Goal: Task Accomplishment & Management: Complete application form

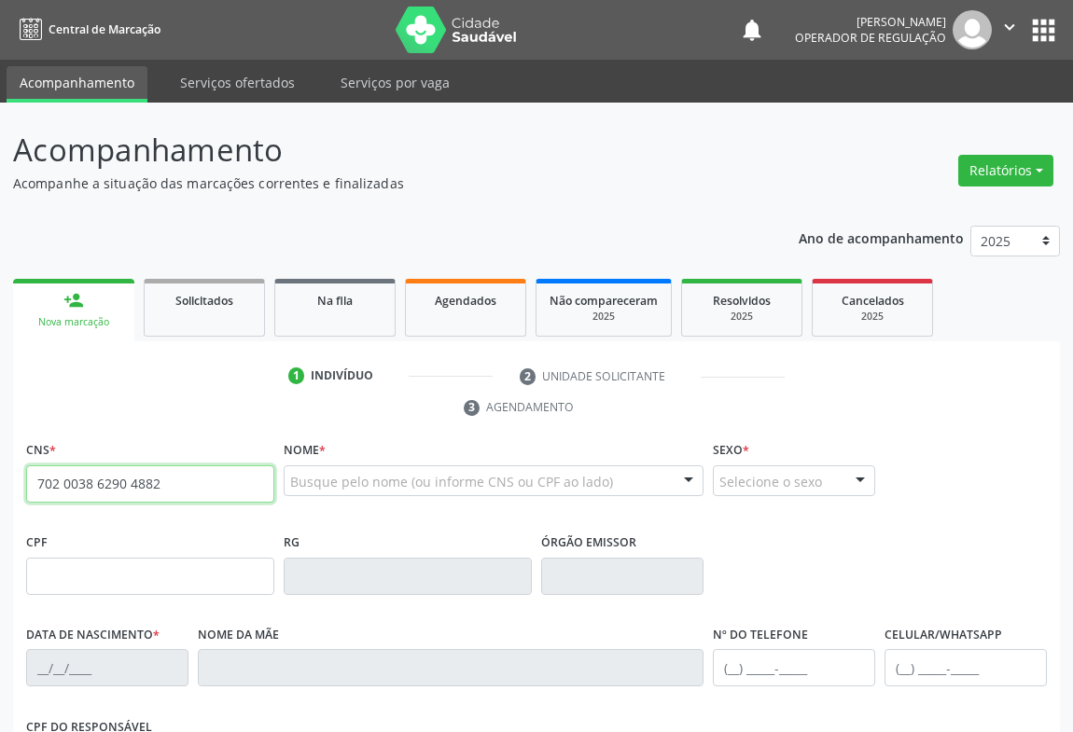
type input "702 0038 6290 4882"
type input "1117418235"
type input "[DATE]"
type input "[PHONE_NUMBER]"
type input "S/N"
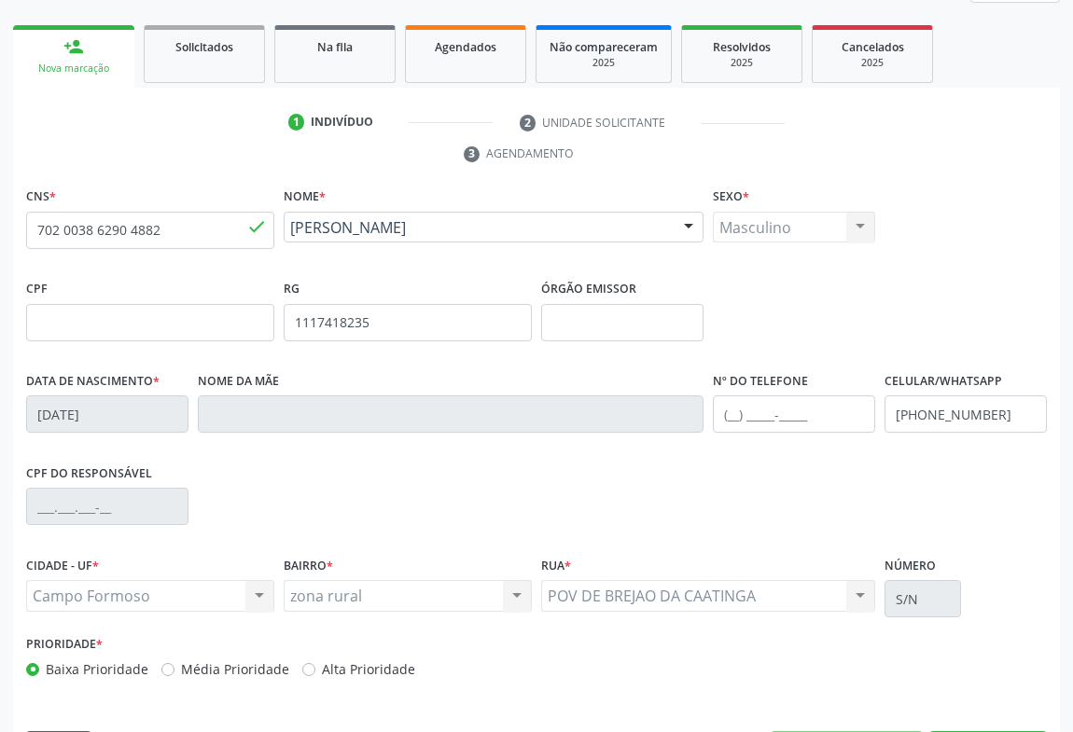
scroll to position [309, 0]
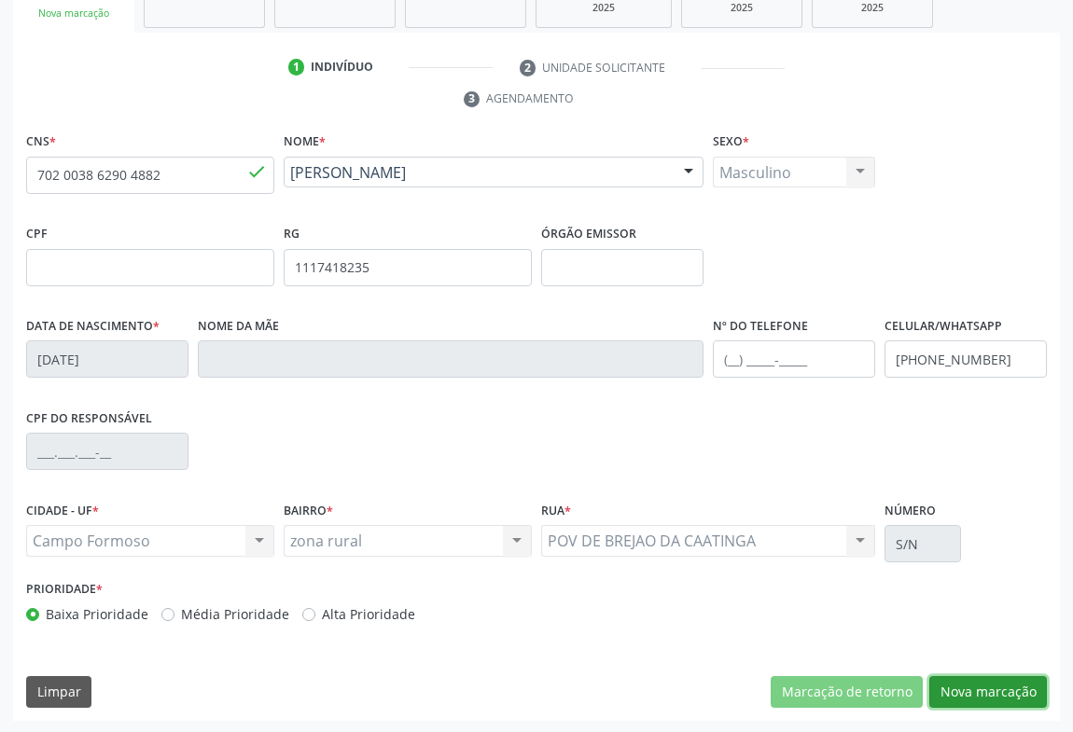
click at [1008, 689] on button "Nova marcação" at bounding box center [988, 692] width 118 height 32
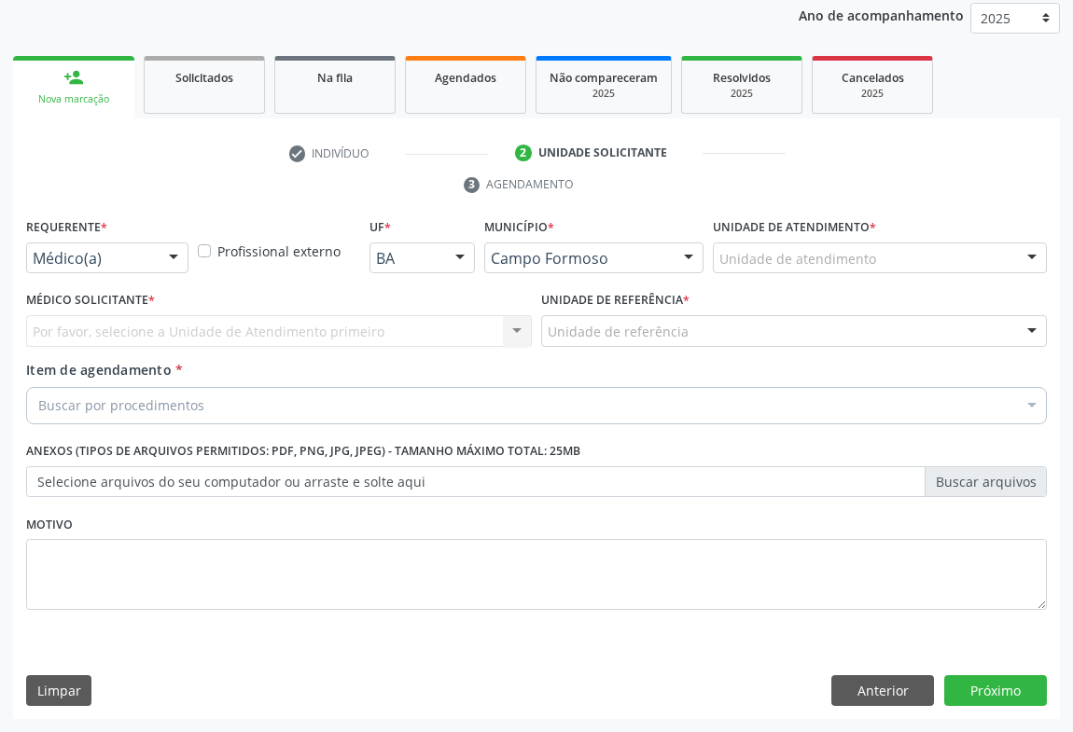
scroll to position [222, 0]
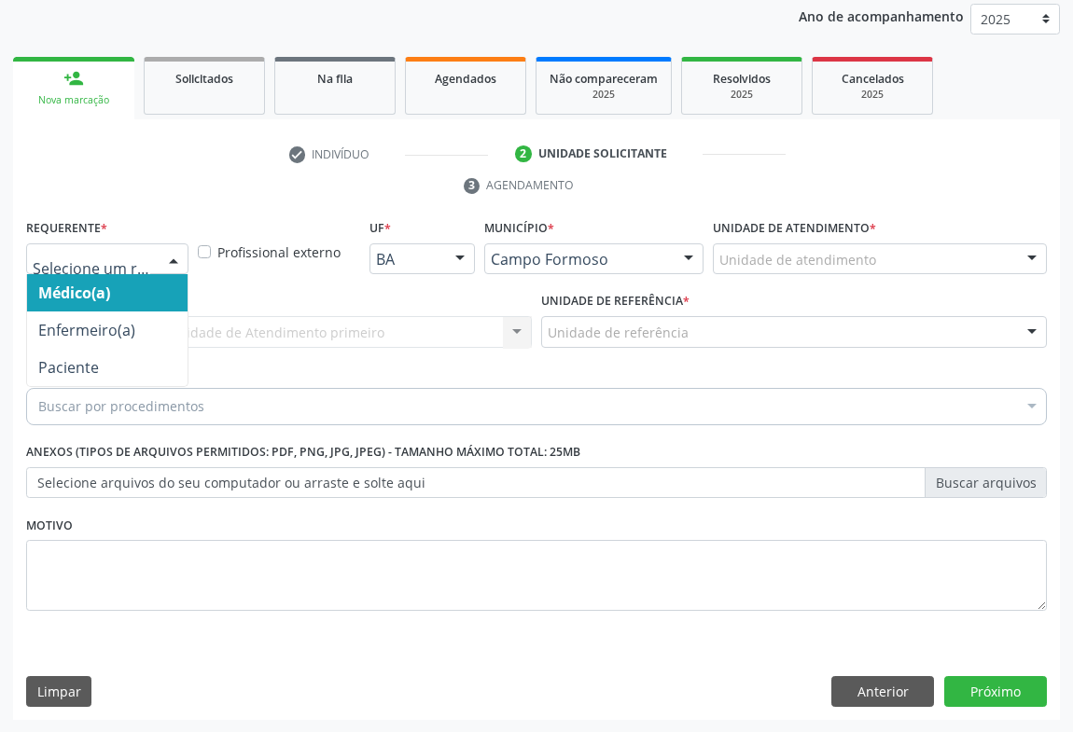
drag, startPoint x: 107, startPoint y: 261, endPoint x: 75, endPoint y: 323, distance: 69.7
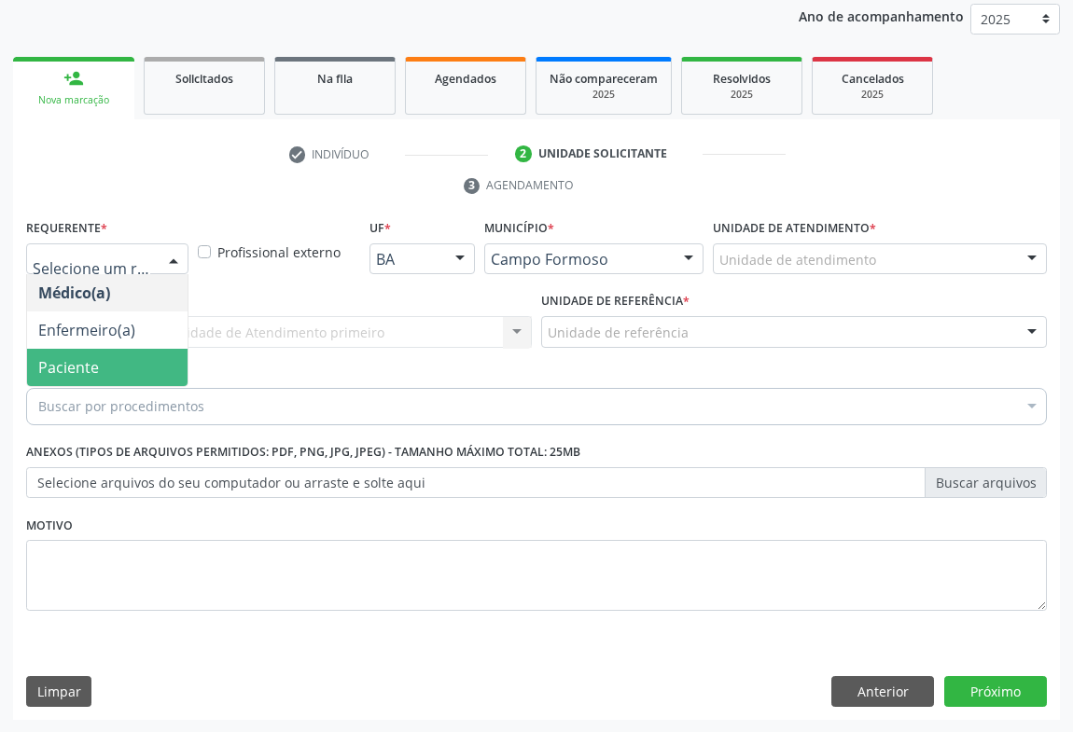
click at [61, 365] on span "Paciente" at bounding box center [68, 367] width 61 height 21
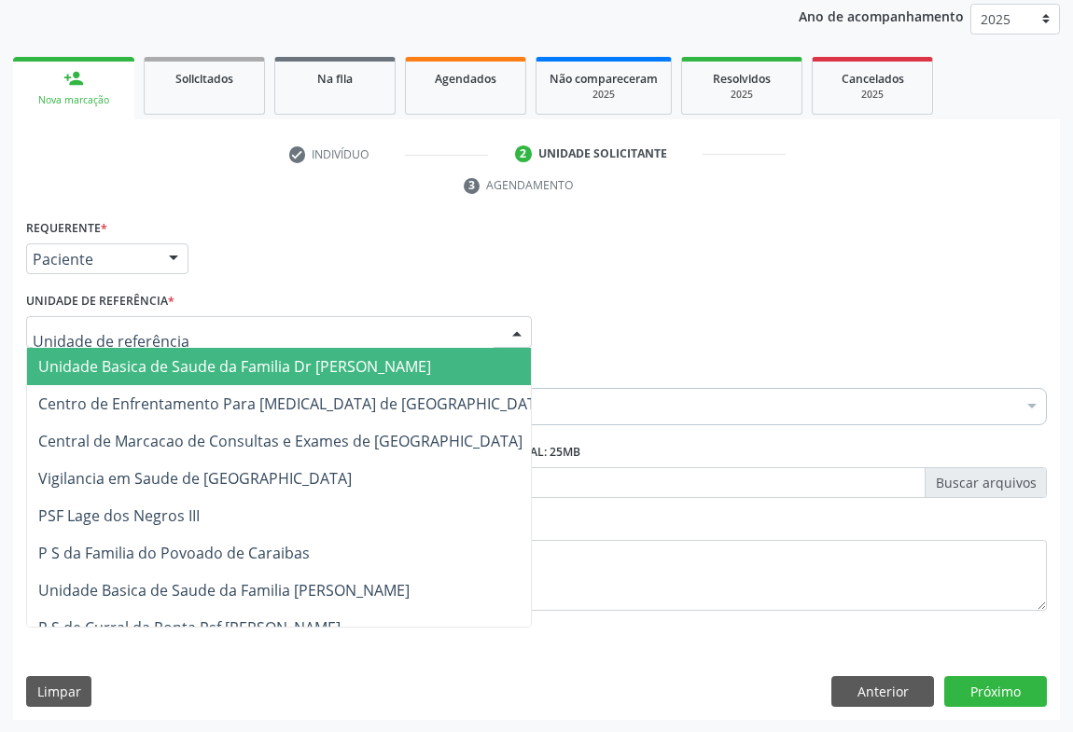
click at [124, 369] on span "Unidade Basica de Saude da Familia Dr [PERSON_NAME]" at bounding box center [234, 366] width 393 height 21
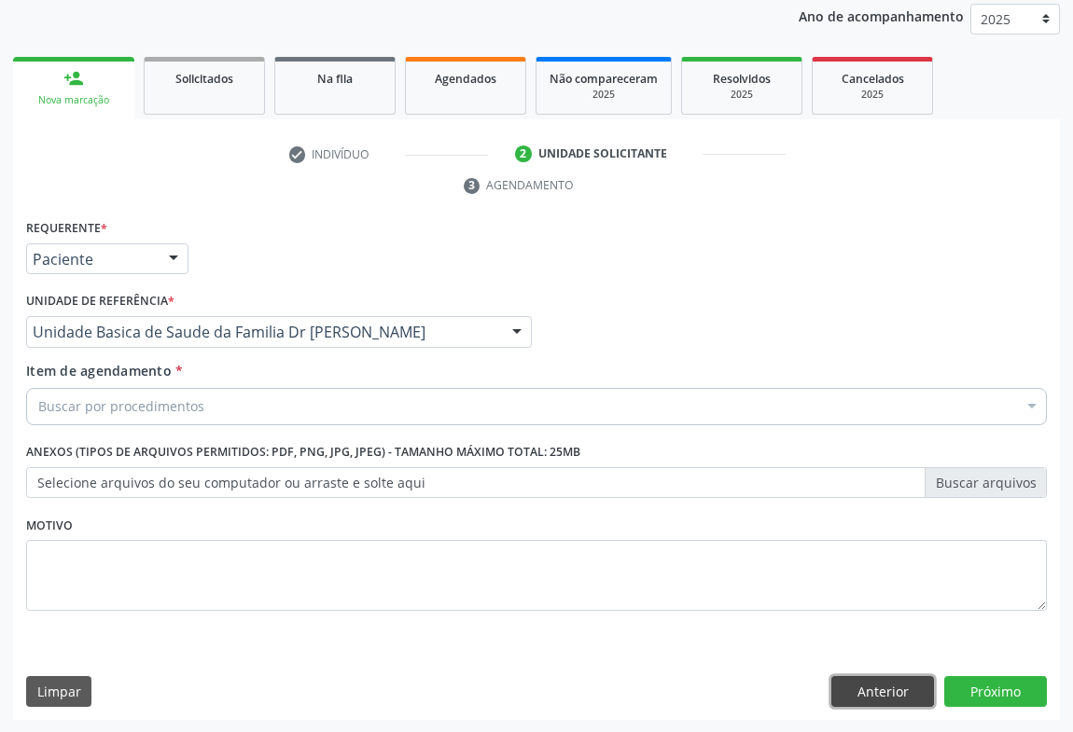
click at [891, 677] on button "Anterior" at bounding box center [882, 692] width 103 height 32
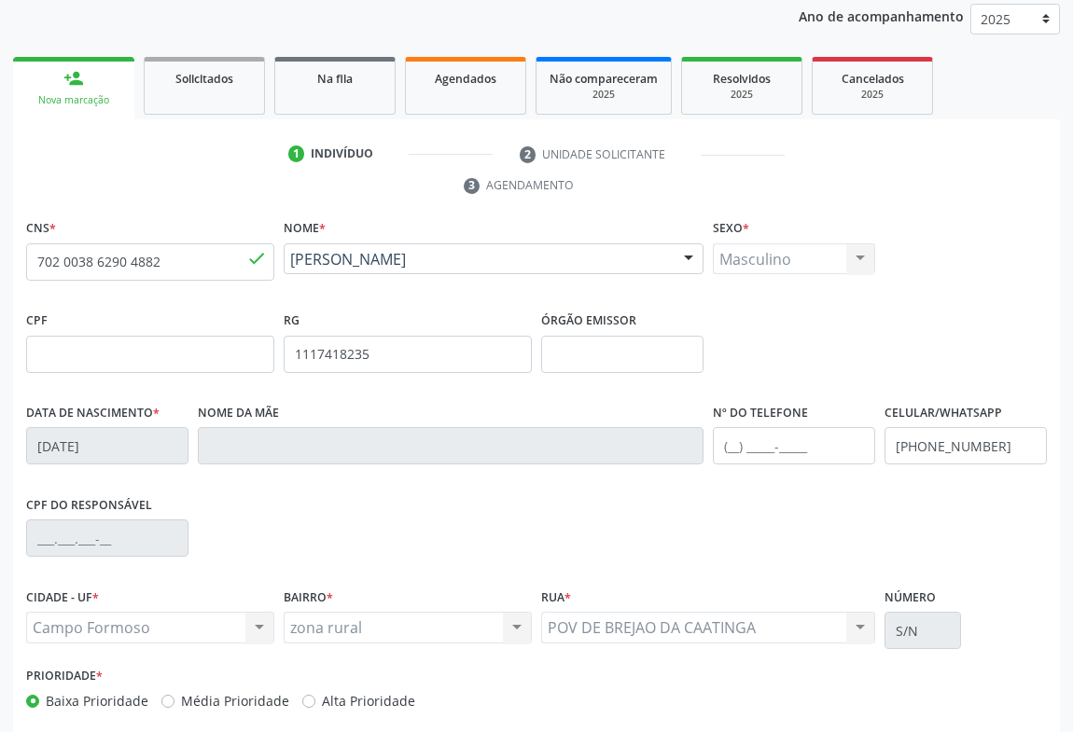
scroll to position [309, 0]
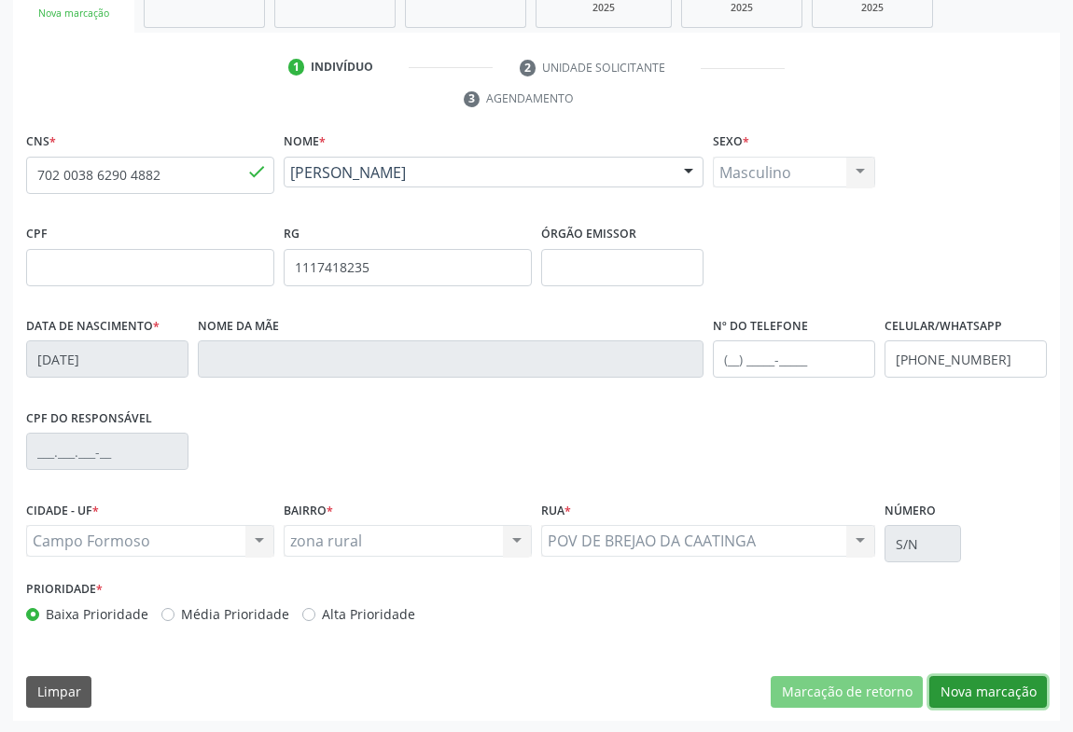
click at [967, 690] on button "Nova marcação" at bounding box center [988, 692] width 118 height 32
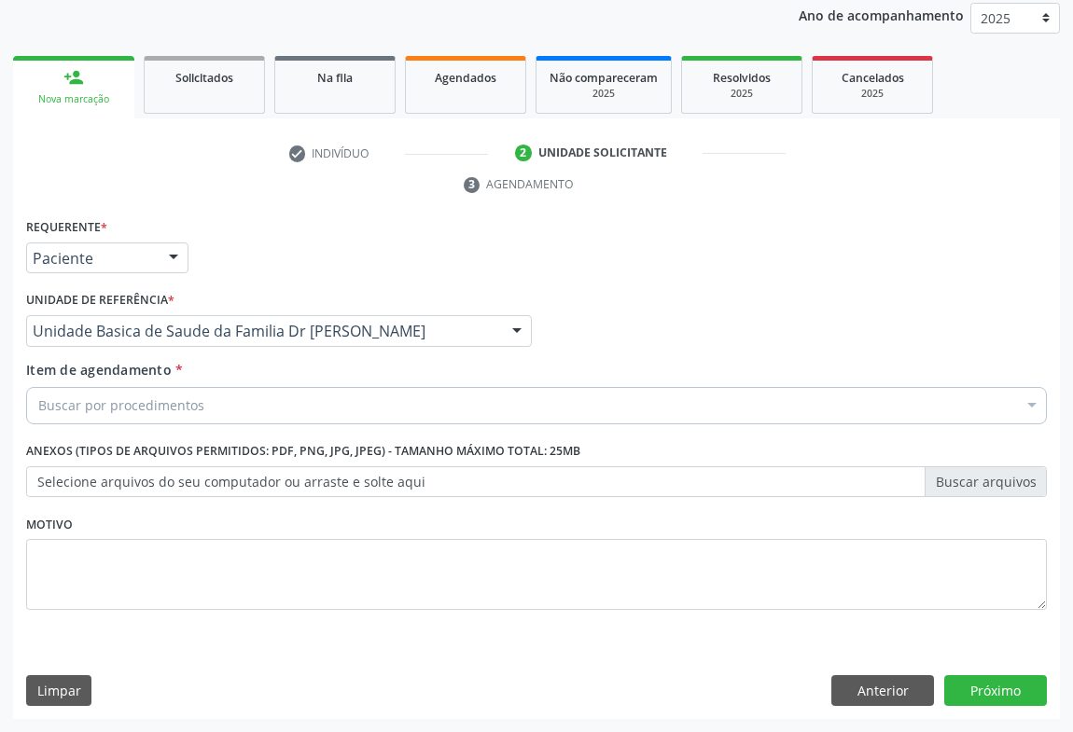
scroll to position [222, 0]
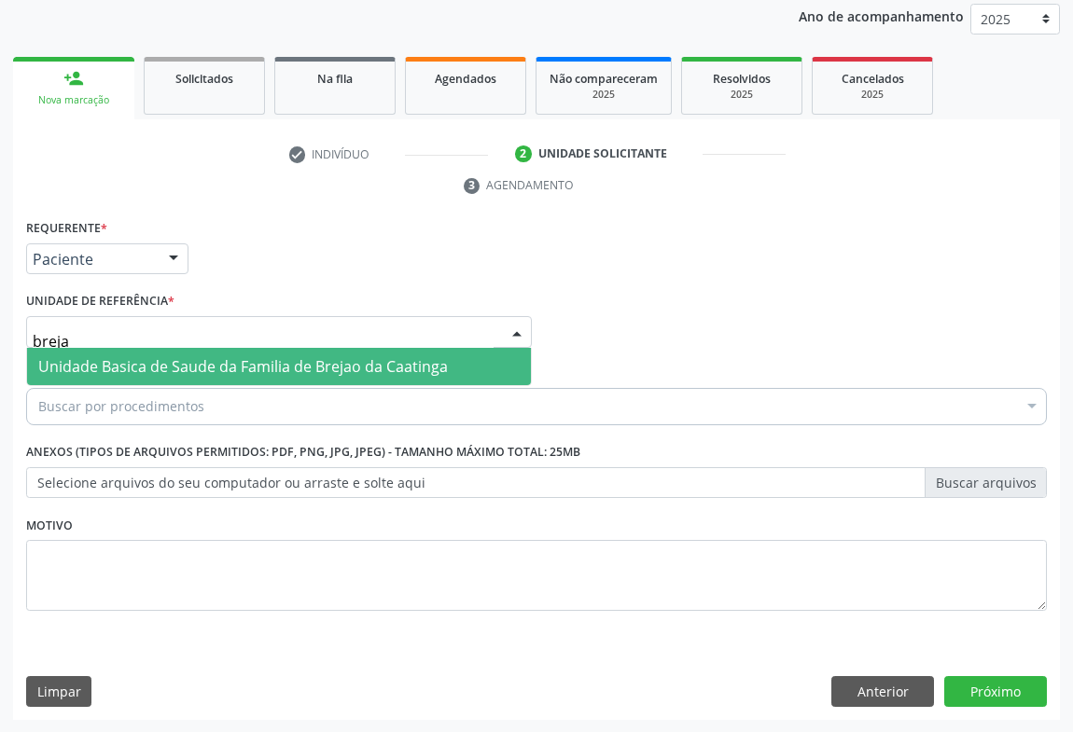
type input "brejao"
click at [137, 369] on span "Unidade Basica de Saude da Familia de Brejao da Caatinga" at bounding box center [243, 366] width 410 height 21
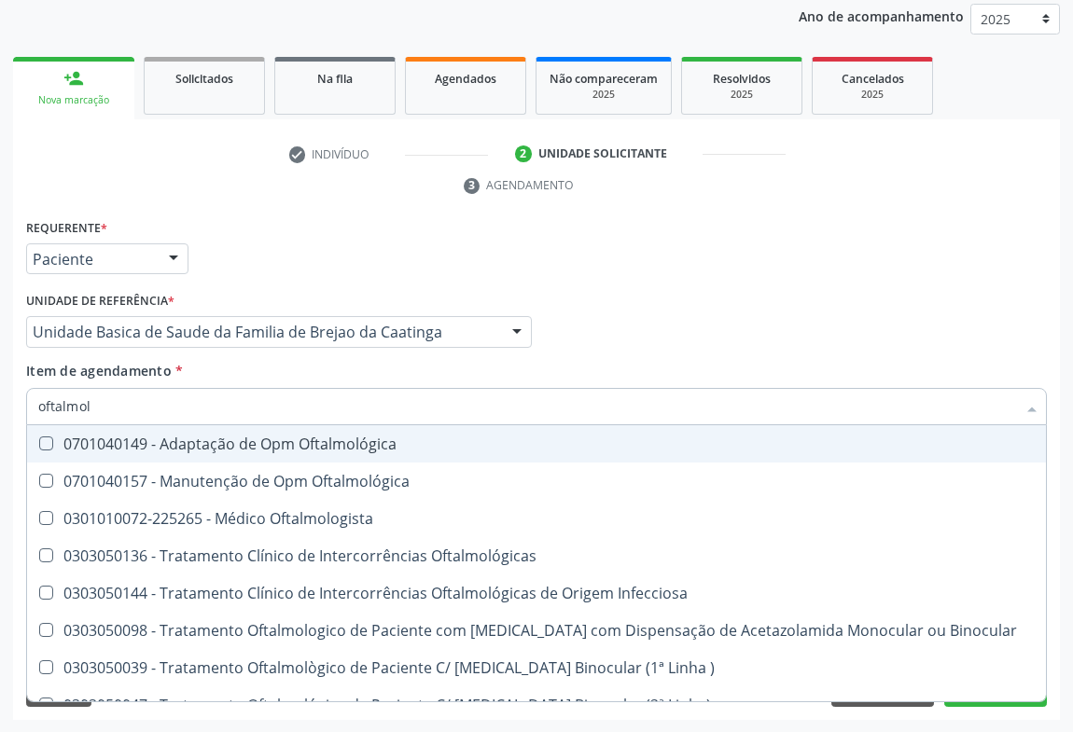
type input "oftalmolo"
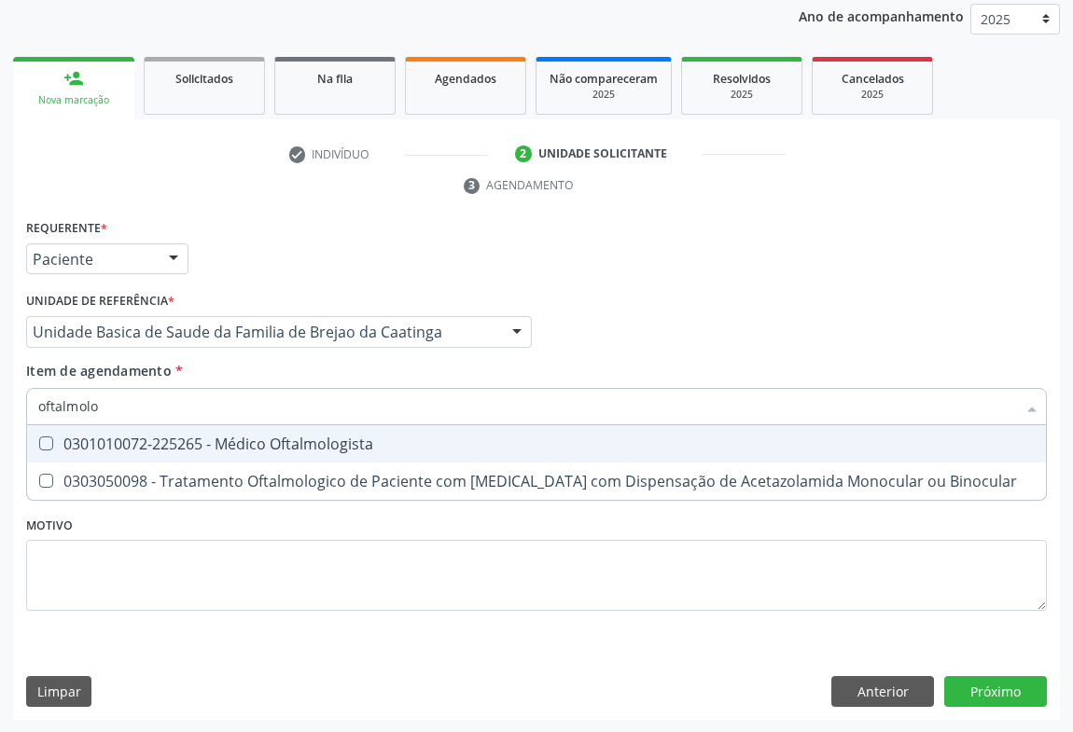
click at [178, 448] on div "0301010072-225265 - Médico Oftalmologista" at bounding box center [536, 444] width 996 height 15
checkbox Oftalmologista "true"
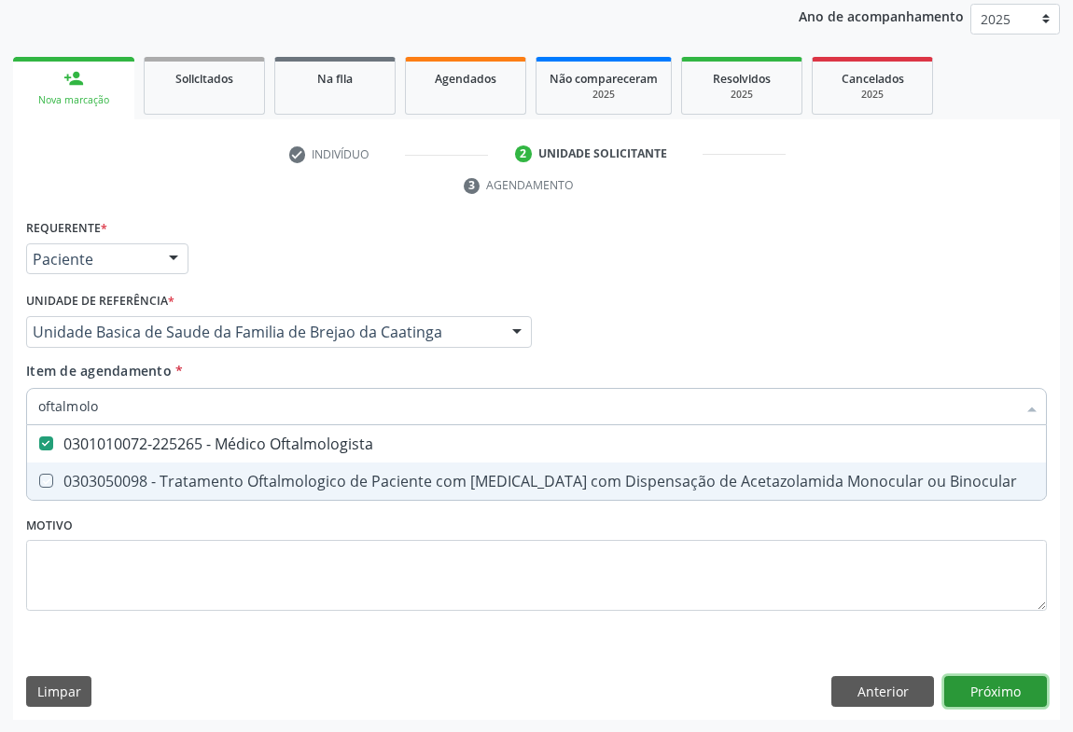
click at [1017, 690] on div "Requerente * Paciente Médico(a) Enfermeiro(a) Paciente Nenhum resultado encontr…" at bounding box center [536, 468] width 1047 height 507
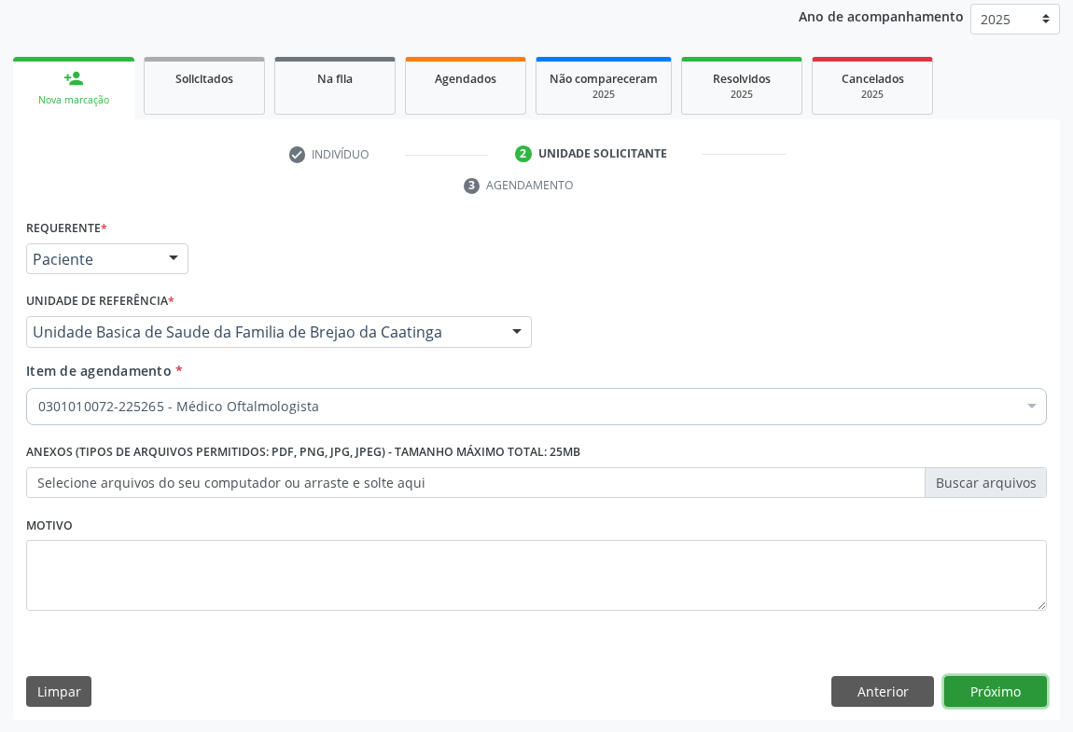
click at [998, 693] on button "Próximo" at bounding box center [995, 692] width 103 height 32
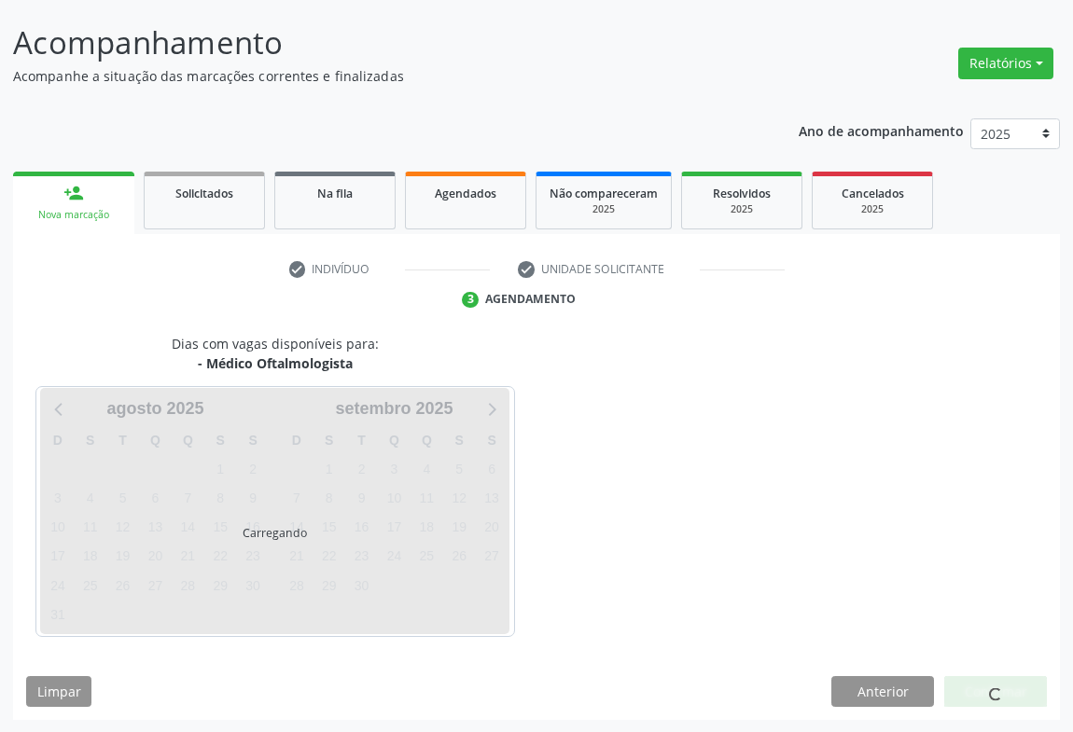
scroll to position [162, 0]
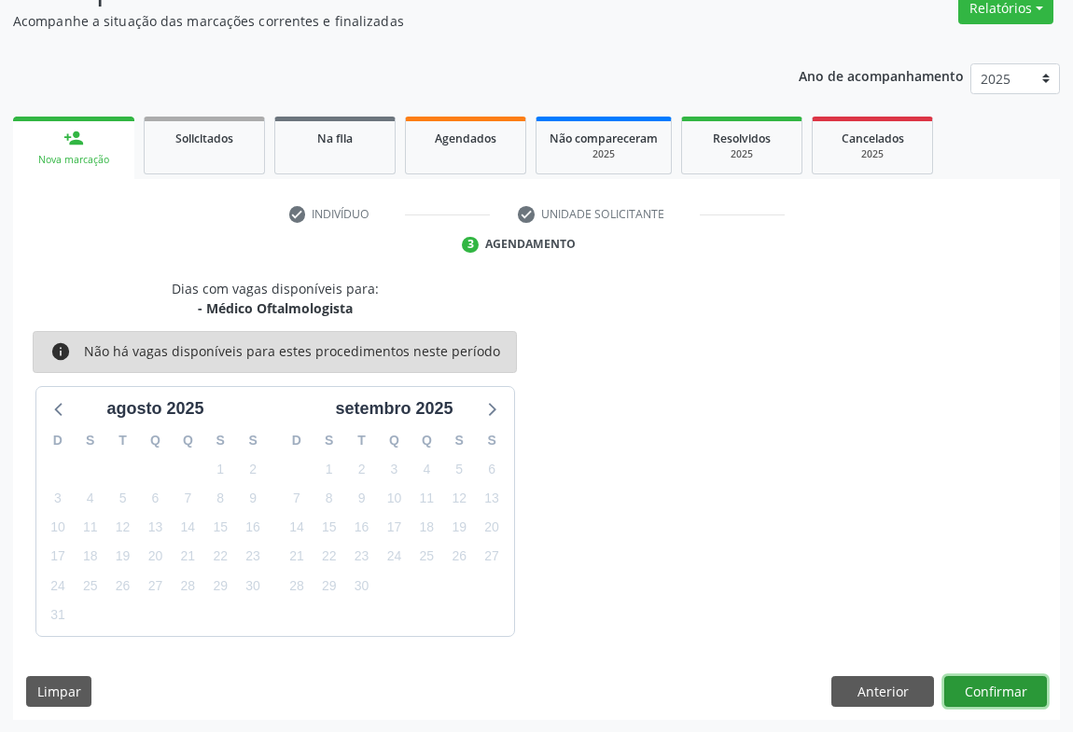
click at [956, 685] on button "Confirmar" at bounding box center [995, 692] width 103 height 32
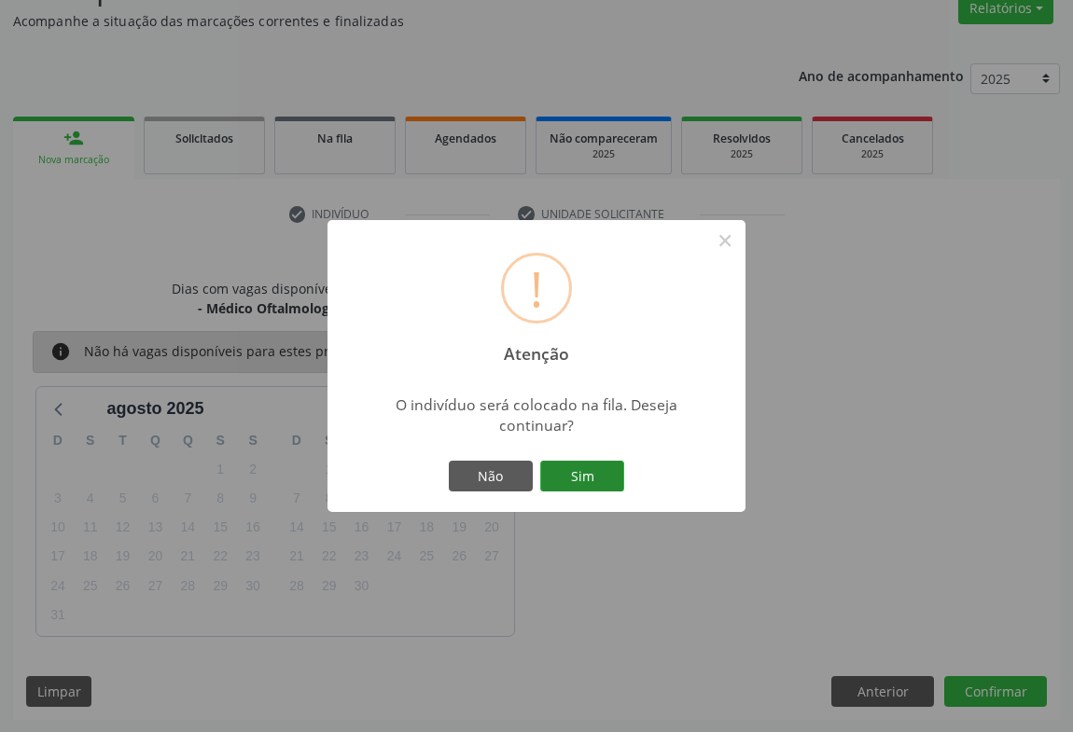
click at [597, 475] on button "Sim" at bounding box center [582, 477] width 84 height 32
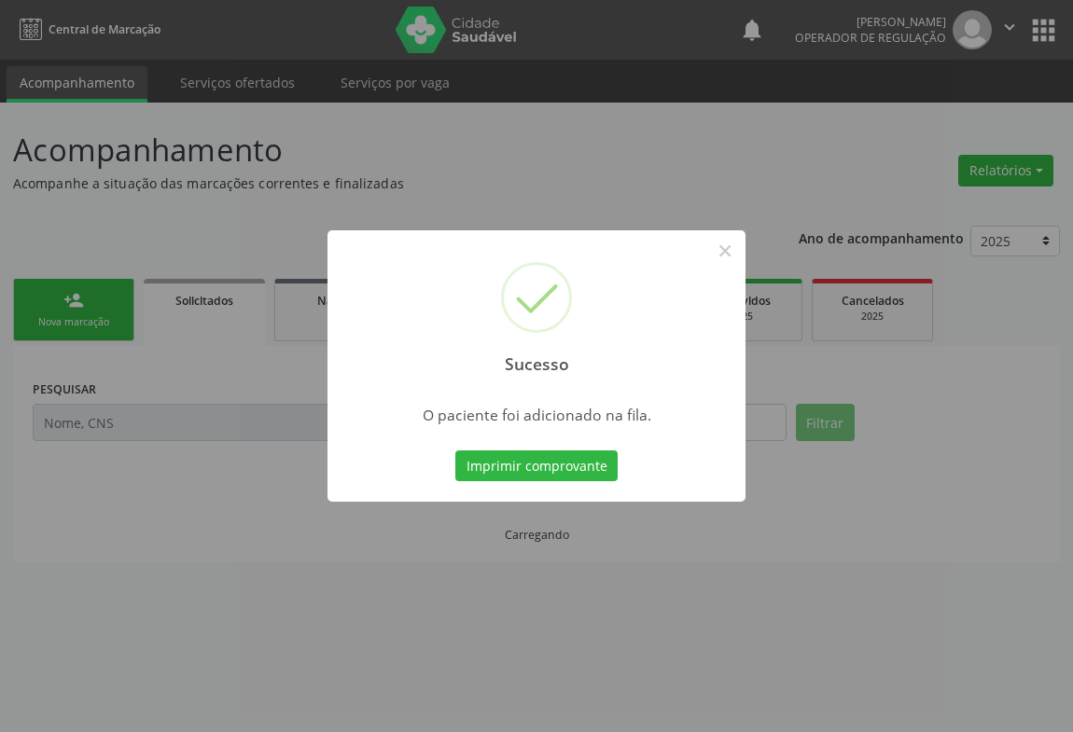
scroll to position [0, 0]
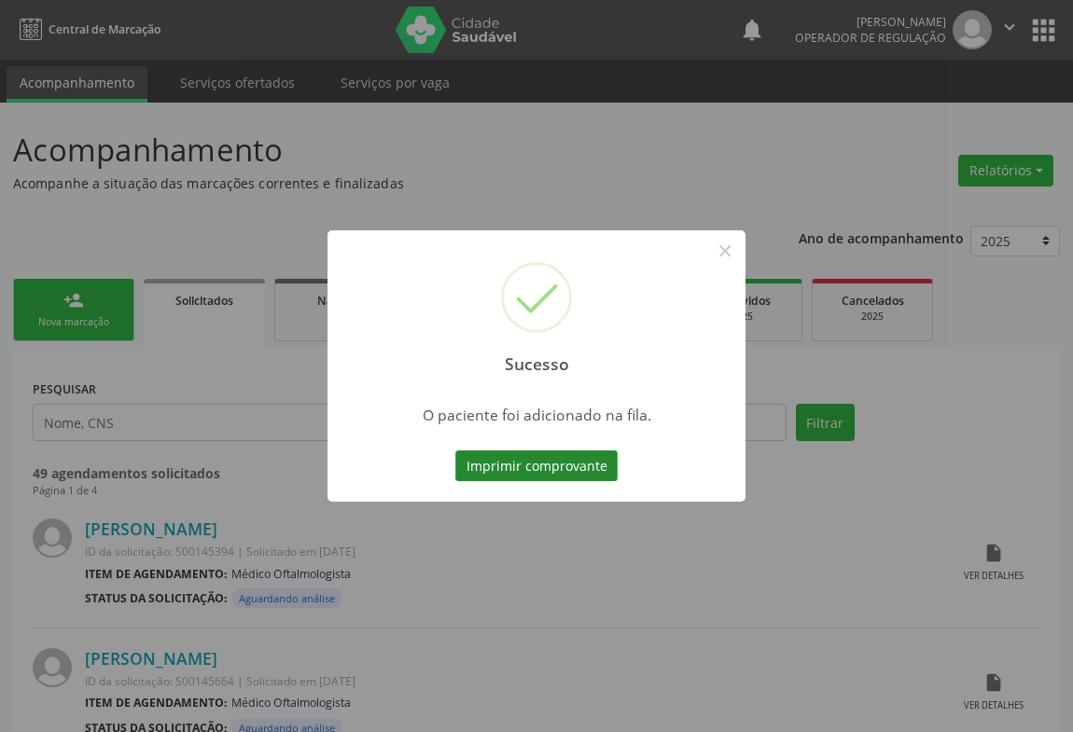
click at [578, 461] on button "Imprimir comprovante" at bounding box center [536, 467] width 162 height 32
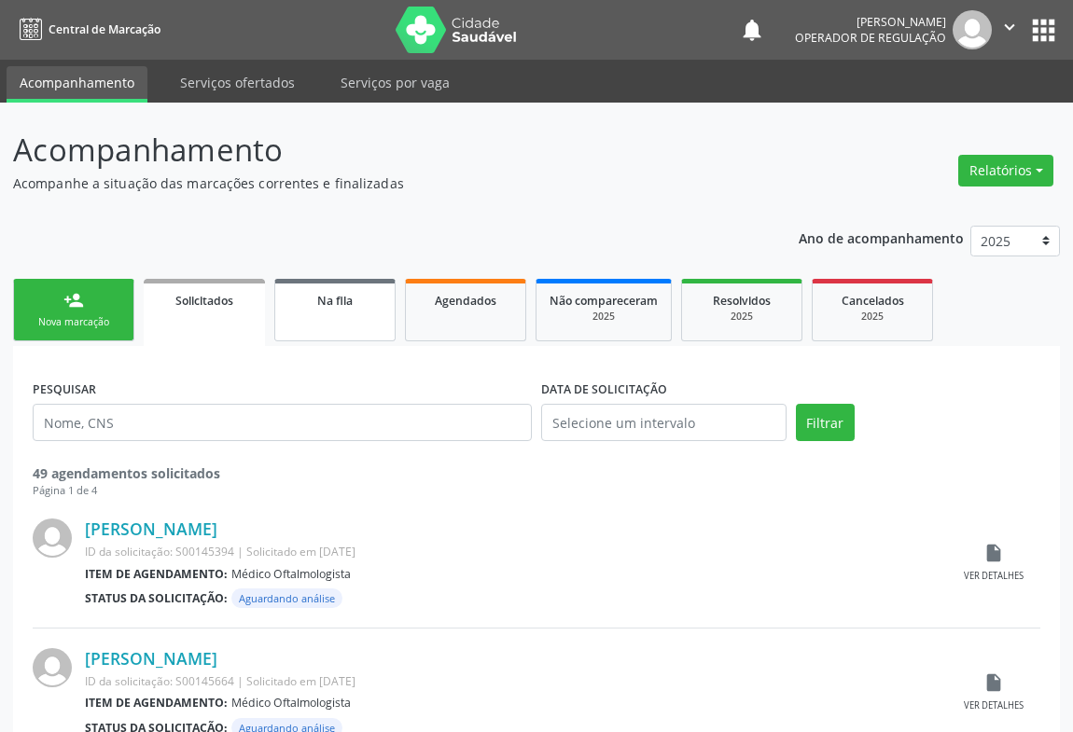
click at [369, 317] on link "Na fila" at bounding box center [334, 310] width 121 height 63
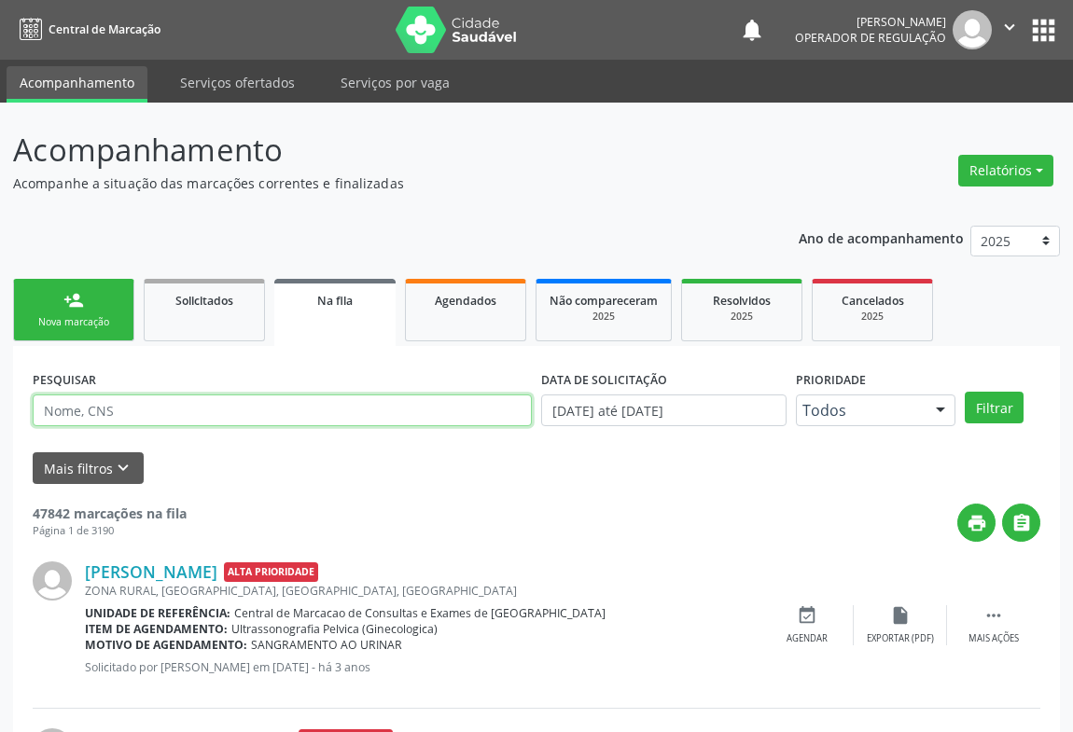
click at [135, 421] on input "text" at bounding box center [282, 411] width 499 height 32
type input "701006802153893"
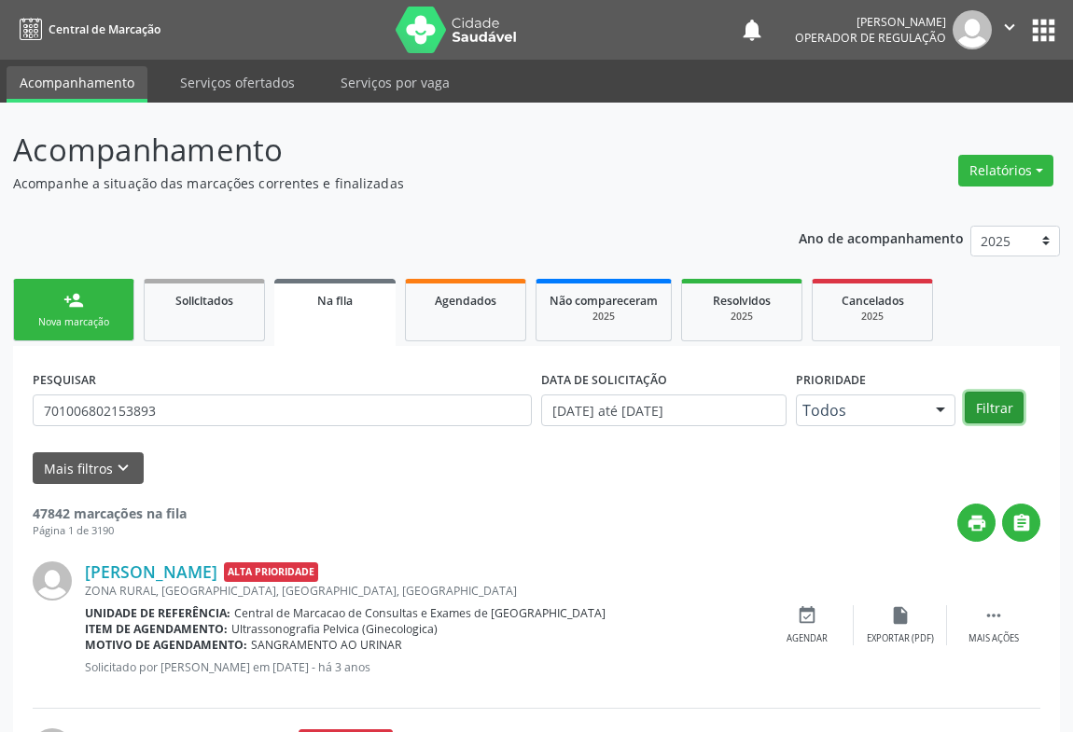
click at [995, 400] on button "Filtrar" at bounding box center [994, 408] width 59 height 32
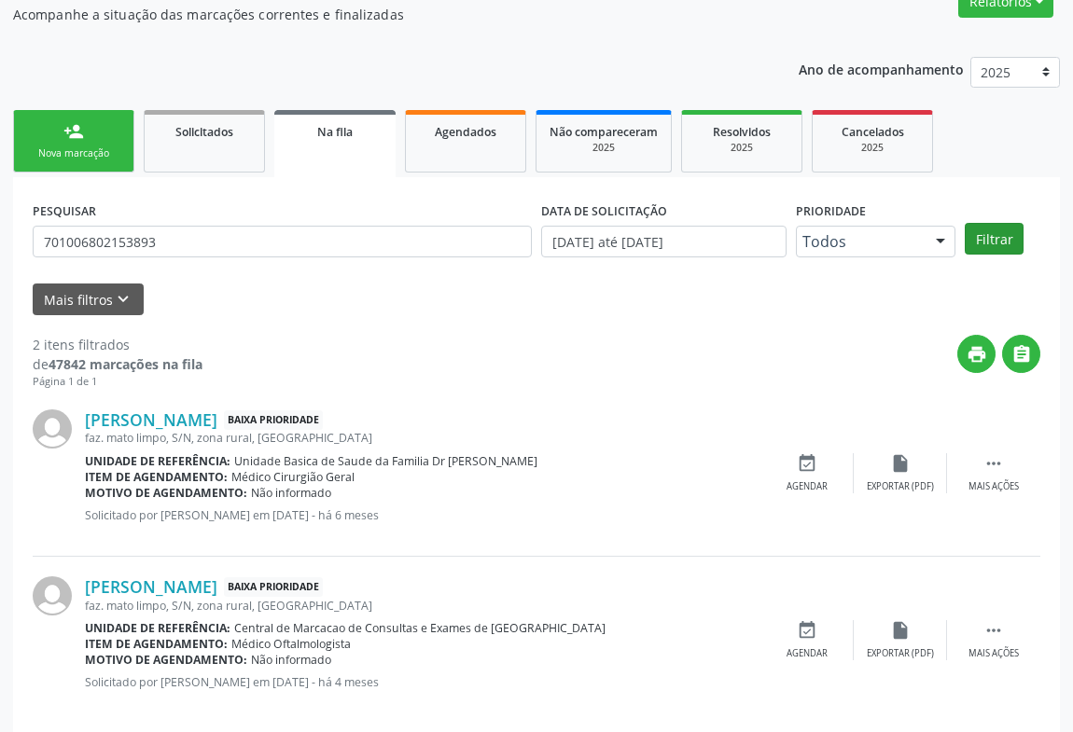
scroll to position [191, 0]
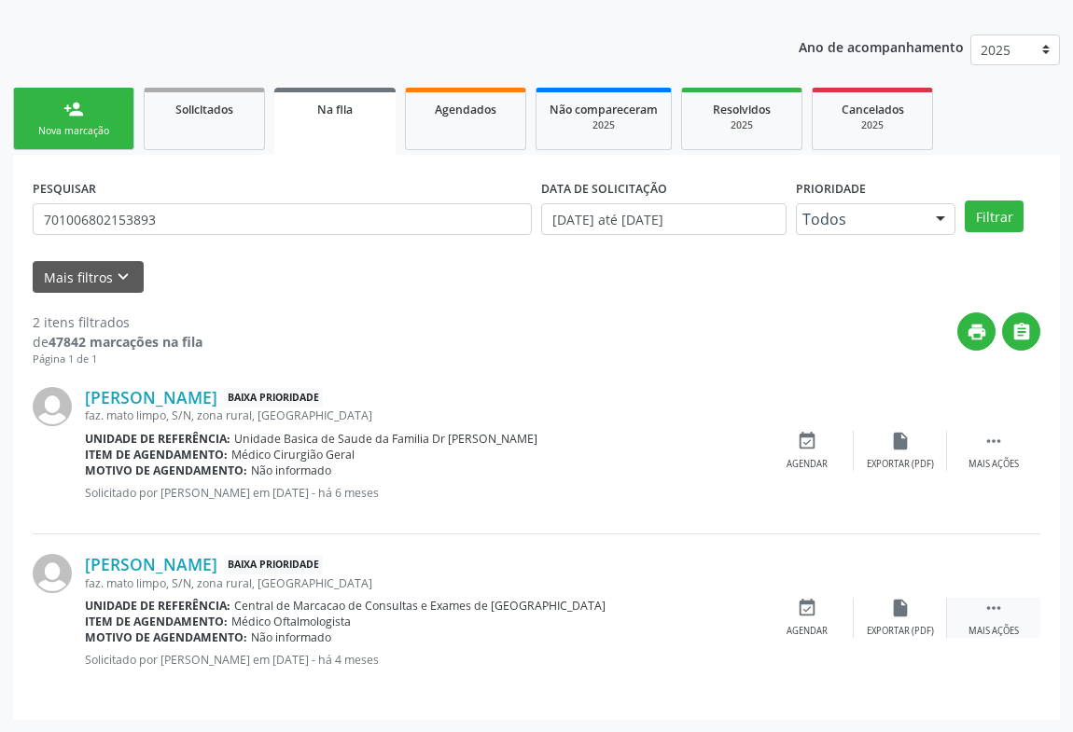
click at [992, 609] on icon "" at bounding box center [993, 608] width 21 height 21
click at [989, 610] on icon "" at bounding box center [993, 608] width 21 height 21
click at [901, 604] on icon "edit" at bounding box center [900, 608] width 21 height 21
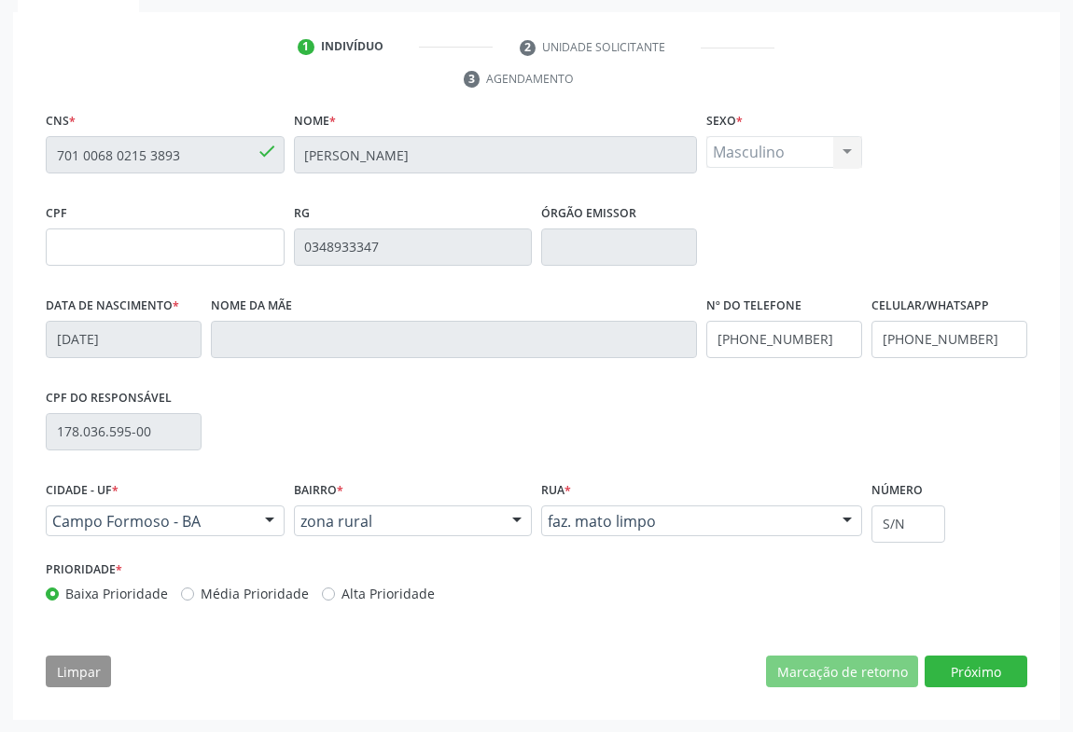
scroll to position [142, 0]
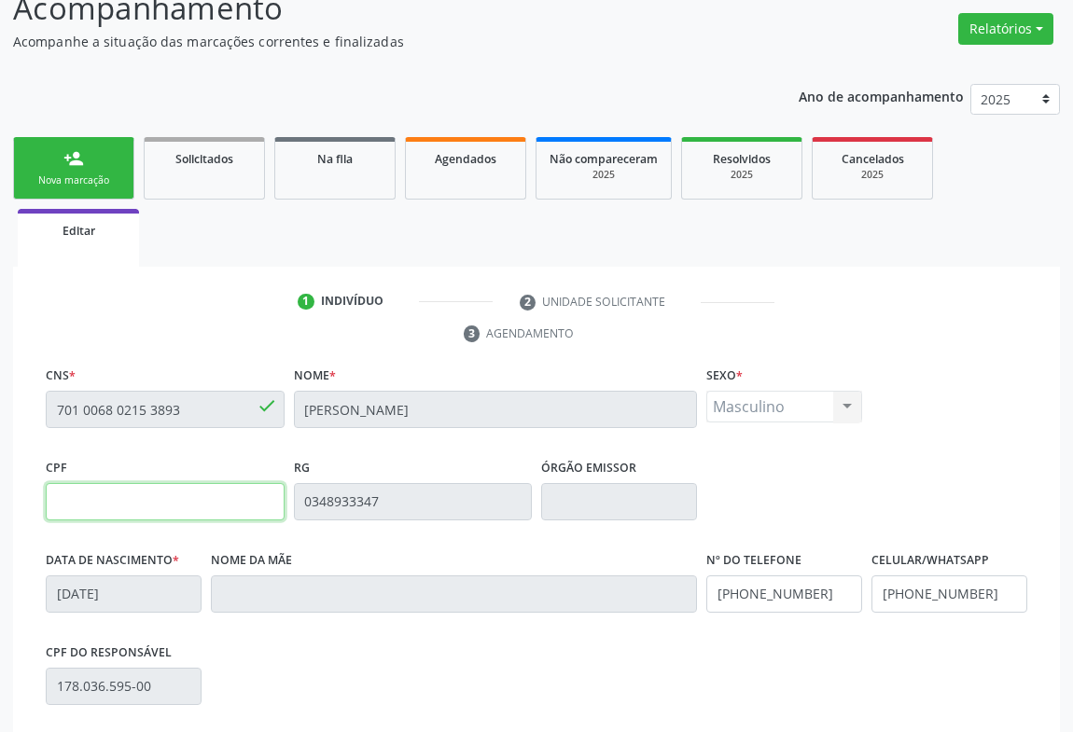
click at [115, 512] on input "text" at bounding box center [165, 501] width 239 height 37
type input "7"
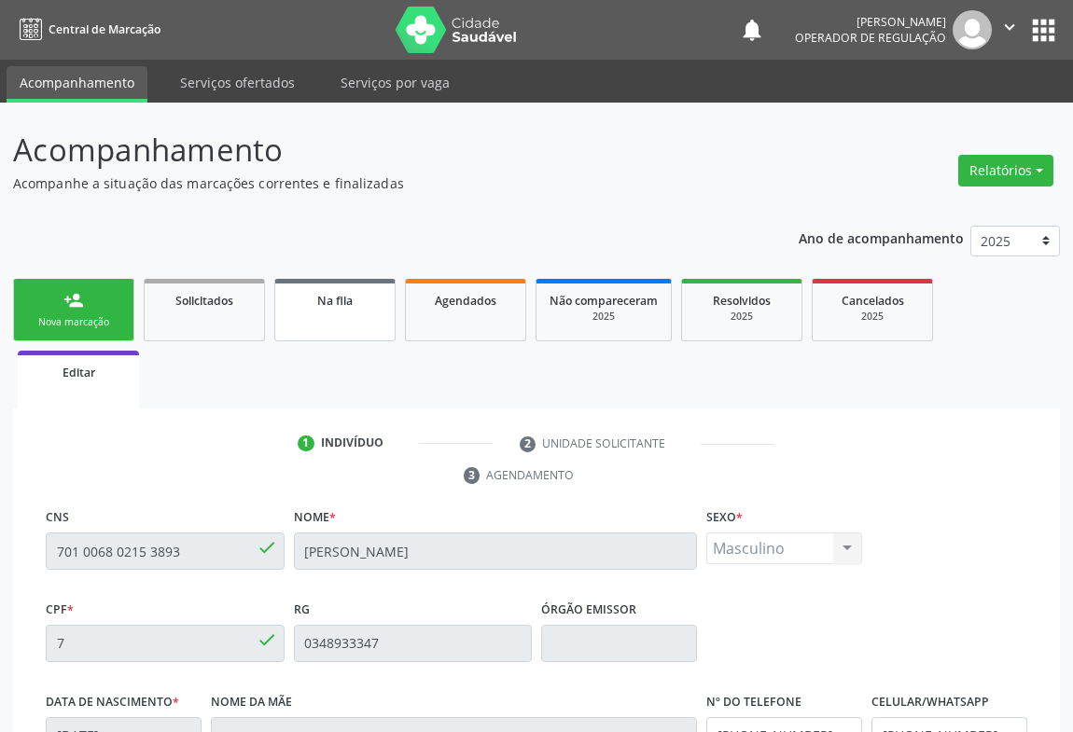
click at [353, 320] on link "Na fila" at bounding box center [334, 310] width 121 height 63
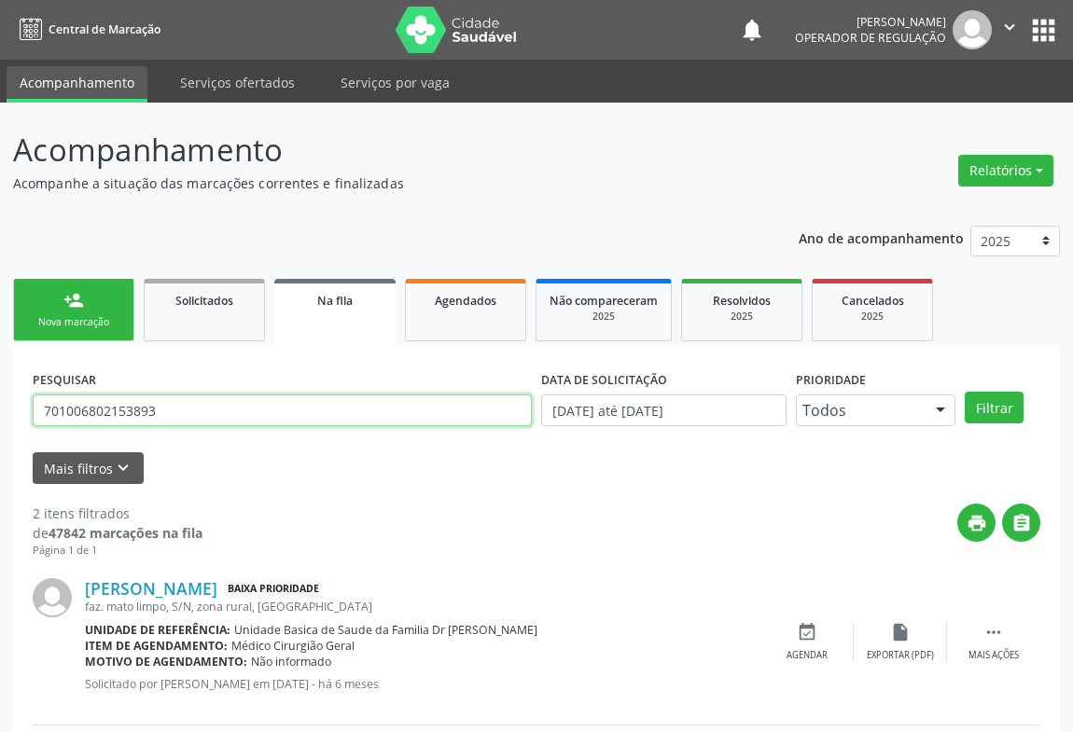
drag, startPoint x: 232, startPoint y: 418, endPoint x: 9, endPoint y: 385, distance: 225.4
click at [0, 418] on div "Acompanhamento Acompanhe a situação das marcações correntes e finalizadas Relat…" at bounding box center [536, 514] width 1073 height 822
type input "700501953431259"
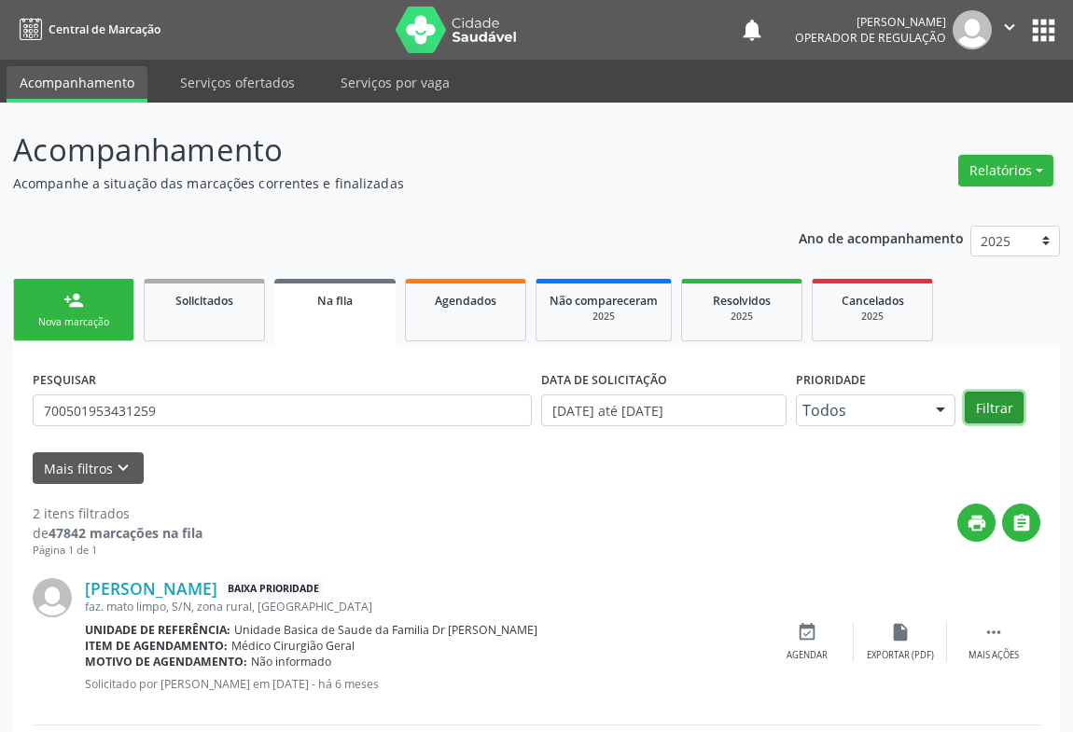
click at [1005, 405] on button "Filtrar" at bounding box center [994, 408] width 59 height 32
click at [81, 308] on div "person_add" at bounding box center [73, 300] width 21 height 21
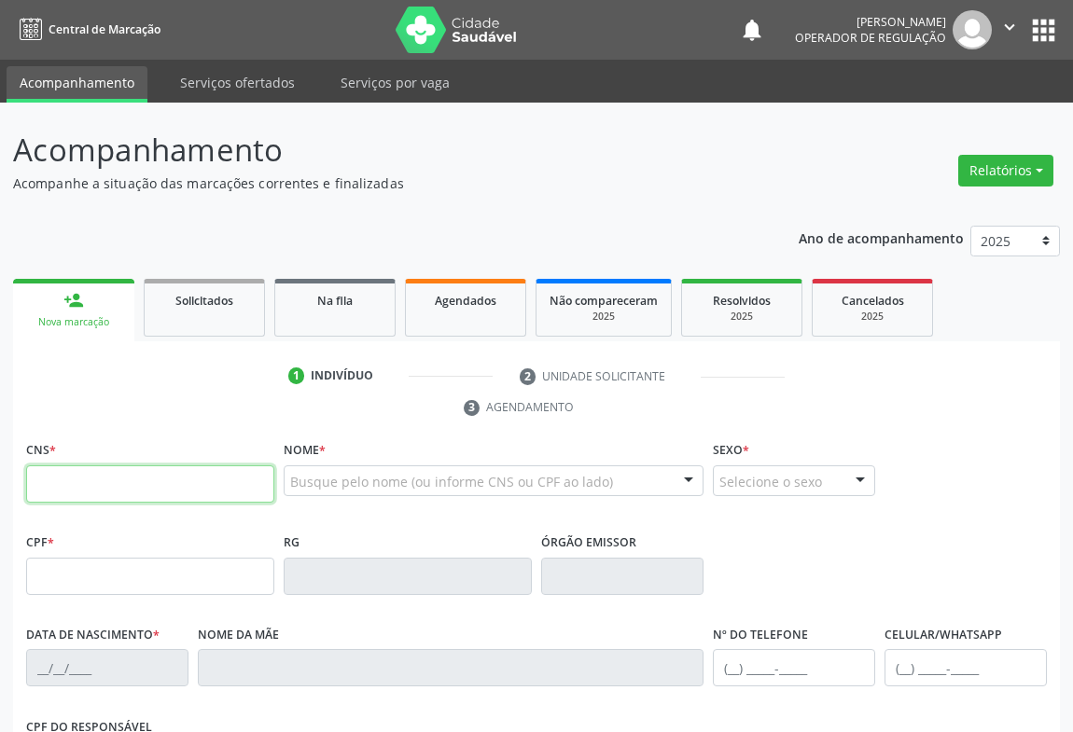
click at [159, 473] on input "text" at bounding box center [150, 484] width 248 height 37
type input "703 4072 0361 9600"
type input "[DATE]"
type input "[PERSON_NAME]"
type input "[PHONE_NUMBER]"
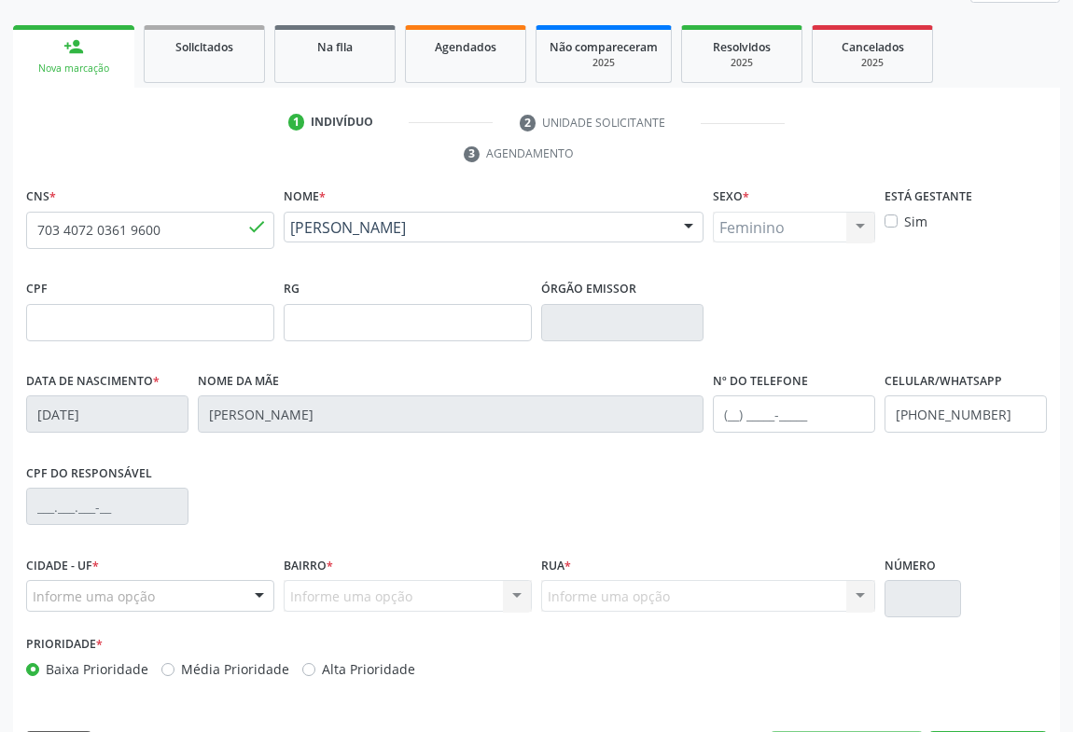
scroll to position [309, 0]
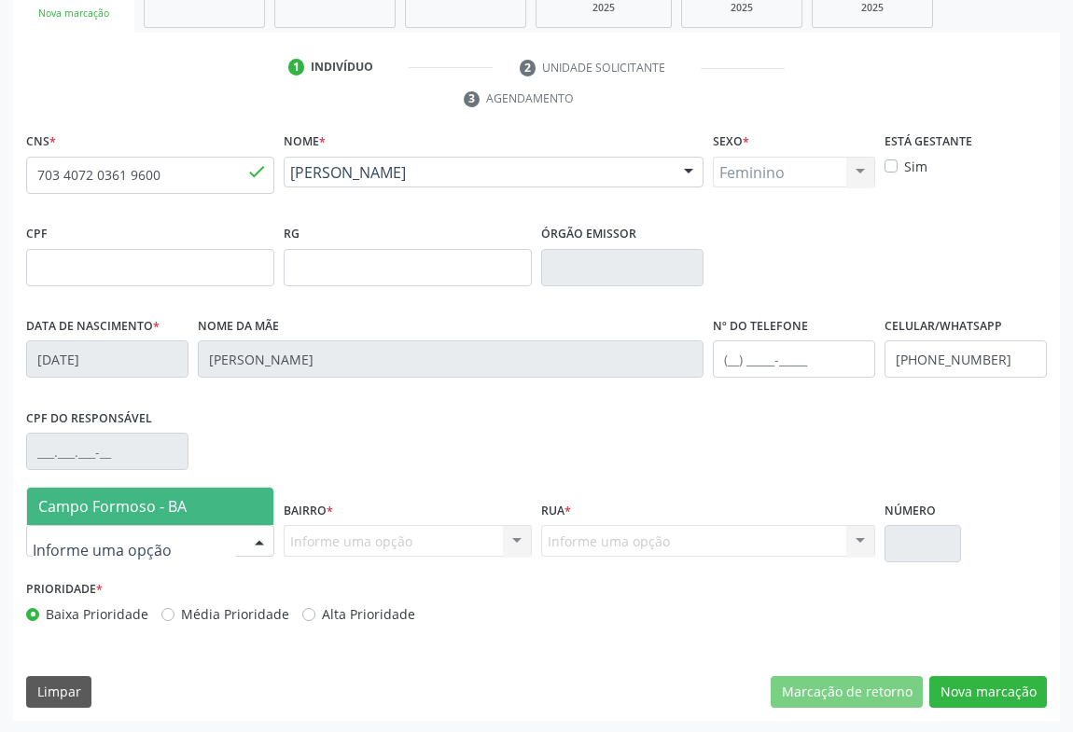
drag, startPoint x: 84, startPoint y: 536, endPoint x: 90, endPoint y: 510, distance: 26.9
click at [92, 506] on span "Campo Formoso - BA" at bounding box center [112, 506] width 148 height 21
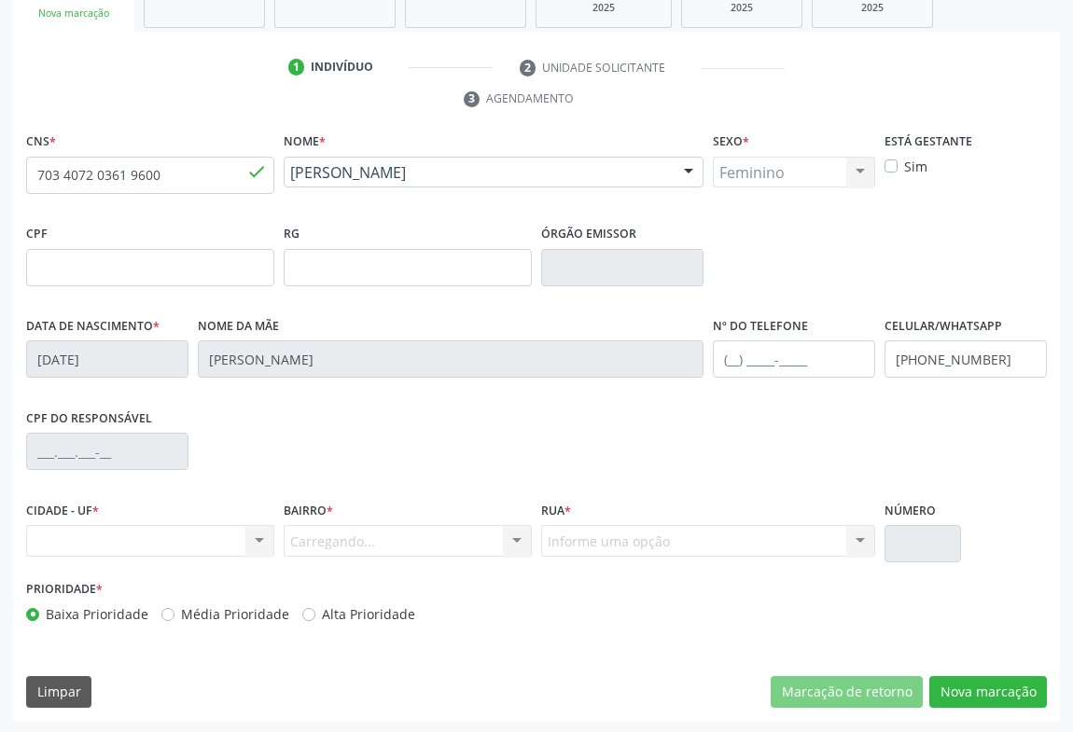
click at [310, 528] on div "Carregando... Nenhum resultado encontrado para: " " Nenhuma opção encontrada. D…" at bounding box center [408, 541] width 248 height 32
click at [308, 531] on div "Carregando... Nenhum resultado encontrado para: " " Nenhuma opção encontrada. D…" at bounding box center [408, 541] width 248 height 32
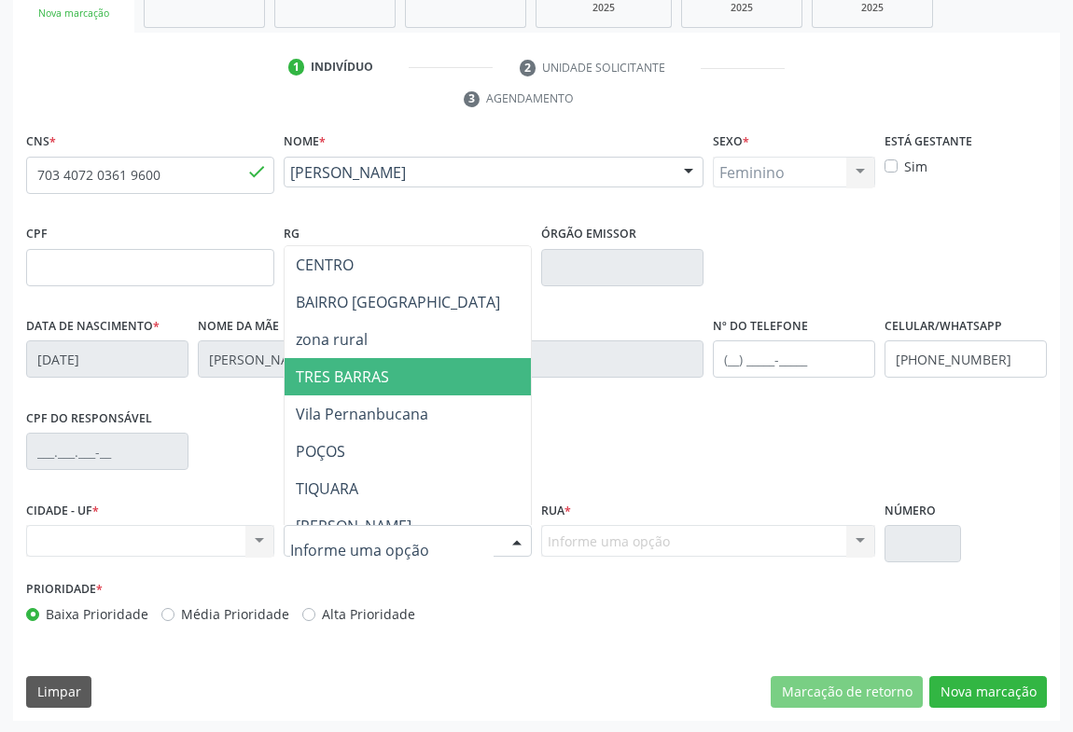
scroll to position [224, 0]
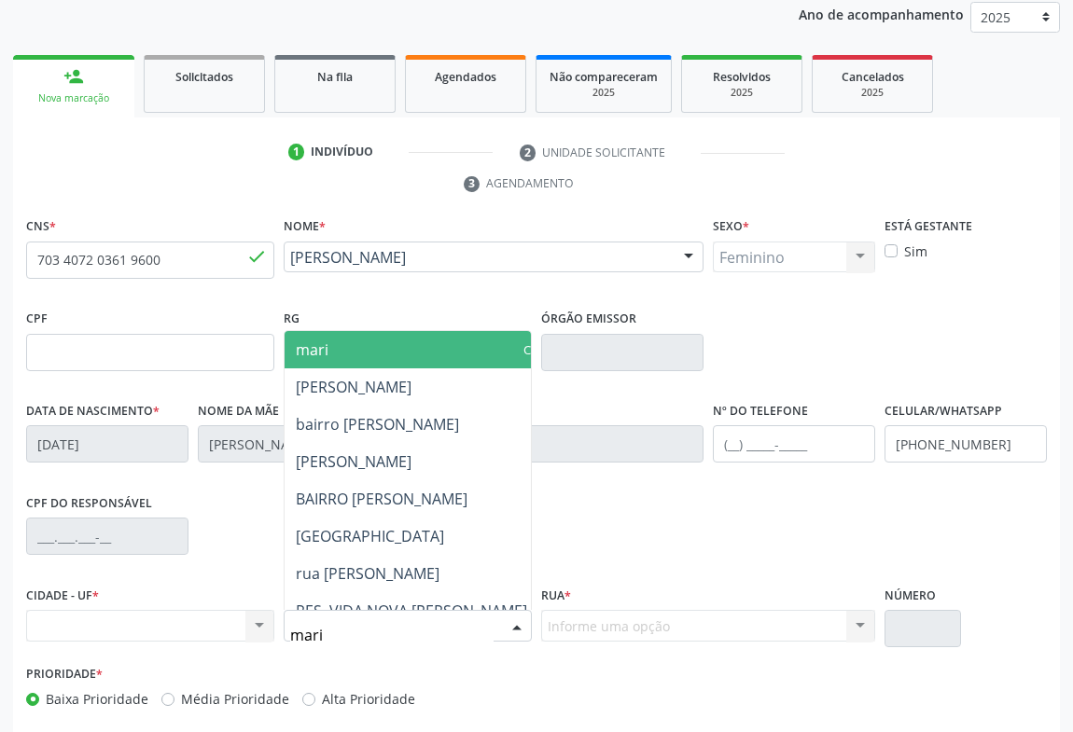
type input "maria"
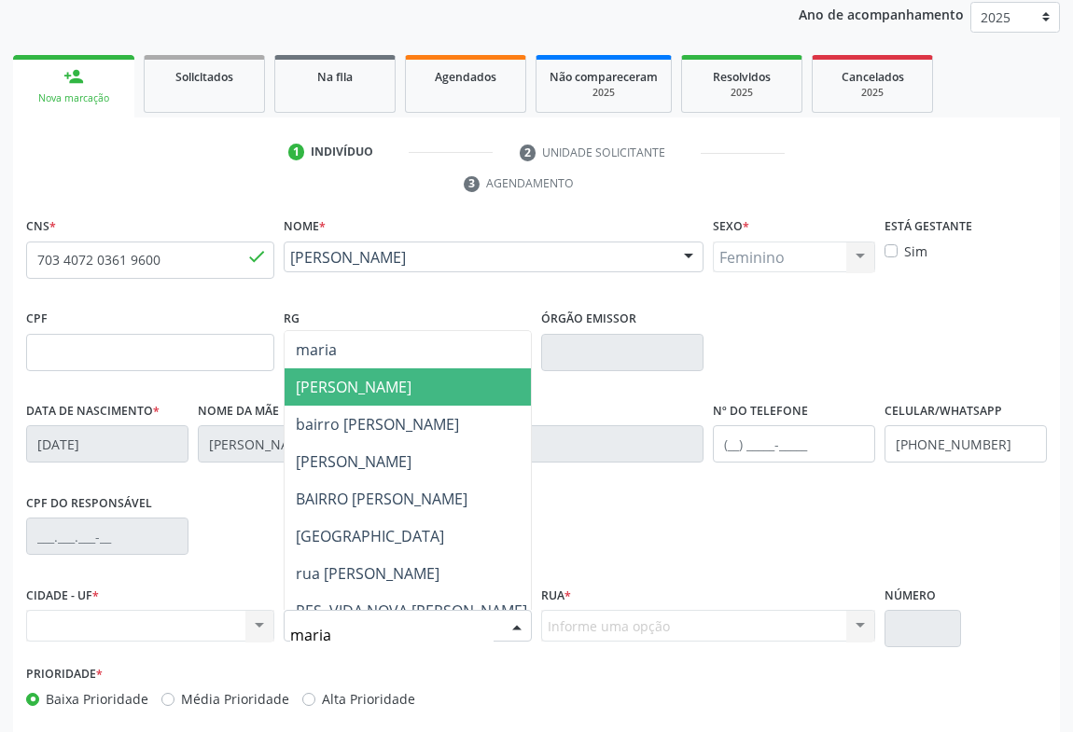
drag, startPoint x: 337, startPoint y: 395, endPoint x: 182, endPoint y: 361, distance: 158.5
click at [337, 395] on span "[PERSON_NAME]" at bounding box center [412, 387] width 254 height 37
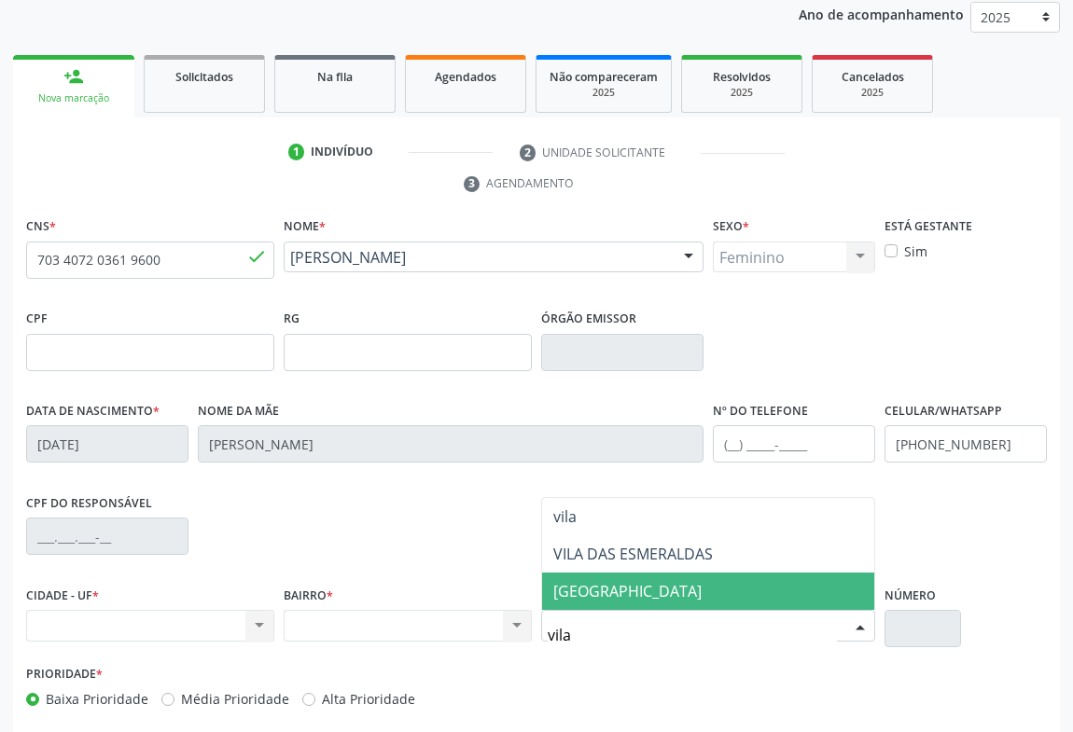
type input "VILA DAS ESMERALDAS"
click at [649, 594] on span "VILA DAS ESMERALDAS" at bounding box center [633, 591] width 160 height 21
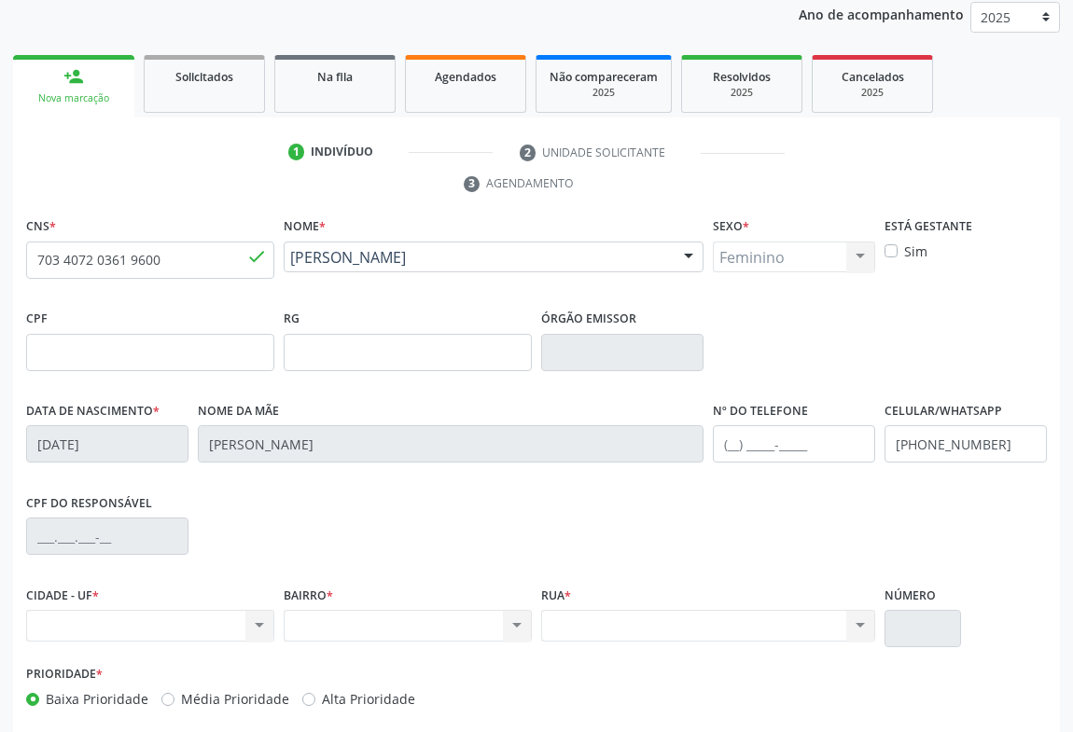
scroll to position [309, 0]
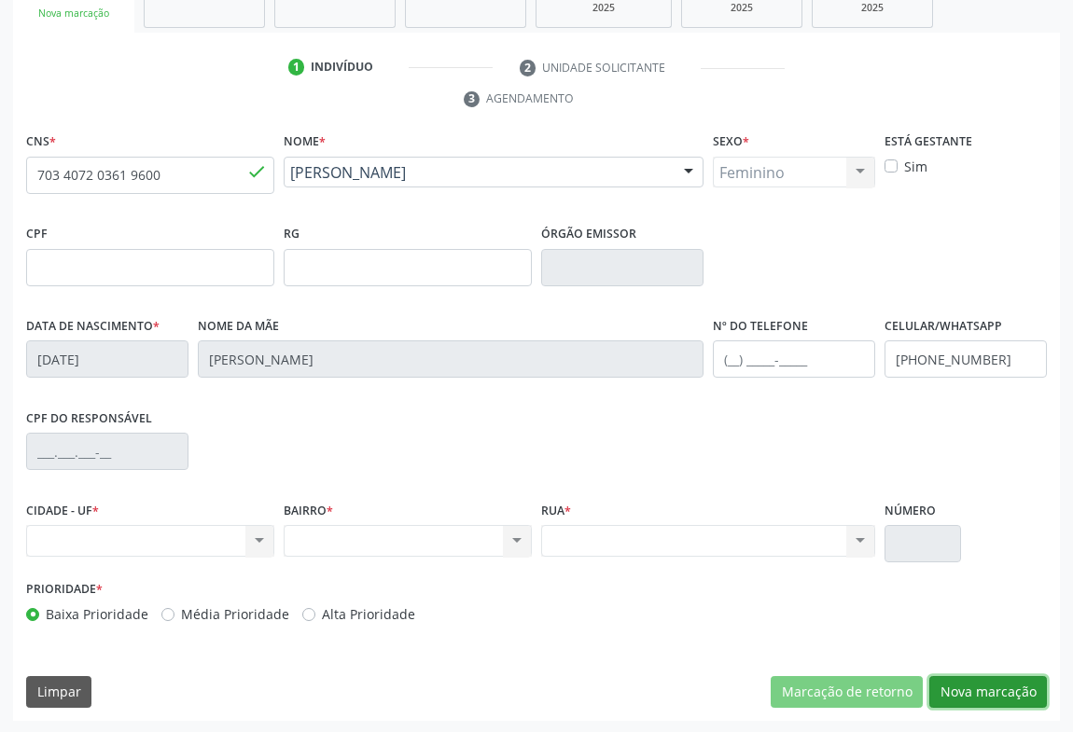
click at [961, 690] on button "Nova marcação" at bounding box center [988, 692] width 118 height 32
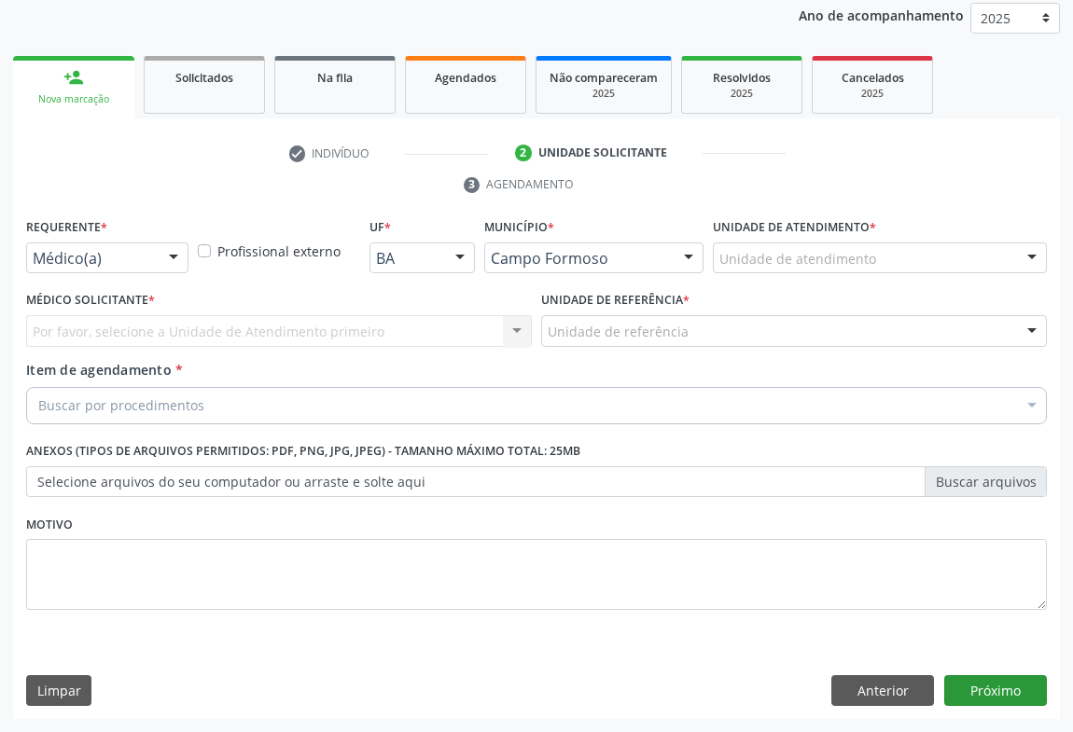
scroll to position [222, 0]
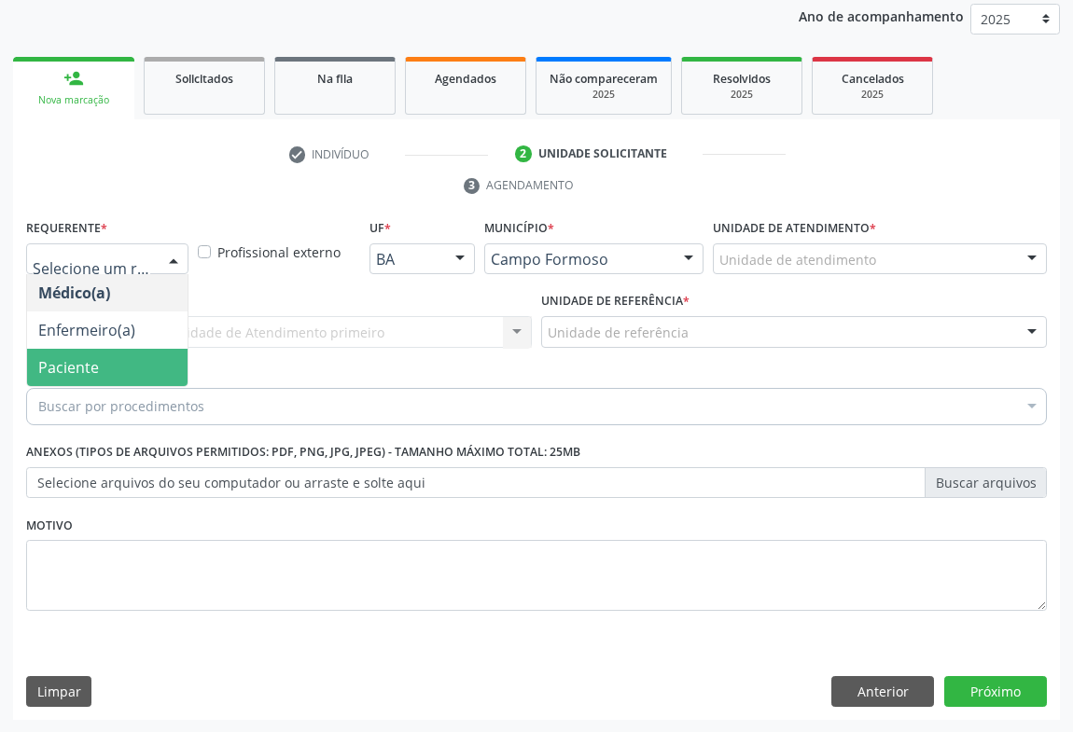
click at [93, 373] on span "Paciente" at bounding box center [68, 367] width 61 height 21
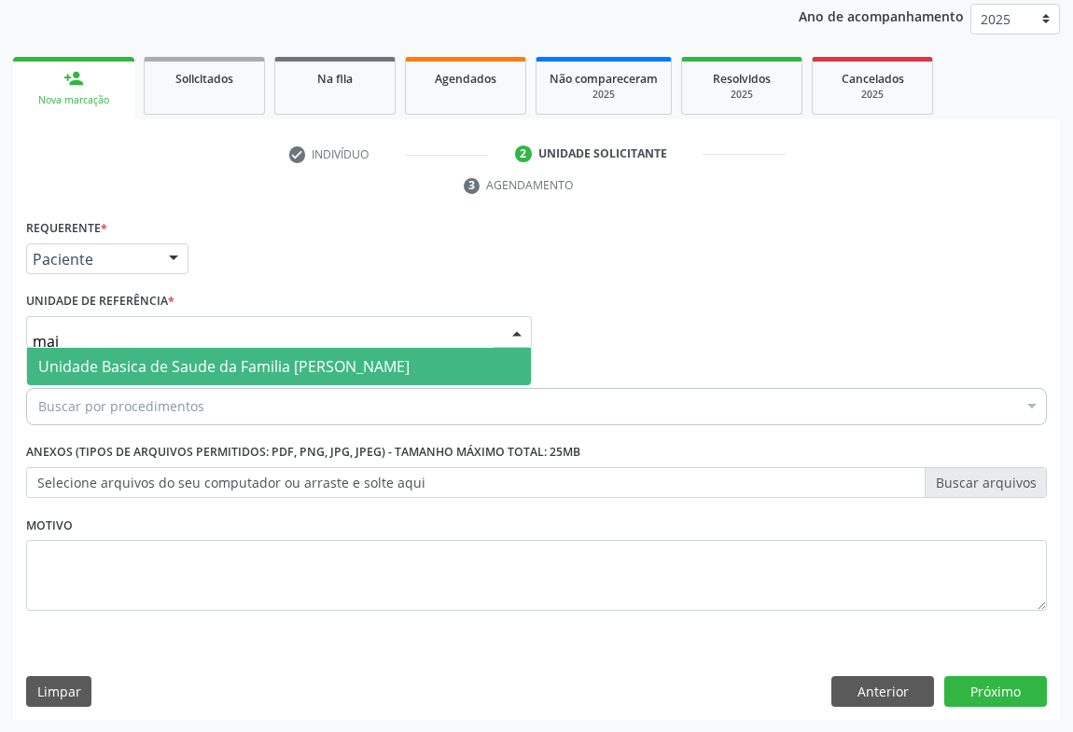
type input "maia"
click at [77, 364] on span "Unidade Basica de Saude da Familia [PERSON_NAME]" at bounding box center [223, 366] width 371 height 21
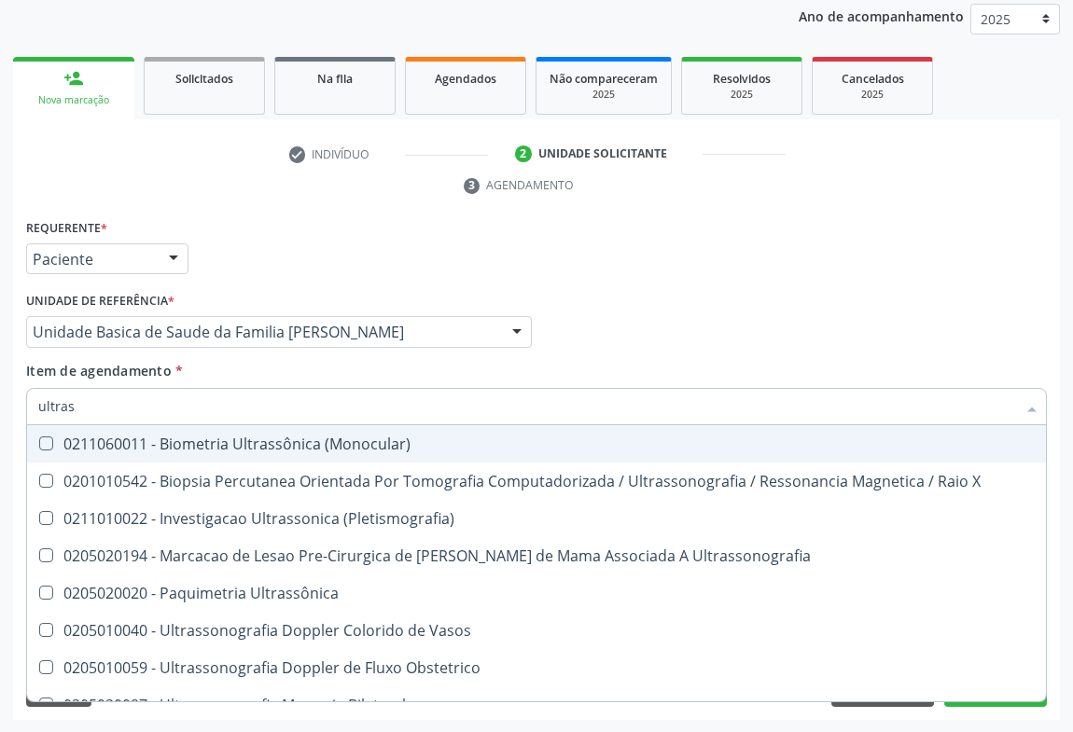
type input "ultrass"
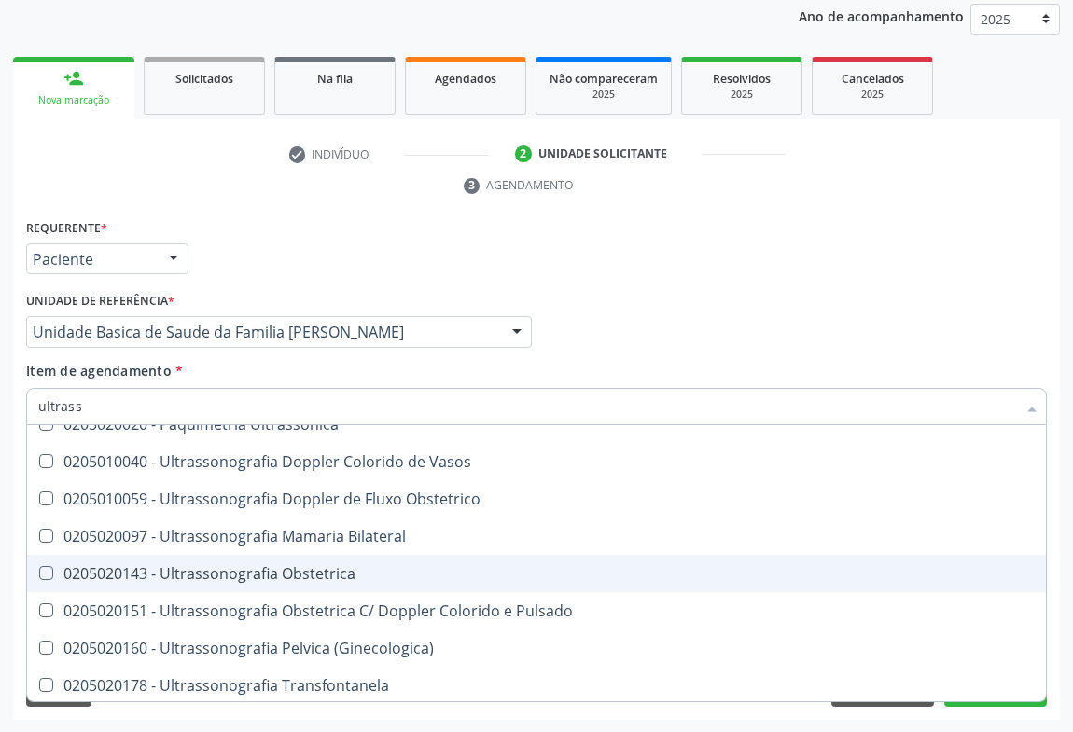
scroll to position [254, 0]
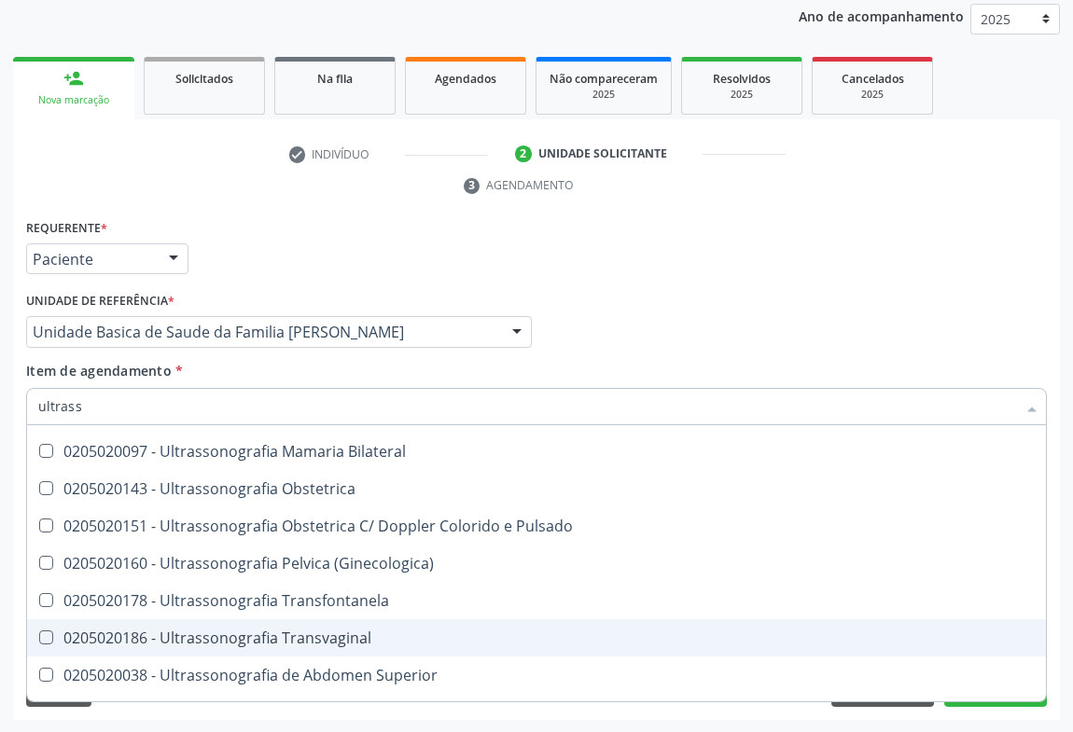
drag, startPoint x: 433, startPoint y: 625, endPoint x: 151, endPoint y: 730, distance: 300.5
click at [430, 626] on span "0205020186 - Ultrassonografia Transvaginal" at bounding box center [536, 637] width 1019 height 37
checkbox Transvaginal "true"
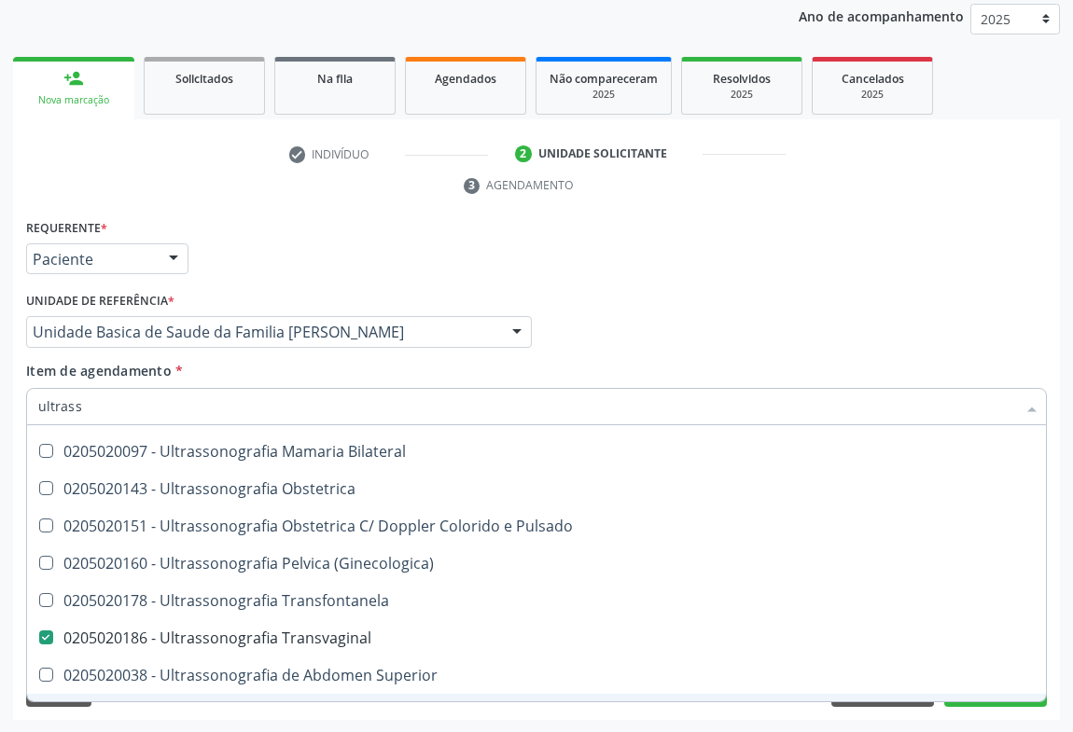
click at [983, 718] on div "Acompanhamento Acompanhe a situação das marcações correntes e finalizadas Relat…" at bounding box center [536, 307] width 1073 height 853
checkbox X "true"
checkbox Transvaginal "false"
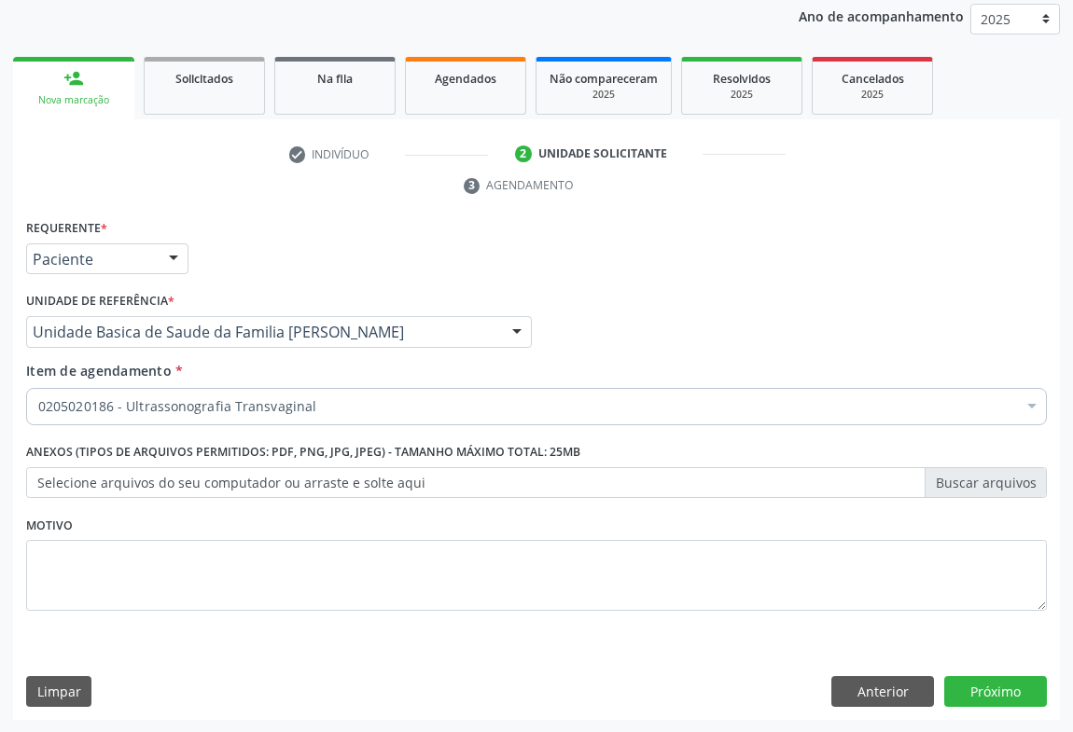
scroll to position [0, 0]
click at [989, 688] on button "Próximo" at bounding box center [995, 692] width 103 height 32
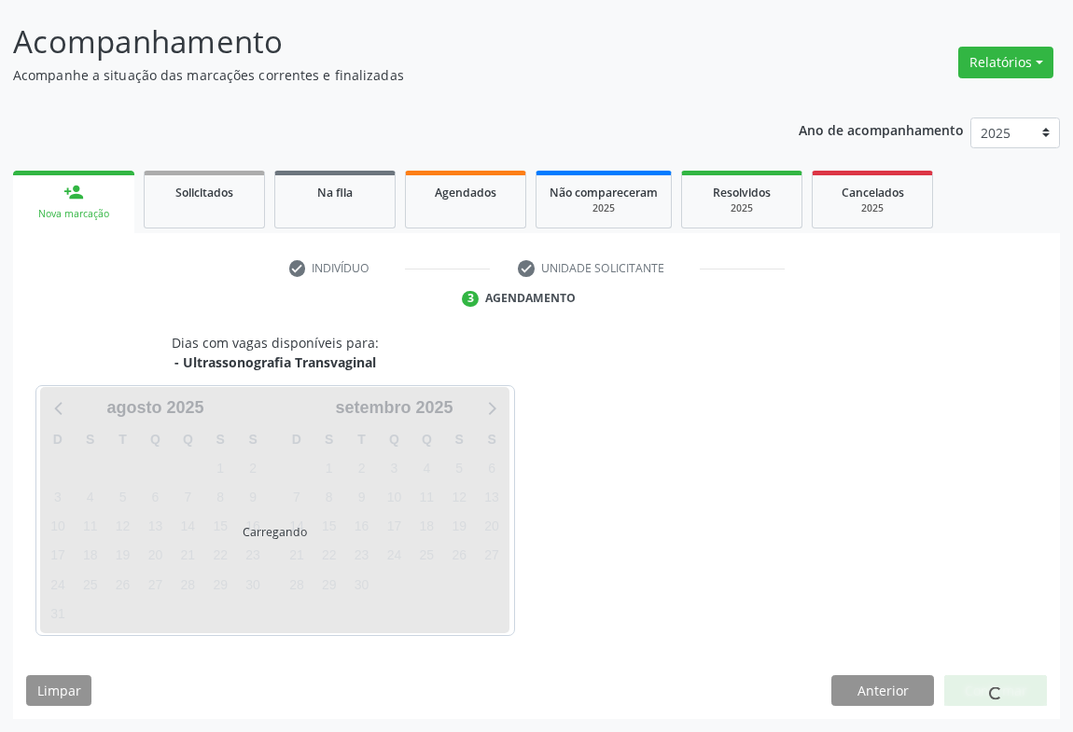
scroll to position [107, 0]
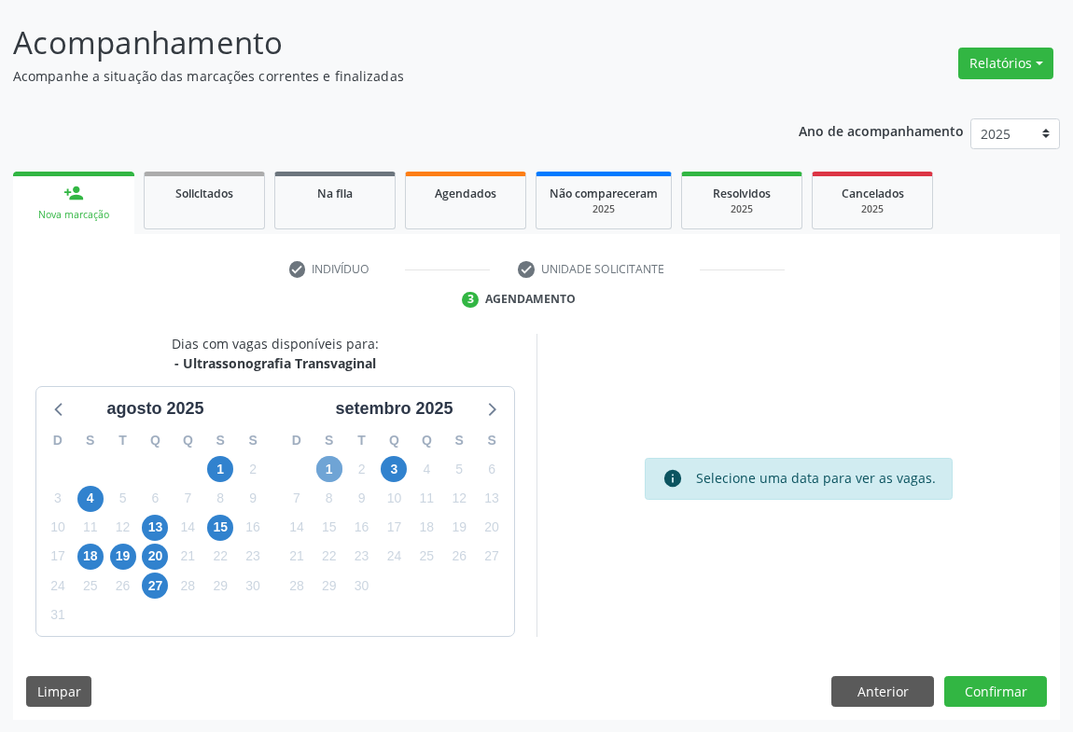
click at [328, 470] on span "1" at bounding box center [329, 469] width 26 height 26
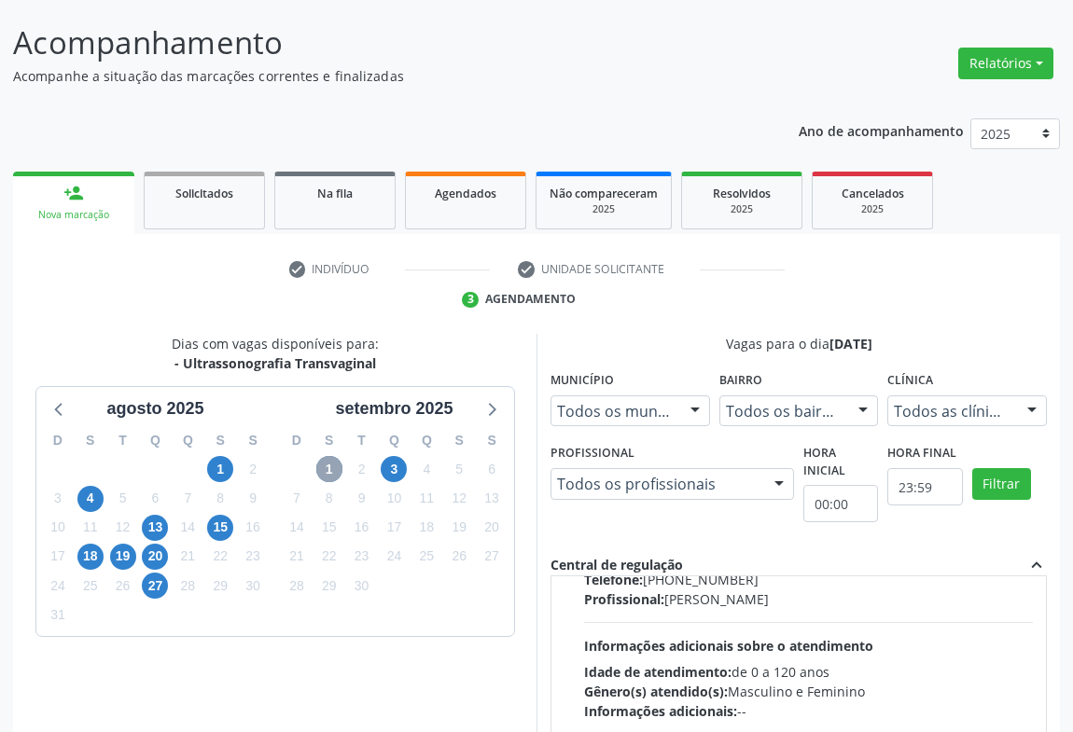
scroll to position [0, 0]
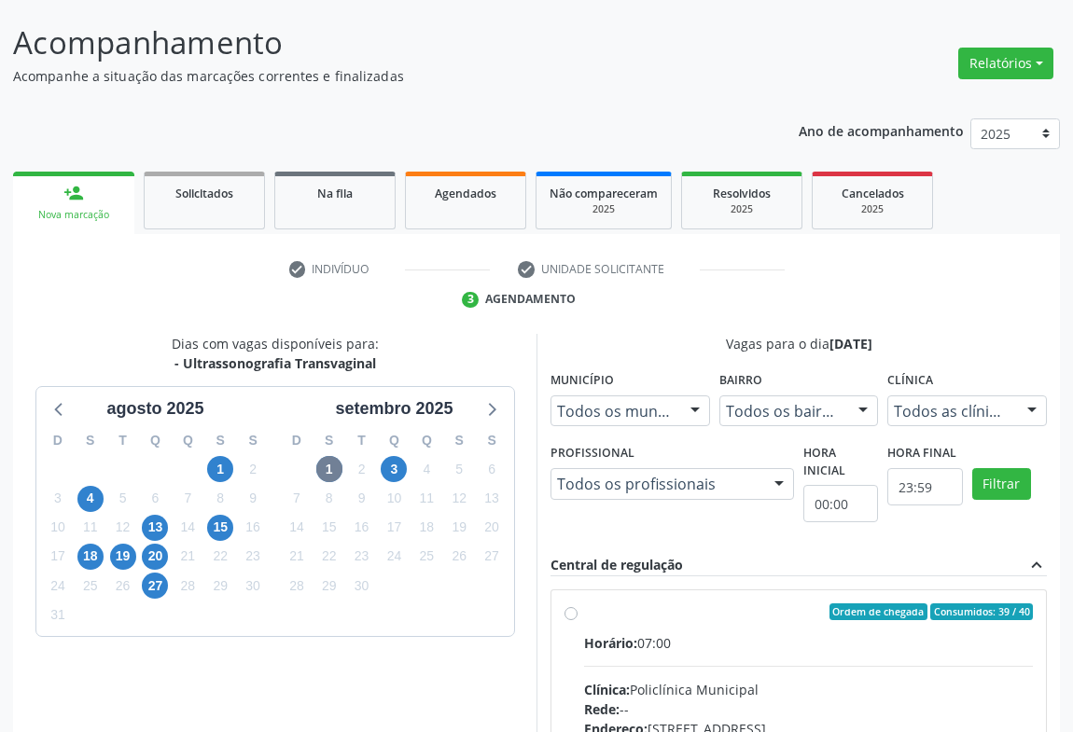
click at [574, 609] on input "Ordem de chegada Consumidos: 39 / 40 Horário: 07:00 Clínica: Policlínica Munici…" at bounding box center [570, 612] width 13 height 17
radio input "true"
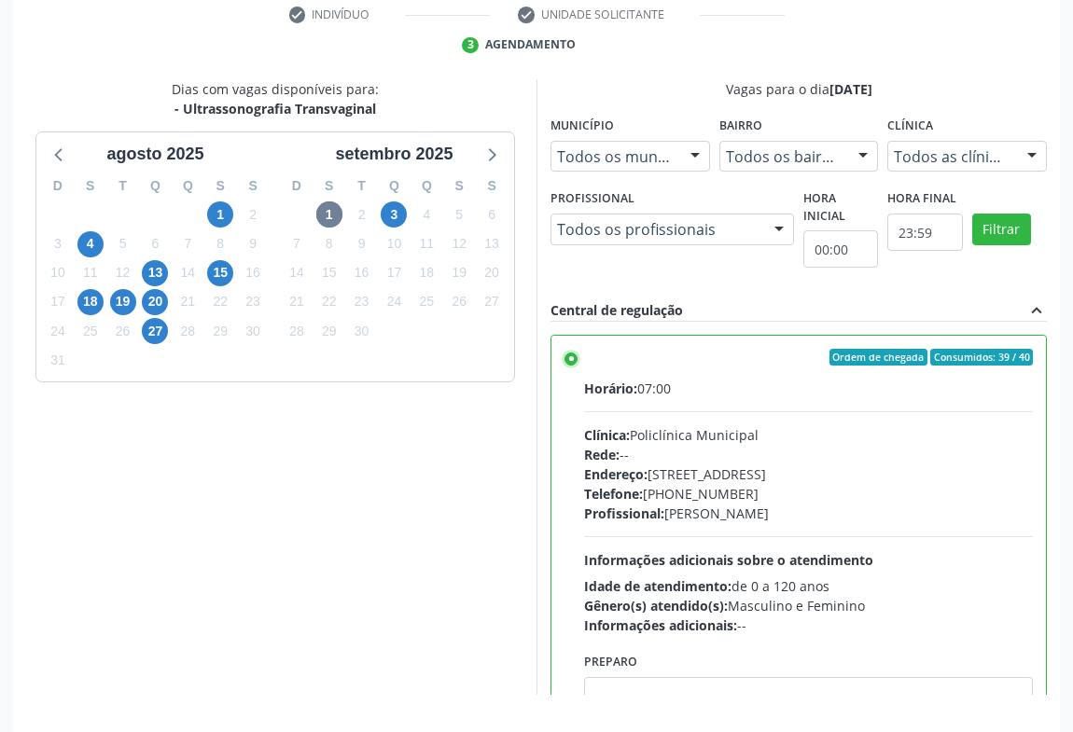
scroll to position [421, 0]
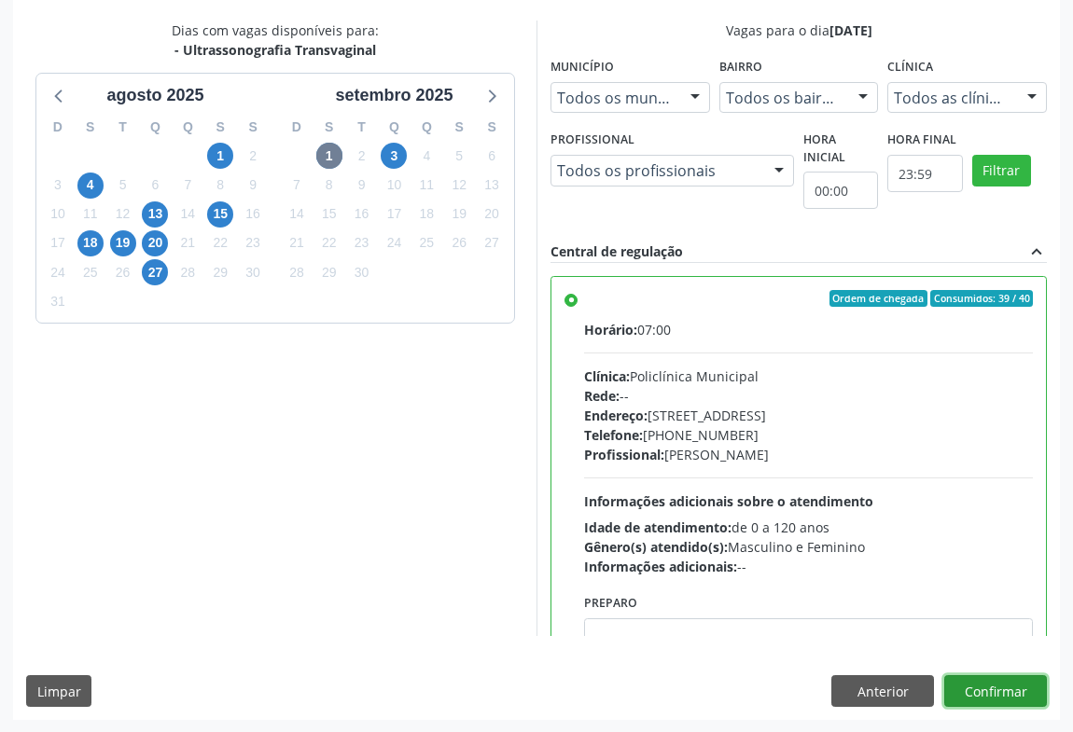
click at [970, 689] on button "Confirmar" at bounding box center [995, 691] width 103 height 32
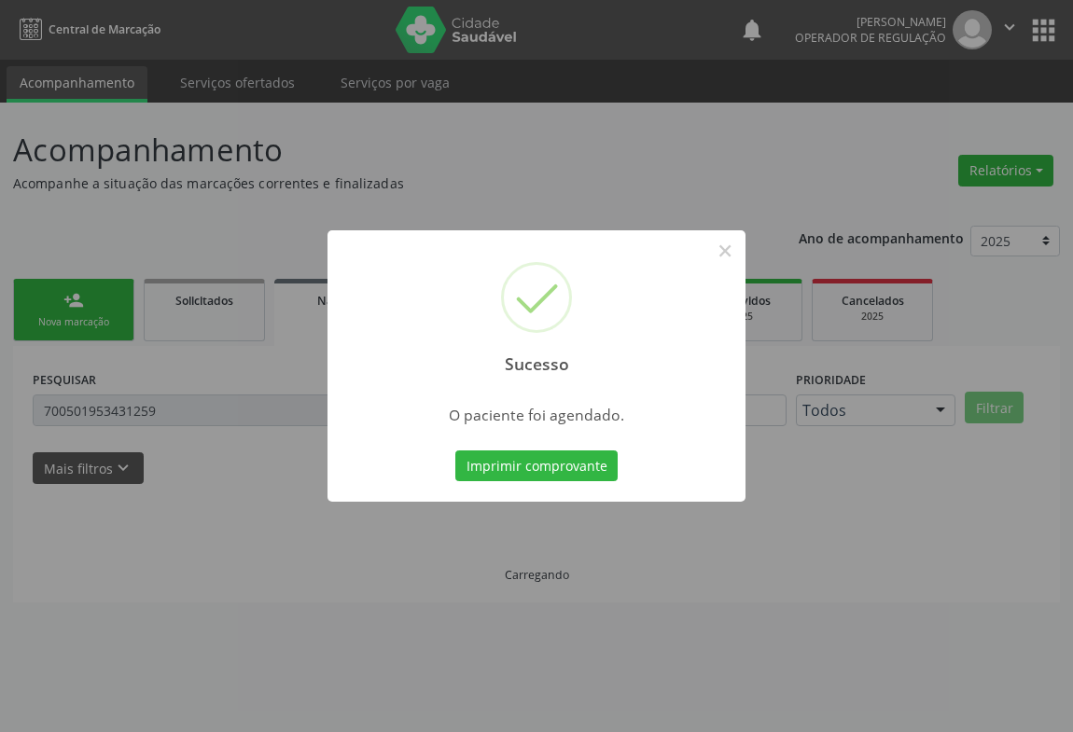
scroll to position [0, 0]
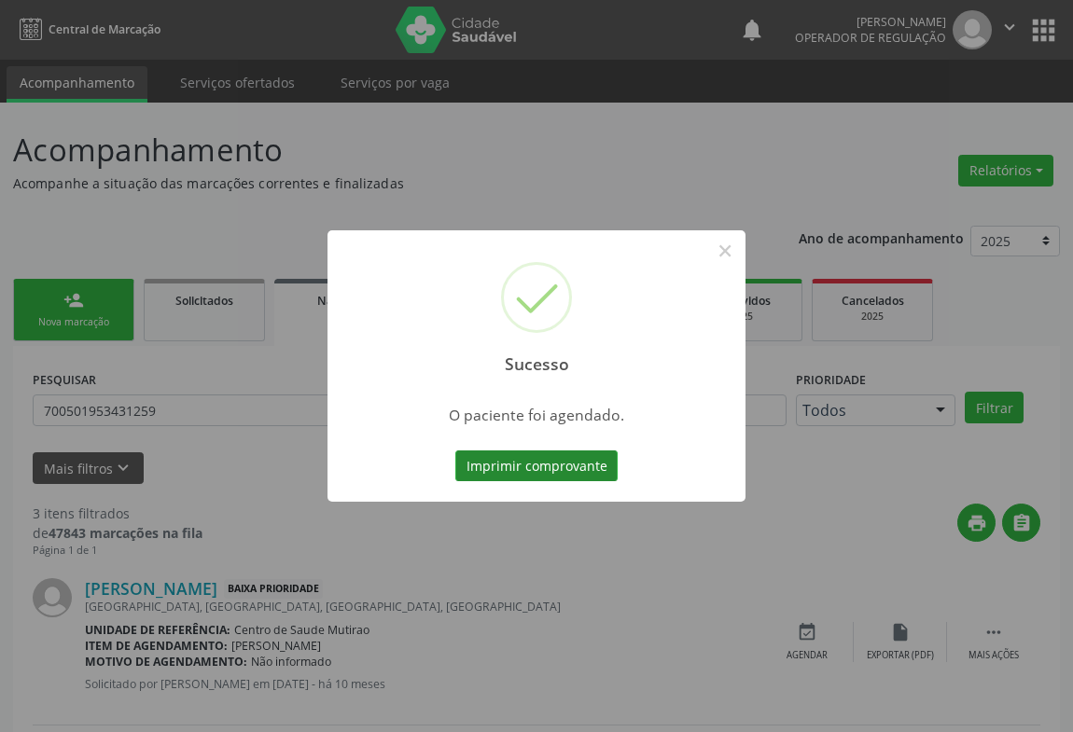
click at [526, 454] on button "Imprimir comprovante" at bounding box center [536, 467] width 162 height 32
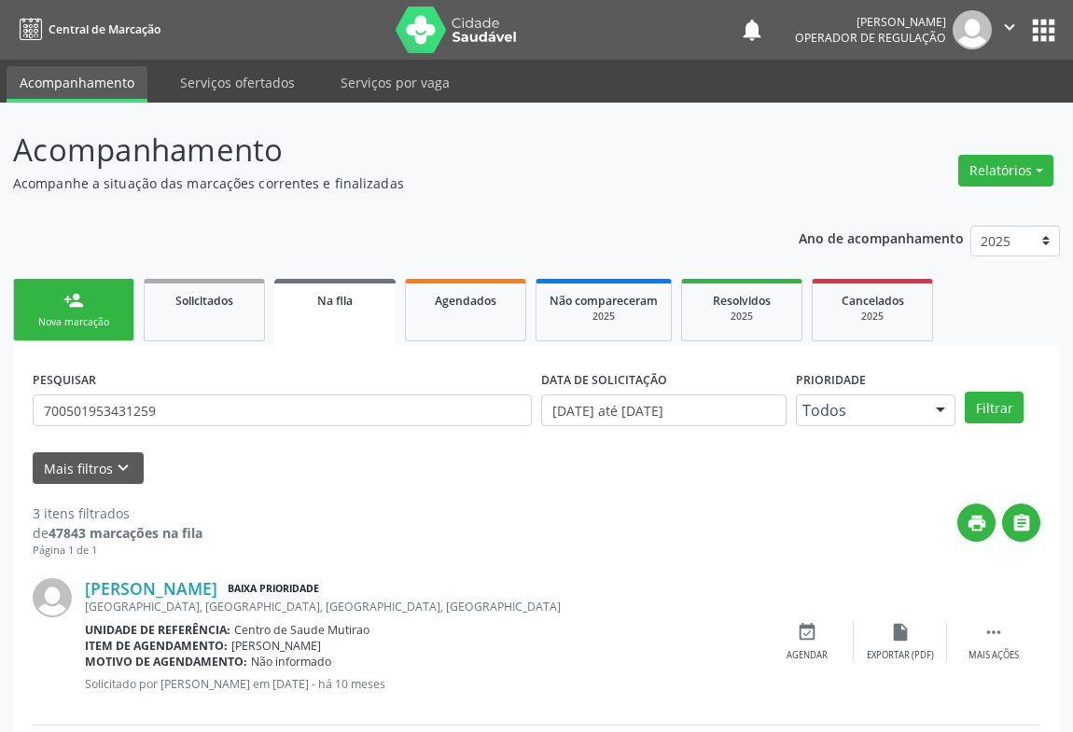
click at [68, 316] on div "Nova marcação" at bounding box center [73, 322] width 93 height 14
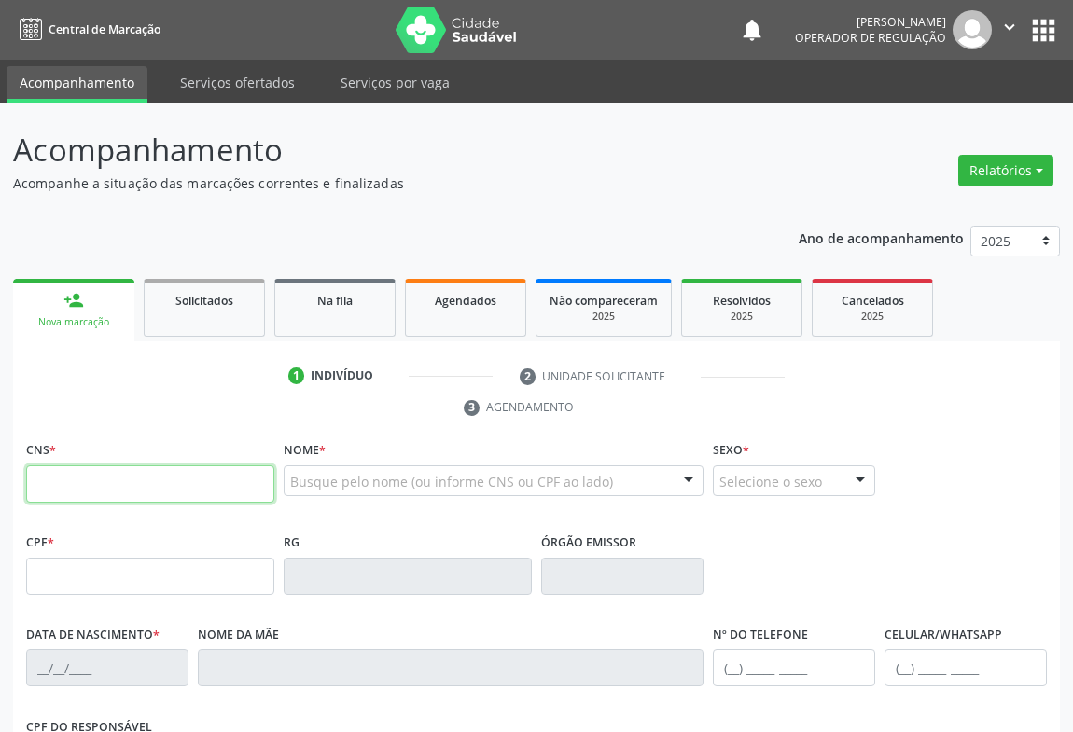
click at [86, 468] on input "text" at bounding box center [150, 484] width 248 height 37
type input "704 8080 9445 7341"
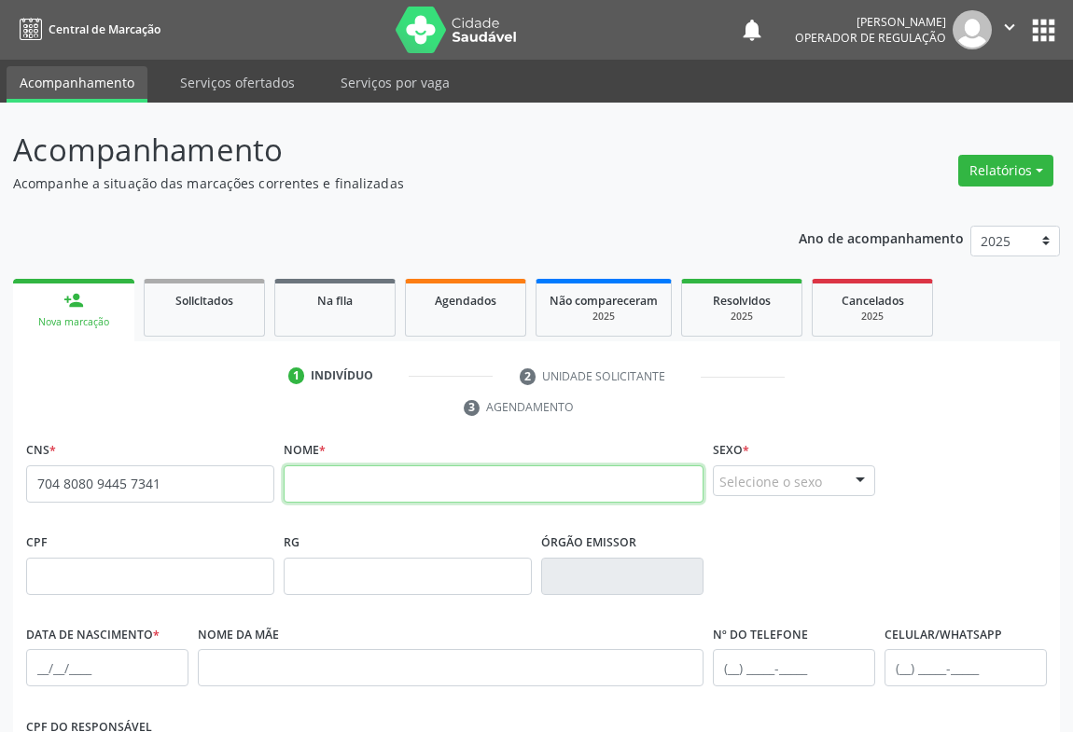
click at [421, 485] on input "text" at bounding box center [494, 484] width 420 height 37
type input "r"
type input "[PERSON_NAME]"
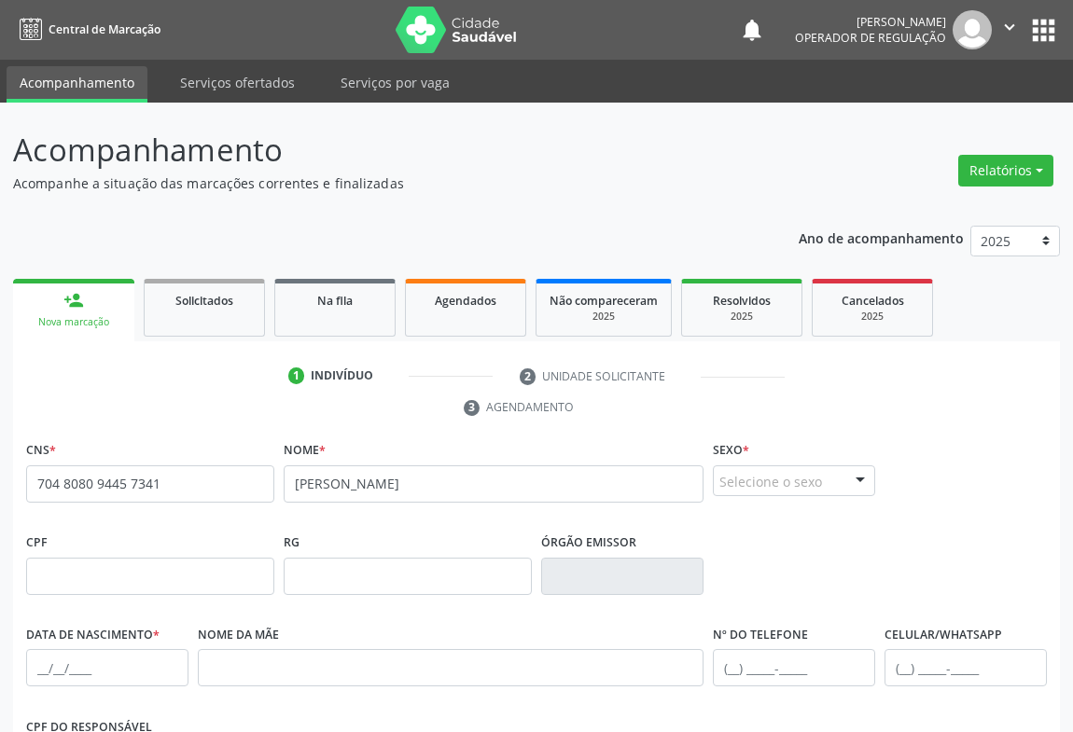
click at [754, 480] on div "Selecione o sexo" at bounding box center [794, 482] width 162 height 32
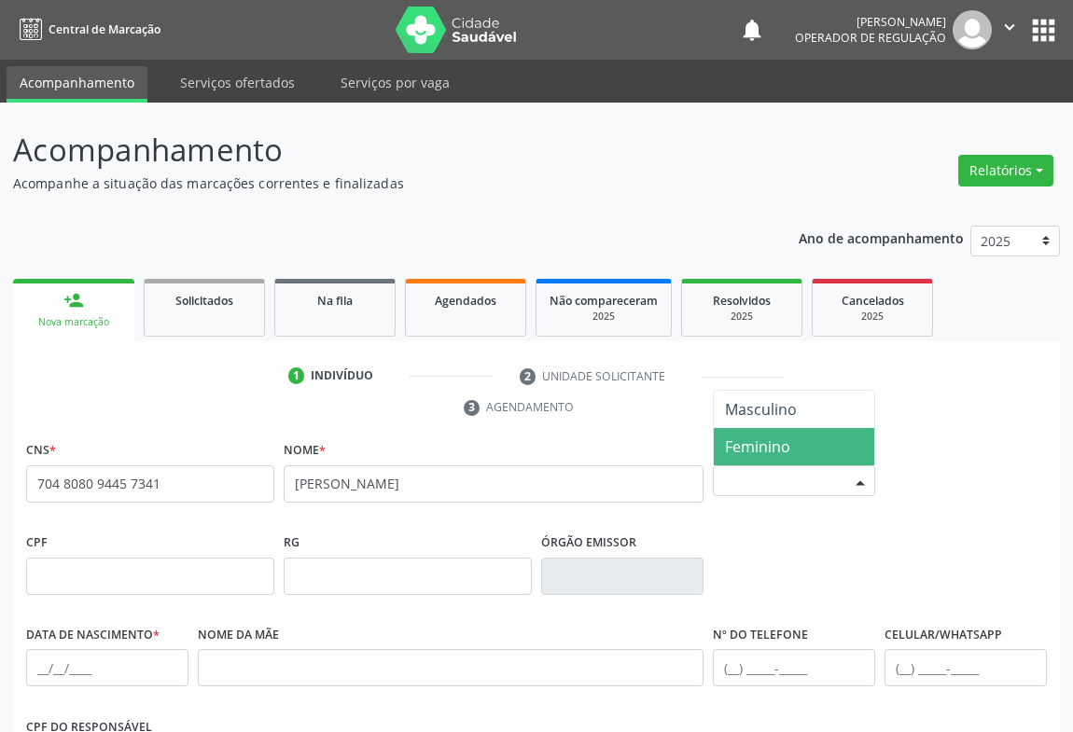
click at [750, 450] on span "Feminino" at bounding box center [757, 447] width 65 height 21
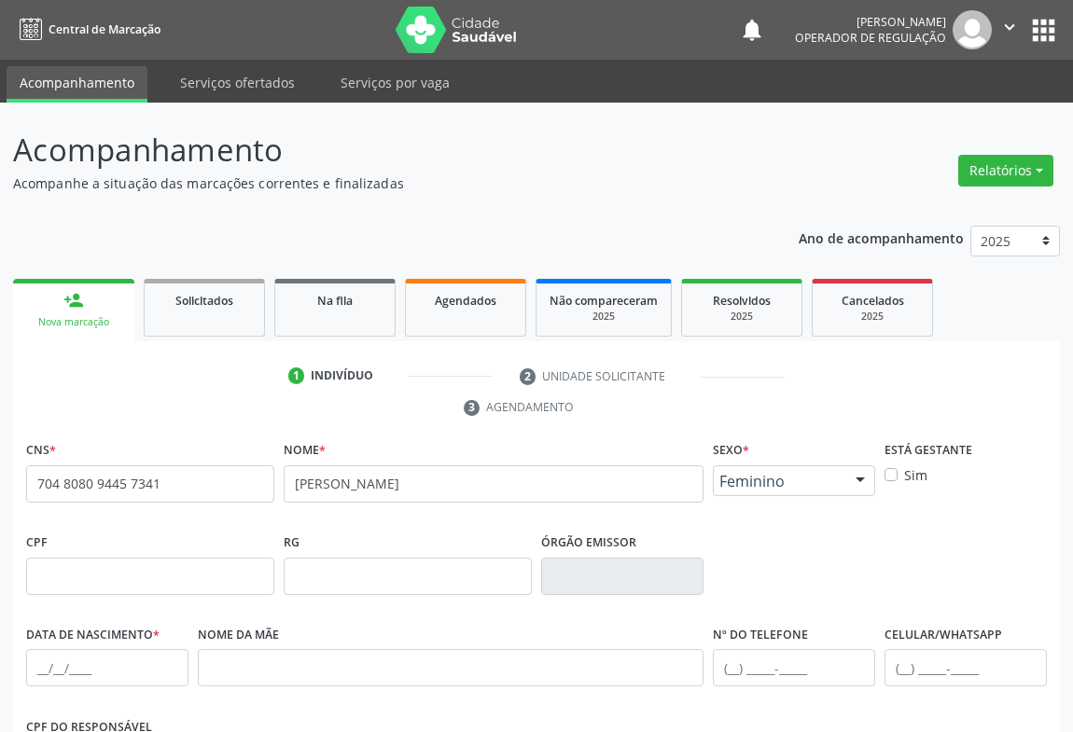
scroll to position [254, 0]
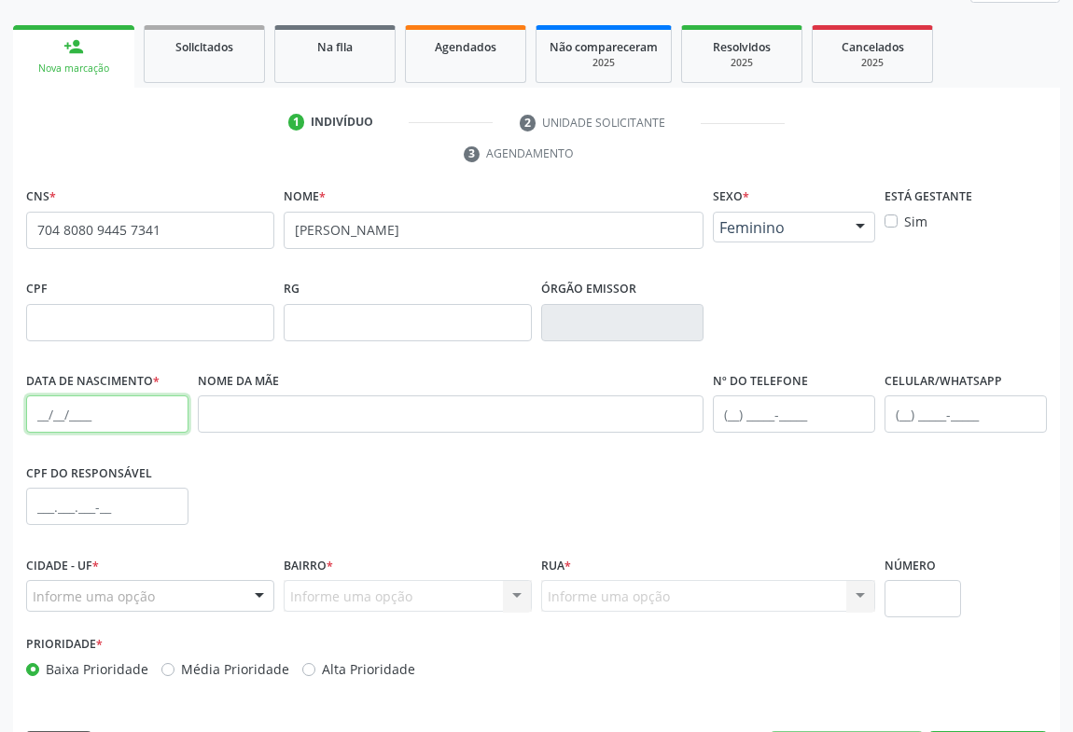
click at [90, 429] on input "text" at bounding box center [107, 414] width 162 height 37
type input "[DATE]"
click at [783, 420] on input "text" at bounding box center [794, 414] width 162 height 37
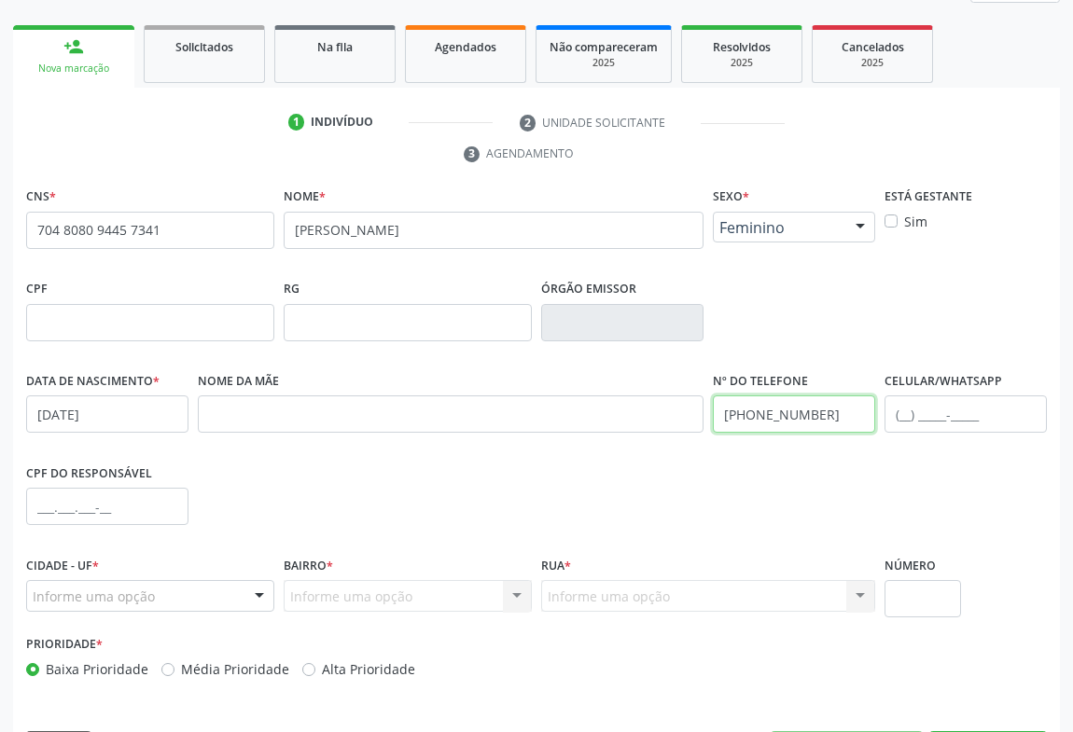
type input "[PHONE_NUMBER]"
click at [186, 597] on div "Informe uma opção" at bounding box center [150, 596] width 248 height 32
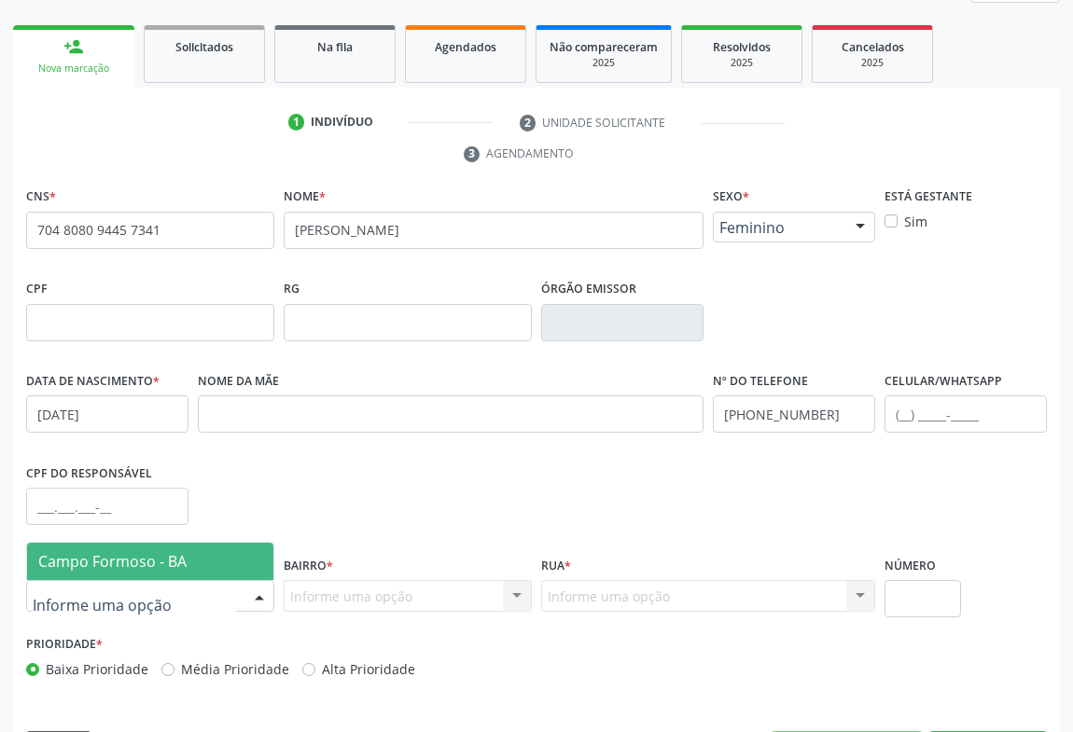
drag, startPoint x: 188, startPoint y: 565, endPoint x: 232, endPoint y: 578, distance: 46.6
click at [188, 565] on span "Campo Formoso - BA" at bounding box center [150, 561] width 246 height 37
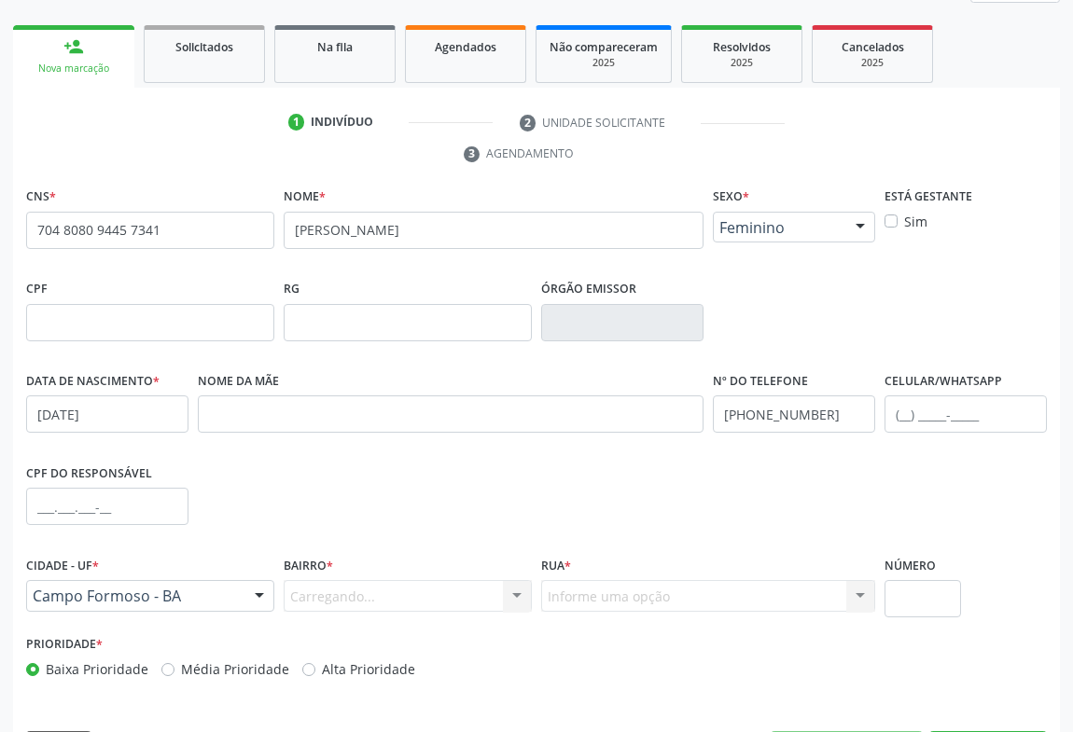
click at [360, 603] on div "Carregando... Nenhum resultado encontrado para: " " Nenhuma opção encontrada. D…" at bounding box center [408, 596] width 248 height 32
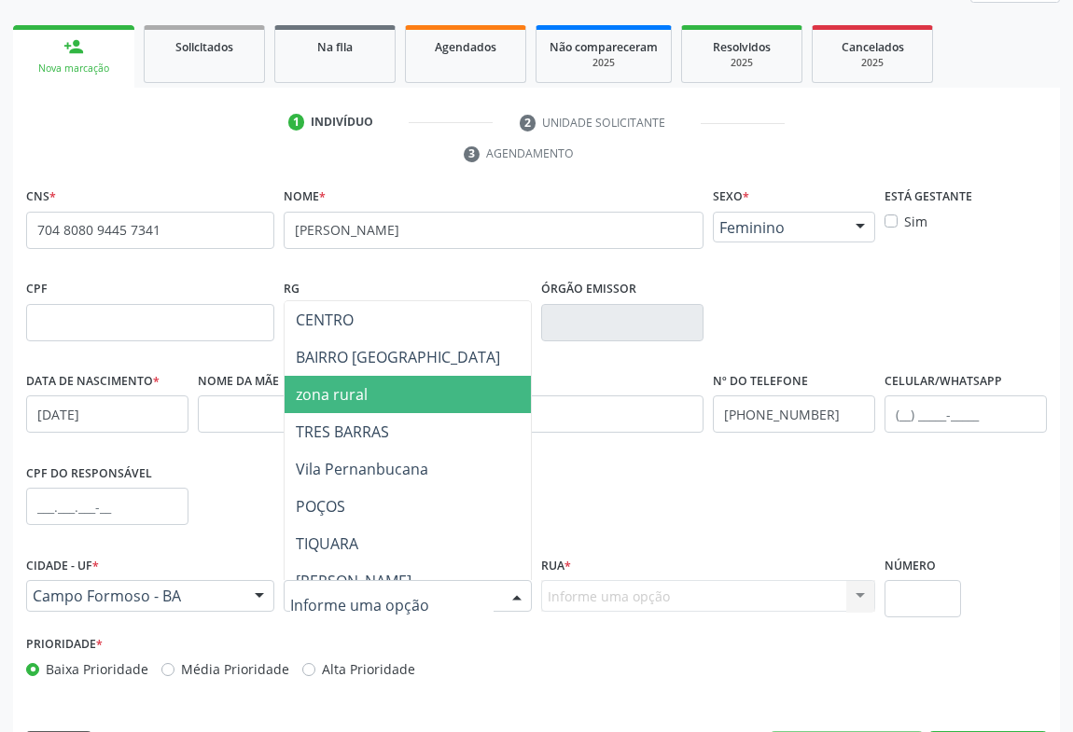
click at [344, 398] on span "zona rural" at bounding box center [332, 394] width 72 height 21
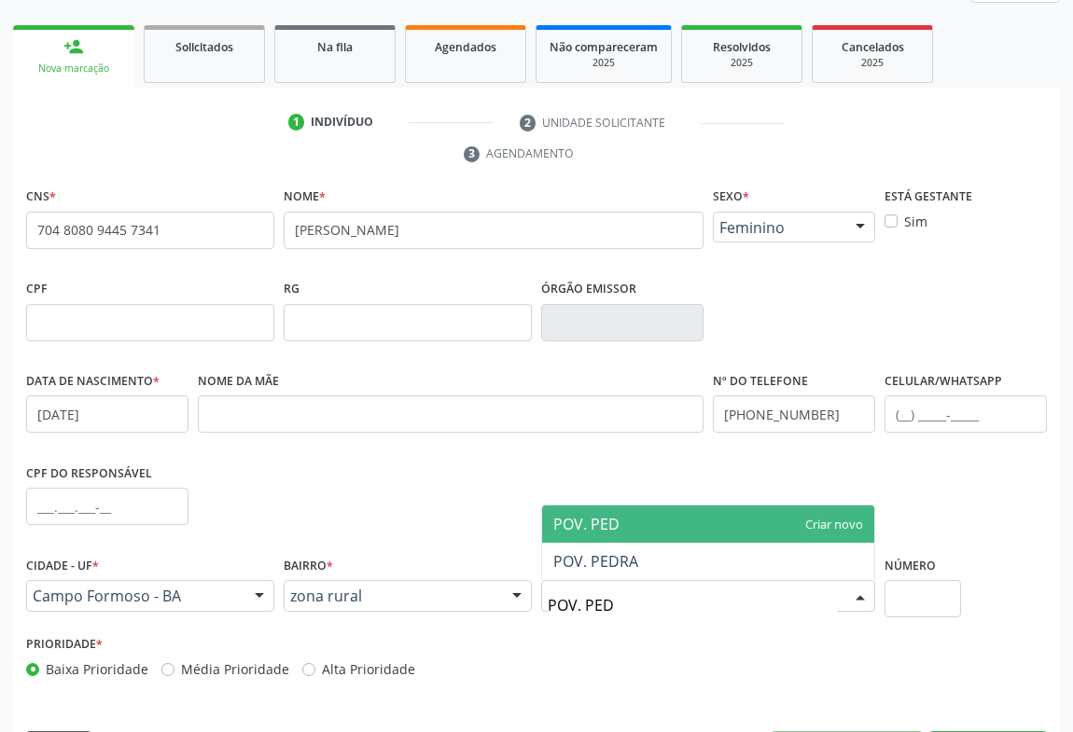
type input "POV. PEDR"
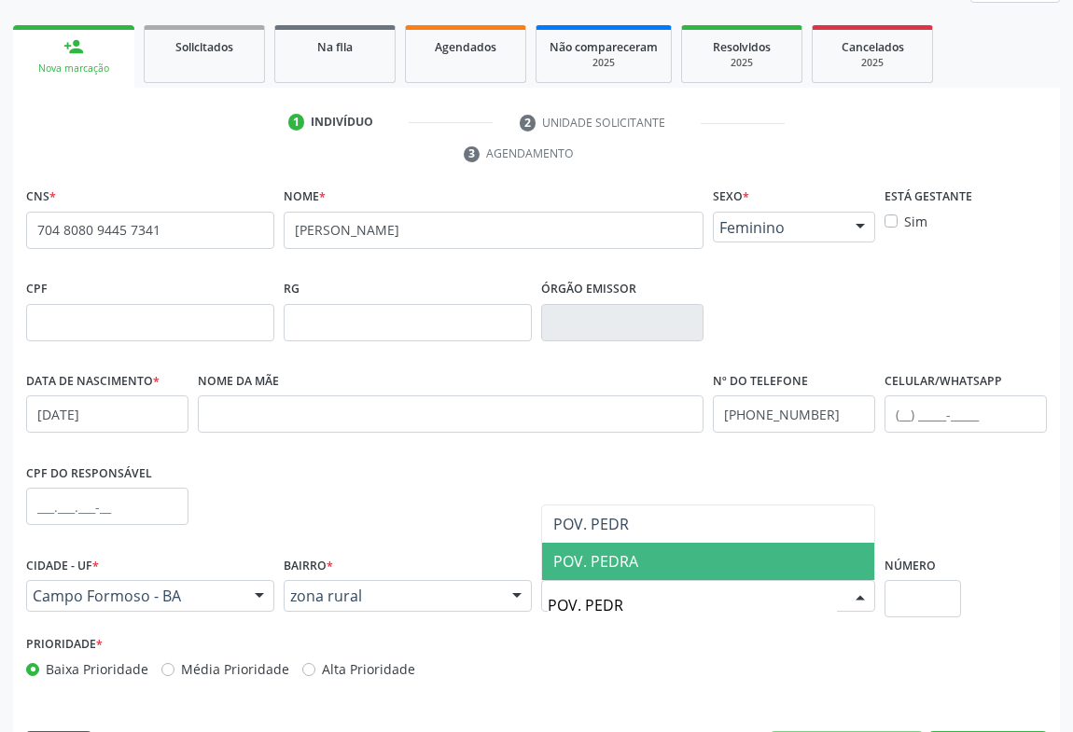
click at [601, 562] on span "POV. PEDRA" at bounding box center [595, 561] width 85 height 21
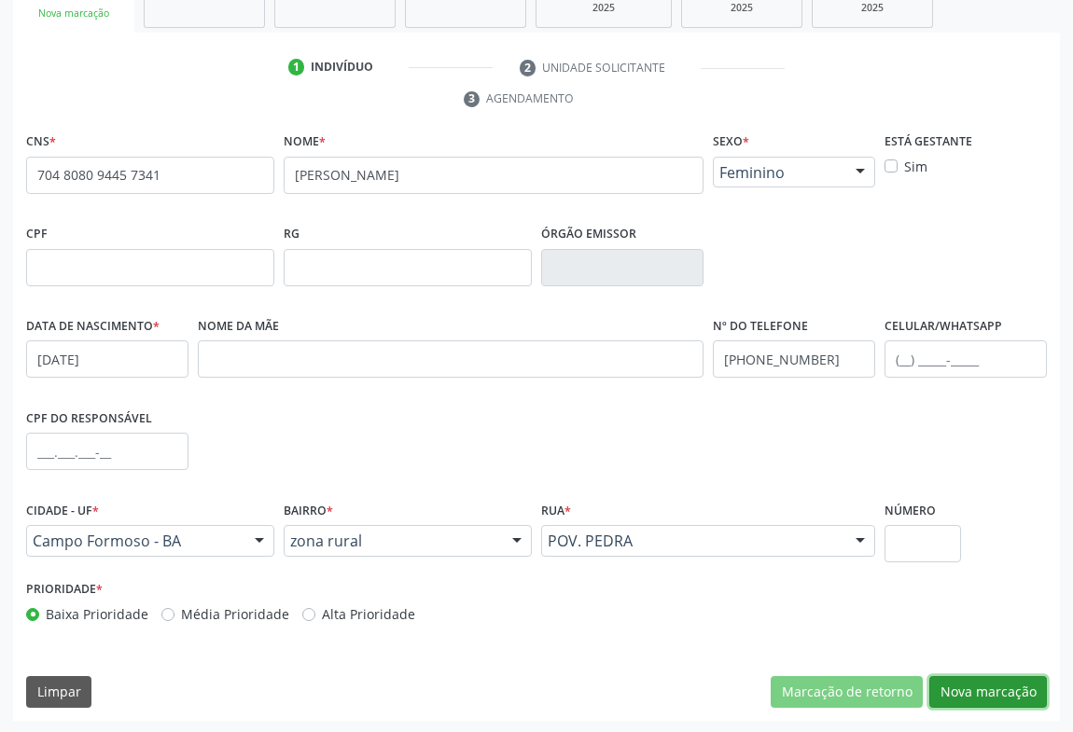
click at [989, 690] on button "Nova marcação" at bounding box center [988, 692] width 118 height 32
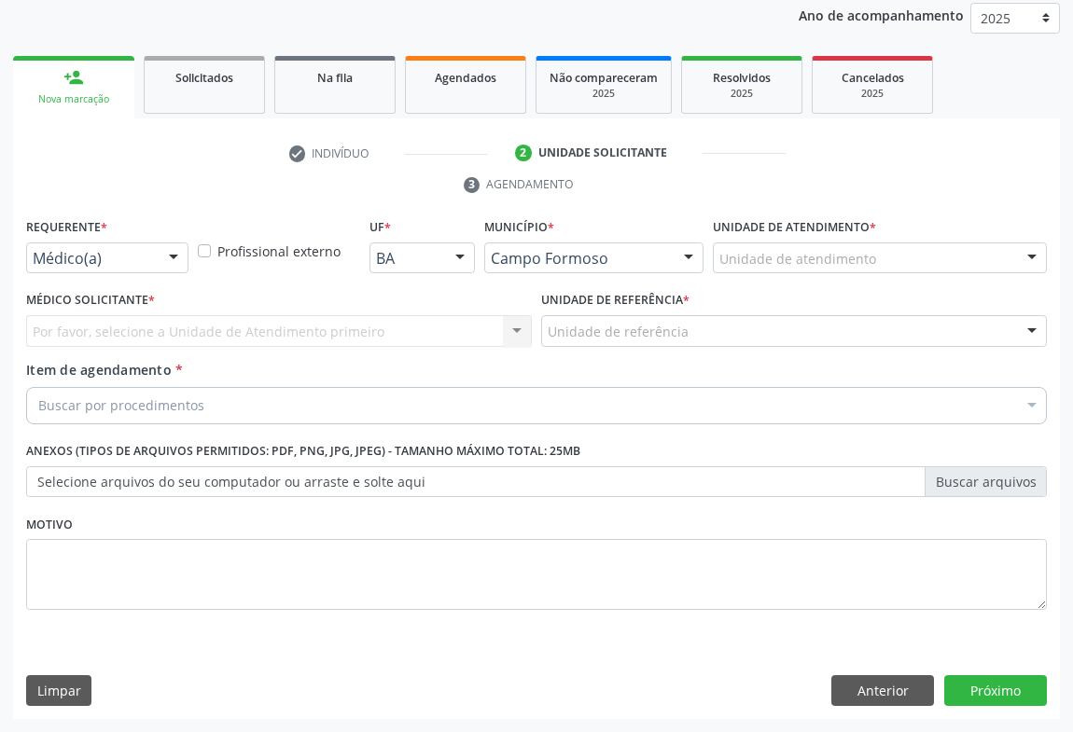
scroll to position [222, 0]
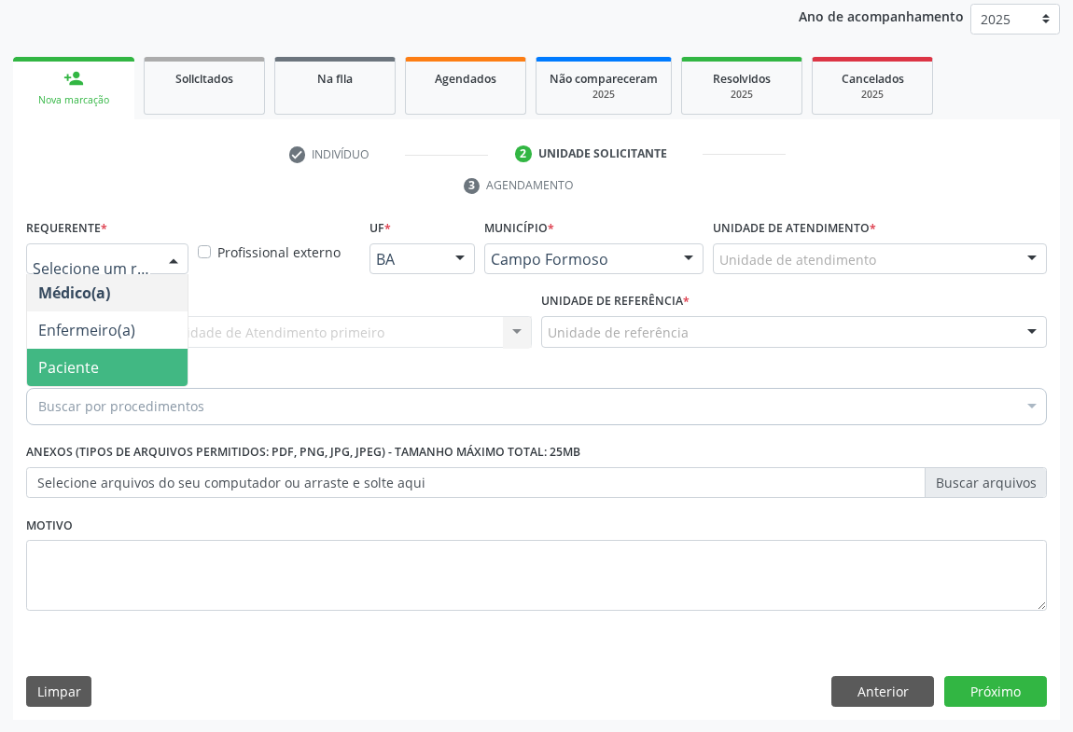
drag, startPoint x: 72, startPoint y: 361, endPoint x: 70, endPoint y: 327, distance: 33.6
click at [70, 359] on span "Paciente" at bounding box center [68, 367] width 61 height 21
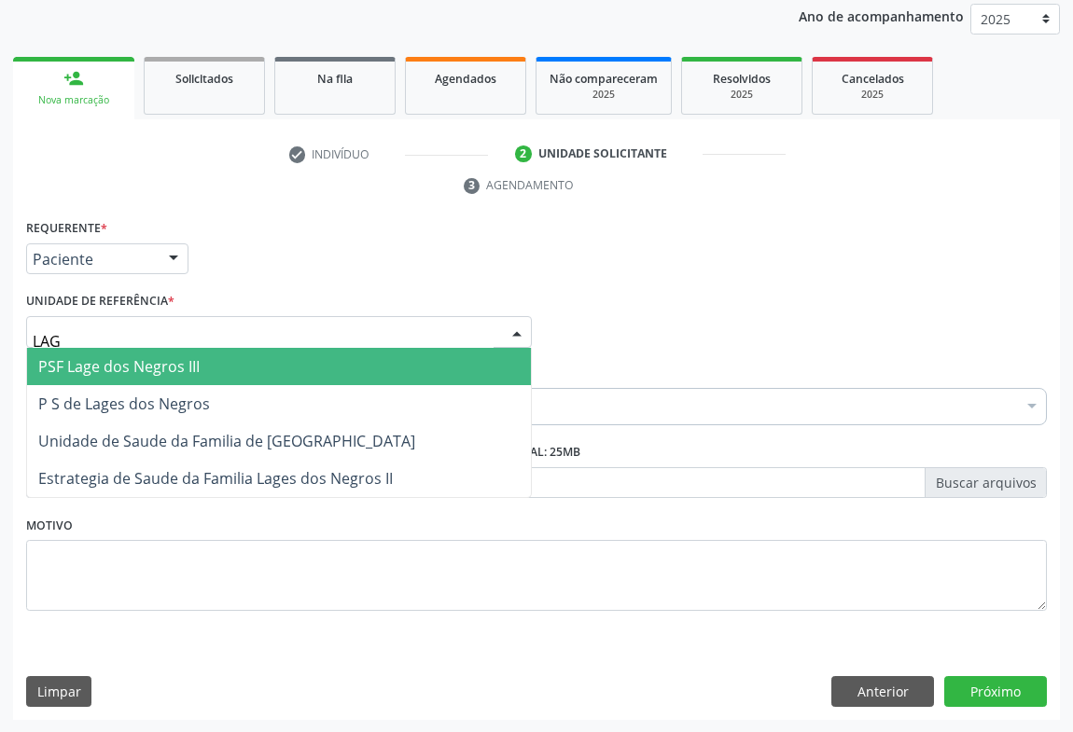
type input "LAGE"
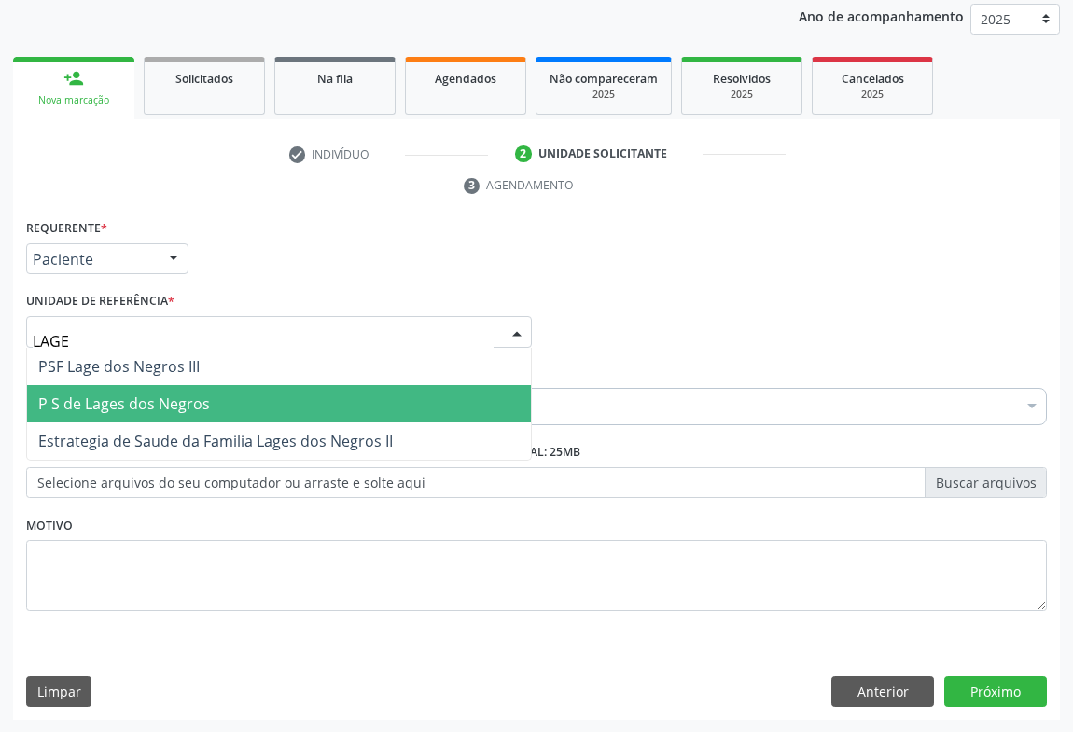
click at [138, 394] on span "P S de Lages dos Negros" at bounding box center [124, 404] width 172 height 21
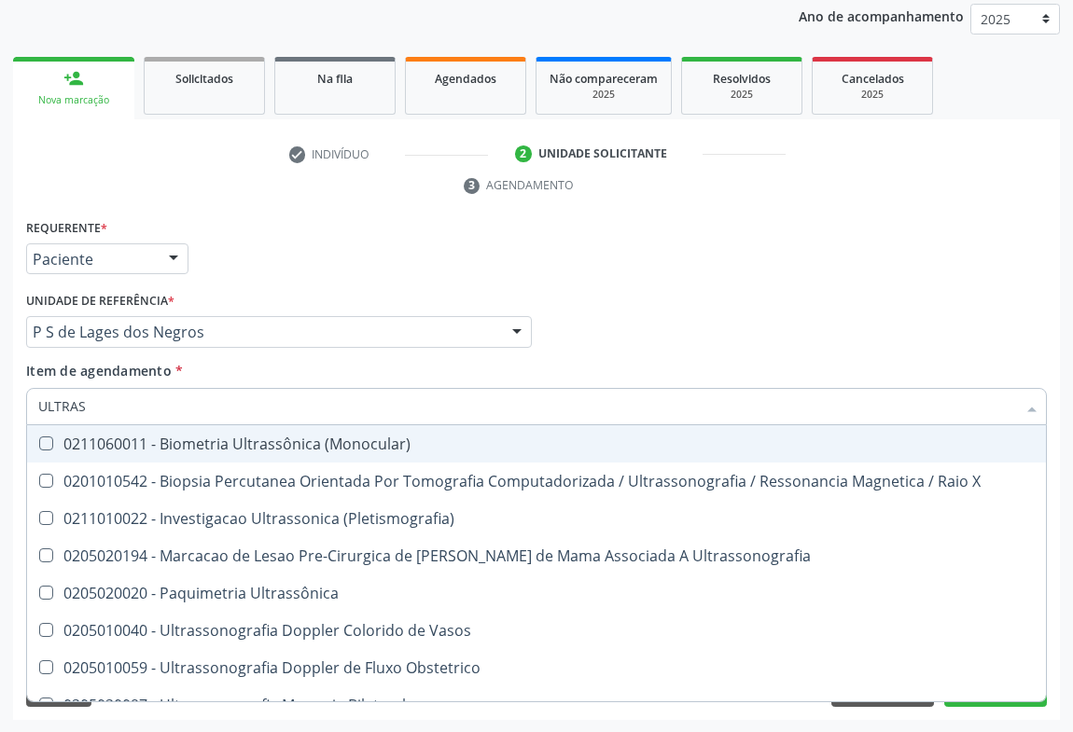
type input "ULTRASS"
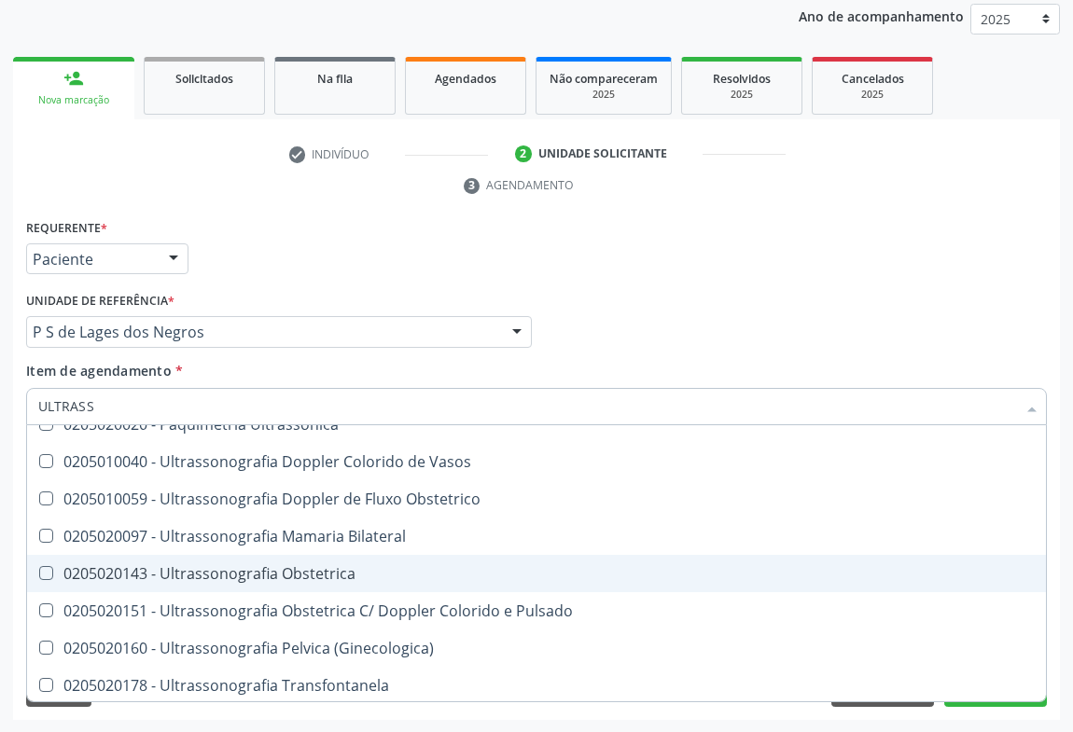
scroll to position [254, 0]
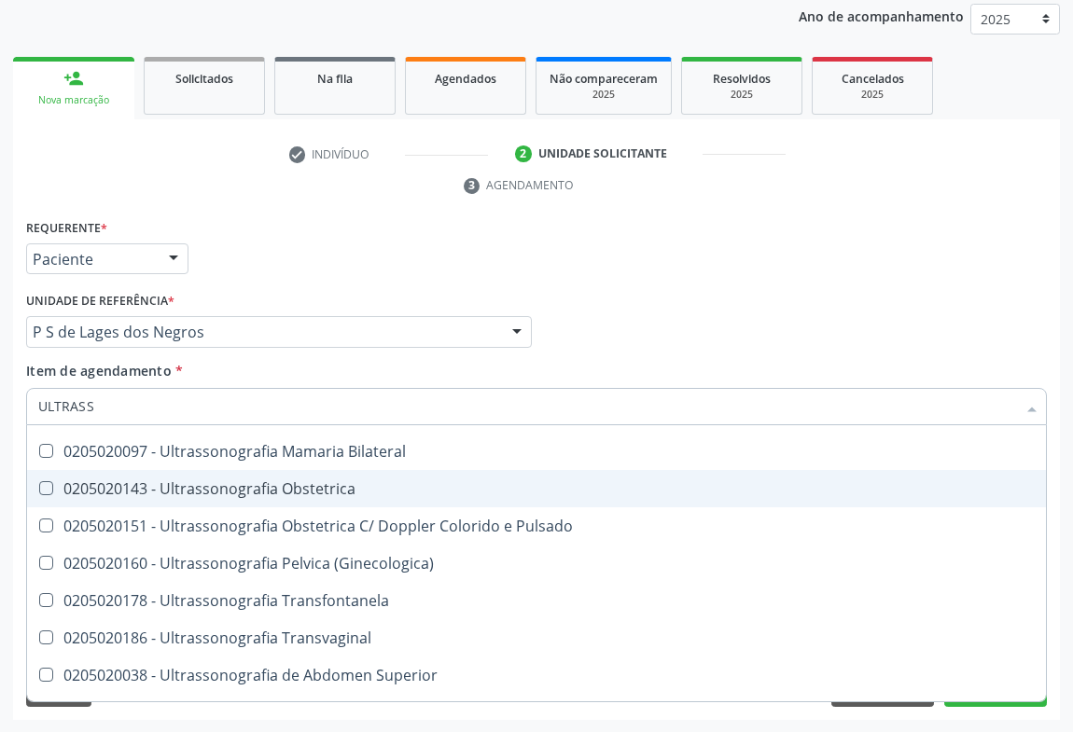
click at [303, 490] on div "0205020143 - Ultrassonografia Obstetrica" at bounding box center [536, 488] width 996 height 15
checkbox Obstetrica "true"
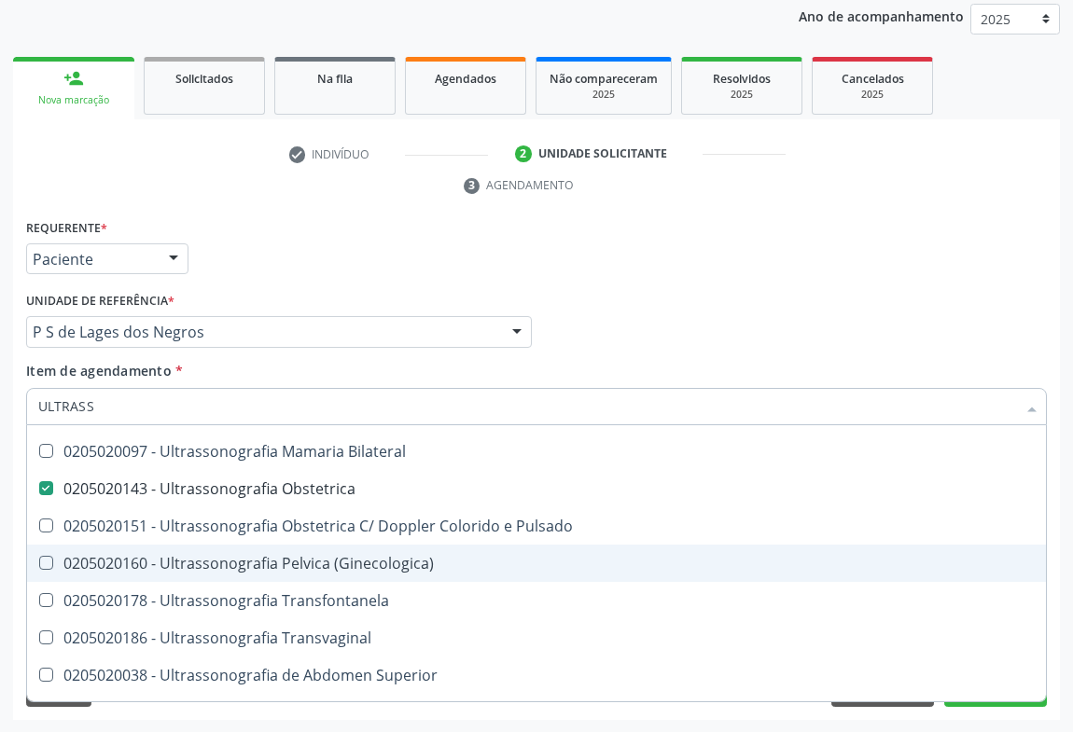
click at [1005, 714] on div "Requerente * Paciente Médico(a) Enfermeiro(a) Paciente Nenhum resultado encontr…" at bounding box center [536, 468] width 1047 height 507
checkbox X "true"
checkbox Obstetrica "false"
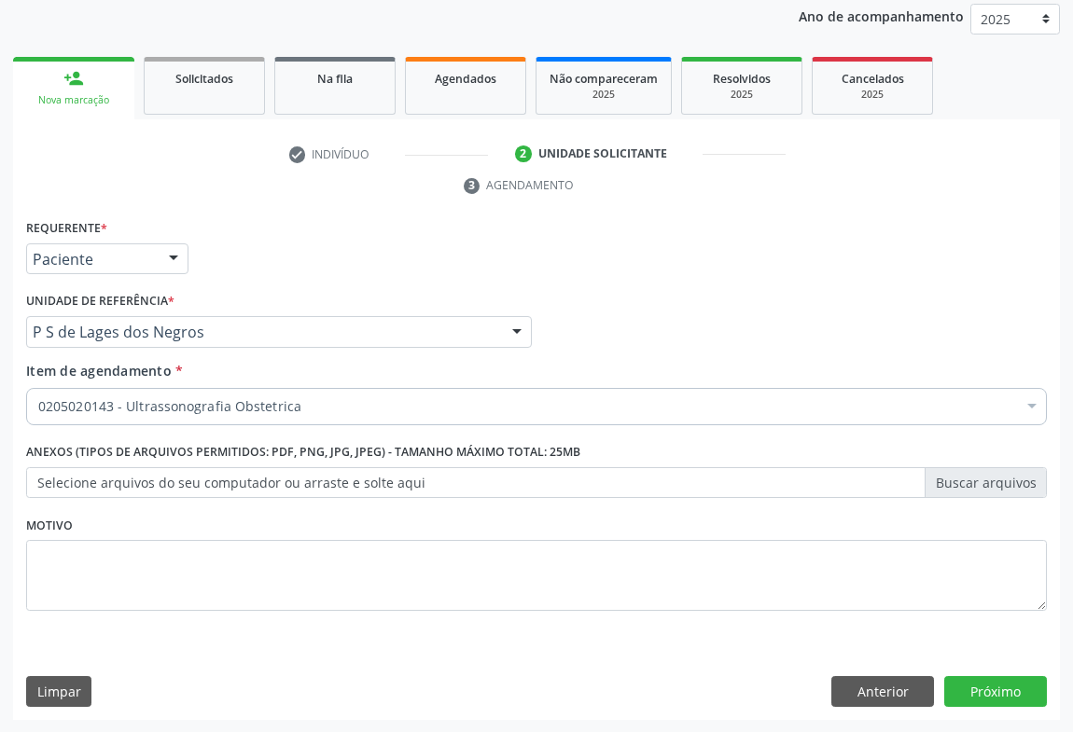
scroll to position [0, 0]
click at [988, 686] on button "Próximo" at bounding box center [995, 692] width 103 height 32
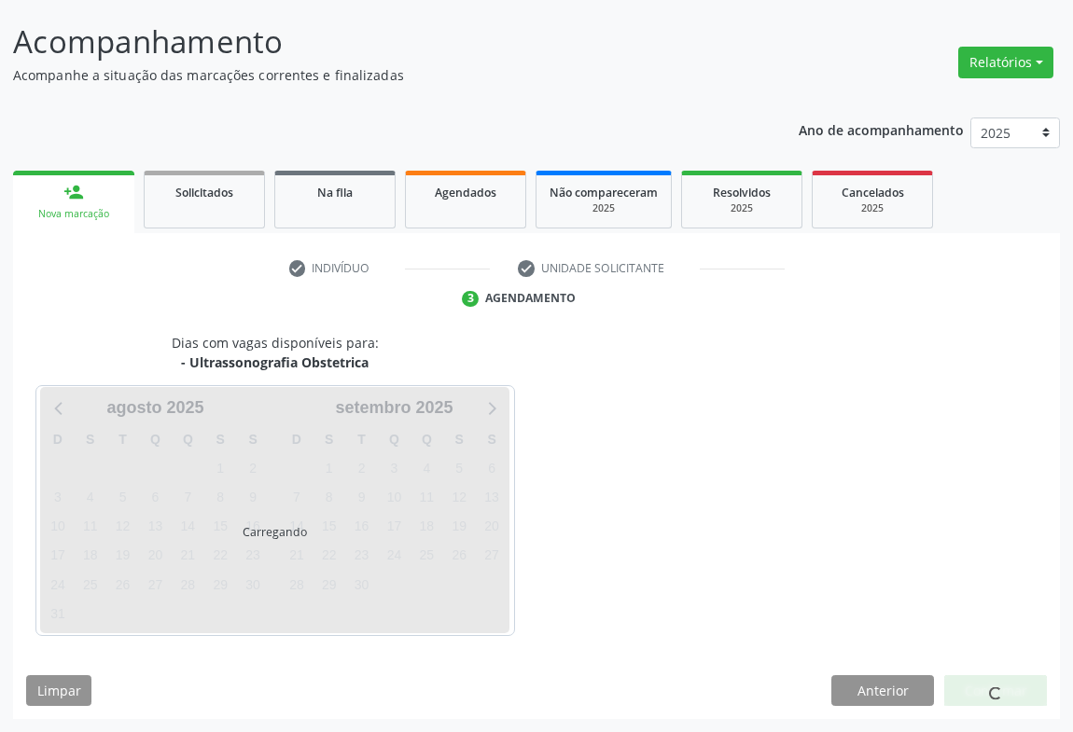
scroll to position [107, 0]
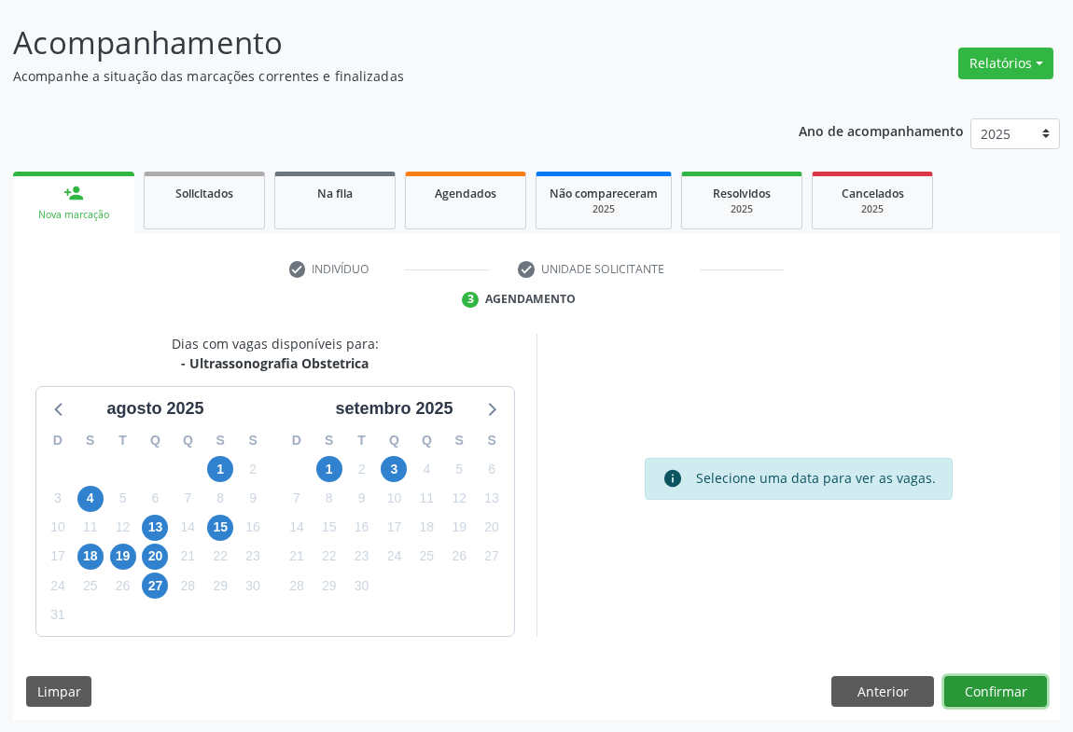
click at [990, 684] on button "Confirmar" at bounding box center [995, 692] width 103 height 32
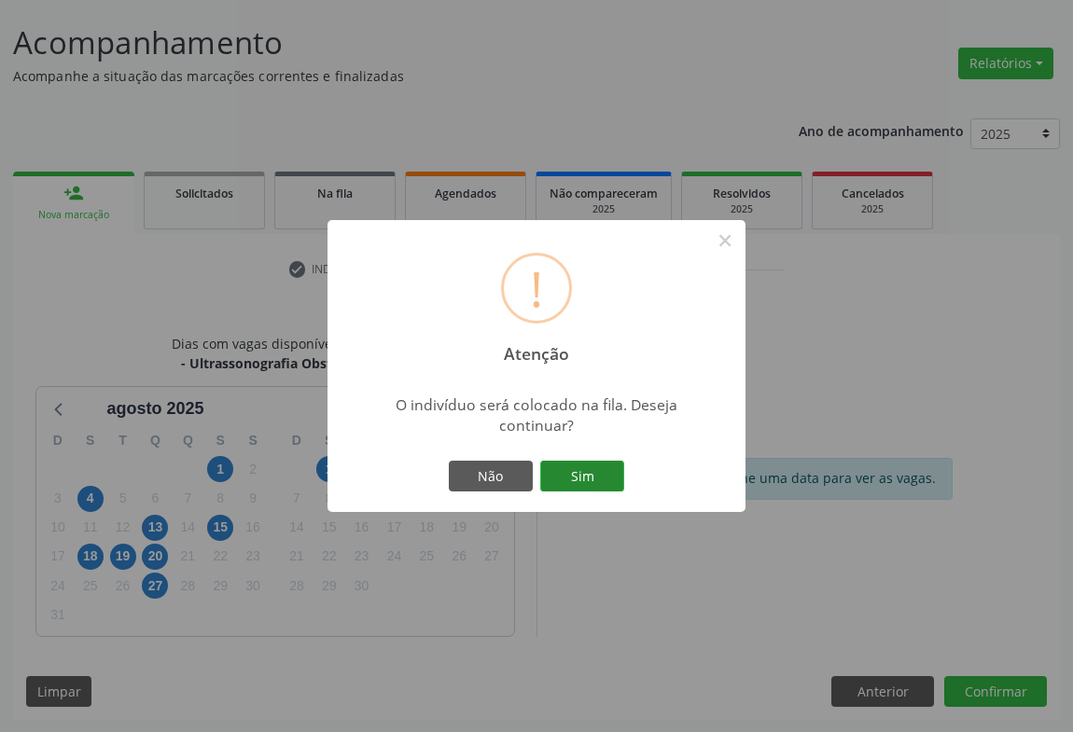
click at [568, 465] on button "Sim" at bounding box center [582, 477] width 84 height 32
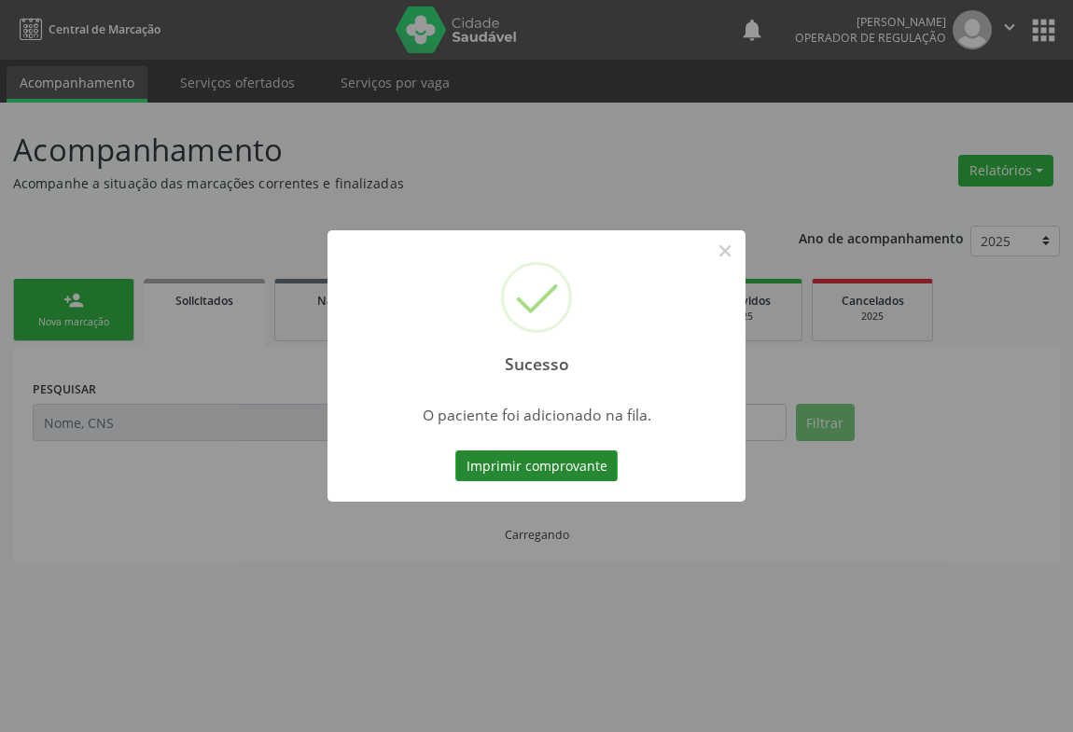
scroll to position [0, 0]
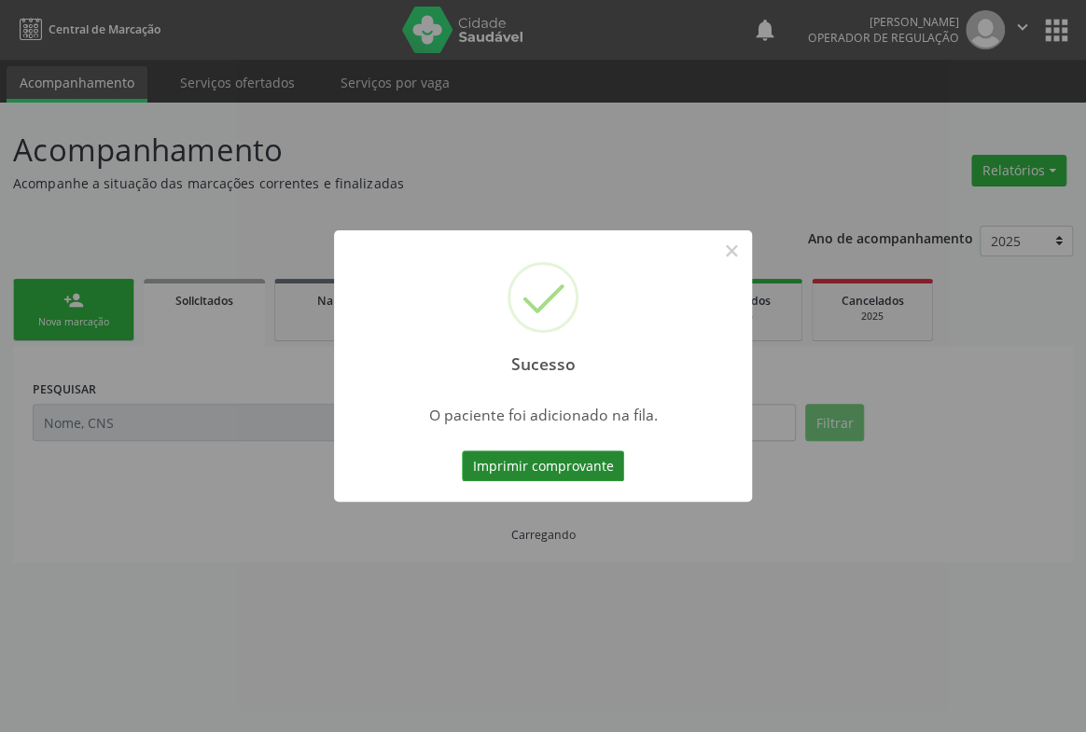
click at [597, 463] on button "Imprimir comprovante" at bounding box center [543, 467] width 162 height 32
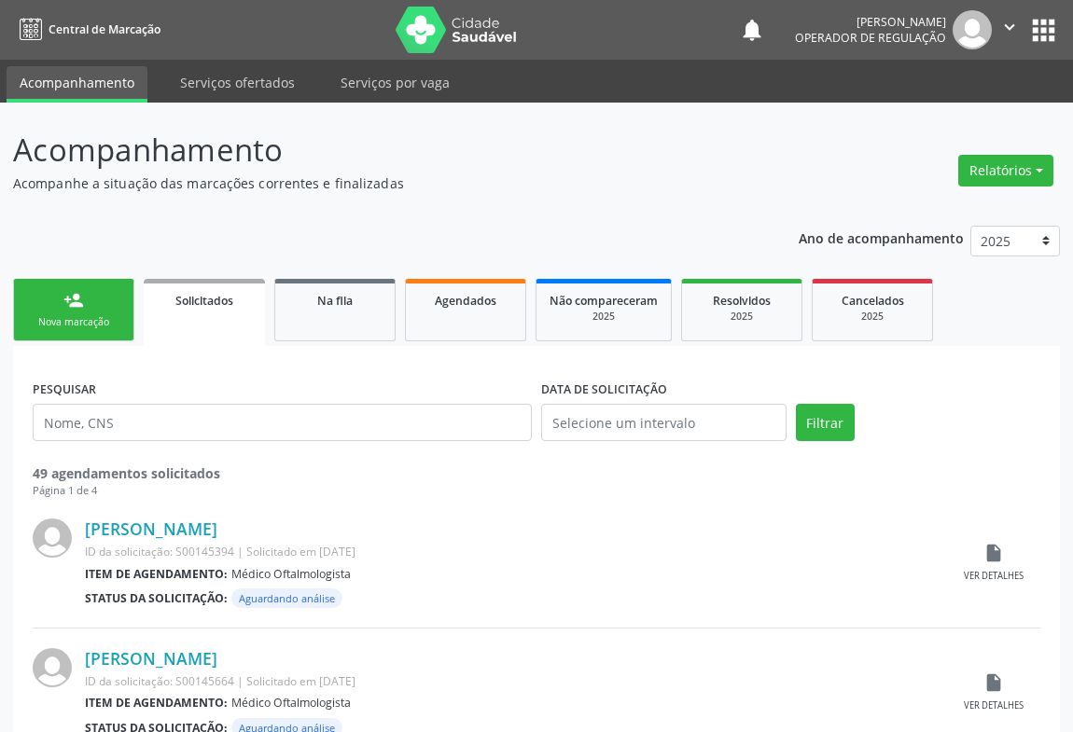
click at [75, 302] on div "person_add" at bounding box center [73, 300] width 21 height 21
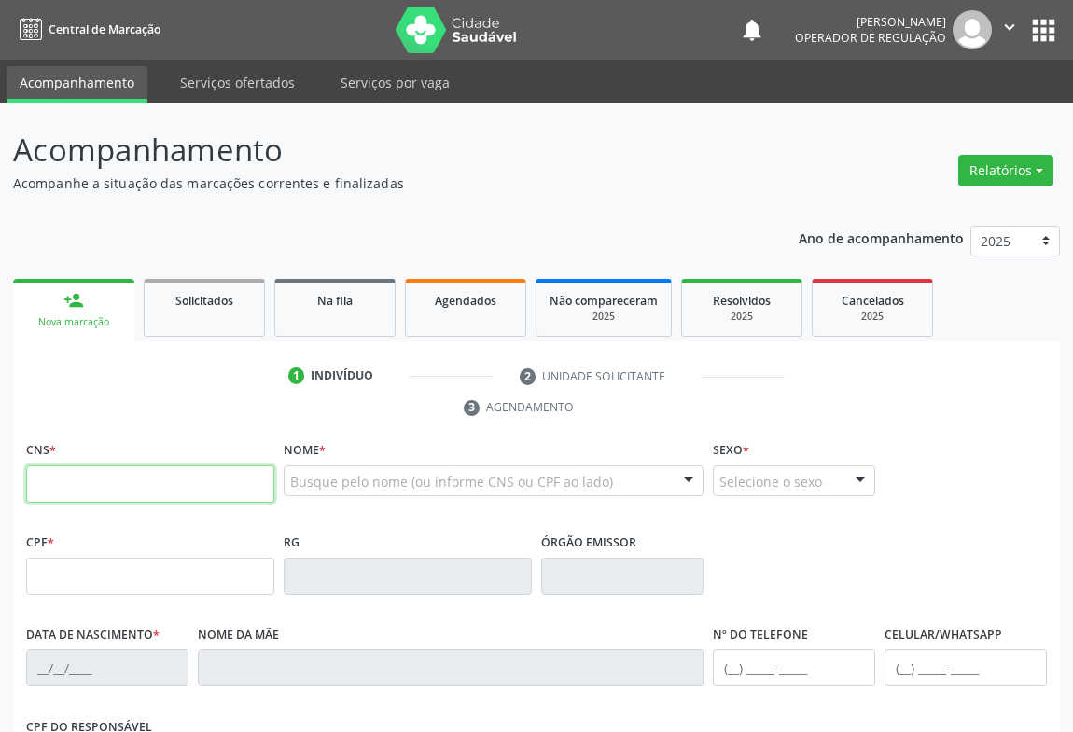
click at [72, 475] on input "text" at bounding box center [150, 484] width 248 height 37
type input "704 5023 5557 7512"
type input "1634033680"
type input "[DATE]"
type input "[PHONE_NUMBER]"
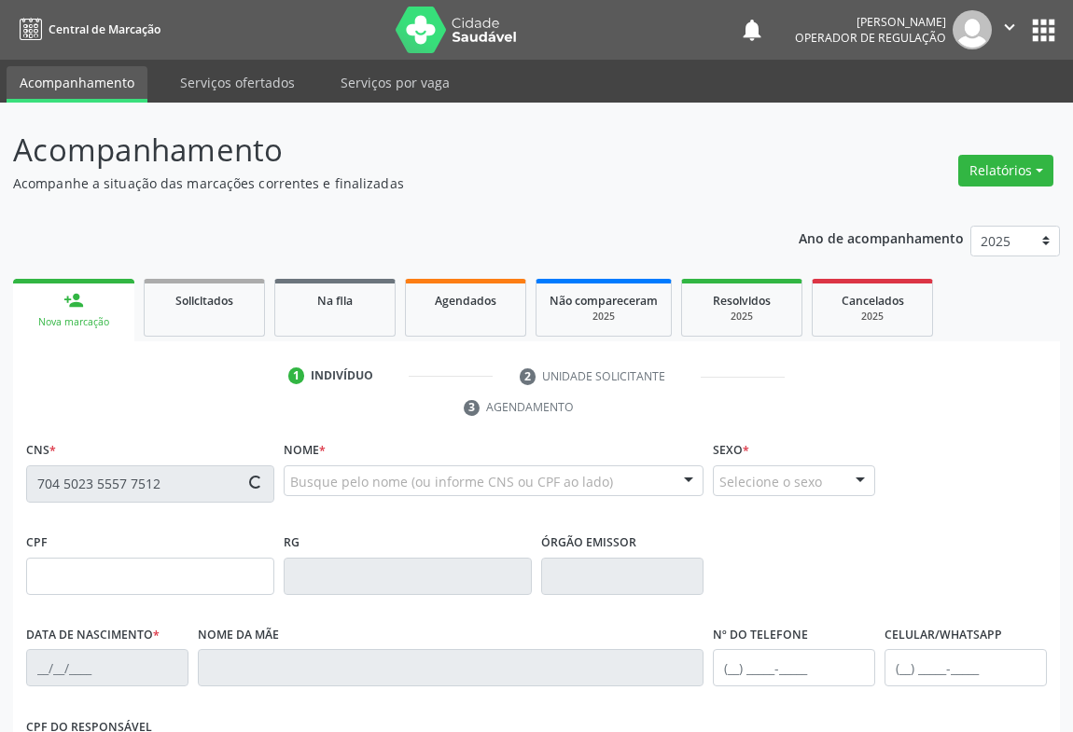
type input "S/N"
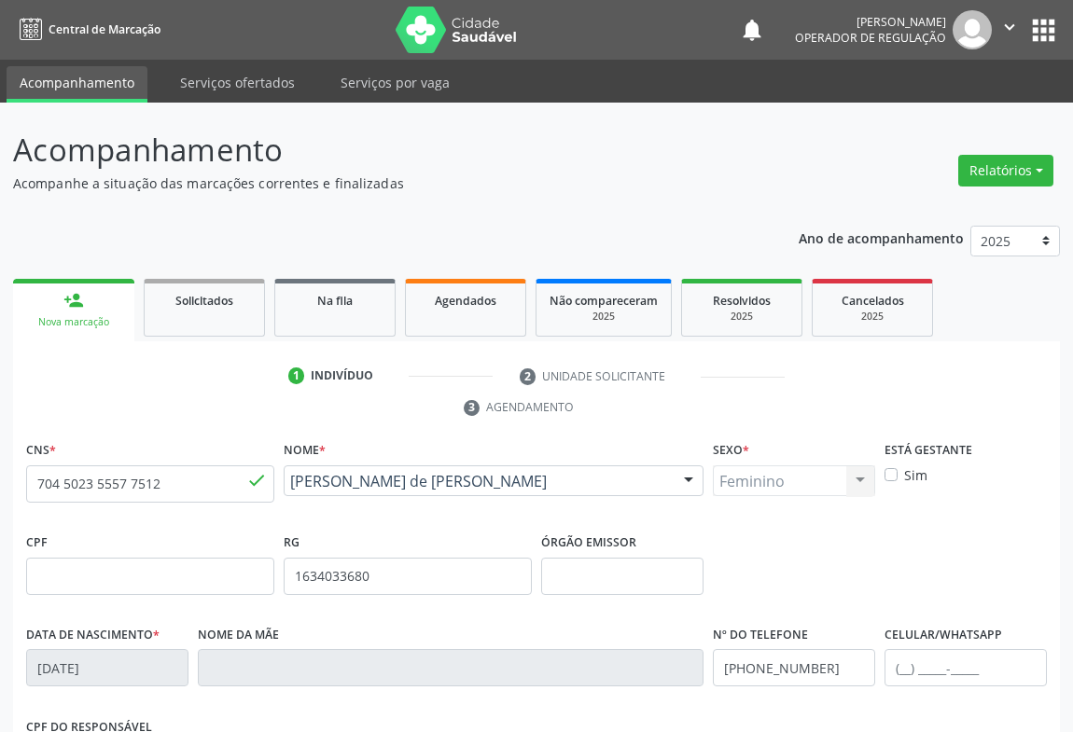
scroll to position [254, 0]
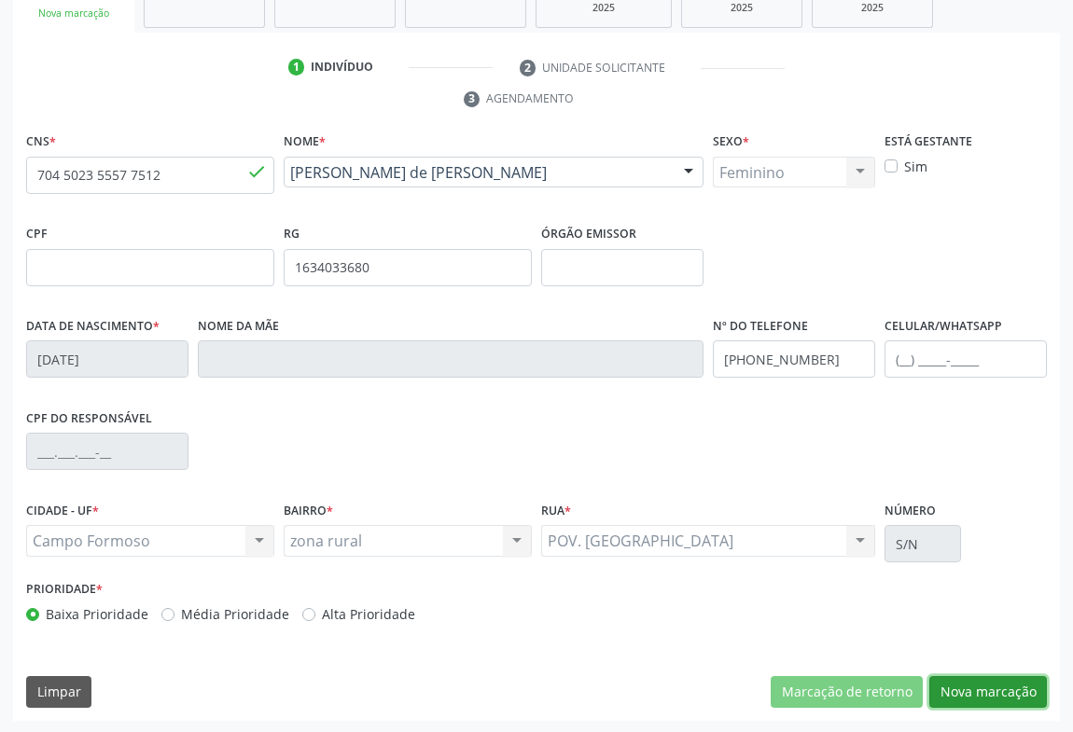
click at [961, 683] on button "Nova marcação" at bounding box center [988, 692] width 118 height 32
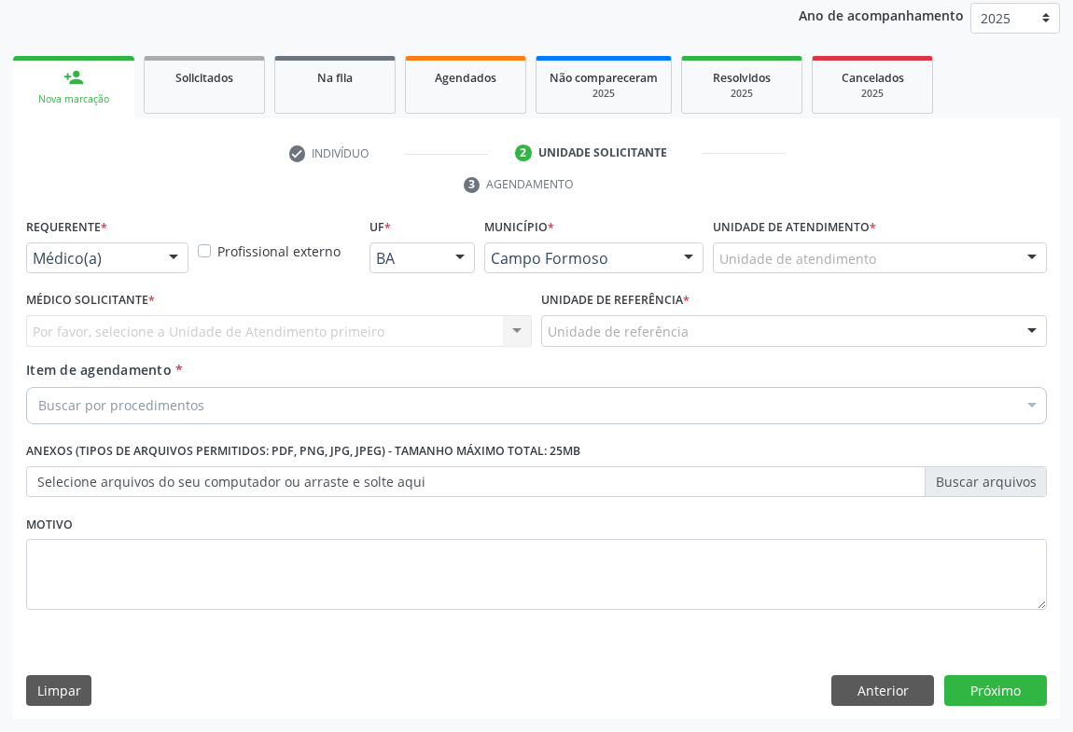
scroll to position [222, 0]
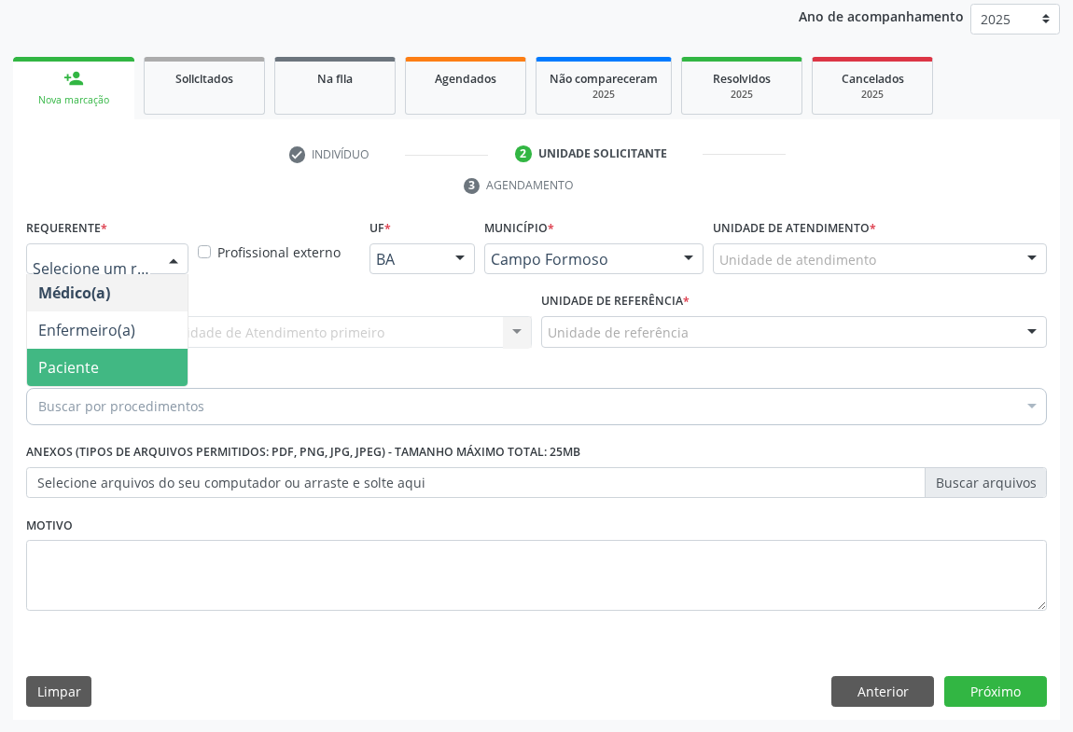
click at [51, 367] on span "Paciente" at bounding box center [68, 367] width 61 height 21
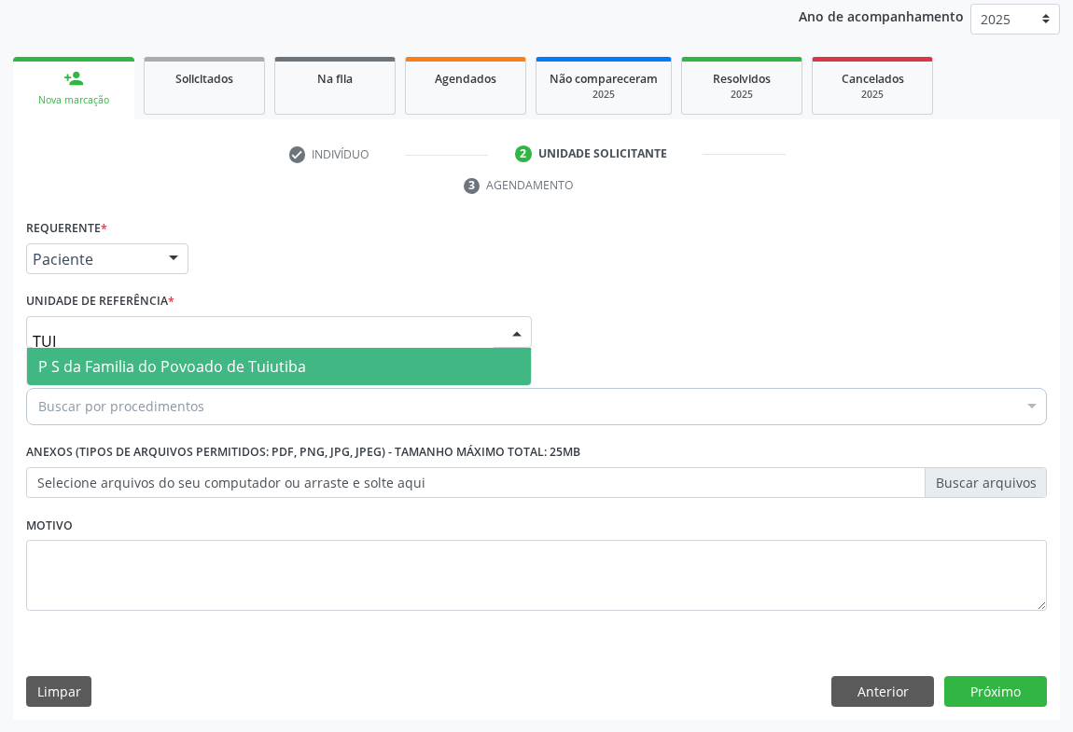
type input "TUIU"
click at [126, 355] on span "P S da Familia do Povoado de Tuiutiba" at bounding box center [279, 366] width 504 height 37
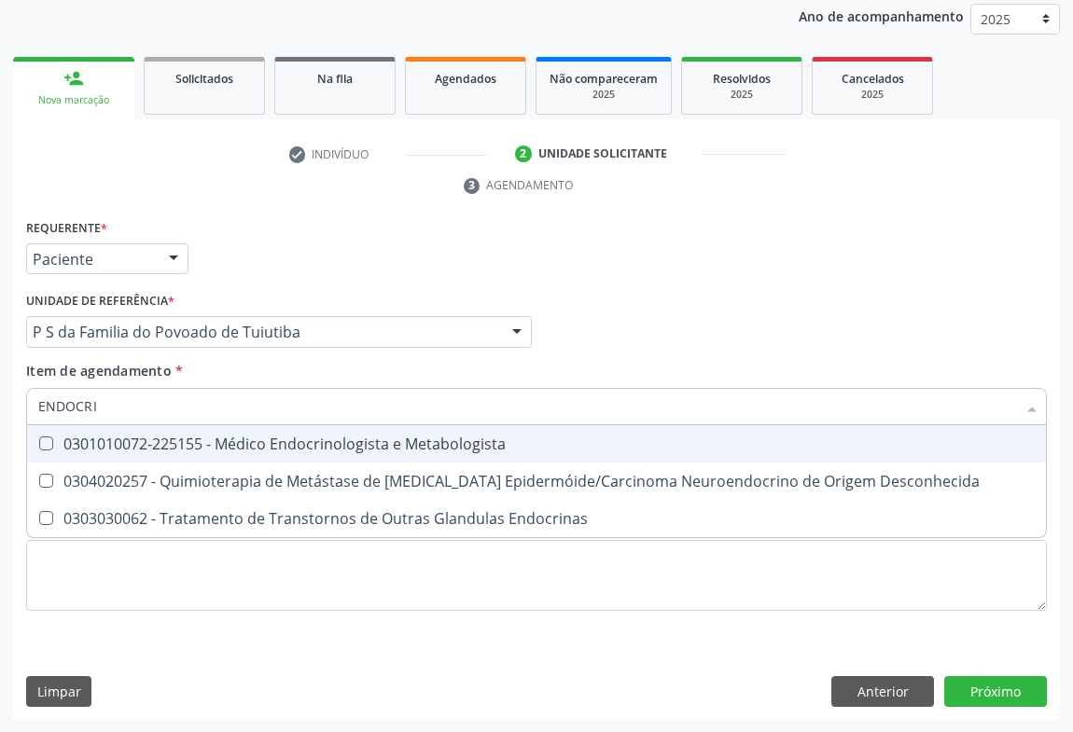
type input "ENDOCRIN"
click at [331, 441] on div "0301010072-225155 - Médico Endocrinologista e Metabologista" at bounding box center [536, 444] width 996 height 15
checkbox Metabologista "true"
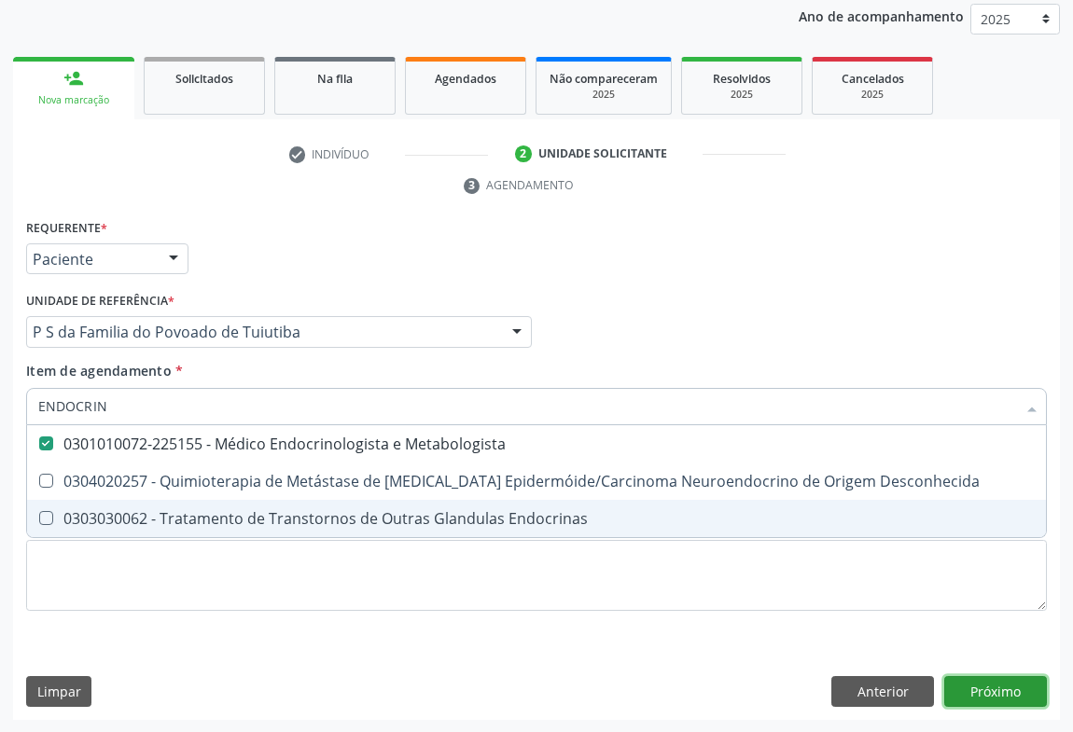
click at [974, 697] on div "Requerente * Paciente Médico(a) Enfermeiro(a) Paciente Nenhum resultado encontr…" at bounding box center [536, 468] width 1047 height 507
checkbox Desconhecida "true"
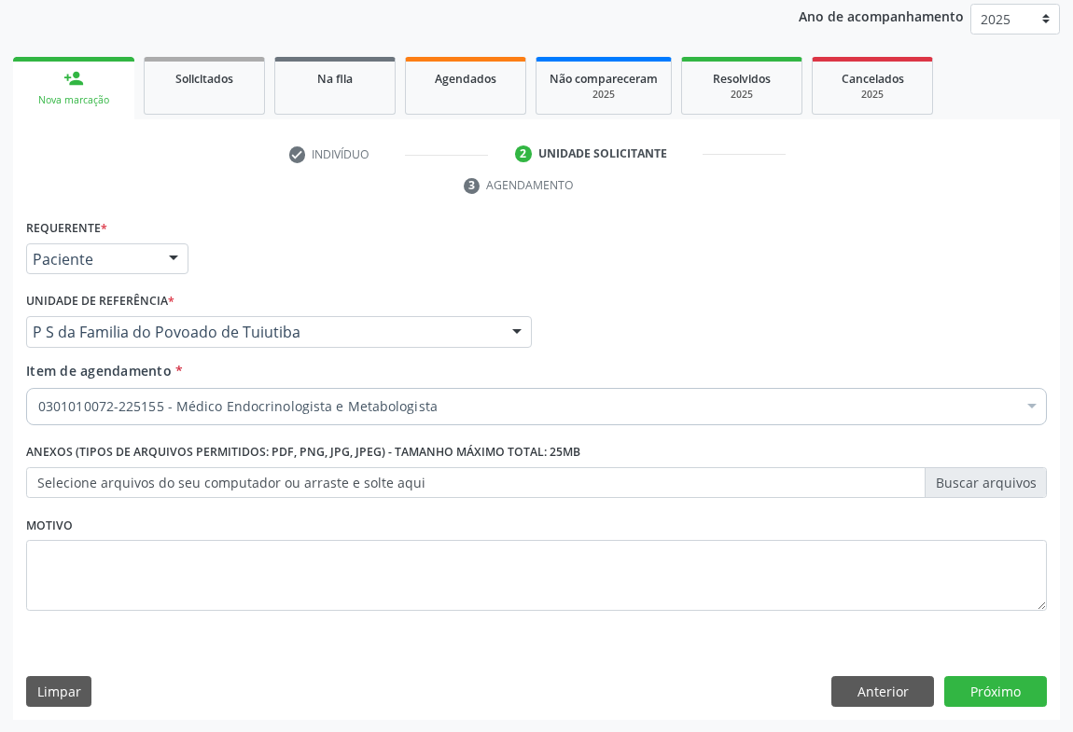
click at [984, 671] on div "Requerente * Paciente Médico(a) Enfermeiro(a) Paciente Nenhum resultado encontr…" at bounding box center [536, 468] width 1047 height 507
click at [984, 694] on button "Próximo" at bounding box center [995, 692] width 103 height 32
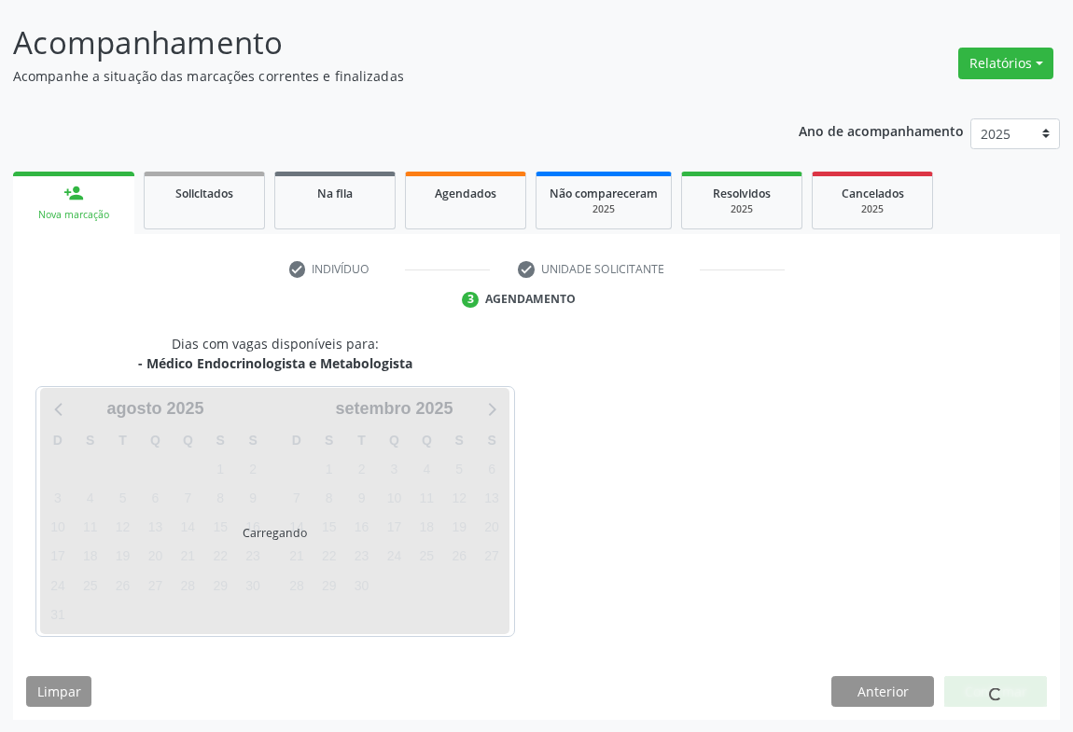
scroll to position [162, 0]
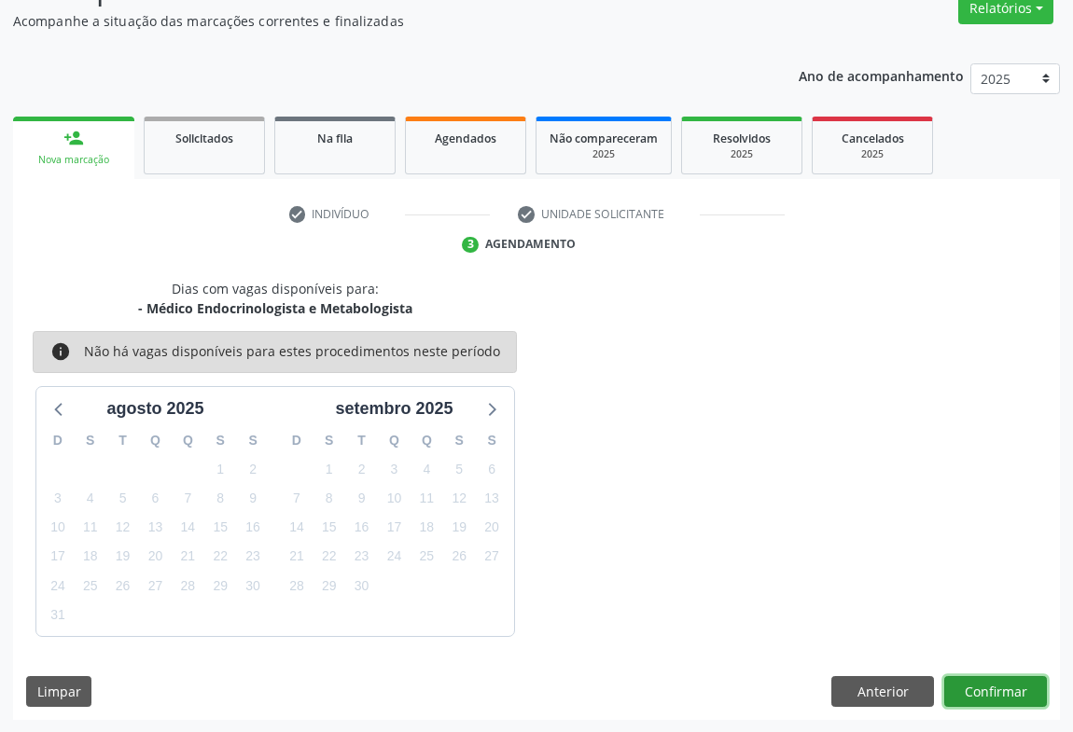
click at [960, 691] on button "Confirmar" at bounding box center [995, 692] width 103 height 32
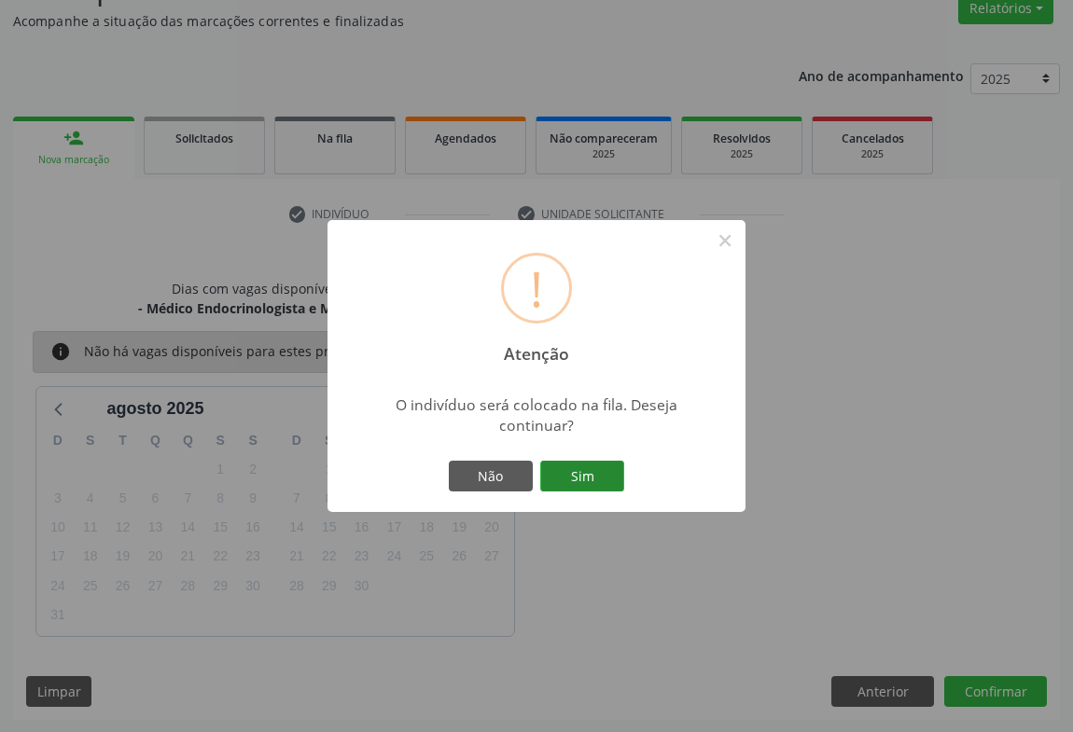
click at [580, 476] on button "Sim" at bounding box center [582, 477] width 84 height 32
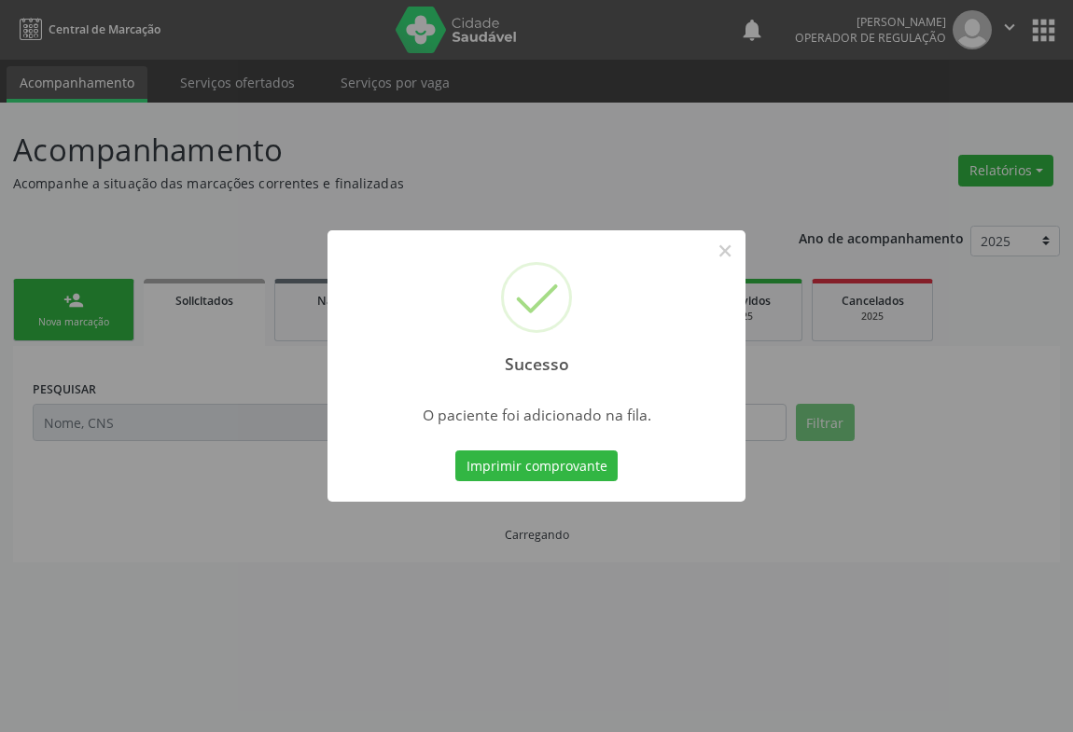
scroll to position [0, 0]
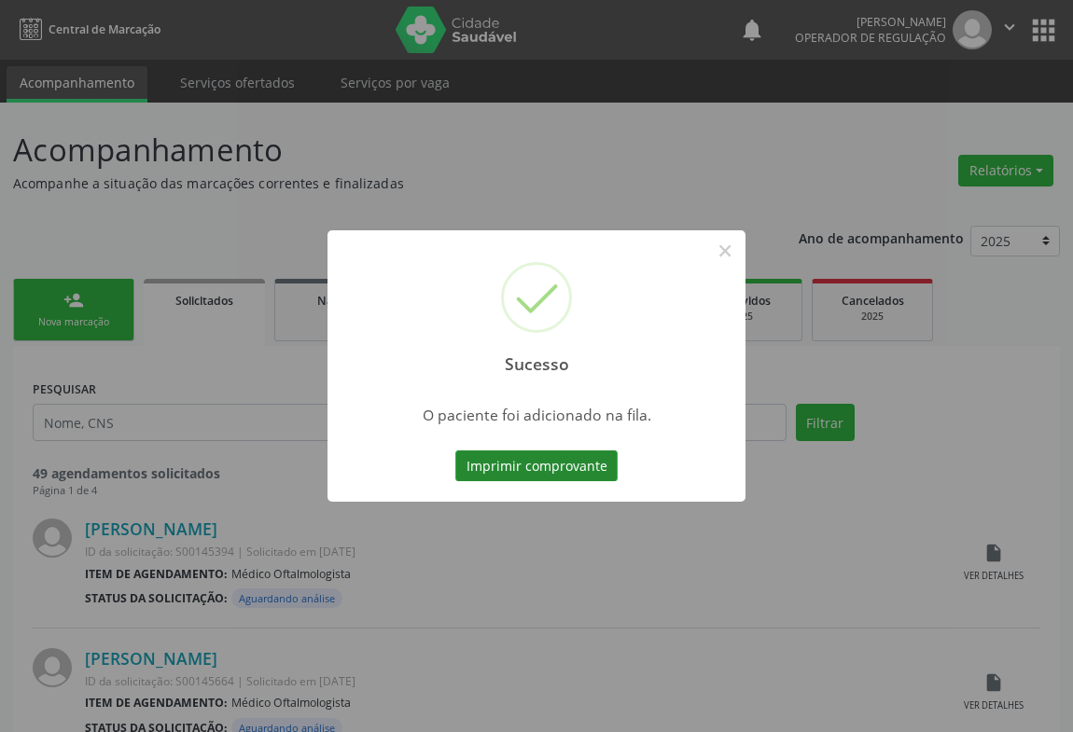
click at [567, 456] on button "Imprimir comprovante" at bounding box center [536, 467] width 162 height 32
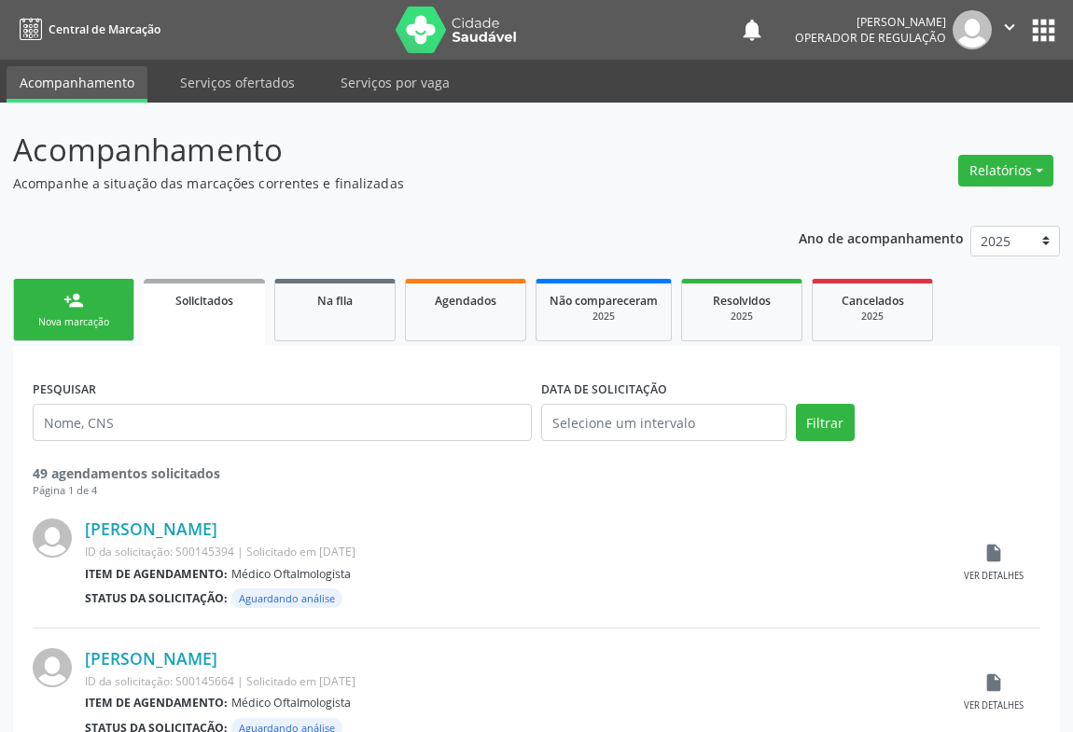
click at [91, 322] on div "Nova marcação" at bounding box center [73, 322] width 93 height 14
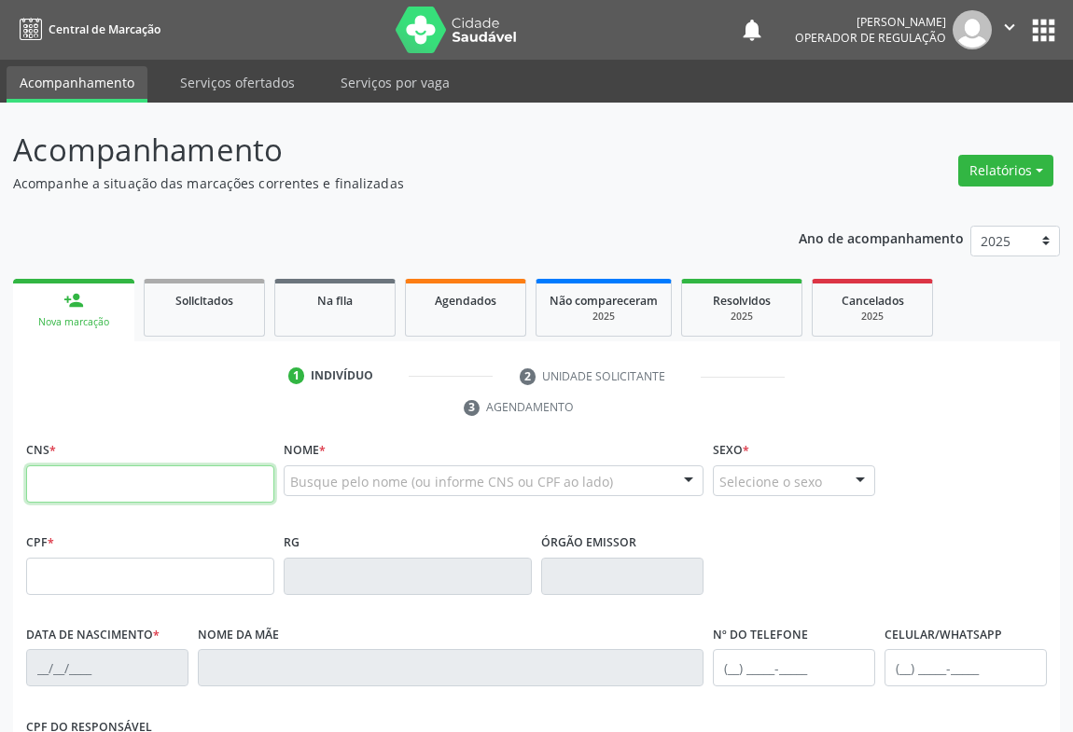
click at [94, 471] on input "text" at bounding box center [150, 484] width 248 height 37
type input "700 0035 0108 2007"
type input "0777513102"
type input "[DATE]"
type input "[PHONE_NUMBER]"
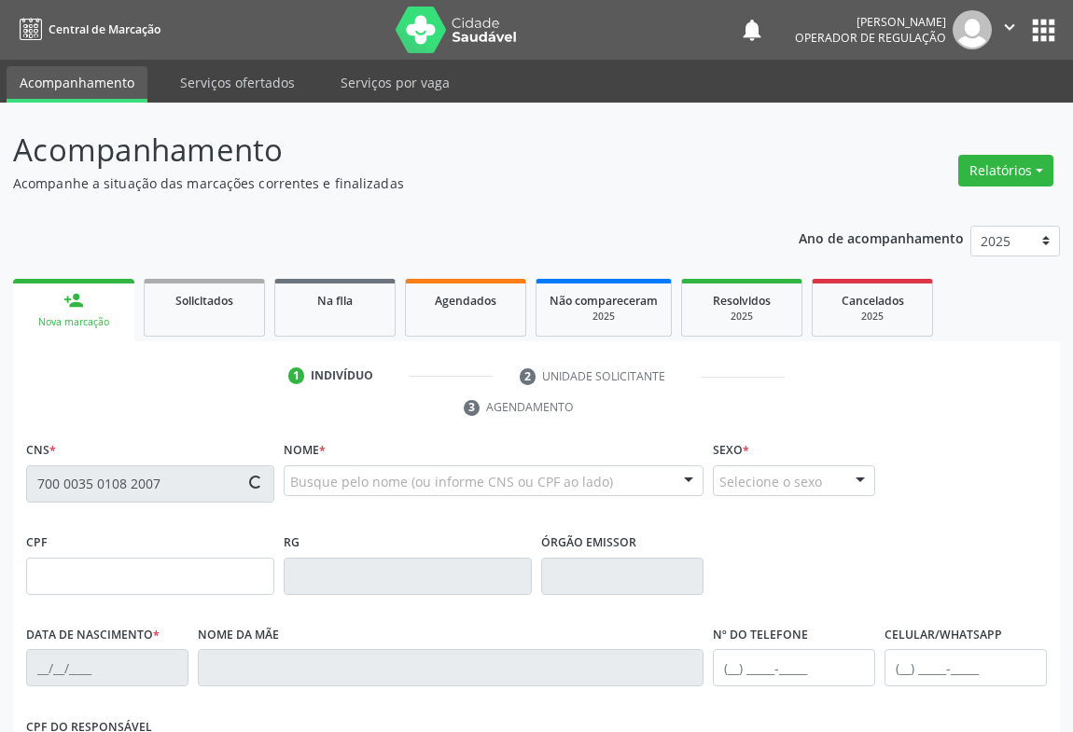
type input "025.663.755-50"
type input "S/N"
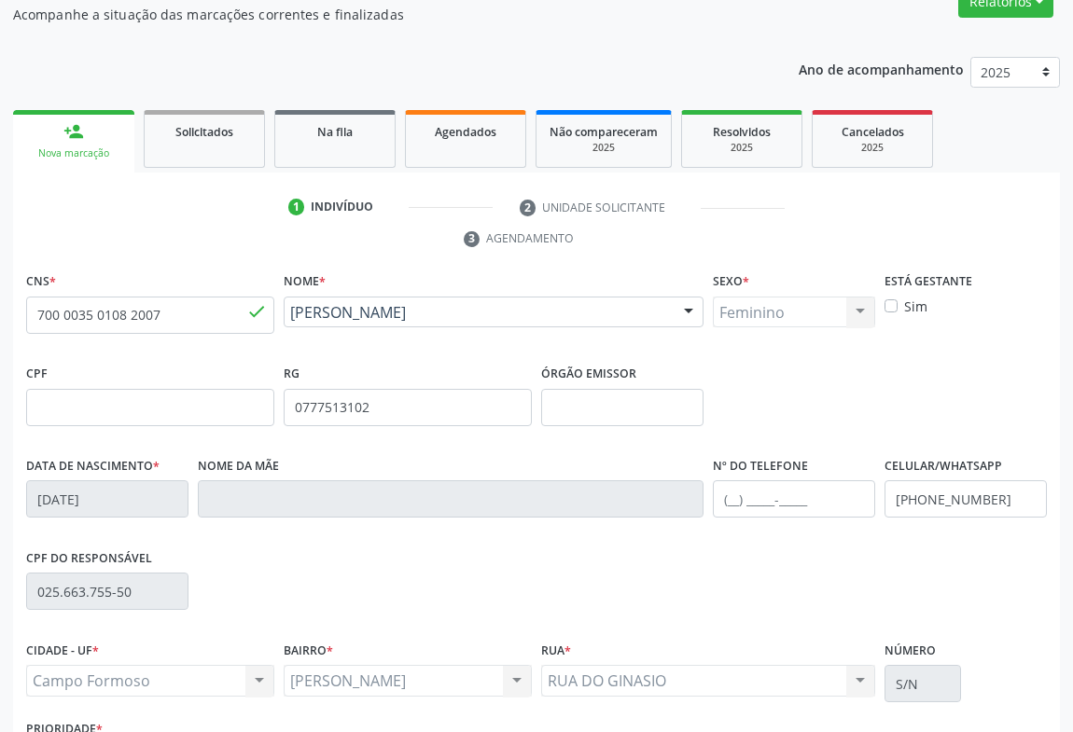
scroll to position [309, 0]
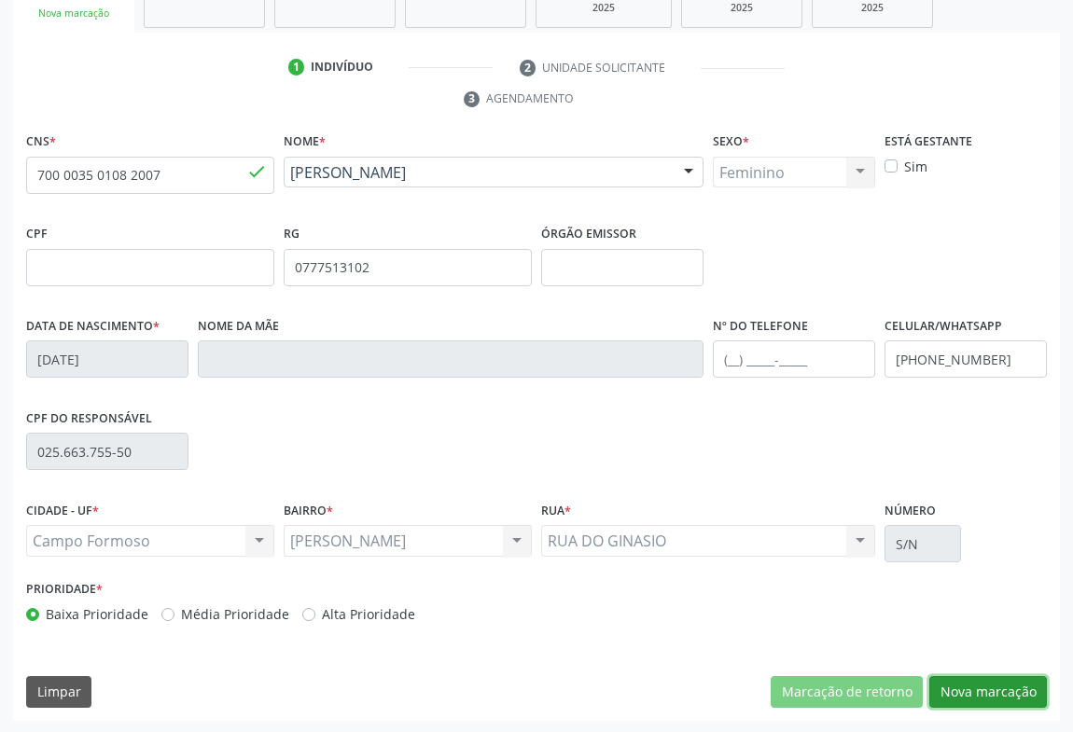
click at [971, 692] on button "Nova marcação" at bounding box center [988, 692] width 118 height 32
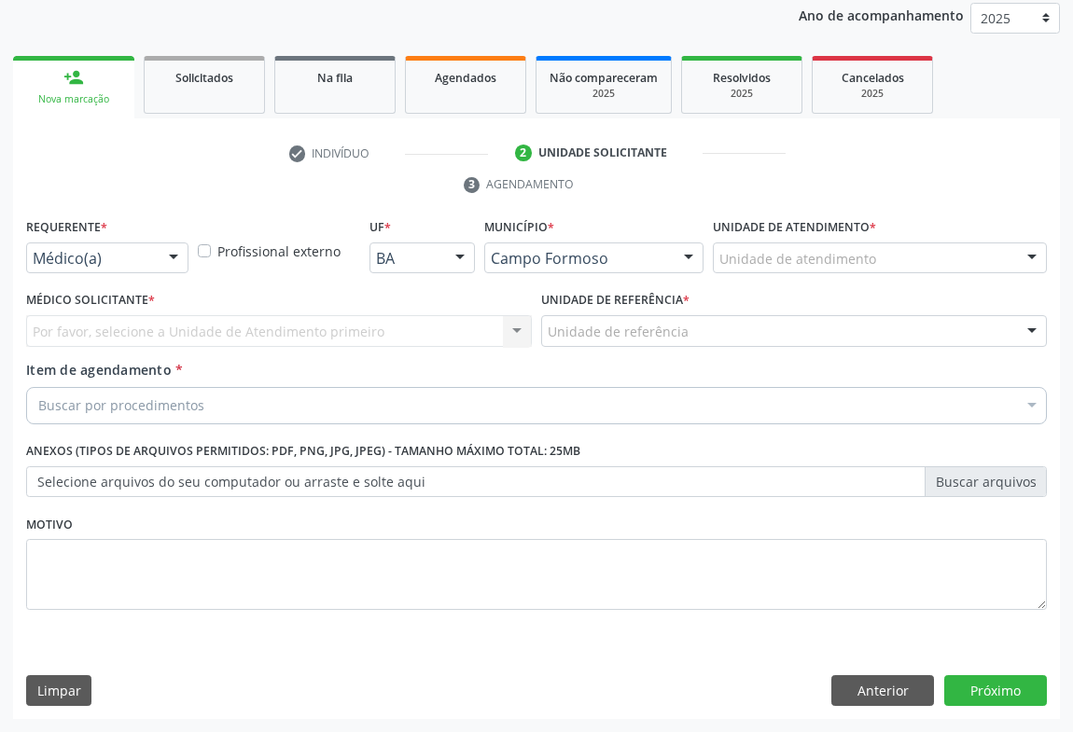
scroll to position [222, 0]
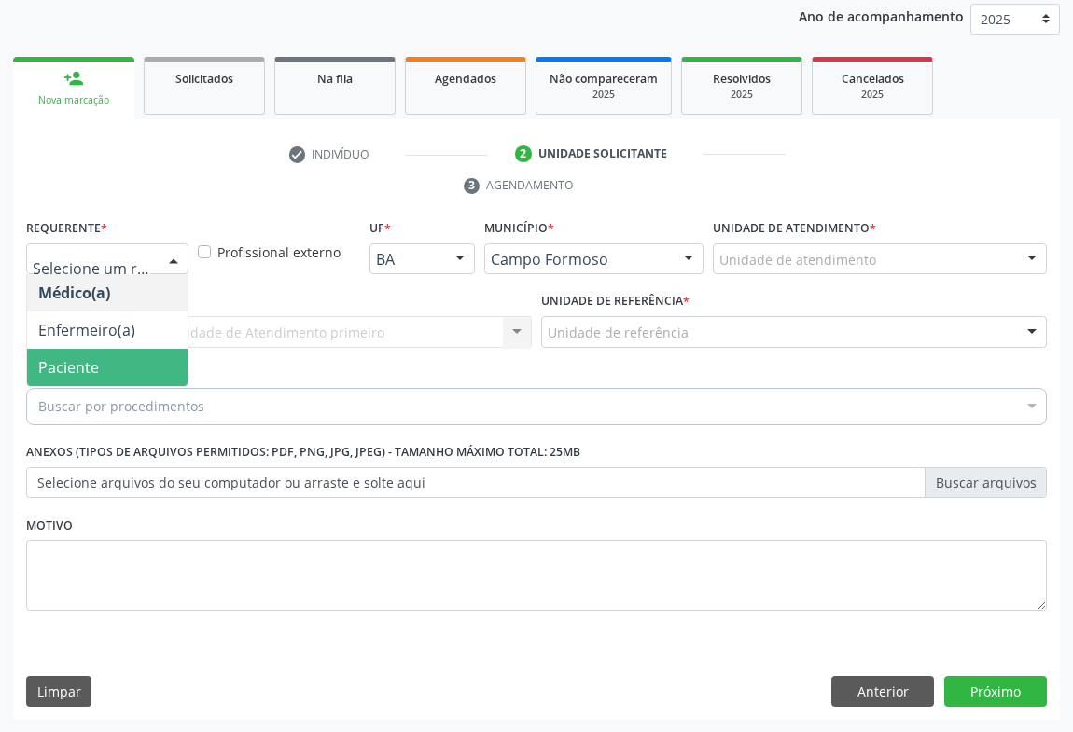
drag, startPoint x: 84, startPoint y: 373, endPoint x: 68, endPoint y: 357, distance: 22.4
click at [82, 373] on span "Paciente" at bounding box center [68, 367] width 61 height 21
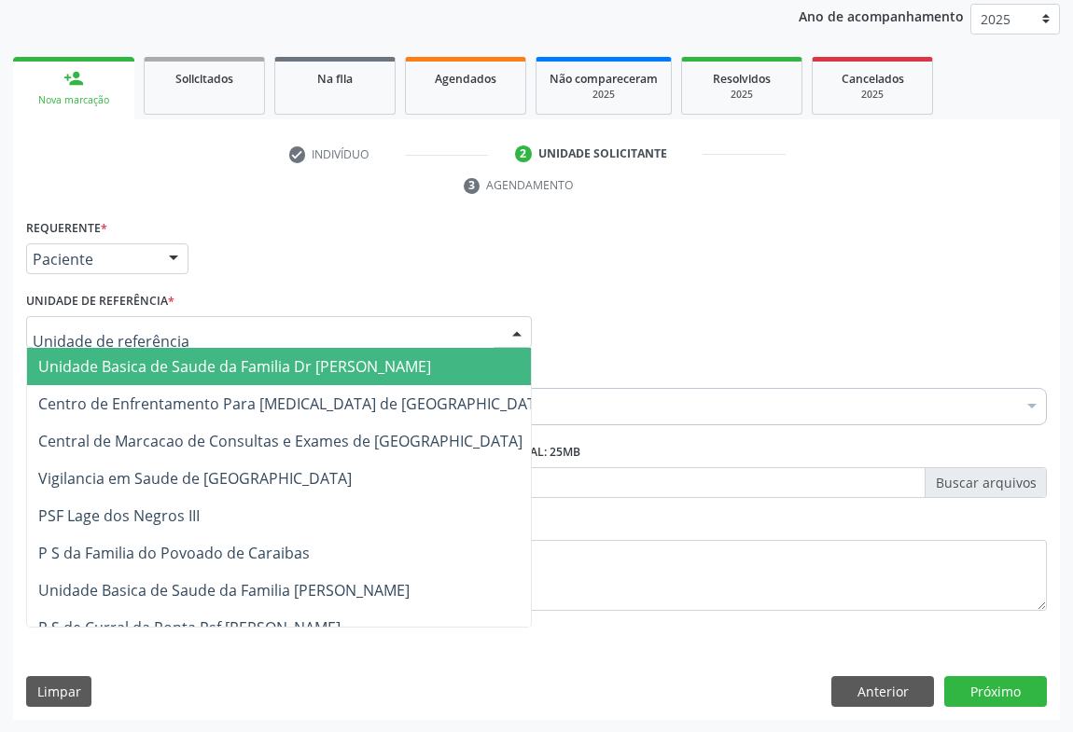
click at [188, 372] on span "Unidade Basica de Saude da Familia Dr [PERSON_NAME]" at bounding box center [234, 366] width 393 height 21
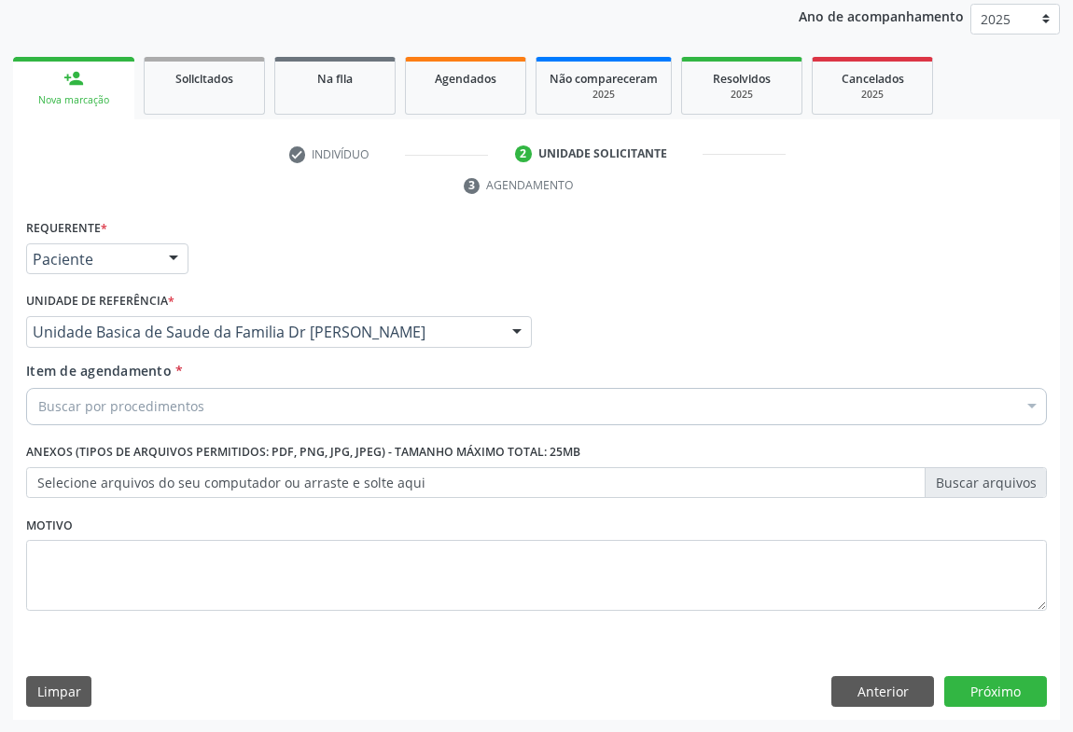
click at [129, 418] on div "Buscar por procedimentos" at bounding box center [536, 406] width 1021 height 37
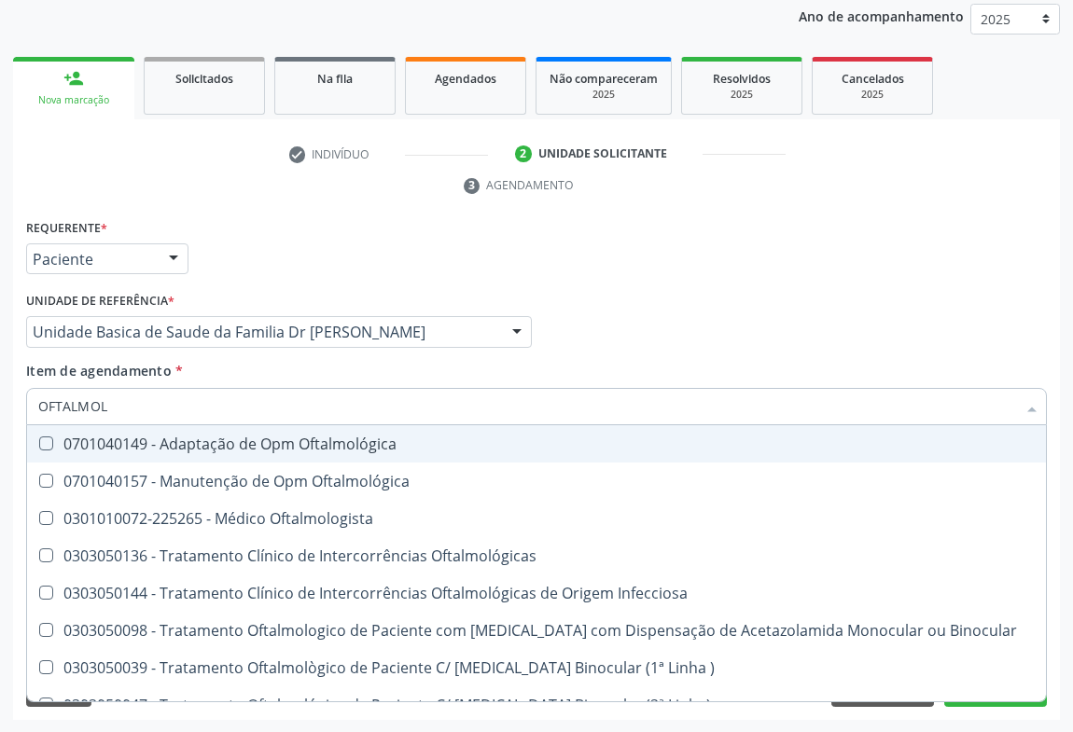
type input "OFTALMOLO"
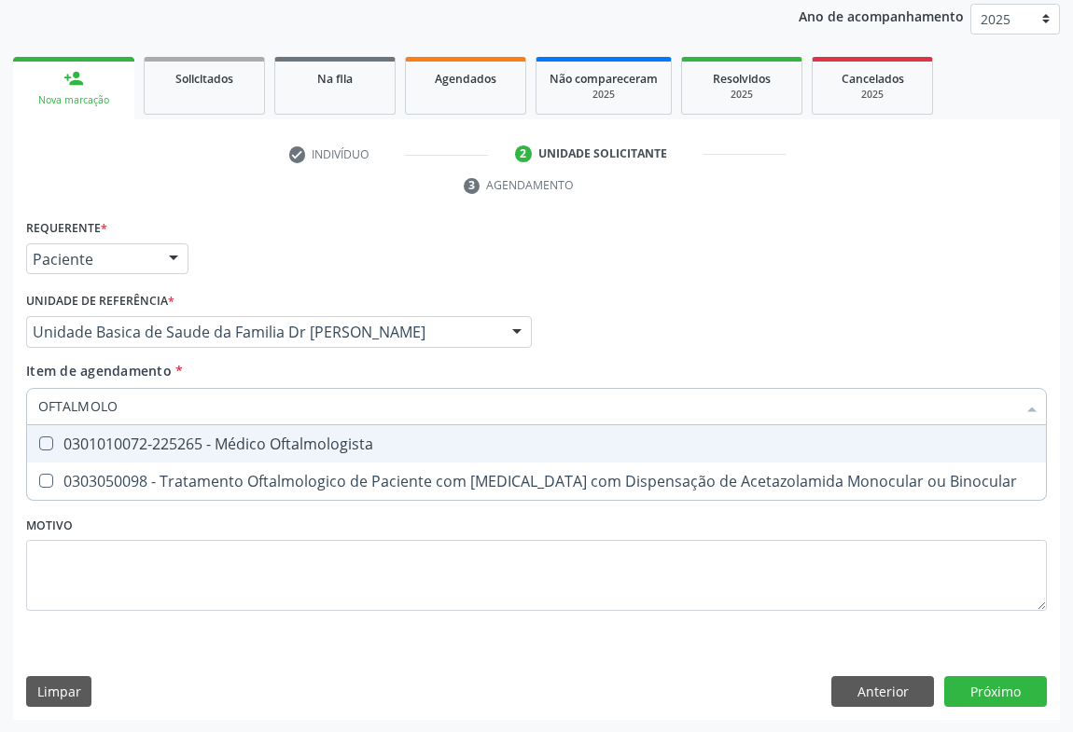
click at [149, 442] on div "0301010072-225265 - Médico Oftalmologista" at bounding box center [536, 444] width 996 height 15
checkbox Oftalmologista "true"
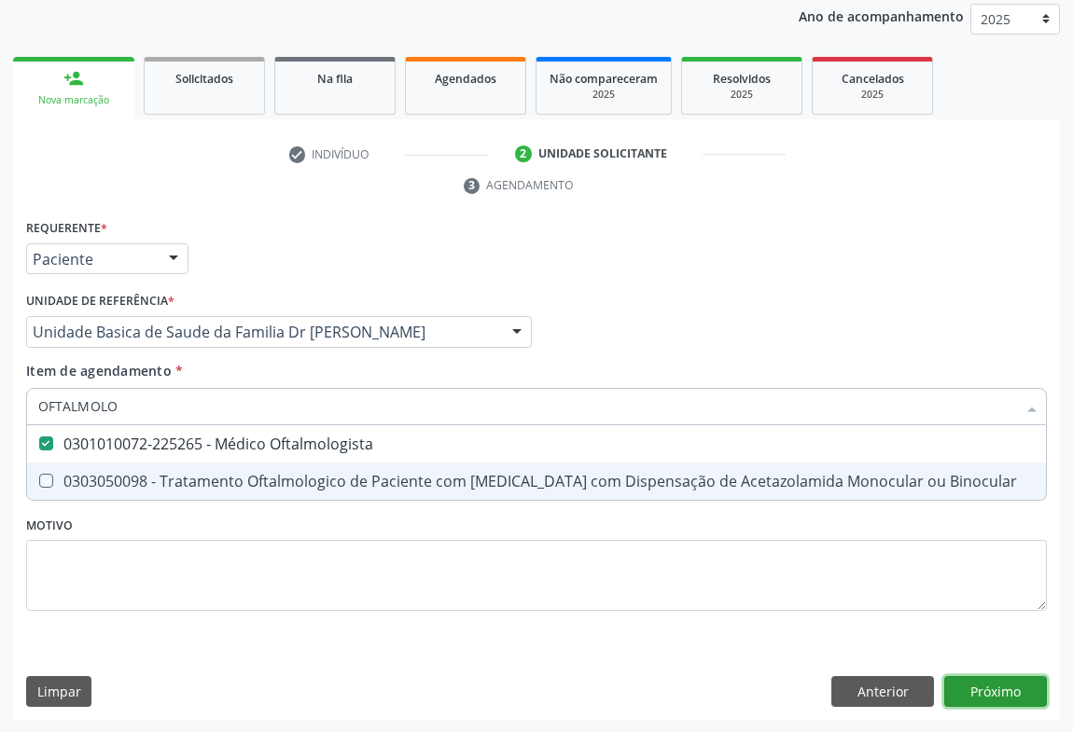
click at [991, 683] on div "Requerente * Paciente Médico(a) Enfermeiro(a) Paciente Nenhum resultado encontr…" at bounding box center [536, 468] width 1047 height 507
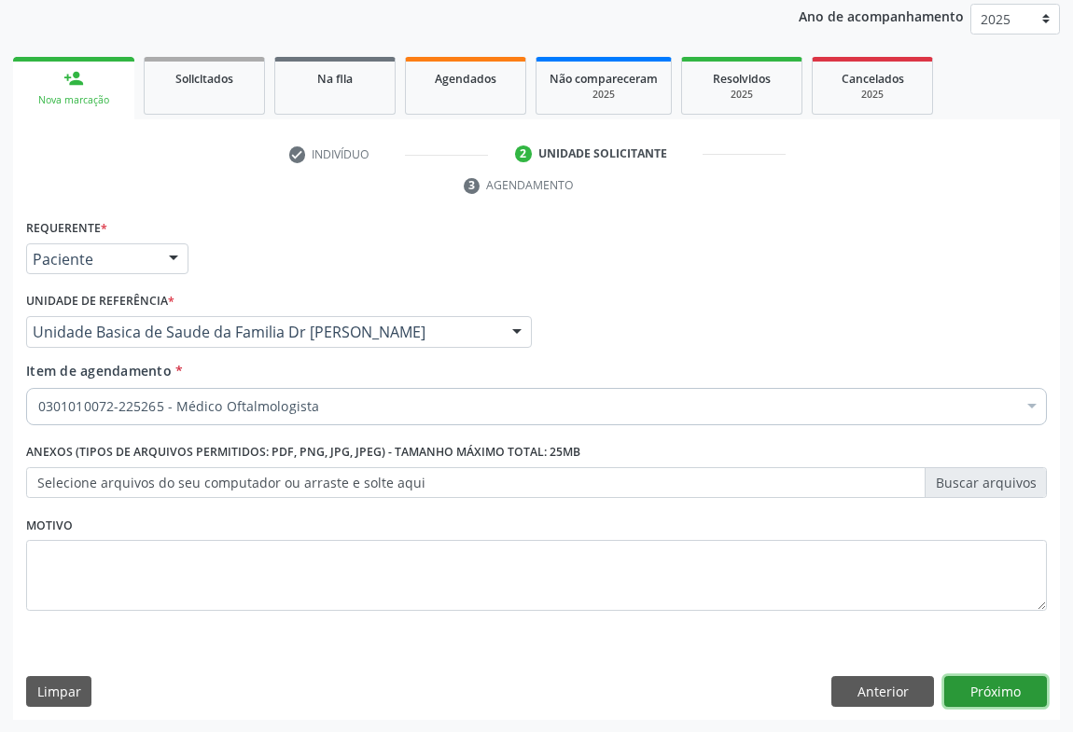
click at [989, 689] on button "Próximo" at bounding box center [995, 692] width 103 height 32
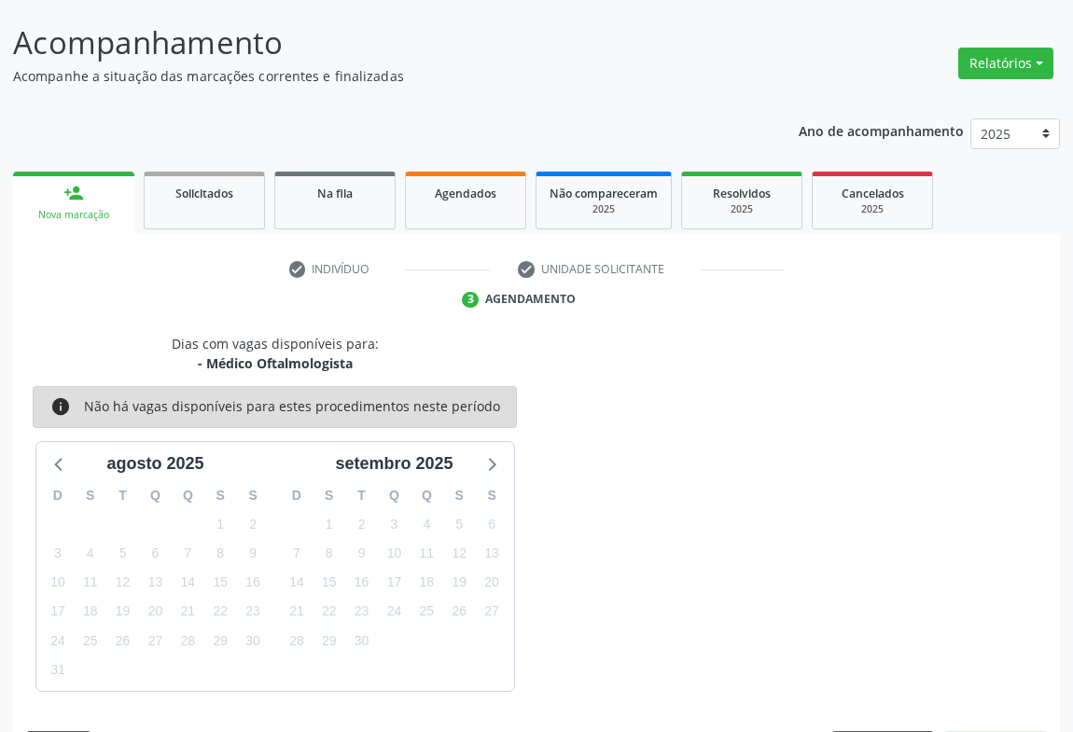
scroll to position [162, 0]
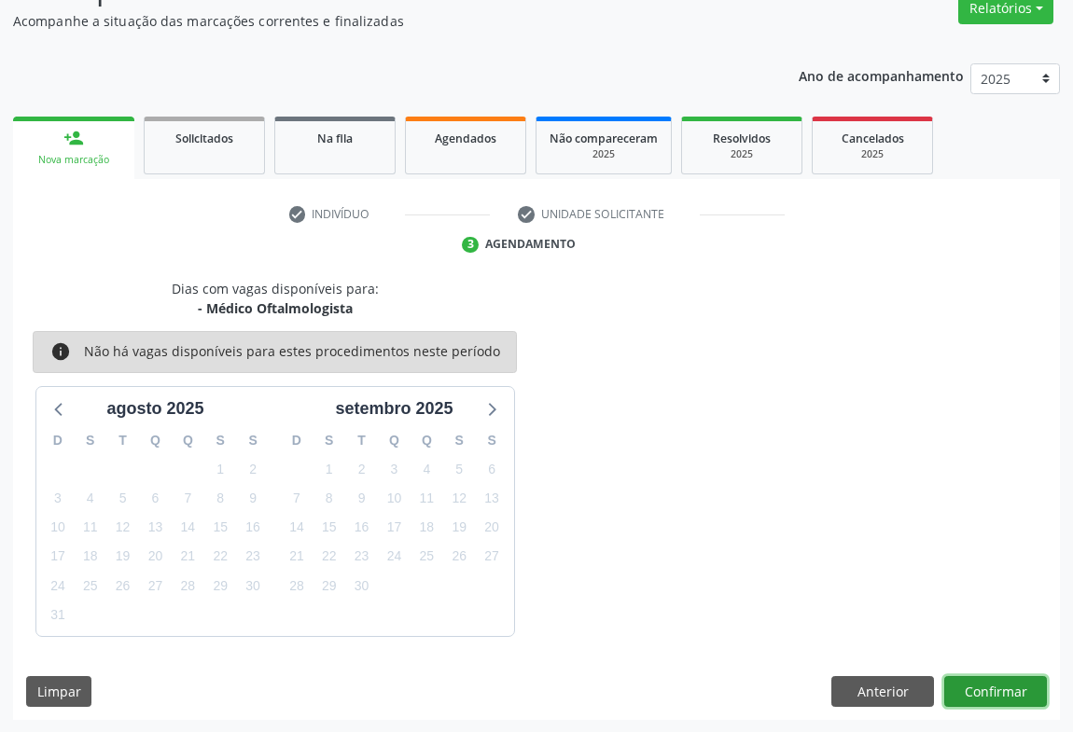
click at [991, 698] on button "Confirmar" at bounding box center [995, 692] width 103 height 32
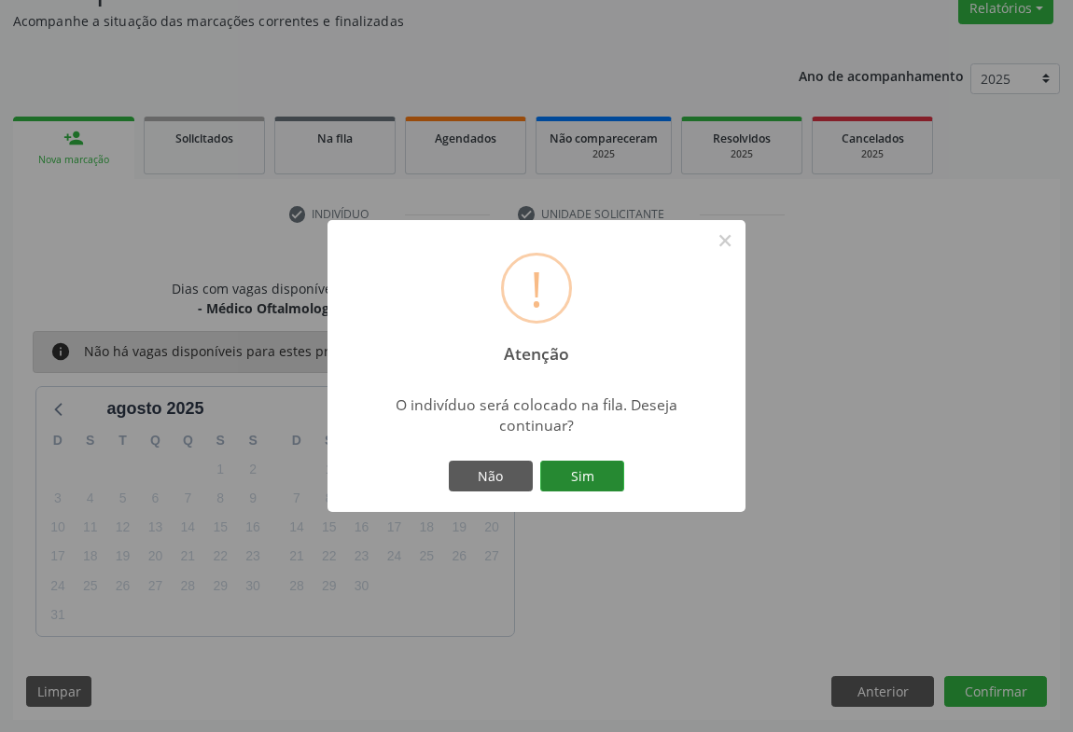
click at [585, 477] on button "Sim" at bounding box center [582, 477] width 84 height 32
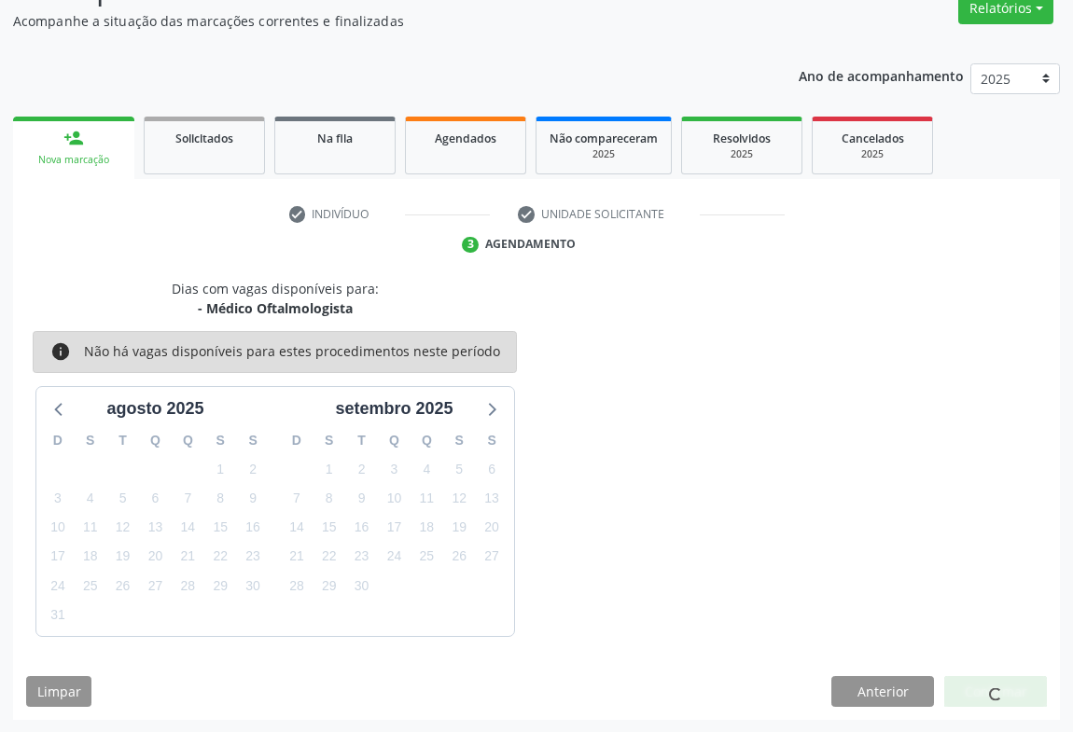
scroll to position [0, 0]
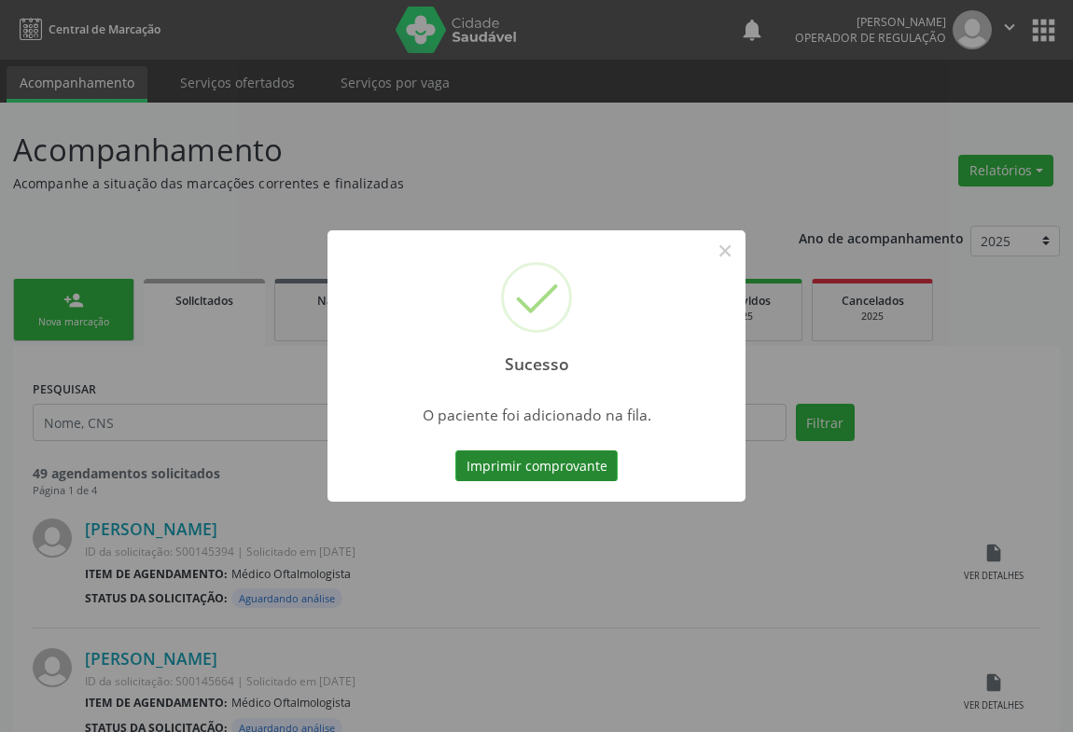
click at [585, 473] on button "Imprimir comprovante" at bounding box center [536, 467] width 162 height 32
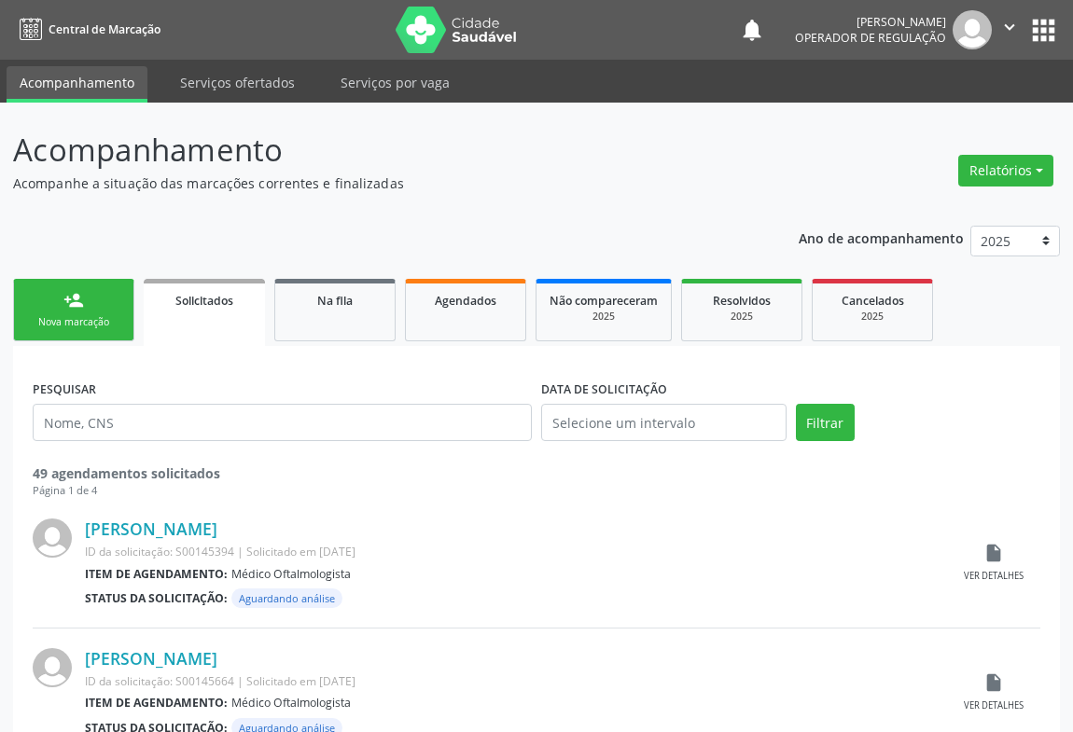
click at [59, 320] on div "Nova marcação" at bounding box center [73, 322] width 93 height 14
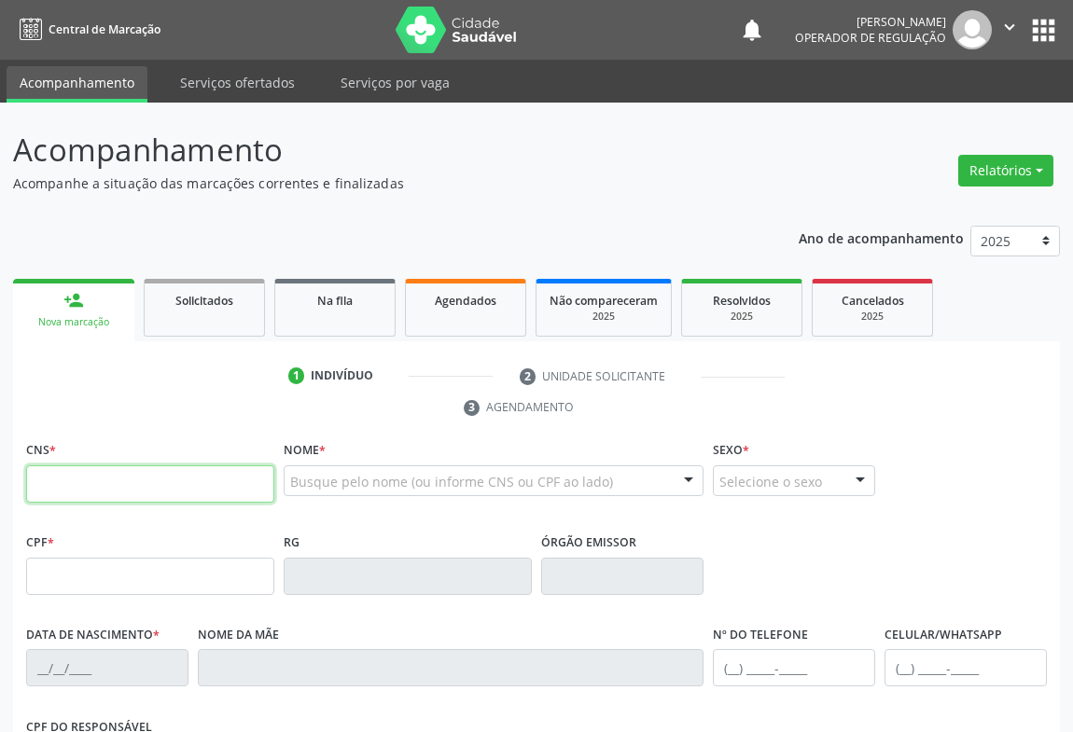
click at [83, 478] on input "text" at bounding box center [150, 484] width 248 height 37
type input "702 1087 5074 7495"
type input "021.408.015-39"
type input "2681207"
type input "[DATE]"
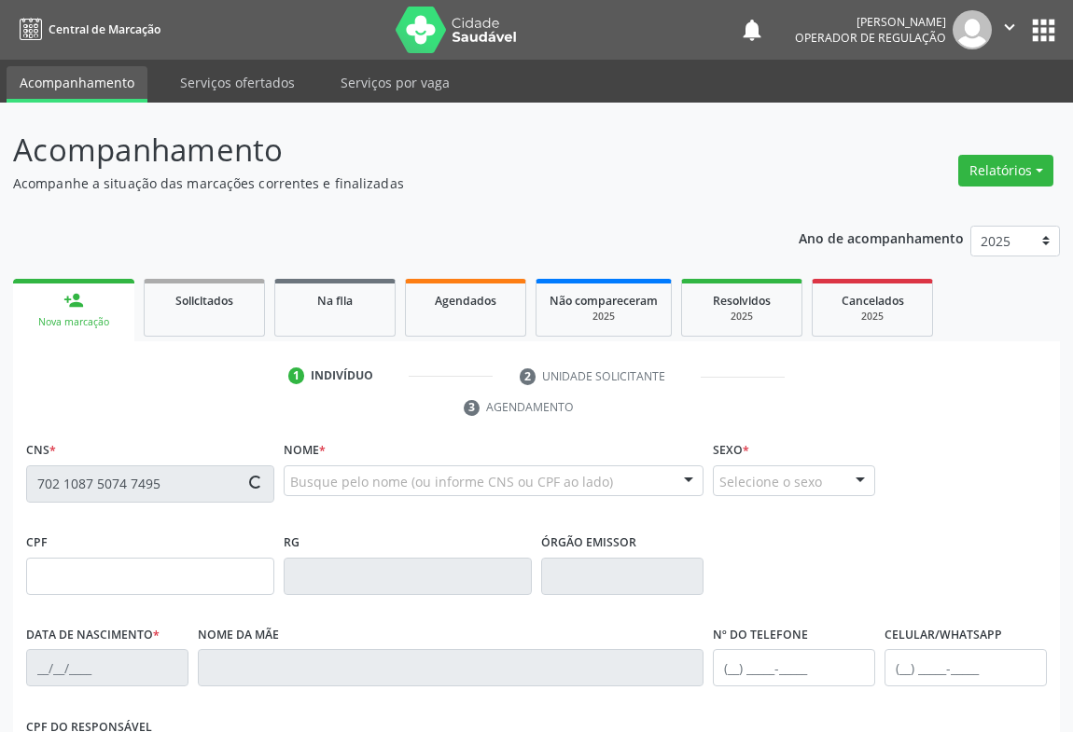
type input "[PHONE_NUMBER]"
type input "021.408.015-39"
type input "S/N"
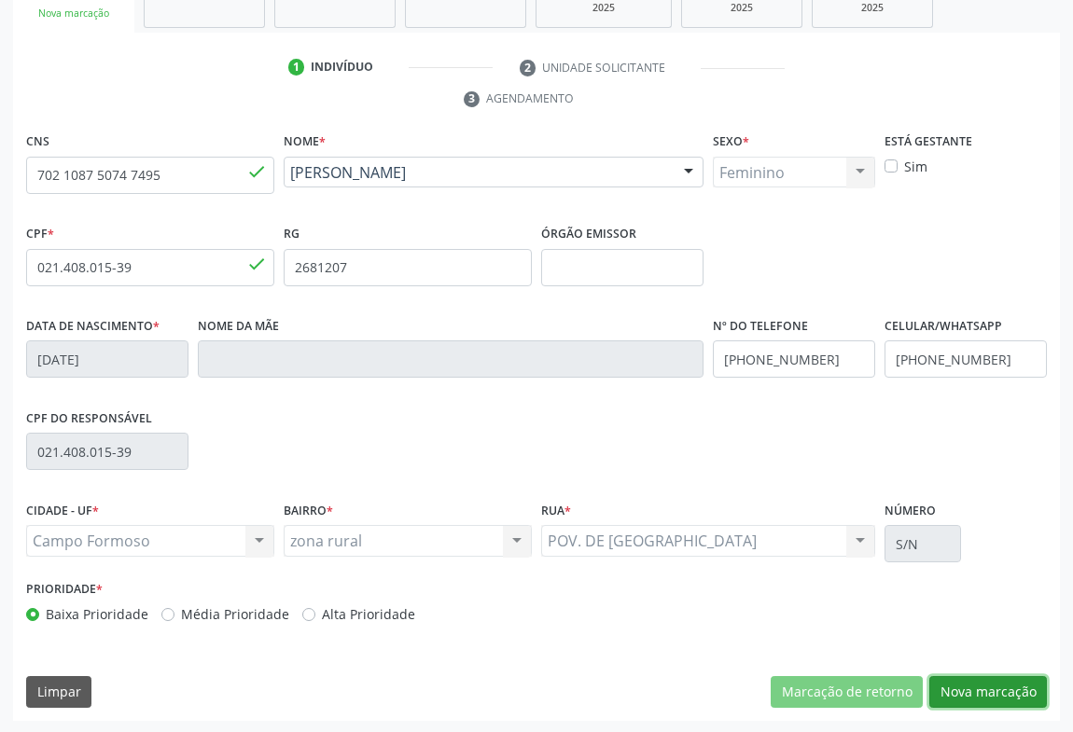
click at [981, 699] on button "Nova marcação" at bounding box center [988, 692] width 118 height 32
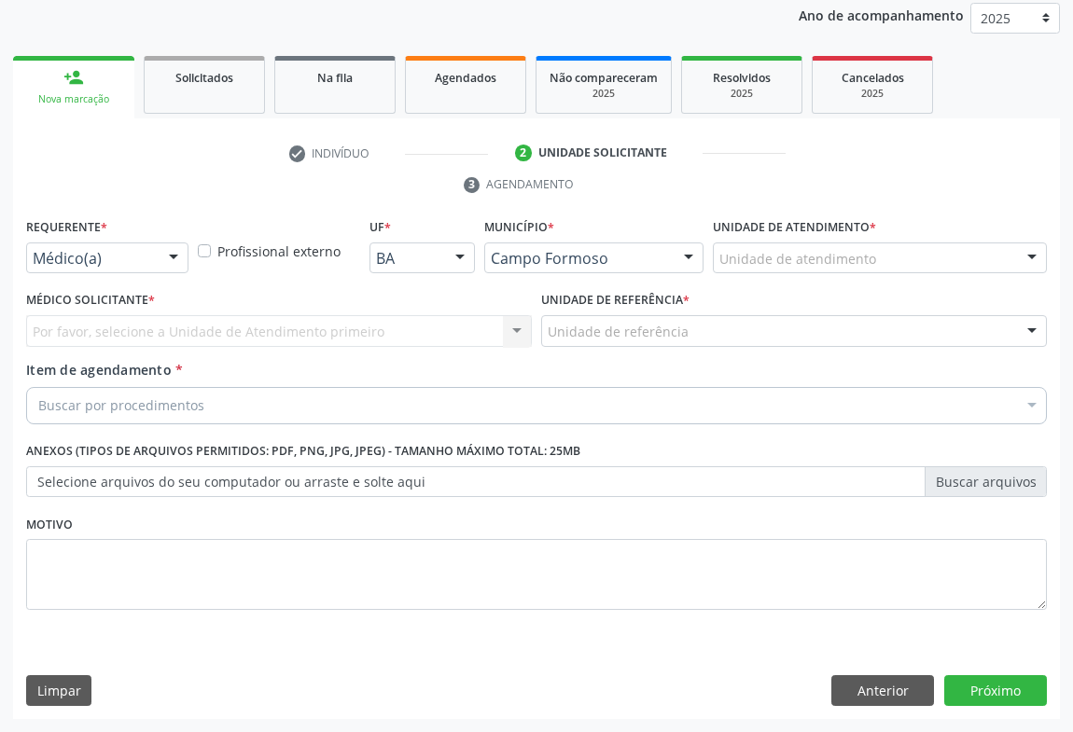
scroll to position [222, 0]
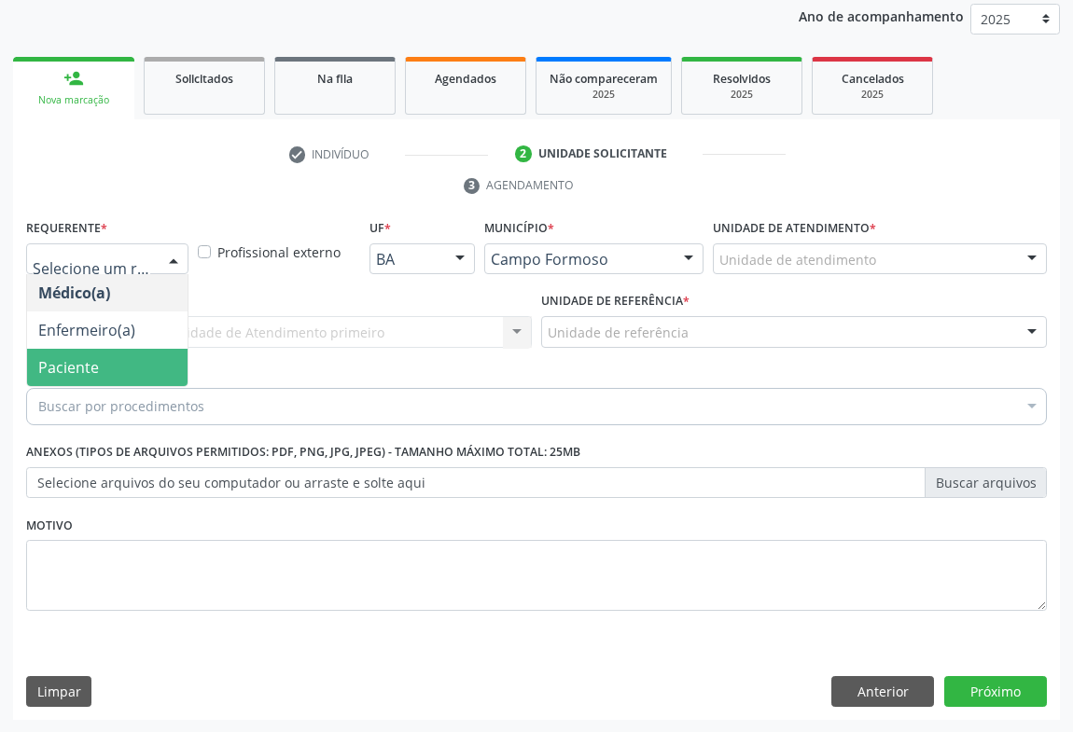
click at [72, 364] on span "Paciente" at bounding box center [68, 367] width 61 height 21
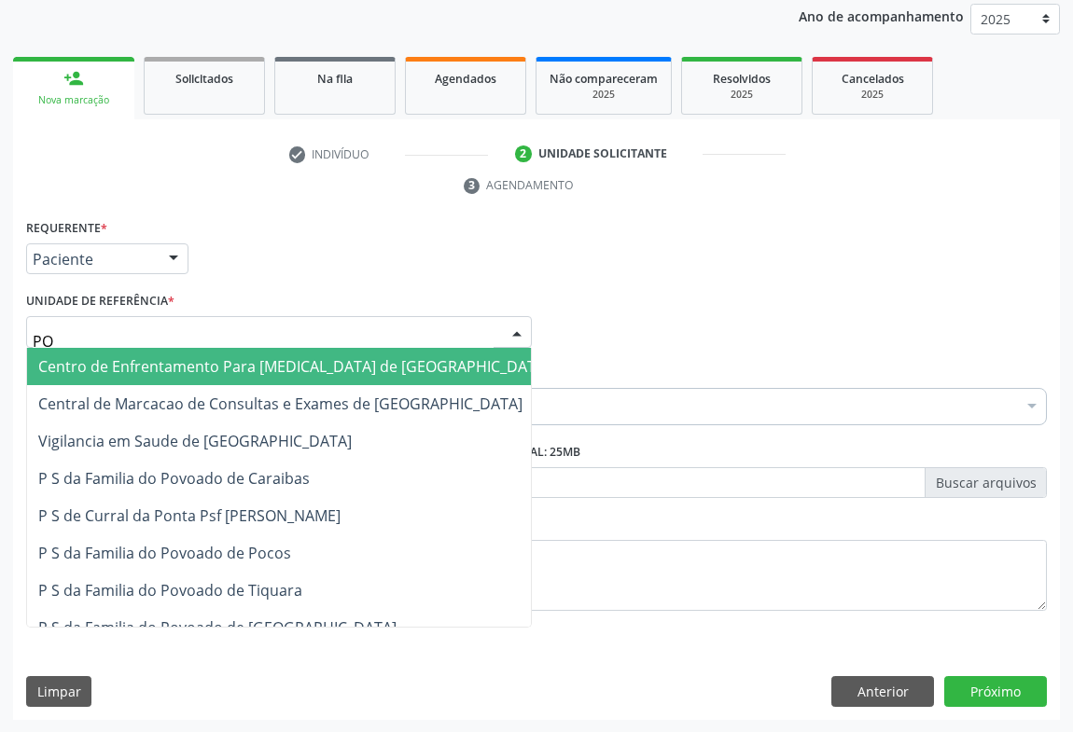
type input "POC"
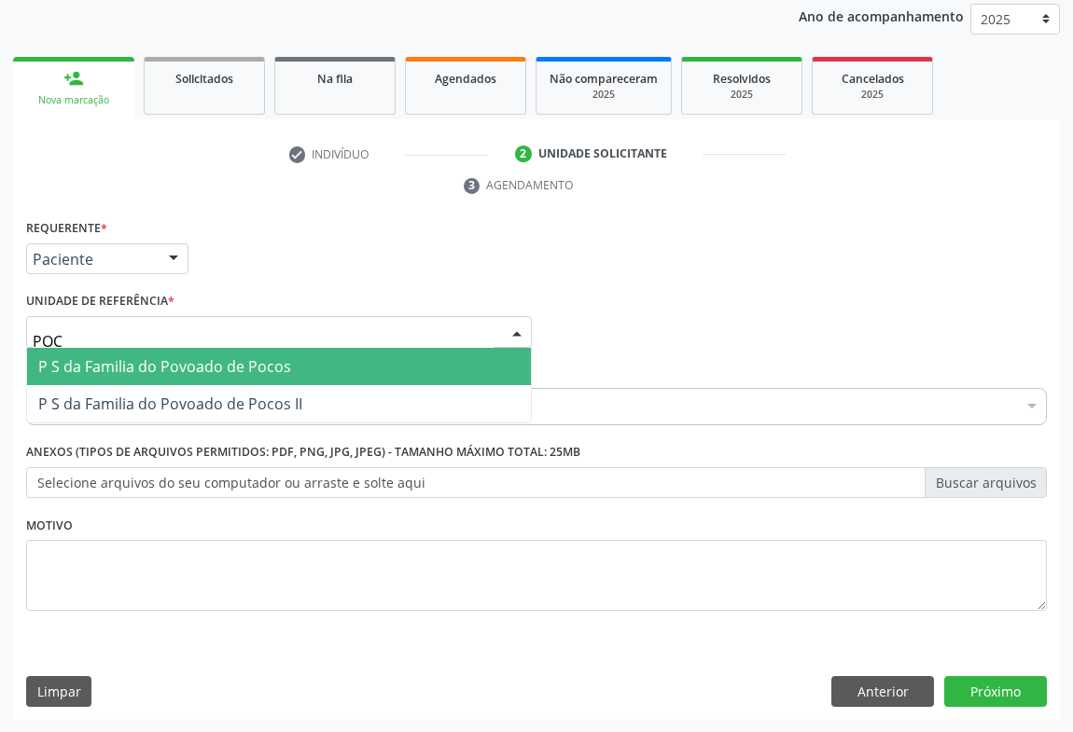
click at [83, 375] on span "P S da Familia do Povoado de Pocos" at bounding box center [279, 366] width 504 height 37
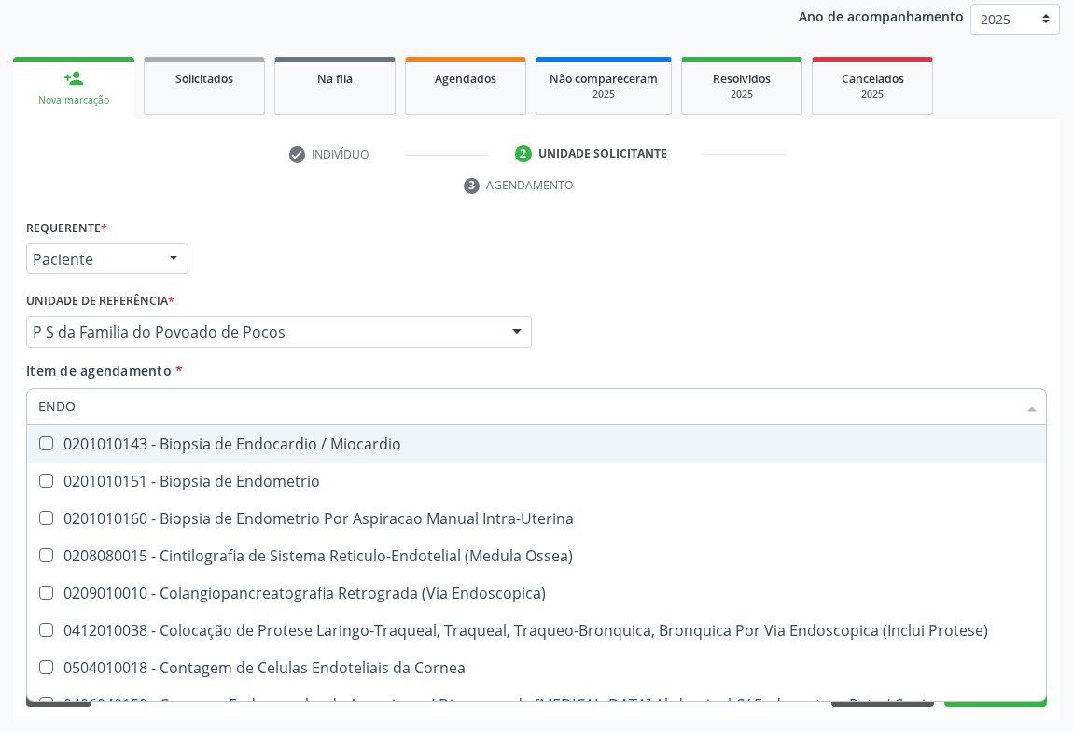
type input "ENDOS"
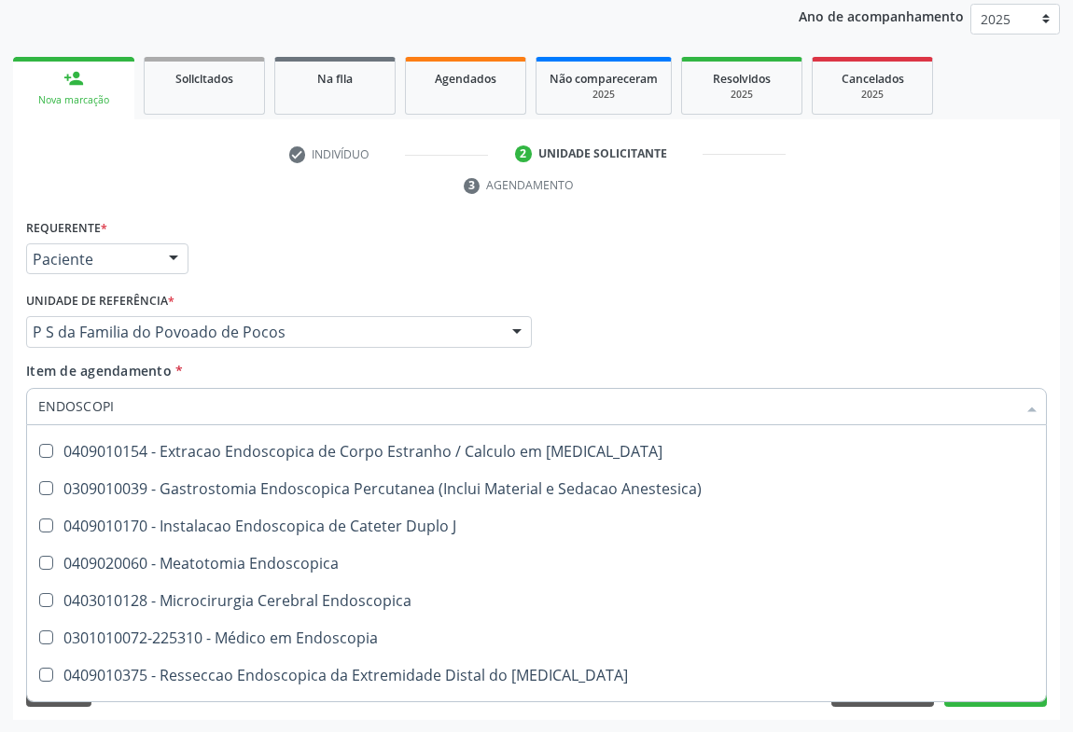
scroll to position [339, 0]
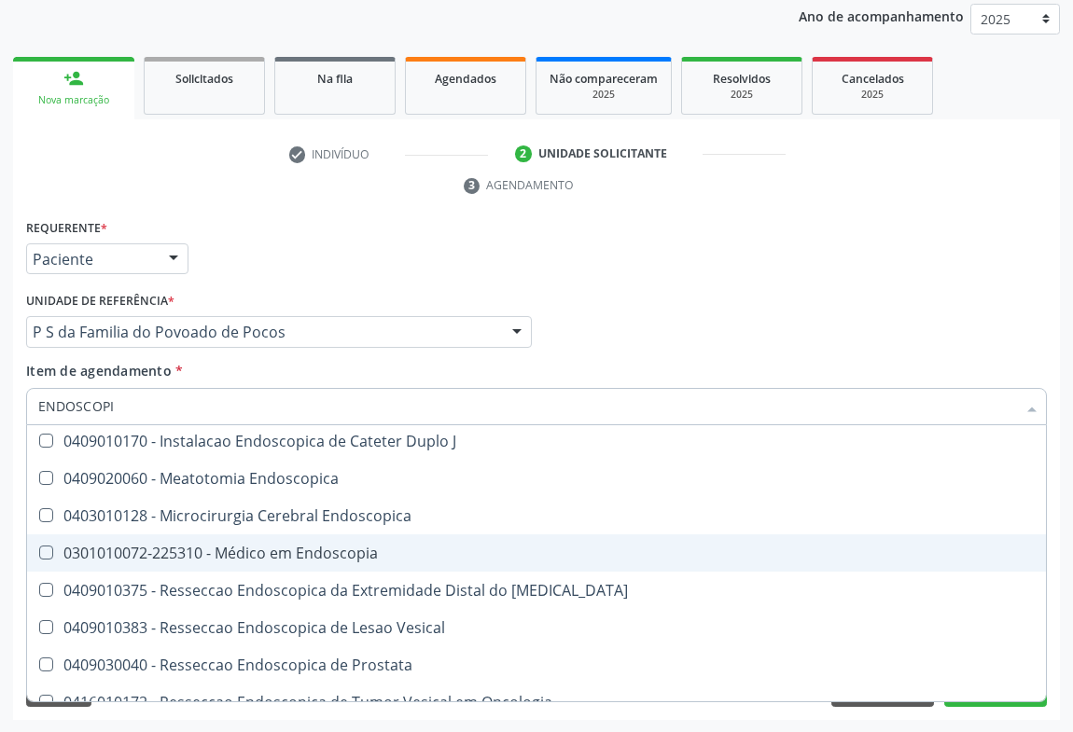
type input "ENDOSCOPIA"
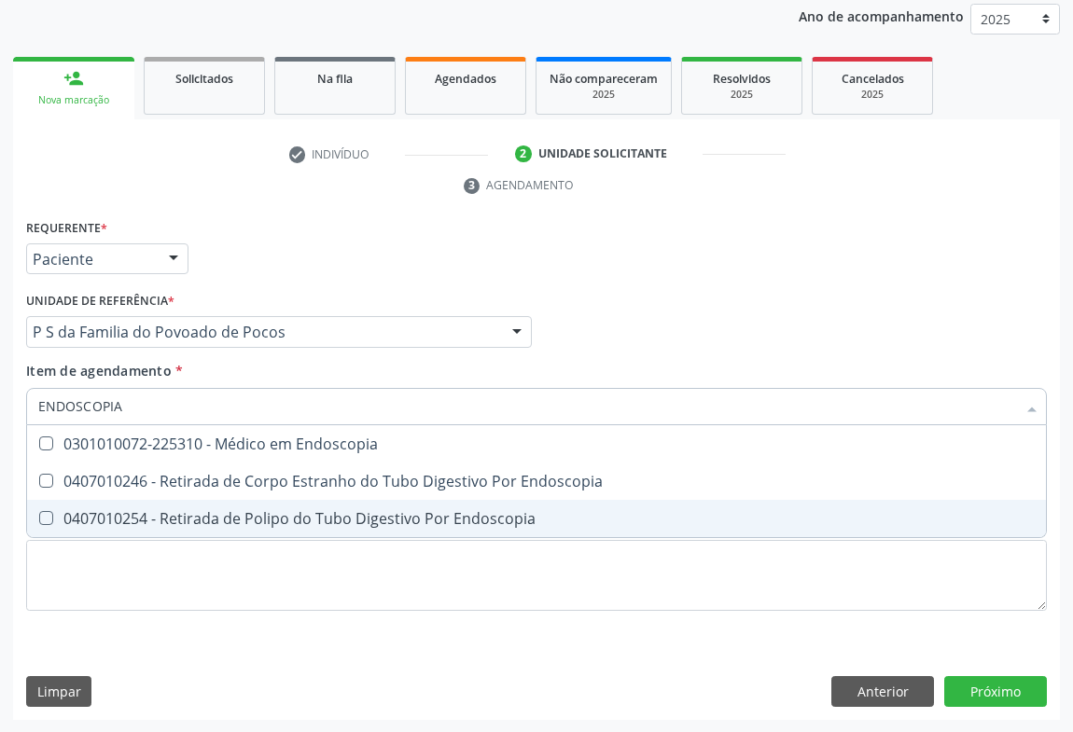
scroll to position [0, 0]
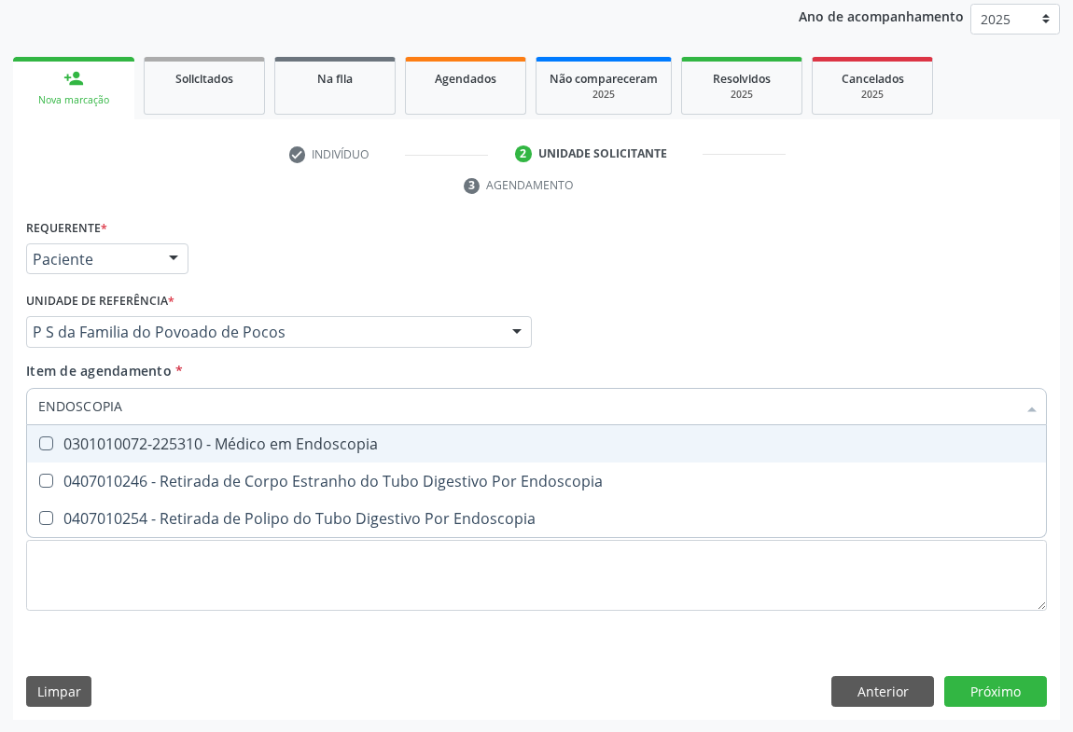
click at [323, 444] on div "0301010072-225310 - Médico em Endoscopia" at bounding box center [536, 444] width 996 height 15
checkbox Endoscopia "true"
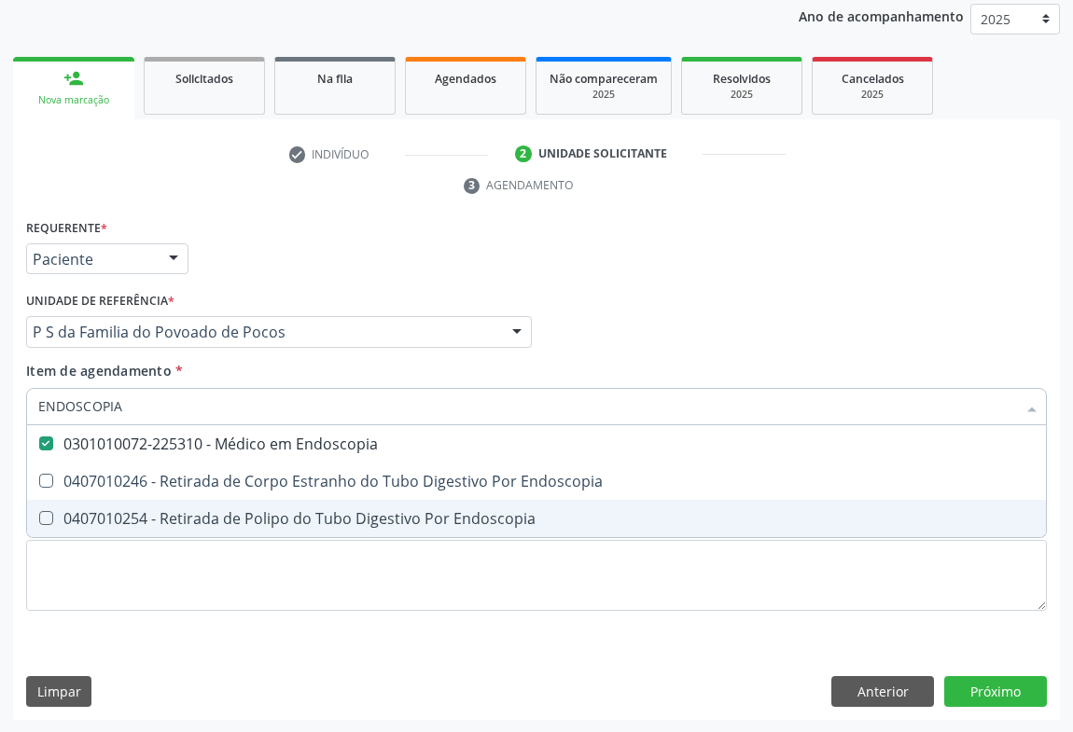
click at [223, 643] on div "Requerente * Paciente Médico(a) Enfermeiro(a) Paciente Nenhum resultado encontr…" at bounding box center [536, 468] width 1047 height 507
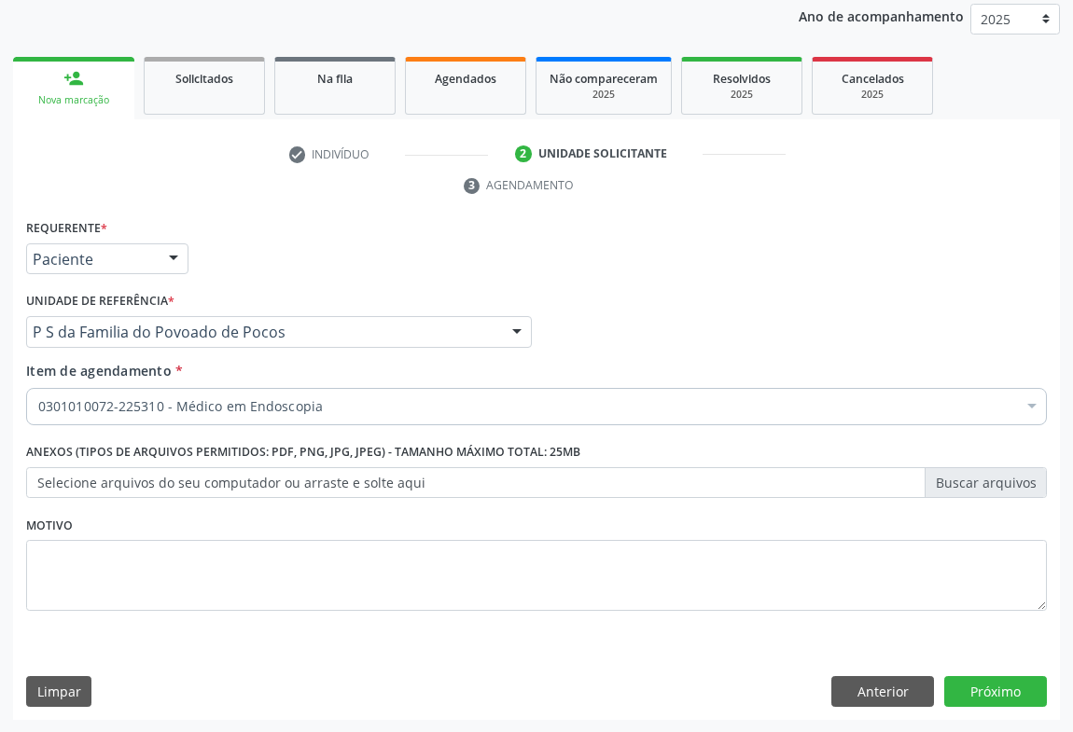
click at [210, 494] on label "Selecione arquivos do seu computador ou arraste e solte aqui" at bounding box center [536, 483] width 1021 height 32
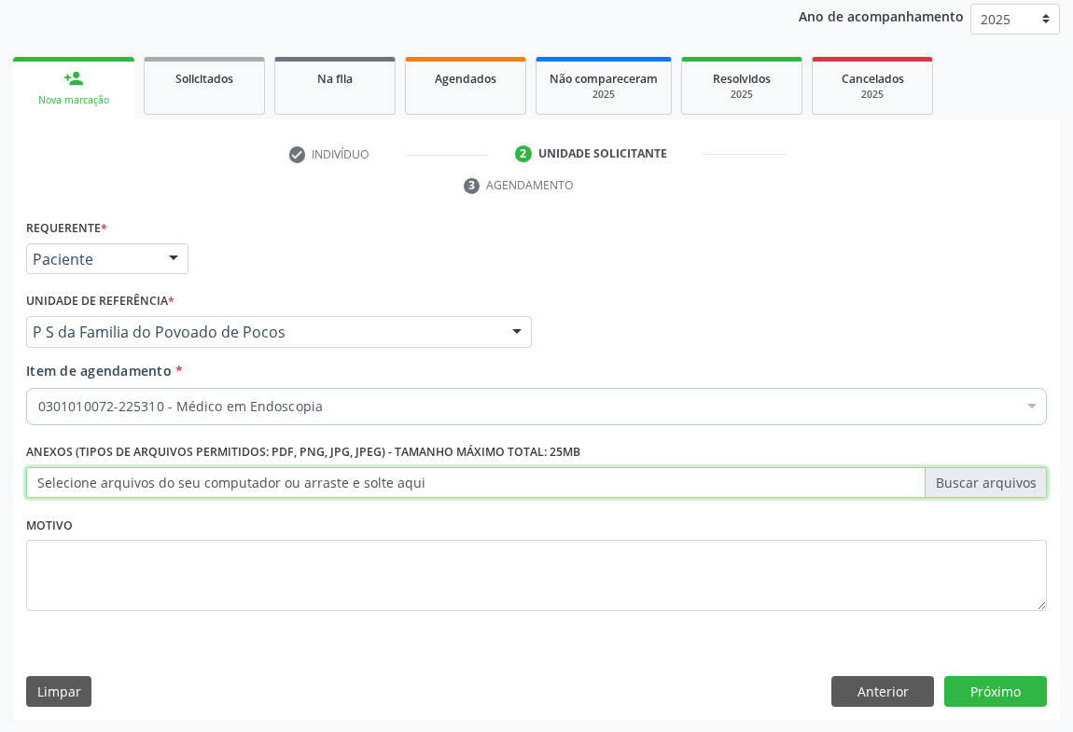
click at [210, 494] on input "Selecione arquivos do seu computador ou arraste e solte aqui" at bounding box center [536, 483] width 1021 height 32
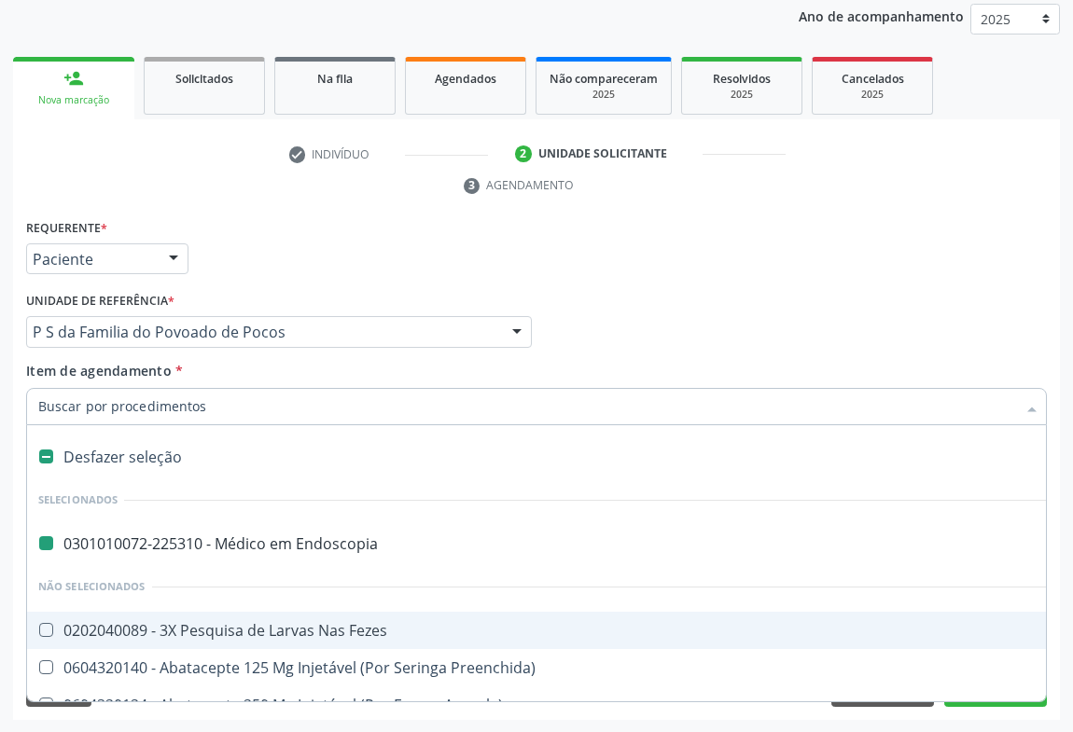
type input "U"
checkbox Endoscopia "false"
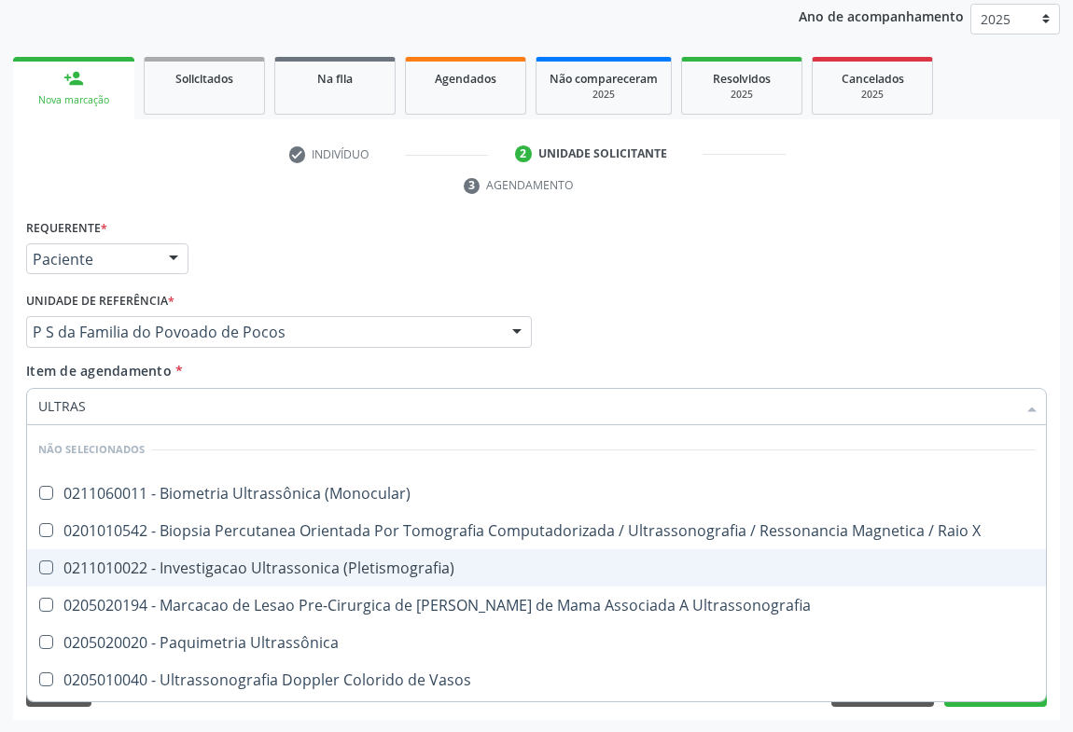
type input "ULTRASS"
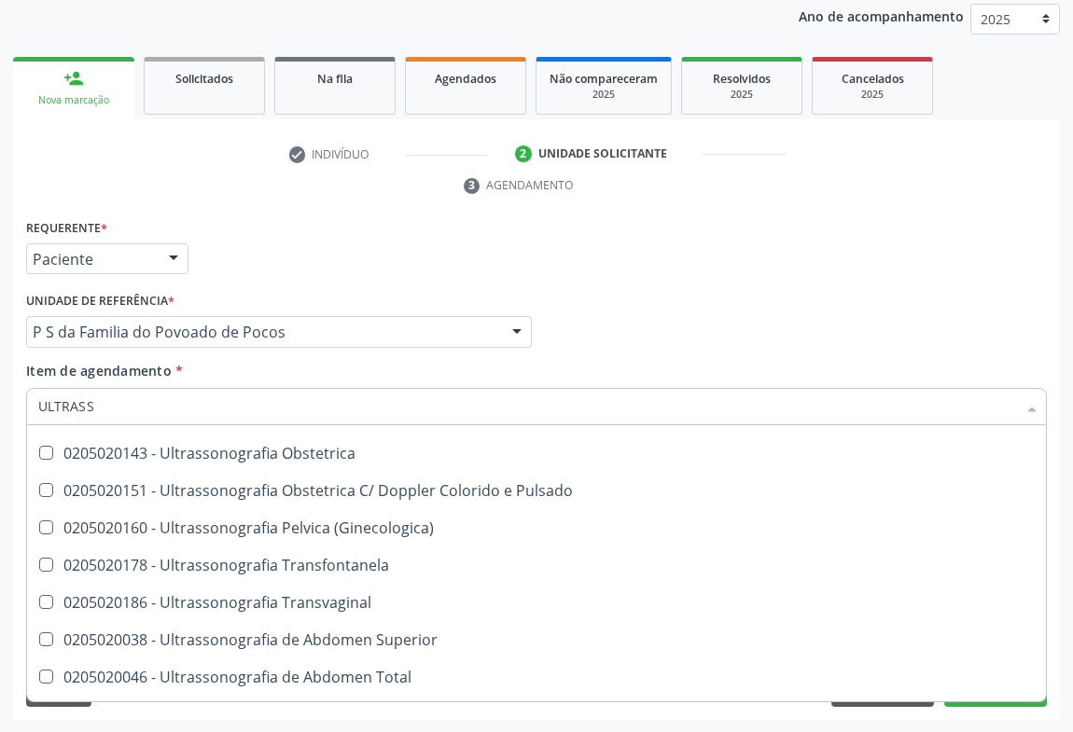
scroll to position [424, 0]
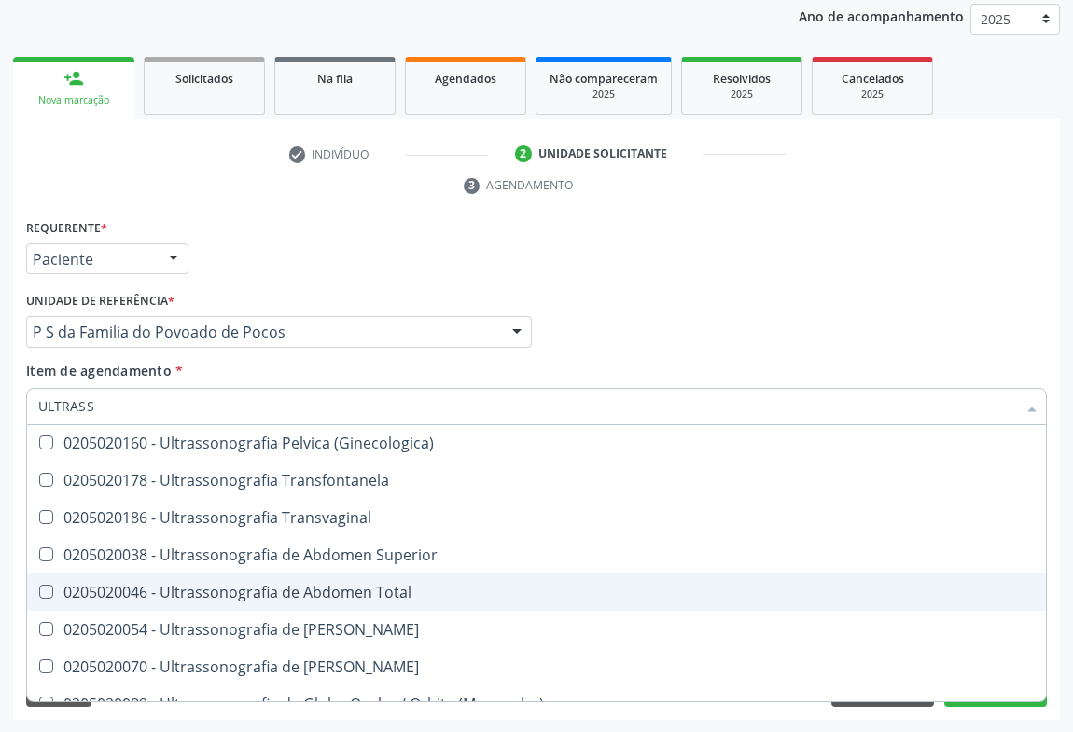
click at [402, 585] on div "0205020046 - Ultrassonografia de Abdomen Total" at bounding box center [536, 592] width 996 height 15
checkbox Total "true"
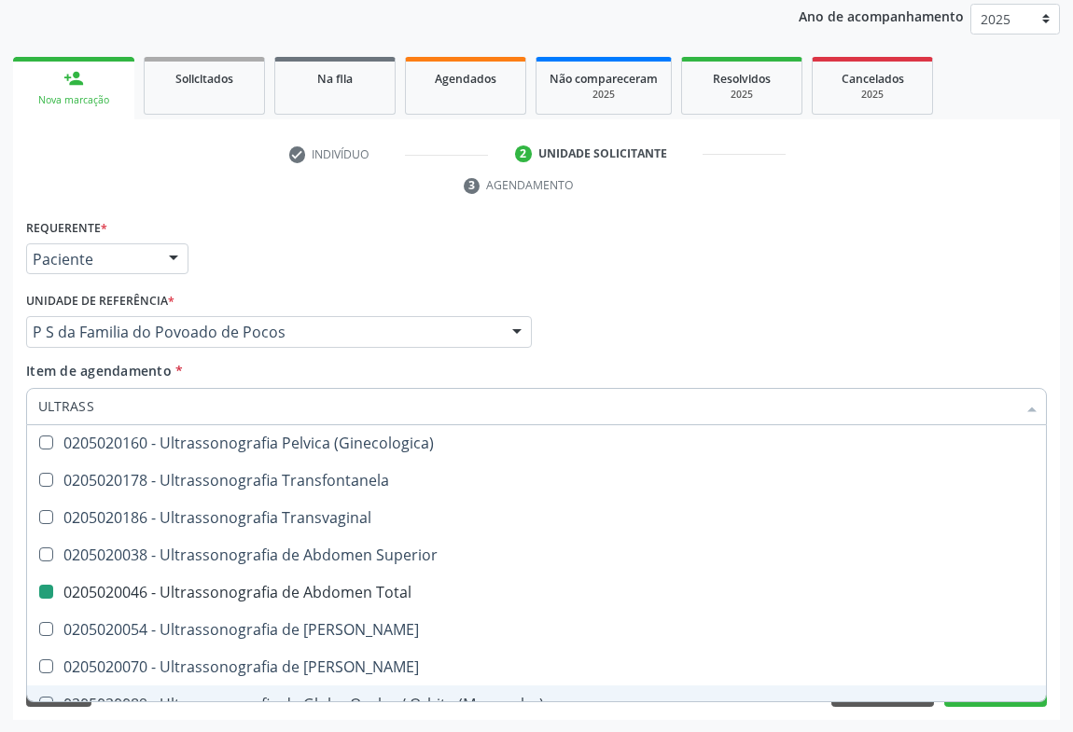
click at [928, 721] on div "Acompanhamento Acompanhe a situação das marcações correntes e finalizadas Relat…" at bounding box center [536, 307] width 1073 height 853
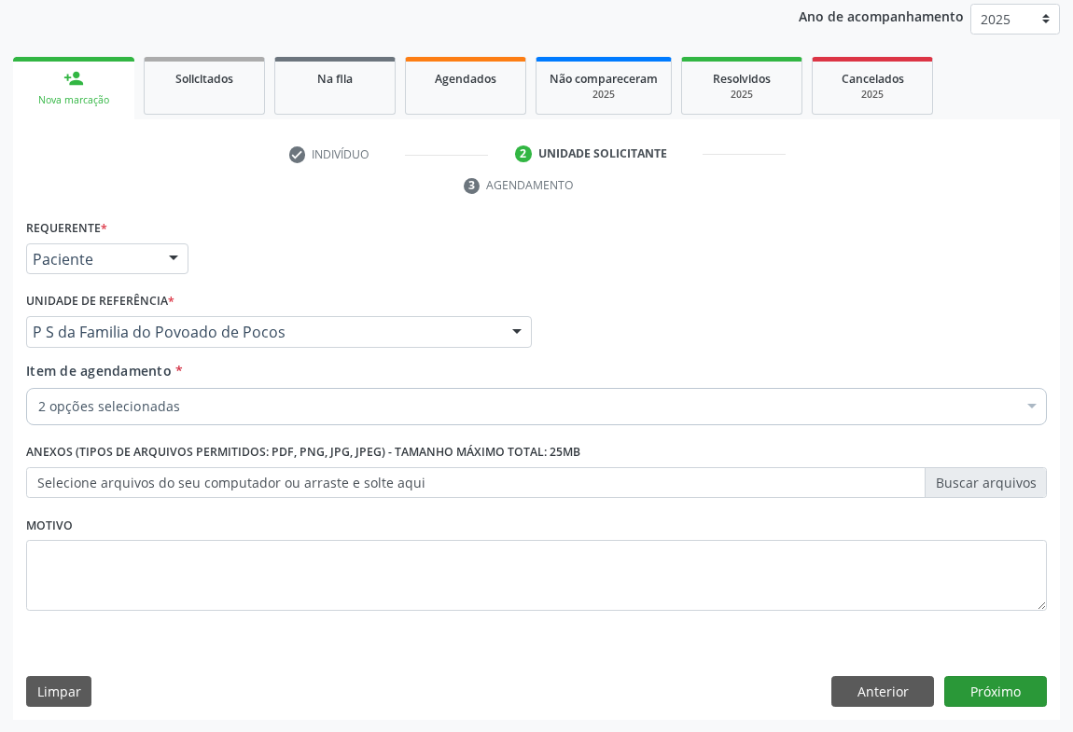
scroll to position [0, 0]
click at [989, 695] on button "Próximo" at bounding box center [995, 692] width 103 height 32
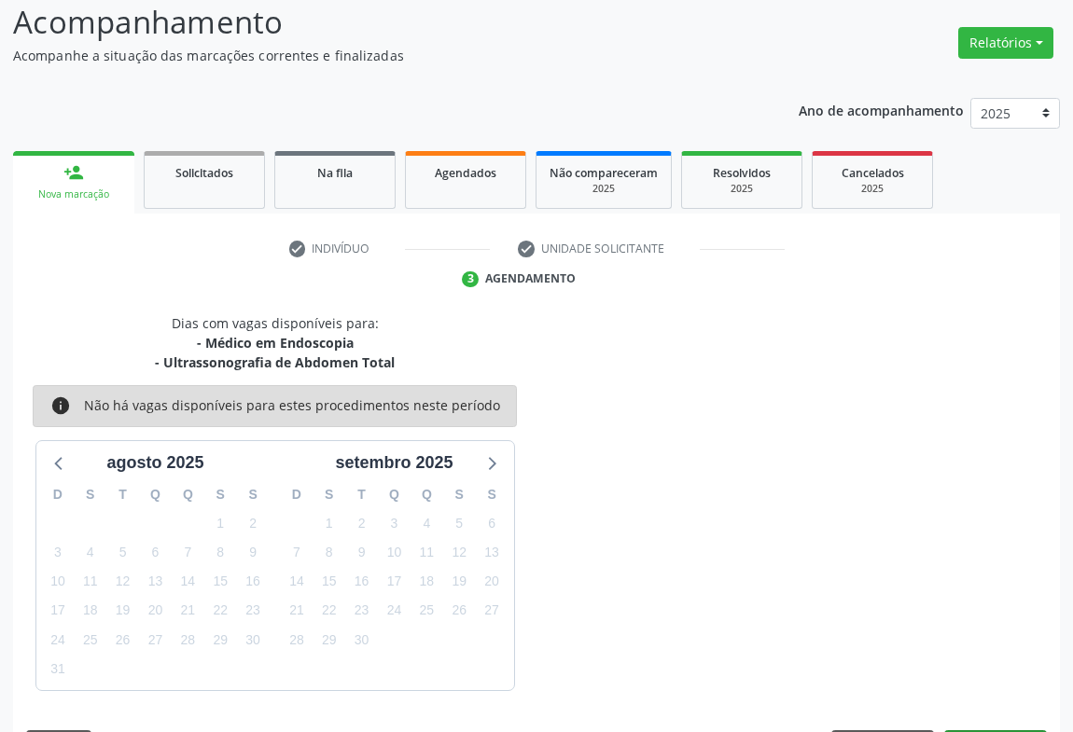
scroll to position [182, 0]
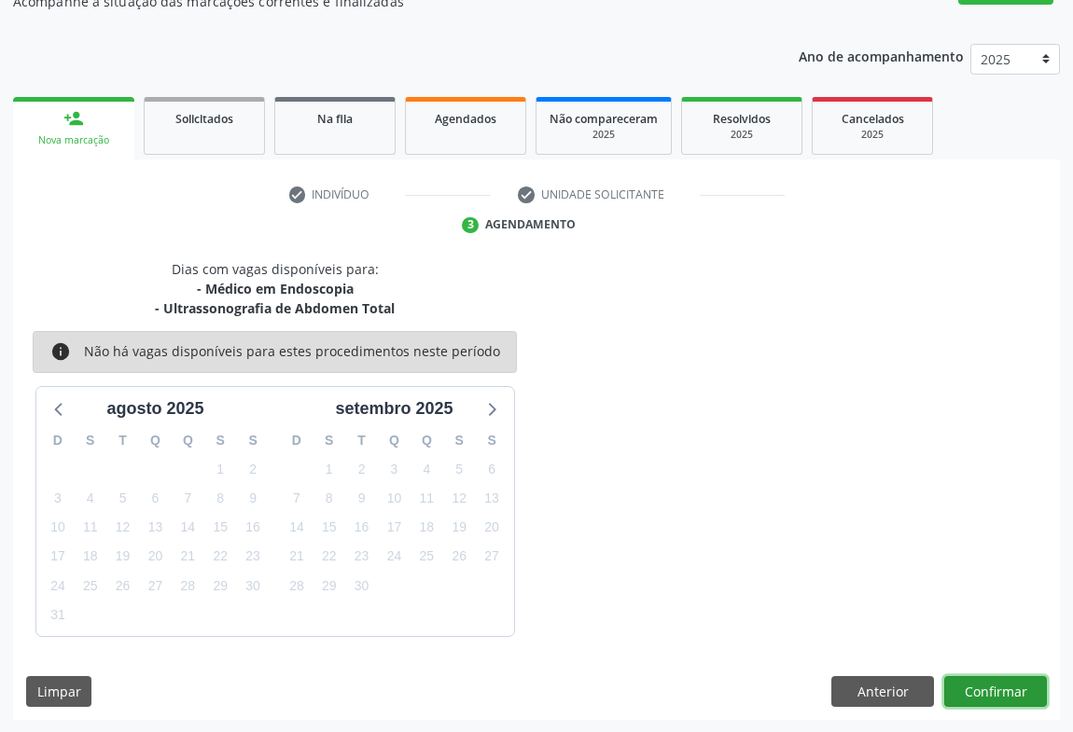
click at [1000, 682] on button "Confirmar" at bounding box center [995, 692] width 103 height 32
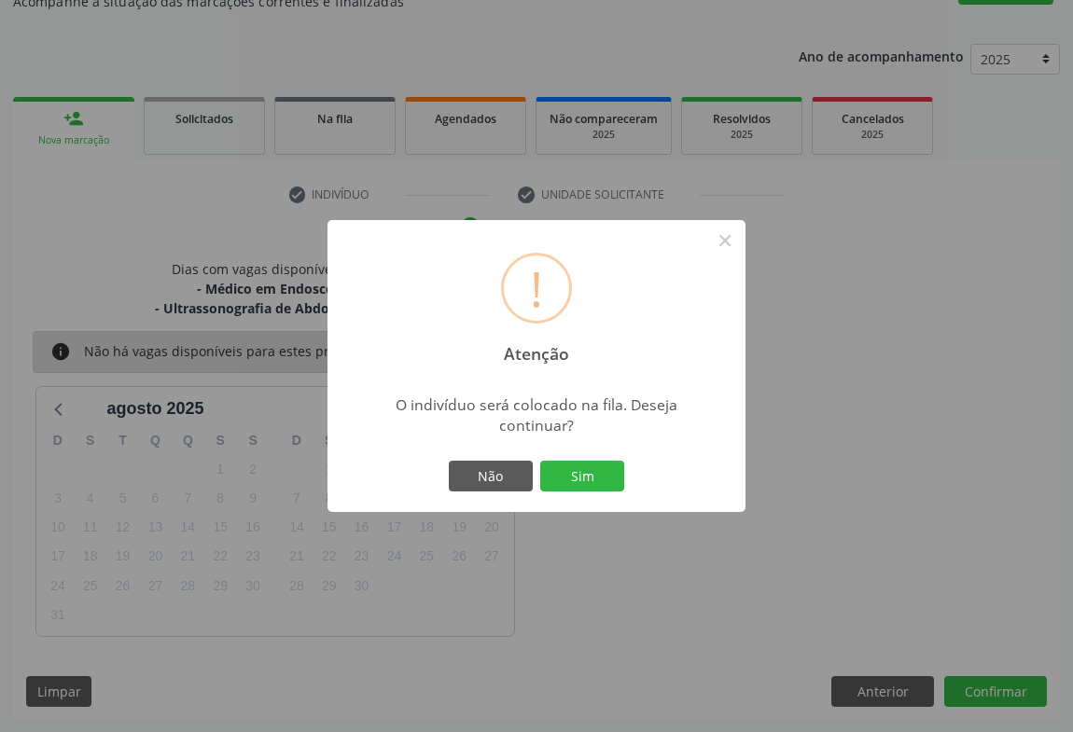
drag, startPoint x: 588, startPoint y: 478, endPoint x: 591, endPoint y: 522, distance: 43.9
click at [587, 478] on button "Sim" at bounding box center [582, 477] width 84 height 32
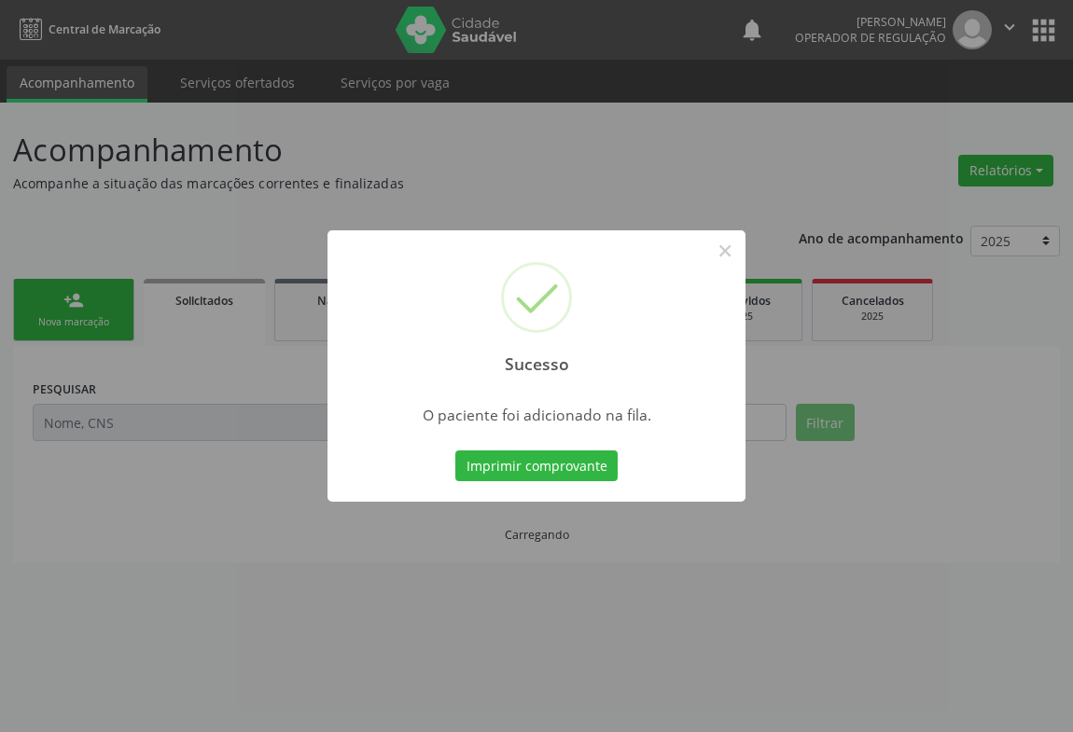
scroll to position [0, 0]
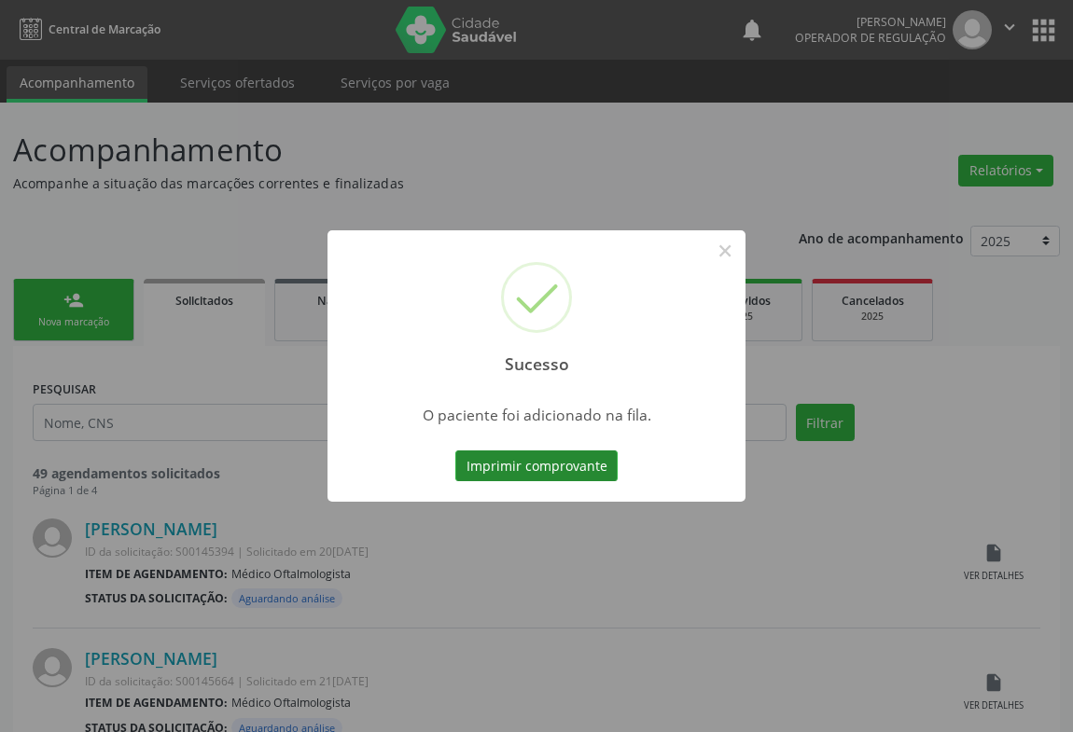
click at [512, 466] on button "Imprimir comprovante" at bounding box center [536, 467] width 162 height 32
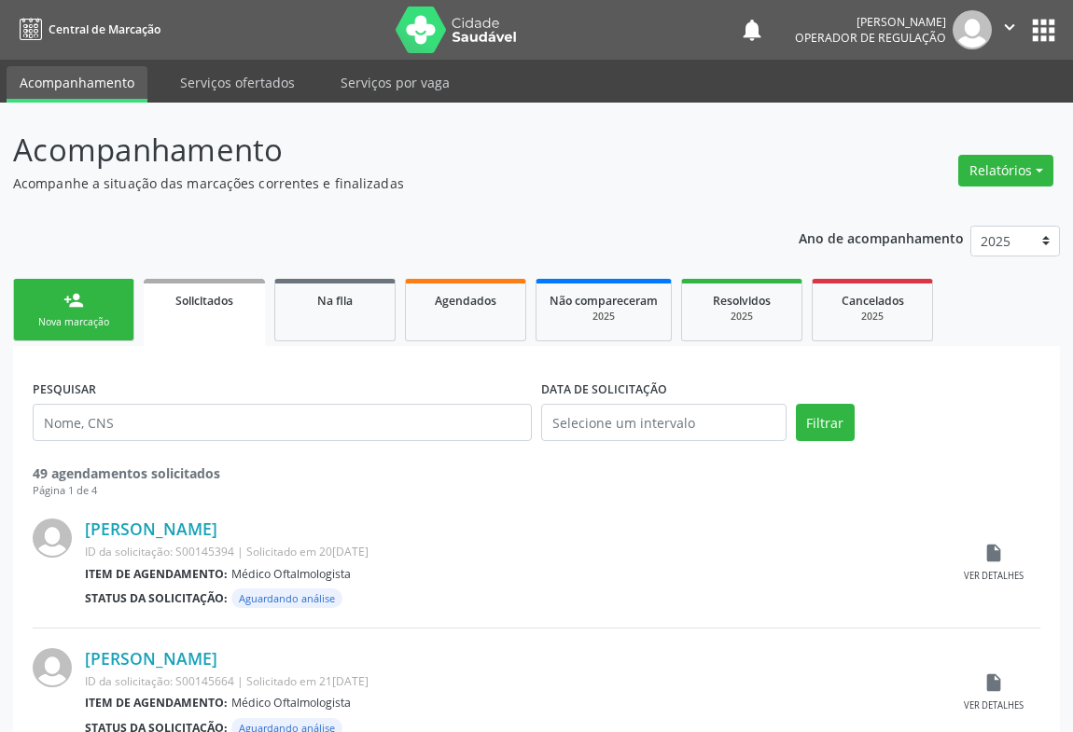
click at [47, 296] on link "person_add Nova marcação" at bounding box center [73, 310] width 121 height 63
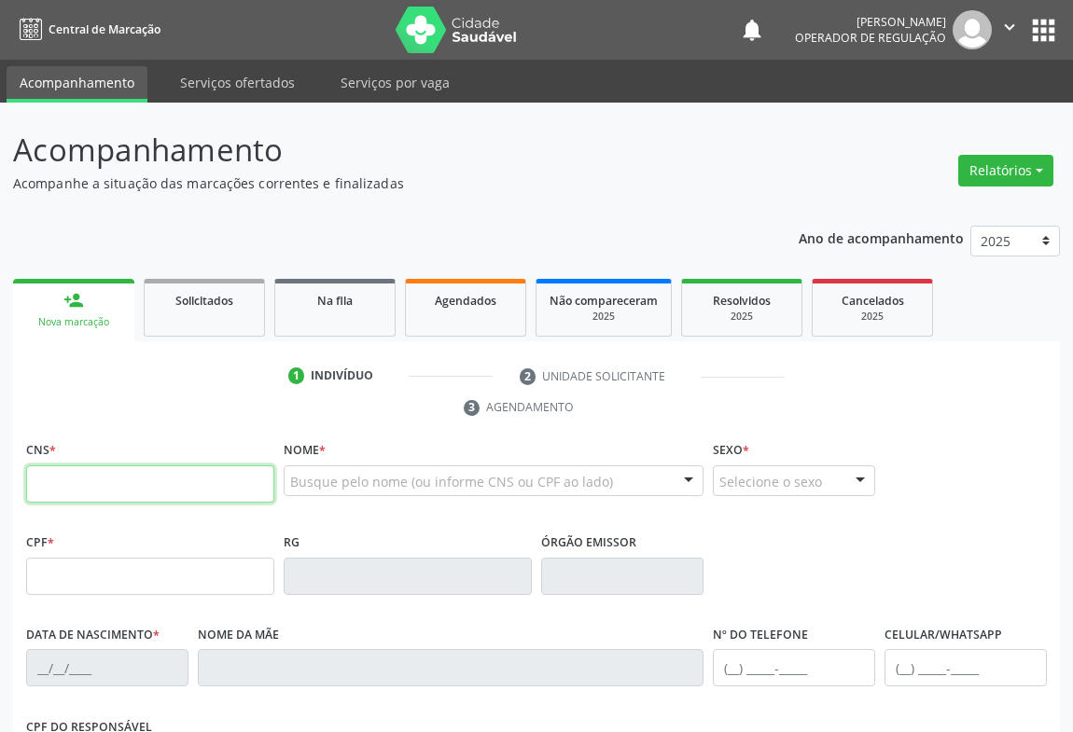
click at [101, 466] on input "text" at bounding box center [150, 484] width 248 height 37
type input "703 0028 7170 5274"
type input "0551137614"
type input "08/03/1965"
type input "(74) 99840-8105"
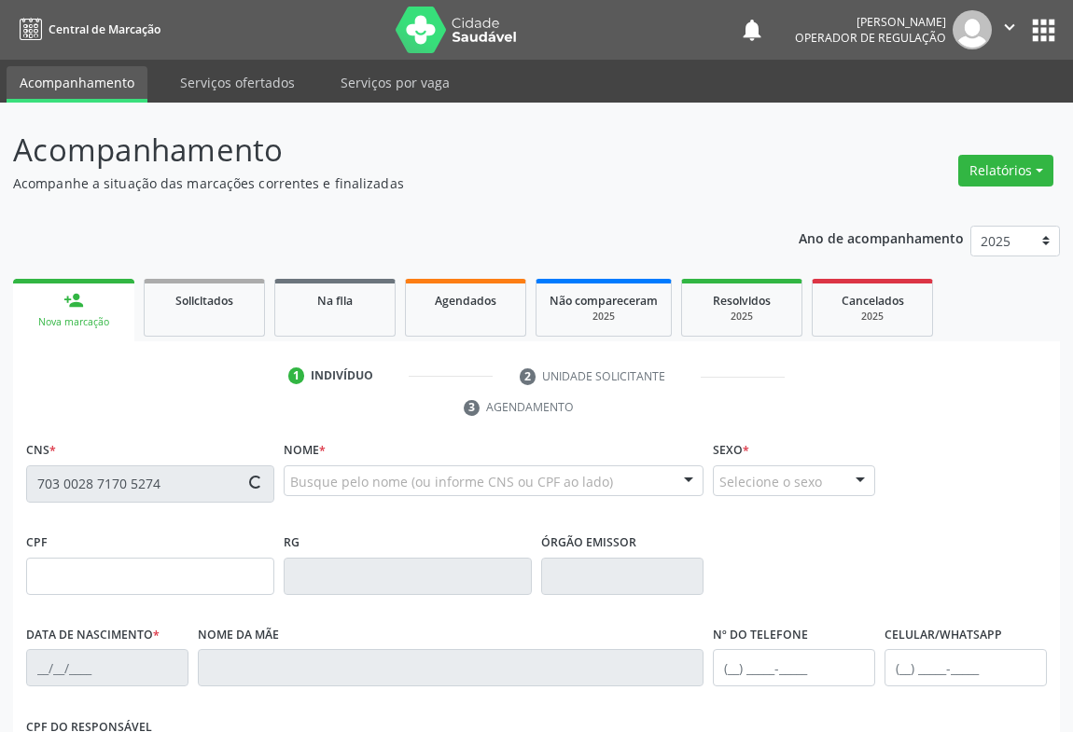
type input "(74) 99840-8105"
type input "S/N"
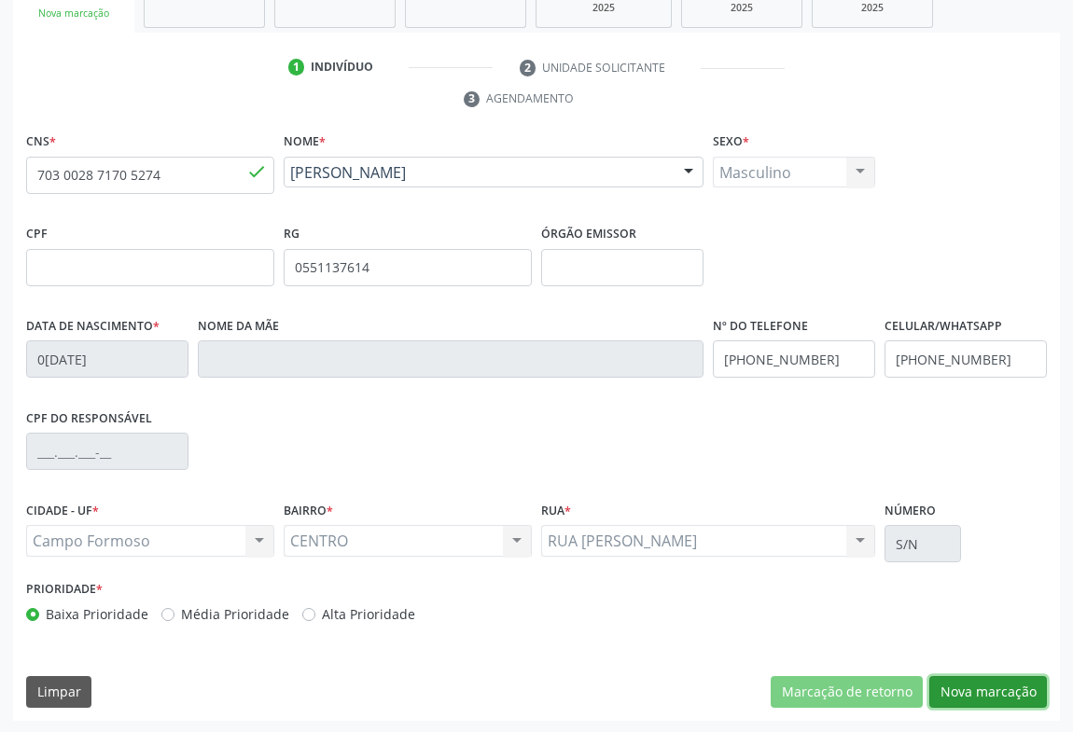
click at [1008, 696] on button "Nova marcação" at bounding box center [988, 692] width 118 height 32
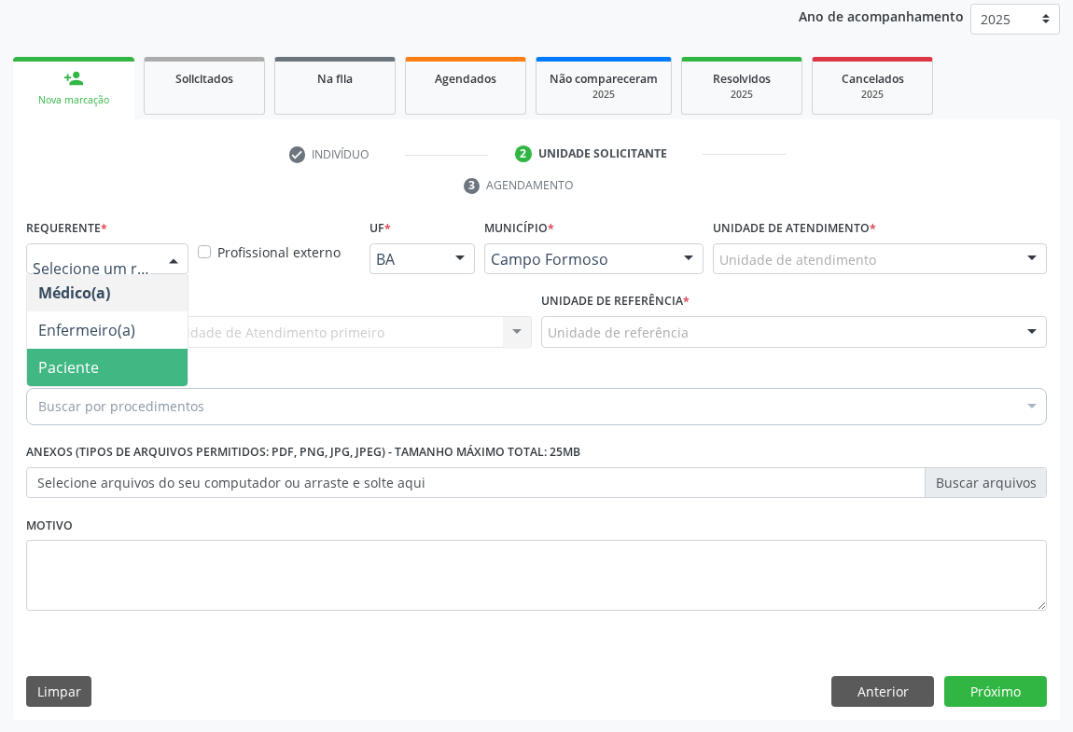
click at [65, 361] on span "Paciente" at bounding box center [68, 367] width 61 height 21
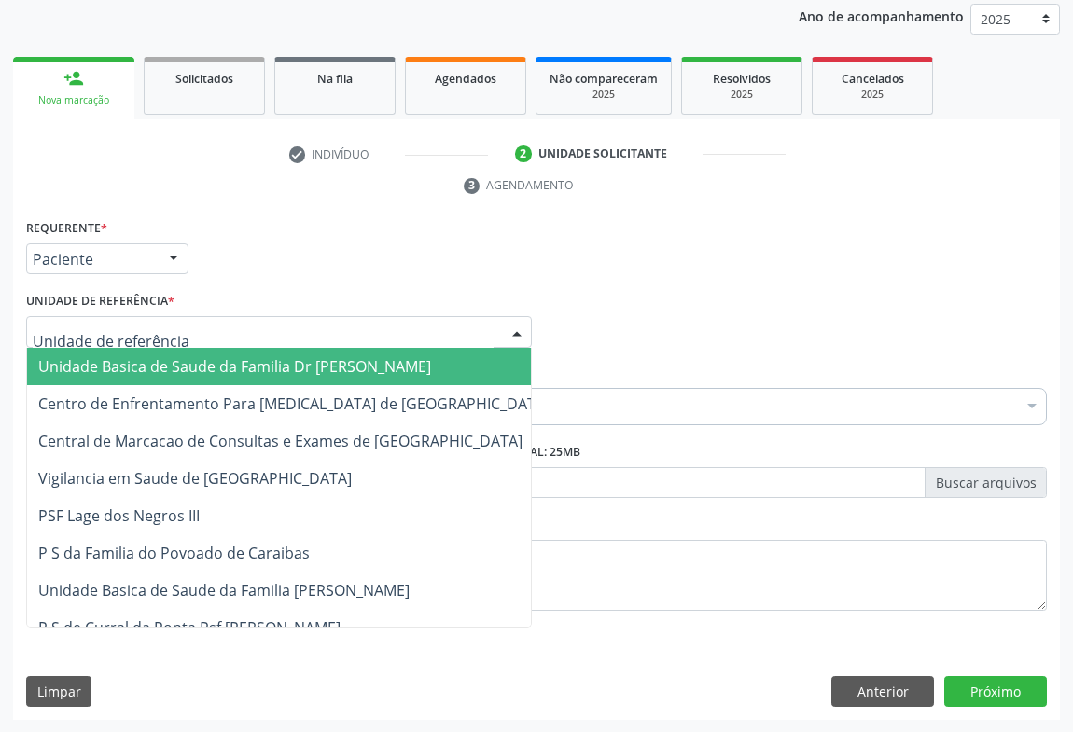
click at [65, 343] on div at bounding box center [279, 332] width 506 height 32
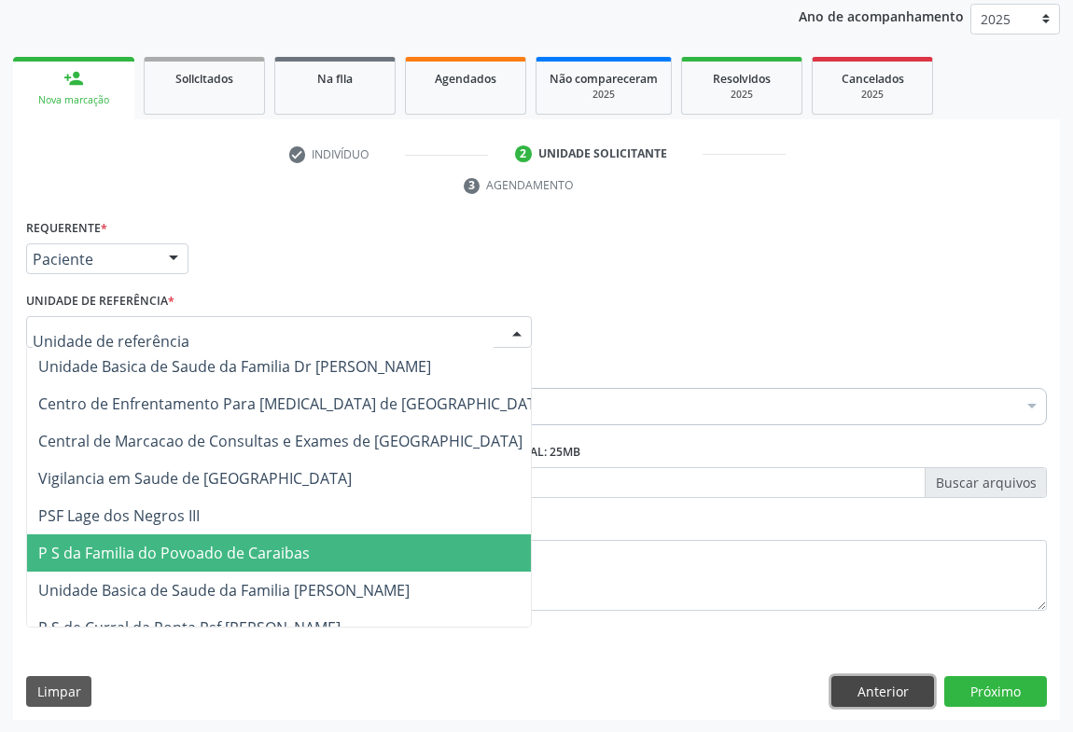
click at [901, 698] on button "Anterior" at bounding box center [882, 692] width 103 height 32
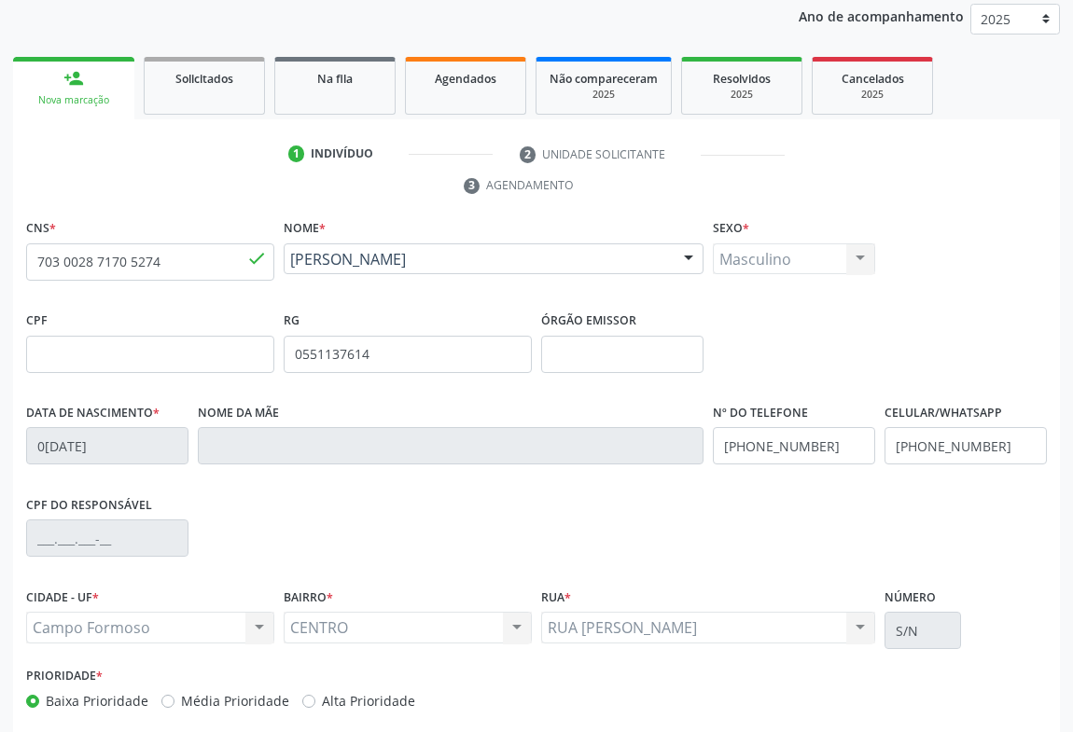
scroll to position [309, 0]
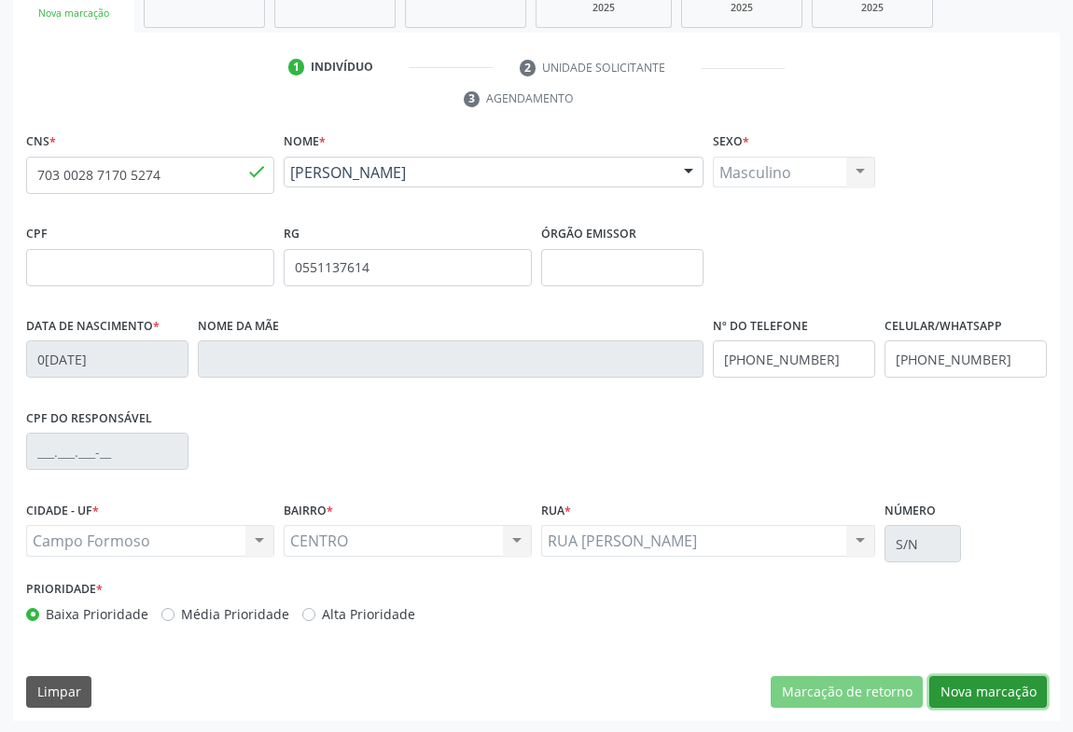
click at [938, 689] on button "Nova marcação" at bounding box center [988, 692] width 118 height 32
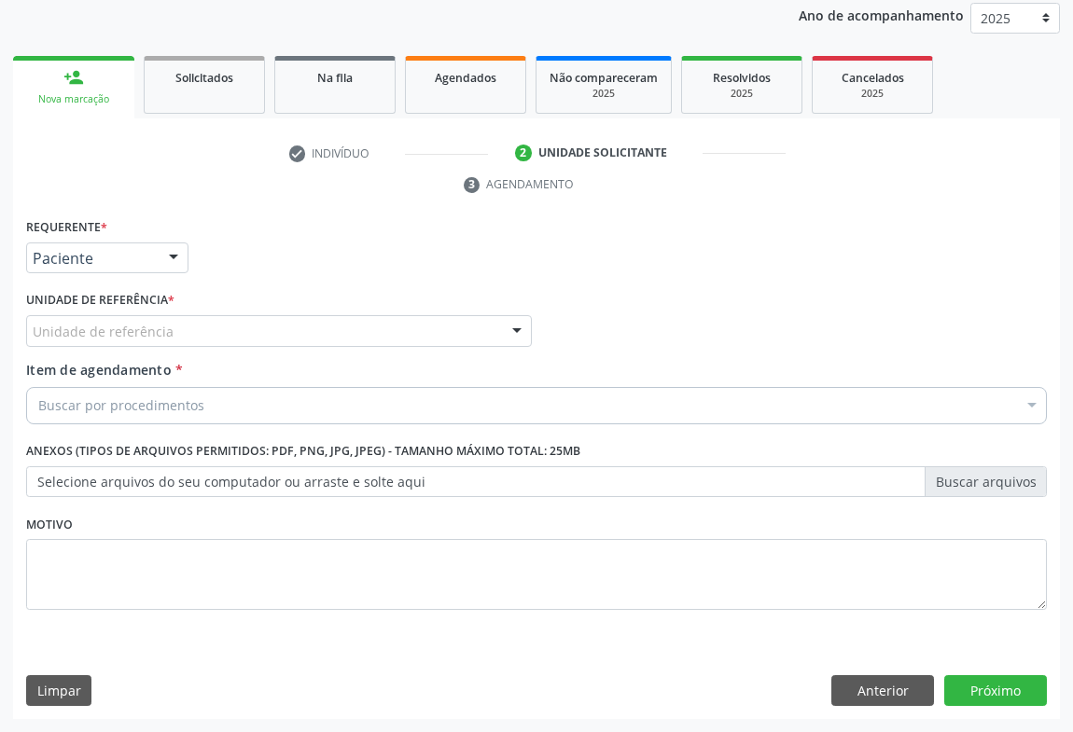
scroll to position [222, 0]
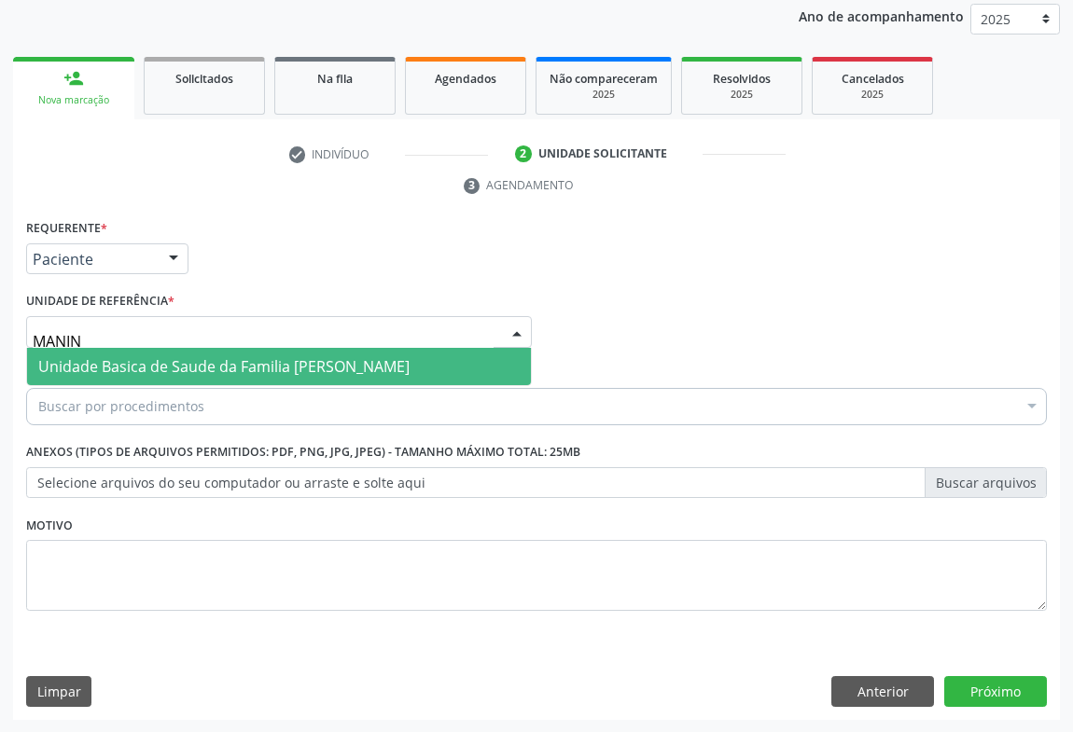
type input "MANINH"
click at [62, 374] on span "Unidade Basica de Saude da Familia [PERSON_NAME]" at bounding box center [279, 366] width 504 height 37
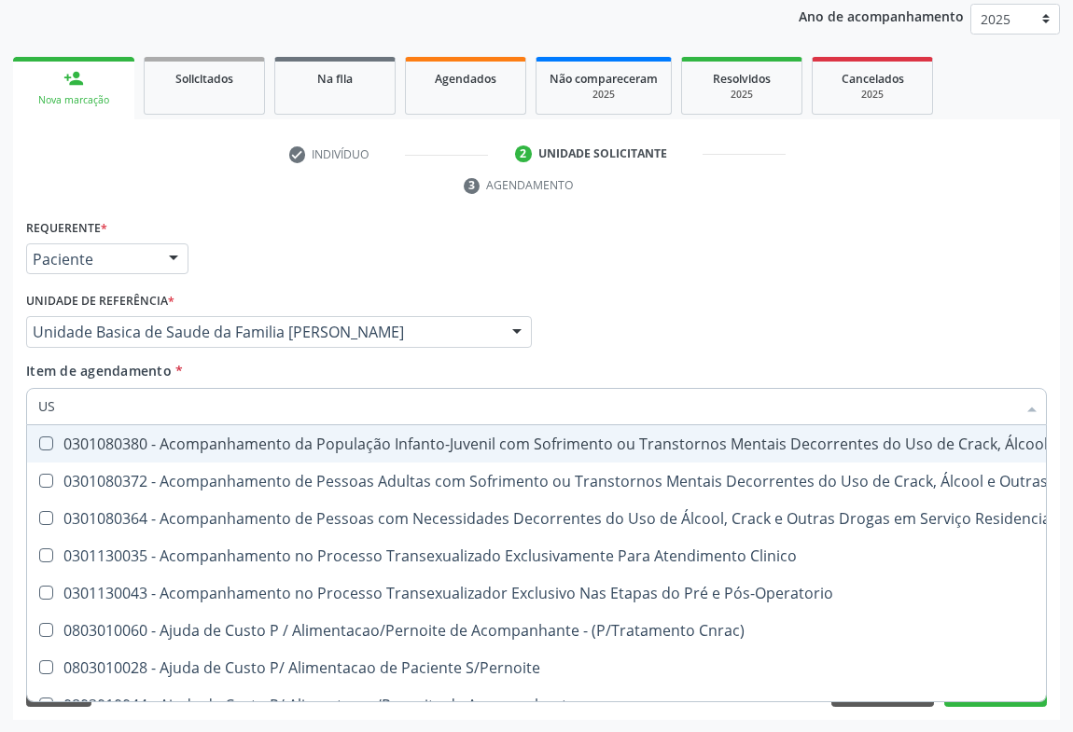
type input "USG"
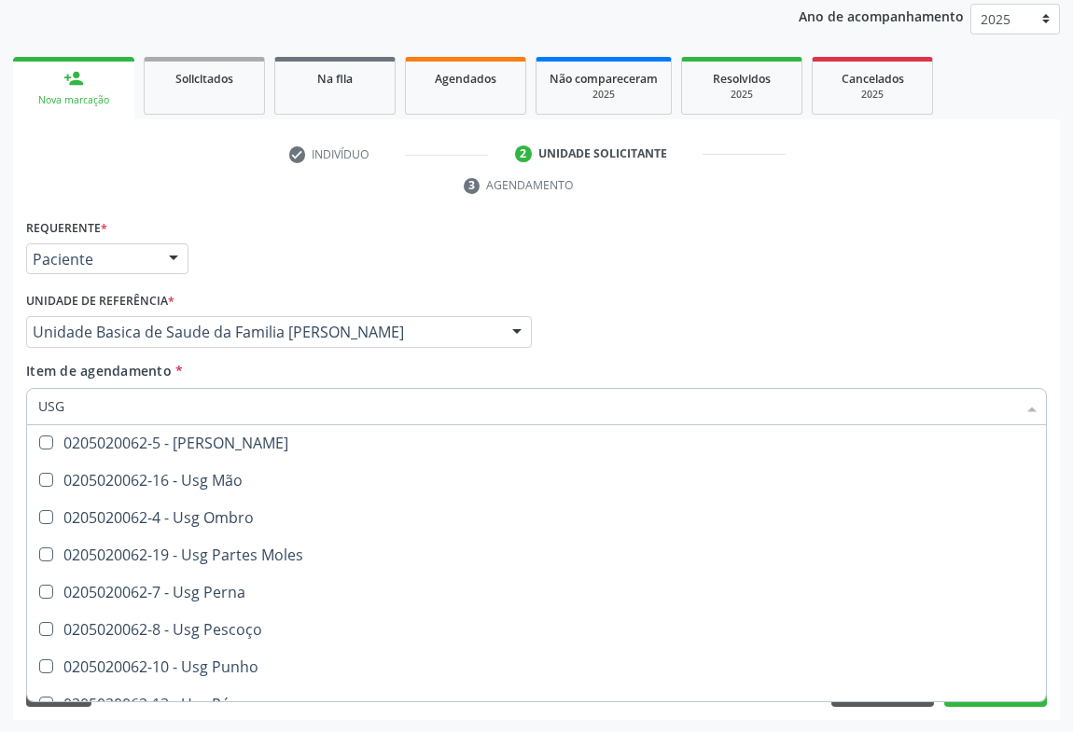
scroll to position [177, 0]
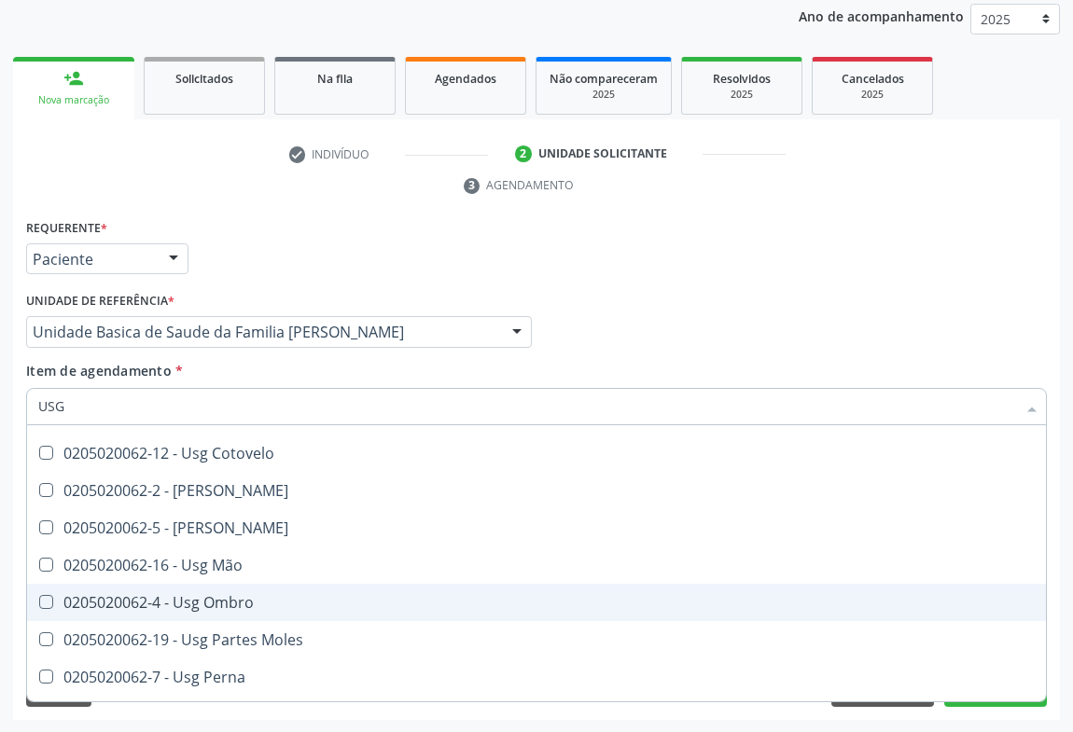
drag, startPoint x: 262, startPoint y: 588, endPoint x: 442, endPoint y: 724, distance: 225.8
click at [261, 588] on span "0205020062-4 - Usg Ombro" at bounding box center [536, 602] width 1019 height 37
checkbox Ombro "true"
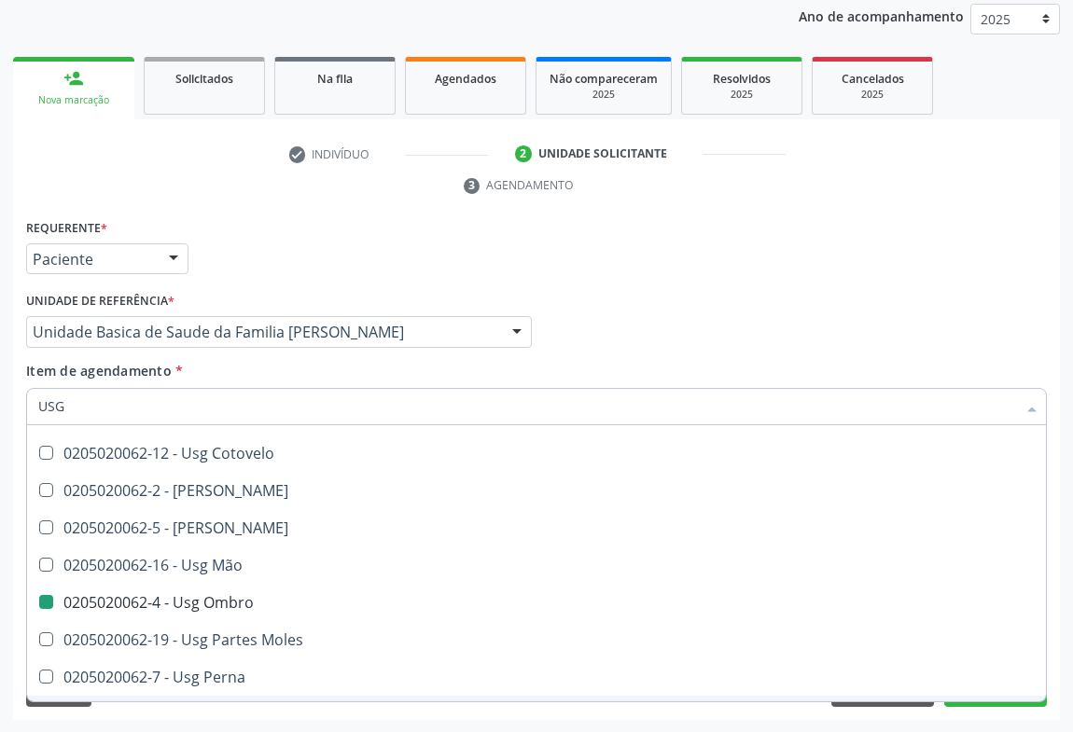
click at [750, 725] on div "Acompanhamento Acompanhe a situação das marcações correntes e finalizadas Relat…" at bounding box center [536, 307] width 1073 height 853
checkbox Braço "true"
checkbox Ombro "false"
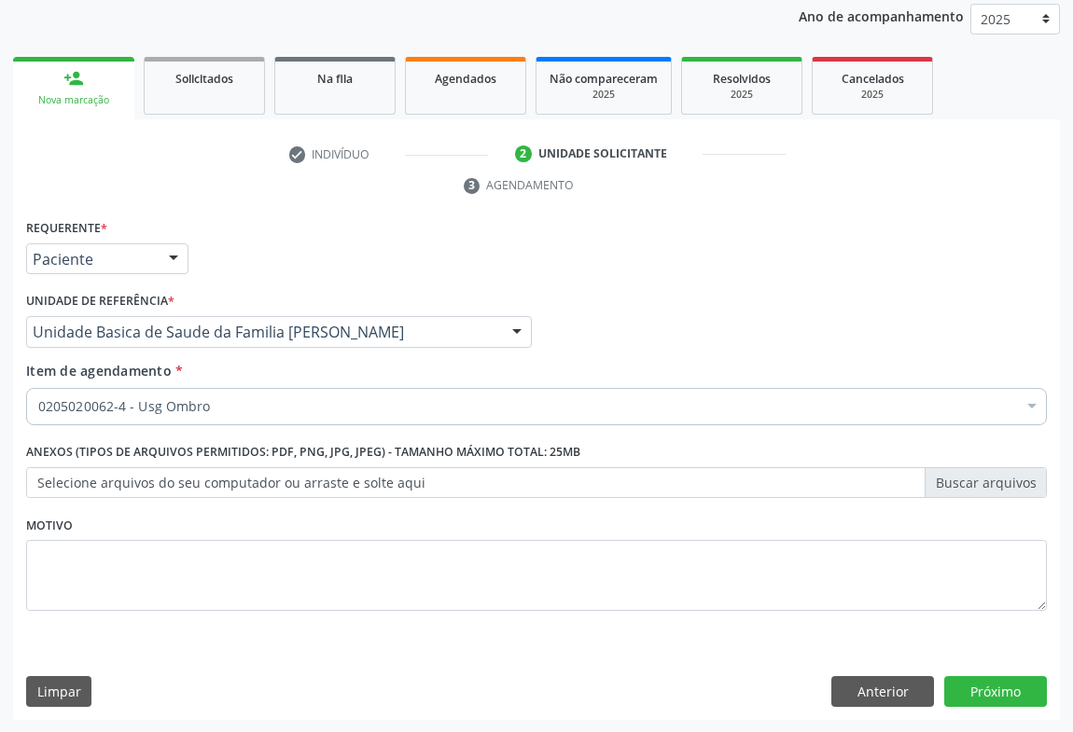
scroll to position [0, 0]
click at [993, 690] on button "Próximo" at bounding box center [995, 692] width 103 height 32
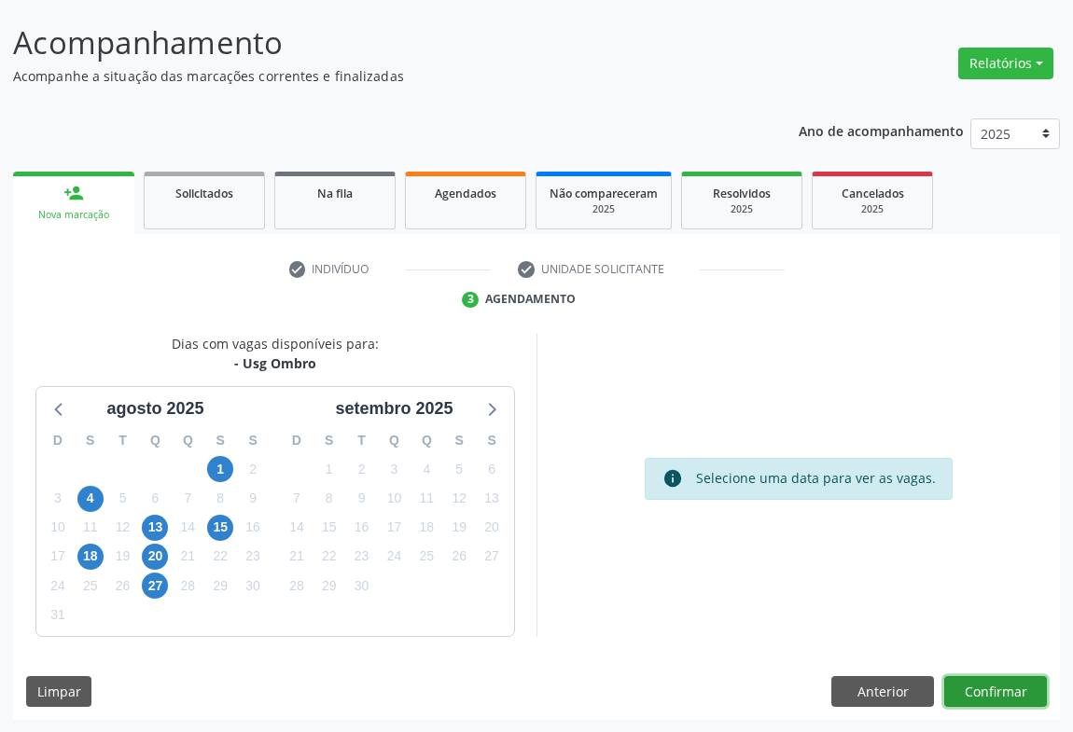
click at [992, 689] on button "Confirmar" at bounding box center [995, 692] width 103 height 32
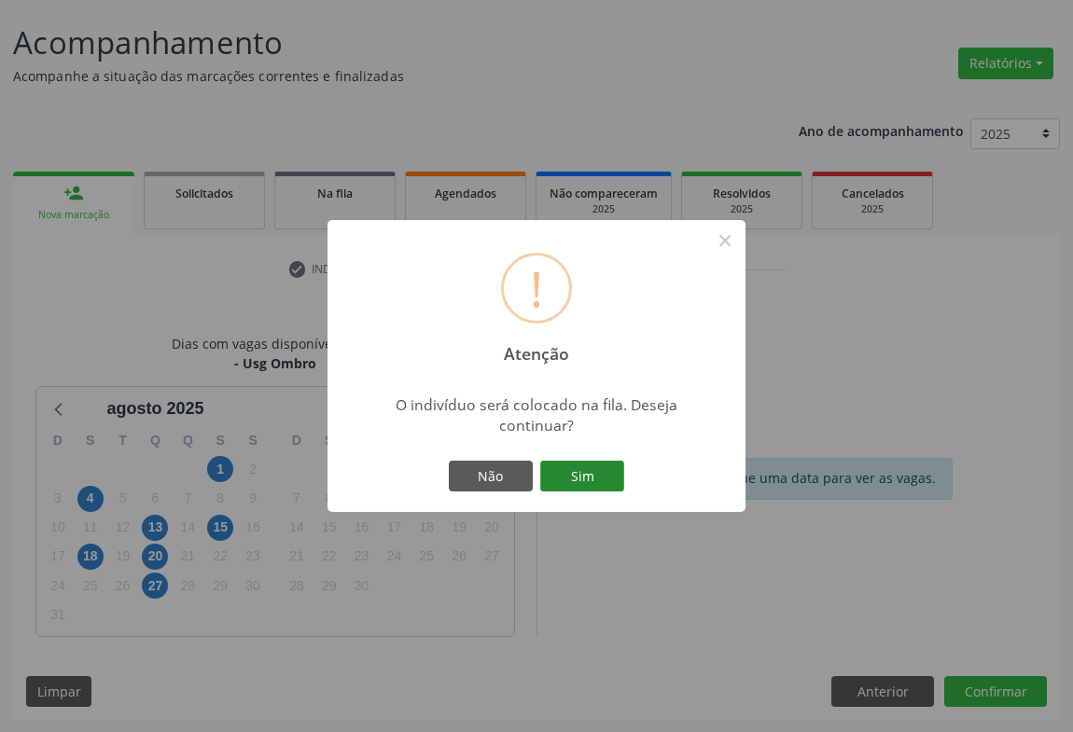
click at [579, 466] on button "Sim" at bounding box center [582, 477] width 84 height 32
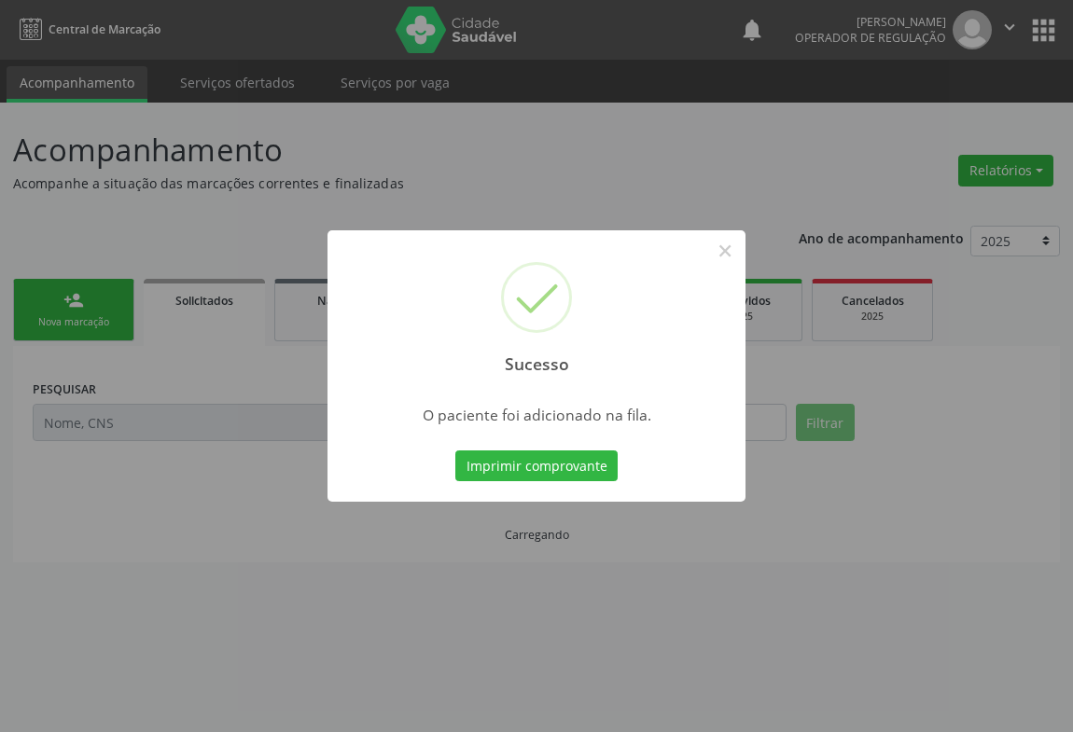
scroll to position [0, 0]
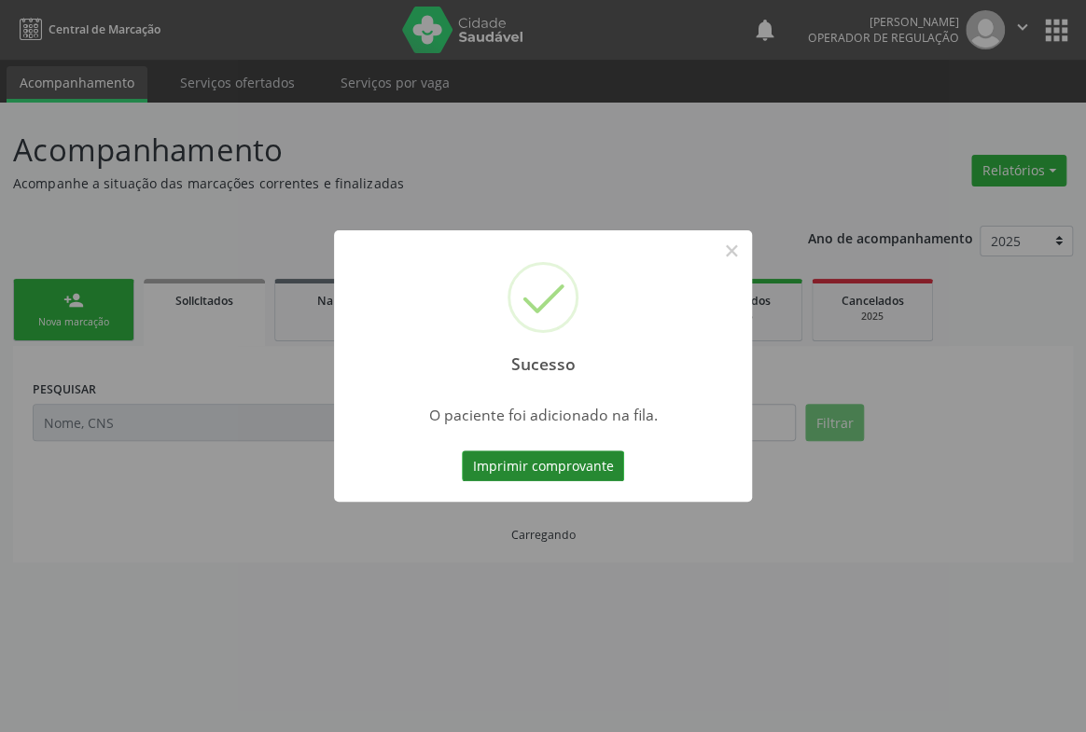
click at [581, 466] on button "Imprimir comprovante" at bounding box center [543, 467] width 162 height 32
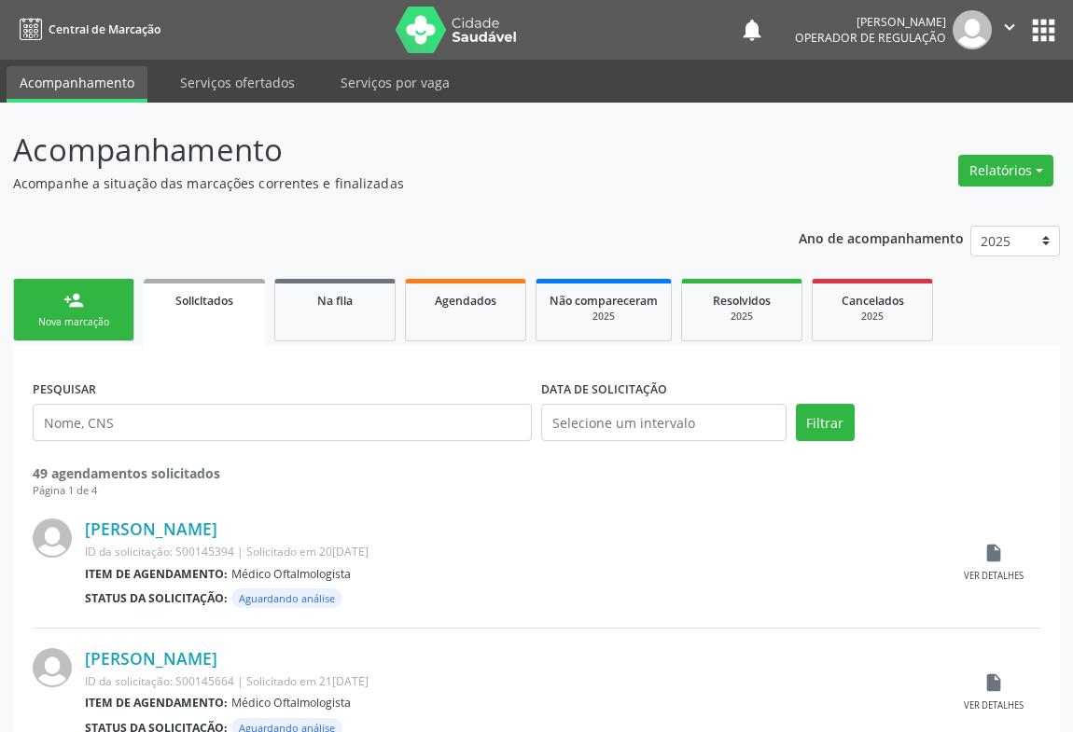
click at [98, 327] on div "Nova marcação" at bounding box center [73, 322] width 93 height 14
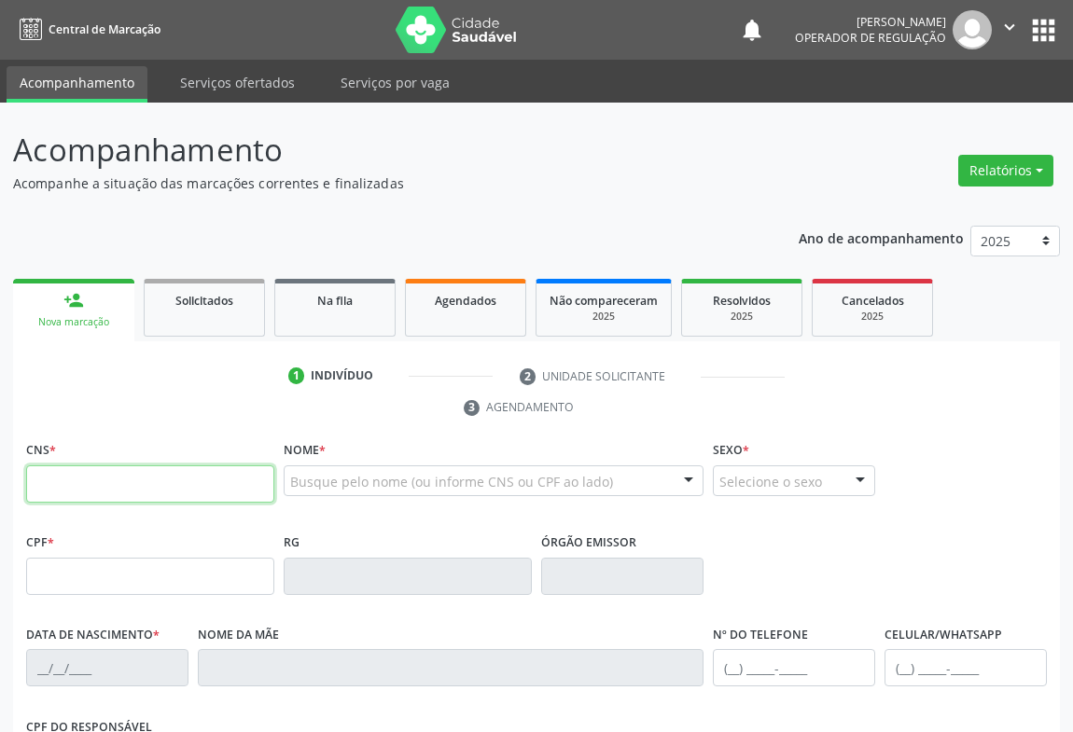
click at [108, 481] on input "text" at bounding box center [150, 484] width 248 height 37
type input "700 0013 8273 0505"
type input "0135469023"
type input "09/08/1942"
type input "(74) 98825-3212"
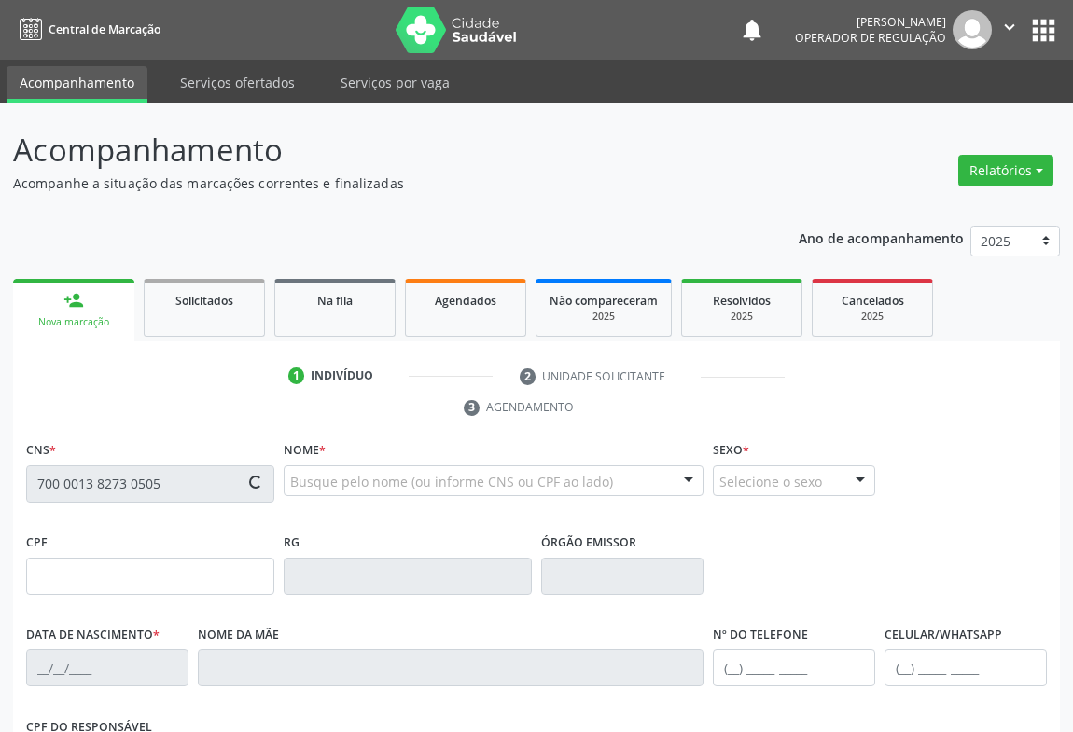
type input "(74) 99136-0107"
type input "141.138.995-68"
type input "SN"
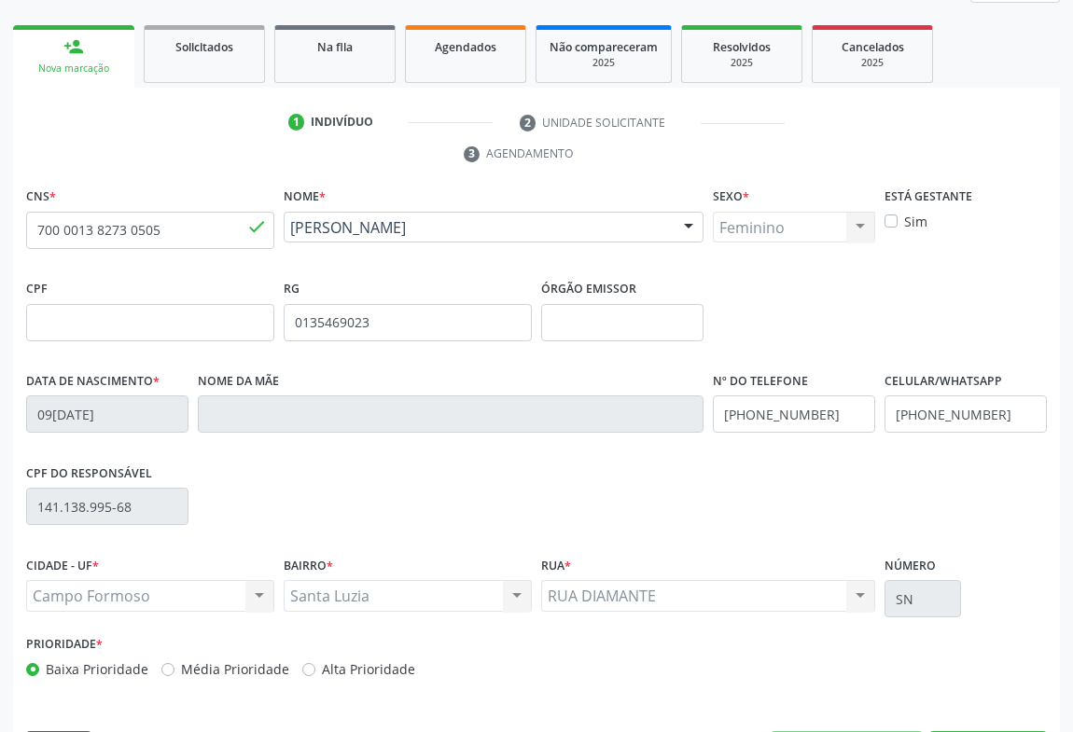
scroll to position [309, 0]
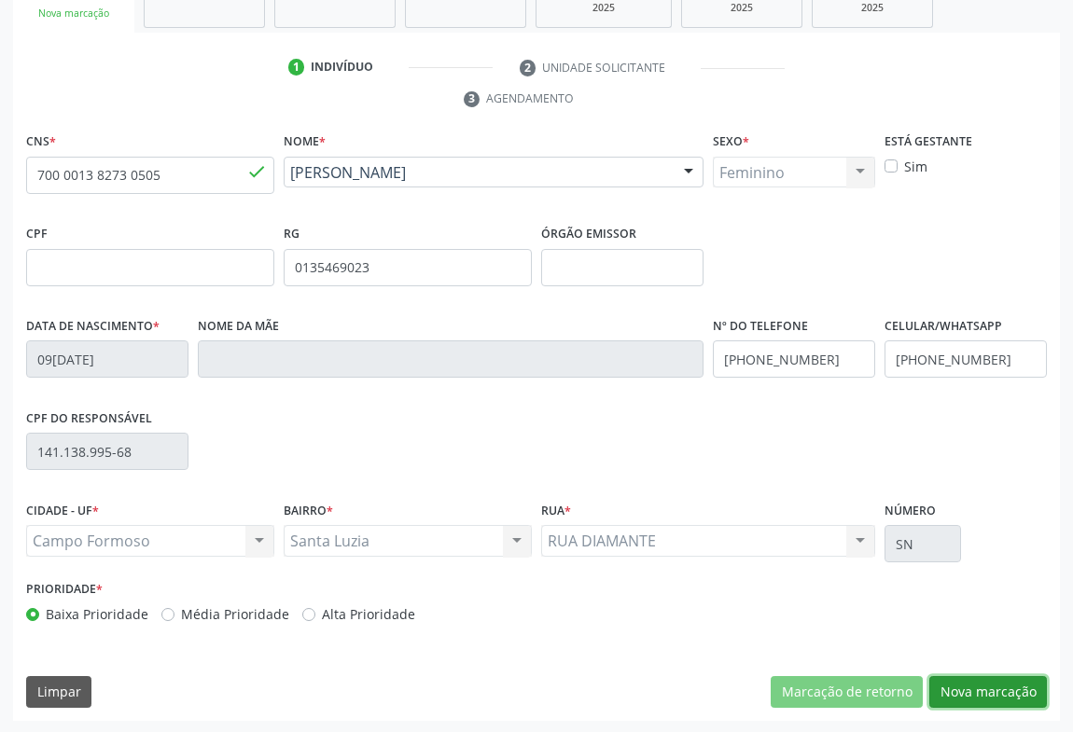
click at [944, 695] on button "Nova marcação" at bounding box center [988, 692] width 118 height 32
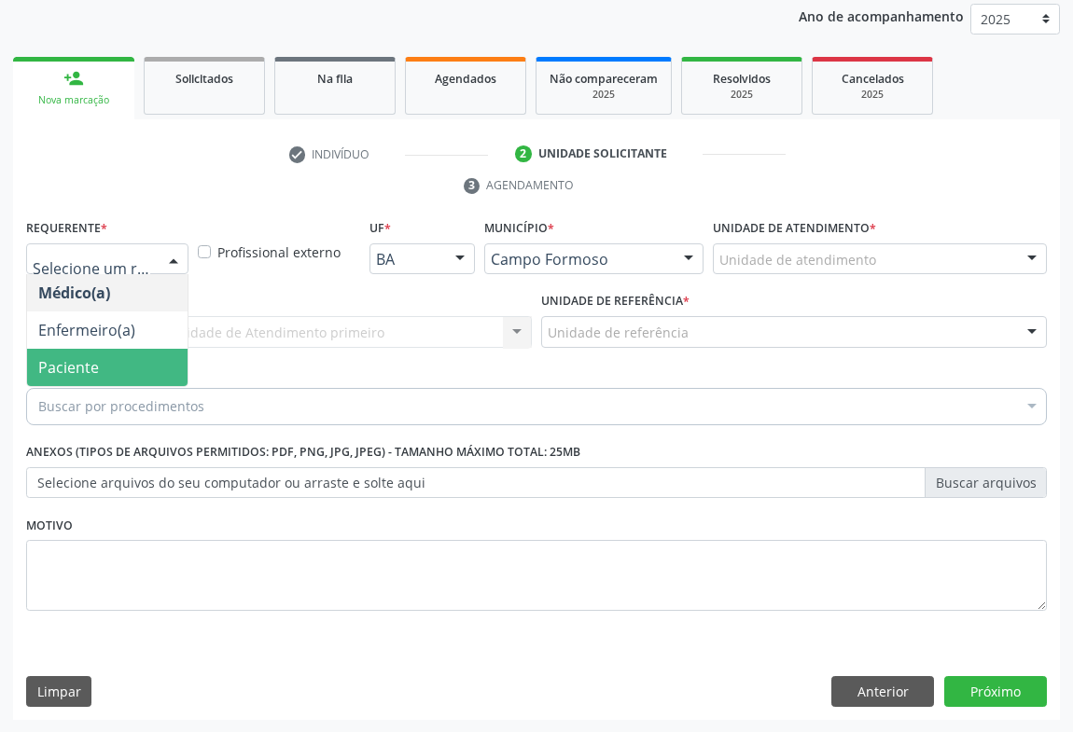
click at [82, 370] on span "Paciente" at bounding box center [68, 367] width 61 height 21
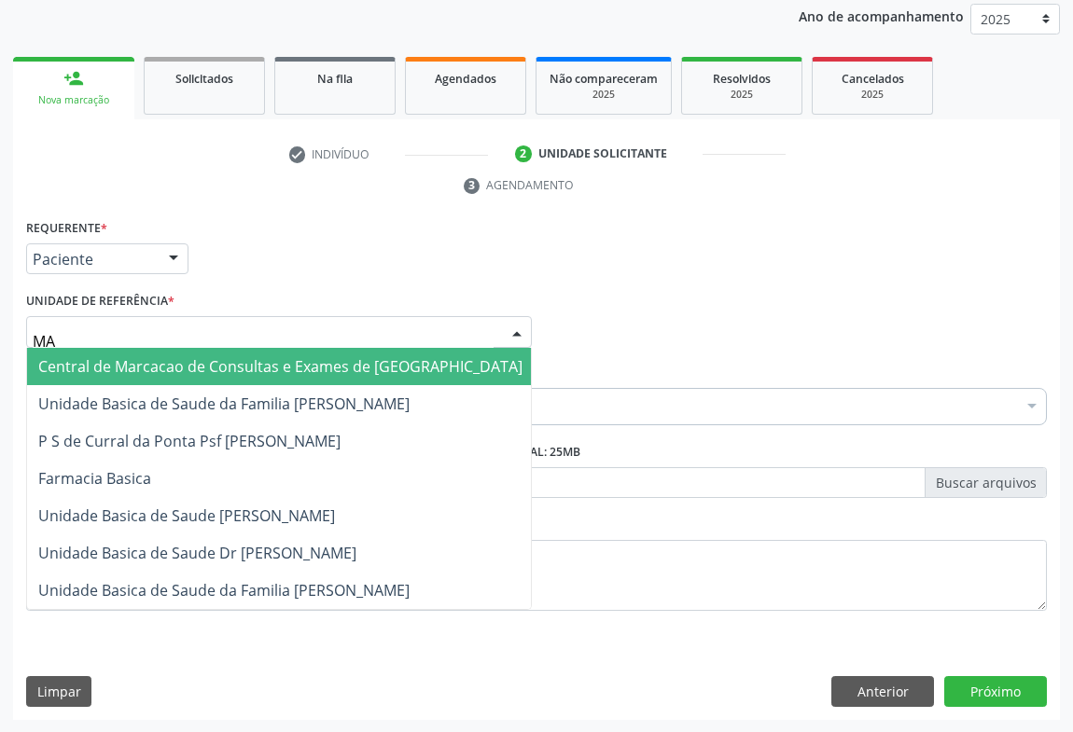
type input "M"
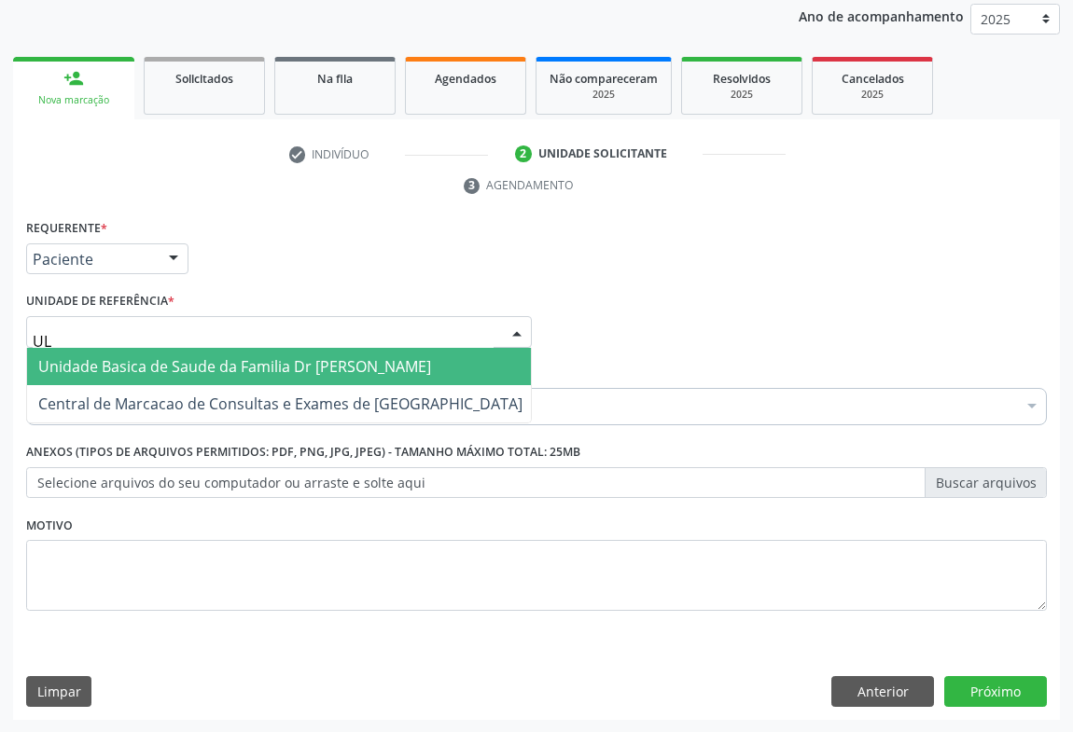
type input "U"
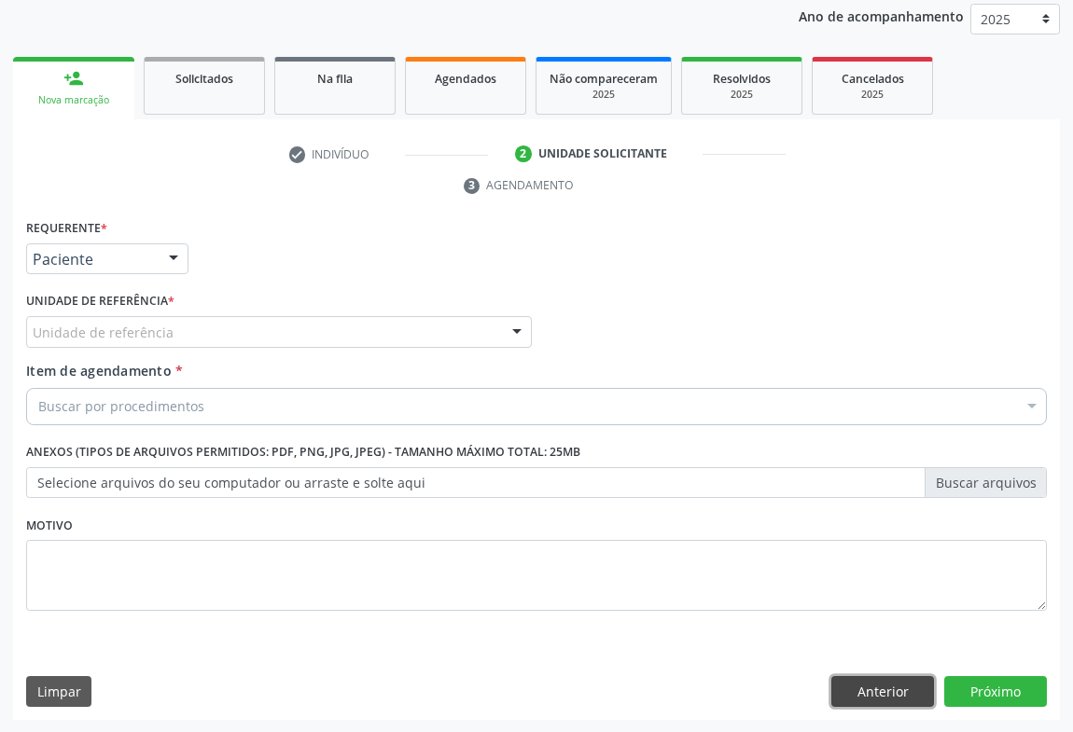
click at [905, 699] on button "Anterior" at bounding box center [882, 692] width 103 height 32
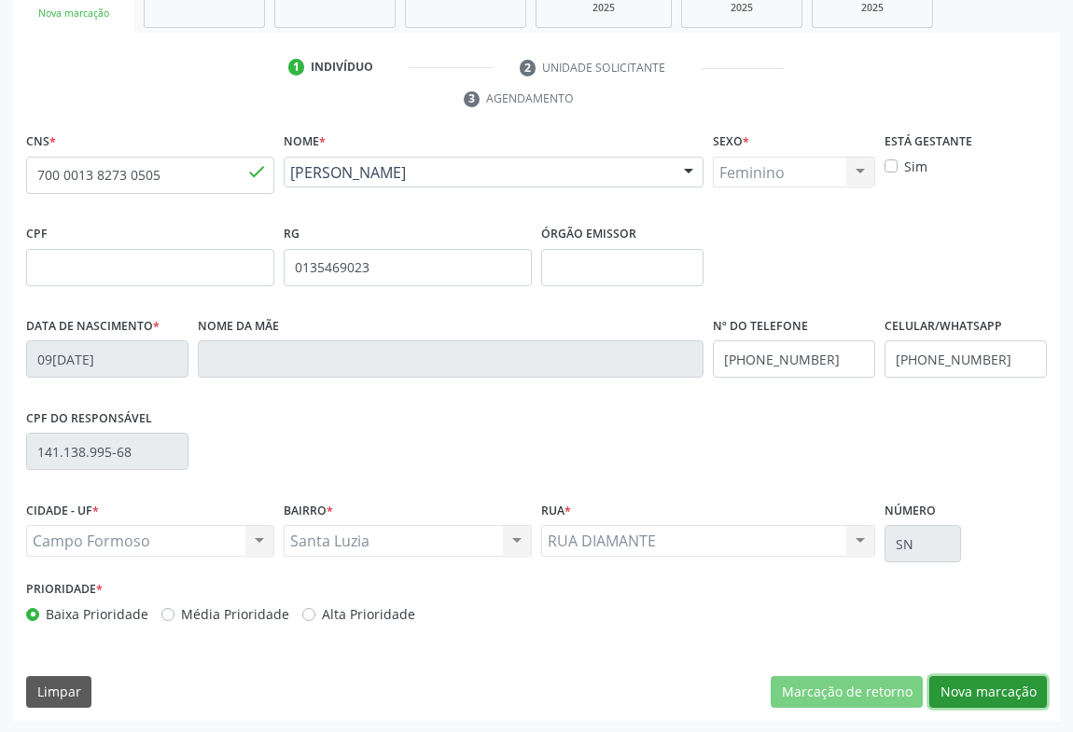
click at [969, 686] on button "Nova marcação" at bounding box center [988, 692] width 118 height 32
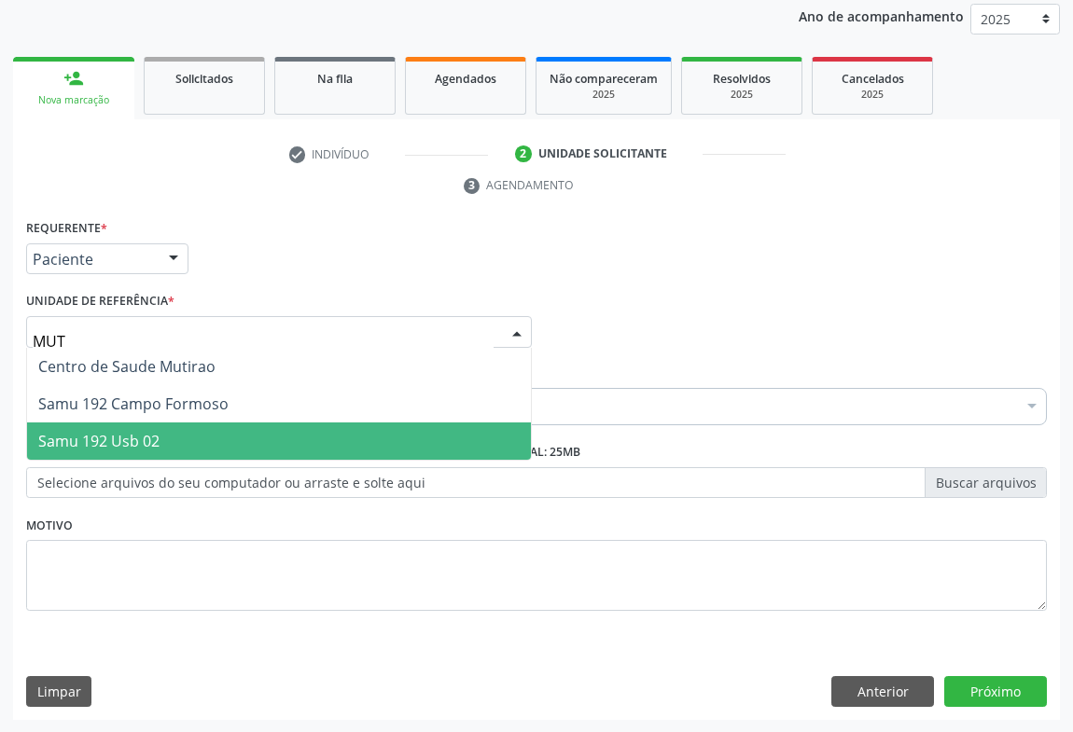
type input "MUTI"
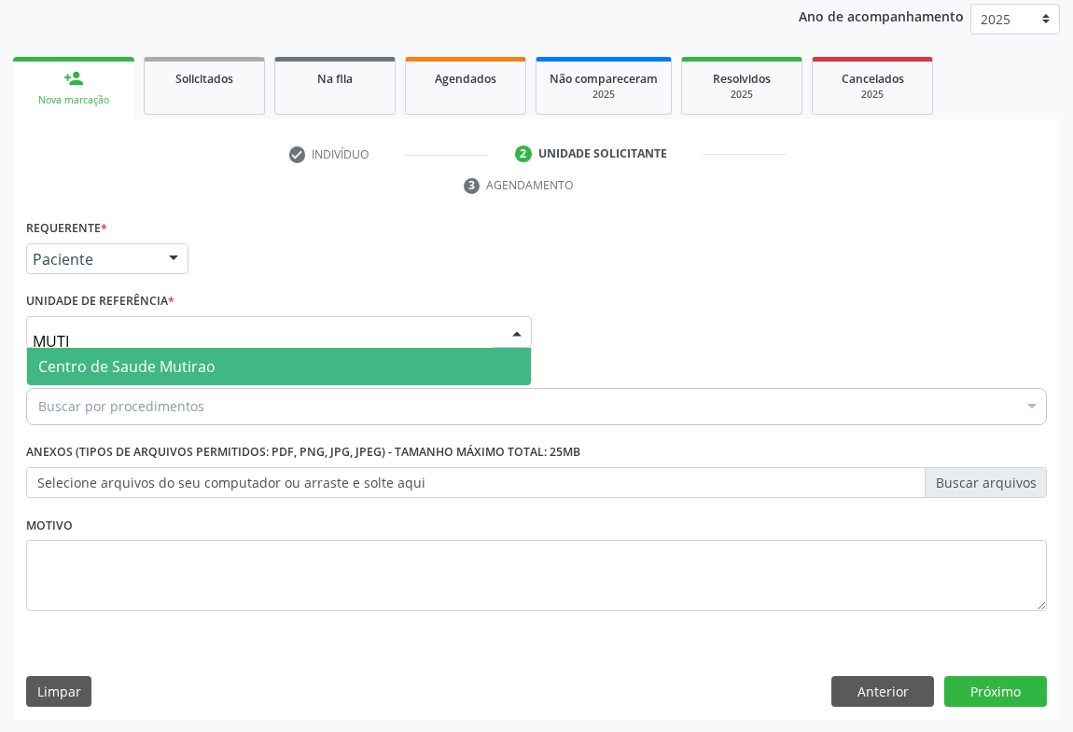
click at [80, 367] on span "Centro de Saude Mutirao" at bounding box center [126, 366] width 177 height 21
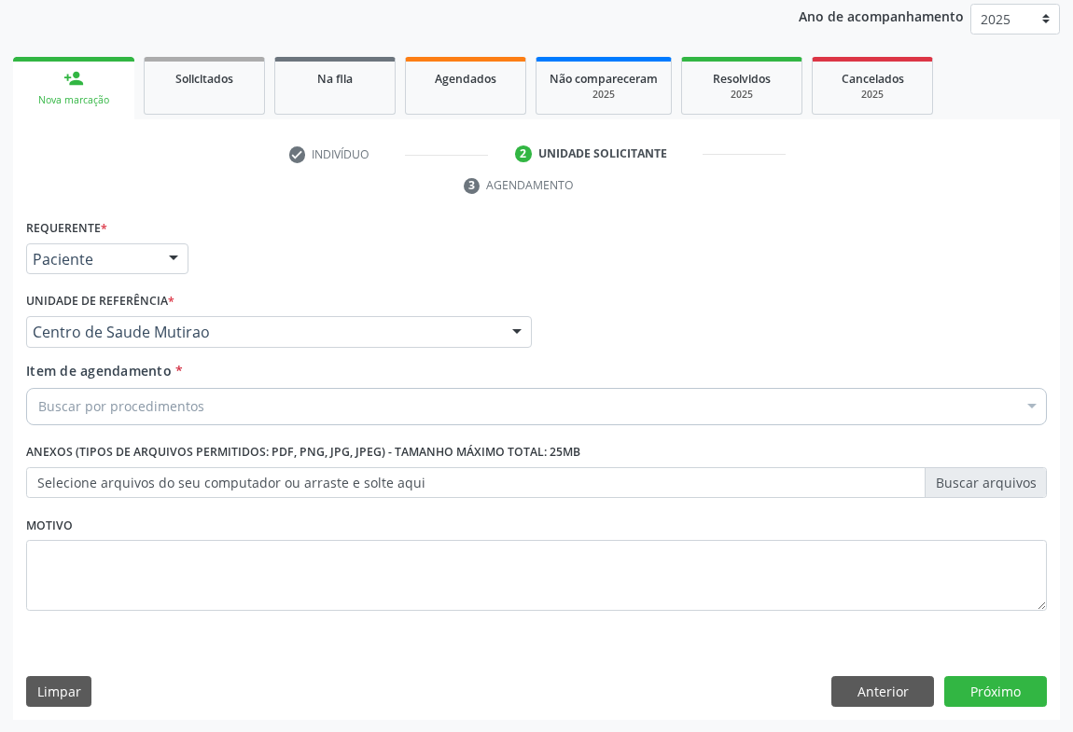
click at [65, 392] on div "Buscar por procedimentos" at bounding box center [536, 406] width 1021 height 37
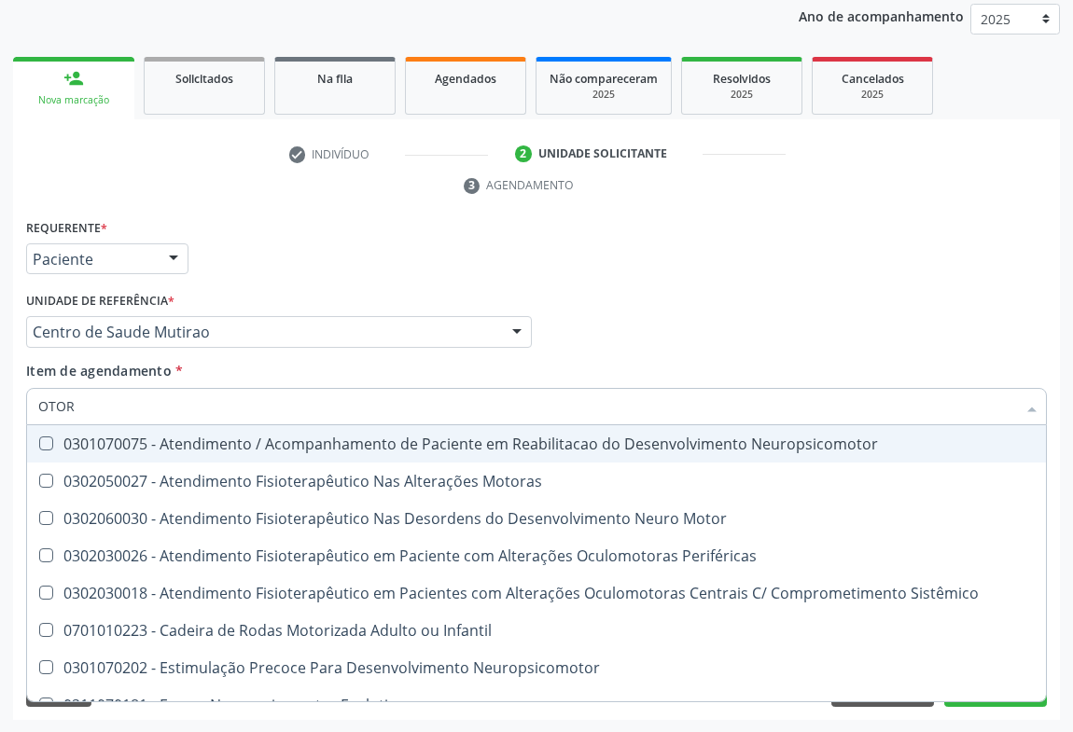
type input "OTORR"
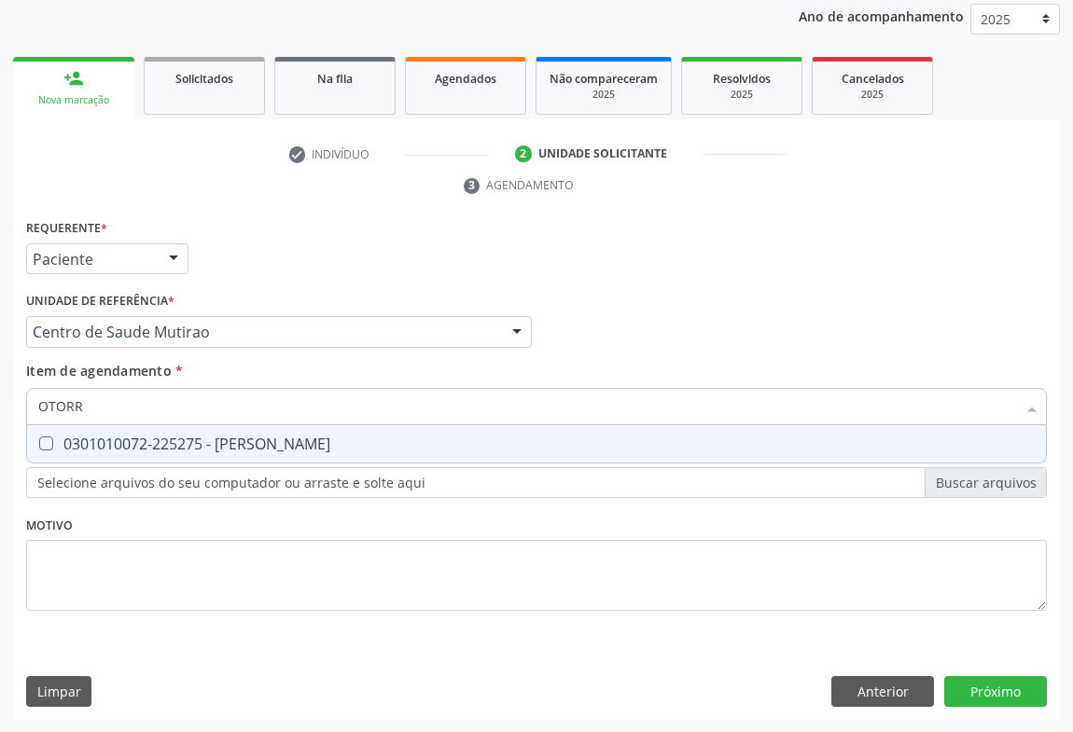
drag, startPoint x: 160, startPoint y: 454, endPoint x: 0, endPoint y: 605, distance: 219.1
click at [155, 456] on span "0301010072-225275 - Médico Otorrinolaringologista" at bounding box center [536, 443] width 1019 height 37
checkbox Otorrinolaringologista "true"
click at [1013, 686] on div "Requerente * Paciente Médico(a) Enfermeiro(a) Paciente Nenhum resultado encontr…" at bounding box center [536, 468] width 1047 height 507
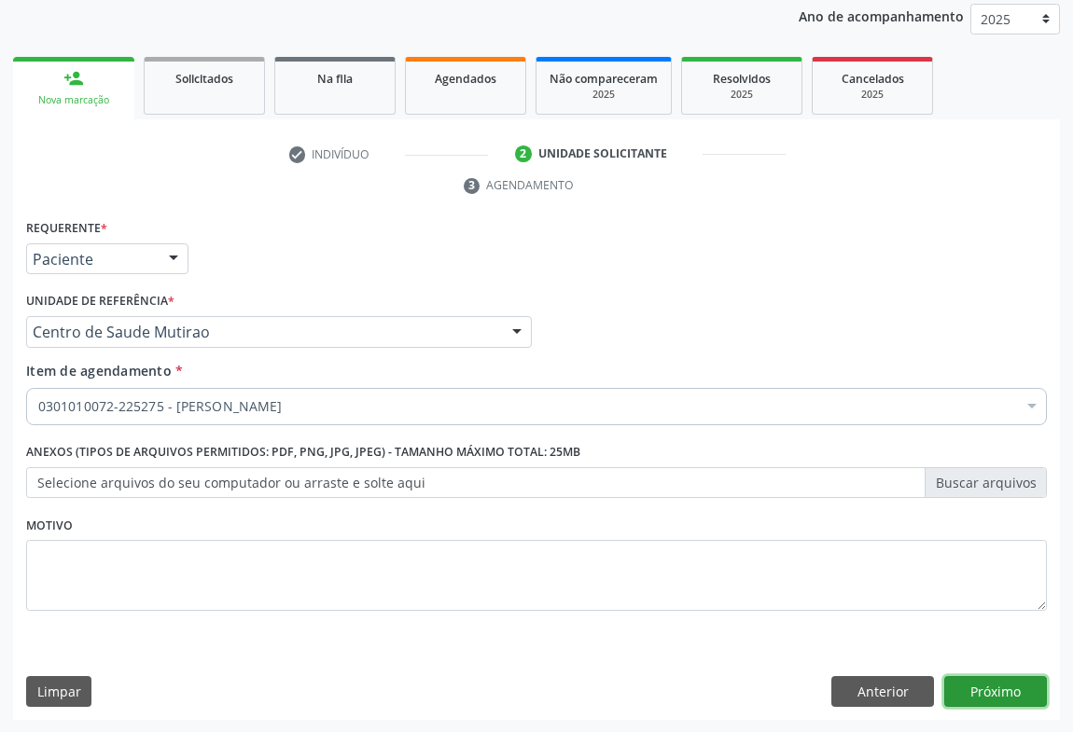
click at [1000, 681] on button "Próximo" at bounding box center [995, 692] width 103 height 32
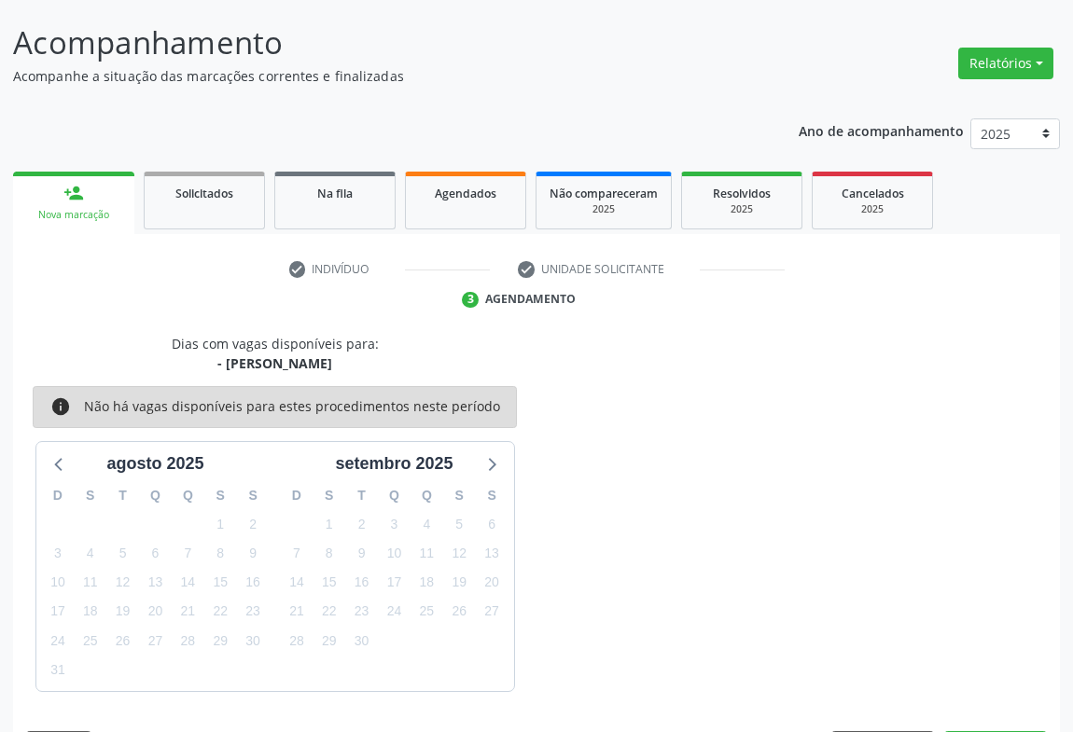
scroll to position [162, 0]
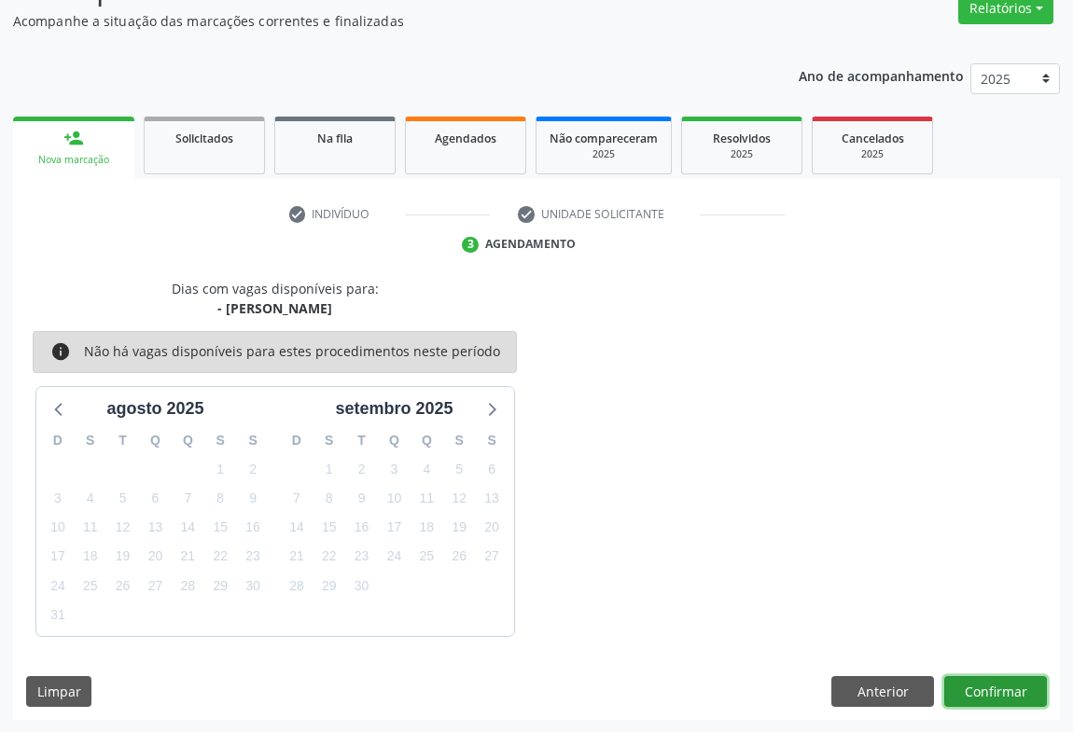
click at [998, 690] on button "Confirmar" at bounding box center [995, 692] width 103 height 32
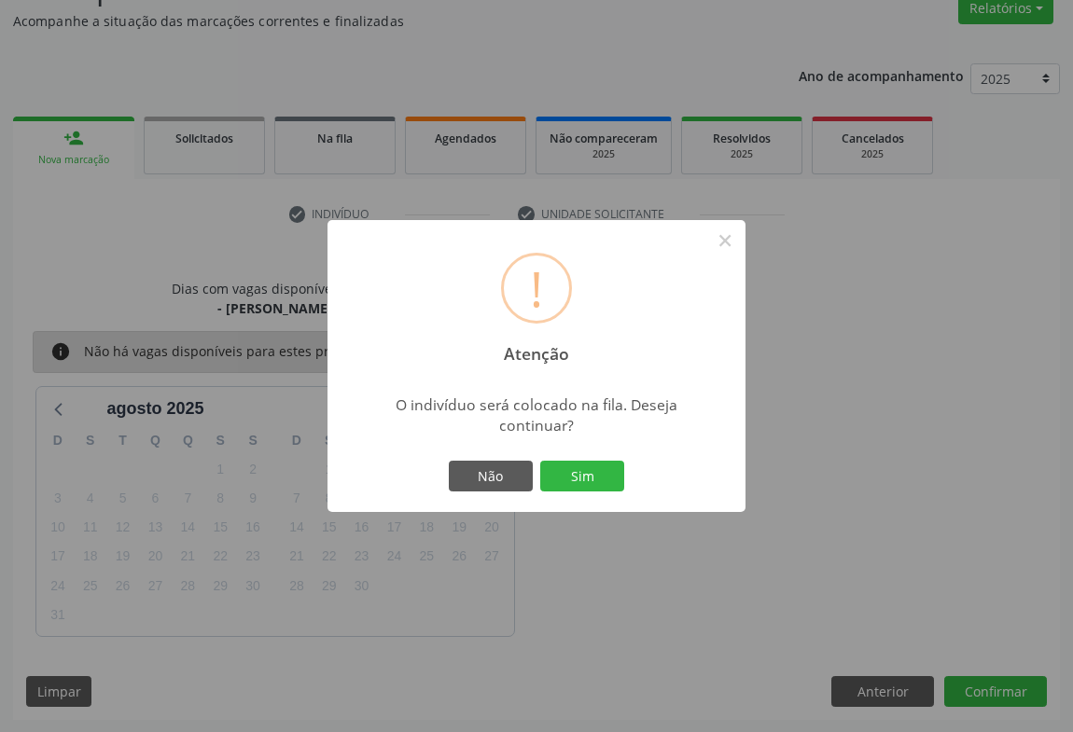
drag, startPoint x: 590, startPoint y: 480, endPoint x: 573, endPoint y: 487, distance: 18.4
click at [587, 481] on button "Sim" at bounding box center [582, 477] width 84 height 32
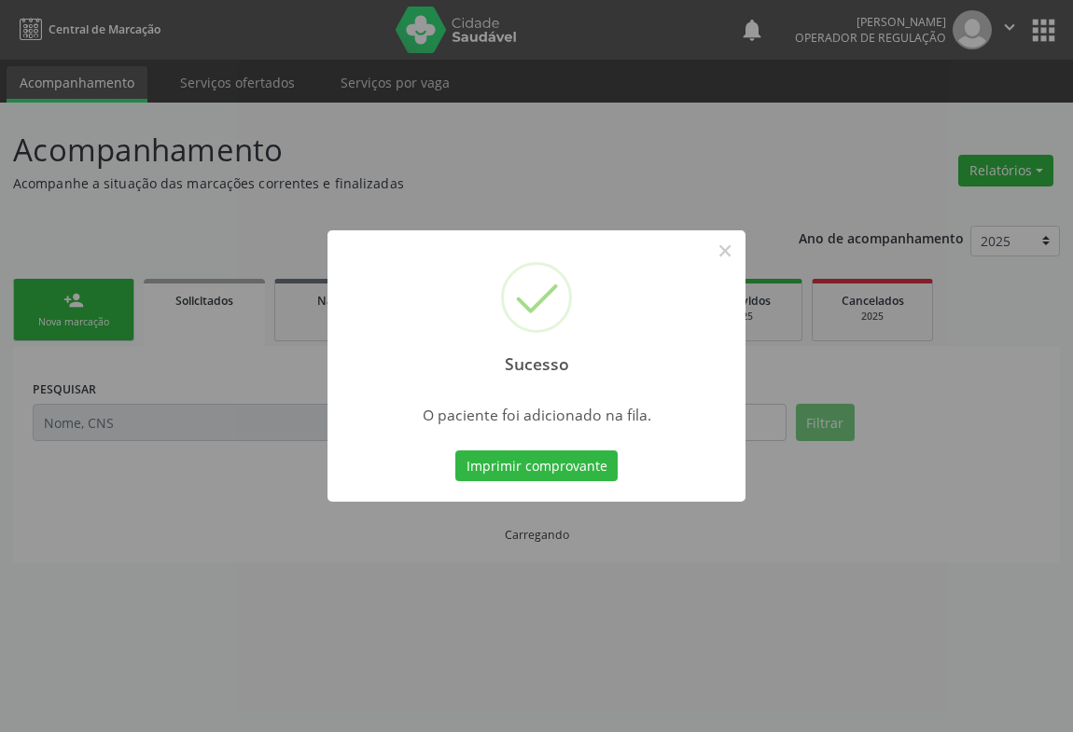
scroll to position [0, 0]
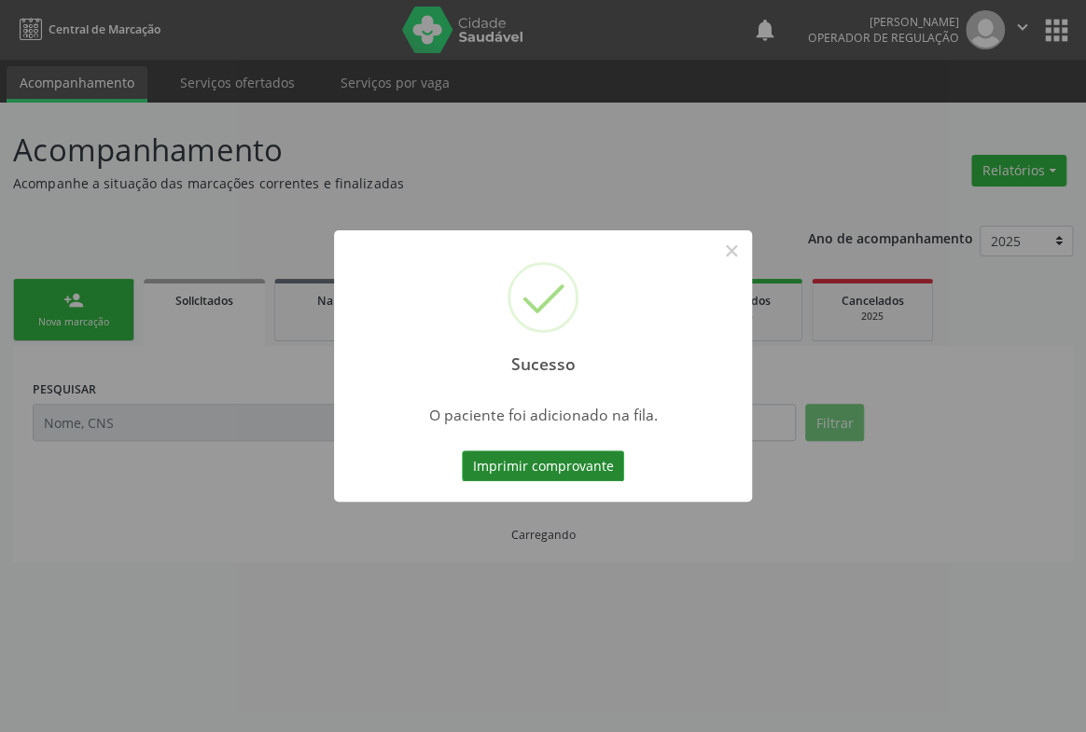
click at [542, 471] on button "Imprimir comprovante" at bounding box center [543, 467] width 162 height 32
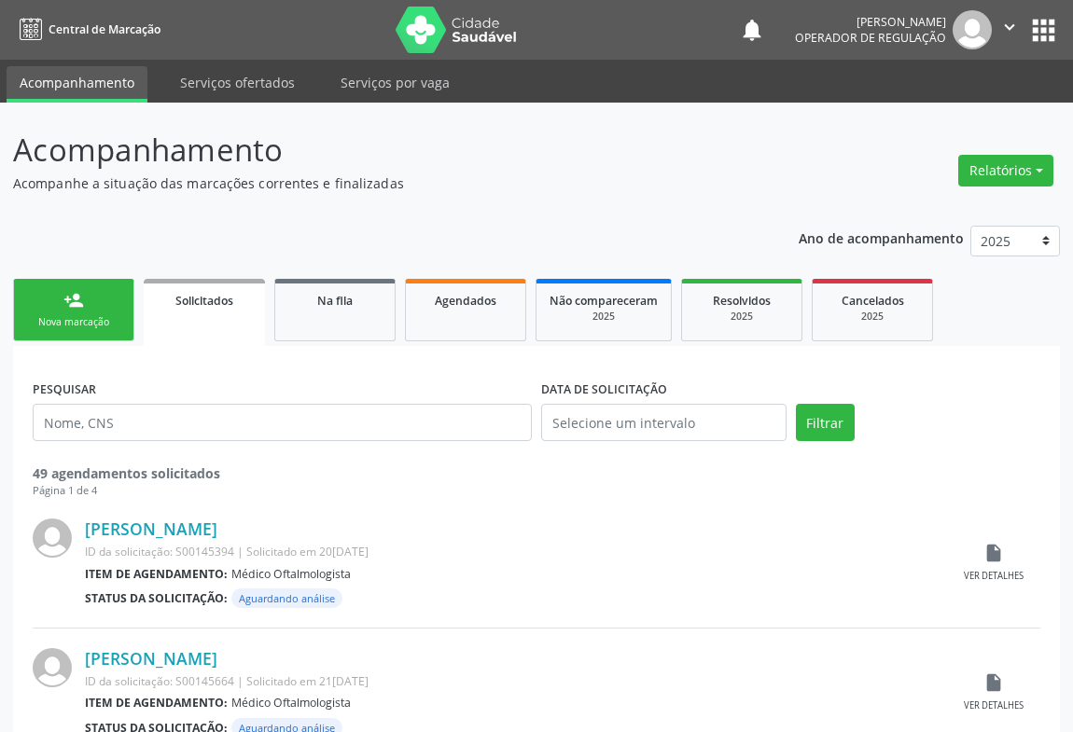
click at [118, 312] on link "person_add Nova marcação" at bounding box center [73, 310] width 121 height 63
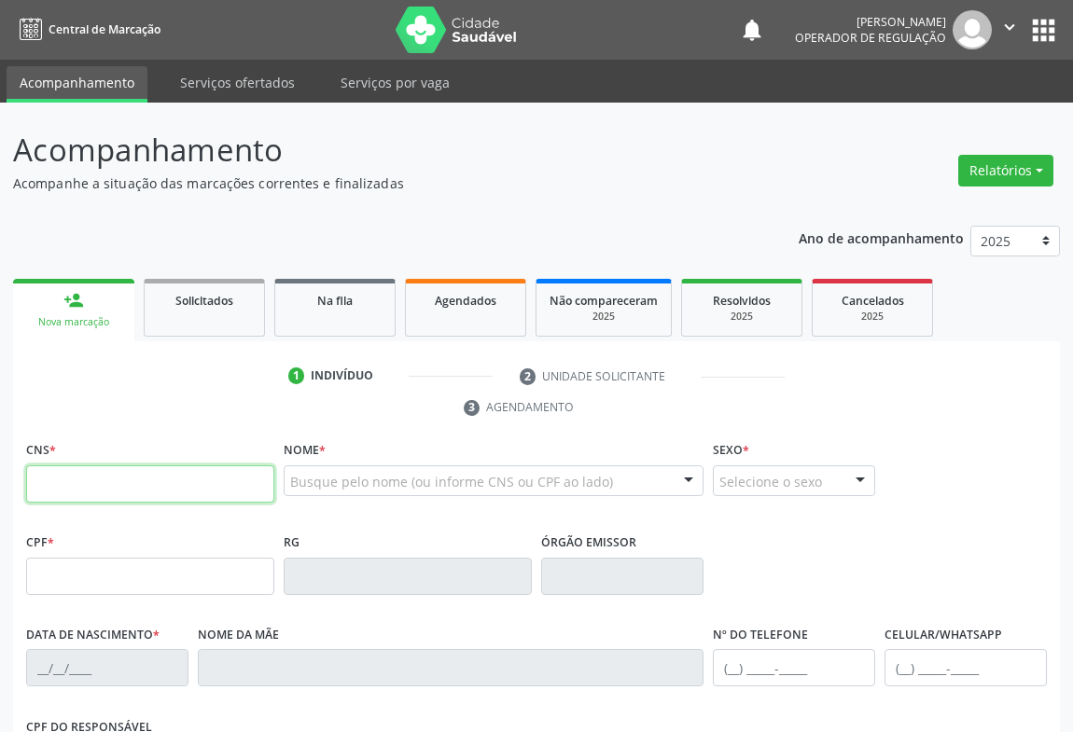
click at [138, 490] on input "text" at bounding box center [150, 484] width 248 height 37
type input "700 6089 5648 0868"
type input "1172439818"
type input "16/05/1977"
type input "(74) 9971-9648"
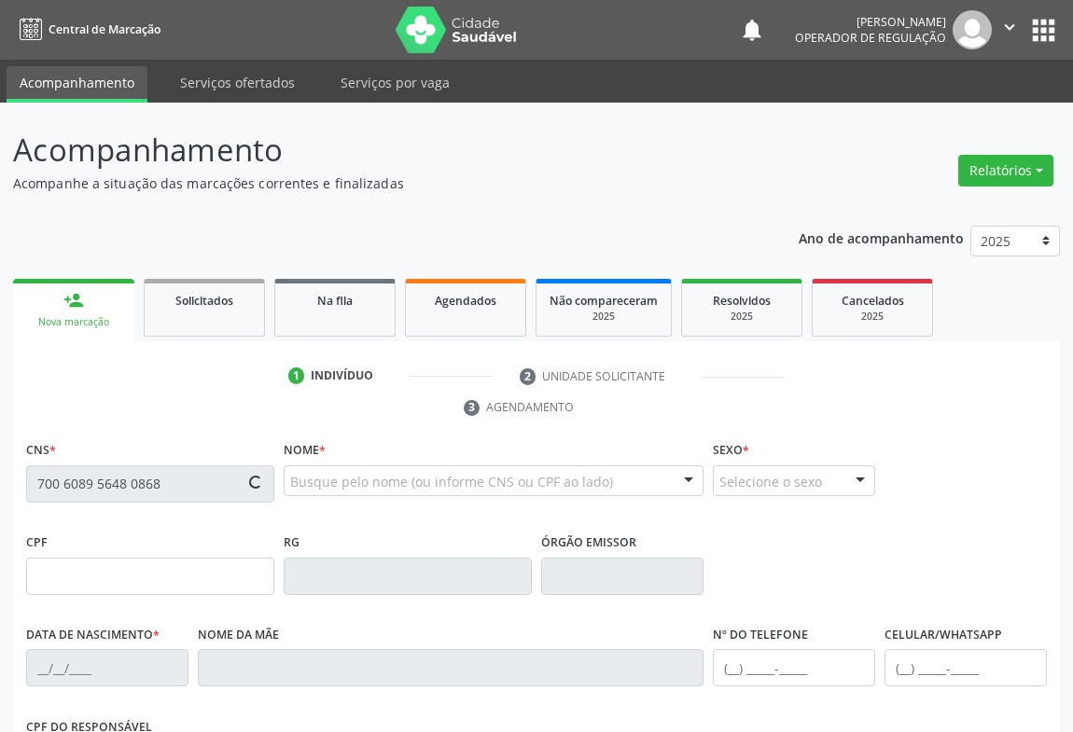
type input "(74) 9971-9648"
type input "028.149.265-43"
type input "S/N"
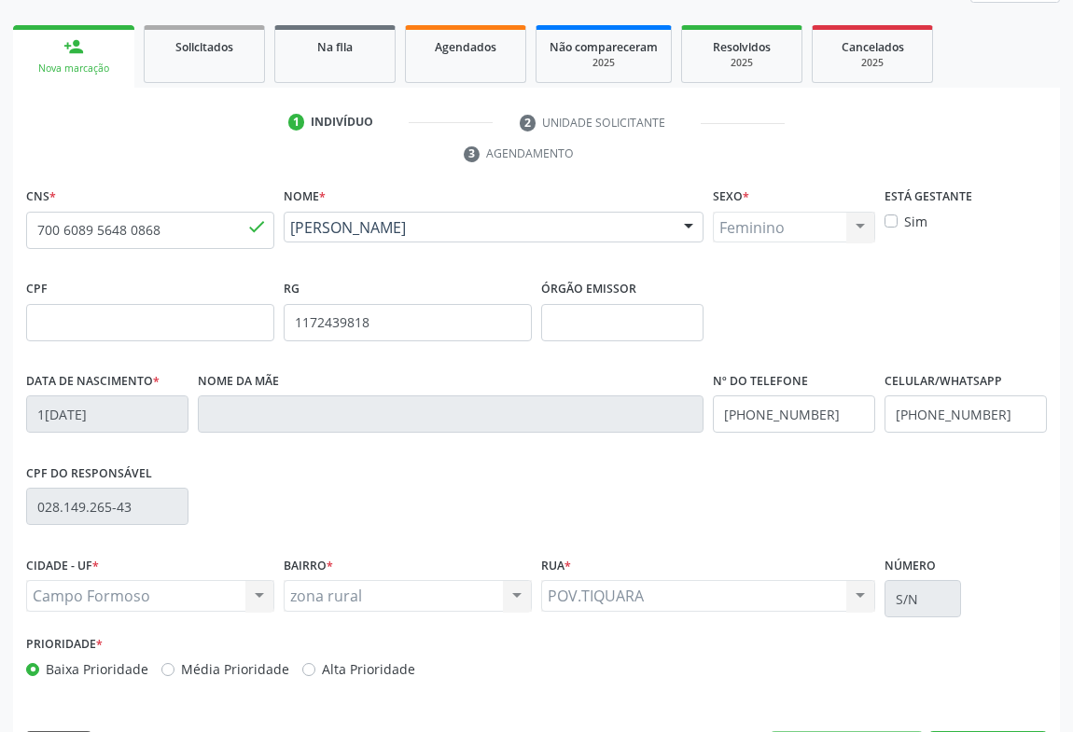
scroll to position [309, 0]
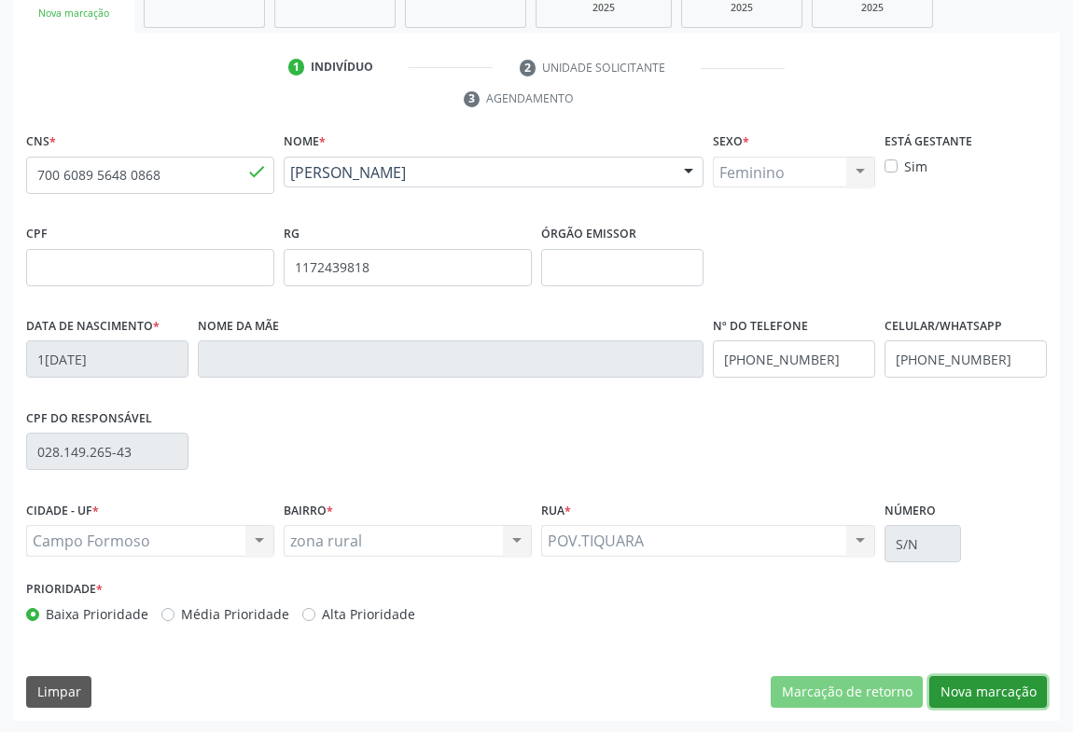
click at [1006, 691] on button "Nova marcação" at bounding box center [988, 692] width 118 height 32
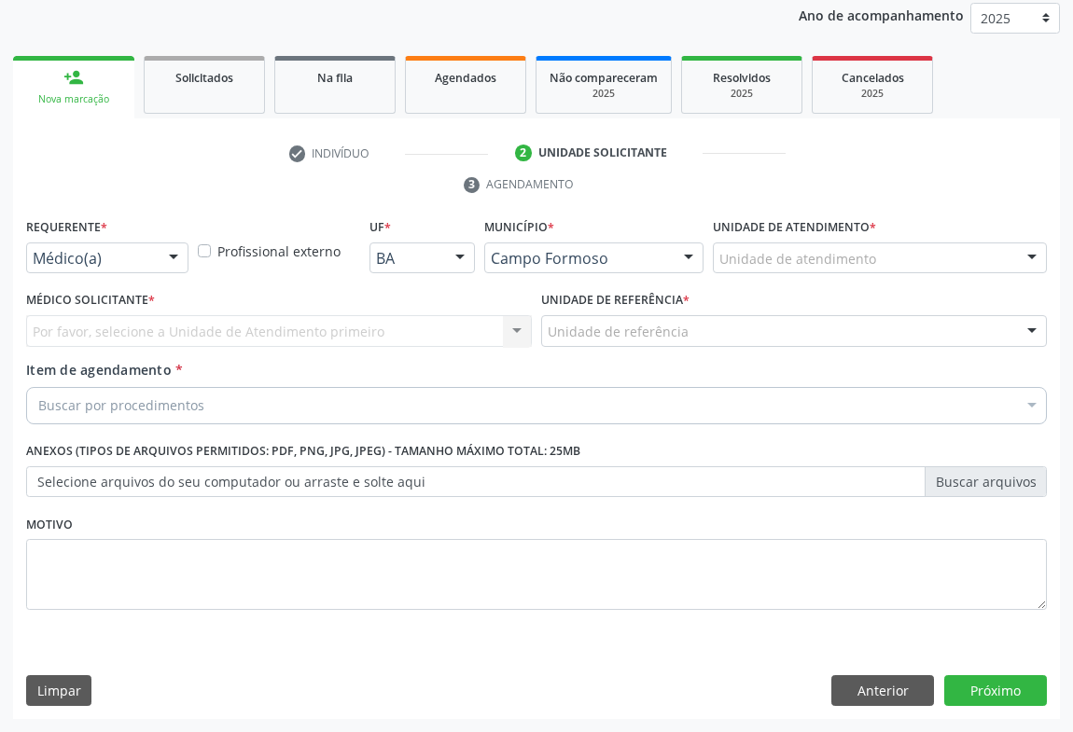
scroll to position [222, 0]
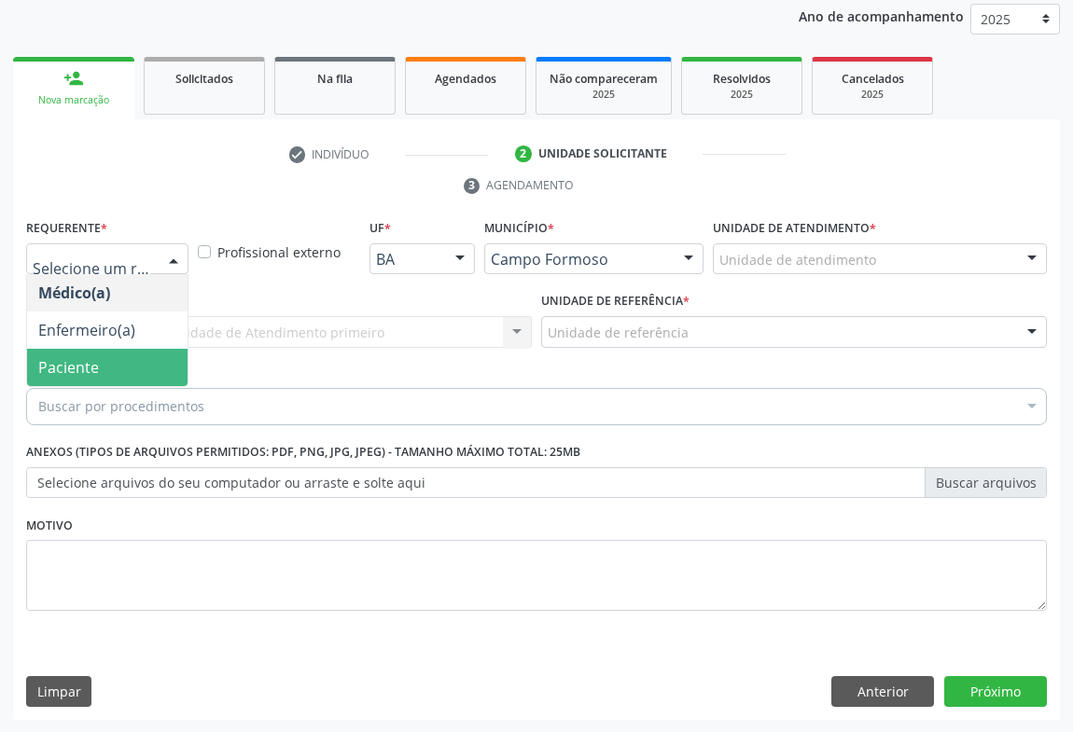
drag, startPoint x: 83, startPoint y: 353, endPoint x: 97, endPoint y: 366, distance: 19.1
click at [90, 355] on span "Paciente" at bounding box center [107, 367] width 160 height 37
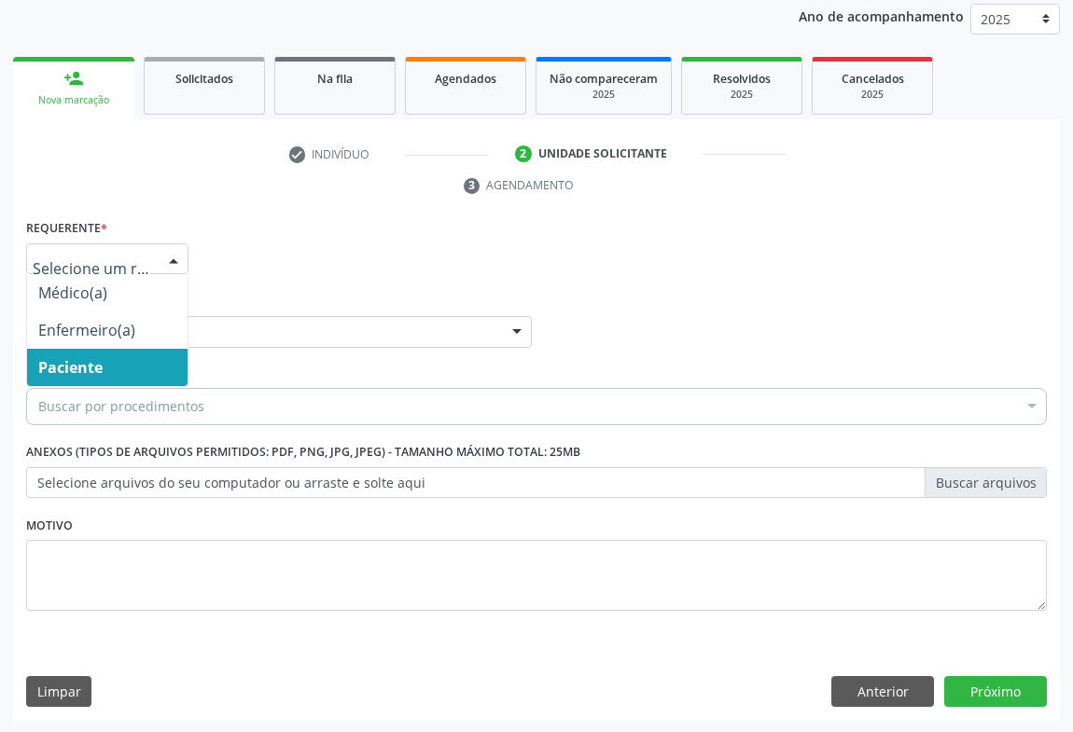
click at [69, 372] on span "Paciente" at bounding box center [70, 367] width 64 height 21
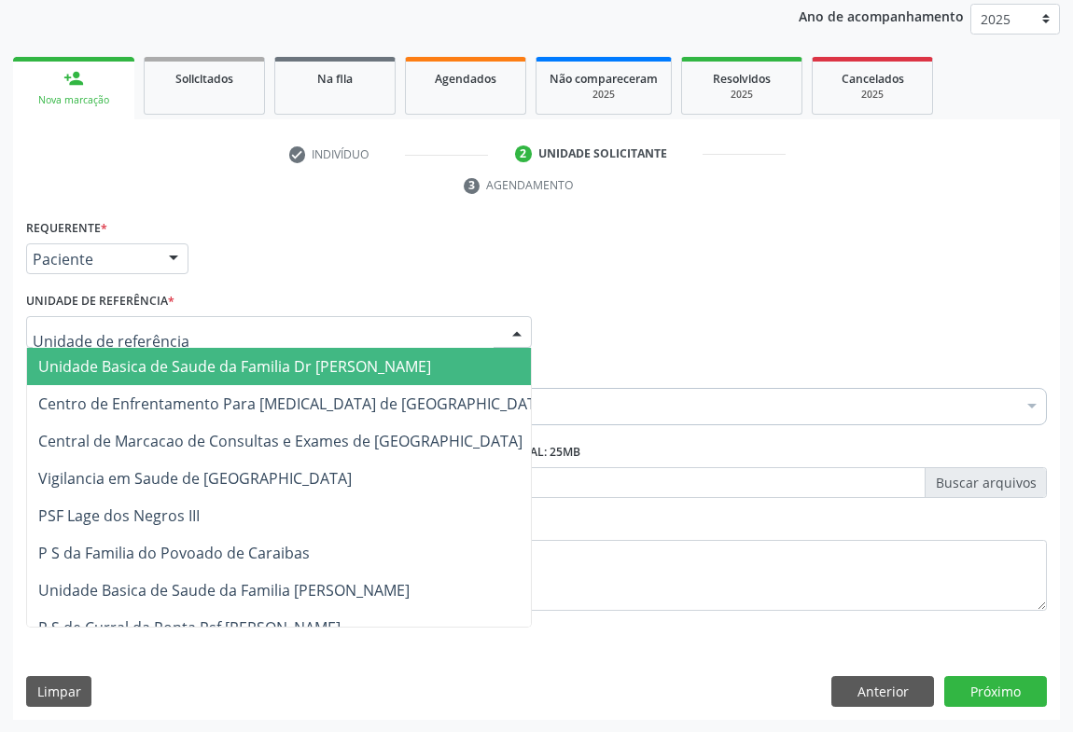
click at [115, 364] on span "Unidade Basica de Saude da Familia Dr [PERSON_NAME]" at bounding box center [234, 366] width 393 height 21
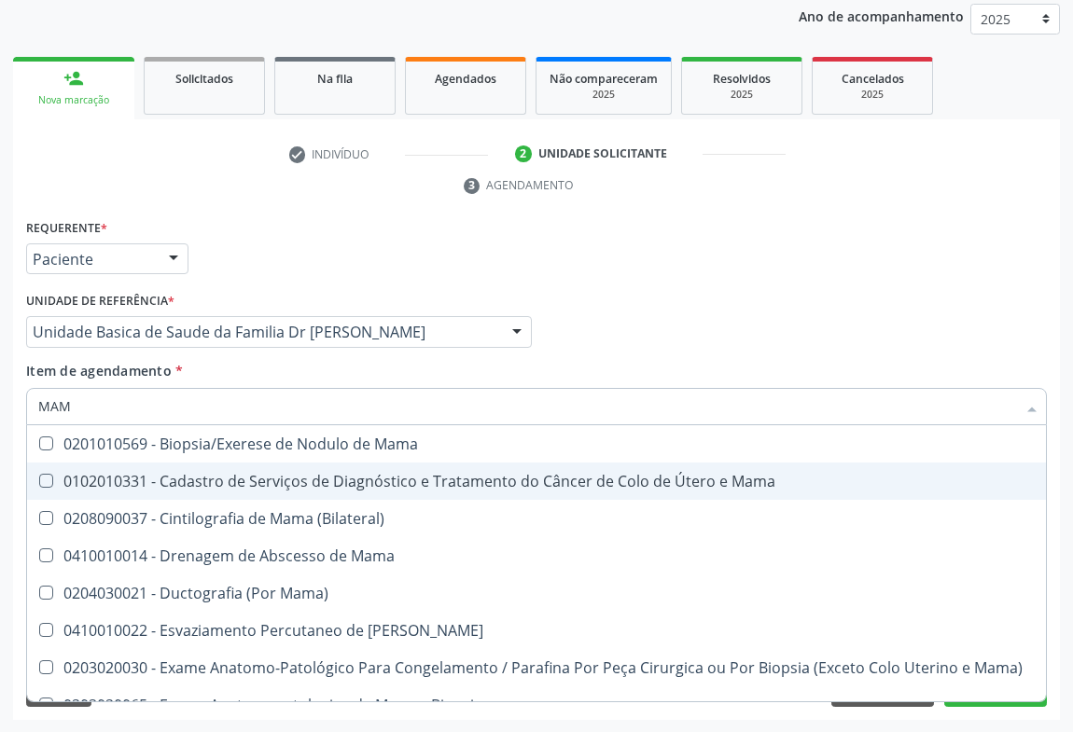
type input "MAMO"
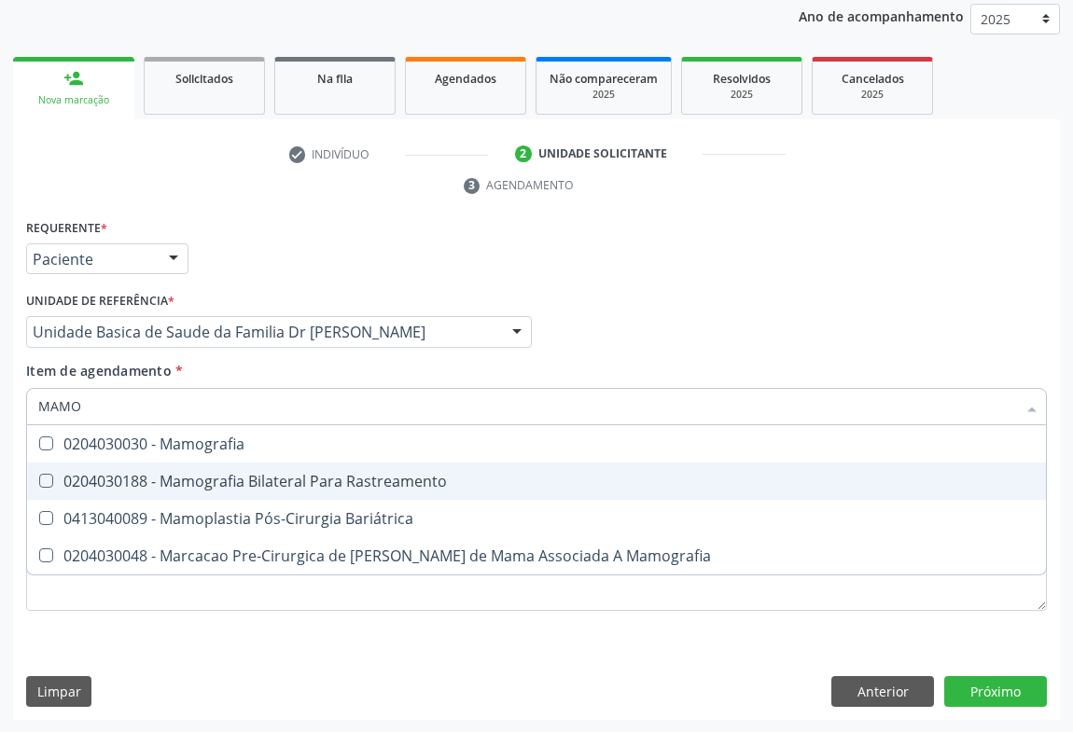
click at [261, 480] on div "0204030188 - Mamografia Bilateral Para Rastreamento" at bounding box center [536, 481] width 996 height 15
checkbox Rastreamento "true"
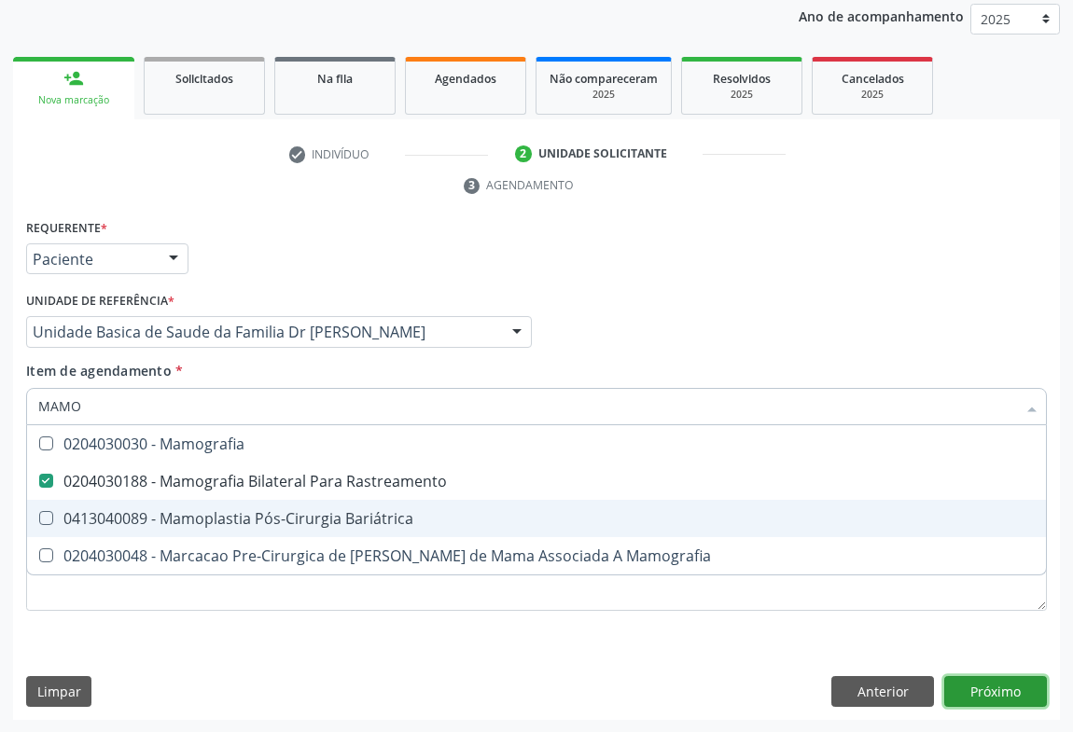
click at [967, 692] on div "Requerente * Paciente Médico(a) Enfermeiro(a) Paciente Nenhum resultado encontr…" at bounding box center [536, 468] width 1047 height 507
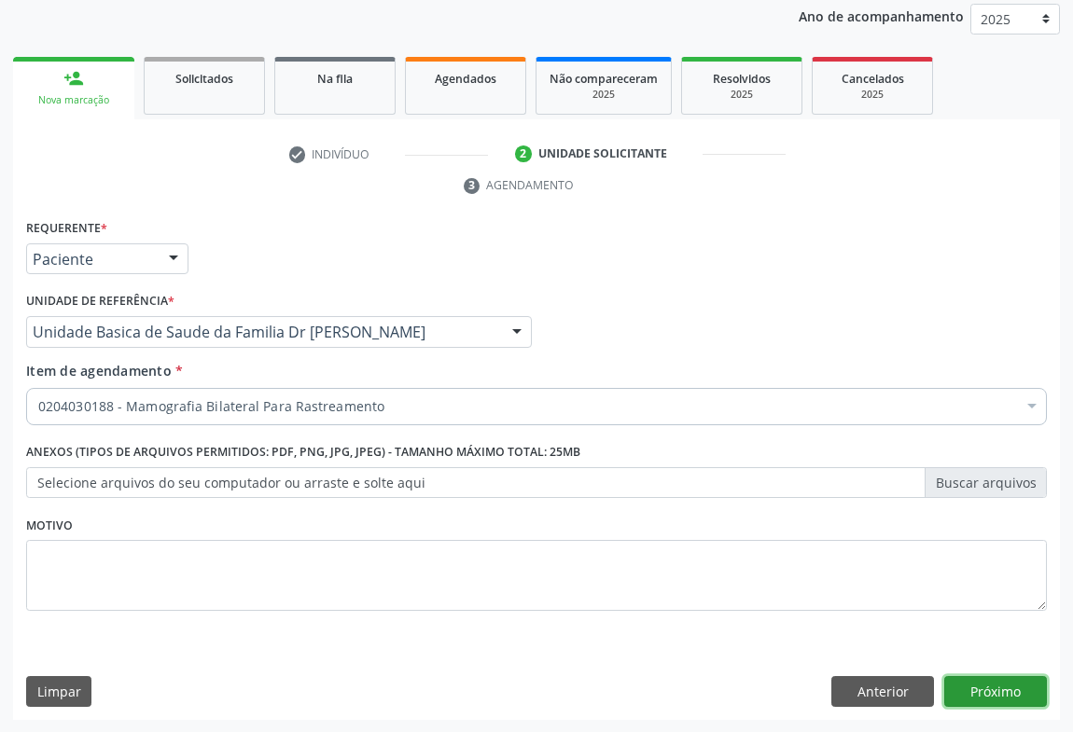
click at [1010, 686] on button "Próximo" at bounding box center [995, 692] width 103 height 32
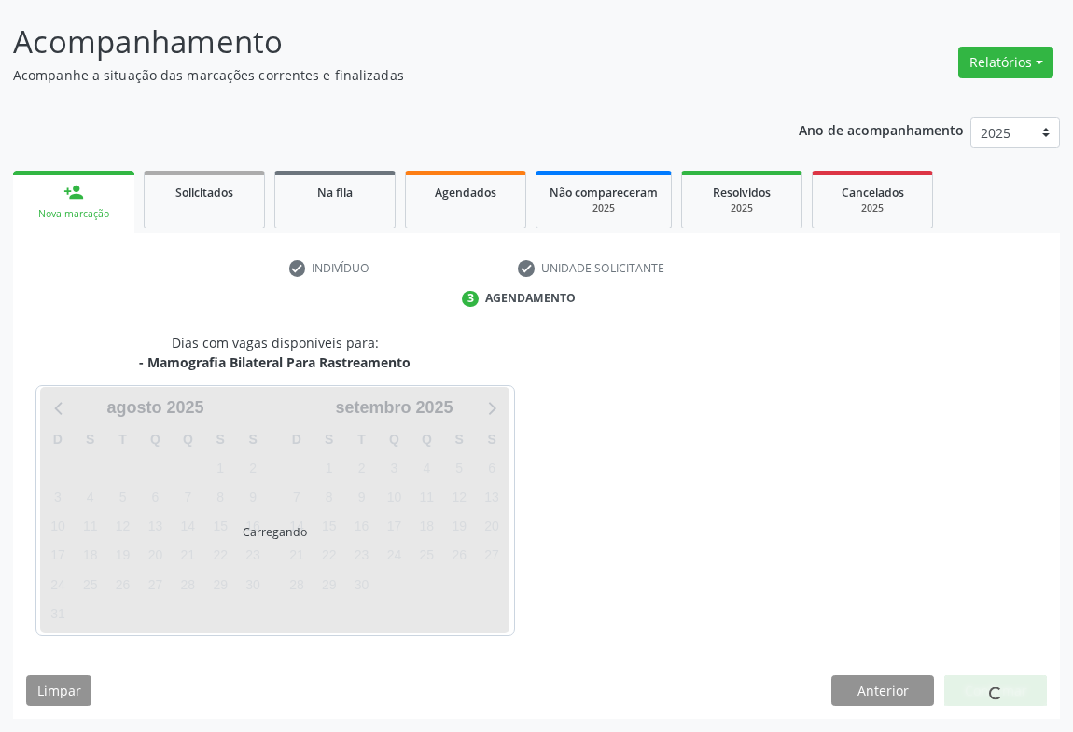
scroll to position [107, 0]
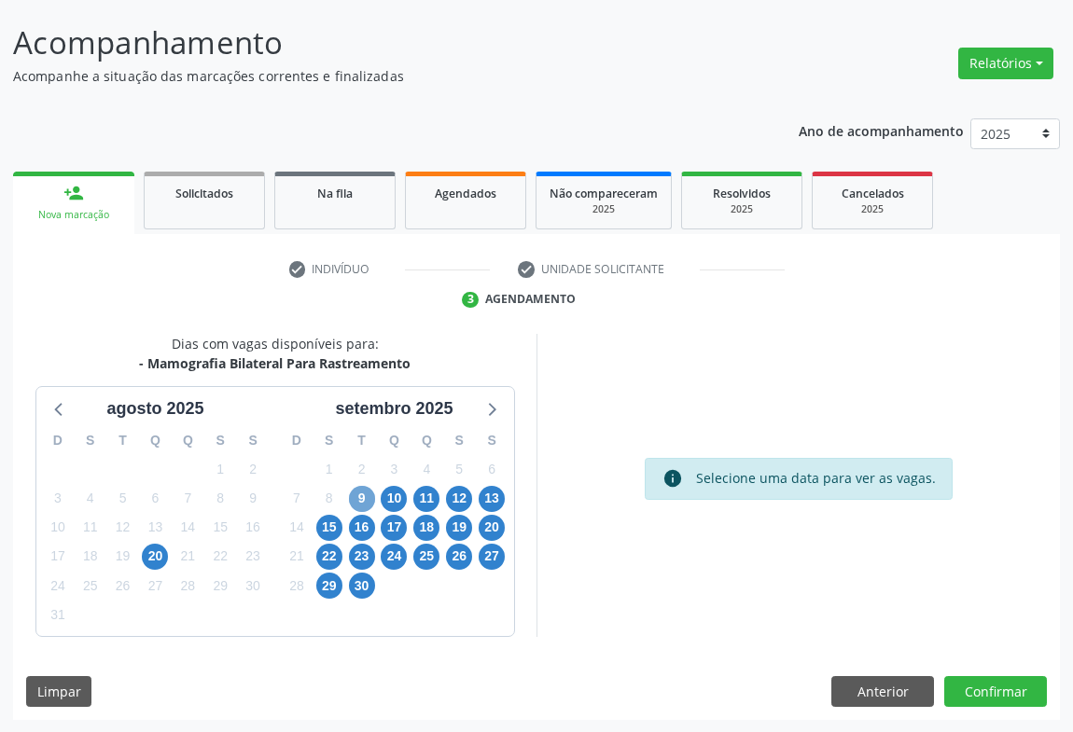
click at [361, 496] on span "9" at bounding box center [362, 499] width 26 height 26
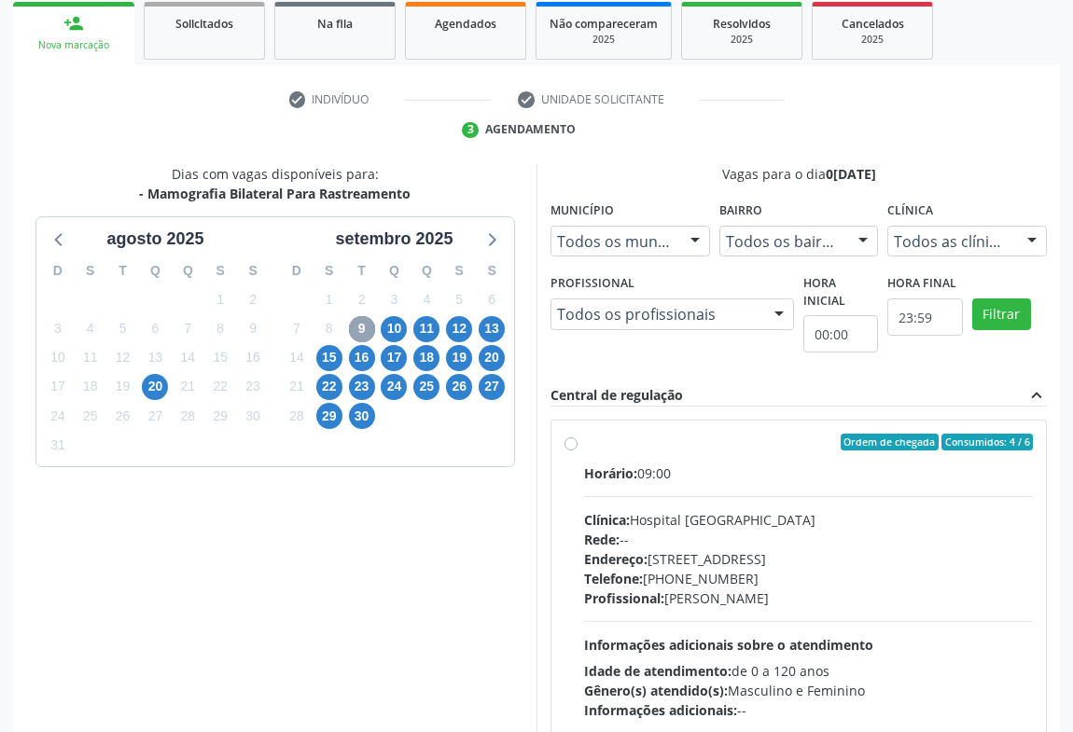
scroll to position [362, 0]
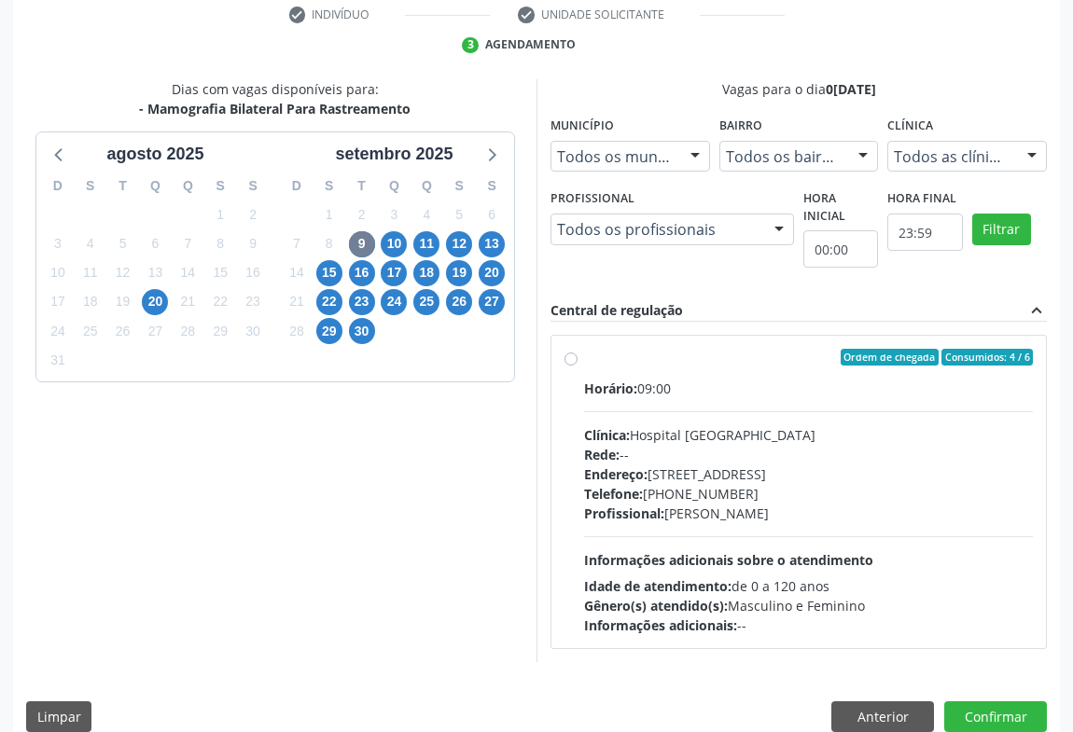
click at [573, 368] on div "Ordem de chegada Consumidos: 4 / 6 Horário: 09:00 Clínica: Hospital Sao Francis…" at bounding box center [798, 492] width 468 height 286
radio input "true"
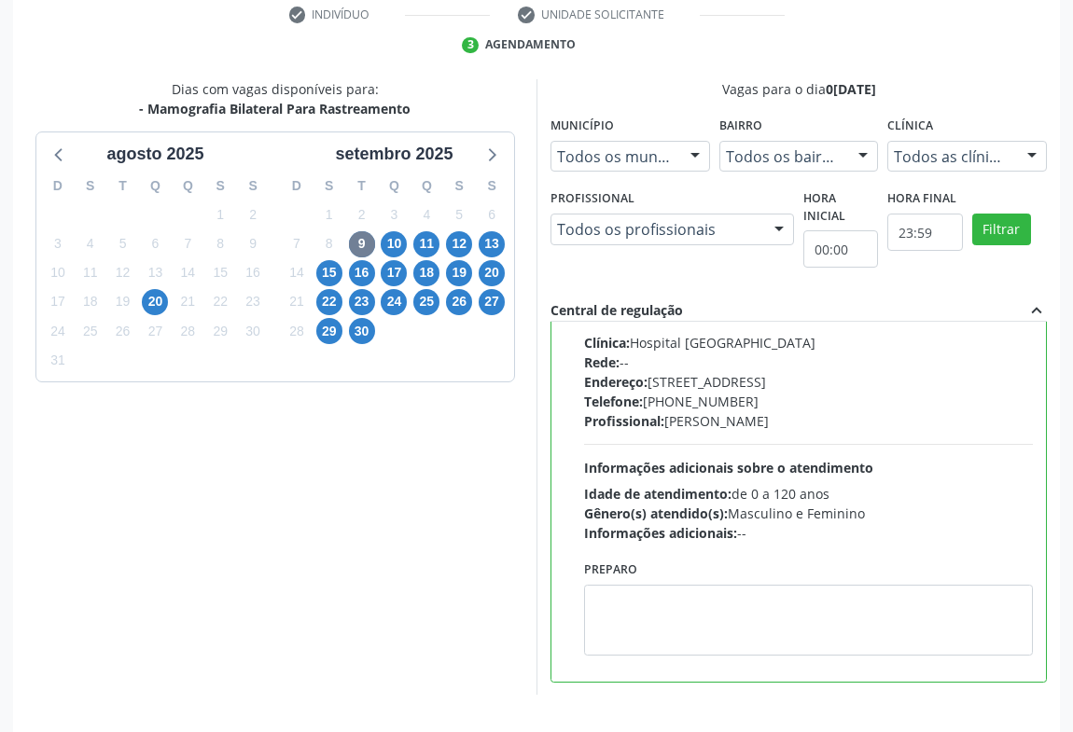
scroll to position [421, 0]
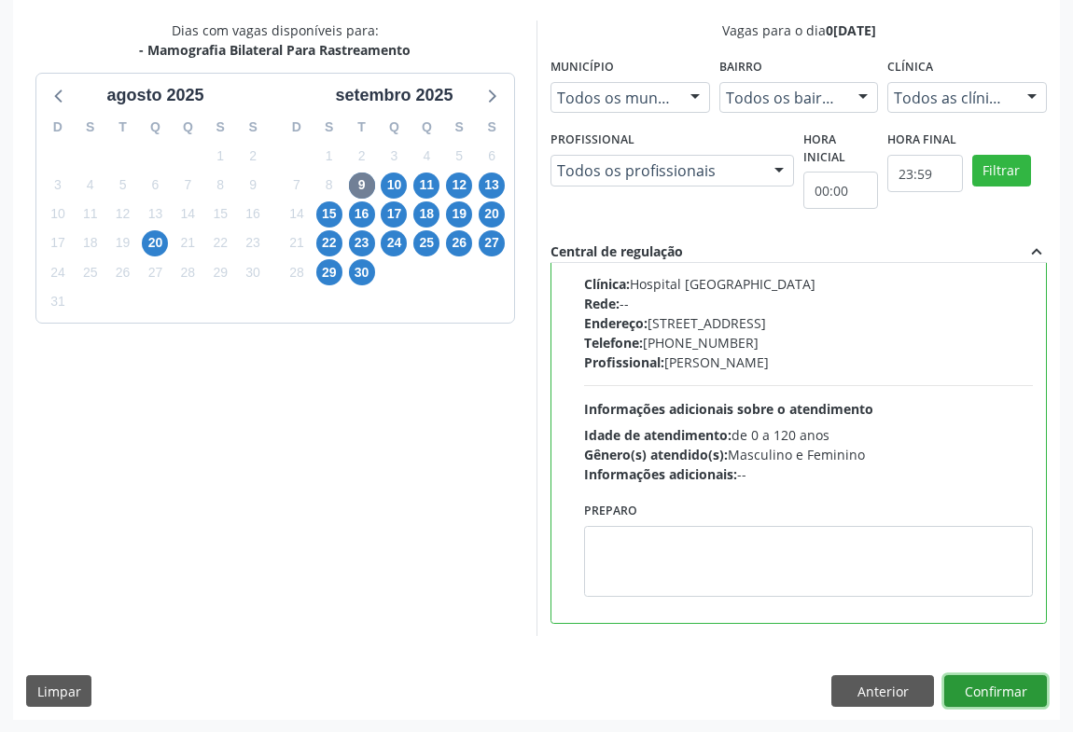
click at [1017, 683] on button "Confirmar" at bounding box center [995, 691] width 103 height 32
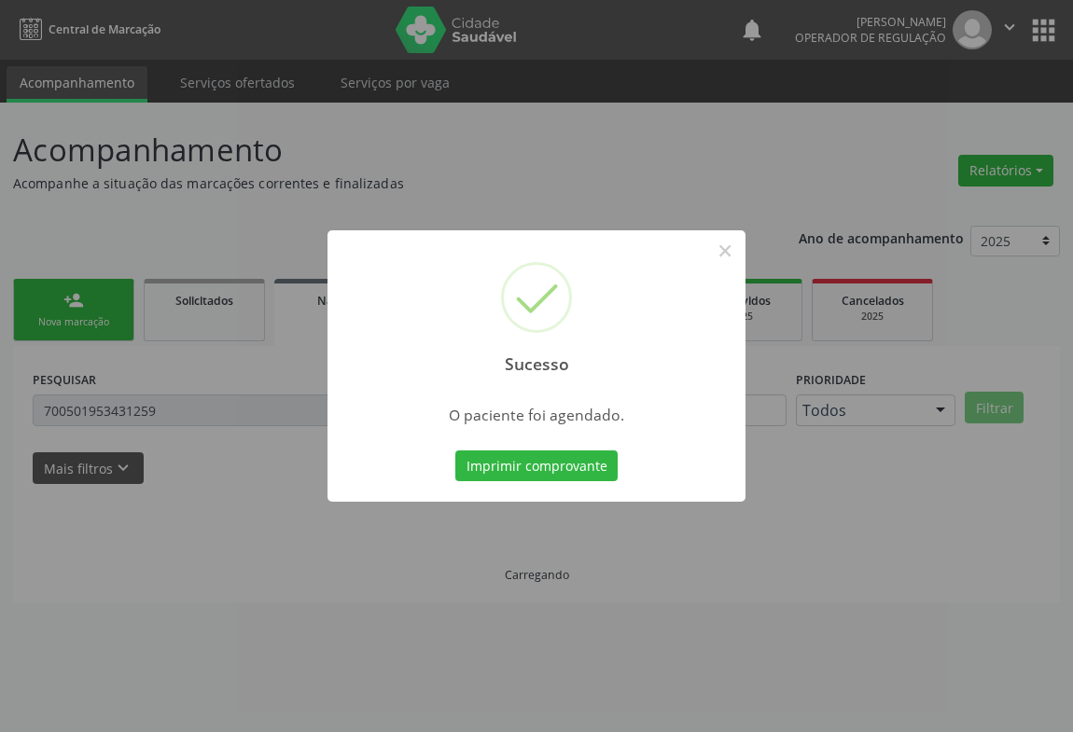
scroll to position [0, 0]
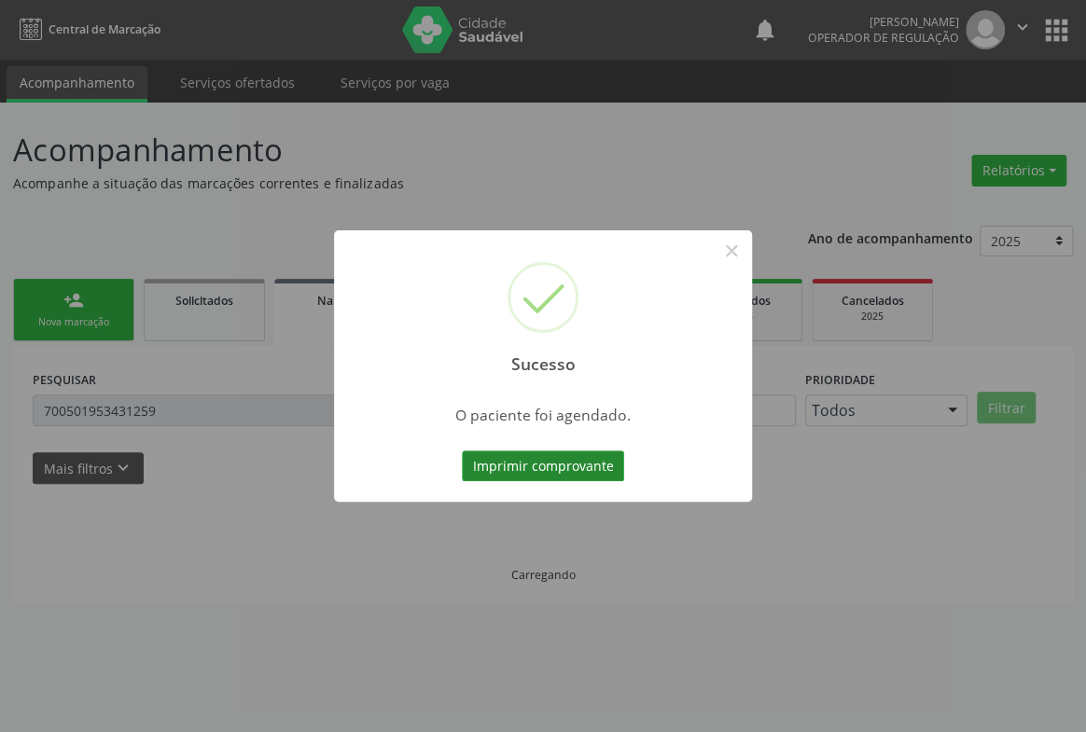
click at [529, 465] on button "Imprimir comprovante" at bounding box center [543, 467] width 162 height 32
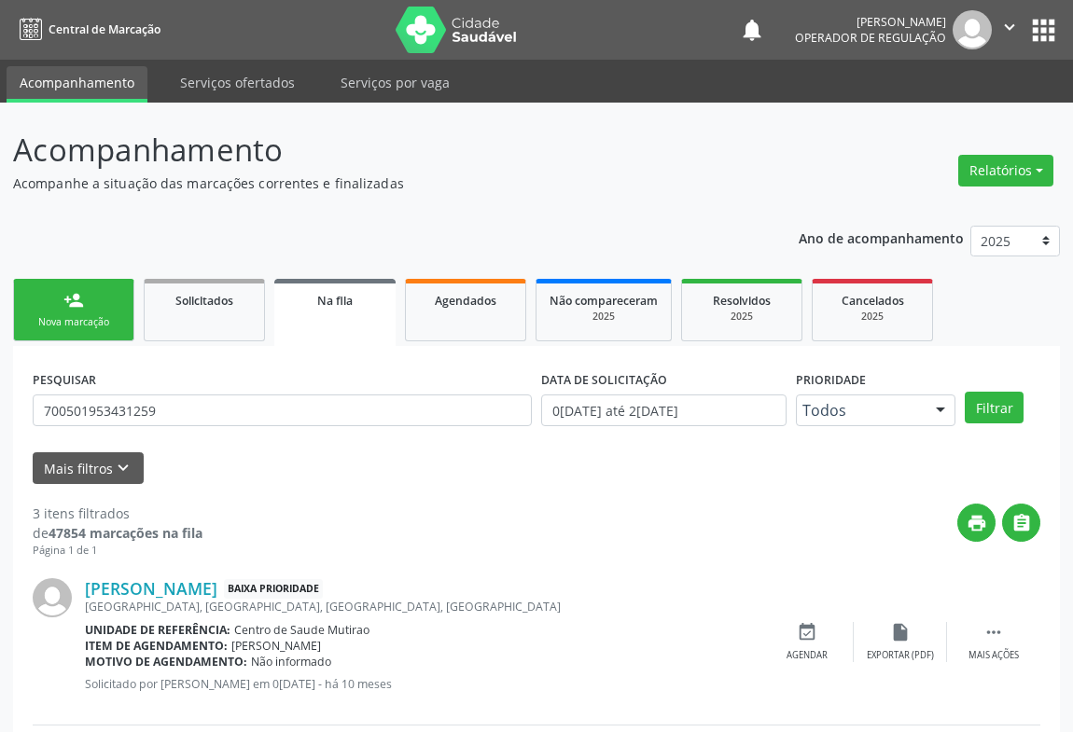
click at [75, 321] on div "Nova marcação" at bounding box center [73, 322] width 93 height 14
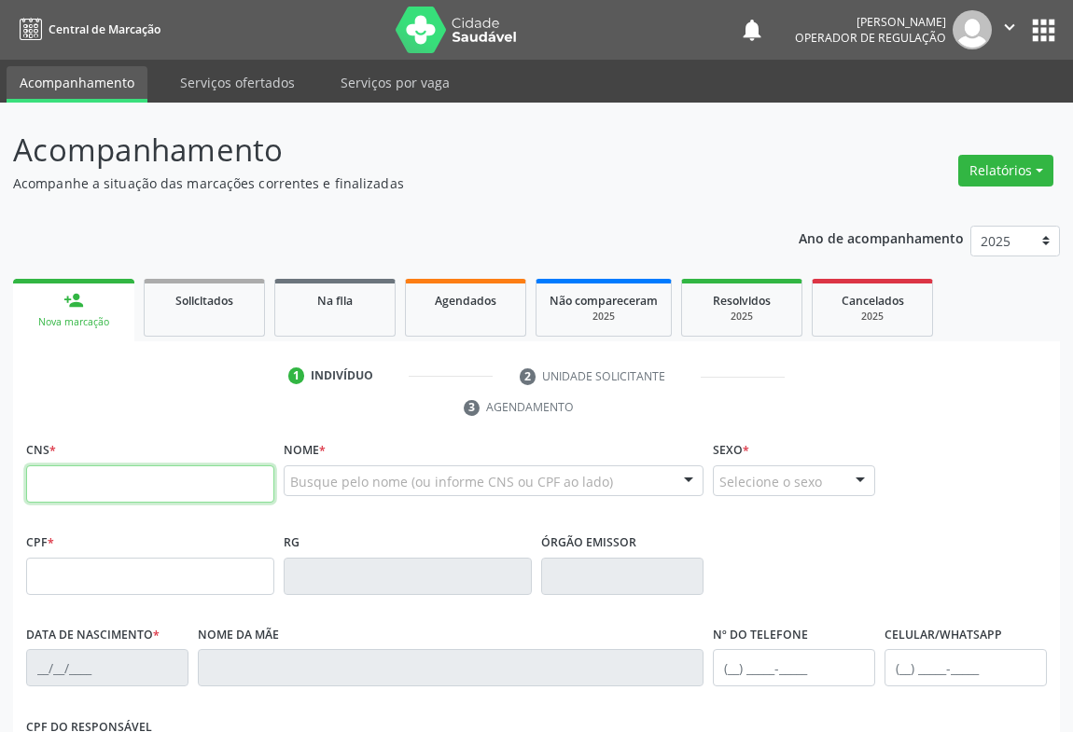
click at [82, 474] on input "text" at bounding box center [150, 484] width 248 height 37
type input "708 4092 9023 3865"
type input "754.496.685-20"
type input "18/10/1975"
type input "(74) 99158-6748"
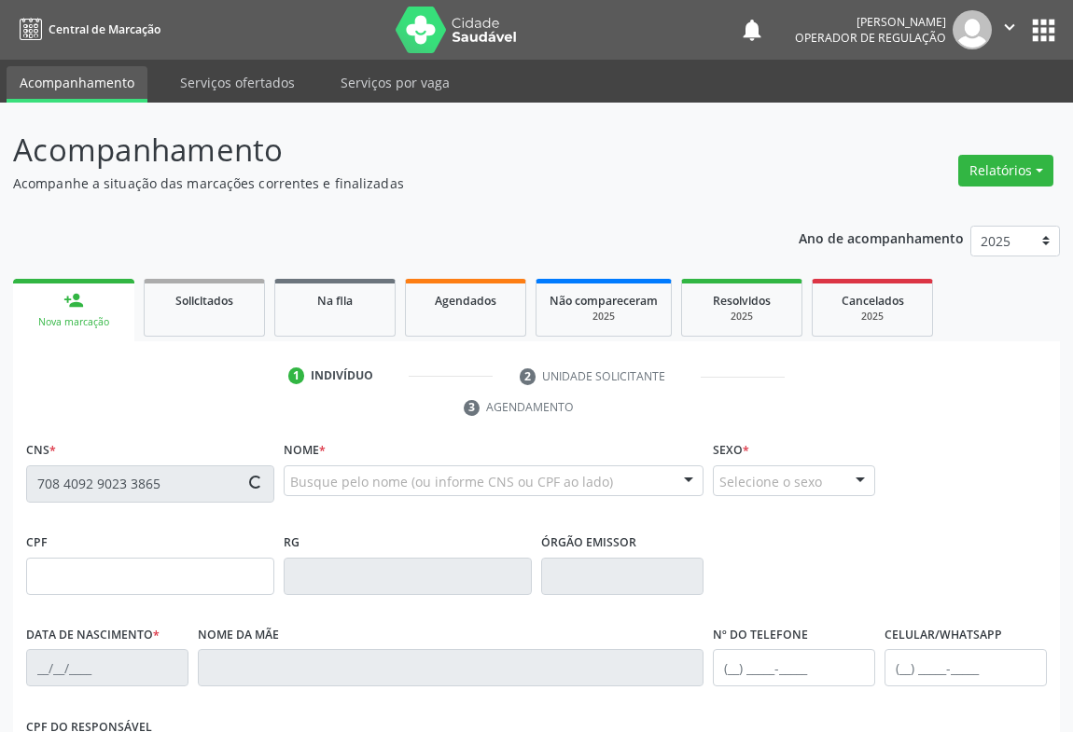
type input "S/N"
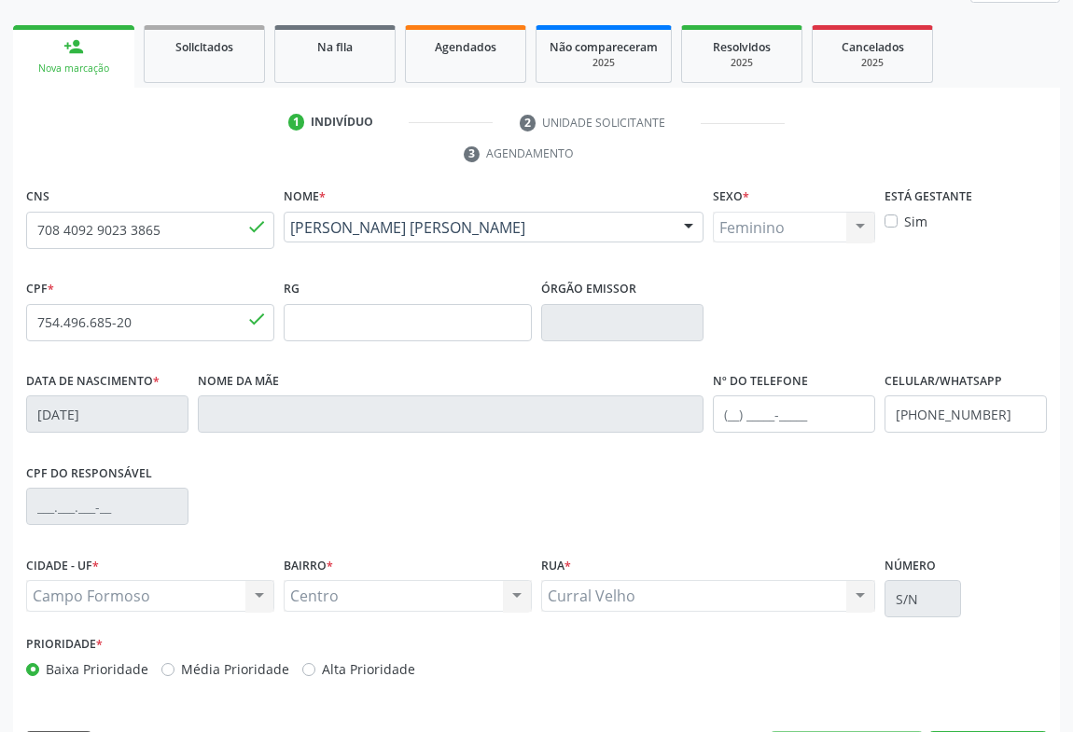
scroll to position [309, 0]
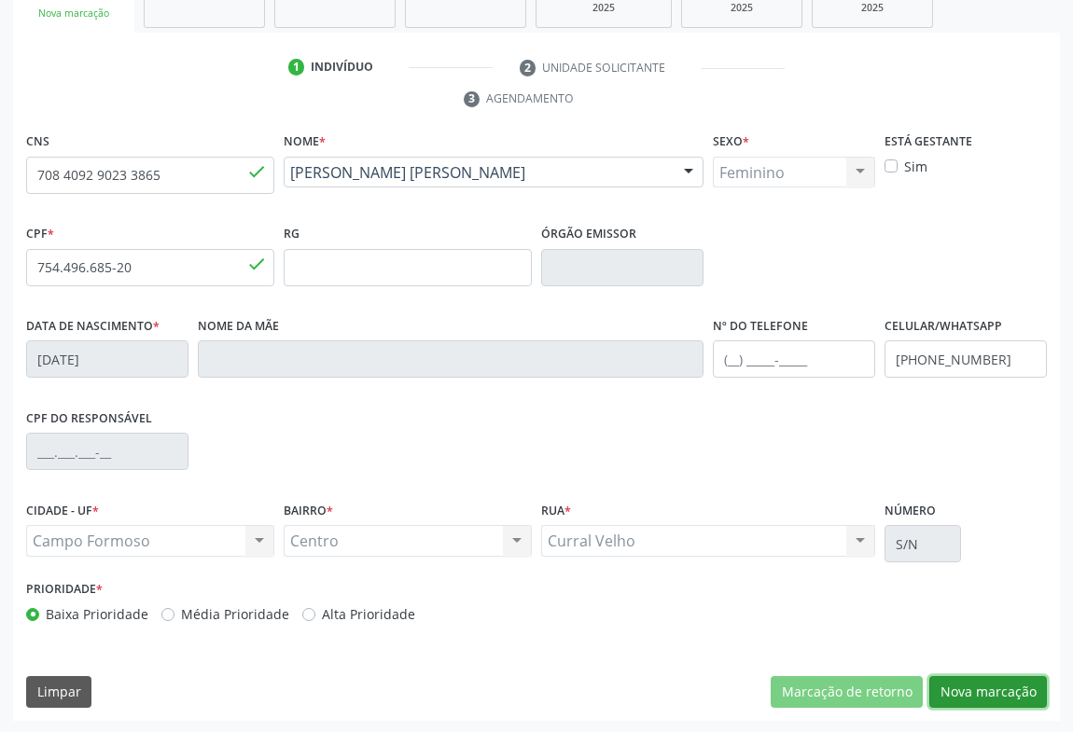
click at [967, 687] on button "Nova marcação" at bounding box center [988, 692] width 118 height 32
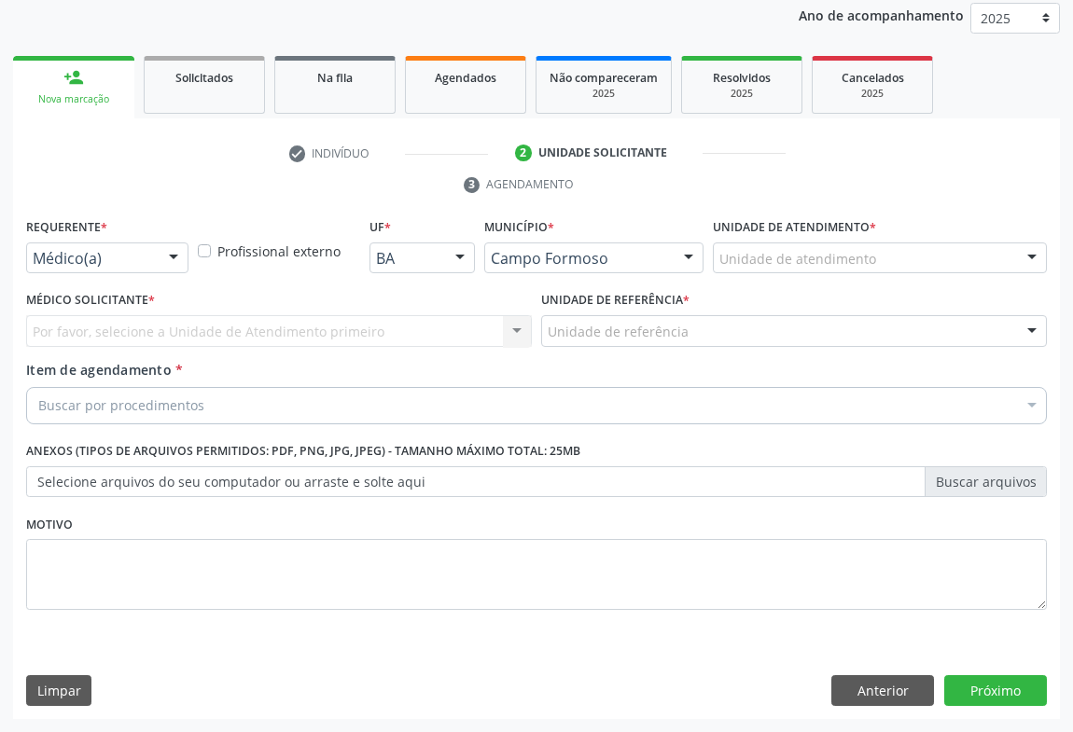
scroll to position [222, 0]
click at [48, 268] on div "Médico(a)" at bounding box center [107, 260] width 162 height 32
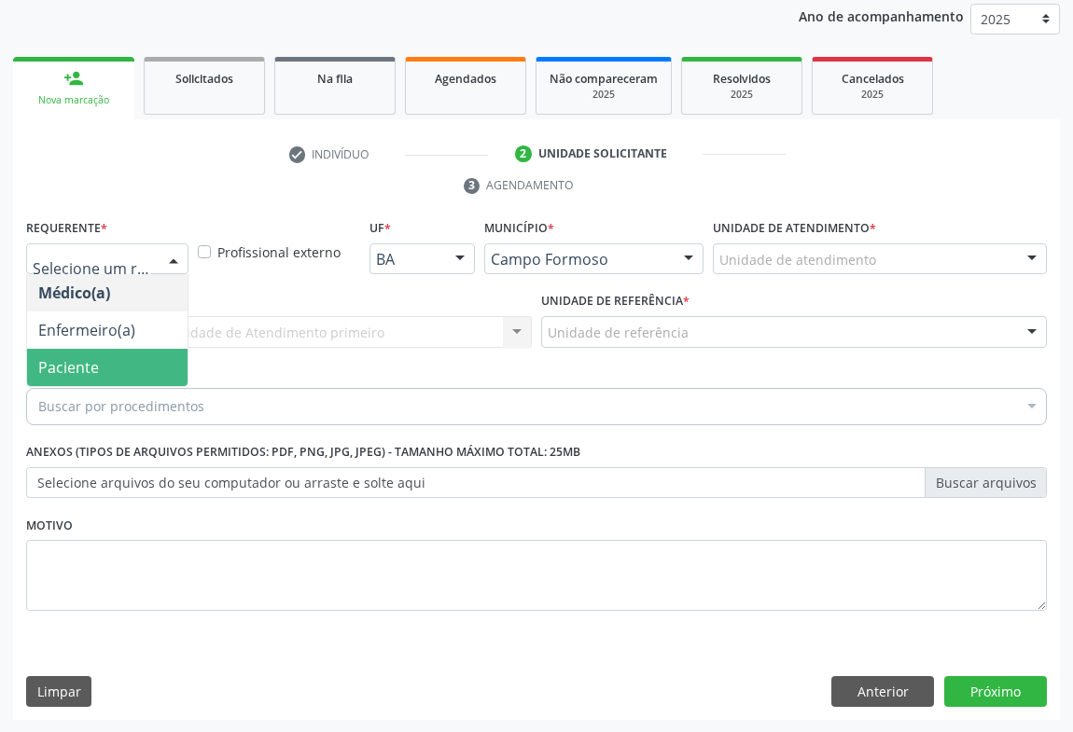
click at [43, 362] on span "Paciente" at bounding box center [68, 367] width 61 height 21
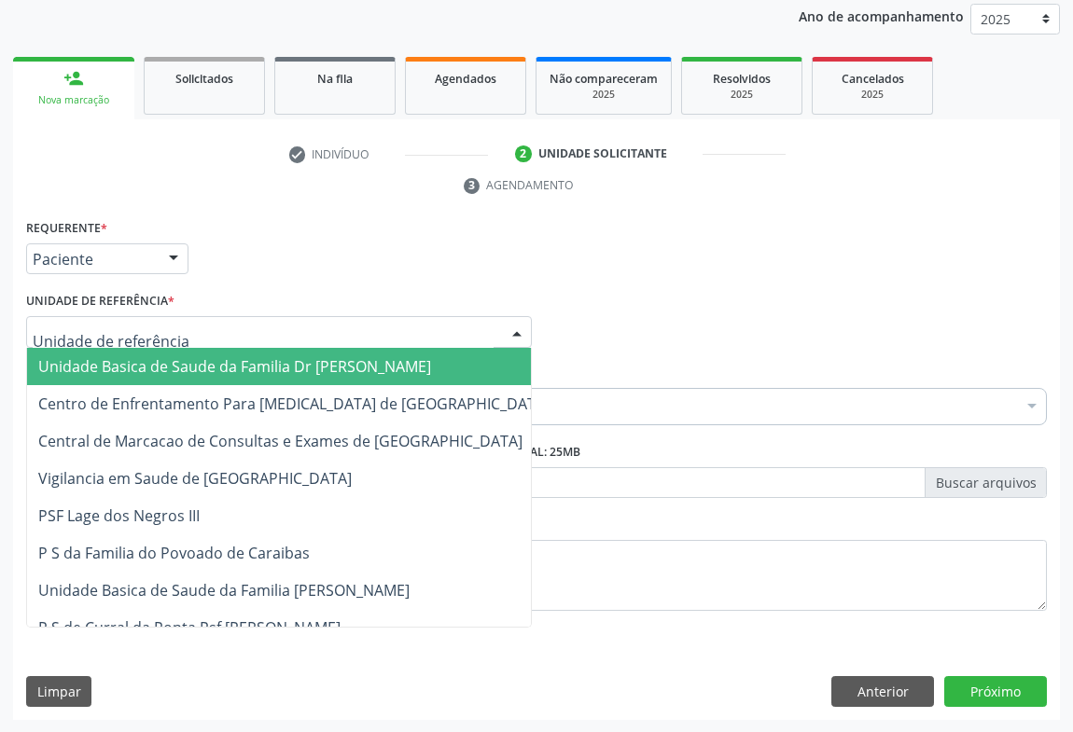
drag, startPoint x: 179, startPoint y: 364, endPoint x: 121, endPoint y: 418, distance: 79.2
click at [178, 364] on span "Unidade Basica de Saude da Familia Dr [PERSON_NAME]" at bounding box center [234, 366] width 393 height 21
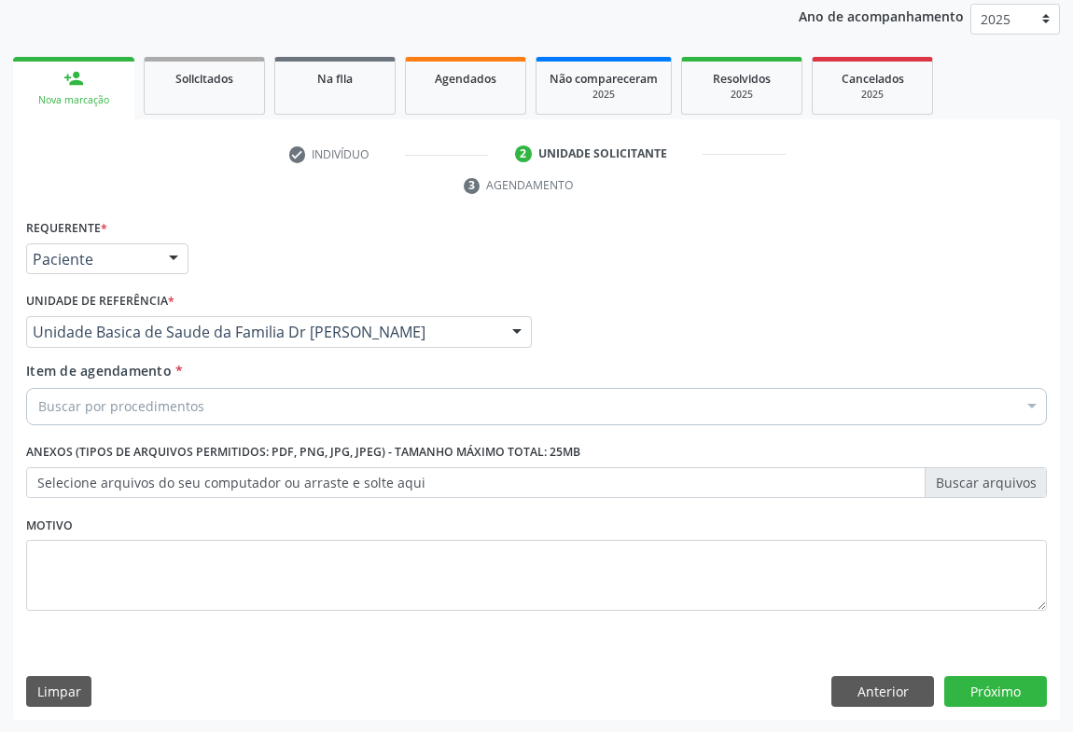
click at [118, 424] on div "Item de agendamento * Buscar por procedimentos Selecionar todos 0202040089 - 3X…" at bounding box center [536, 397] width 1030 height 72
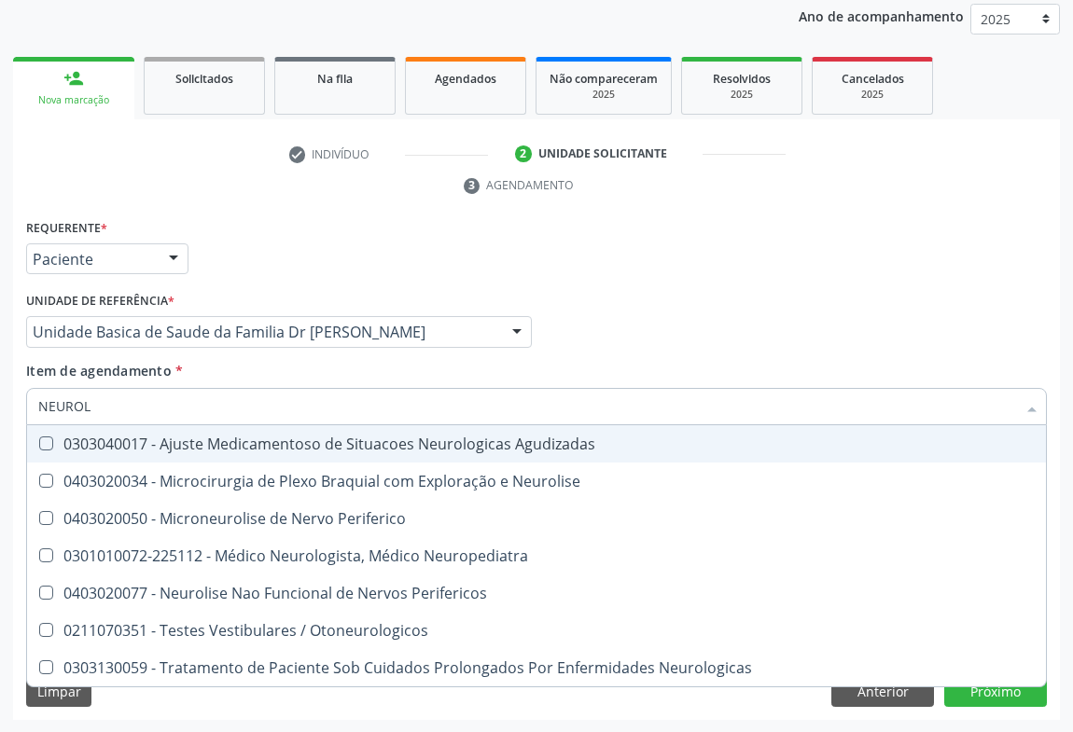
type input "NEUROLO"
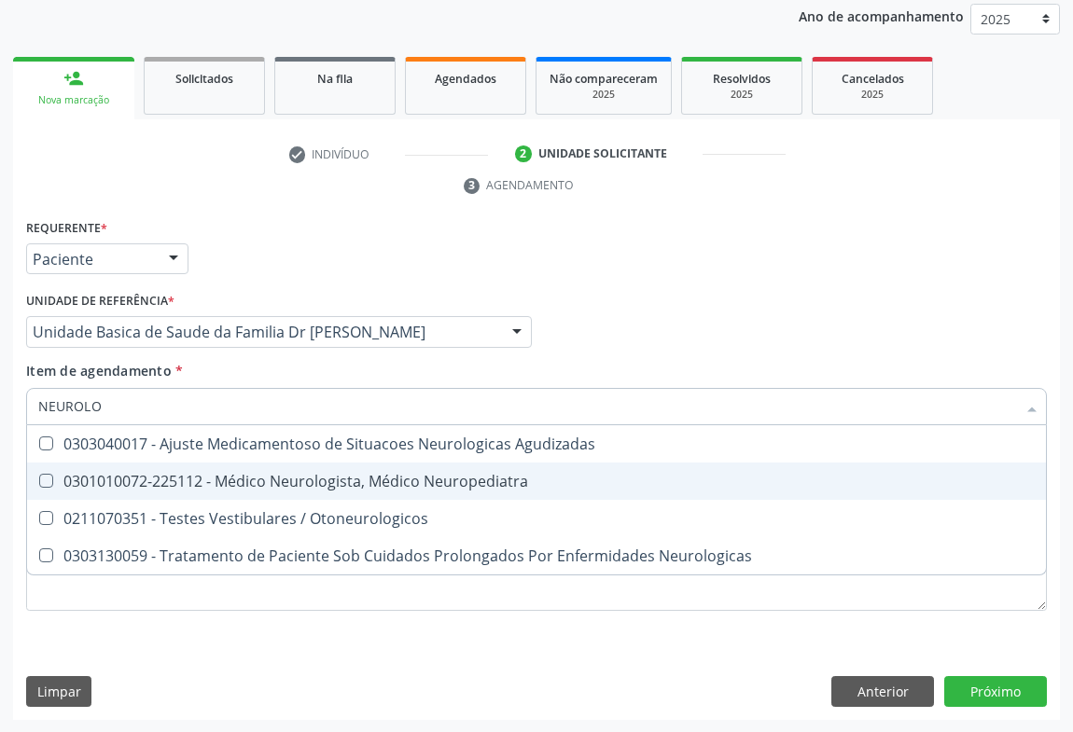
click at [313, 481] on div "0301010072-225112 - Médico Neurologista, Médico Neuropediatra" at bounding box center [536, 481] width 996 height 15
checkbox Neuropediatra "true"
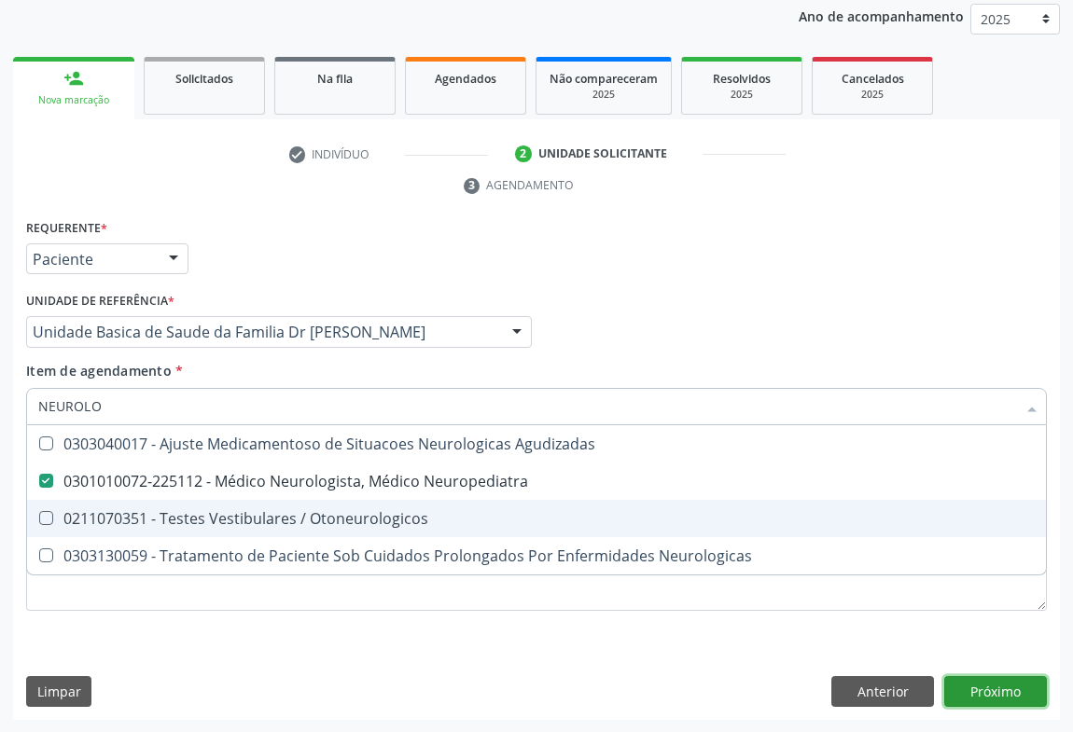
click at [994, 677] on div "Requerente * Paciente Médico(a) Enfermeiro(a) Paciente Nenhum resultado encontr…" at bounding box center [536, 468] width 1047 height 507
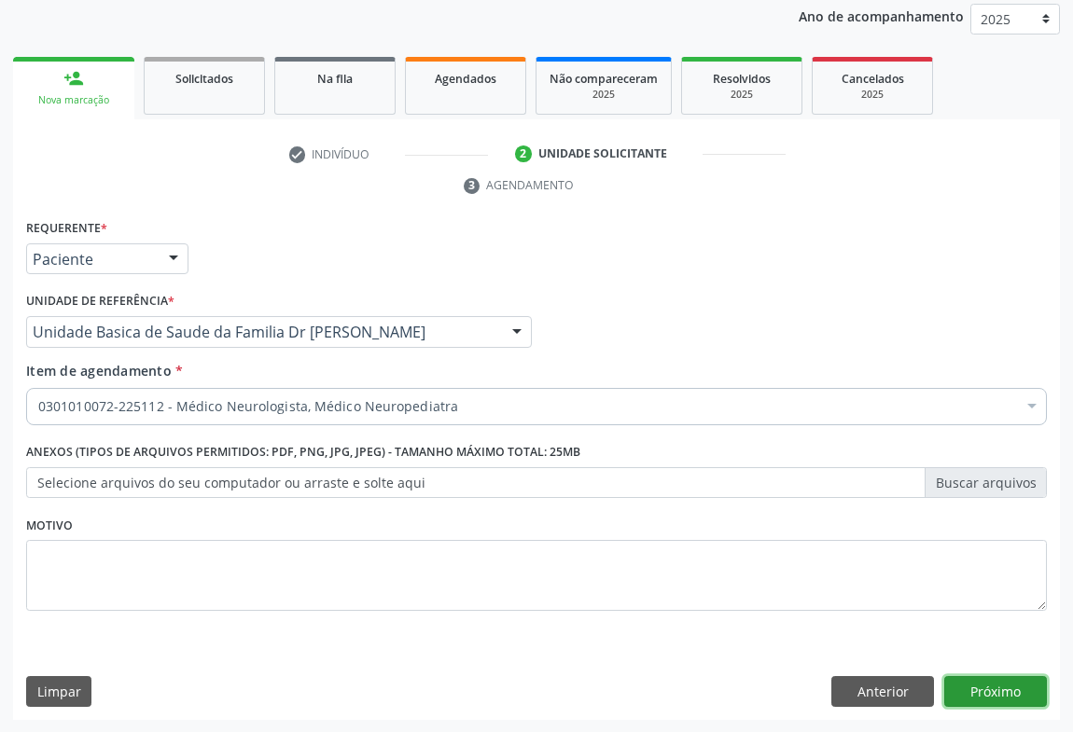
click at [969, 690] on button "Próximo" at bounding box center [995, 692] width 103 height 32
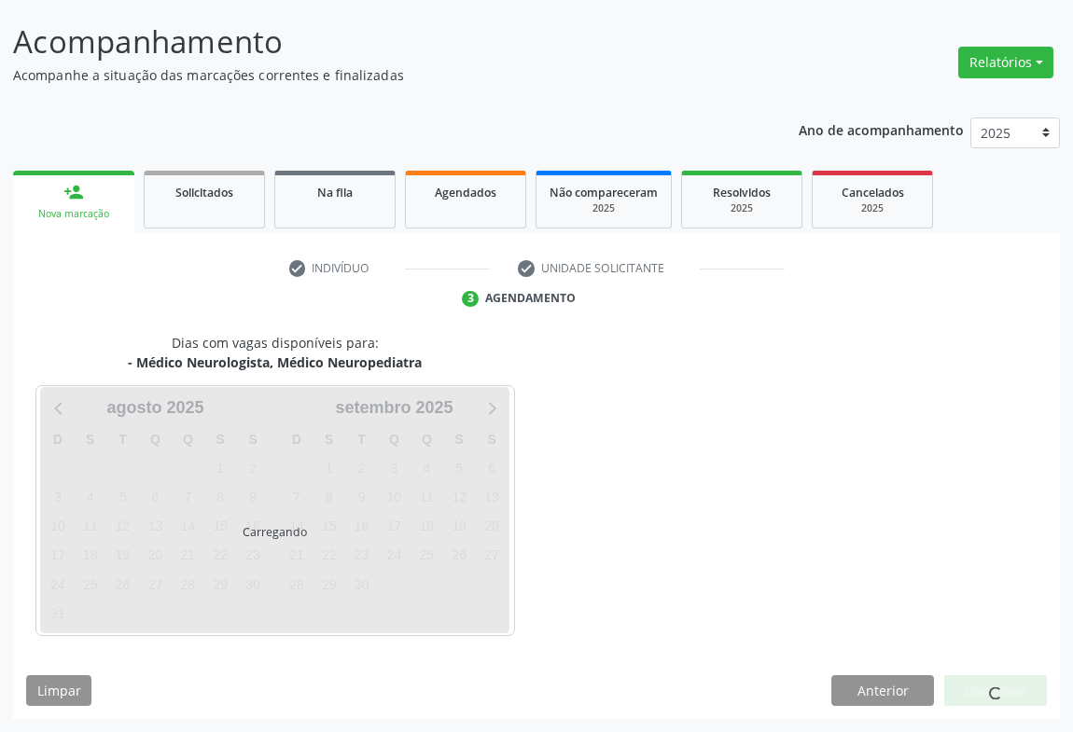
scroll to position [107, 0]
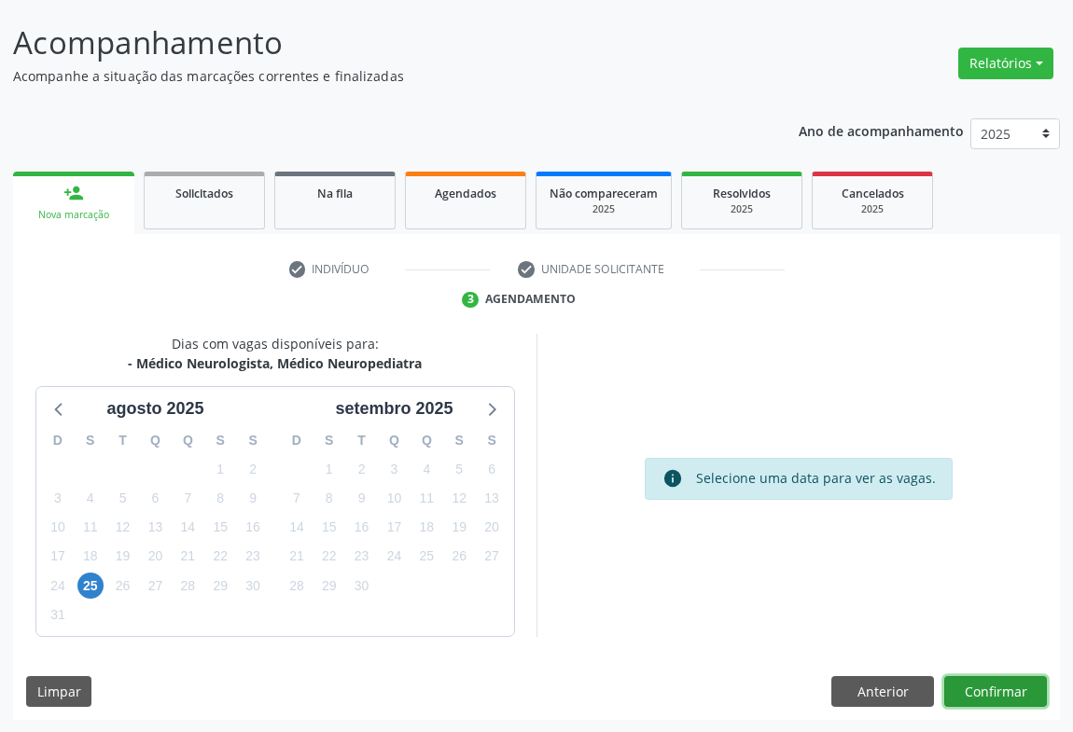
drag, startPoint x: 969, startPoint y: 693, endPoint x: 957, endPoint y: 683, distance: 15.9
click at [957, 683] on button "Confirmar" at bounding box center [995, 692] width 103 height 32
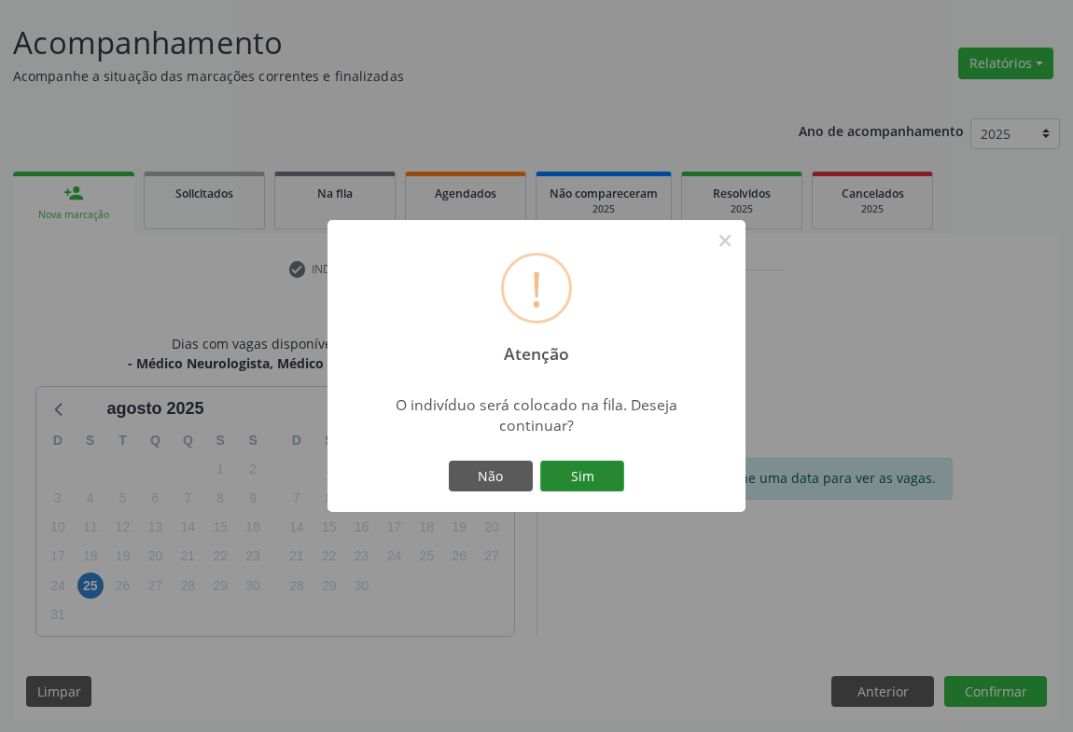
click at [589, 463] on button "Sim" at bounding box center [582, 477] width 84 height 32
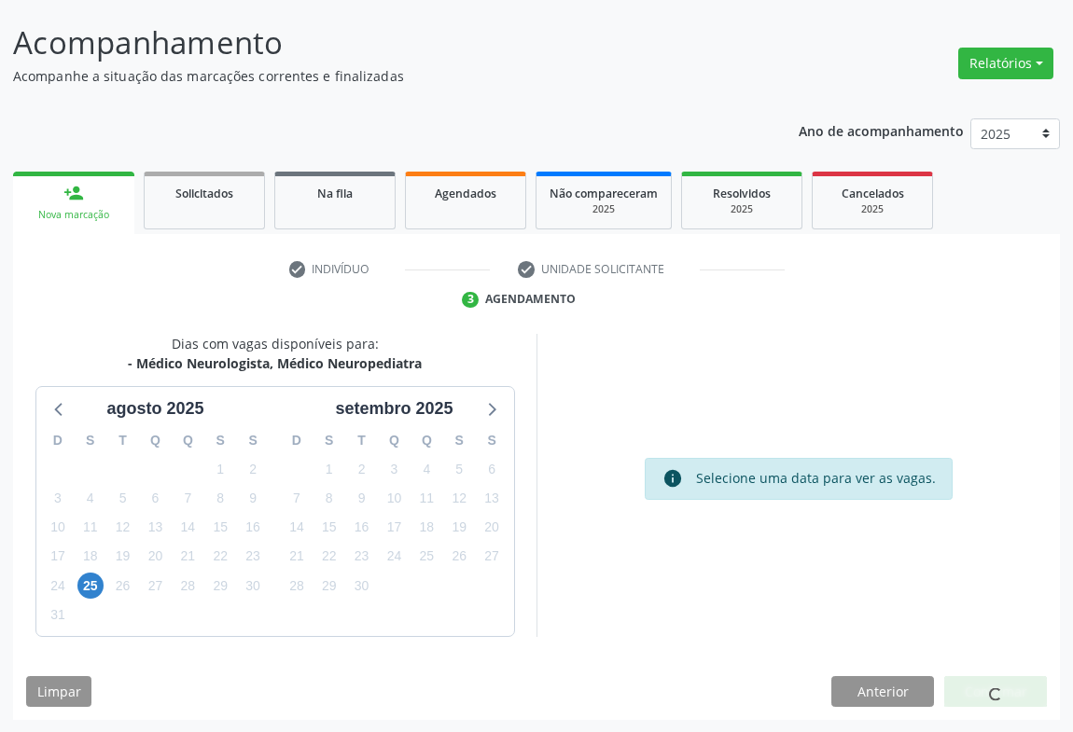
scroll to position [0, 0]
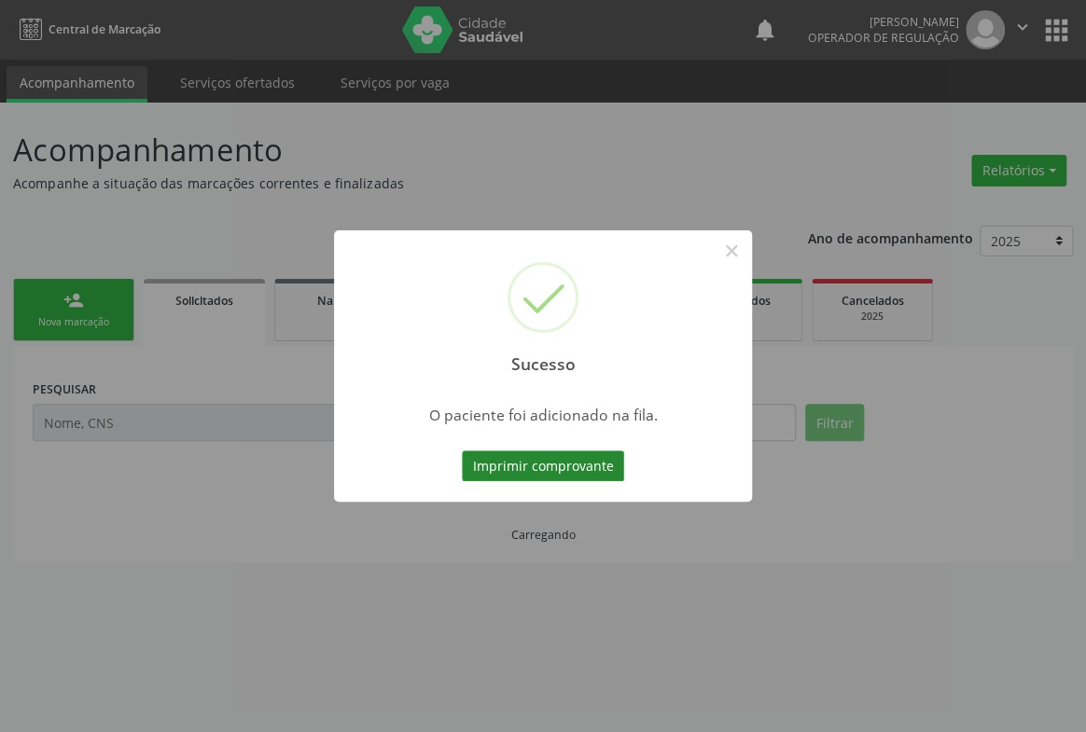
click at [566, 462] on button "Imprimir comprovante" at bounding box center [543, 467] width 162 height 32
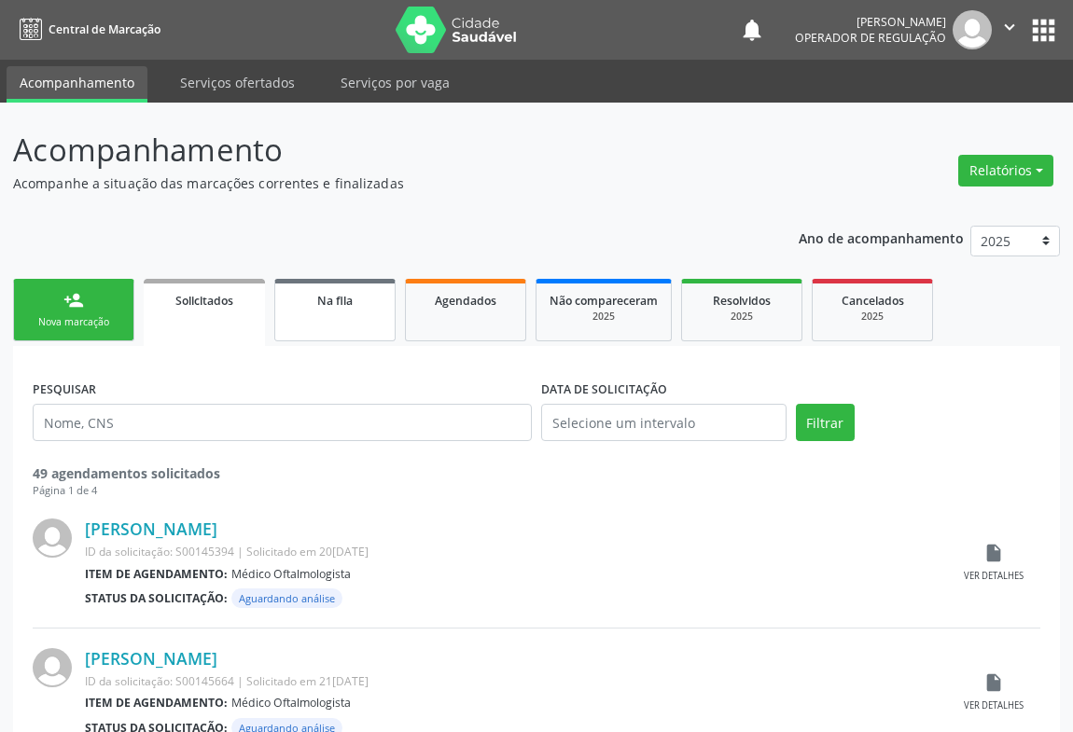
click at [313, 311] on link "Na fila" at bounding box center [334, 310] width 121 height 63
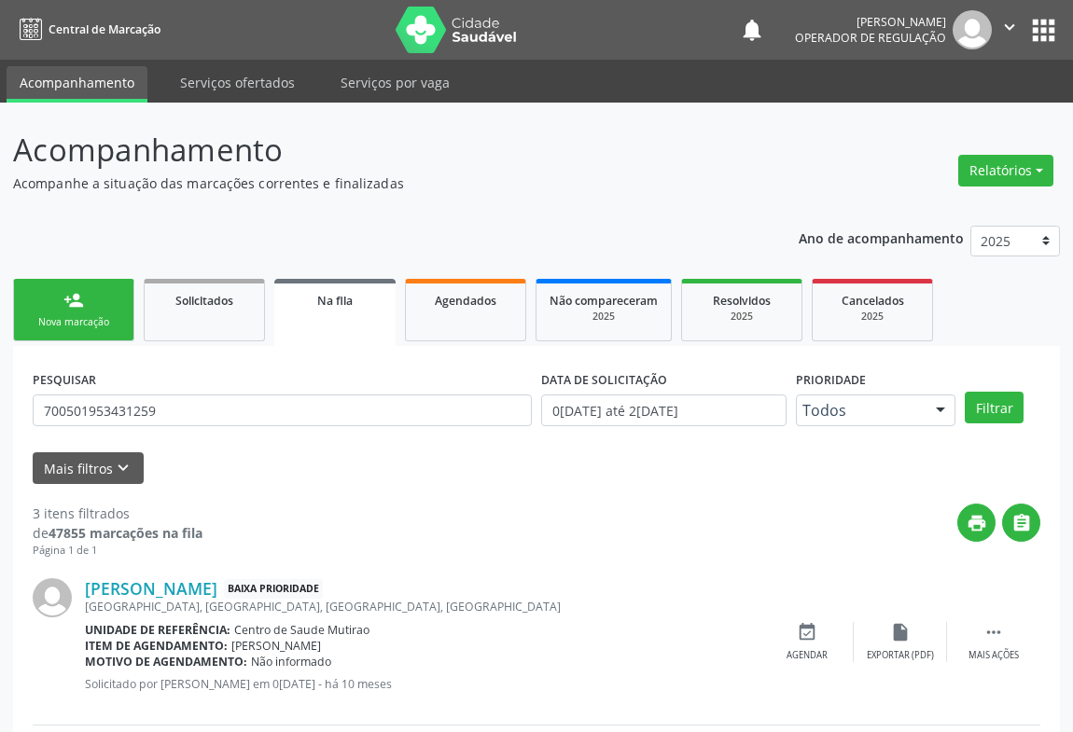
click at [0, 406] on div "Acompanhamento Acompanhe a situação das marcações correntes e finalizadas Relat…" at bounding box center [536, 598] width 1073 height 990
type input "700104824390390"
click at [1015, 408] on button "Filtrar" at bounding box center [994, 408] width 59 height 32
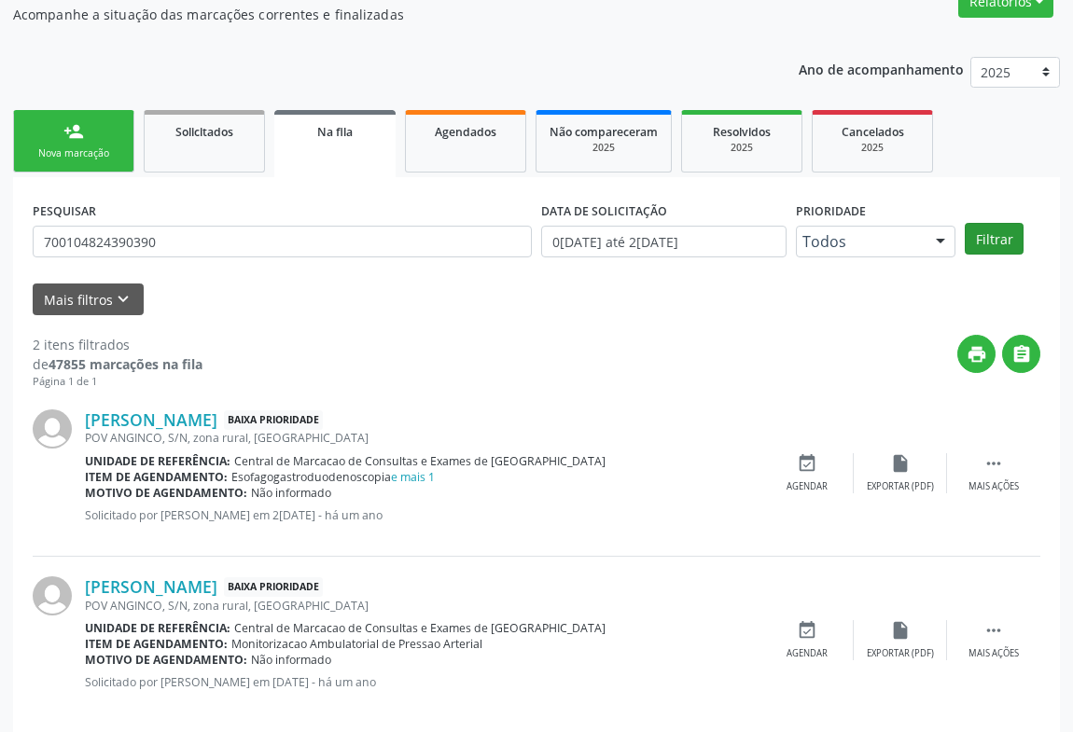
scroll to position [191, 0]
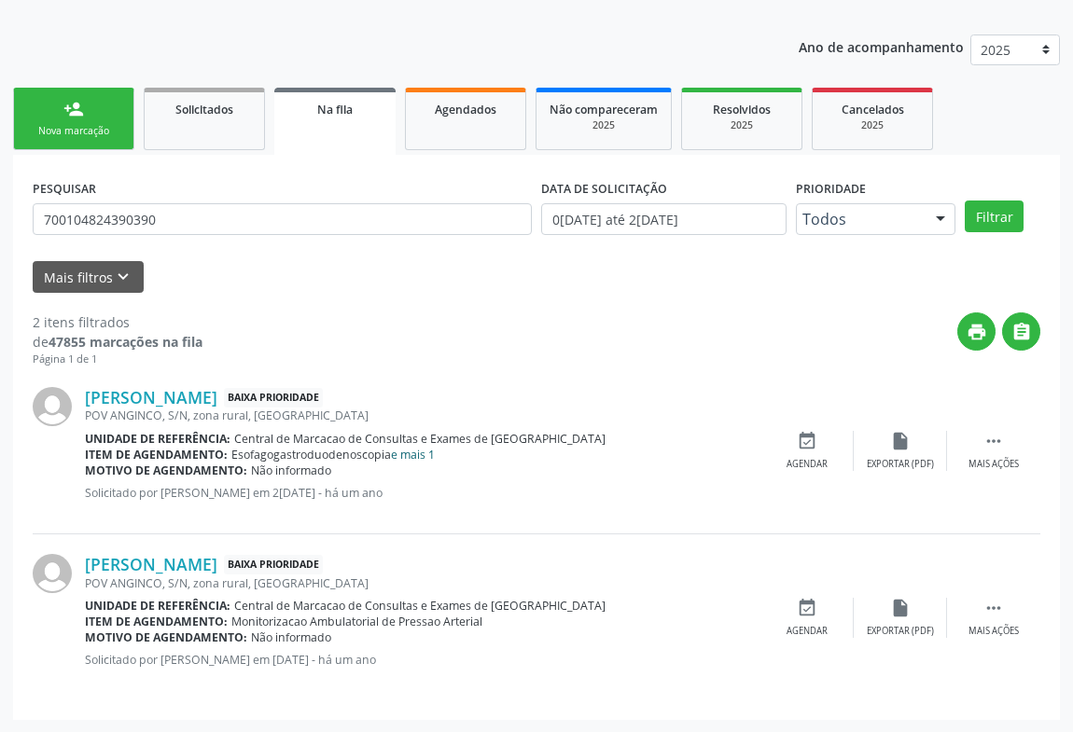
click at [413, 455] on link "e mais 1" at bounding box center [413, 455] width 44 height 16
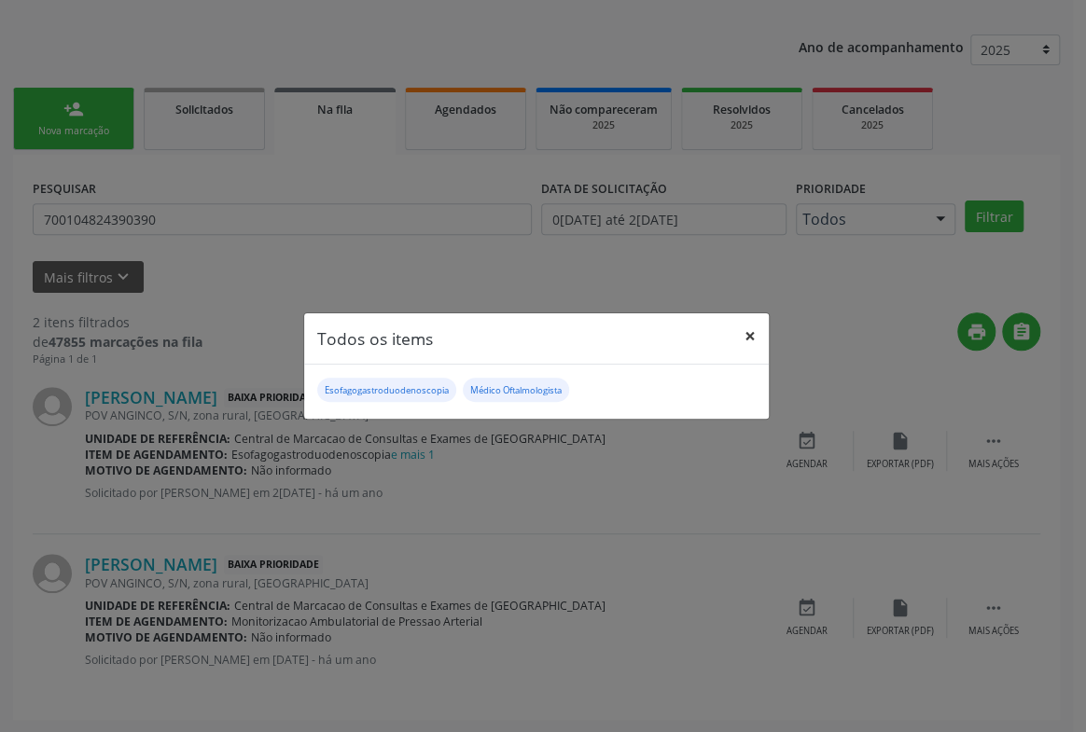
click at [752, 341] on button "×" at bounding box center [749, 336] width 37 height 46
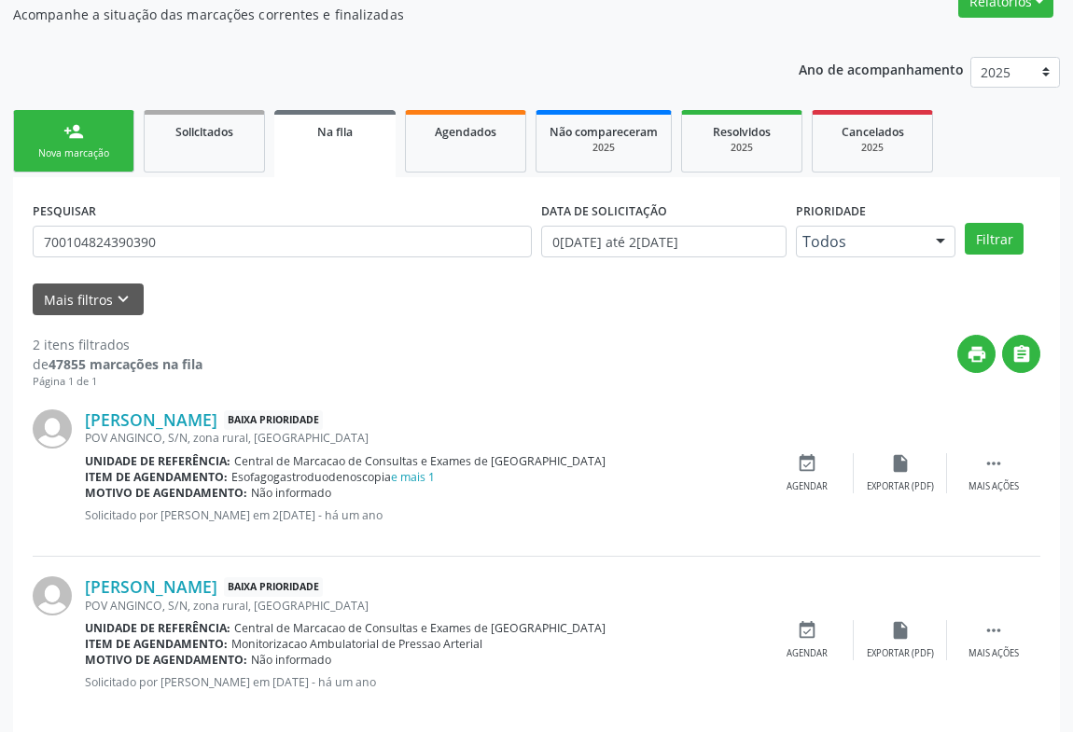
scroll to position [0, 0]
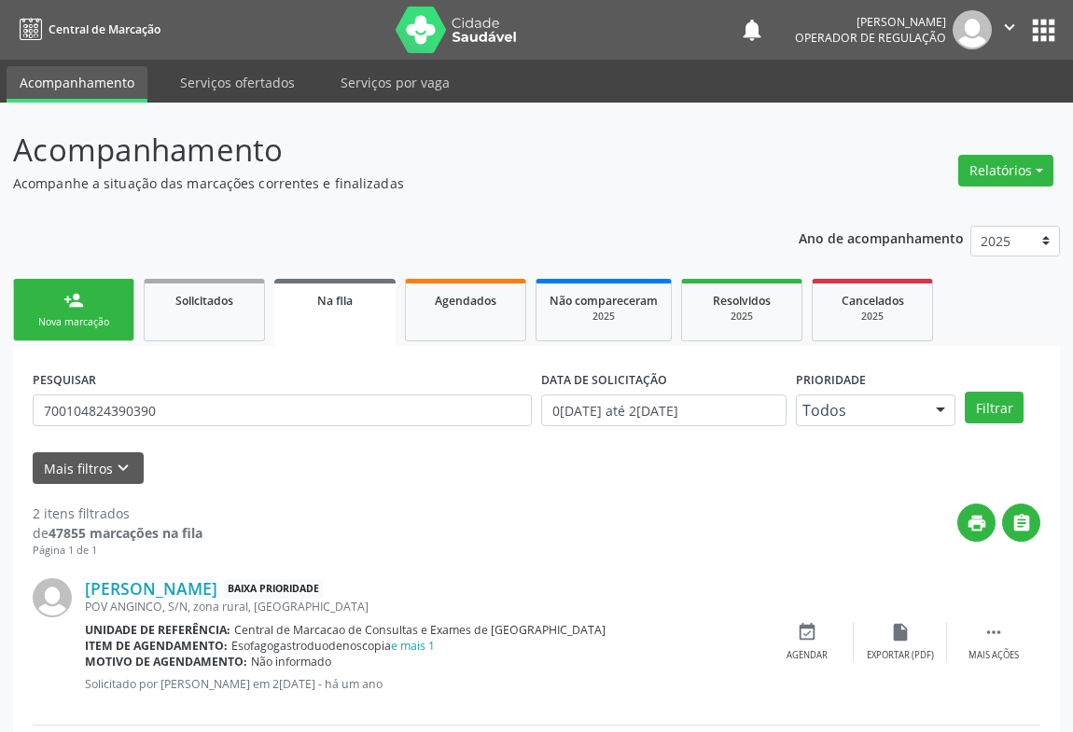
click at [84, 299] on link "person_add Nova marcação" at bounding box center [73, 310] width 121 height 63
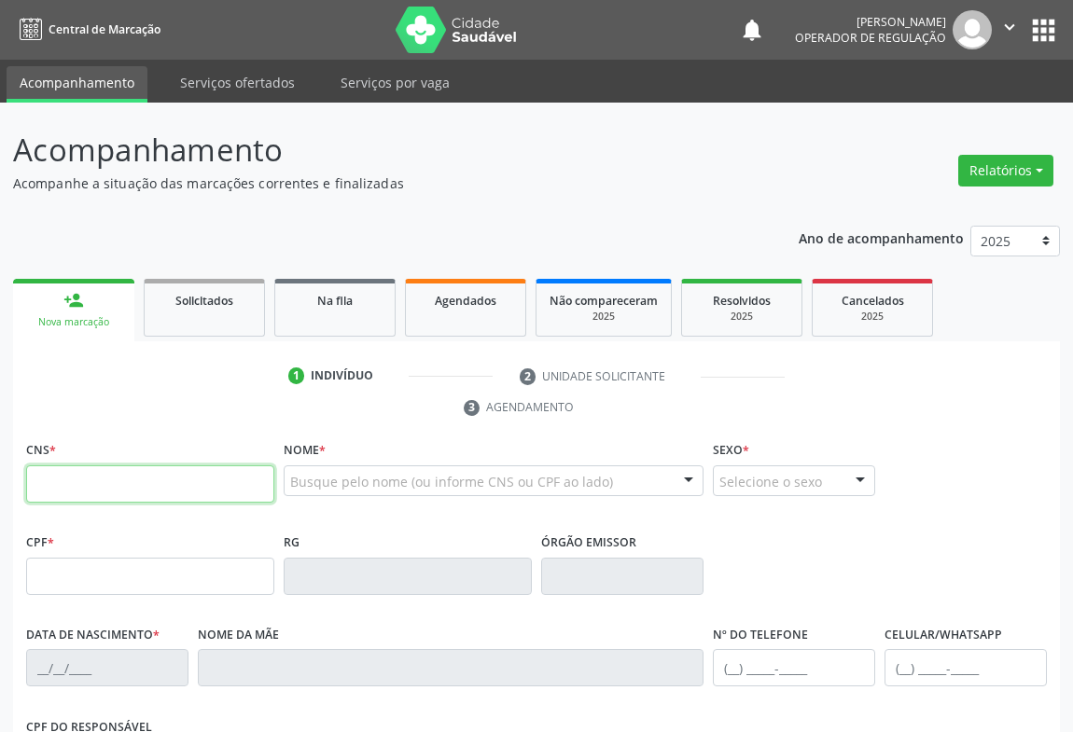
click at [114, 487] on input "text" at bounding box center [150, 484] width 248 height 37
type input "706 4026 5230 5689"
type input "2092887106"
type input "17/10/1998"
type input "S/N"
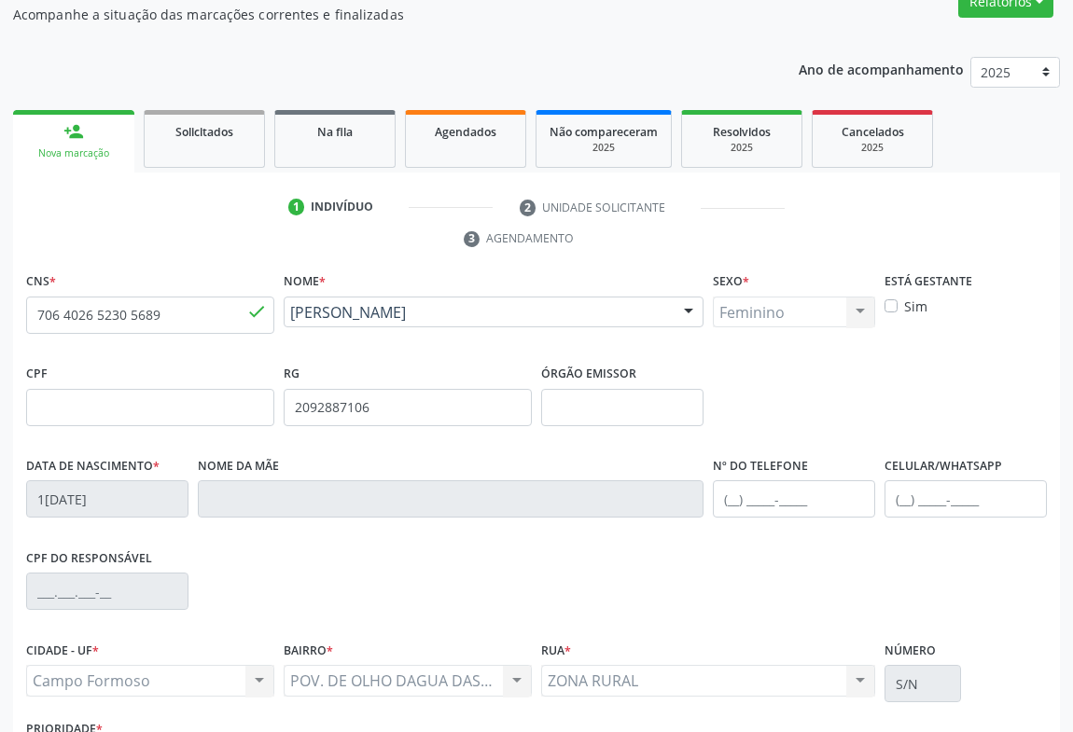
scroll to position [309, 0]
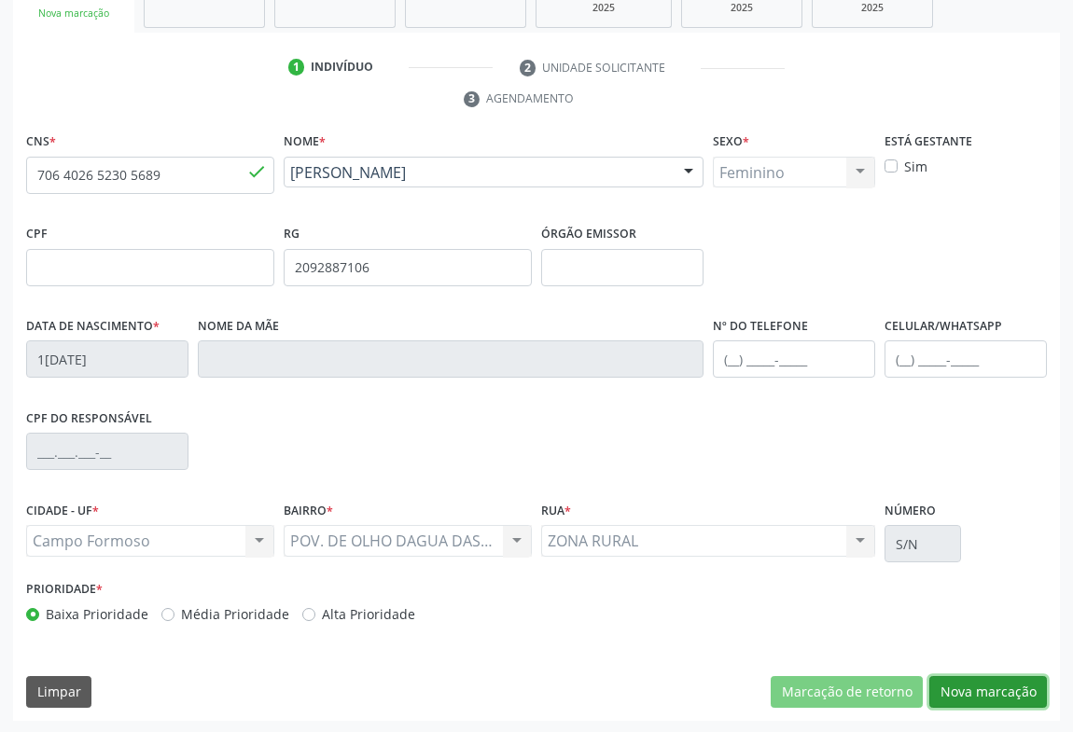
drag, startPoint x: 948, startPoint y: 691, endPoint x: 867, endPoint y: 640, distance: 96.0
click at [948, 690] on button "Nova marcação" at bounding box center [988, 692] width 118 height 32
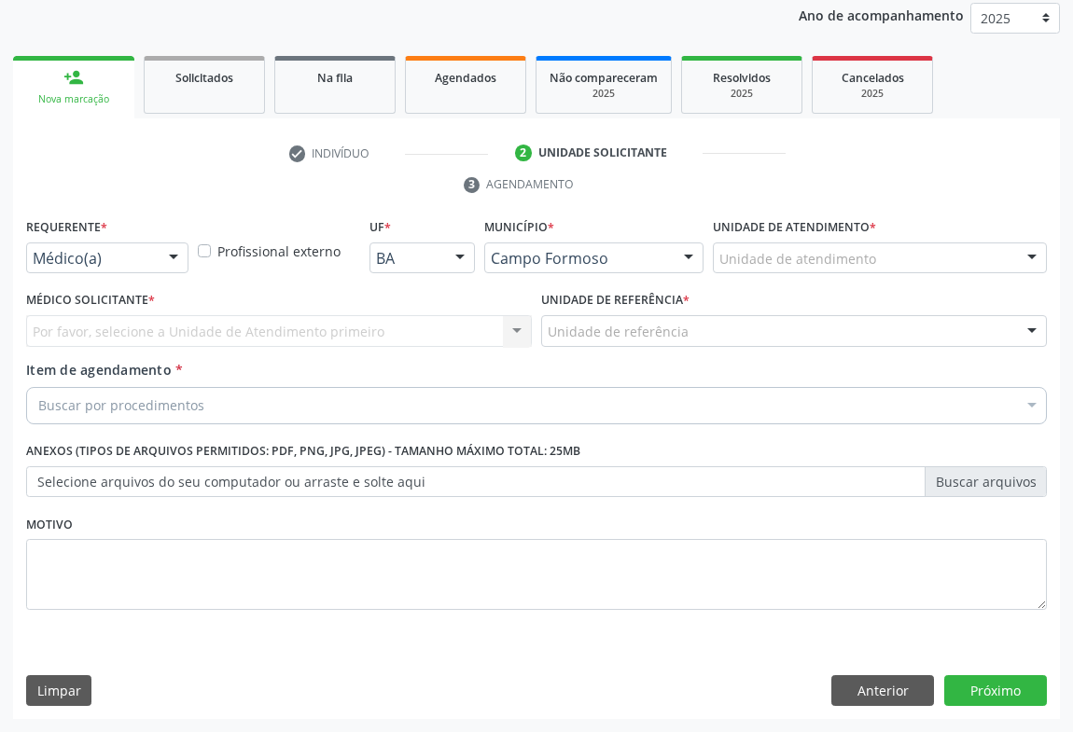
scroll to position [222, 0]
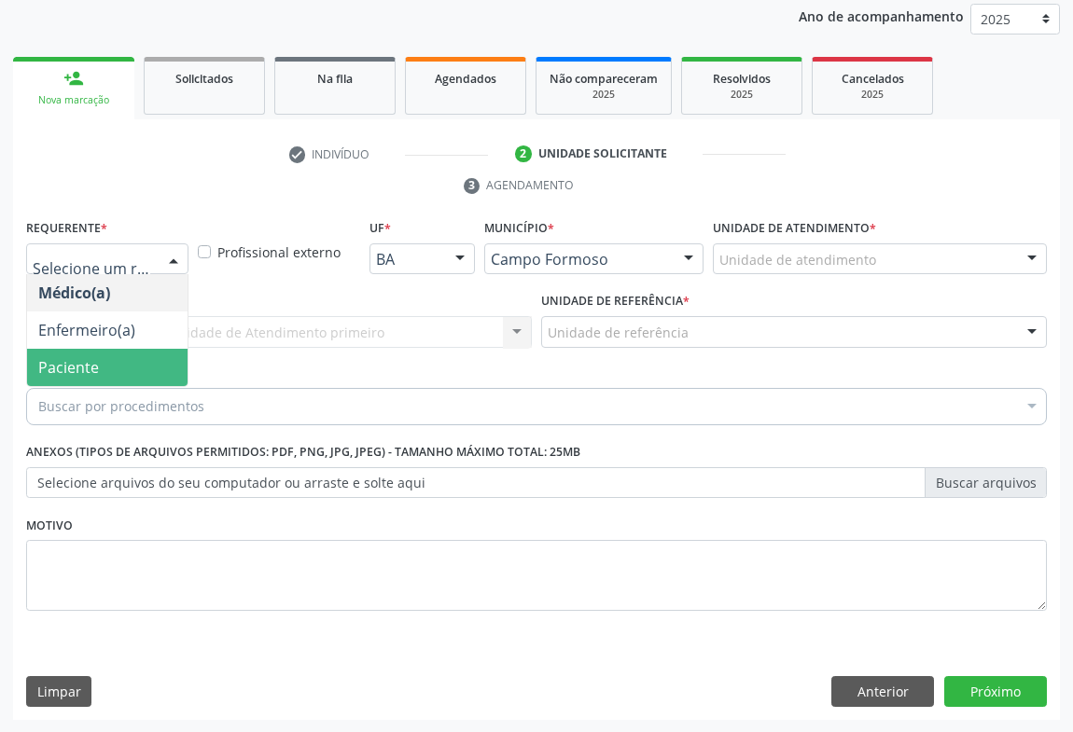
click at [70, 358] on span "Paciente" at bounding box center [68, 367] width 61 height 21
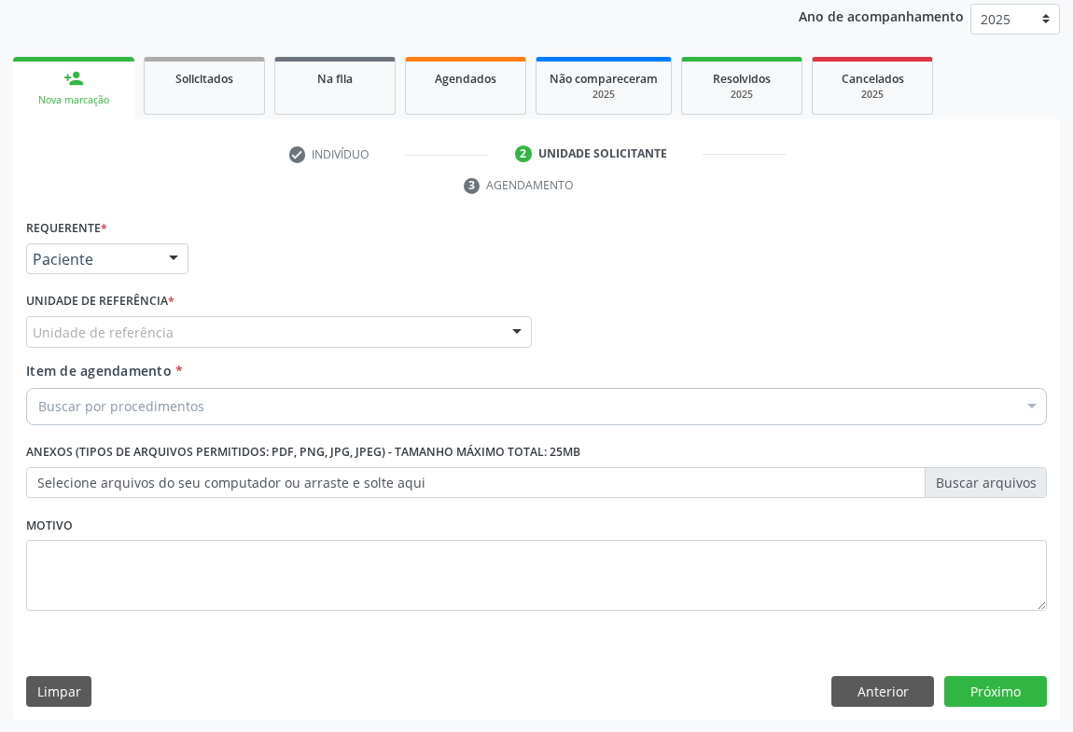
drag, startPoint x: 75, startPoint y: 331, endPoint x: 62, endPoint y: 305, distance: 29.2
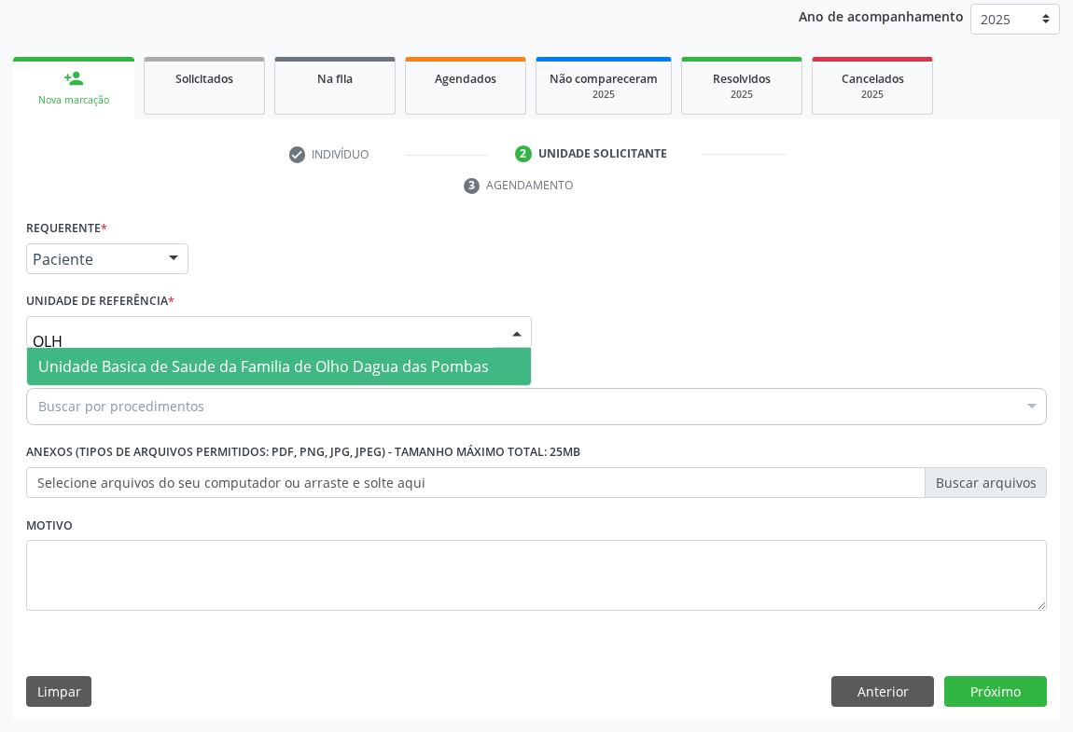
type input "OLHO"
click at [86, 332] on input "OLHO" at bounding box center [263, 341] width 461 height 37
click at [90, 372] on span "Unidade Basica de Saude da Familia de Olho Dagua das Pombas" at bounding box center [263, 366] width 451 height 21
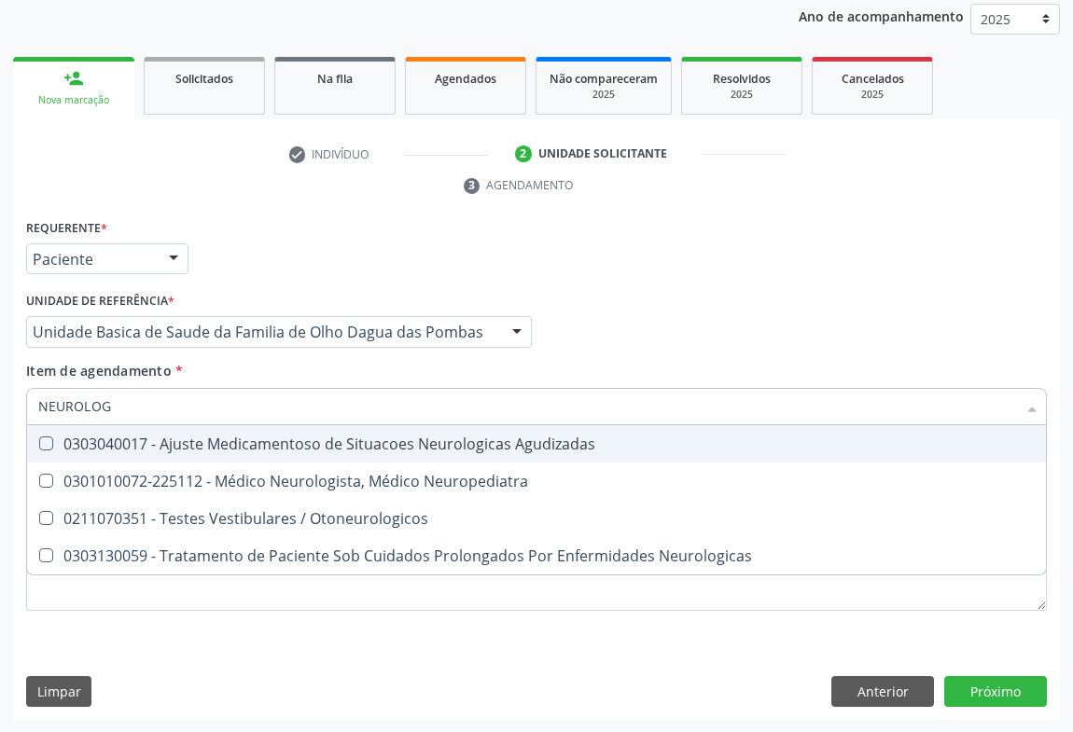
type input "NEUROLOGI"
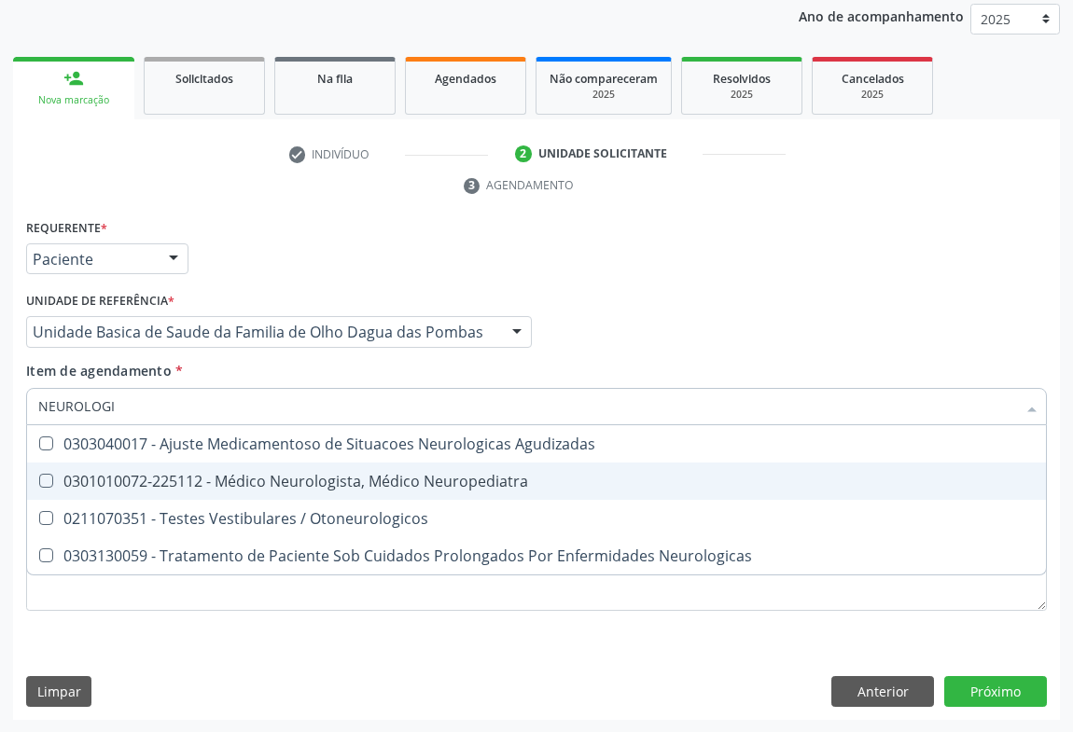
drag, startPoint x: 413, startPoint y: 488, endPoint x: 288, endPoint y: 480, distance: 125.2
click at [411, 487] on div "0301010072-225112 - Médico Neurologista, Médico Neuropediatra" at bounding box center [536, 481] width 996 height 15
checkbox Neuropediatra "true"
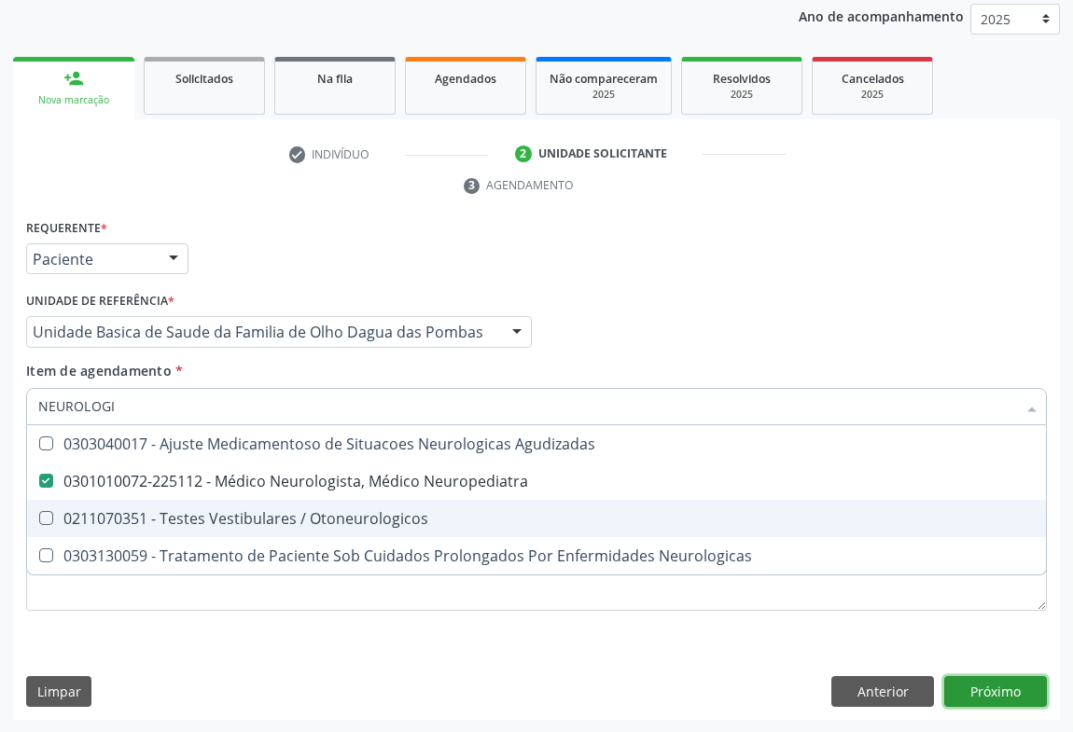
click at [975, 690] on div "Requerente * Paciente Médico(a) Enfermeiro(a) Paciente Nenhum resultado encontr…" at bounding box center [536, 468] width 1047 height 507
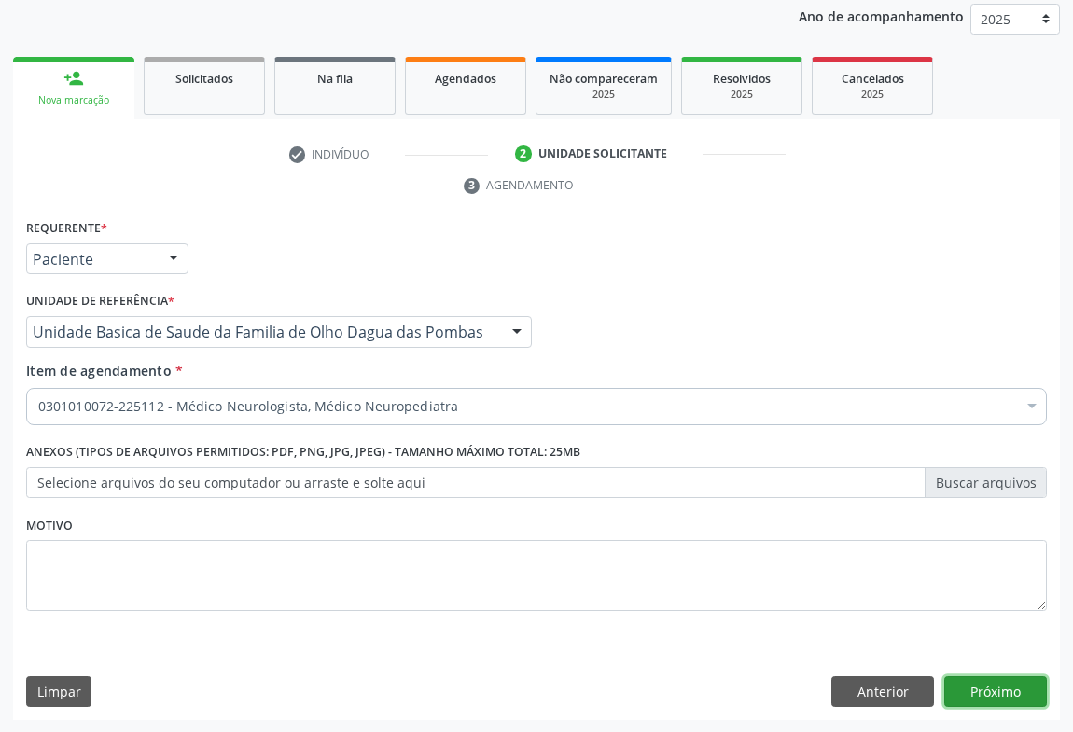
drag, startPoint x: 980, startPoint y: 692, endPoint x: 961, endPoint y: 682, distance: 21.3
click at [961, 682] on button "Próximo" at bounding box center [995, 692] width 103 height 32
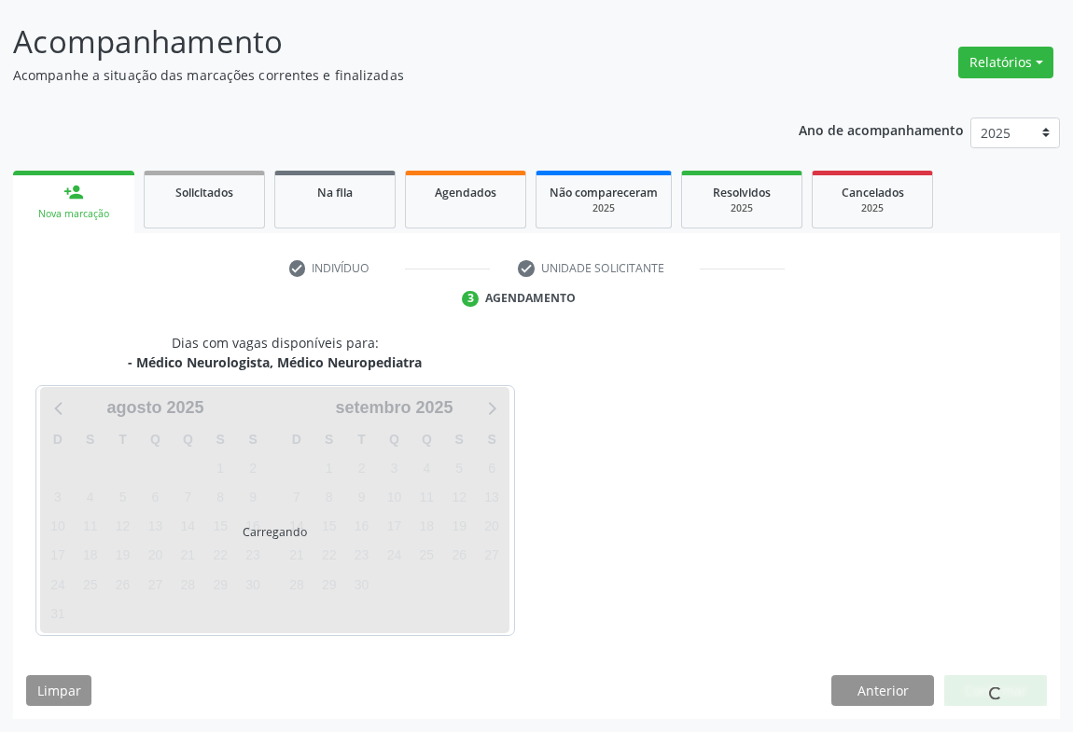
scroll to position [107, 0]
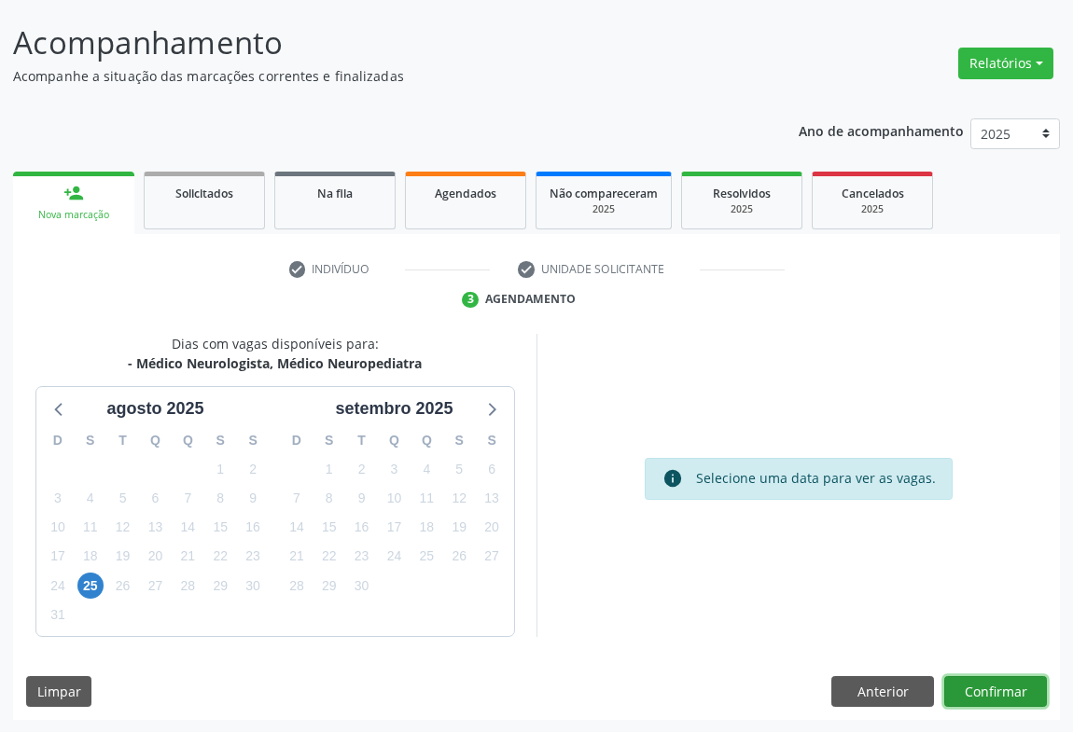
click at [974, 684] on button "Confirmar" at bounding box center [995, 692] width 103 height 32
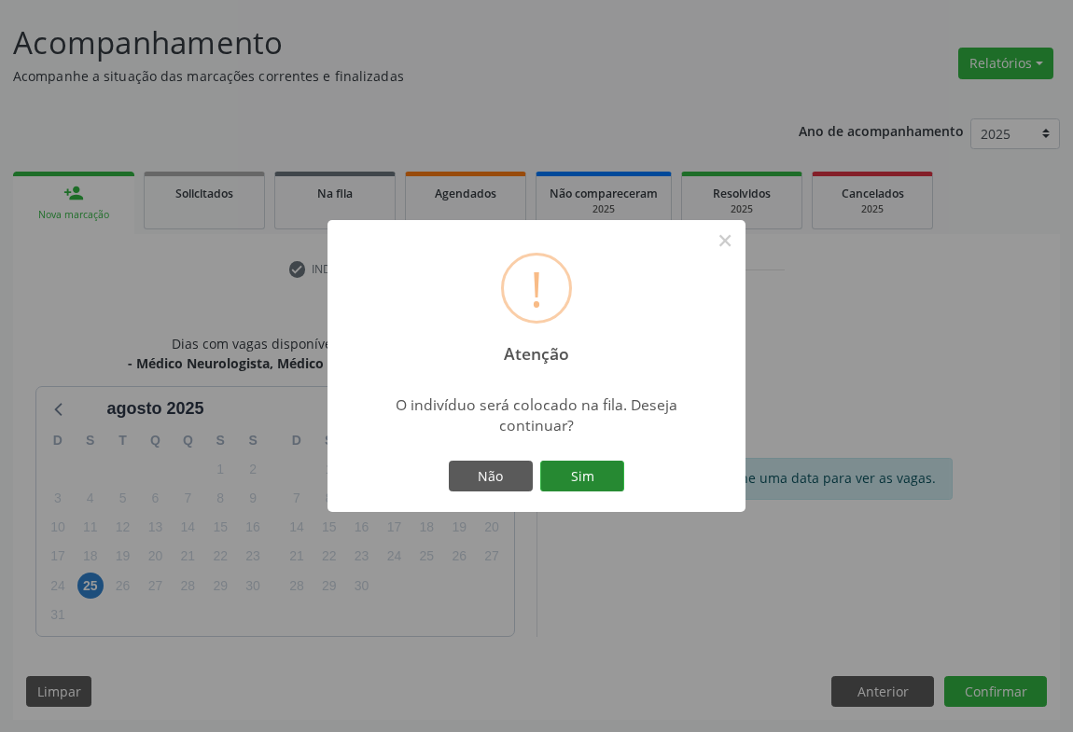
click at [581, 487] on button "Sim" at bounding box center [582, 477] width 84 height 32
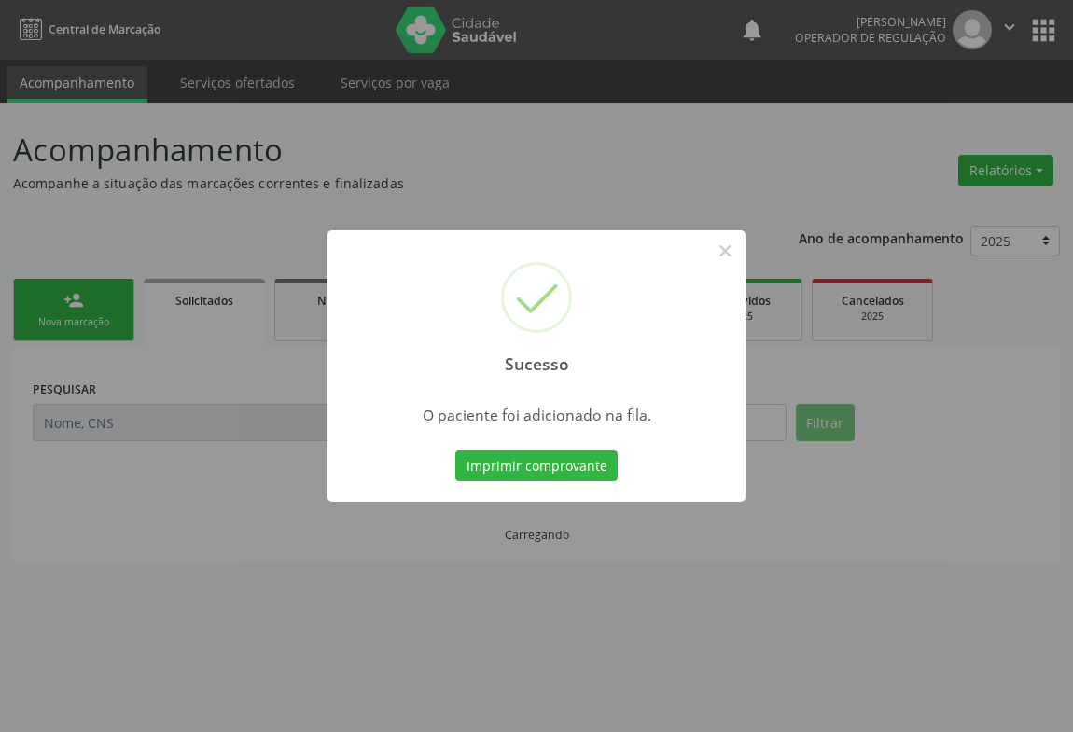
scroll to position [0, 0]
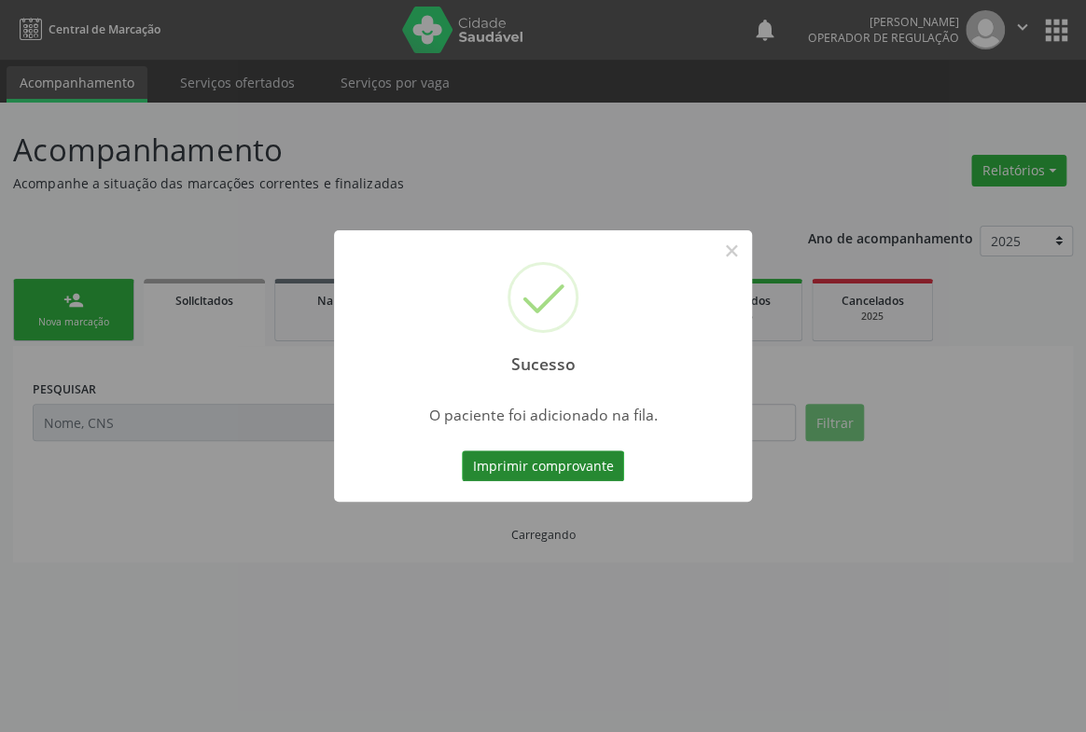
click at [561, 468] on button "Imprimir comprovante" at bounding box center [543, 467] width 162 height 32
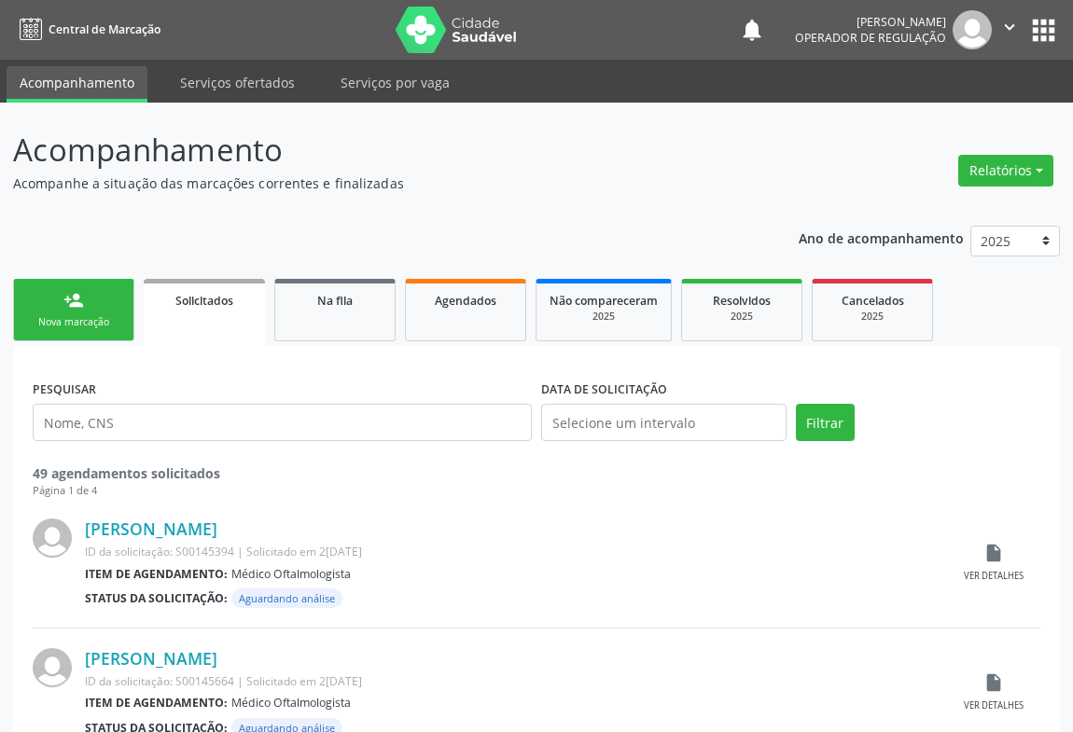
click at [84, 306] on link "person_add Nova marcação" at bounding box center [73, 310] width 121 height 63
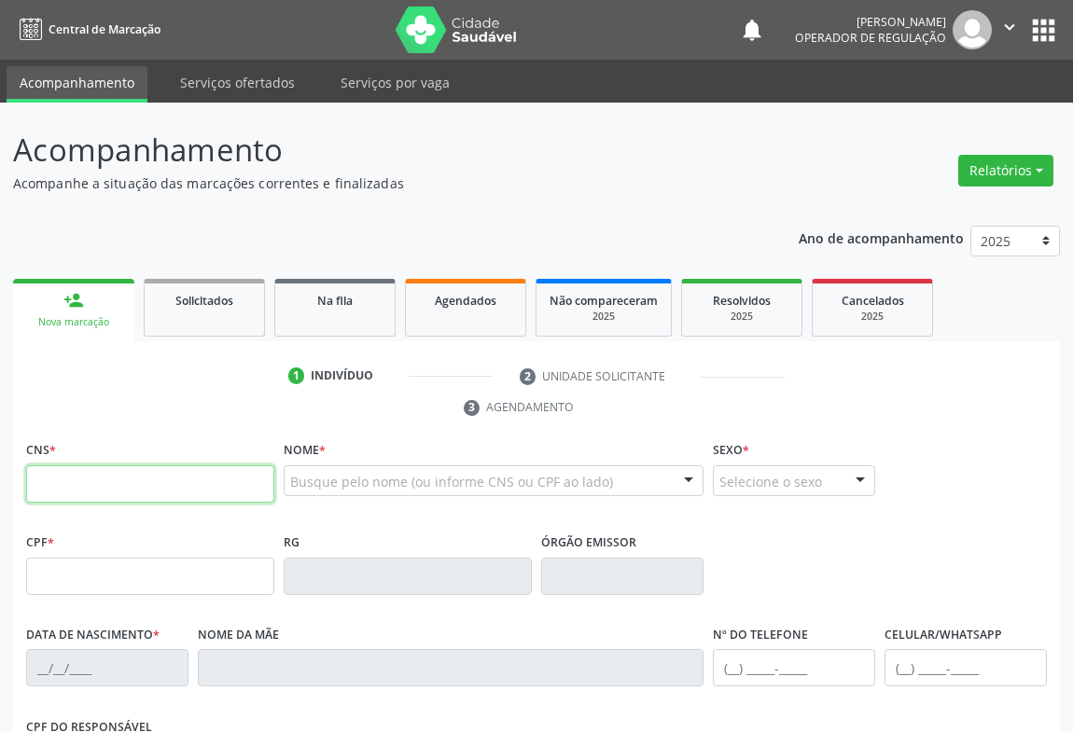
drag, startPoint x: 112, startPoint y: 466, endPoint x: 103, endPoint y: 484, distance: 20.9
click at [111, 469] on input "text" at bounding box center [150, 484] width 248 height 37
type input "706 4096 2864 4882"
type input "3454160"
type input "12/08/1967"
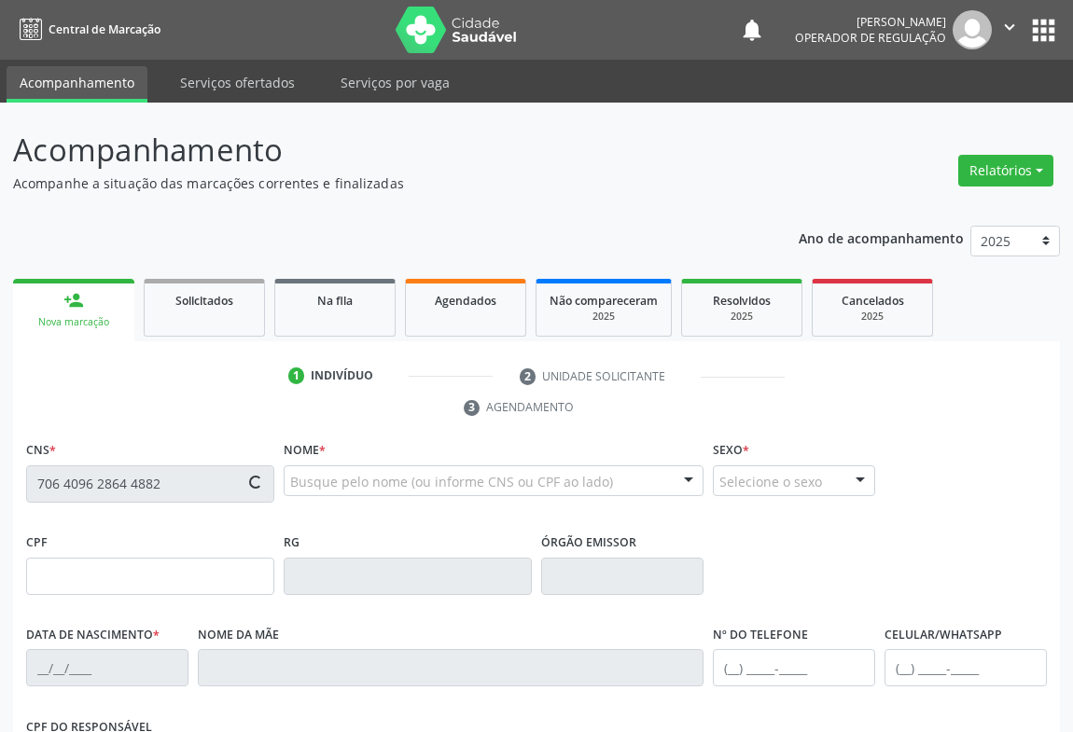
type input "(74) 99109-2517"
type input "S/N"
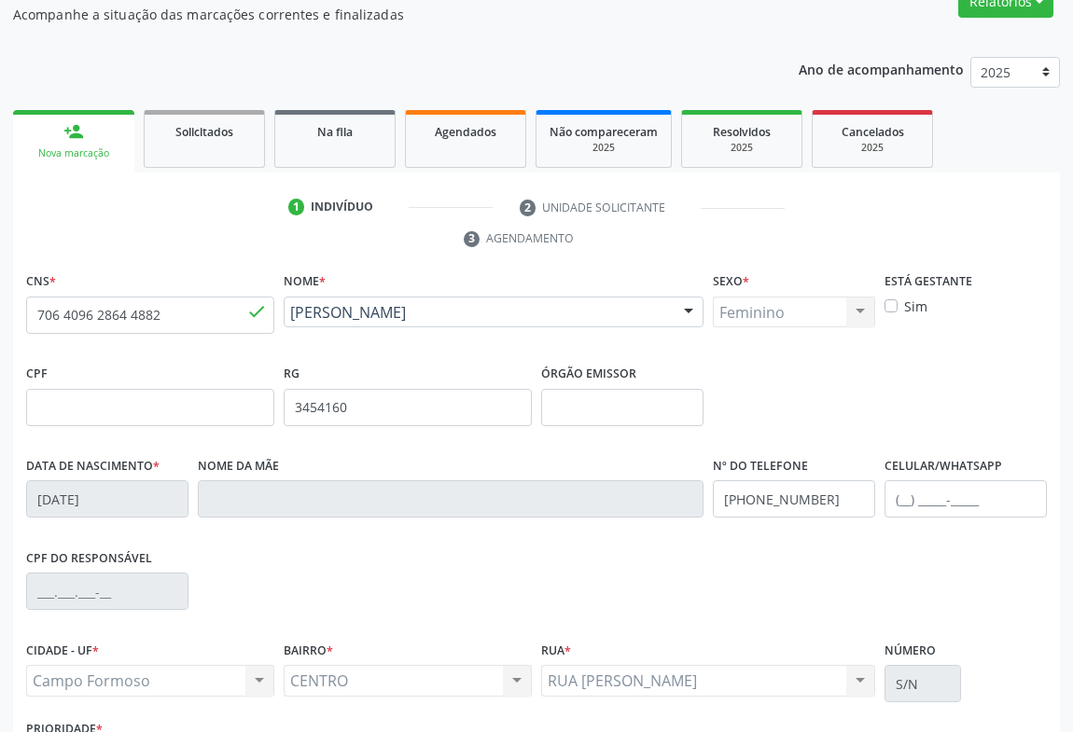
scroll to position [309, 0]
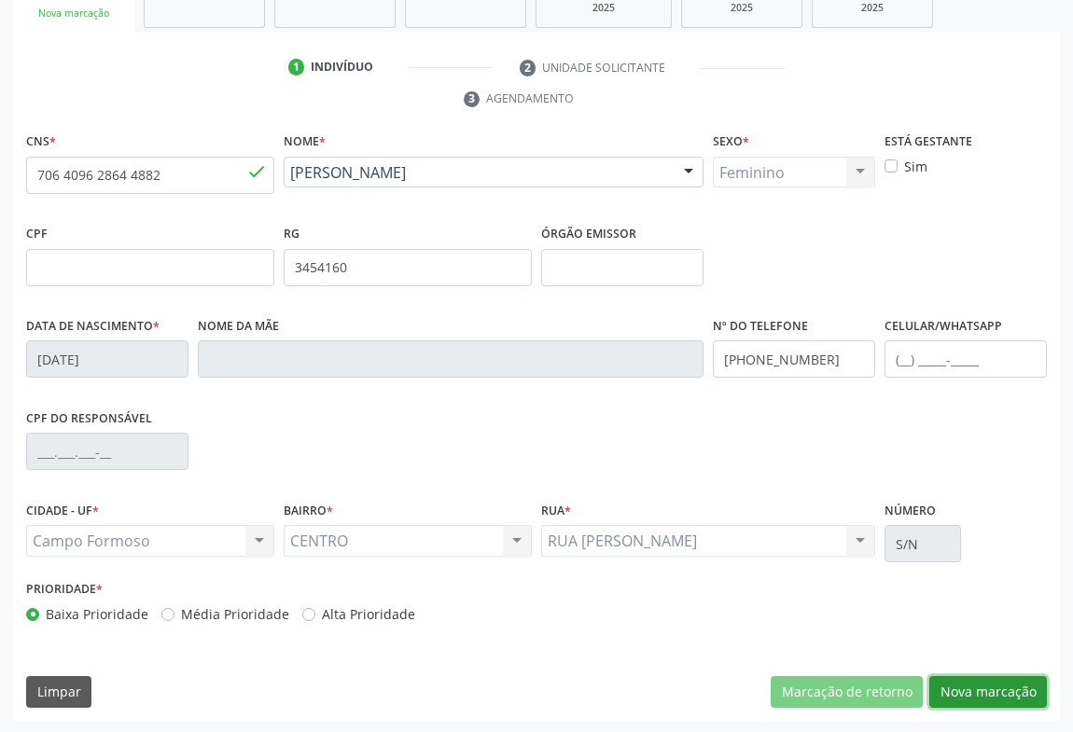
click at [970, 692] on button "Nova marcação" at bounding box center [988, 692] width 118 height 32
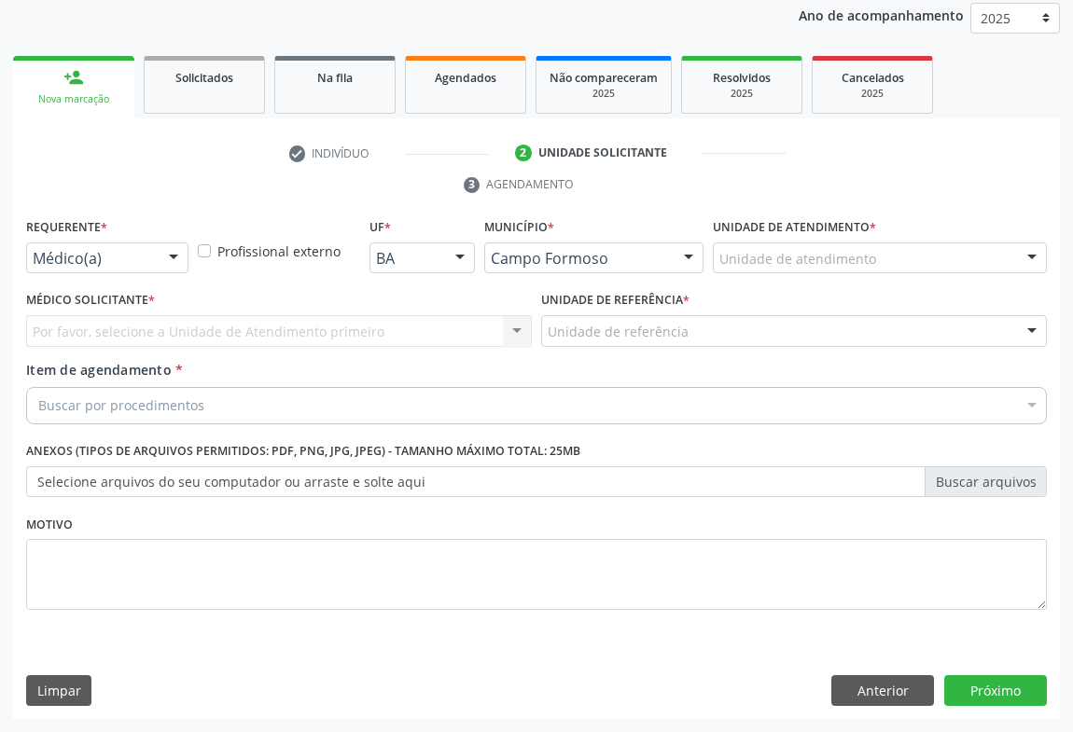
scroll to position [222, 0]
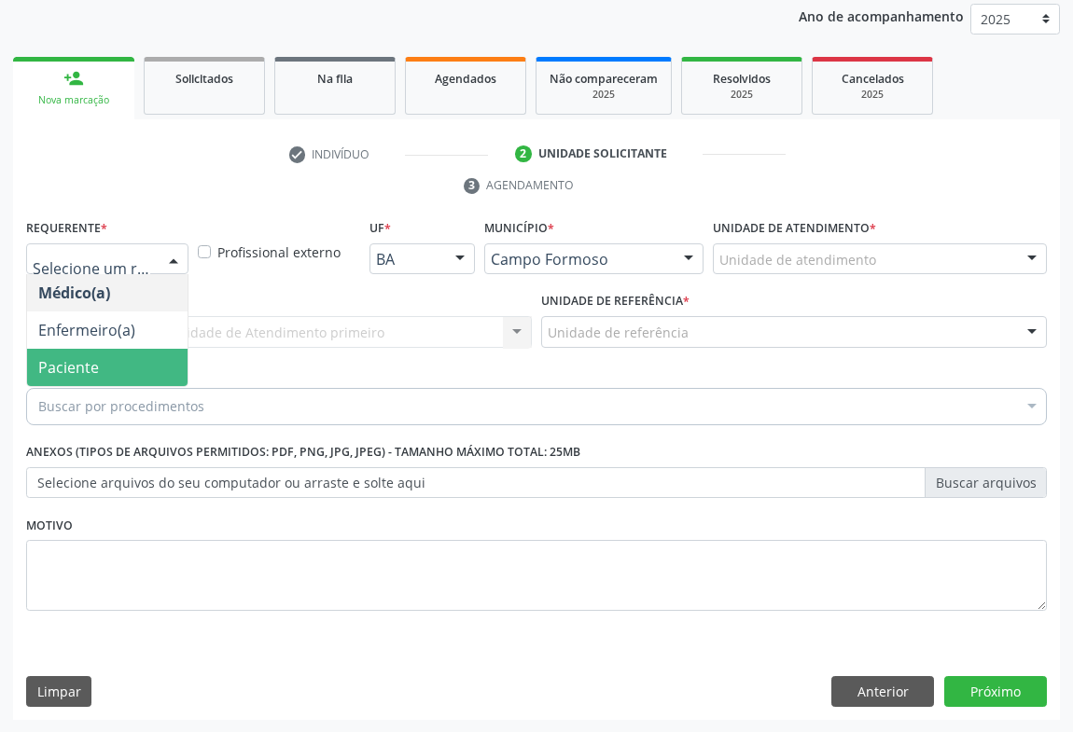
click at [69, 365] on span "Paciente" at bounding box center [68, 367] width 61 height 21
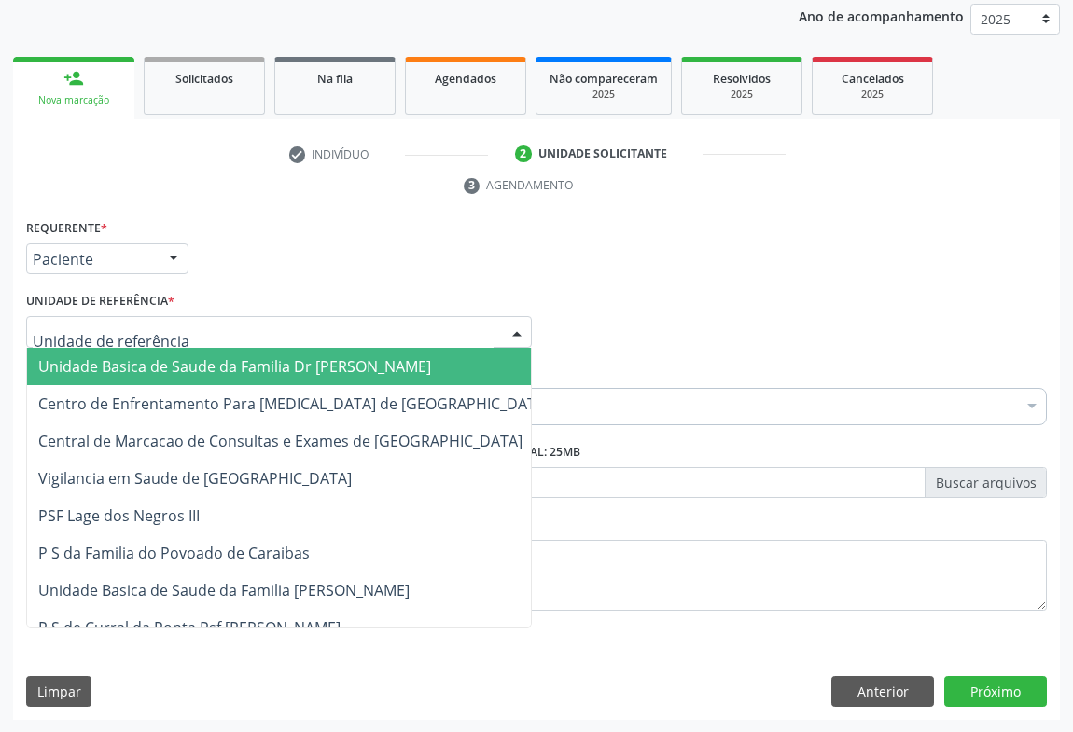
click at [131, 362] on span "Unidade Basica de Saude da Familia Dr [PERSON_NAME]" at bounding box center [234, 366] width 393 height 21
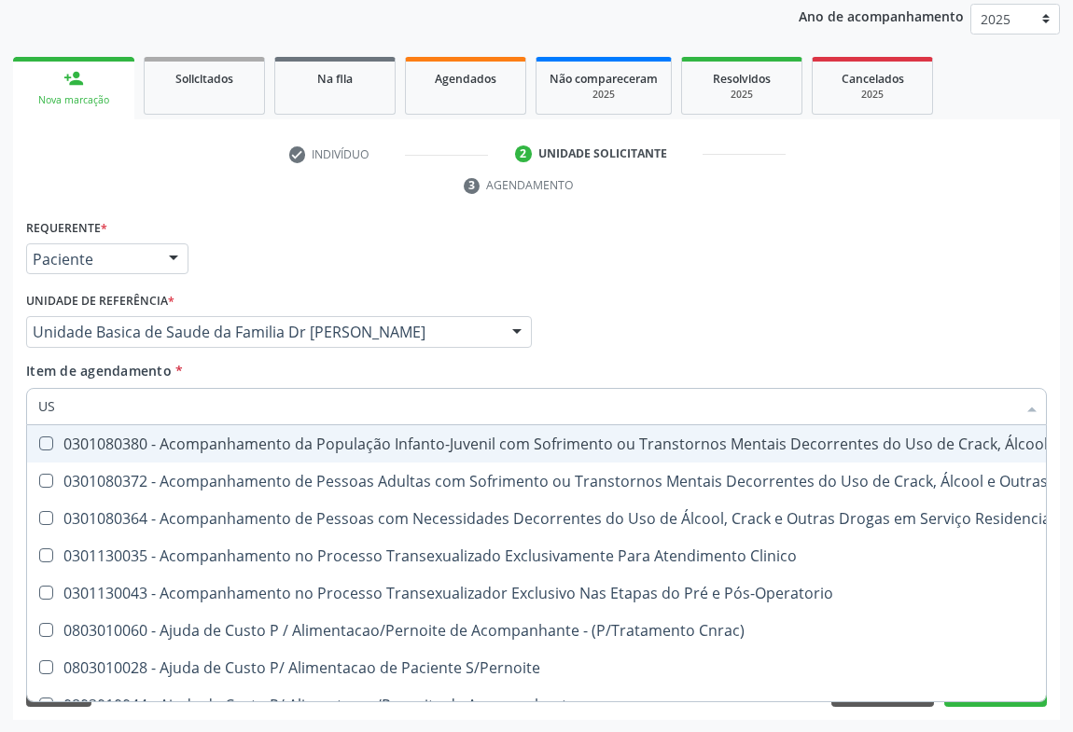
type input "USG"
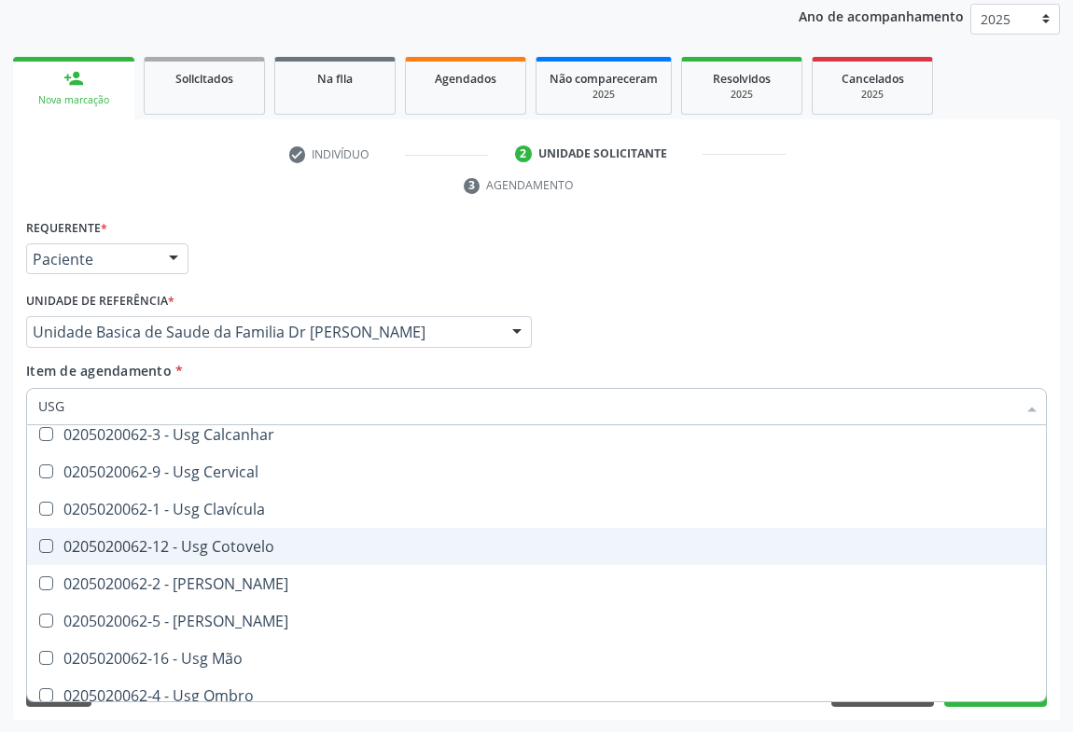
scroll to position [169, 0]
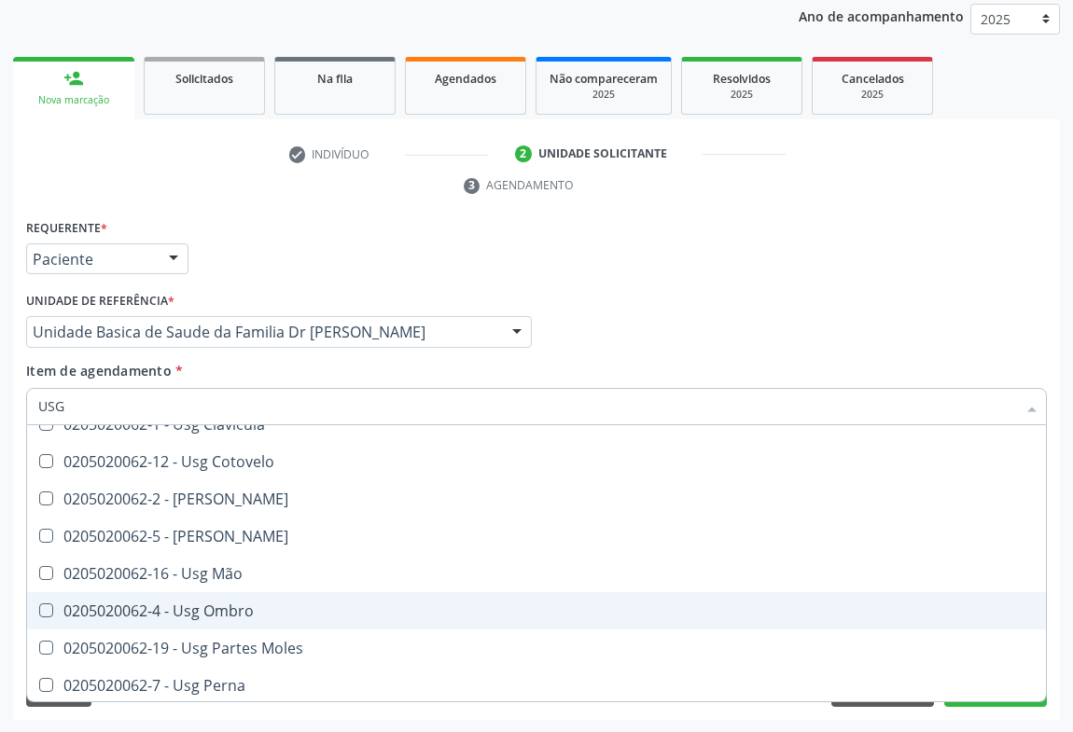
drag, startPoint x: 258, startPoint y: 616, endPoint x: 243, endPoint y: 616, distance: 15.9
click at [254, 616] on span "0205020062-4 - Usg Ombro" at bounding box center [536, 610] width 1019 height 37
checkbox Ombro "true"
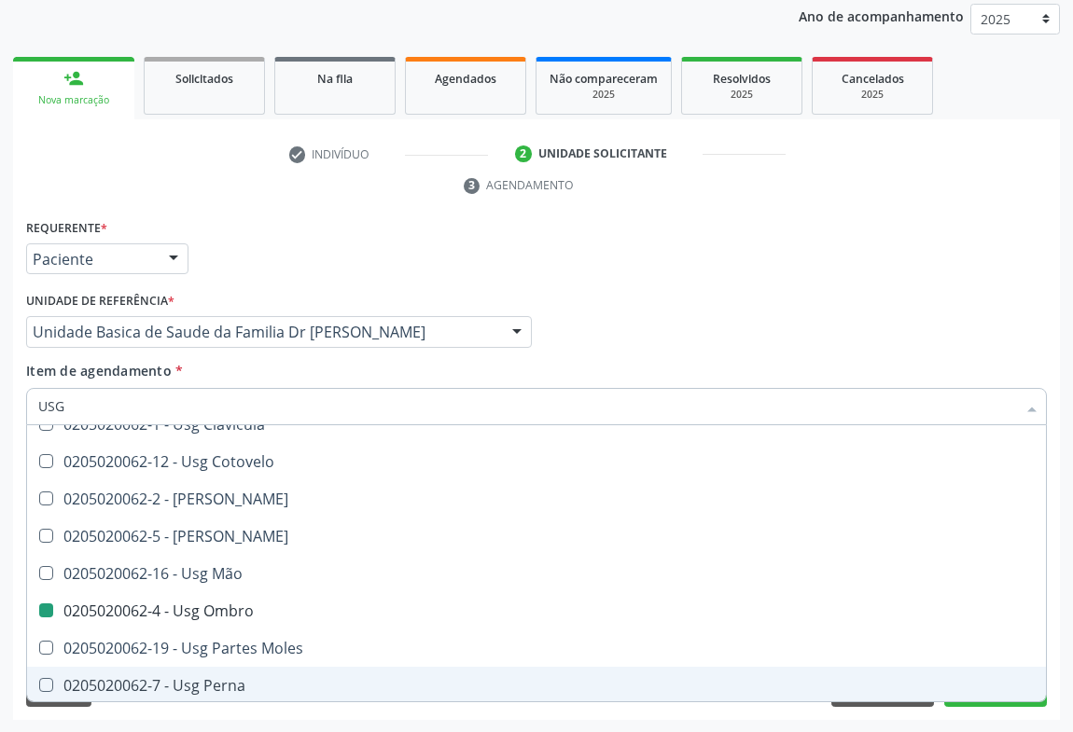
click at [1006, 722] on div "Acompanhamento Acompanhe a situação das marcações correntes e finalizadas Relat…" at bounding box center [536, 307] width 1073 height 853
checkbox Braço "true"
checkbox Ombro "false"
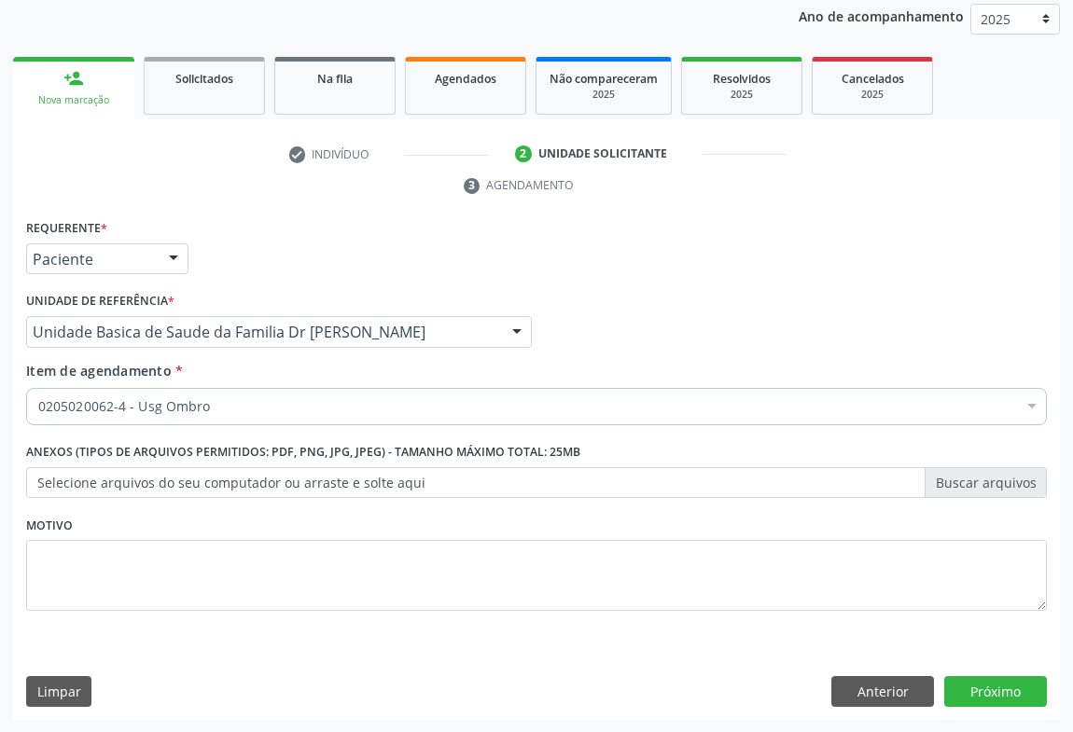
scroll to position [0, 0]
click at [995, 697] on button "Próximo" at bounding box center [995, 692] width 103 height 32
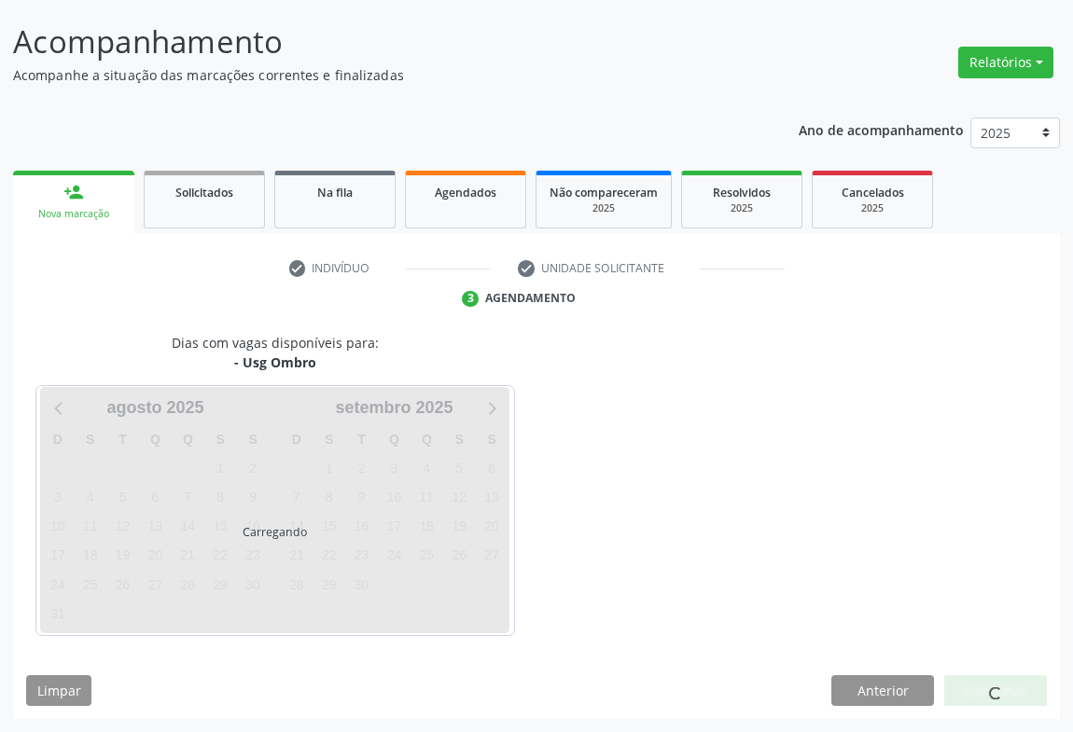
scroll to position [107, 0]
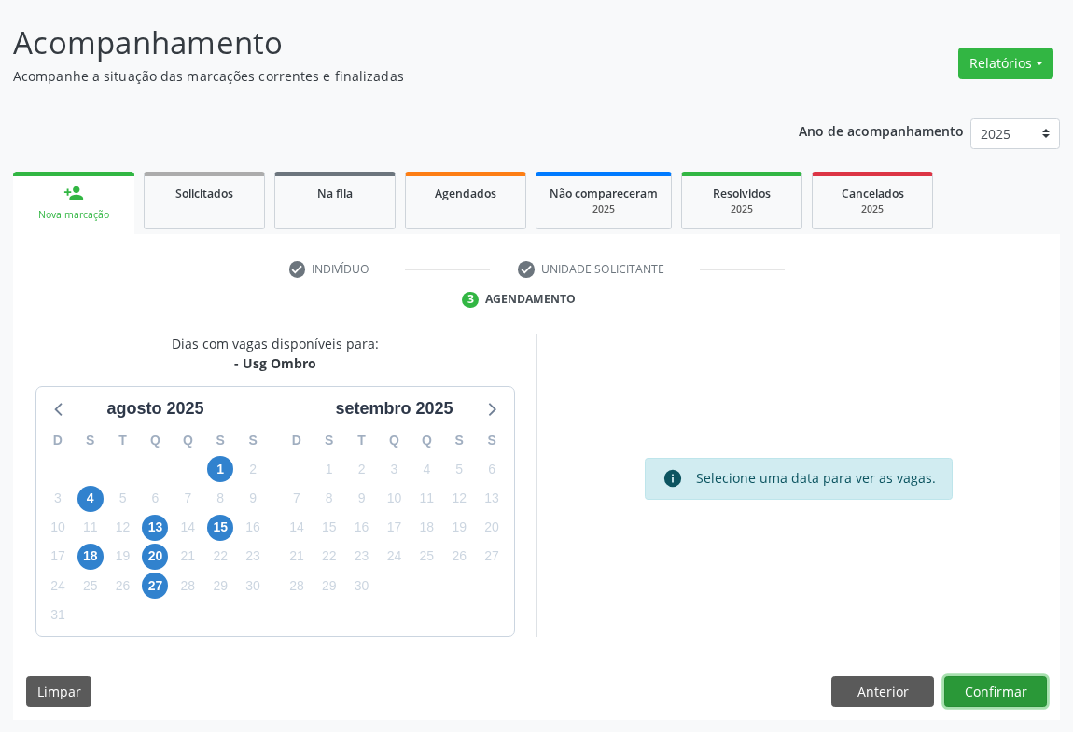
click at [995, 697] on button "Confirmar" at bounding box center [995, 692] width 103 height 32
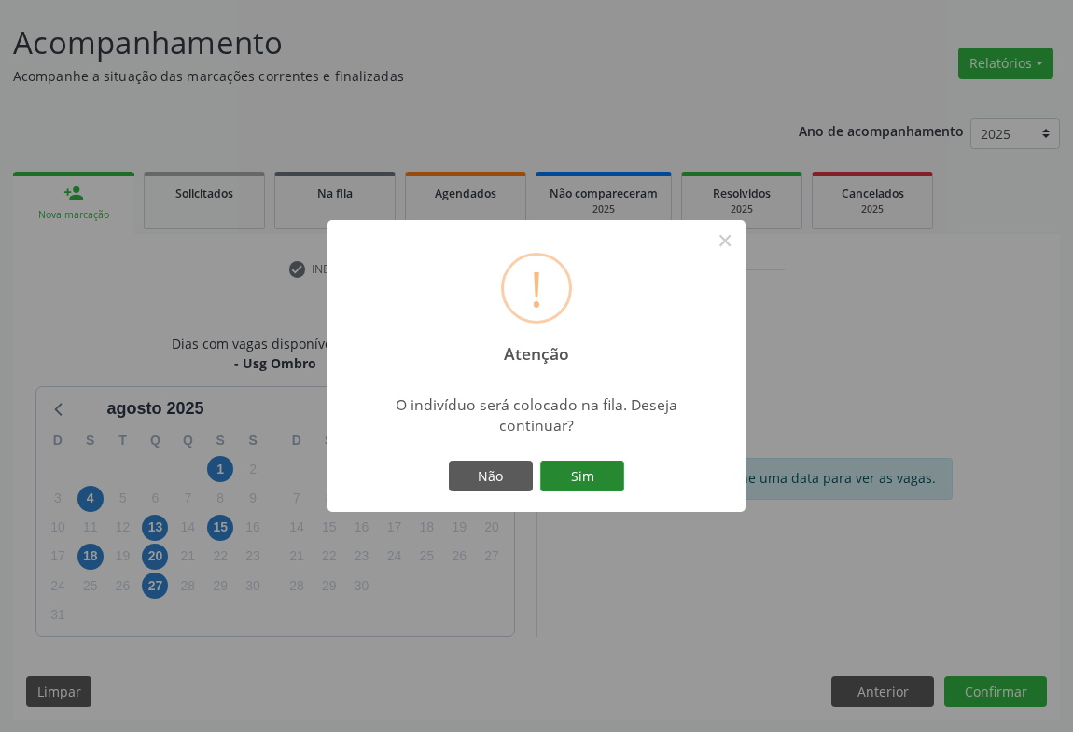
click at [592, 471] on button "Sim" at bounding box center [582, 477] width 84 height 32
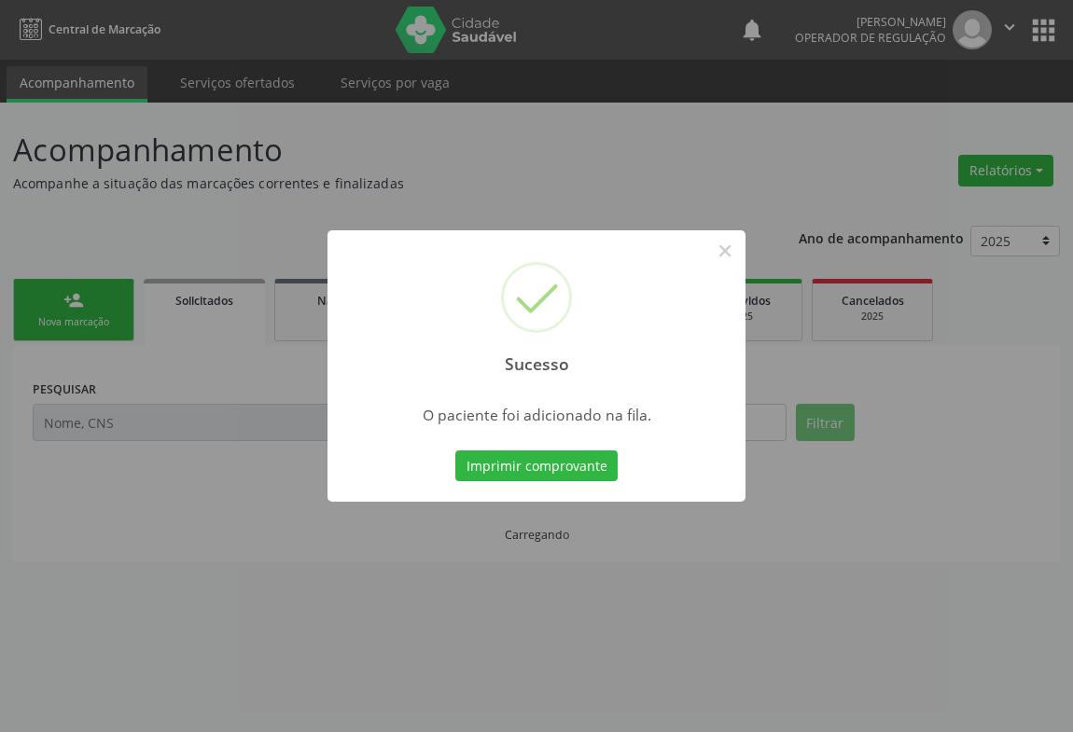
scroll to position [0, 0]
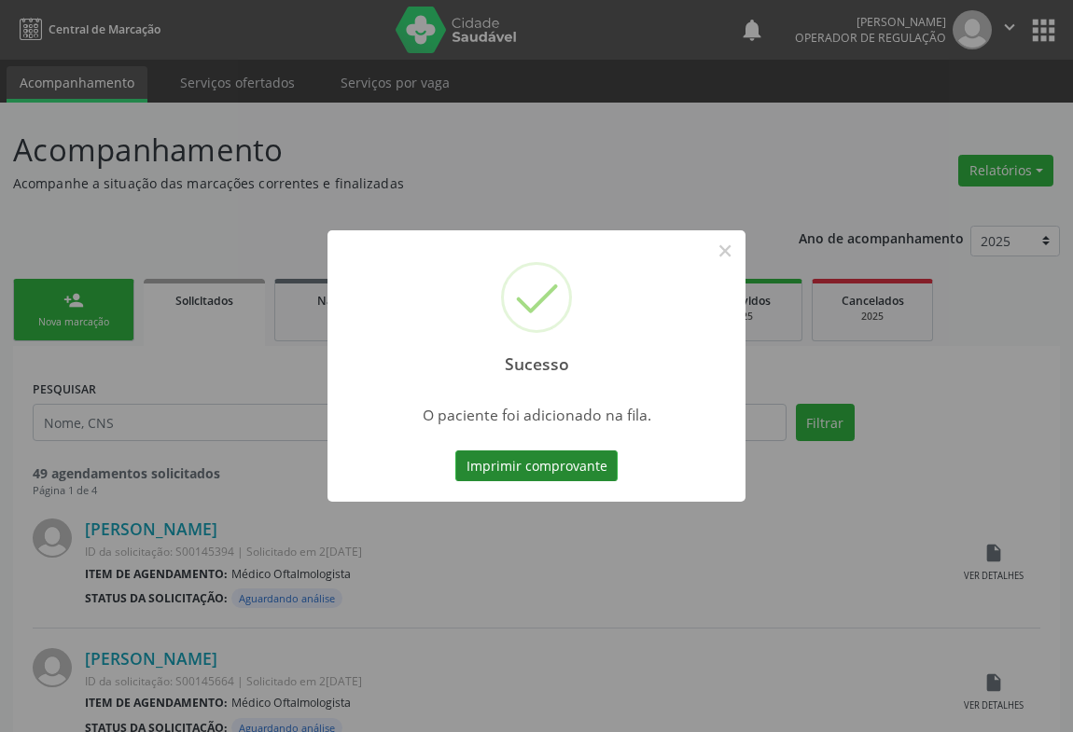
click at [592, 455] on button "Imprimir comprovante" at bounding box center [536, 467] width 162 height 32
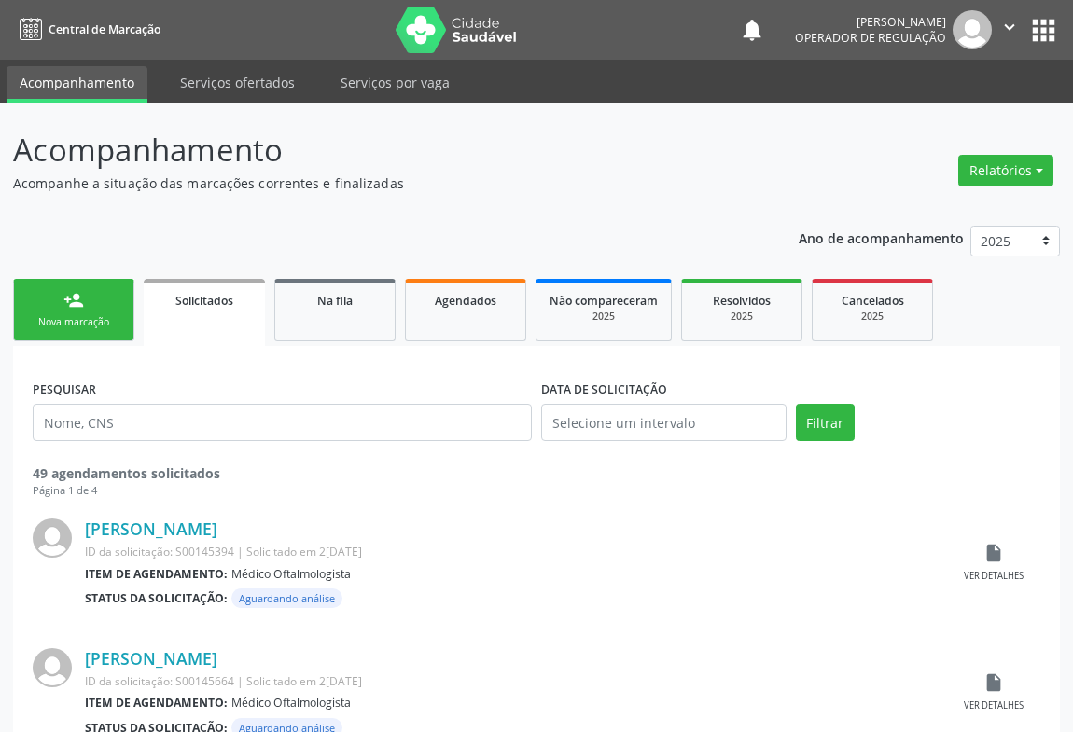
click at [90, 318] on div "Nova marcação" at bounding box center [73, 322] width 93 height 14
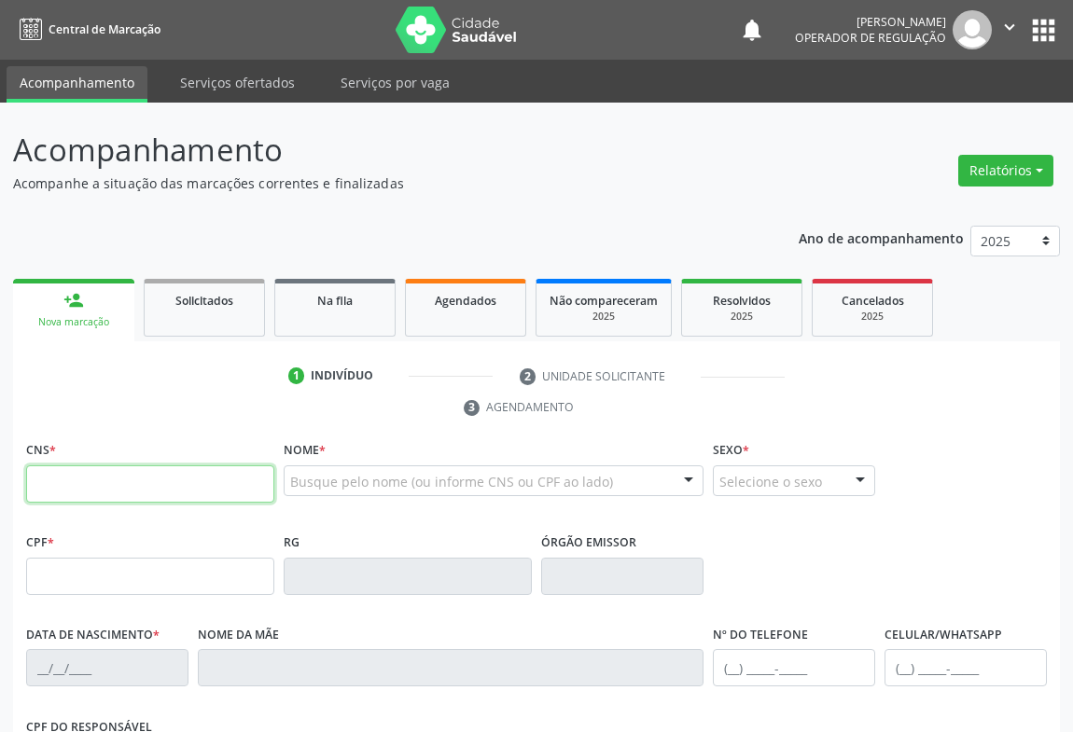
click at [132, 492] on input "text" at bounding box center [150, 484] width 248 height 37
type input "702 8016 5601 5262"
type input "2303037654"
type input "30/10/2009"
type input "(74) 99933-6356"
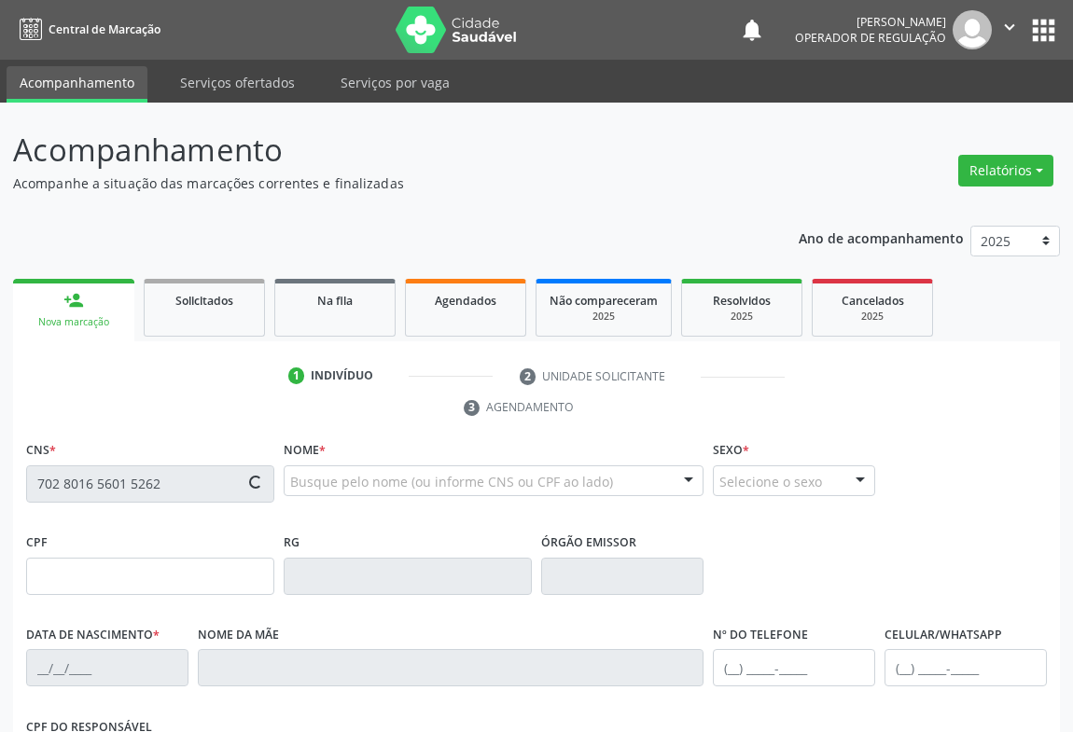
type input "(74) 99900-0224"
type input "096.739.585-21"
type input "S/N"
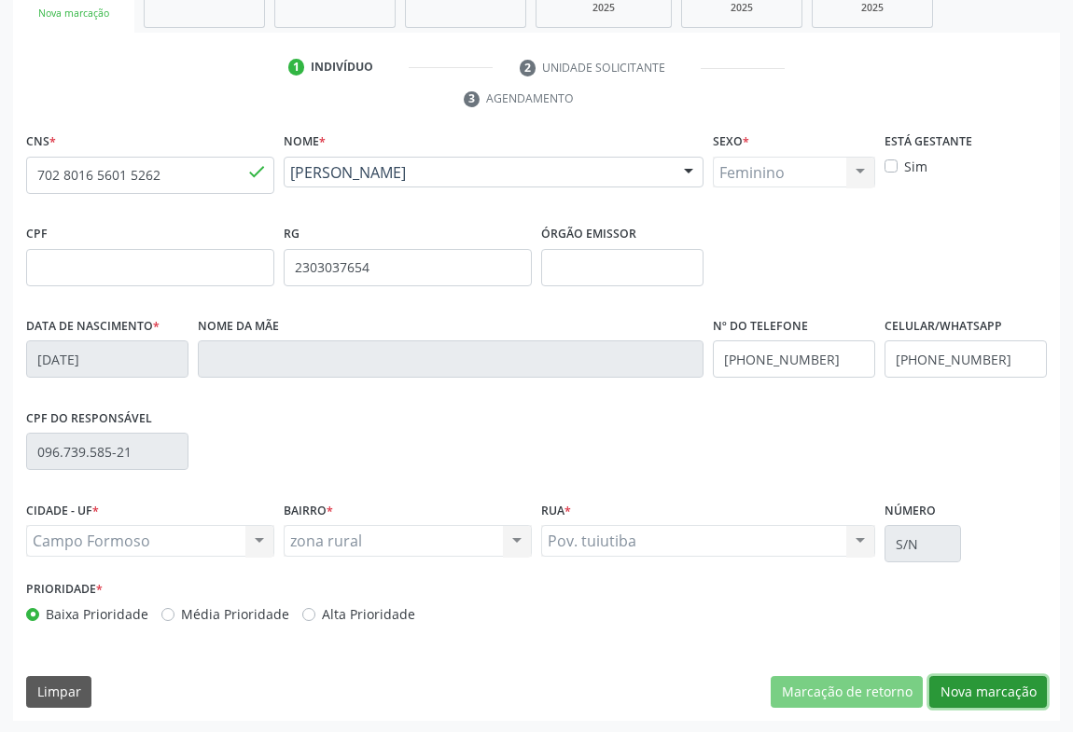
drag, startPoint x: 983, startPoint y: 691, endPoint x: 764, endPoint y: 603, distance: 236.5
click at [967, 687] on button "Nova marcação" at bounding box center [988, 692] width 118 height 32
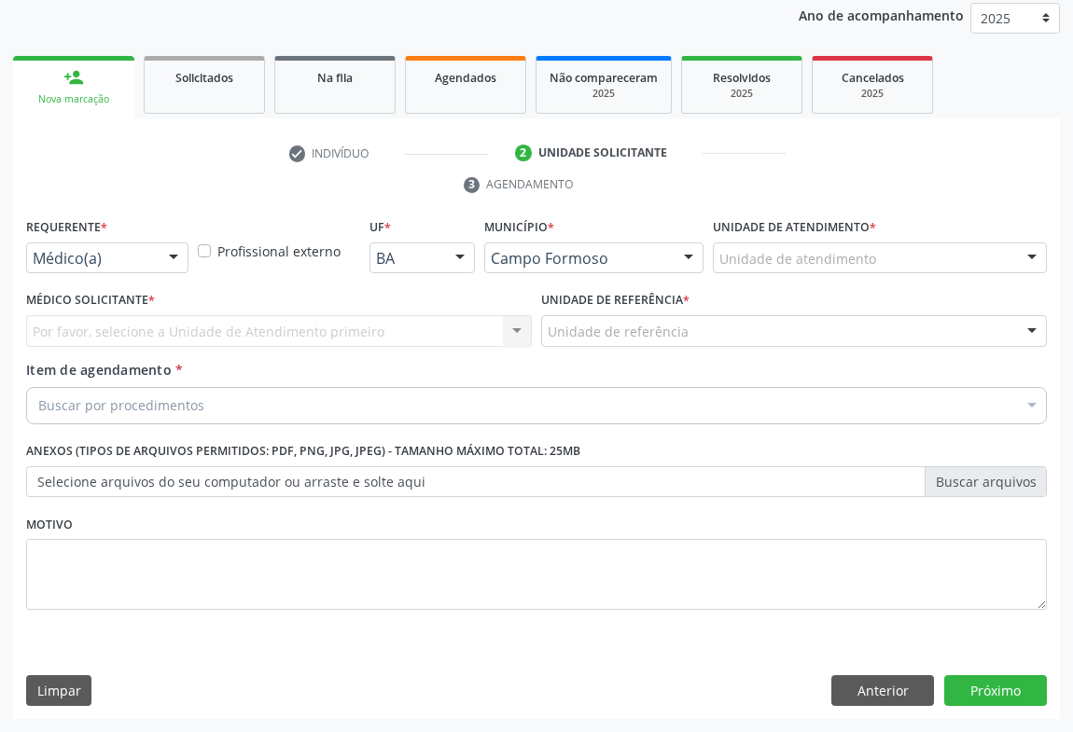
scroll to position [222, 0]
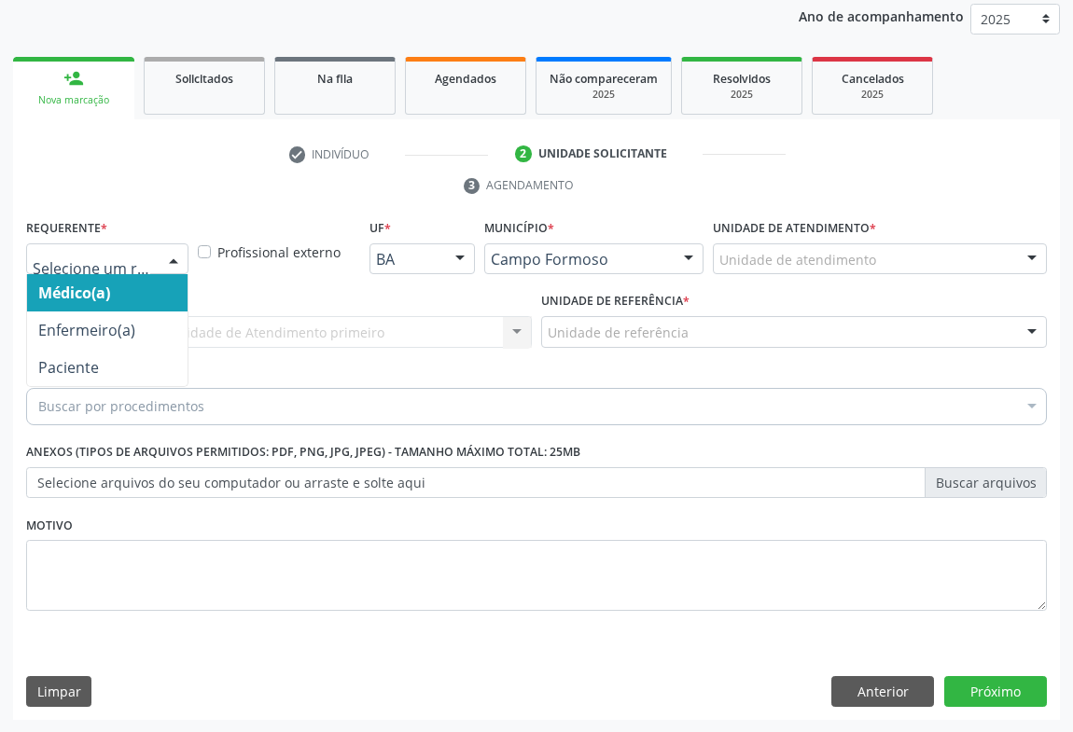
click at [112, 269] on div at bounding box center [107, 260] width 162 height 32
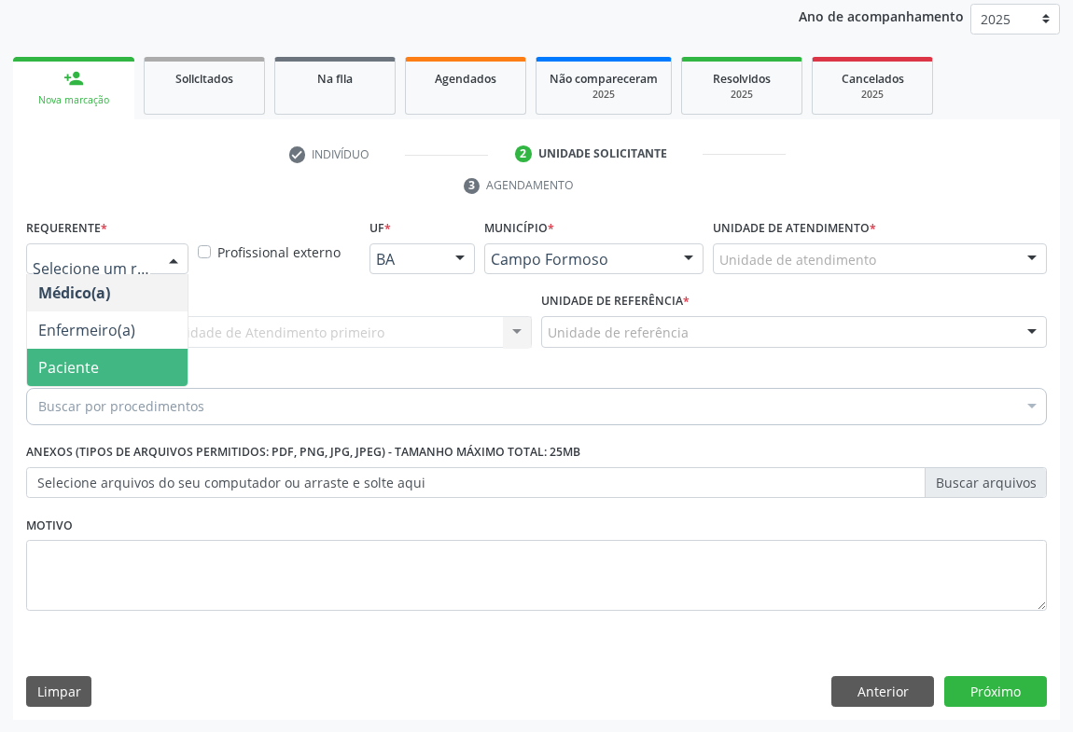
click at [90, 370] on span "Paciente" at bounding box center [68, 367] width 61 height 21
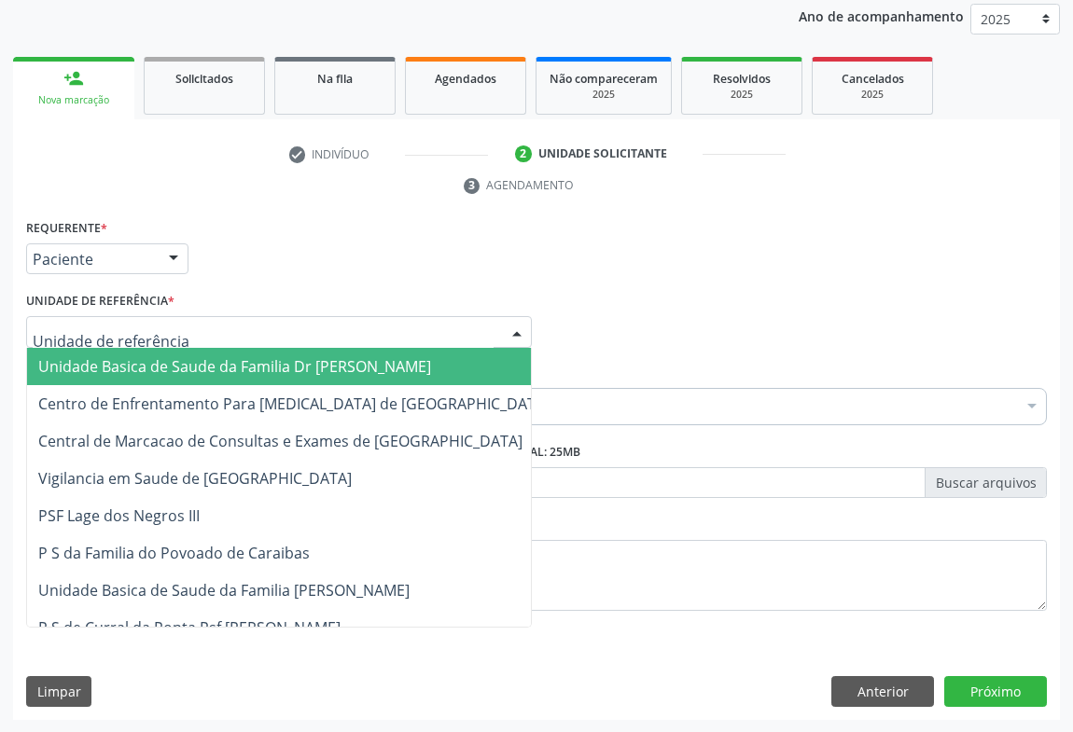
drag, startPoint x: 98, startPoint y: 333, endPoint x: 109, endPoint y: 327, distance: 12.5
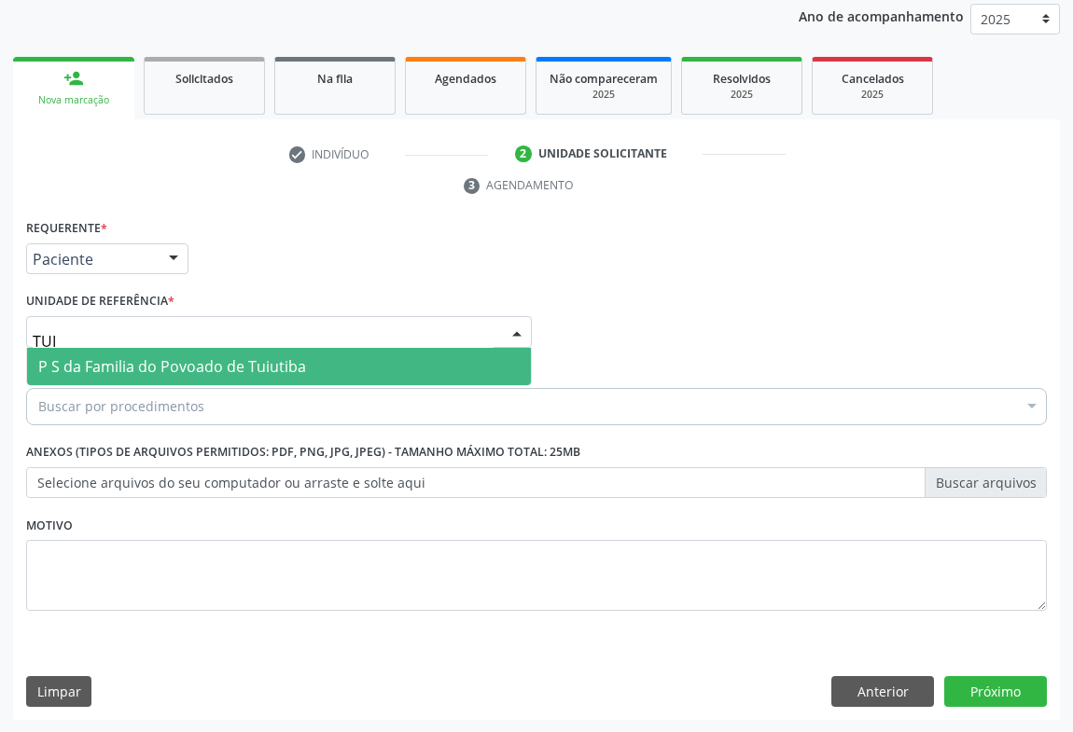
type input "TUIU"
click at [203, 363] on span "P S da Familia do Povoado de Tuiutiba" at bounding box center [172, 366] width 268 height 21
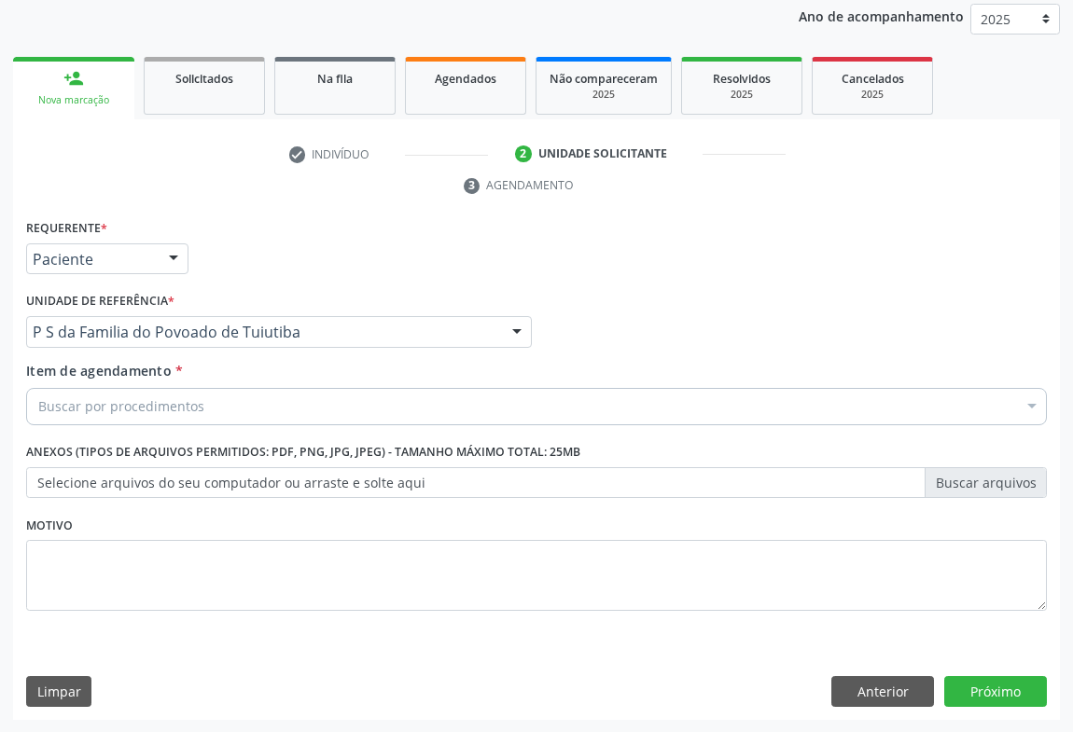
drag, startPoint x: 203, startPoint y: 363, endPoint x: 187, endPoint y: 404, distance: 44.4
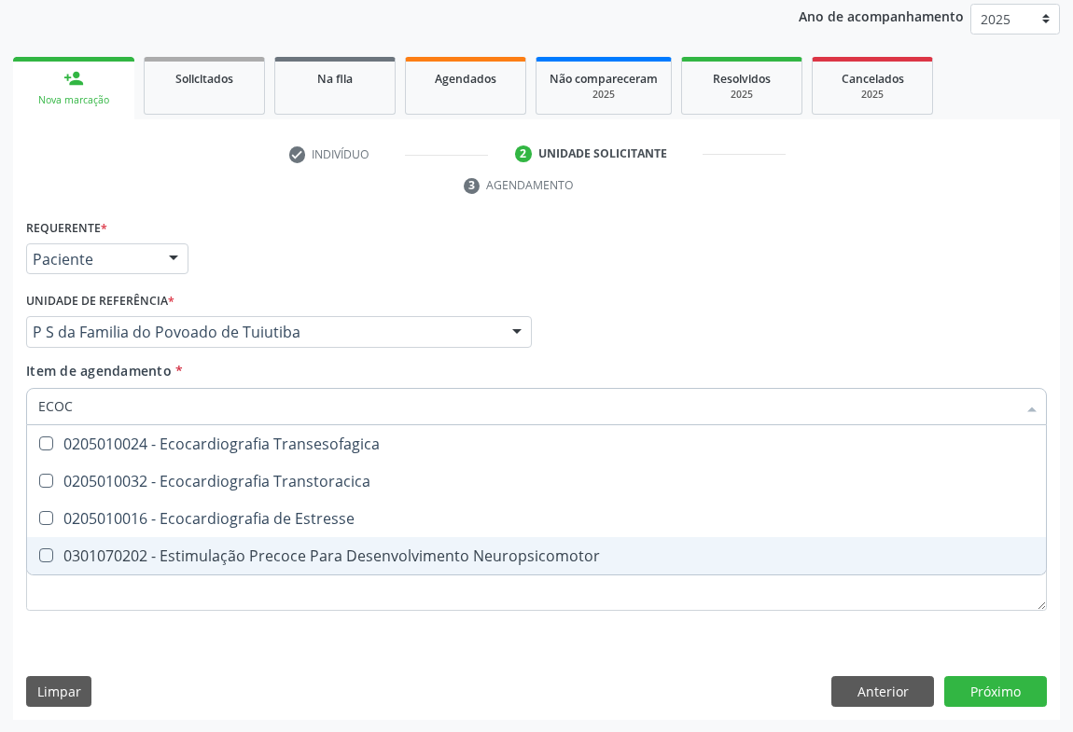
type input "ECOCA"
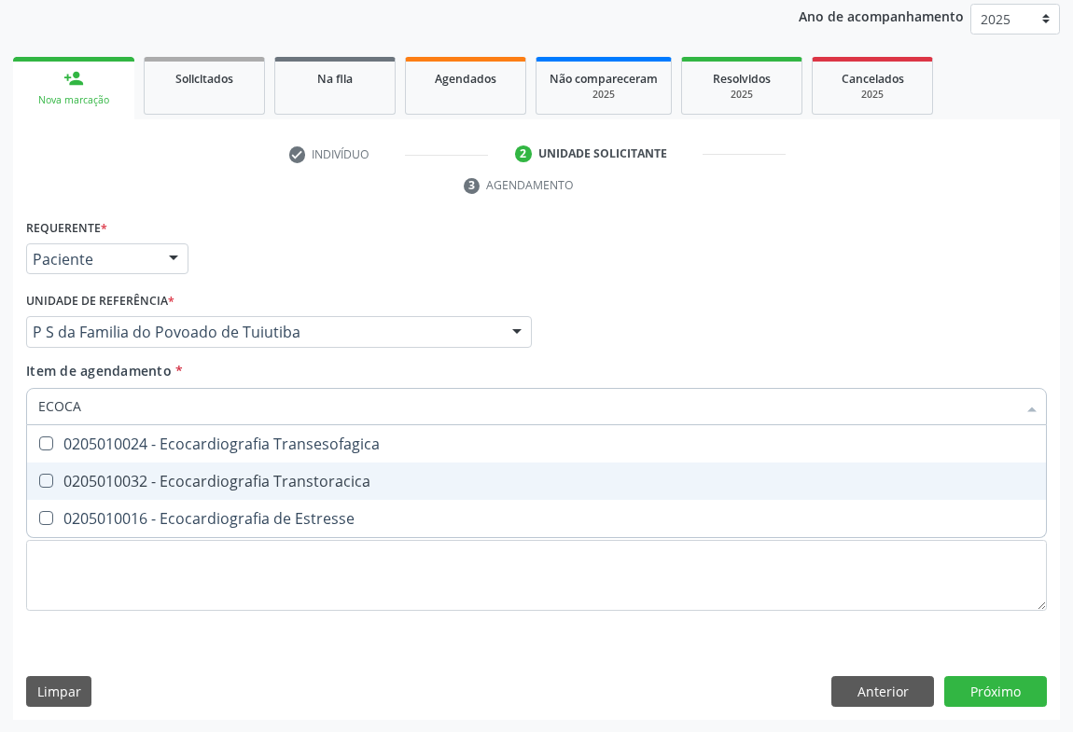
click at [355, 488] on div "0205010032 - Ecocardiografia Transtoracica" at bounding box center [536, 481] width 996 height 15
checkbox Transtoracica "true"
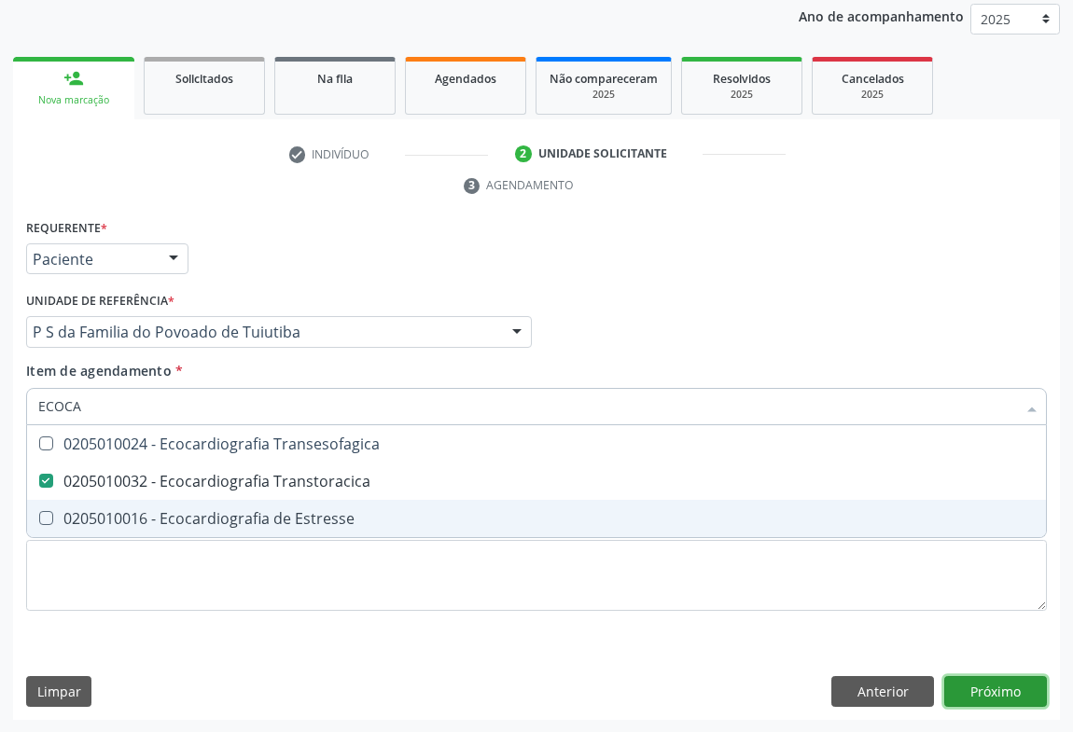
click at [986, 659] on div "Requerente * Paciente Médico(a) Enfermeiro(a) Paciente Nenhum resultado encontr…" at bounding box center [536, 468] width 1047 height 507
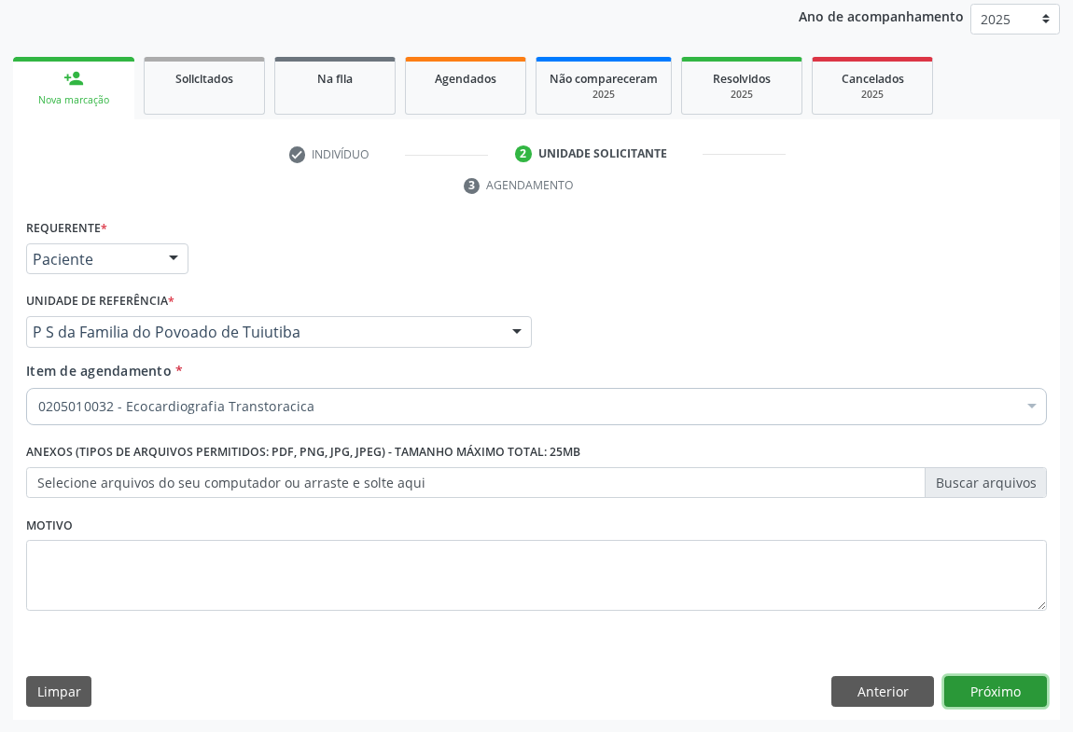
click at [973, 685] on button "Próximo" at bounding box center [995, 692] width 103 height 32
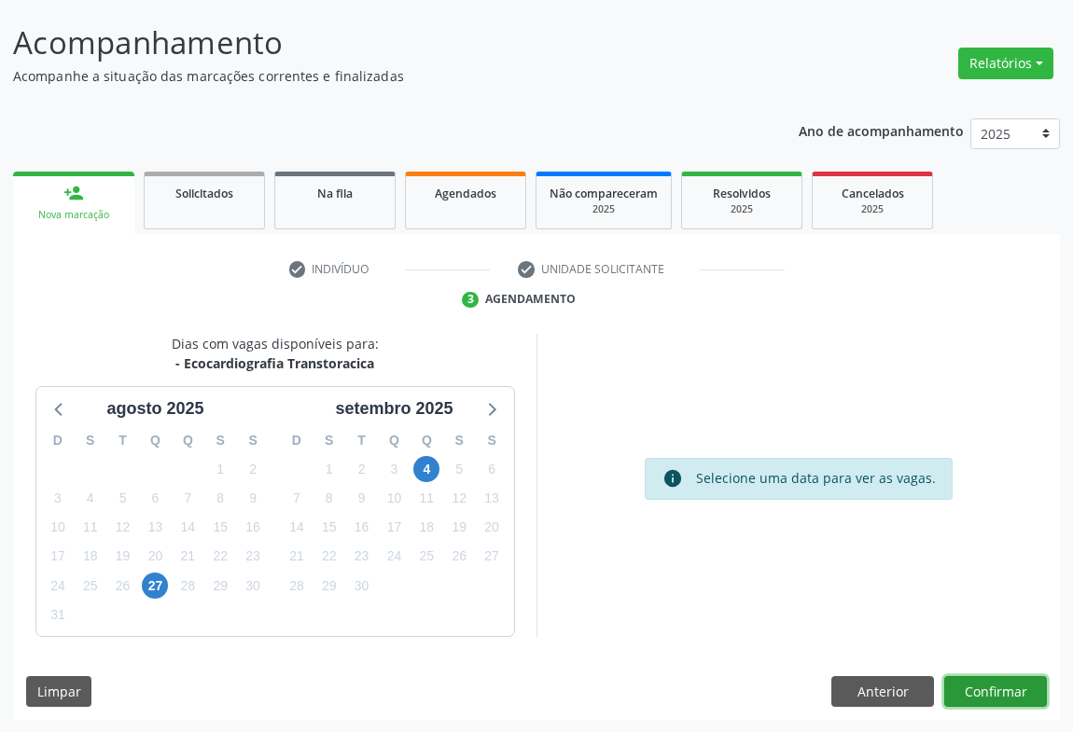
drag, startPoint x: 1009, startPoint y: 696, endPoint x: 999, endPoint y: 689, distance: 11.4
click at [999, 689] on button "Confirmar" at bounding box center [995, 692] width 103 height 32
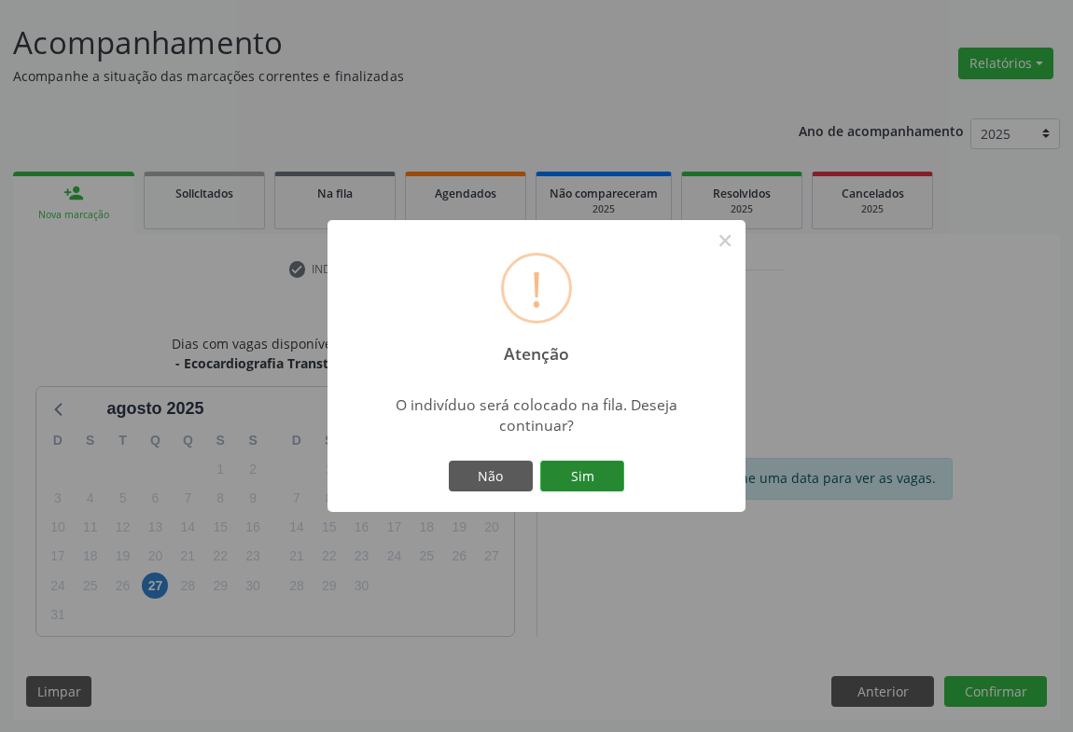
click at [578, 466] on button "Sim" at bounding box center [582, 477] width 84 height 32
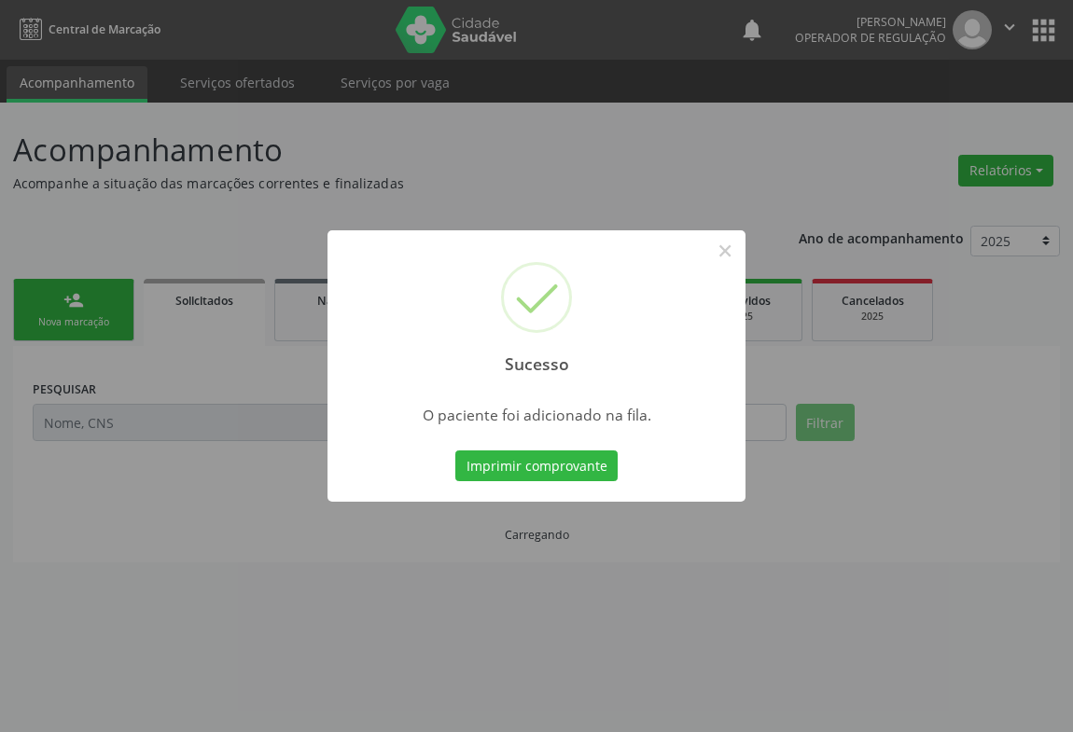
scroll to position [0, 0]
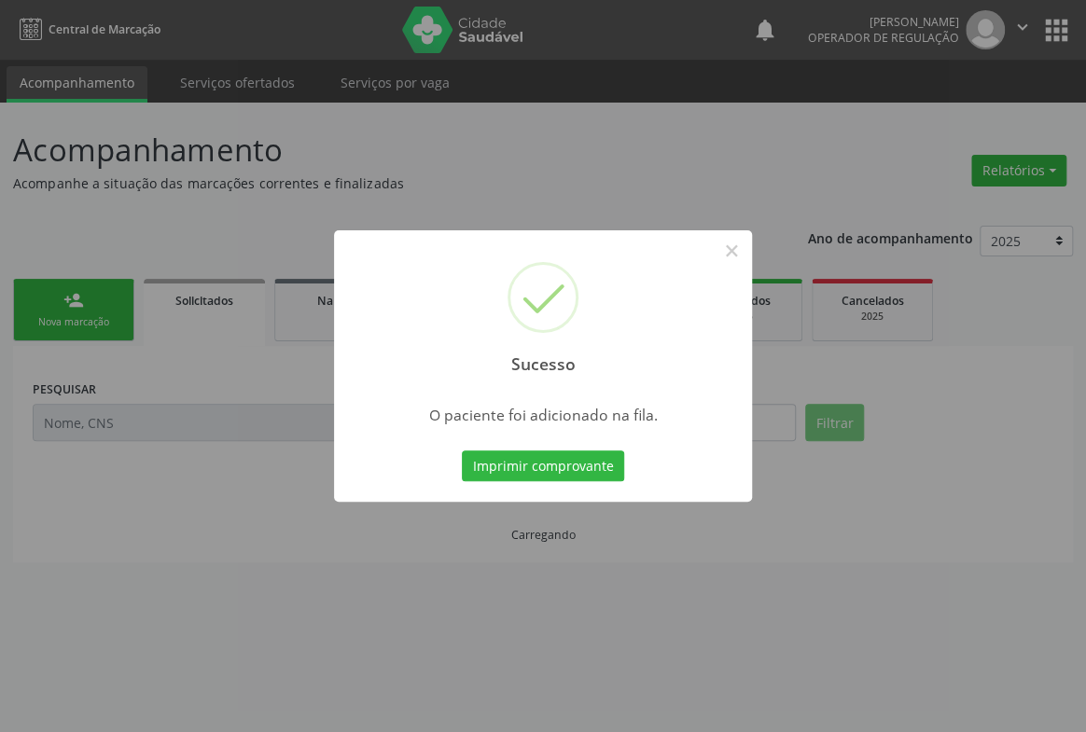
drag, startPoint x: 572, startPoint y: 463, endPoint x: 543, endPoint y: 500, distance: 47.2
click at [571, 463] on button "Imprimir comprovante" at bounding box center [543, 467] width 162 height 32
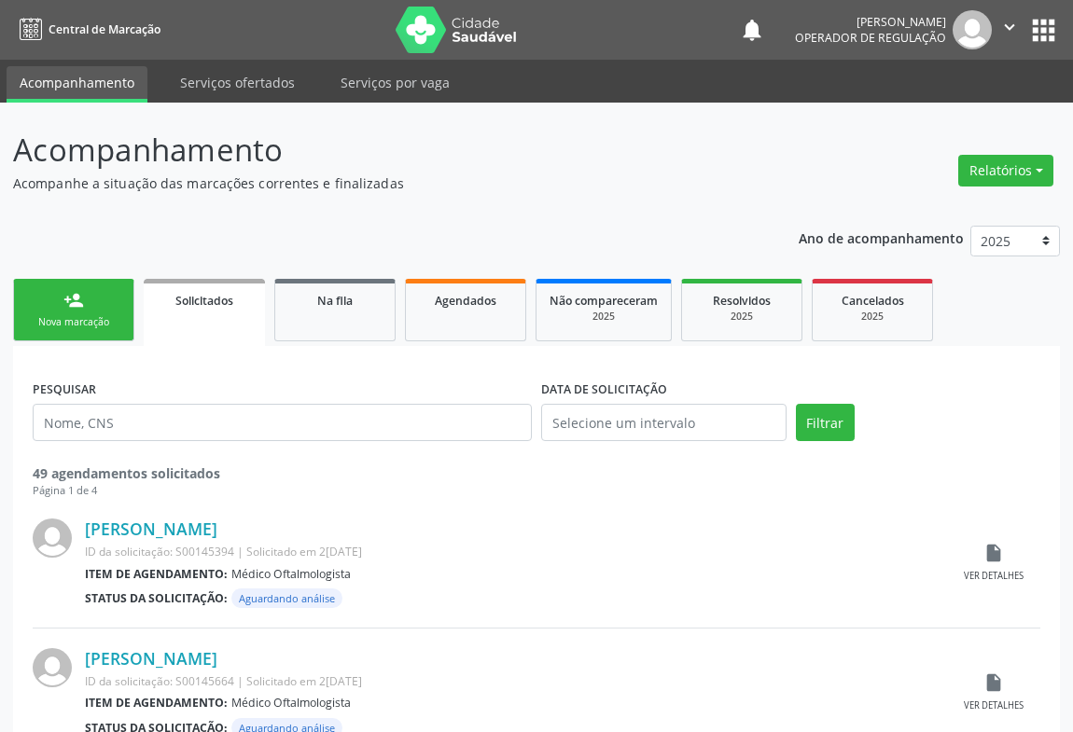
click at [96, 309] on link "person_add Nova marcação" at bounding box center [73, 310] width 121 height 63
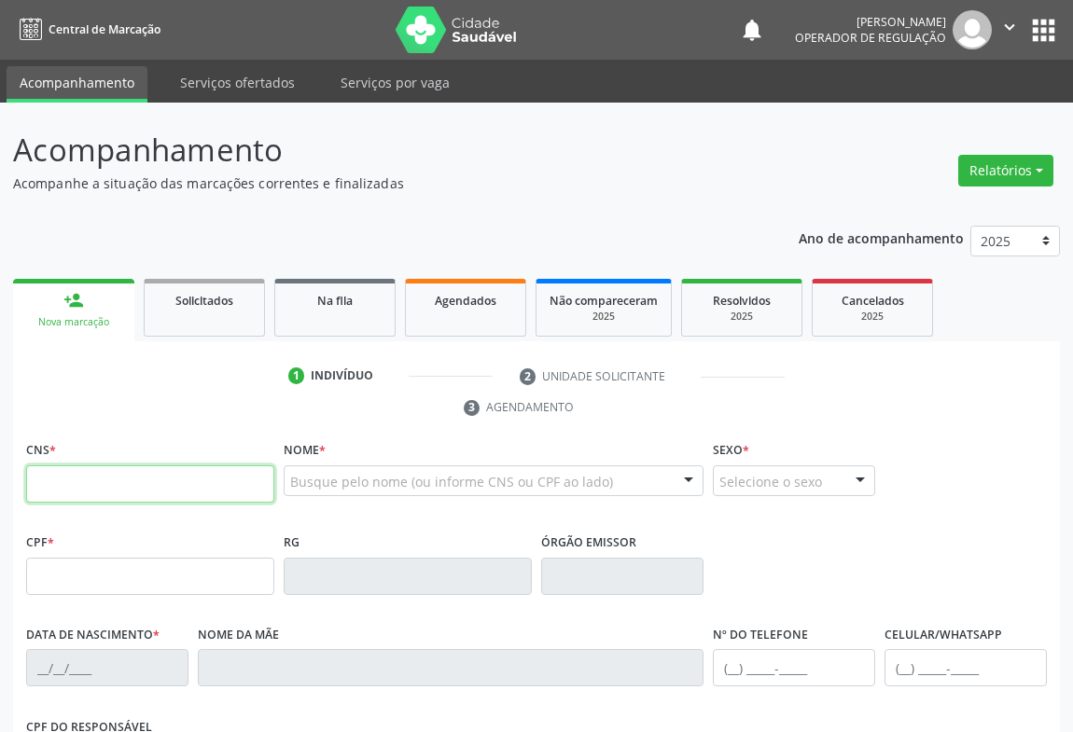
click at [138, 479] on input "text" at bounding box center [150, 484] width 248 height 37
type input "704 7050 2091 3740"
type input "12/04/1969"
type input "(74) 98823-2611"
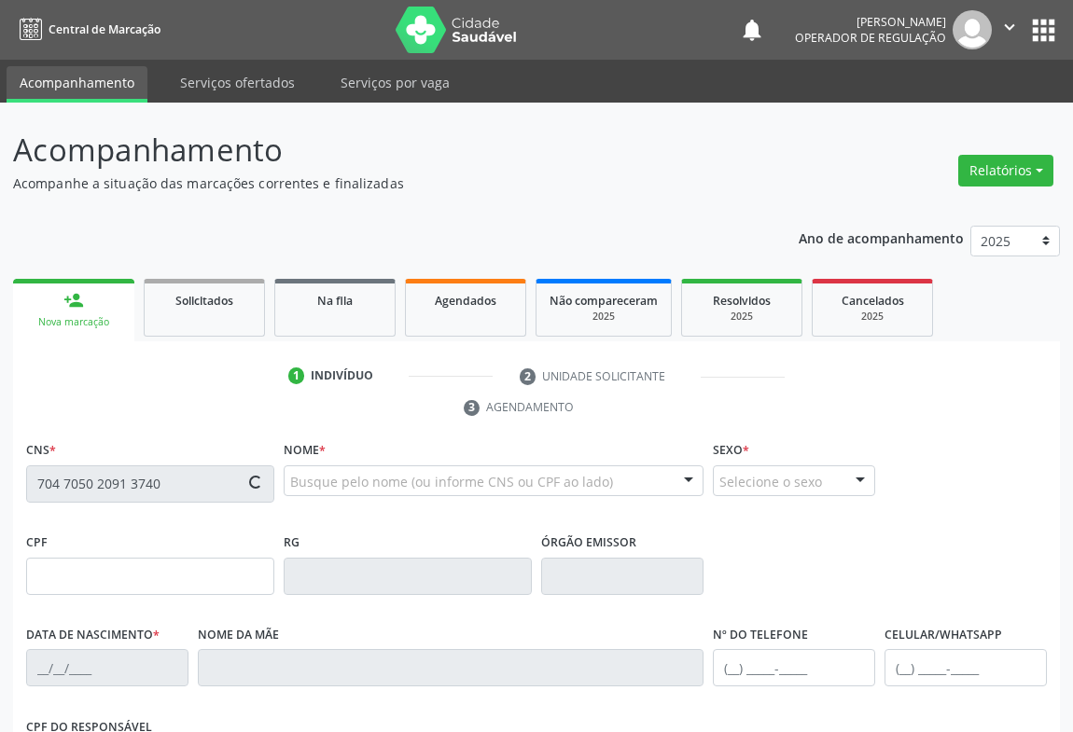
type input "AP102"
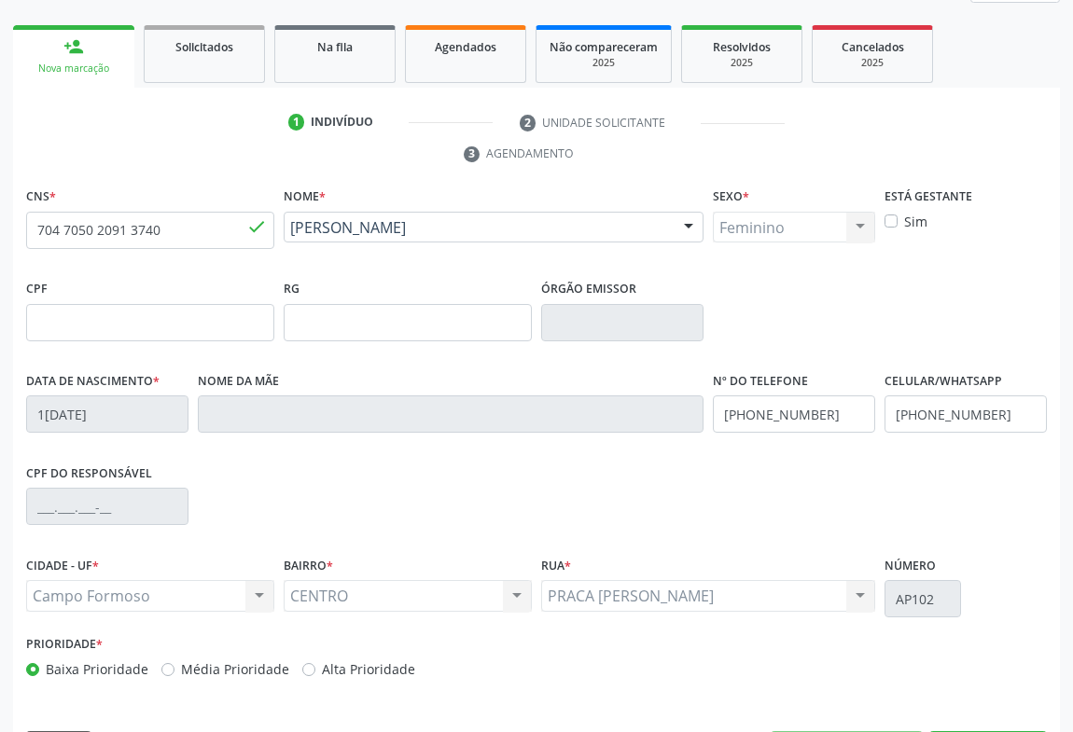
scroll to position [309, 0]
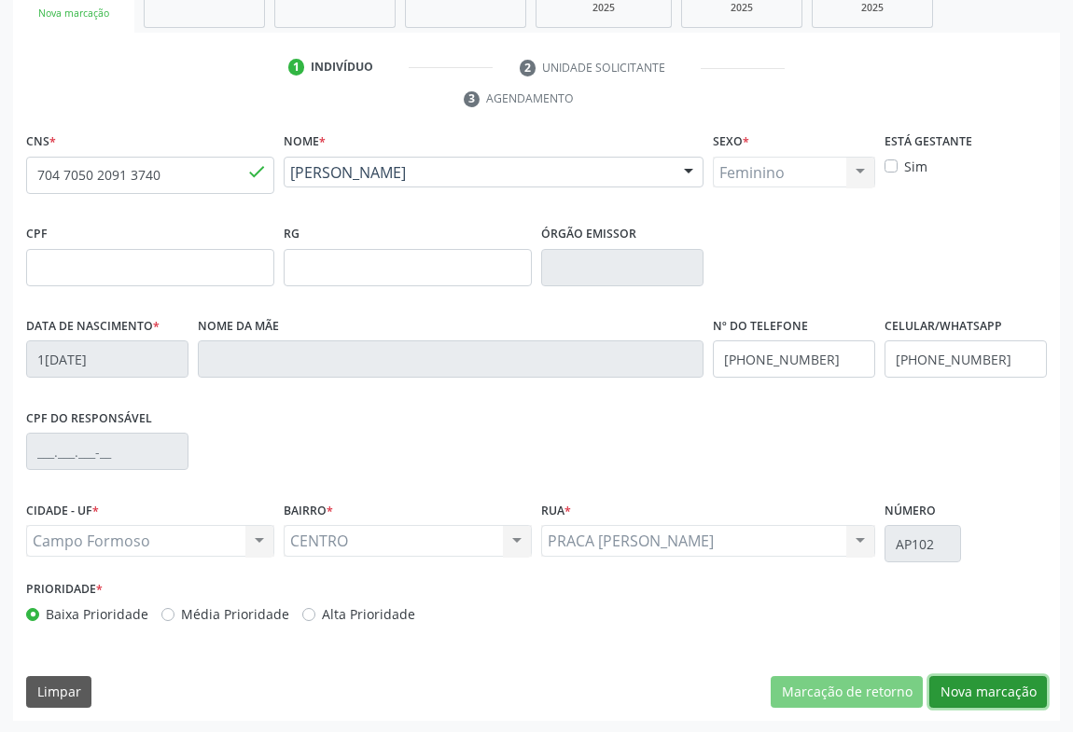
click at [970, 681] on button "Nova marcação" at bounding box center [988, 692] width 118 height 32
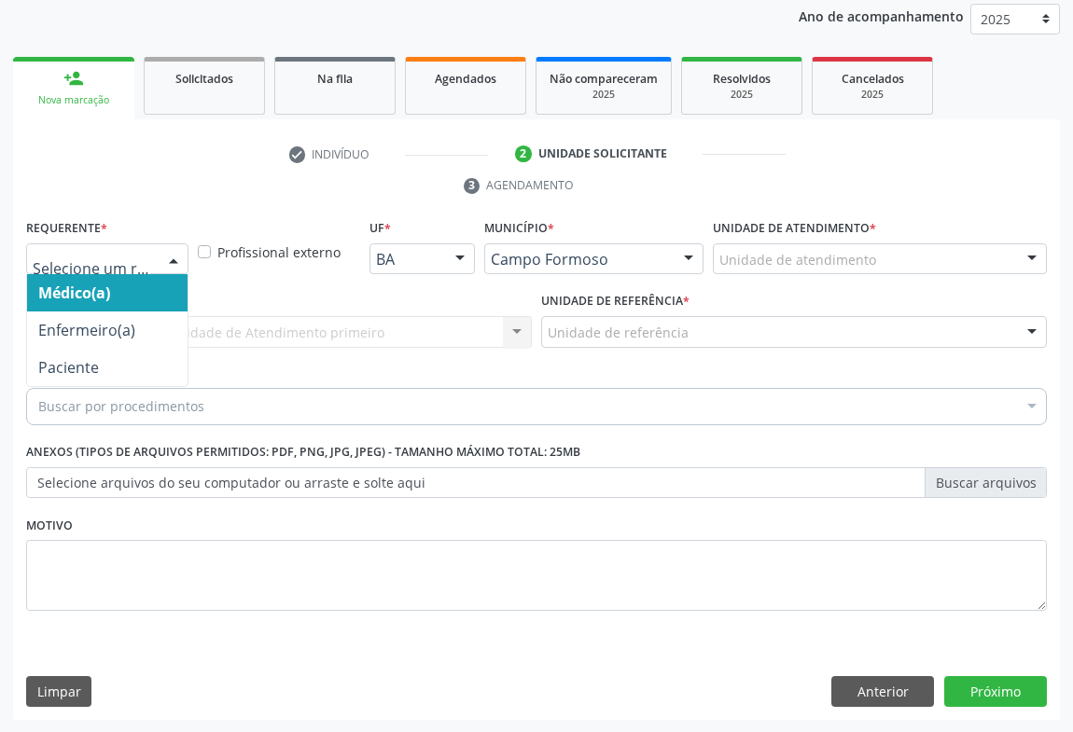
drag, startPoint x: 85, startPoint y: 254, endPoint x: 66, endPoint y: 348, distance: 96.1
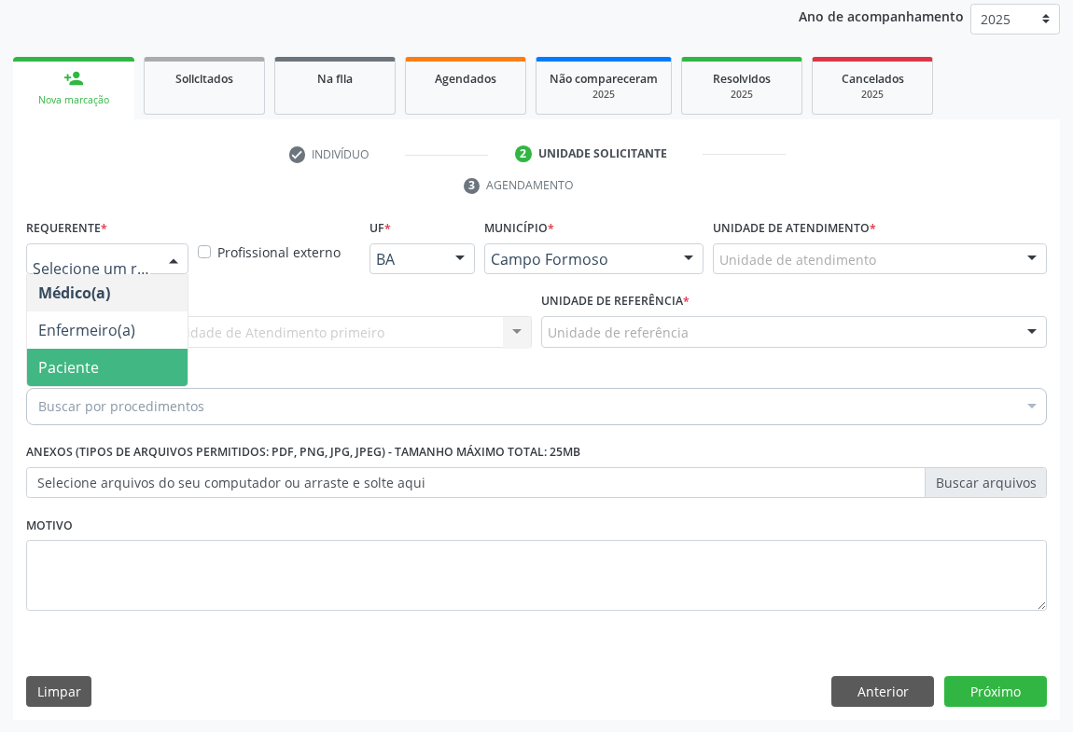
drag, startPoint x: 63, startPoint y: 369, endPoint x: 66, endPoint y: 345, distance: 23.6
click at [61, 369] on span "Paciente" at bounding box center [68, 367] width 61 height 21
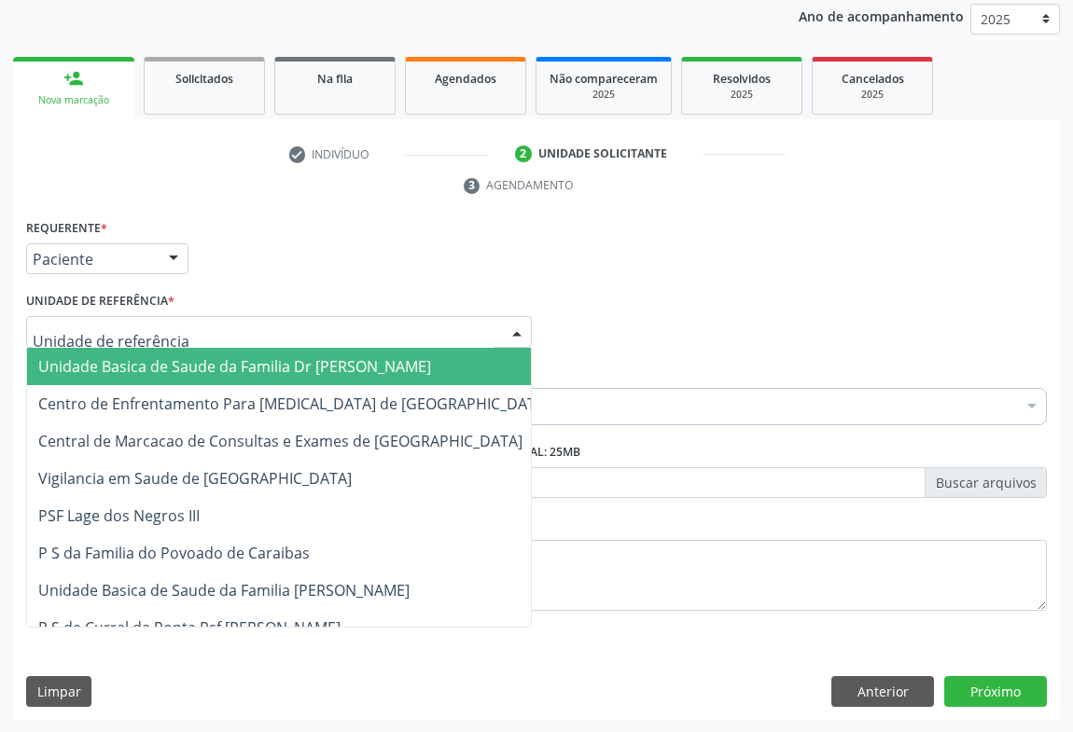
click at [79, 353] on span "Unidade Basica de Saude da Familia Dr [PERSON_NAME]" at bounding box center [294, 366] width 534 height 37
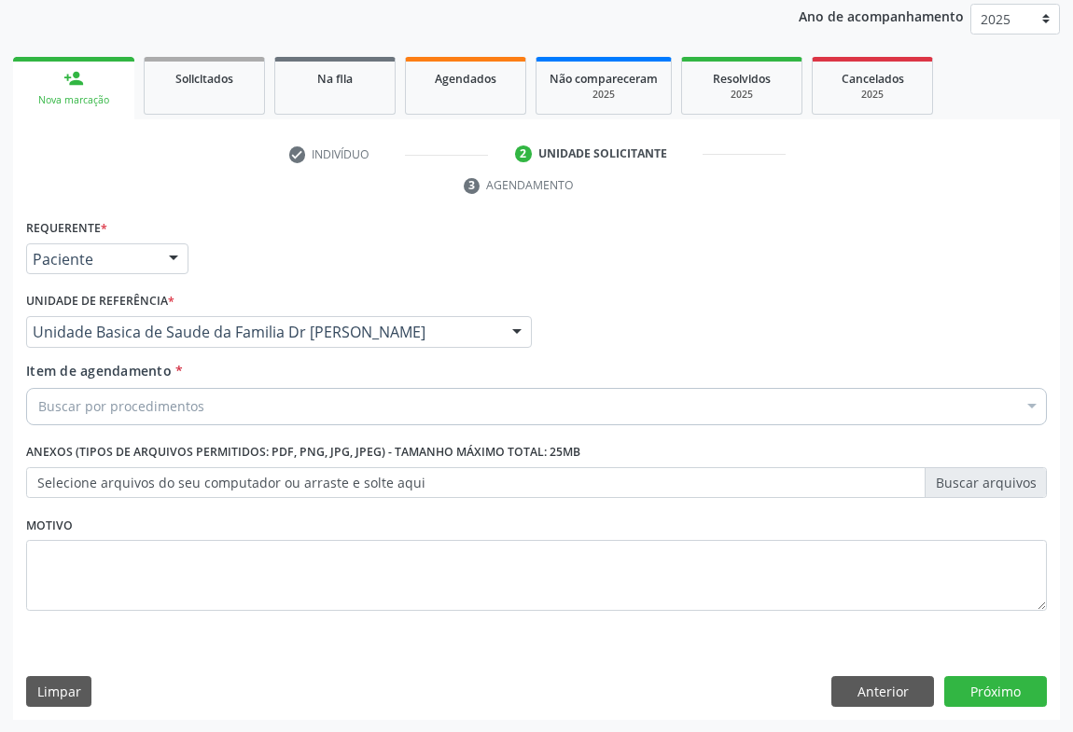
click at [100, 419] on div "Buscar por procedimentos" at bounding box center [536, 406] width 1021 height 37
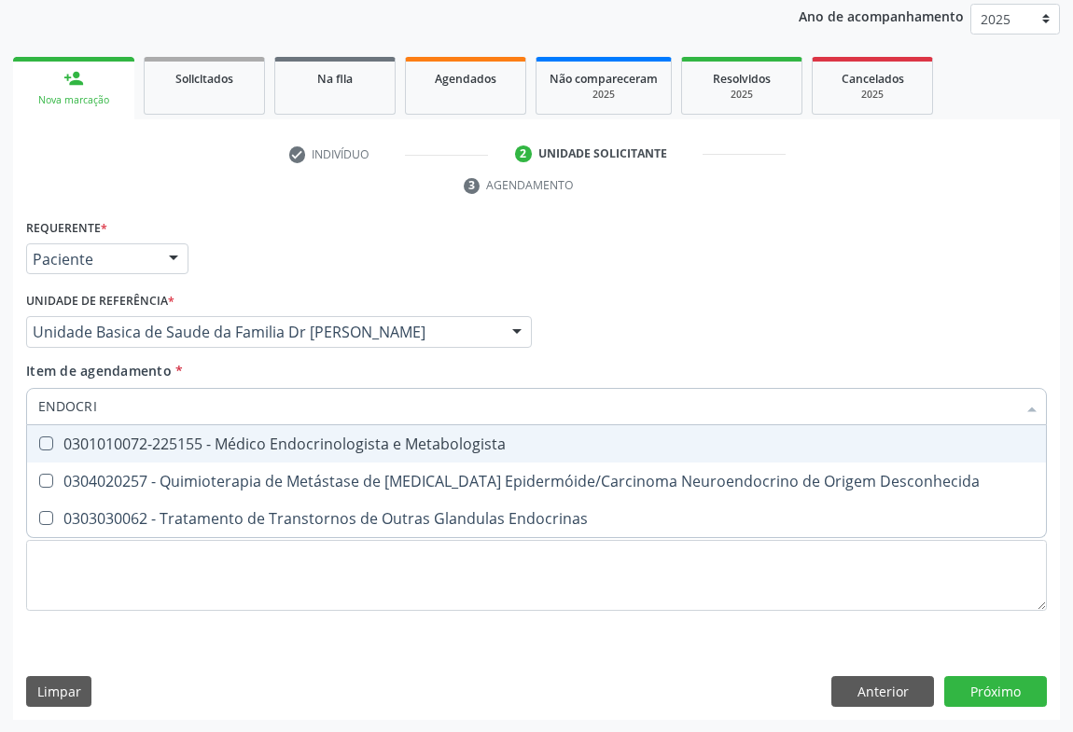
type input "ENDOCRIN"
click at [261, 449] on div "0301010072-225155 - Médico Endocrinologista e Metabologista" at bounding box center [536, 444] width 996 height 15
checkbox Metabologista "true"
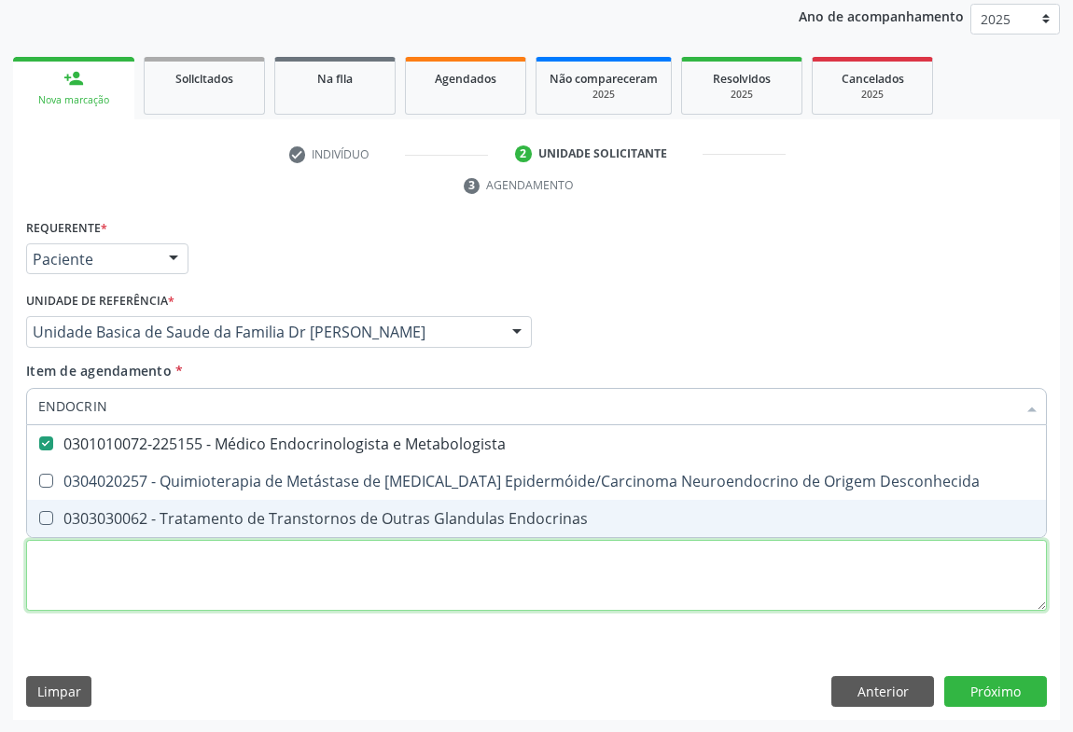
drag, startPoint x: 118, startPoint y: 595, endPoint x: 115, endPoint y: 515, distance: 80.3
click at [118, 592] on div "Requerente * Paciente Médico(a) Enfermeiro(a) Paciente Nenhum resultado encontr…" at bounding box center [536, 426] width 1021 height 423
checkbox Desconhecida "true"
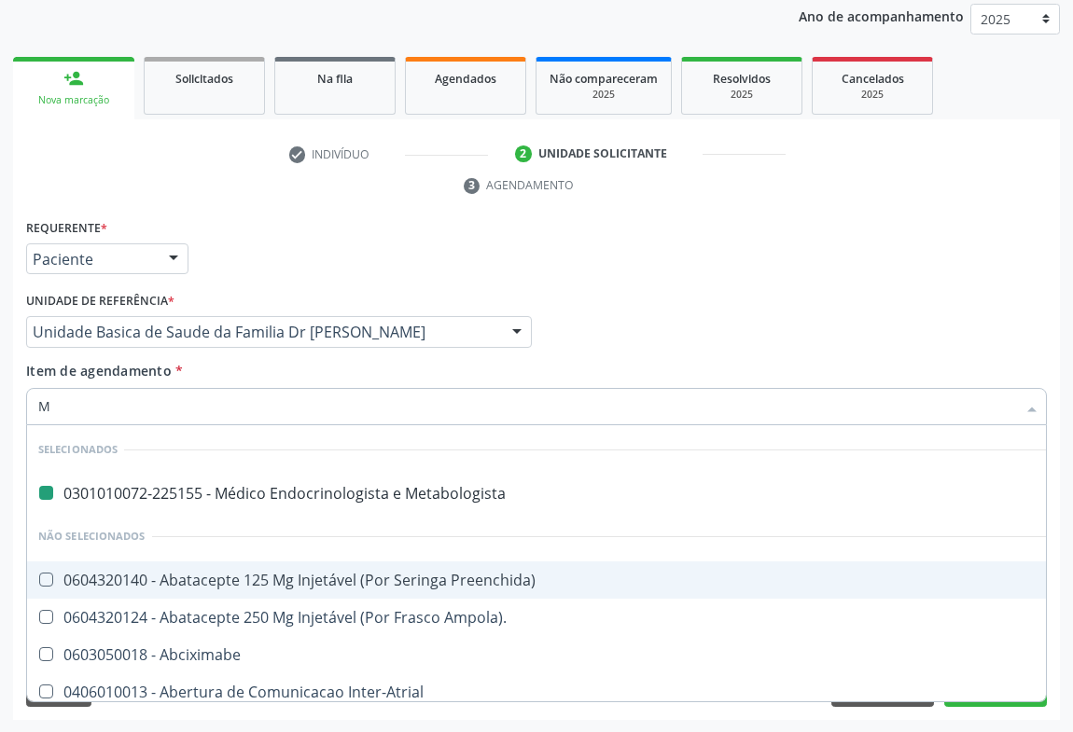
type input "MO"
checkbox Metabologista "false"
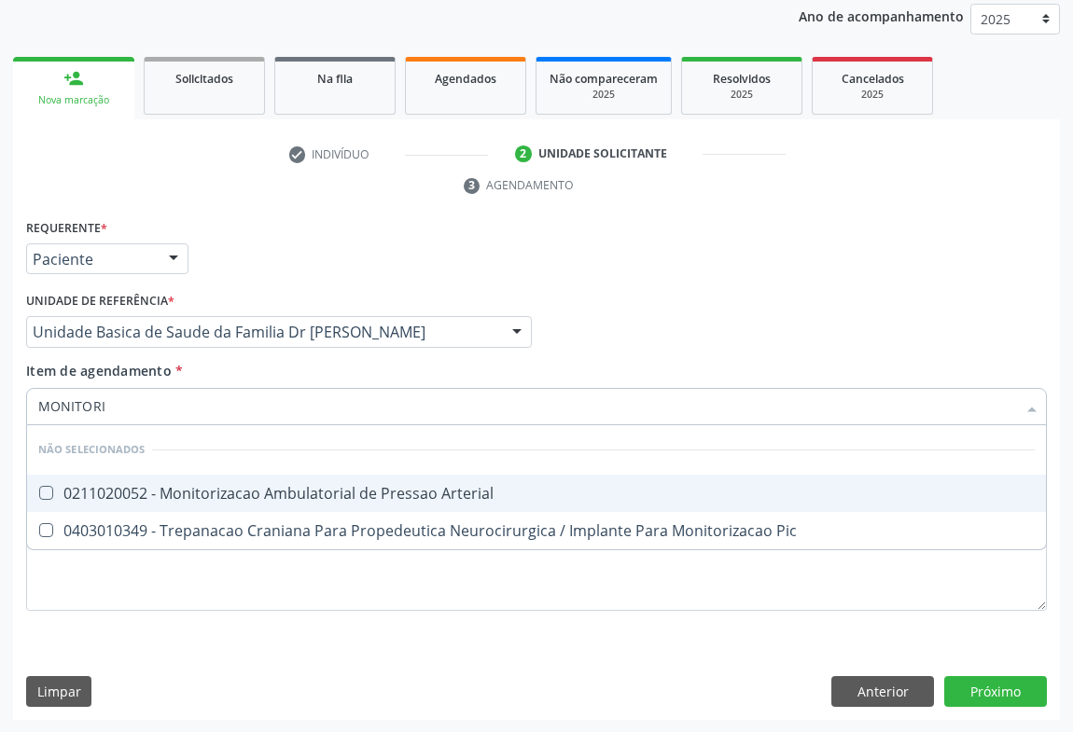
type input "MONITORIZ"
click at [360, 488] on div "0211020052 - Monitorizacao Ambulatorial de Pressao Arterial" at bounding box center [536, 493] width 996 height 15
checkbox Arterial "true"
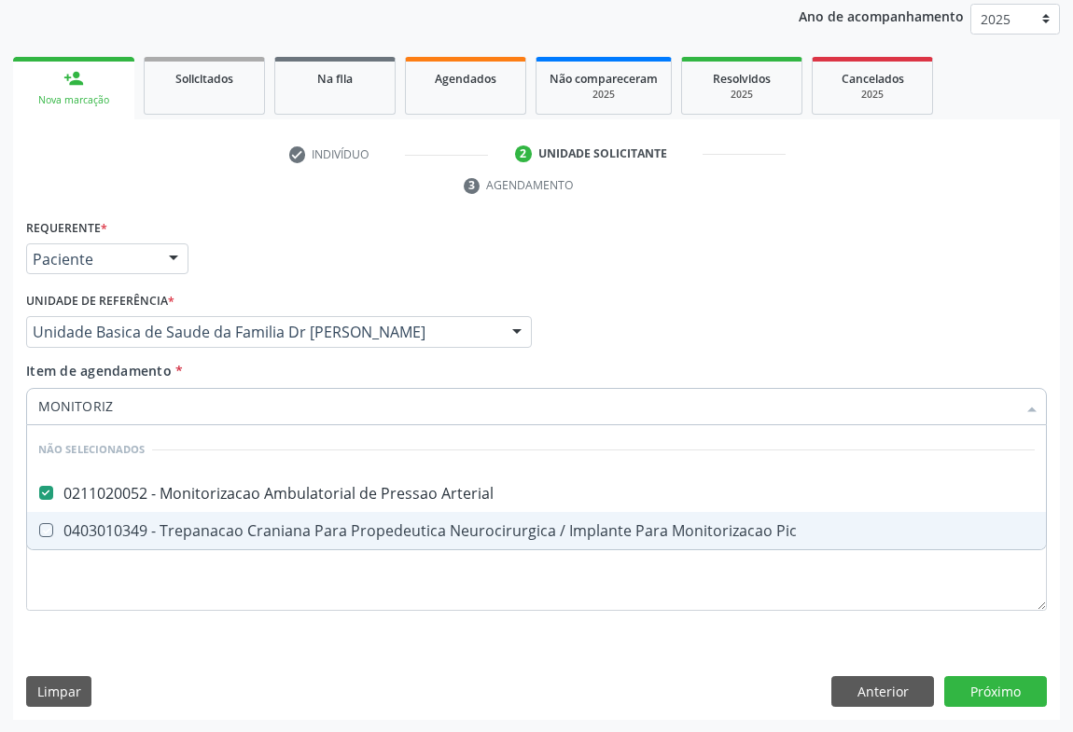
click at [233, 624] on div "Requerente * Paciente Médico(a) Enfermeiro(a) Paciente Nenhum resultado encontr…" at bounding box center [536, 426] width 1021 height 423
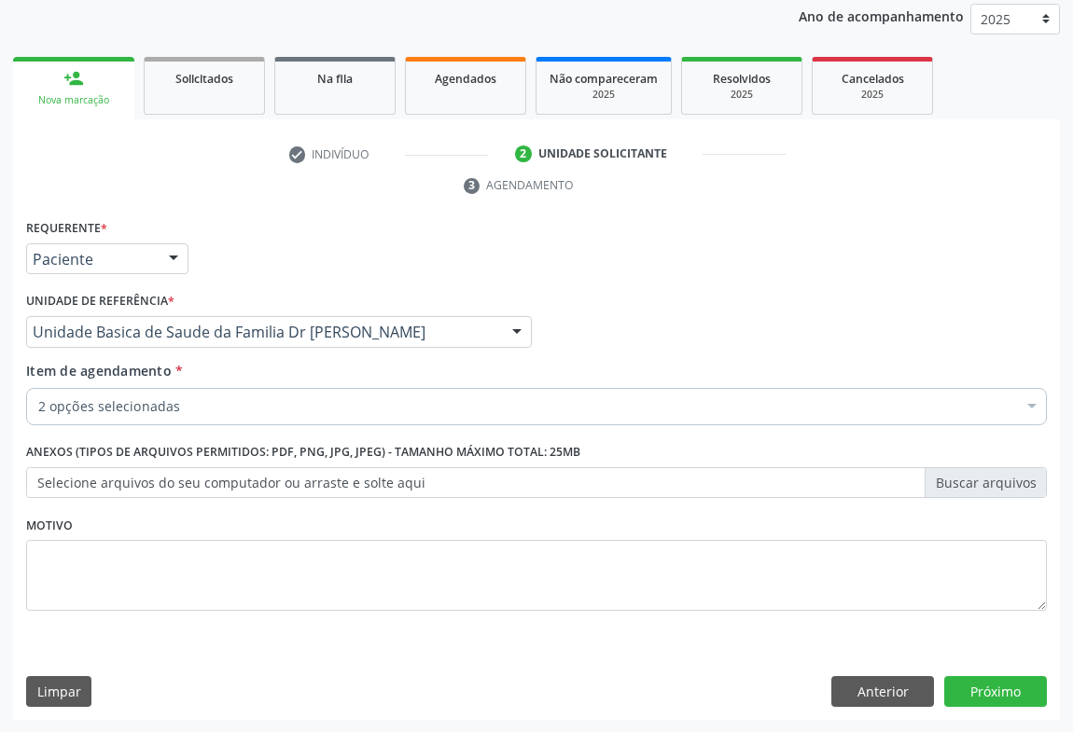
checkbox Arterial "true"
drag, startPoint x: 208, startPoint y: 405, endPoint x: 207, endPoint y: 367, distance: 38.3
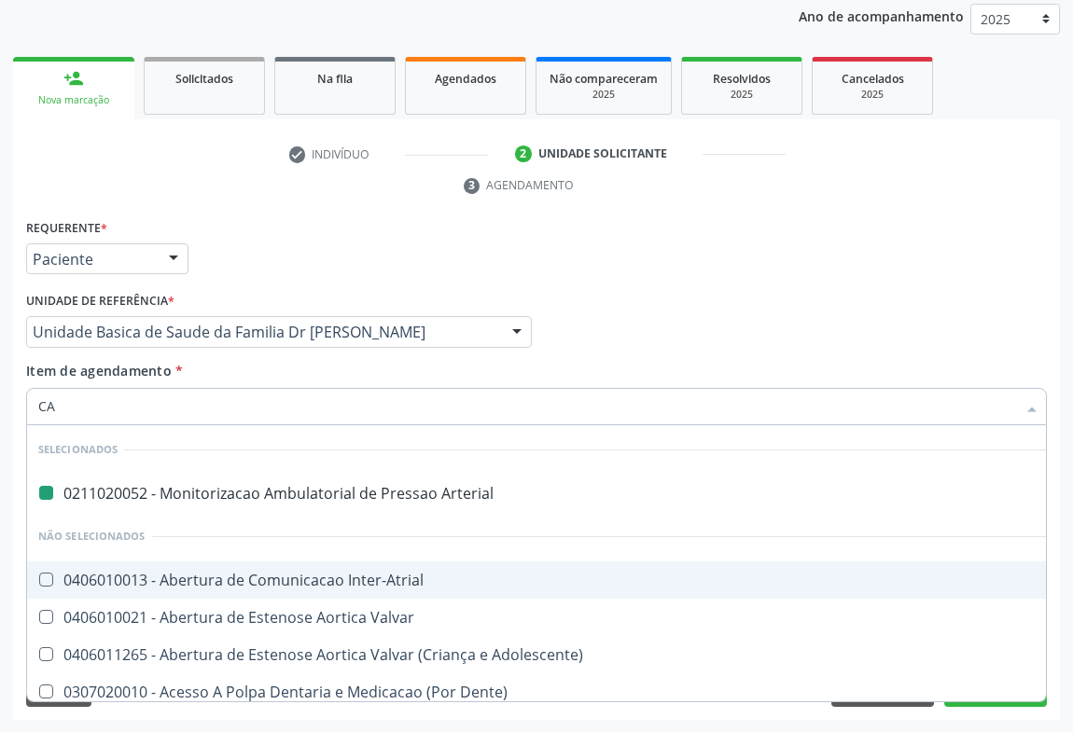
type input "CAR"
checkbox Arterial "false"
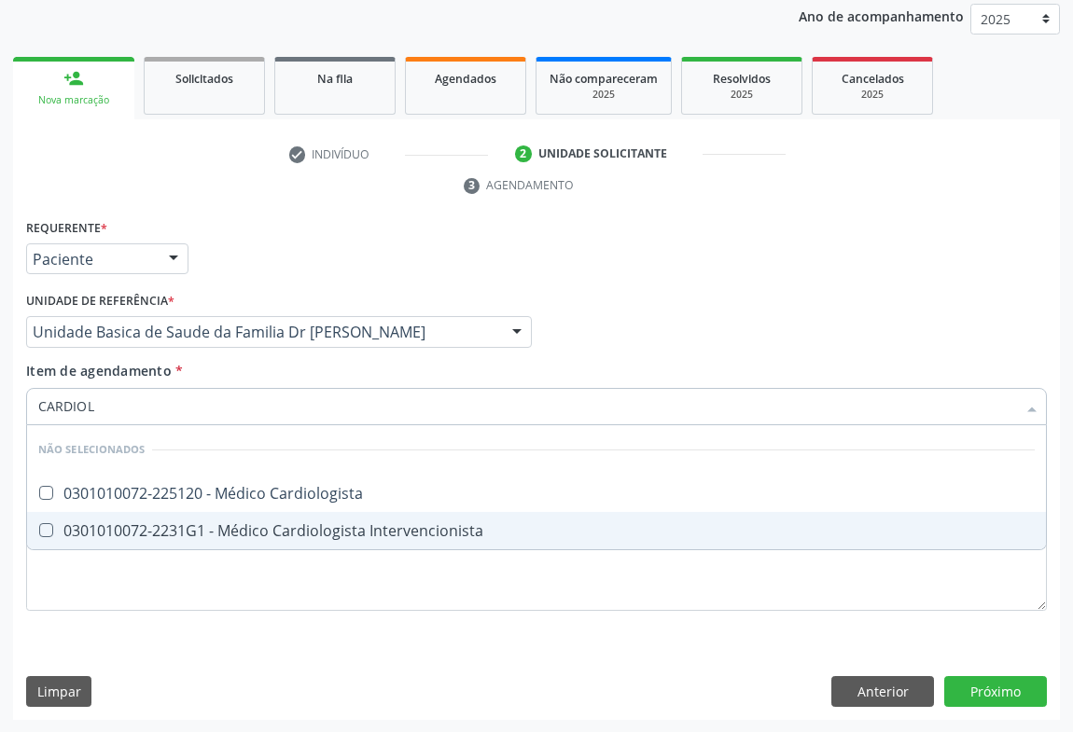
type input "CARDIOLO"
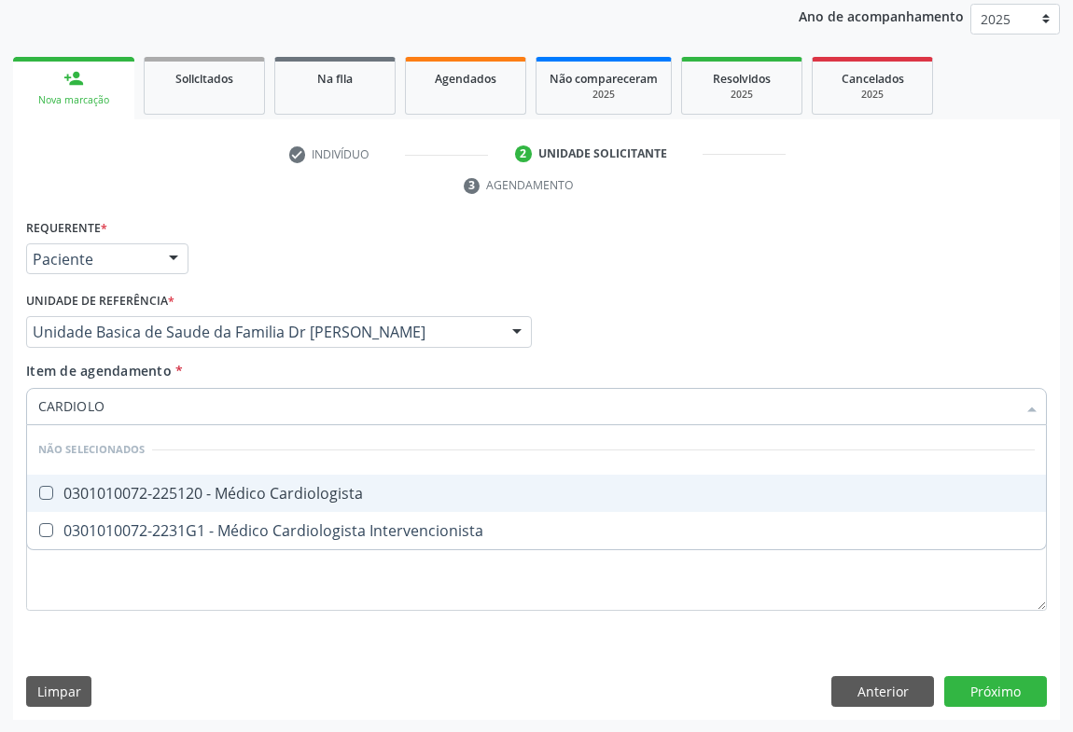
drag, startPoint x: 148, startPoint y: 485, endPoint x: 0, endPoint y: 482, distance: 148.4
click at [139, 490] on div "0301010072-225120 - Médico Cardiologista" at bounding box center [536, 493] width 996 height 15
checkbox Cardiologista "true"
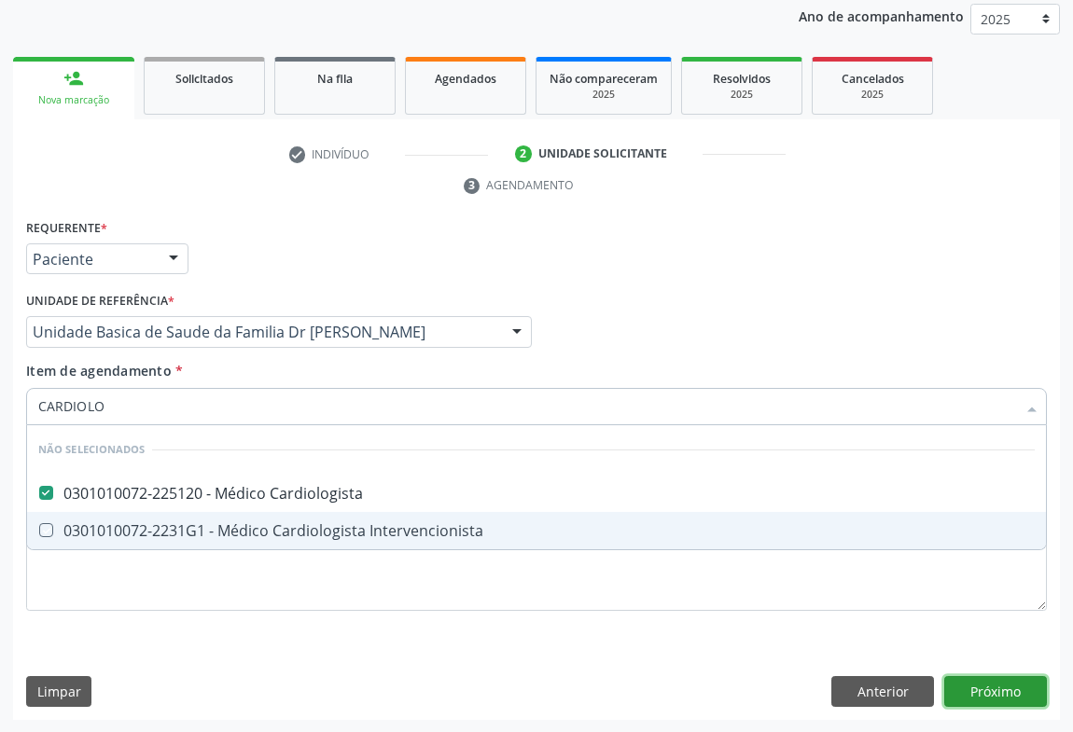
click at [995, 690] on div "Requerente * Paciente Médico(a) Enfermeiro(a) Paciente Nenhum resultado encontr…" at bounding box center [536, 468] width 1047 height 507
checkbox Intervencionista "true"
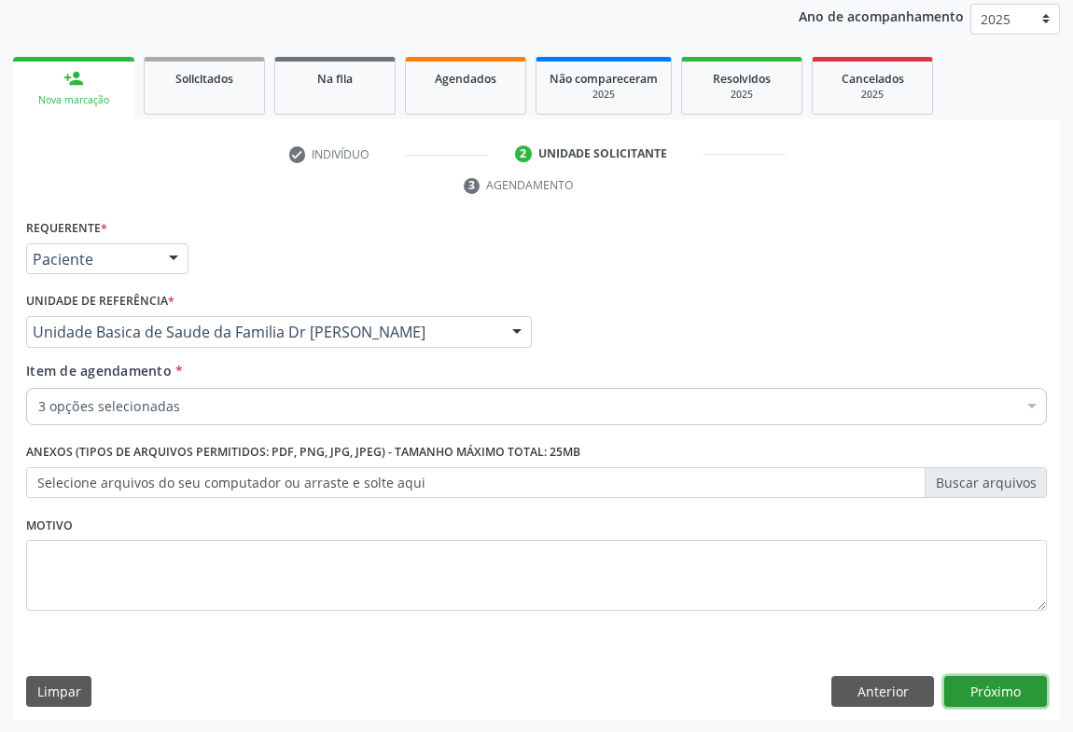
click at [972, 689] on button "Próximo" at bounding box center [995, 692] width 103 height 32
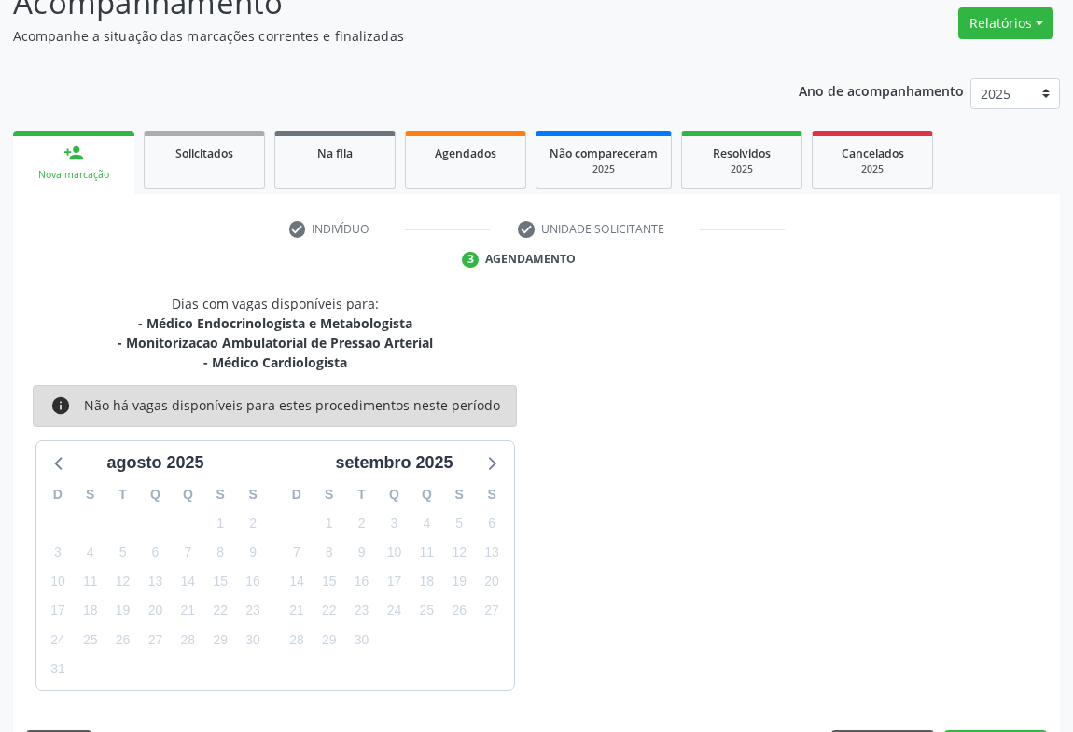
scroll to position [202, 0]
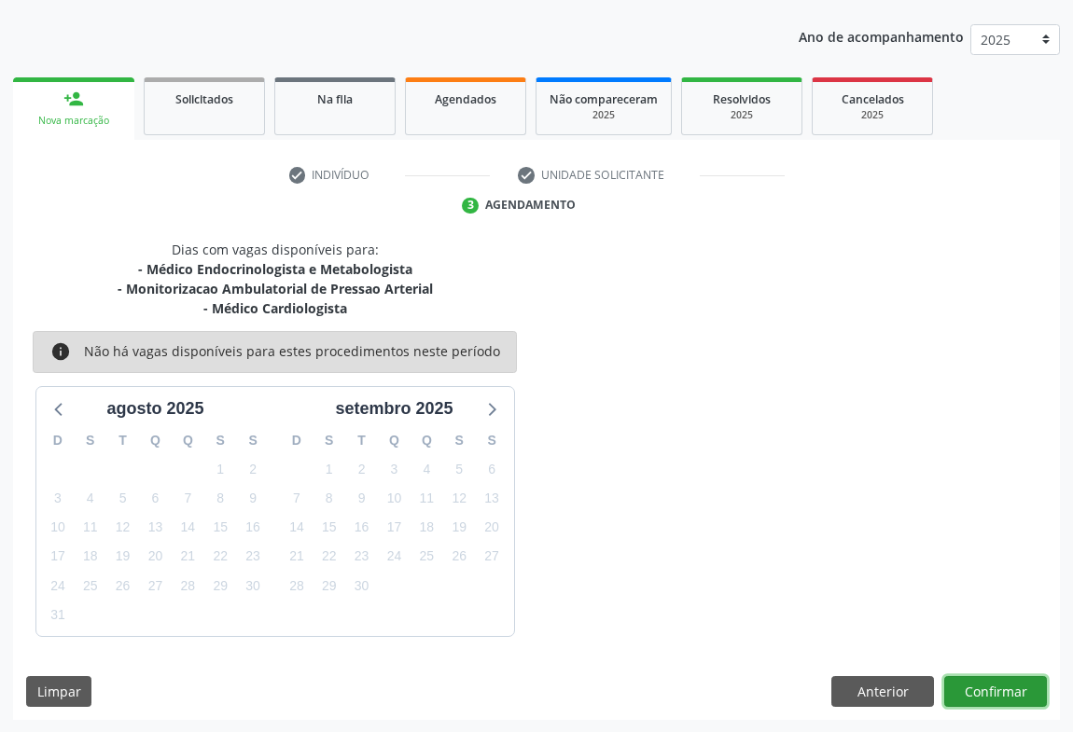
click at [1021, 691] on button "Confirmar" at bounding box center [995, 692] width 103 height 32
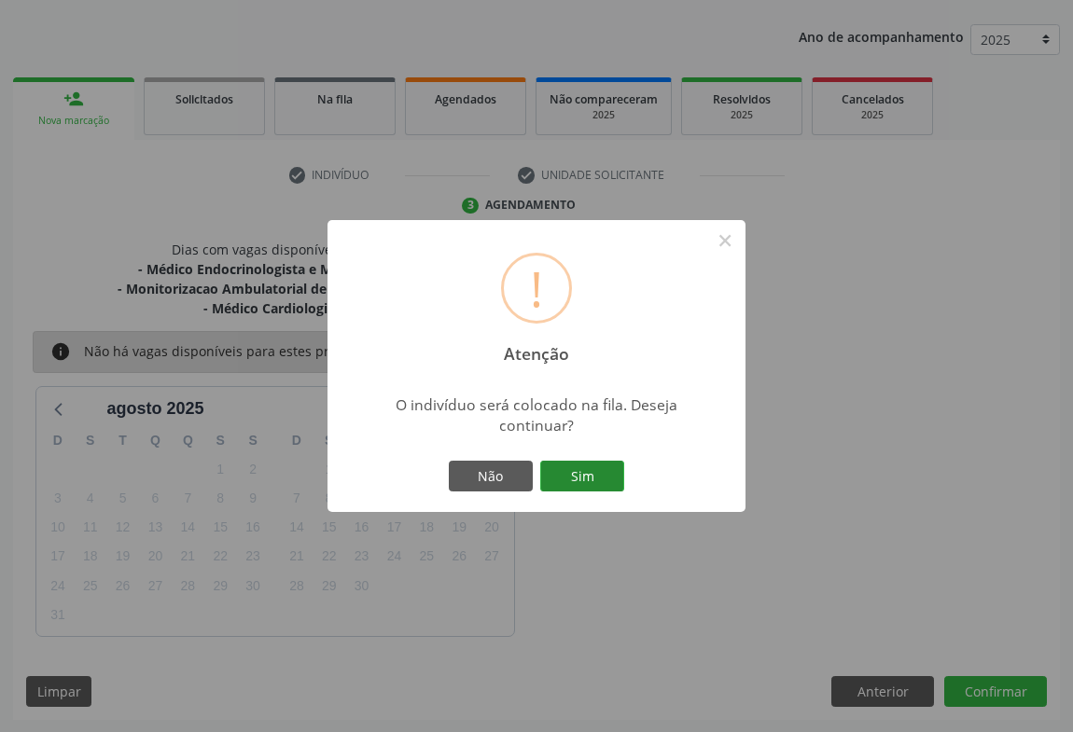
click at [604, 466] on button "Sim" at bounding box center [582, 477] width 84 height 32
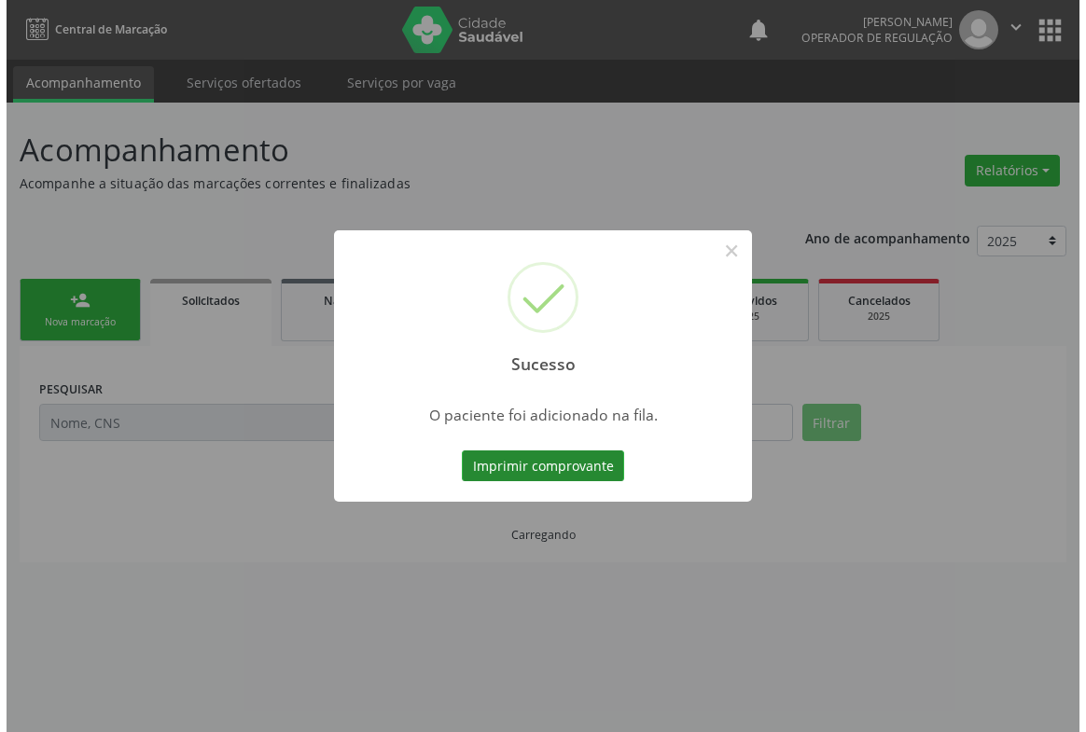
scroll to position [0, 0]
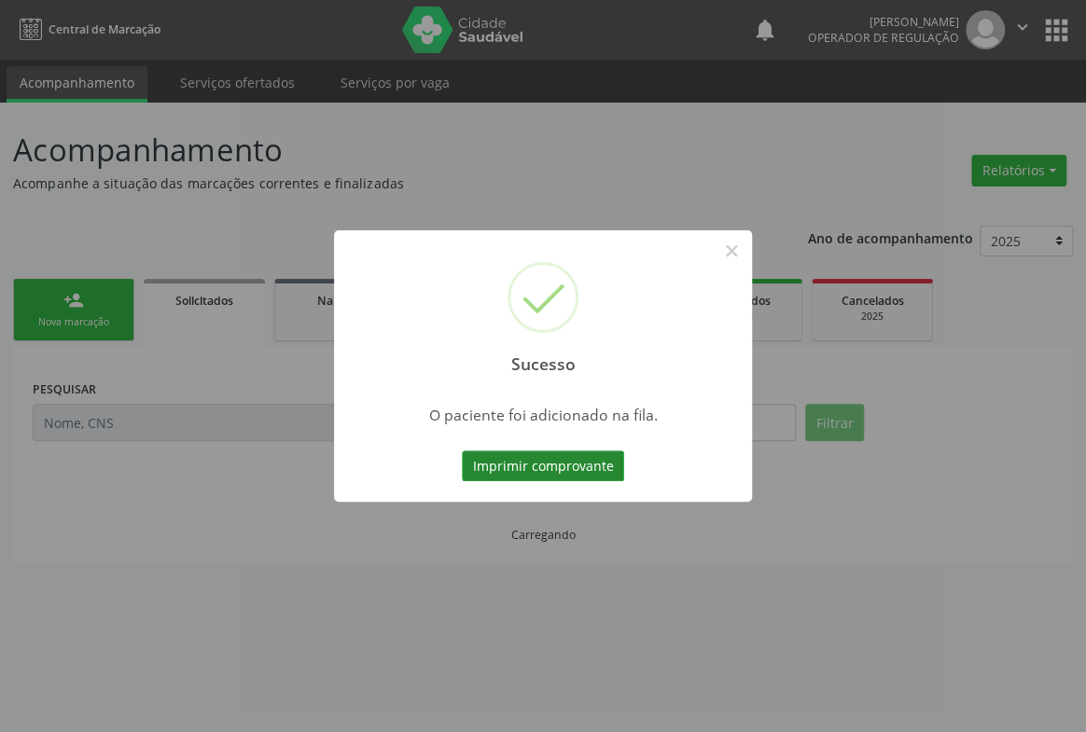
click at [555, 466] on button "Imprimir comprovante" at bounding box center [543, 467] width 162 height 32
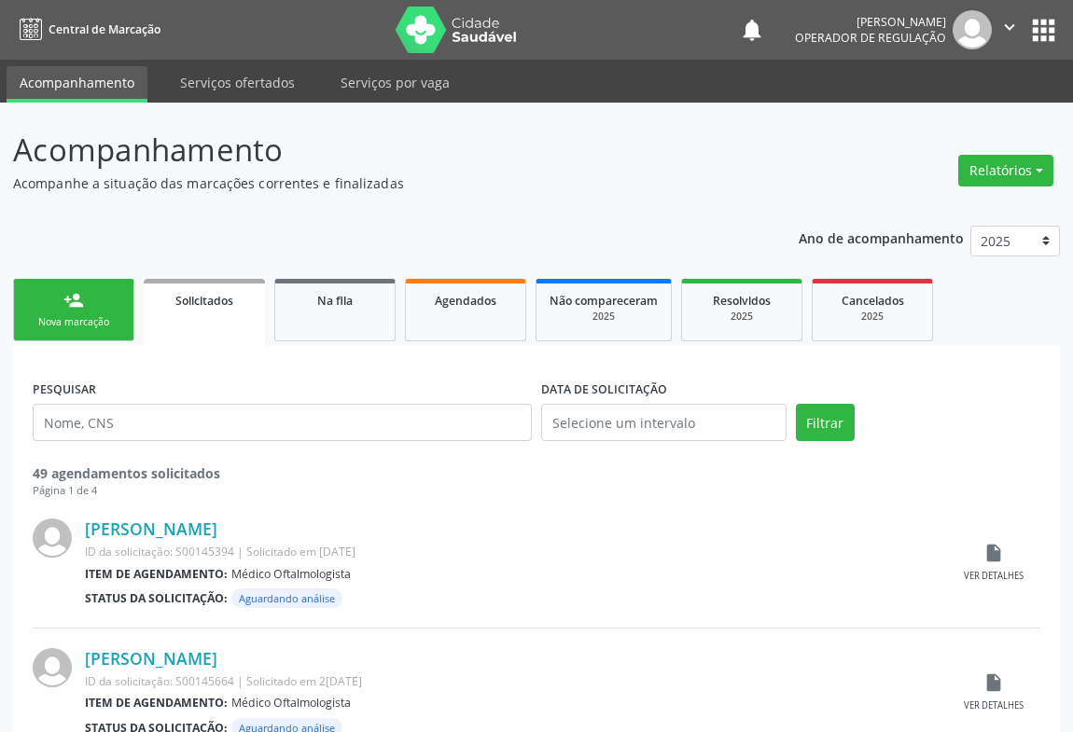
click at [83, 306] on link "person_add Nova marcação" at bounding box center [73, 310] width 121 height 63
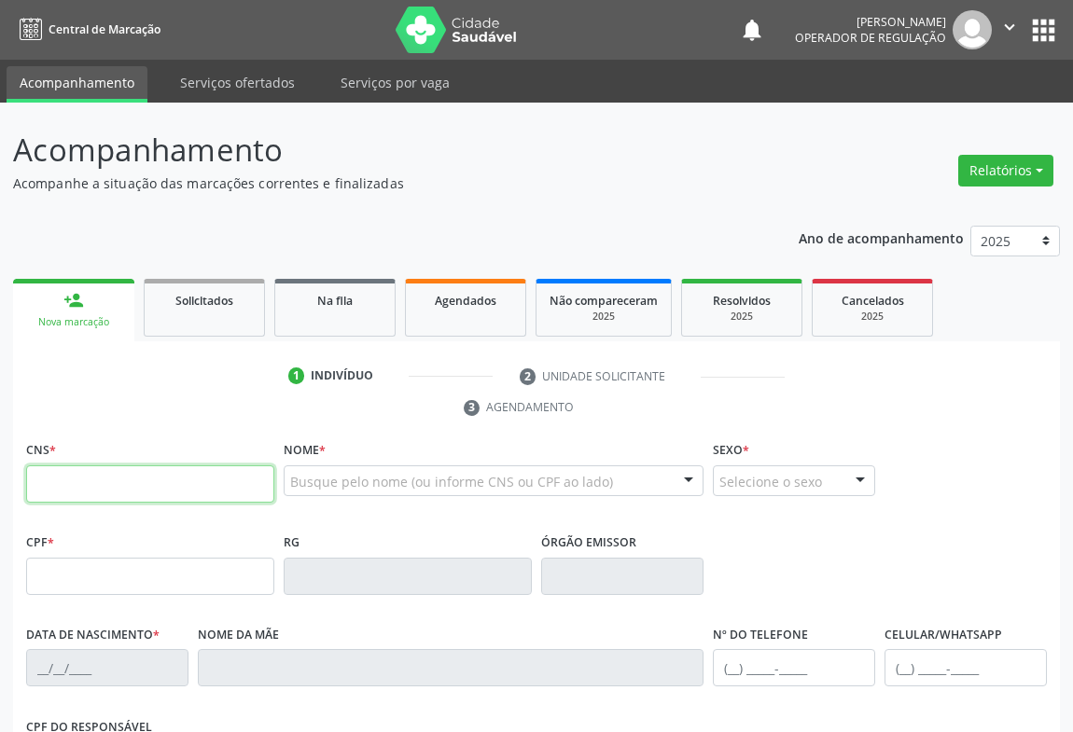
drag, startPoint x: 216, startPoint y: 485, endPoint x: 211, endPoint y: 470, distance: 15.9
click at [216, 483] on input "text" at bounding box center [150, 484] width 248 height 37
type input "705 0024 9216 0659"
type input "29/01/2023"
type input "(74) 98134-7279"
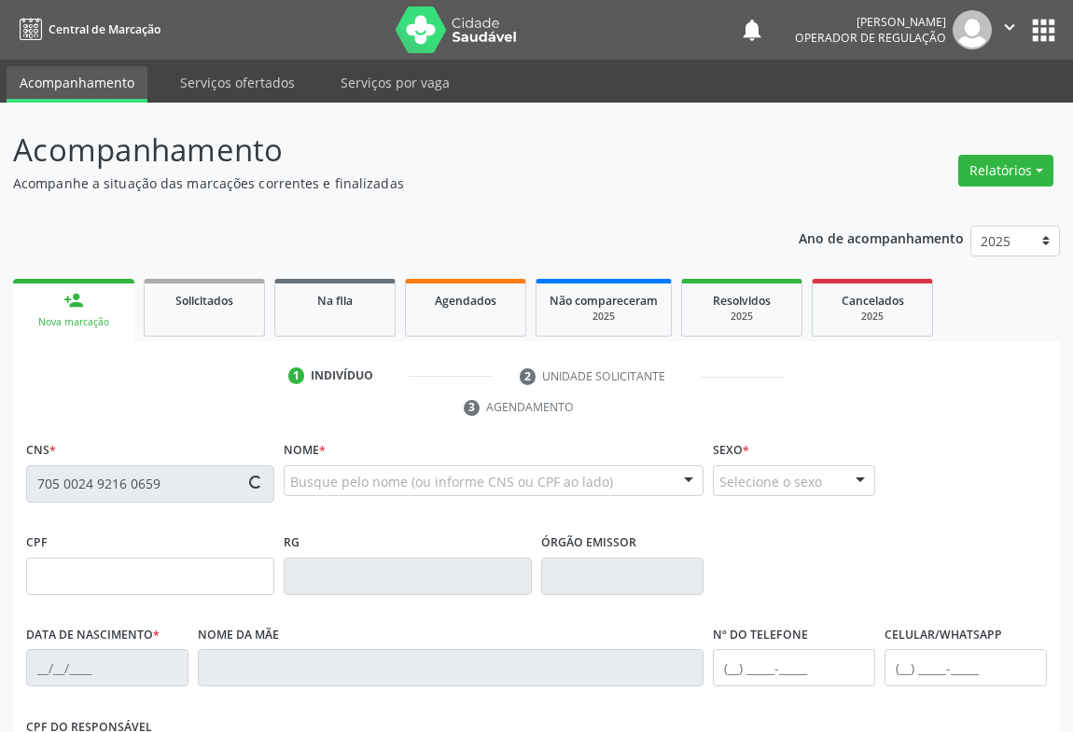
type input "(74) 98134-7279"
type input "SN"
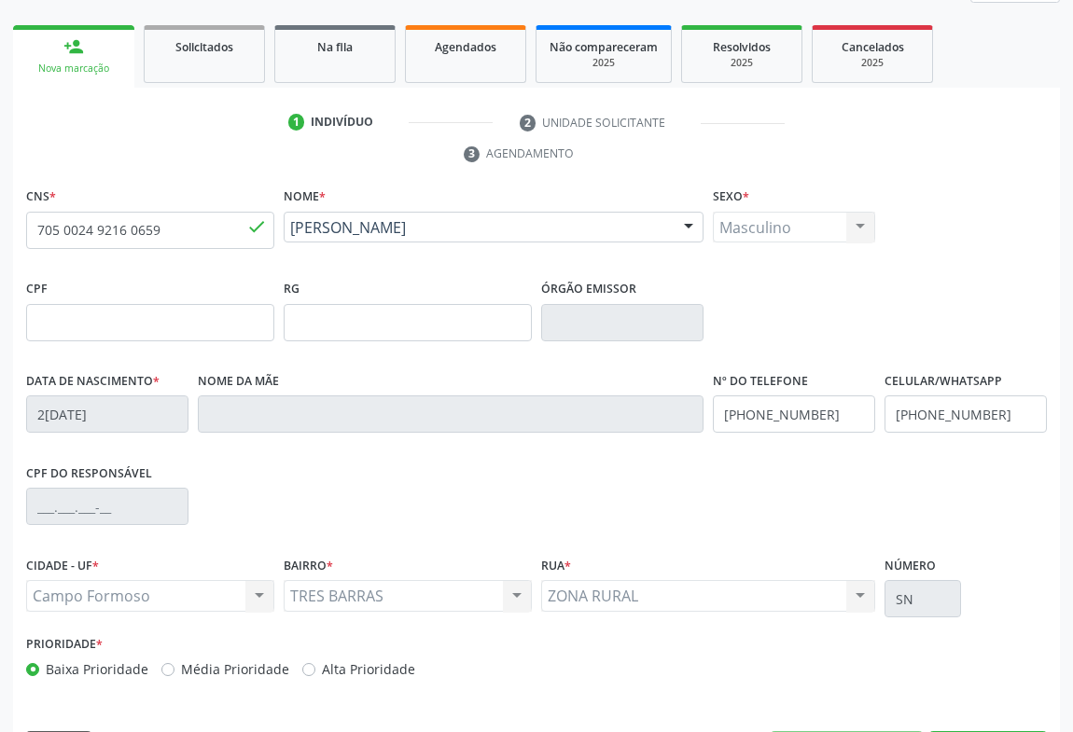
scroll to position [309, 0]
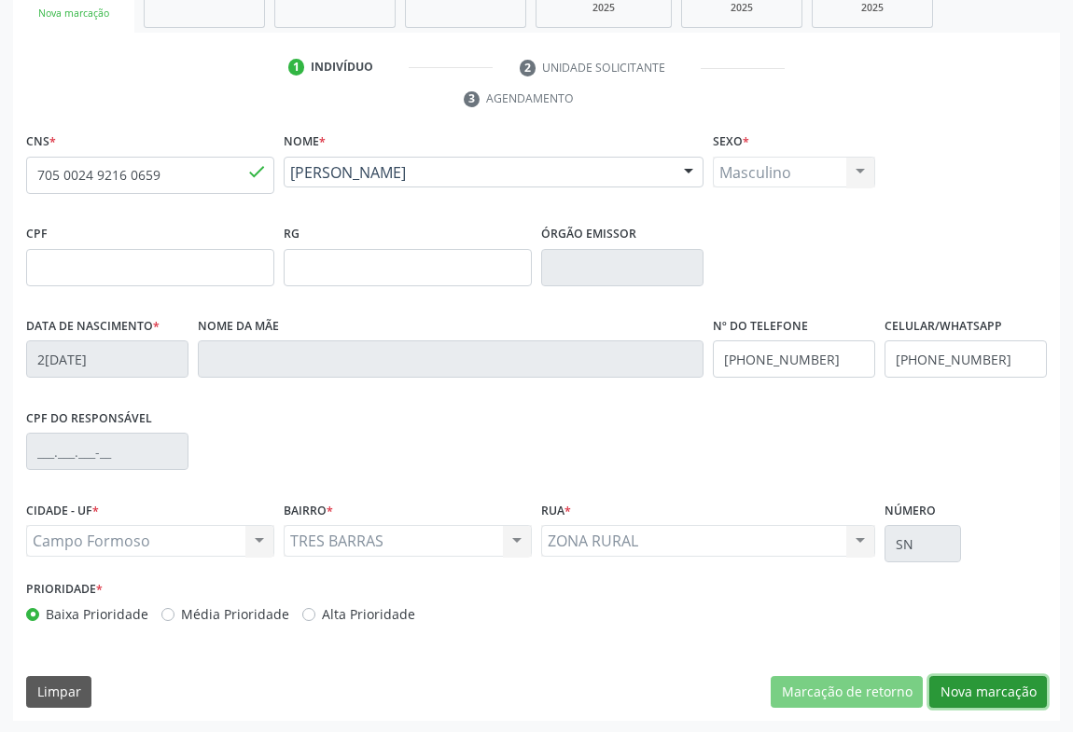
click at [961, 686] on button "Nova marcação" at bounding box center [988, 692] width 118 height 32
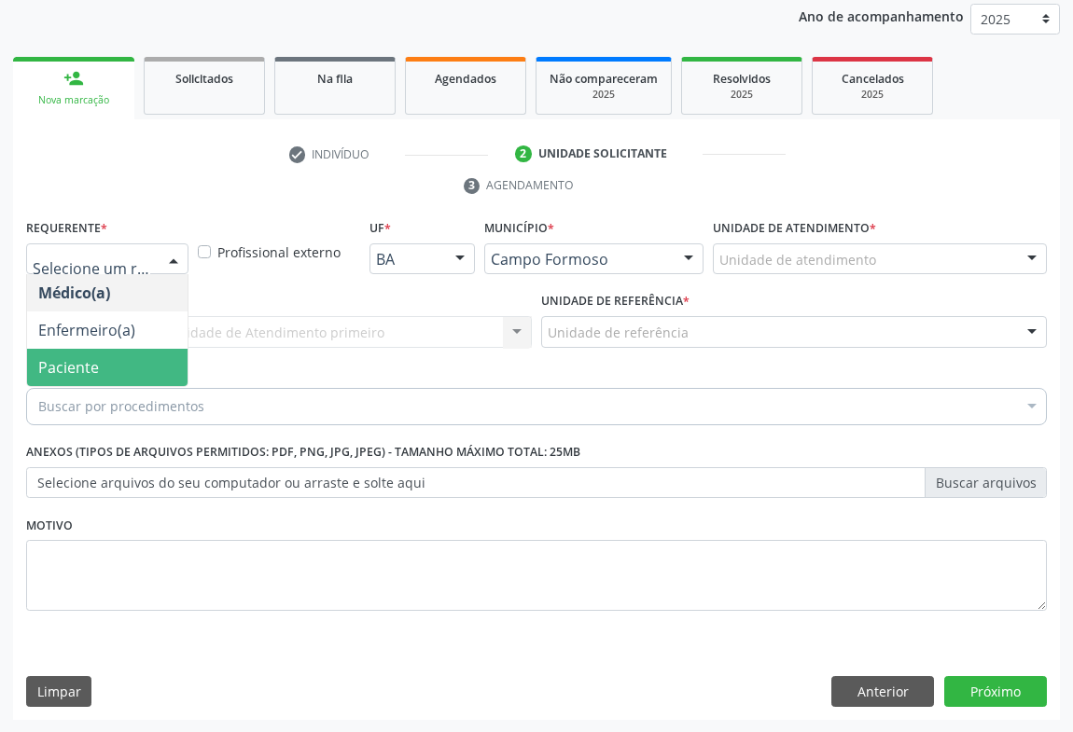
click at [85, 363] on span "Paciente" at bounding box center [68, 367] width 61 height 21
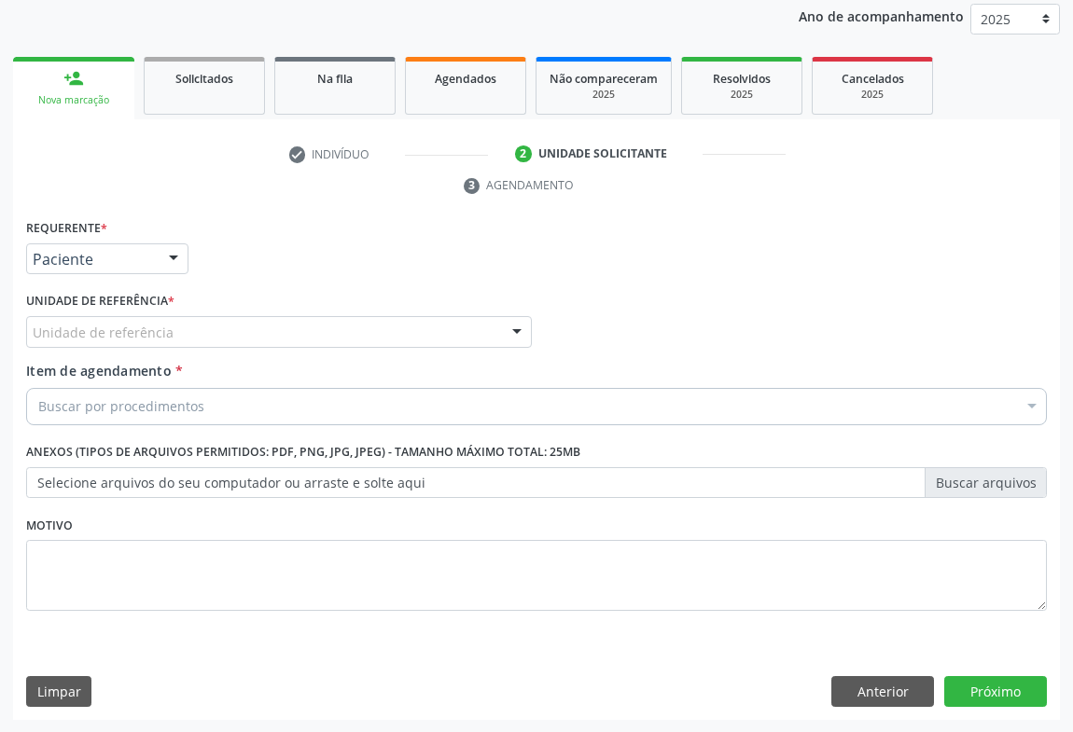
click at [92, 343] on div "Unidade de referência" at bounding box center [279, 332] width 506 height 32
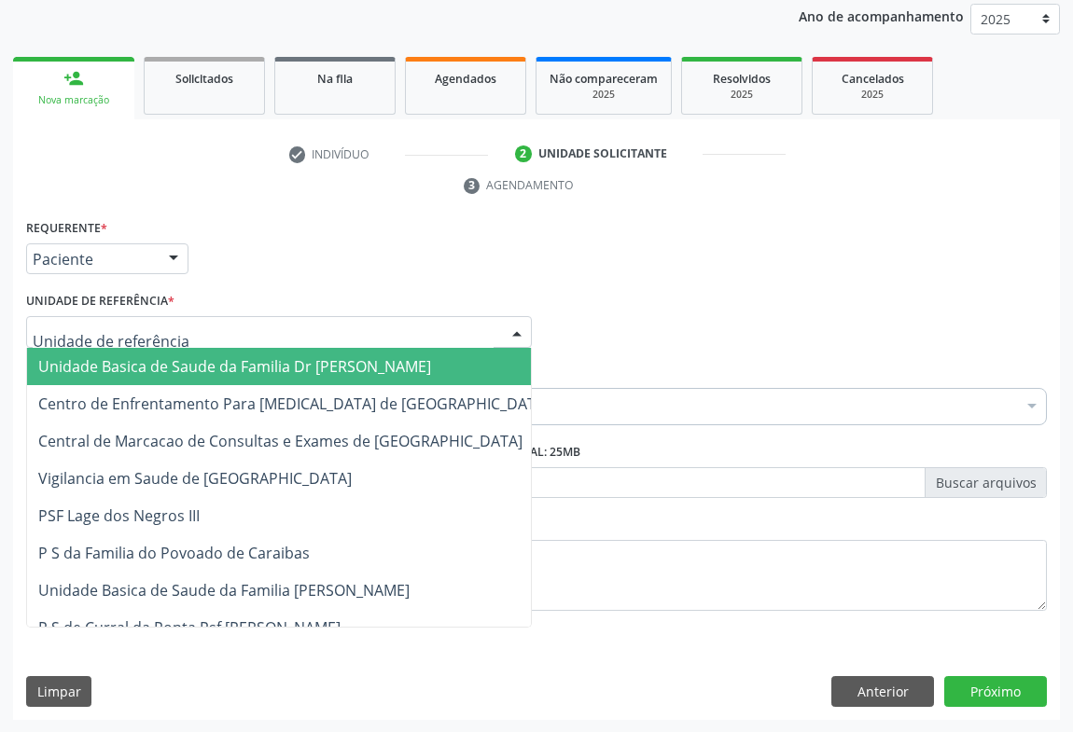
click at [93, 374] on span "Unidade Basica de Saude da Familia Dr [PERSON_NAME]" at bounding box center [294, 366] width 534 height 37
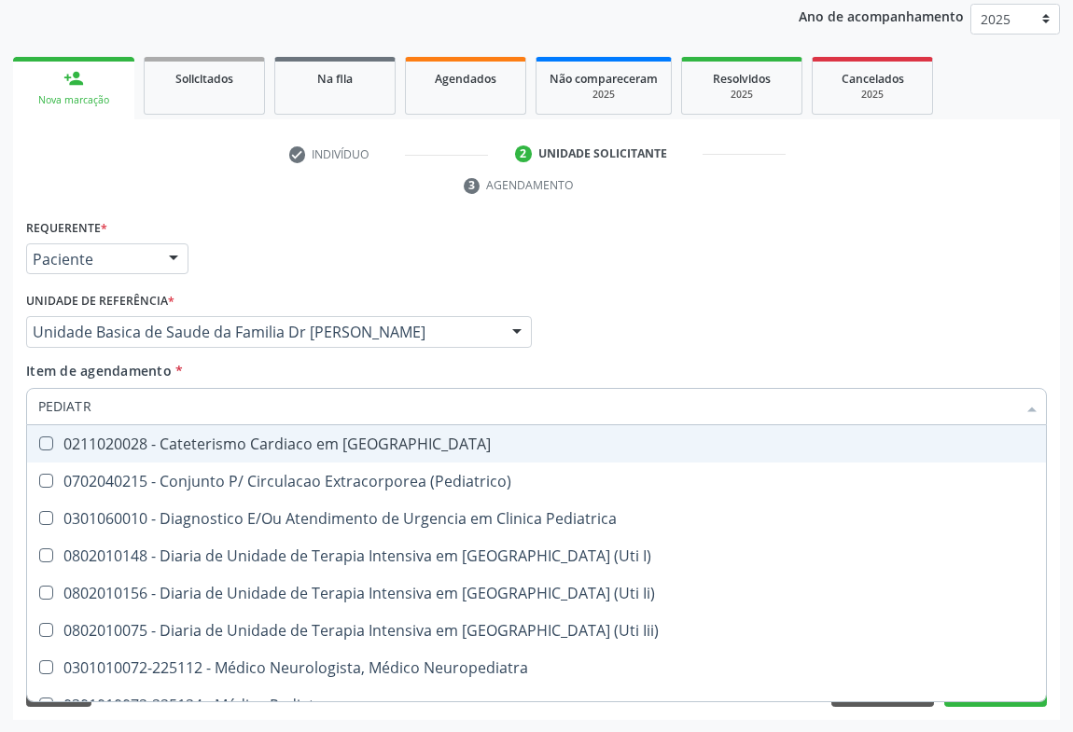
type input "PEDIATRA"
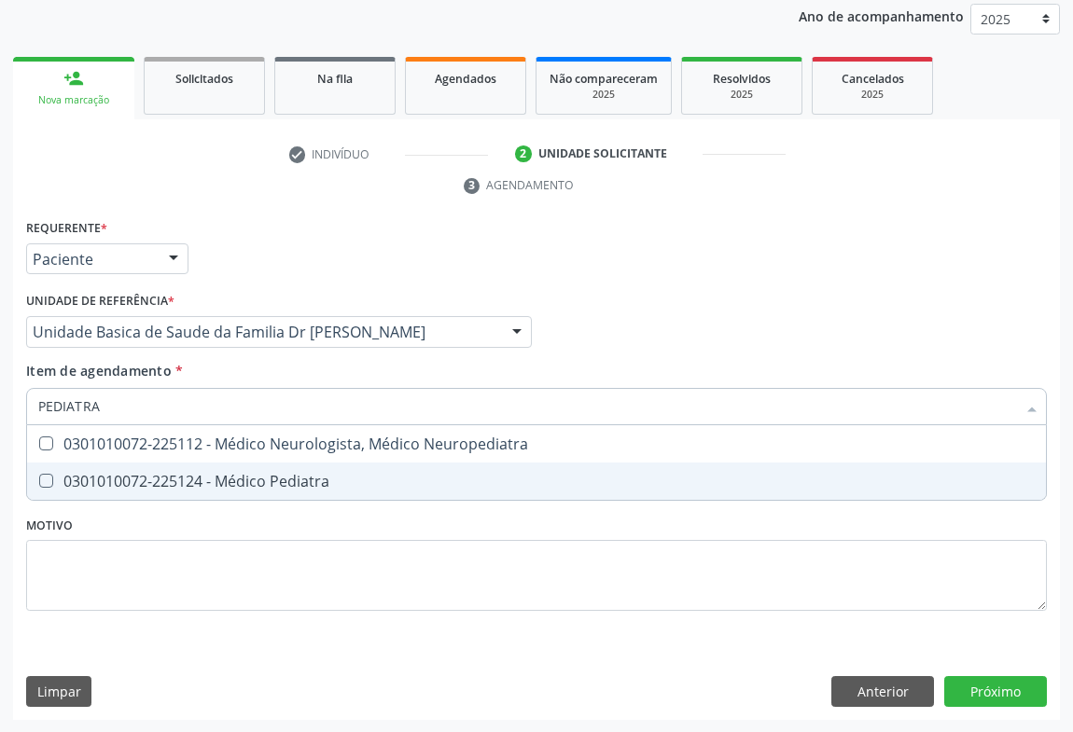
drag, startPoint x: 198, startPoint y: 480, endPoint x: 164, endPoint y: 487, distance: 34.2
click at [187, 484] on div "0301010072-225124 - Médico Pediatra" at bounding box center [536, 481] width 996 height 15
checkbox Pediatra "true"
click at [956, 678] on div "Requerente * Paciente Médico(a) Enfermeiro(a) Paciente Nenhum resultado encontr…" at bounding box center [536, 468] width 1047 height 507
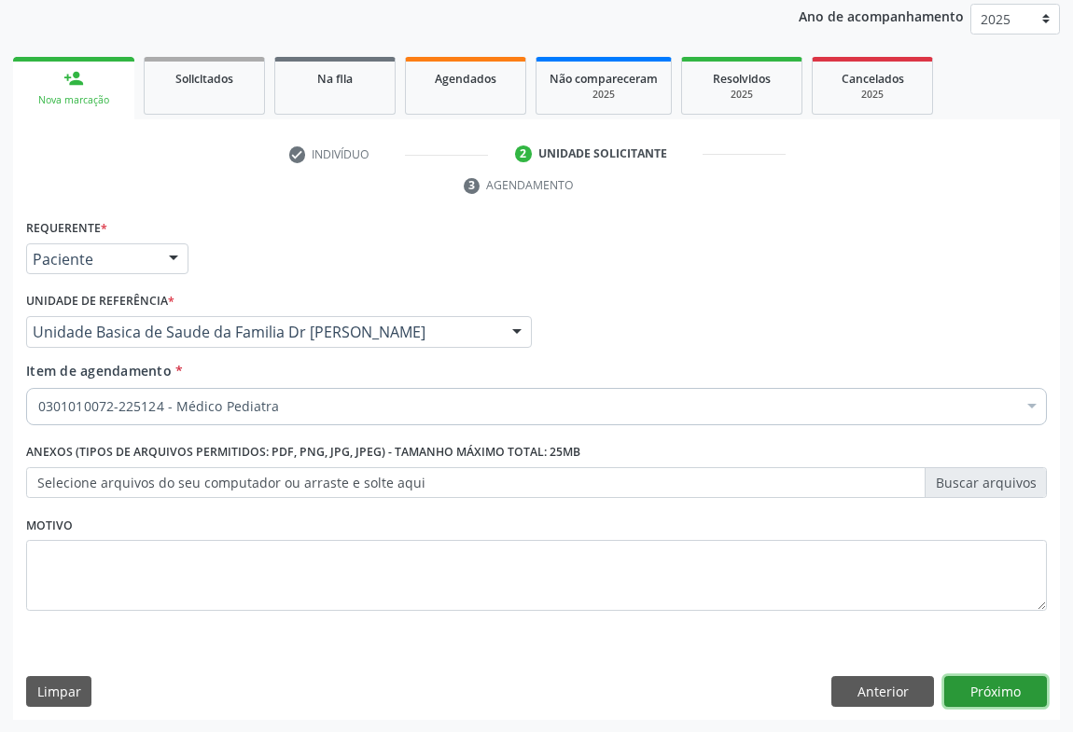
click at [989, 691] on button "Próximo" at bounding box center [995, 692] width 103 height 32
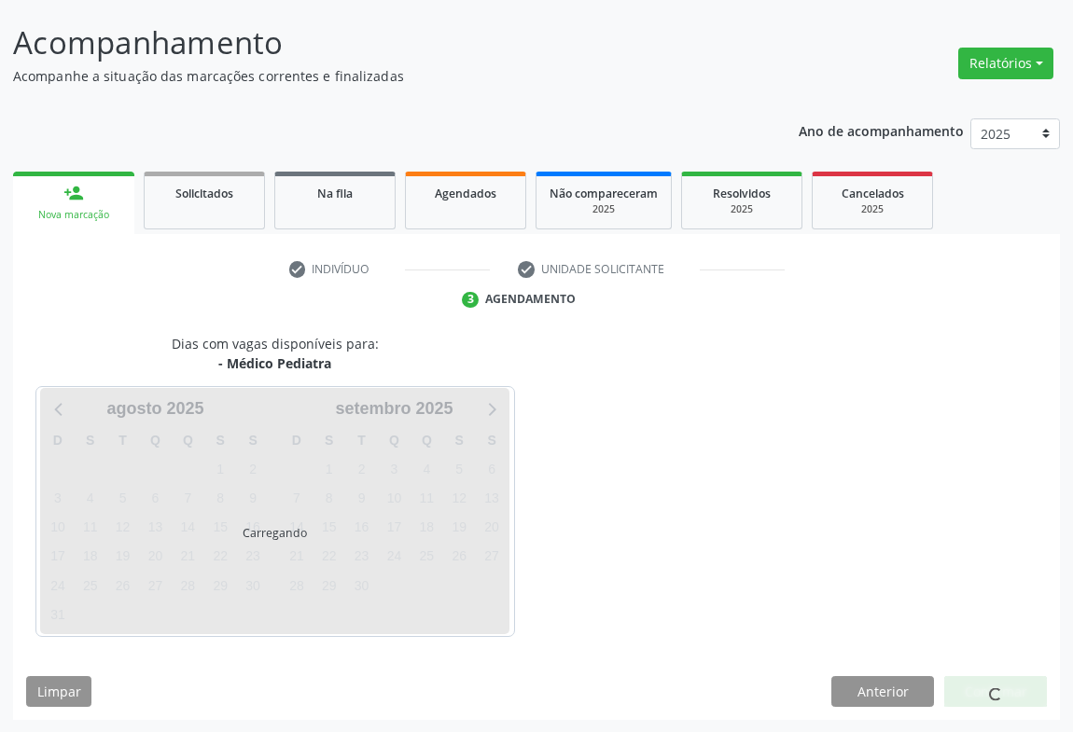
scroll to position [107, 0]
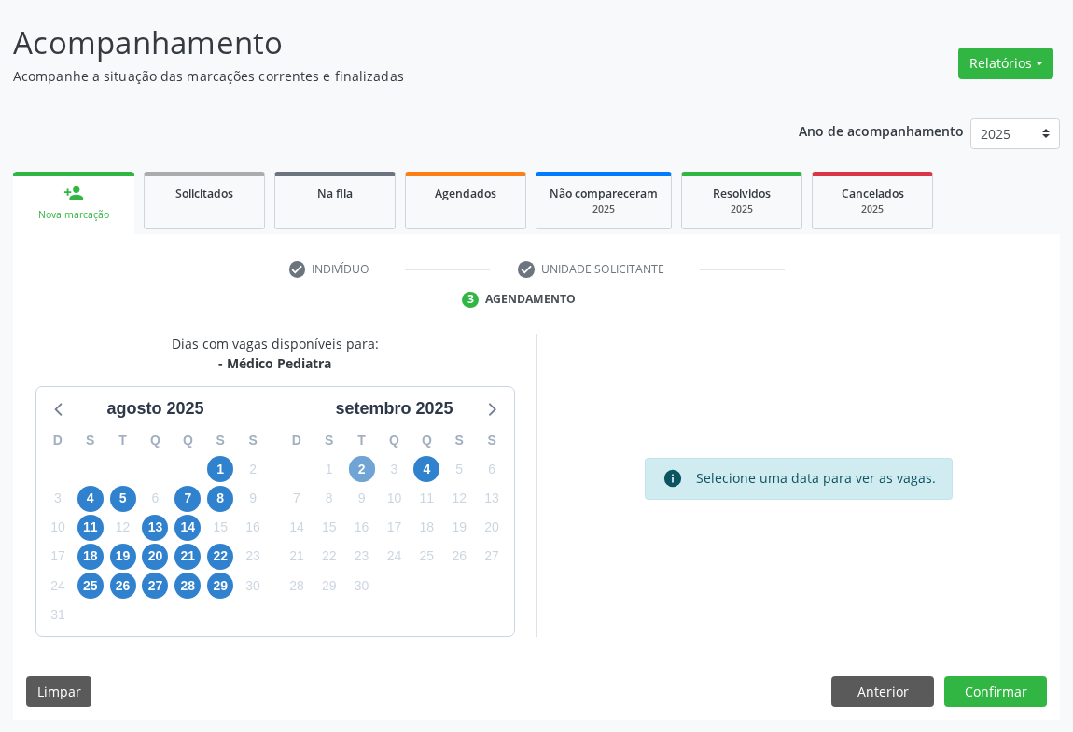
click at [362, 470] on span "2" at bounding box center [362, 469] width 26 height 26
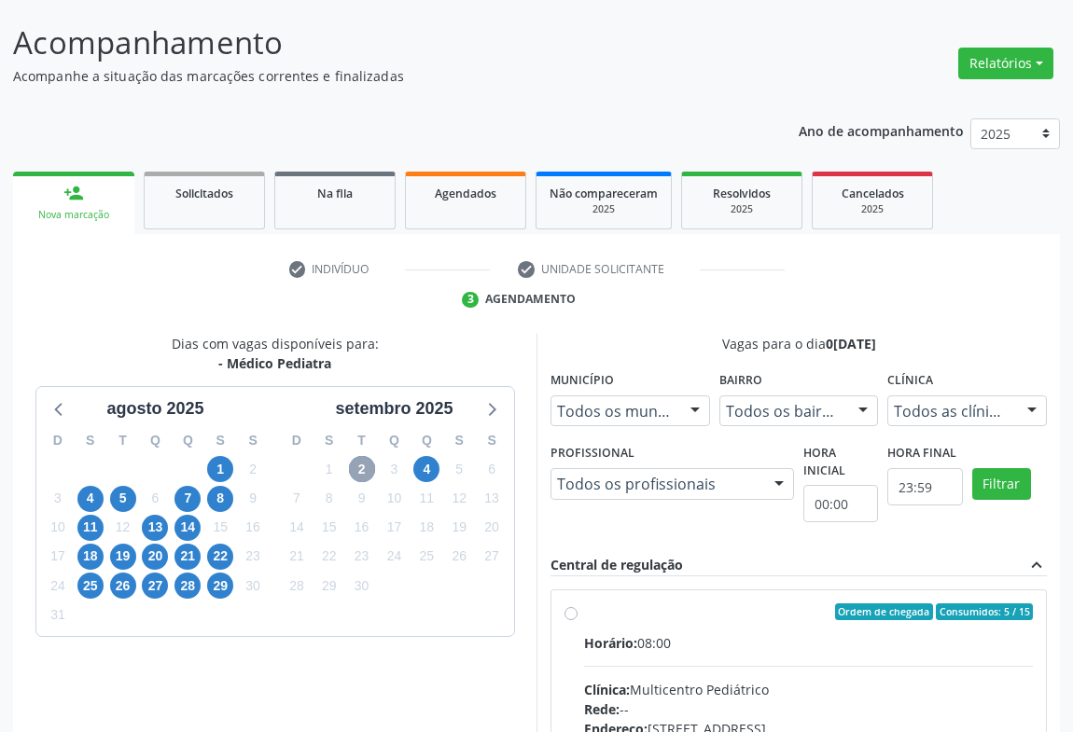
scroll to position [192, 0]
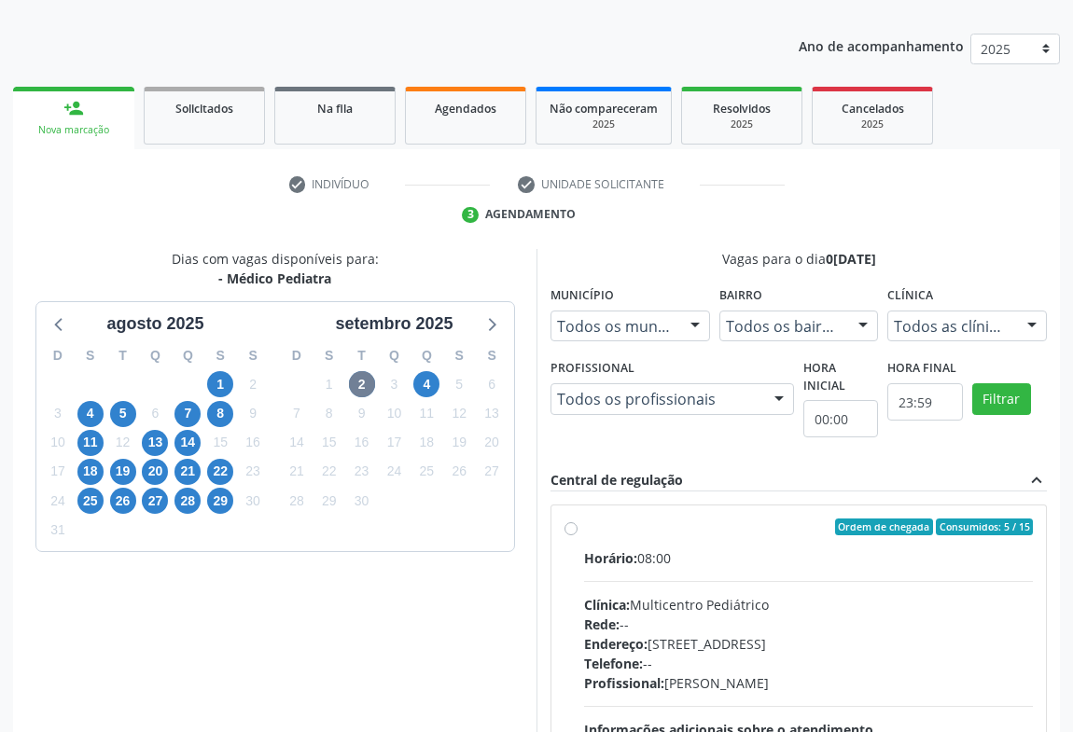
click at [584, 531] on label "Ordem de chegada Consumidos: 5 / 15 Horário: 08:00 Clínica: Multicentro Pediátr…" at bounding box center [808, 662] width 449 height 286
click at [566, 531] on input "Ordem de chegada Consumidos: 5 / 15 Horário: 08:00 Clínica: Multicentro Pediátr…" at bounding box center [570, 527] width 13 height 17
radio input "true"
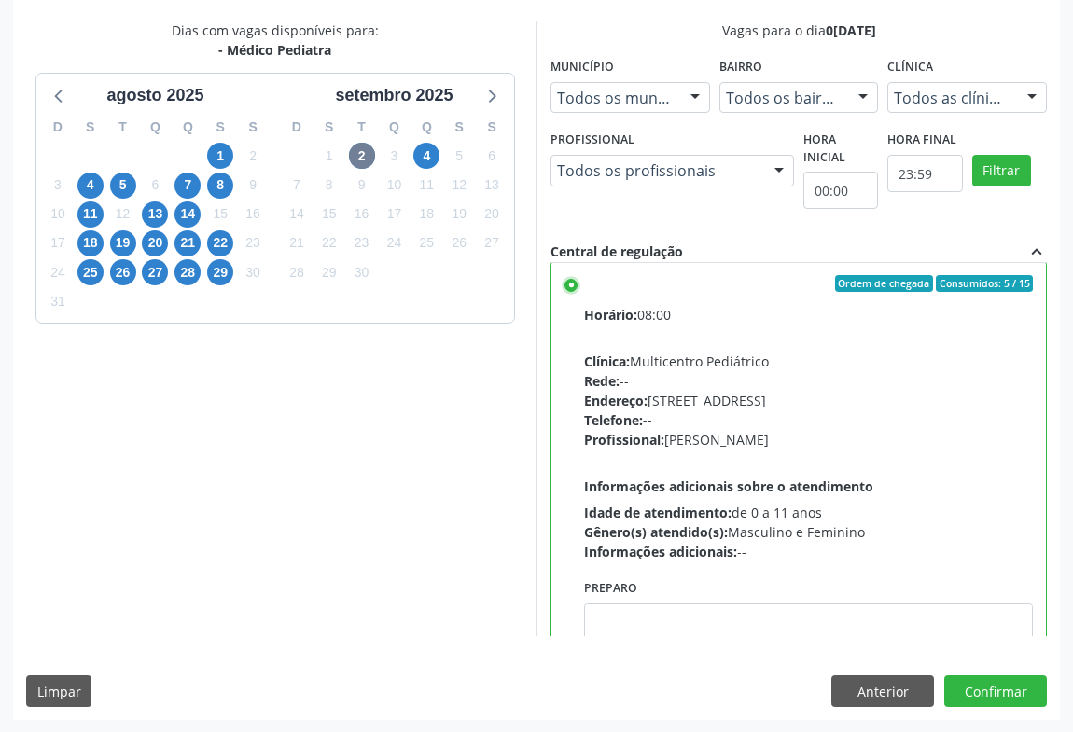
scroll to position [0, 0]
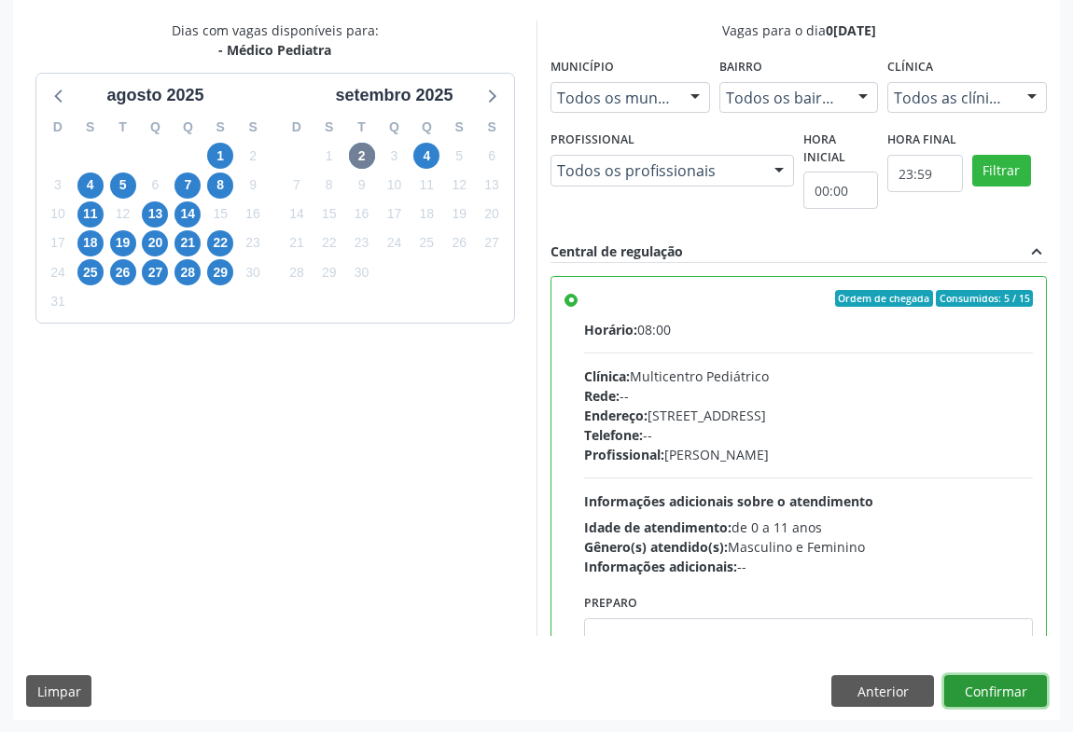
click at [970, 679] on button "Confirmar" at bounding box center [995, 691] width 103 height 32
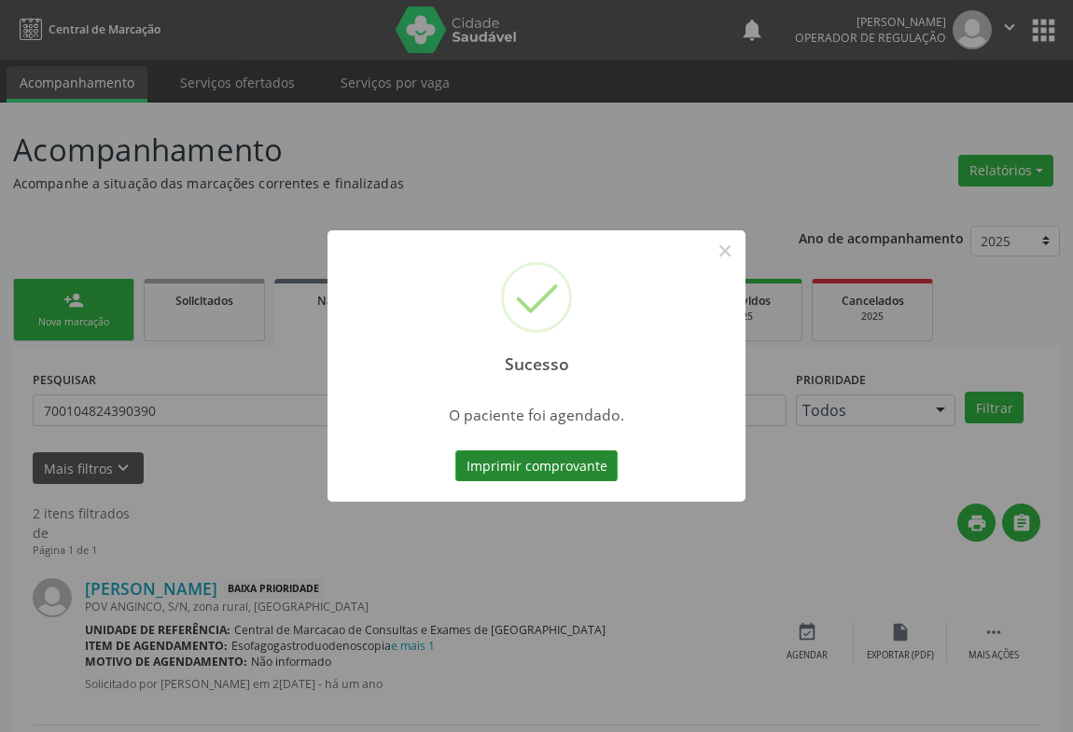
click at [568, 469] on button "Imprimir comprovante" at bounding box center [536, 467] width 162 height 32
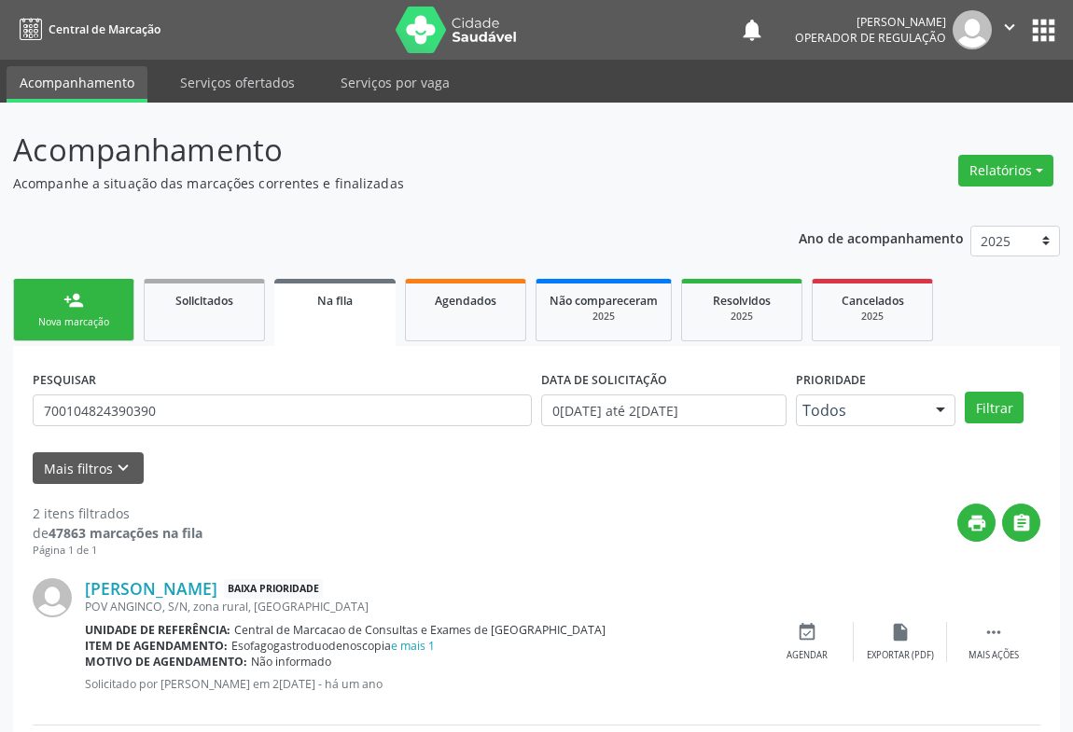
click at [63, 310] on link "person_add Nova marcação" at bounding box center [73, 310] width 121 height 63
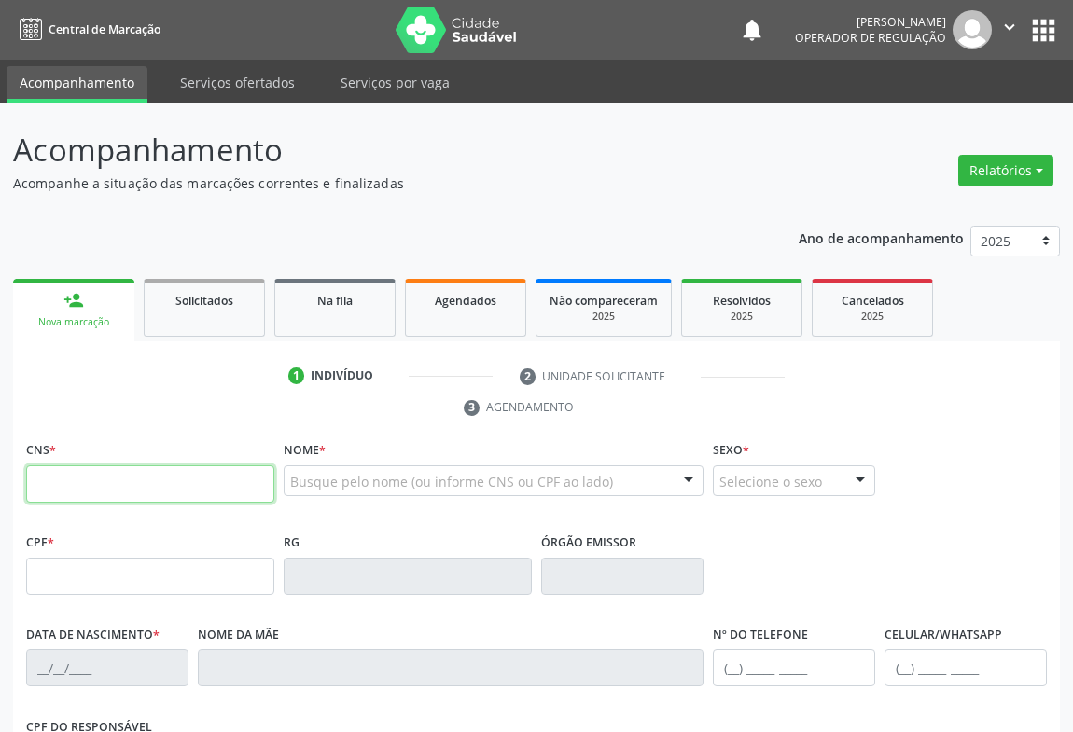
drag, startPoint x: 130, startPoint y: 489, endPoint x: 121, endPoint y: 463, distance: 27.4
click at [130, 489] on input "text" at bounding box center [150, 484] width 248 height 37
type input "706 4091 8153 5686"
type input "2106582404"
type input "02/11/1998"
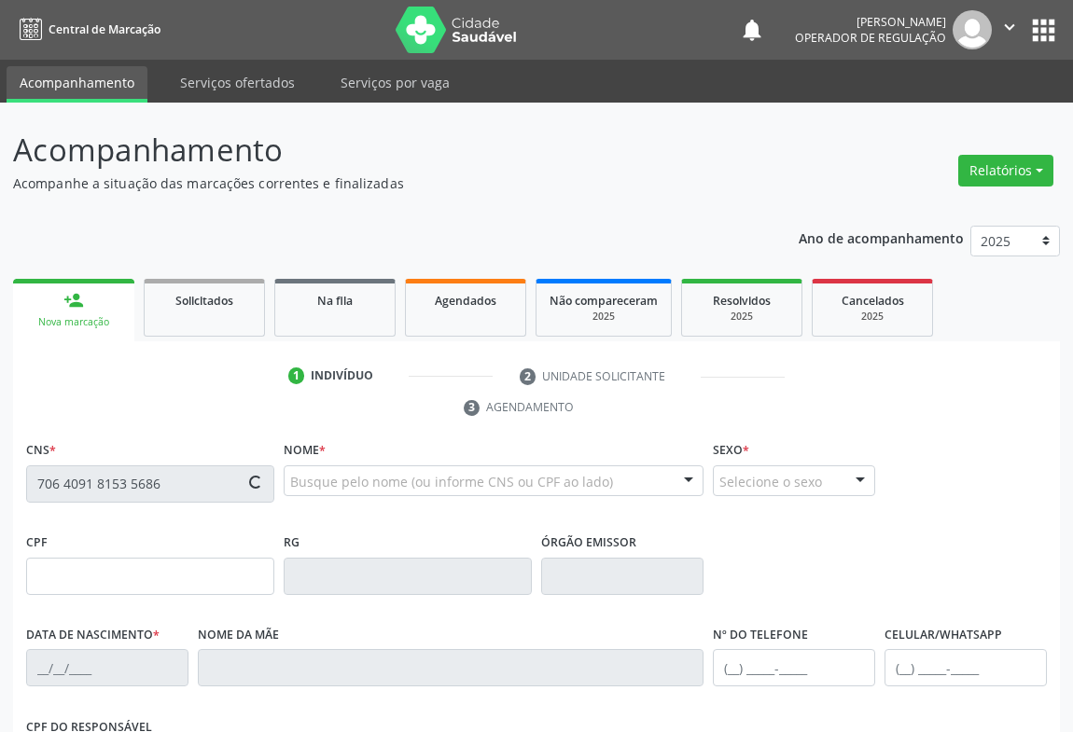
type input "S/N"
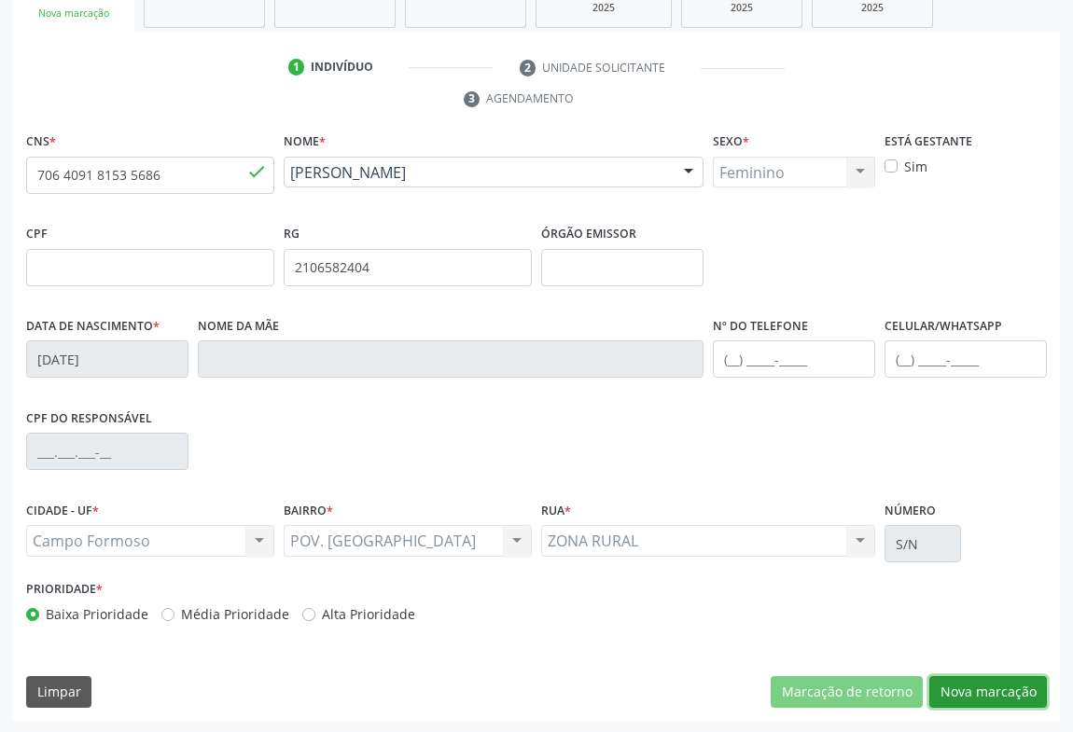
click at [993, 693] on button "Nova marcação" at bounding box center [988, 692] width 118 height 32
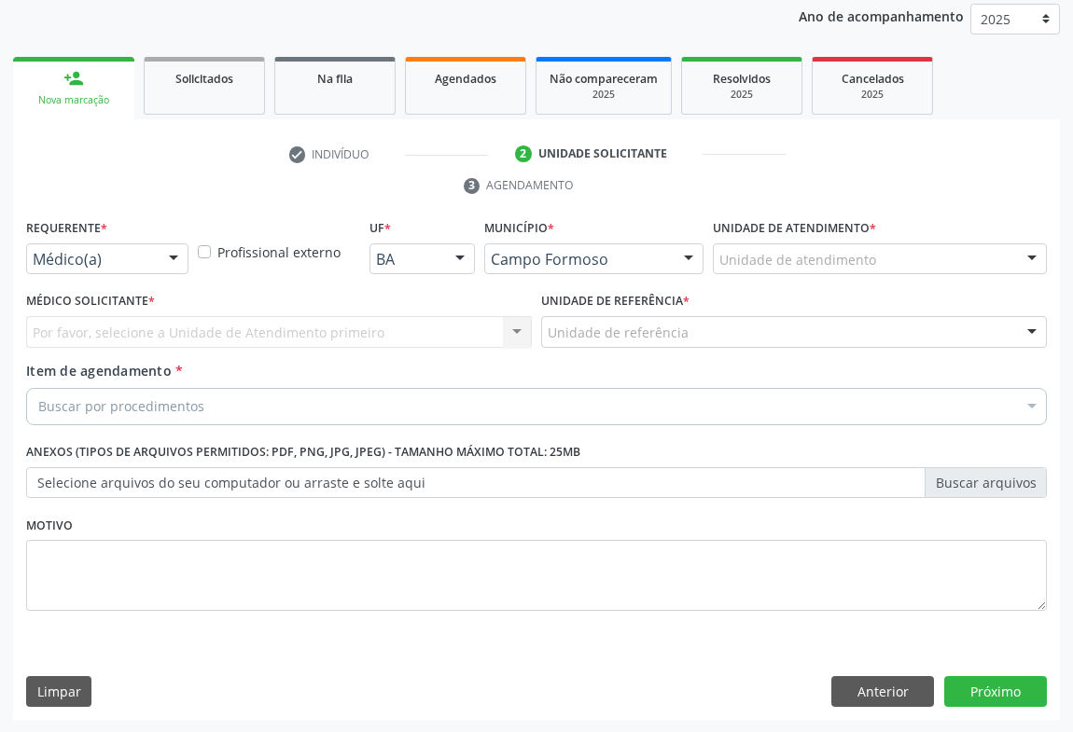
drag, startPoint x: 70, startPoint y: 259, endPoint x: 64, endPoint y: 317, distance: 58.1
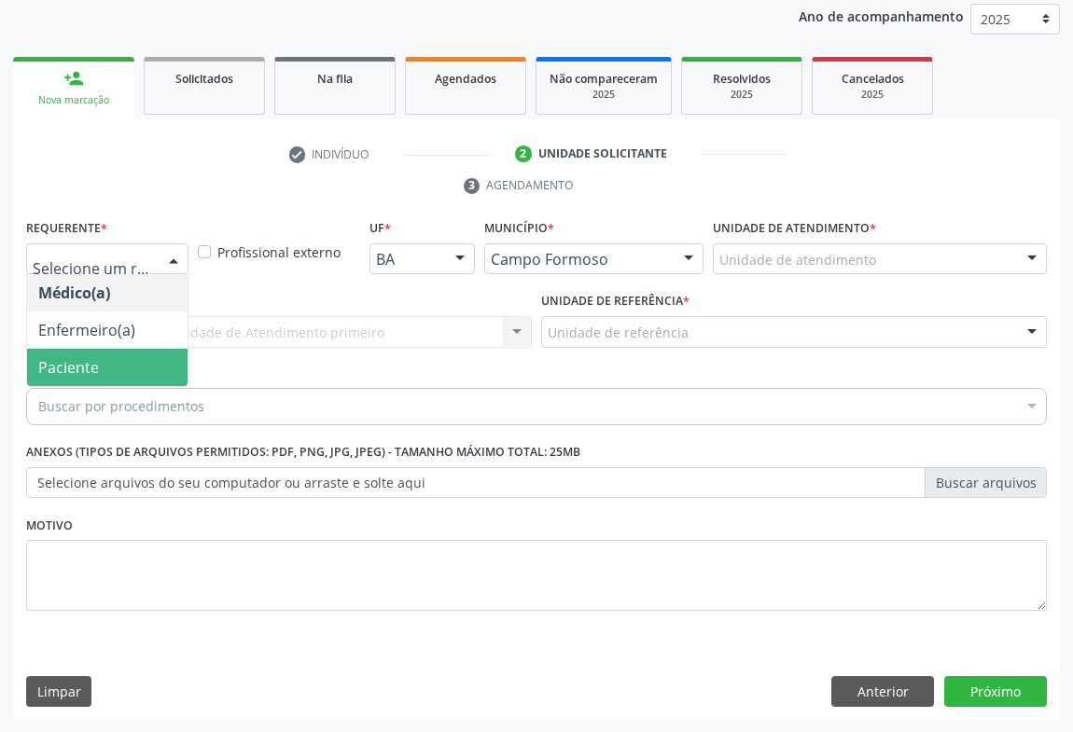
click at [64, 349] on span "Paciente" at bounding box center [107, 367] width 160 height 37
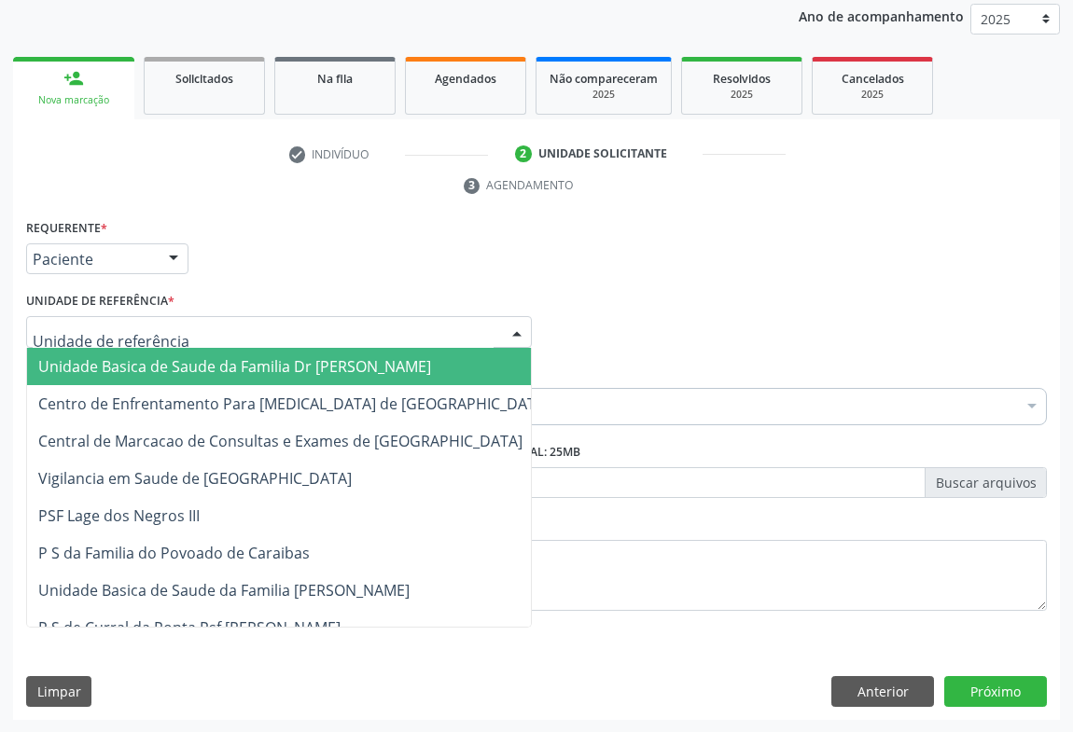
click at [100, 360] on span "Unidade Basica de Saude da Familia Dr [PERSON_NAME]" at bounding box center [234, 366] width 393 height 21
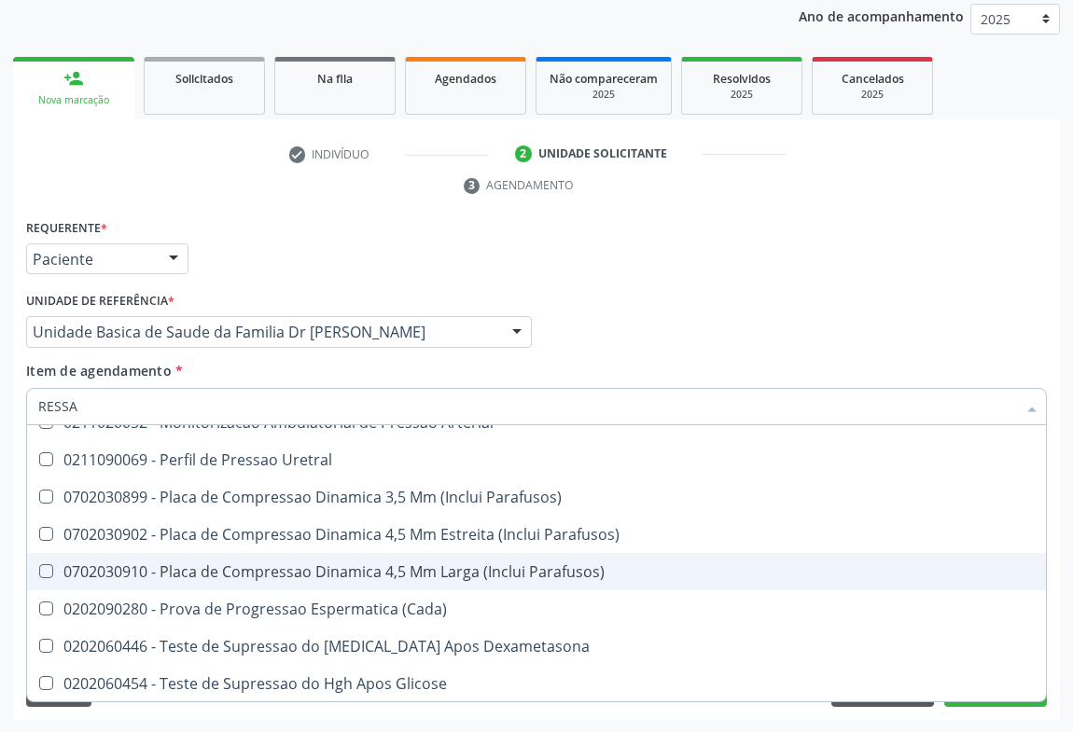
scroll to position [337, 0]
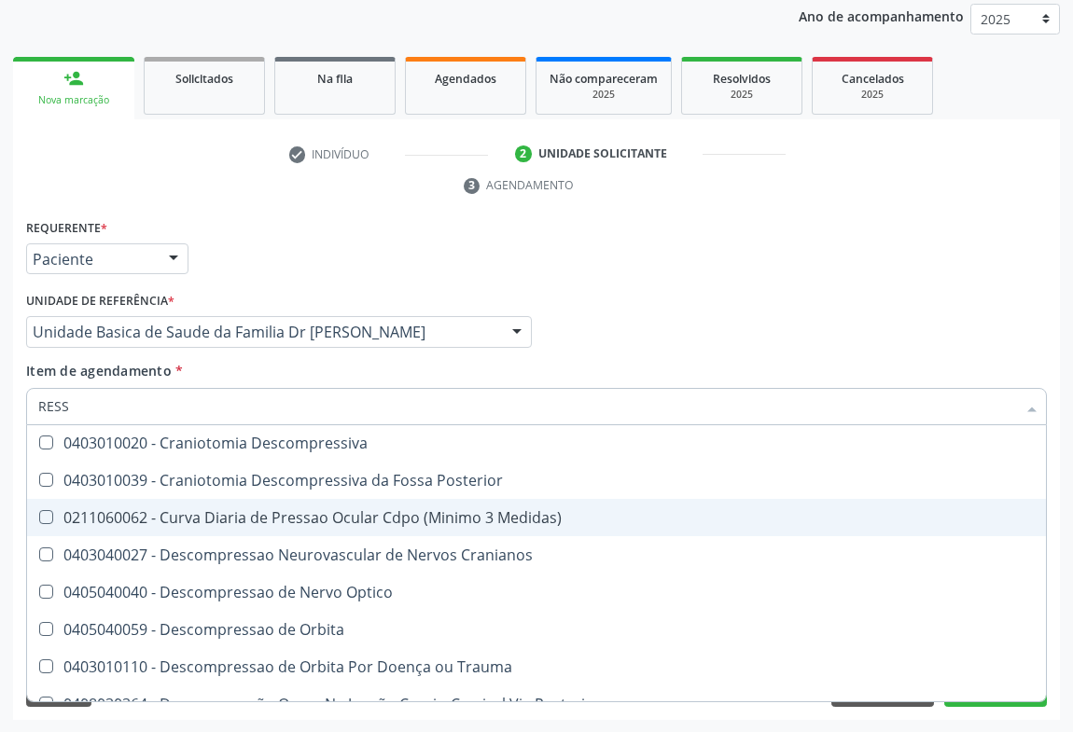
type input "RESSO"
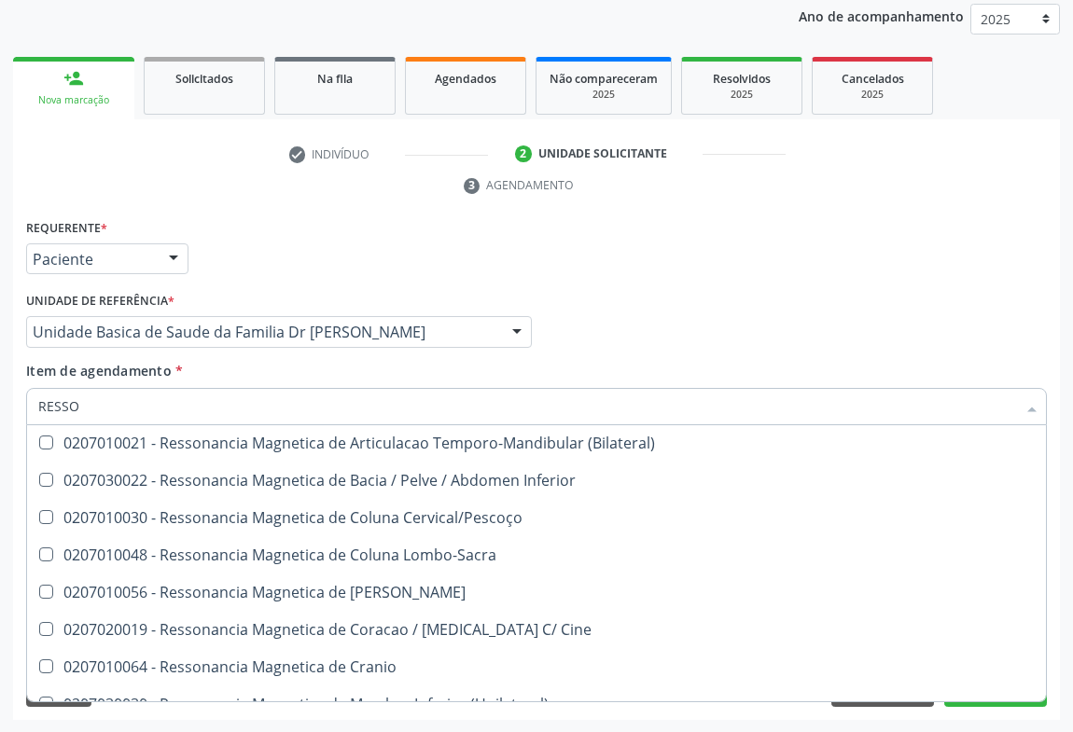
scroll to position [28, 0]
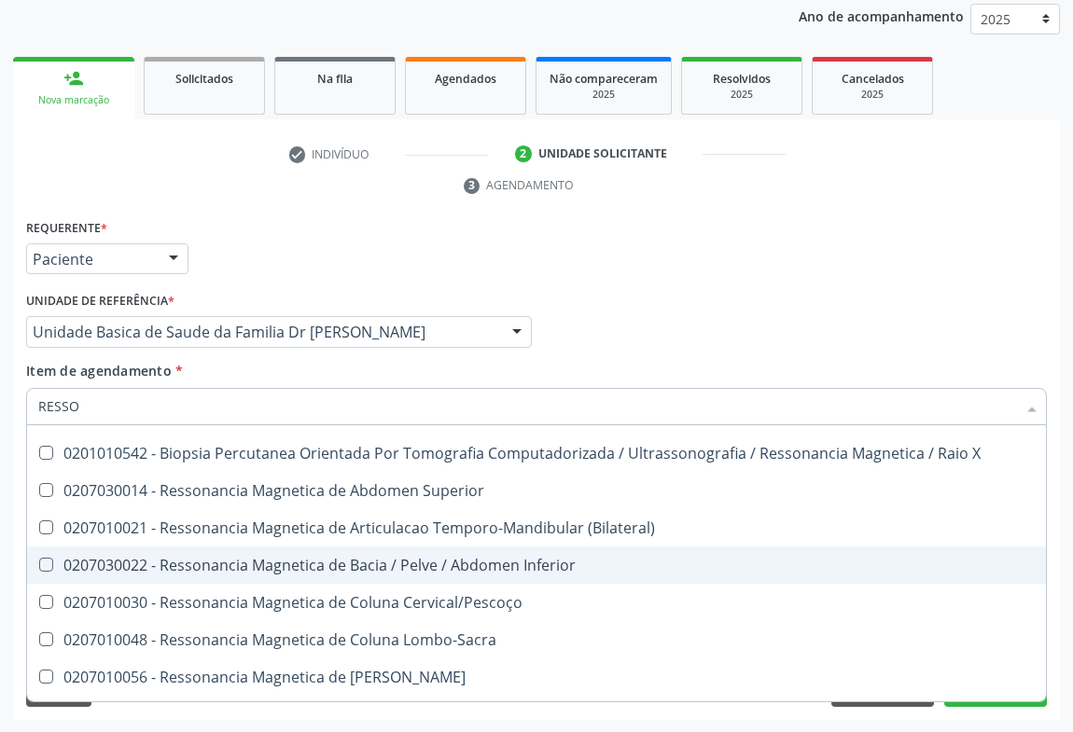
drag, startPoint x: 465, startPoint y: 560, endPoint x: 375, endPoint y: 607, distance: 101.4
click at [462, 560] on div "0207030022 - Ressonancia Magnetica de Bacia / Pelve / Abdomen Inferior" at bounding box center [536, 565] width 996 height 15
checkbox Inferior "true"
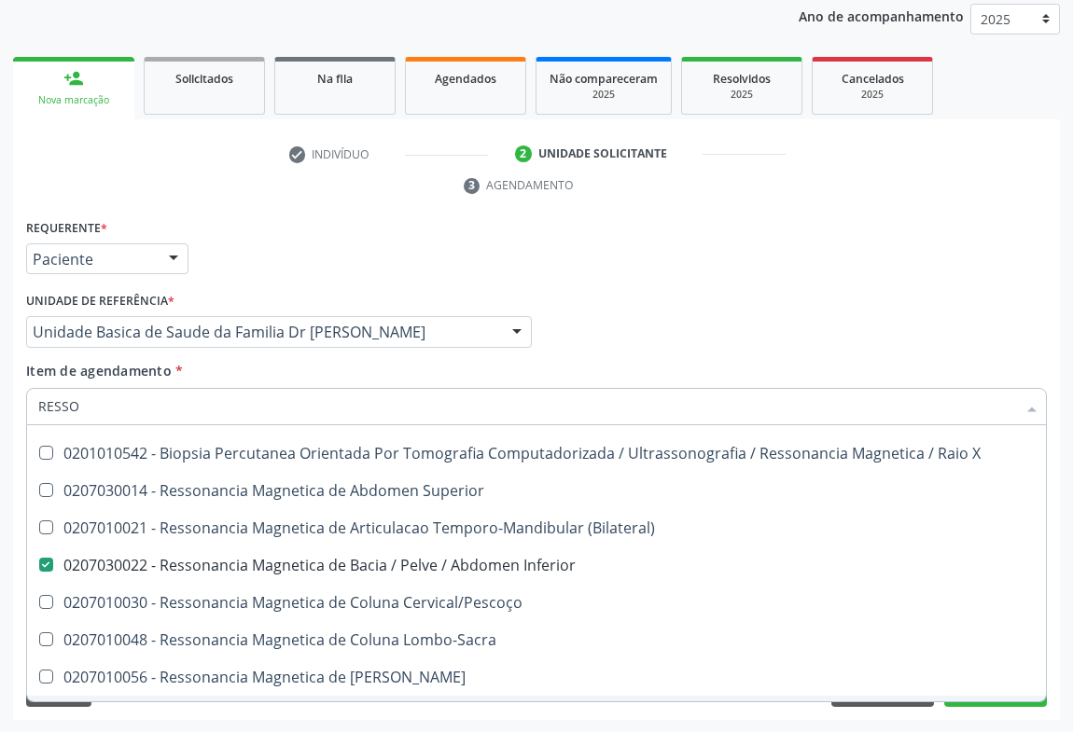
click at [968, 696] on span "0207020019 - Ressonancia Magnetica de Coracao / Aorta C/ Cine" at bounding box center [536, 714] width 1019 height 37
checkbox Cine "true"
click at [970, 703] on button "Próximo" at bounding box center [995, 692] width 103 height 32
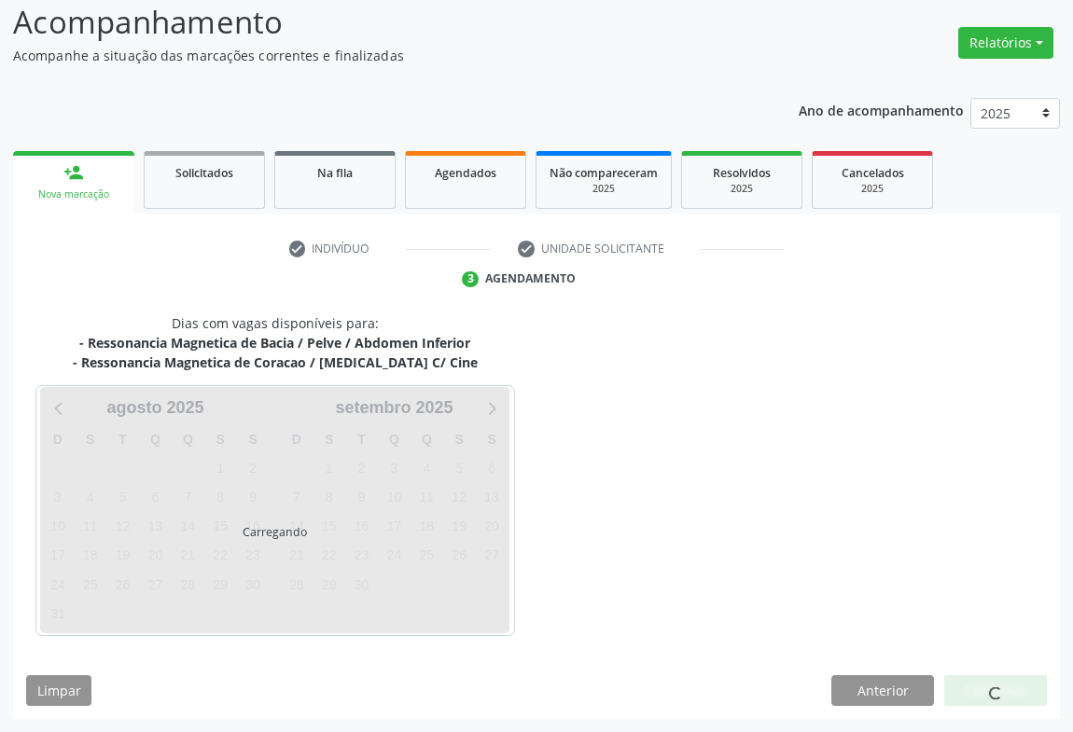
scroll to position [182, 0]
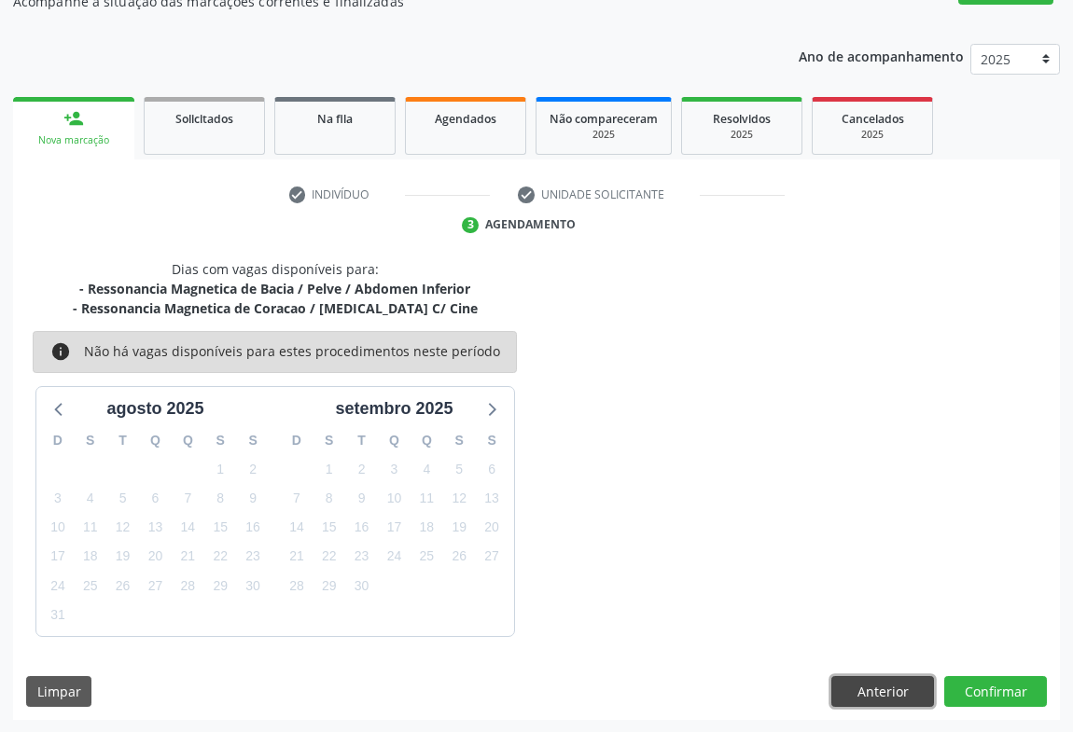
click at [904, 683] on button "Anterior" at bounding box center [882, 692] width 103 height 32
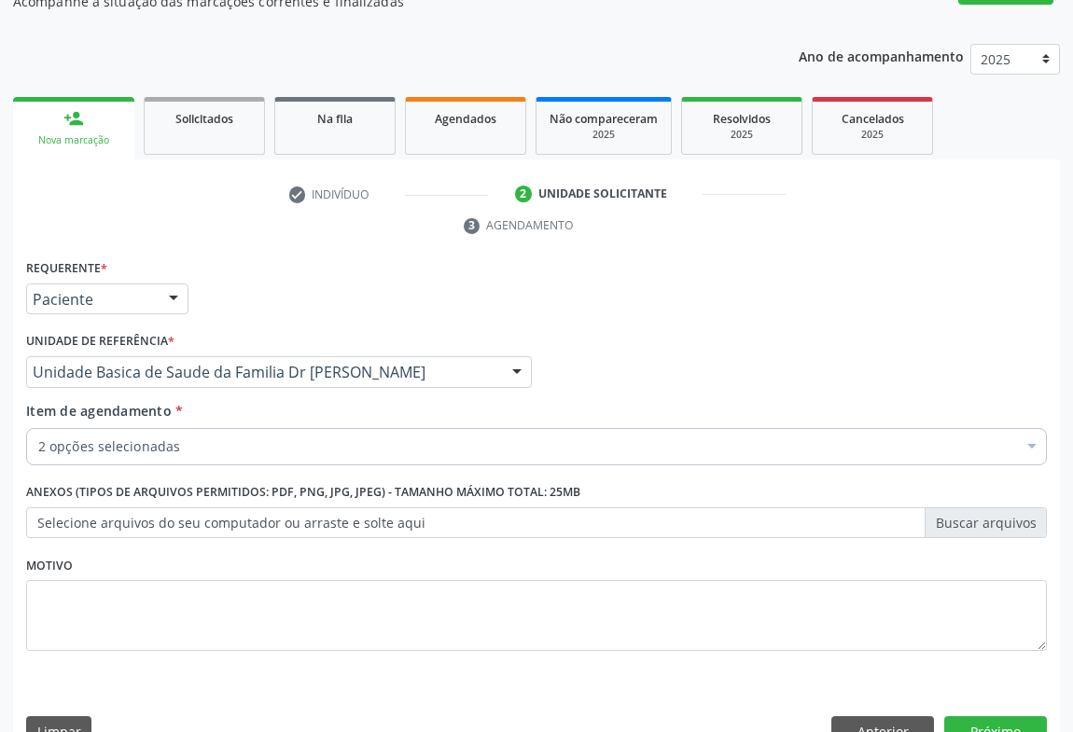
click at [295, 531] on label "Selecione arquivos do seu computador ou arraste e solte aqui" at bounding box center [536, 524] width 1021 height 32
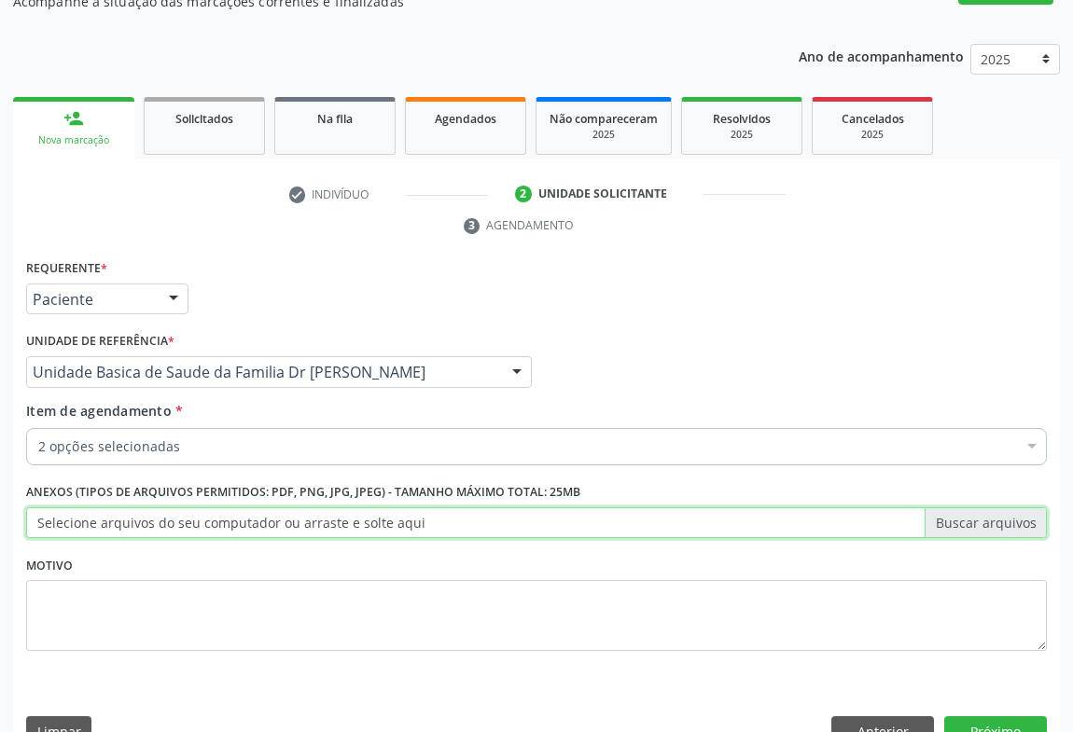
click at [295, 531] on input "Selecione arquivos do seu computador ou arraste e solte aqui" at bounding box center [536, 524] width 1021 height 32
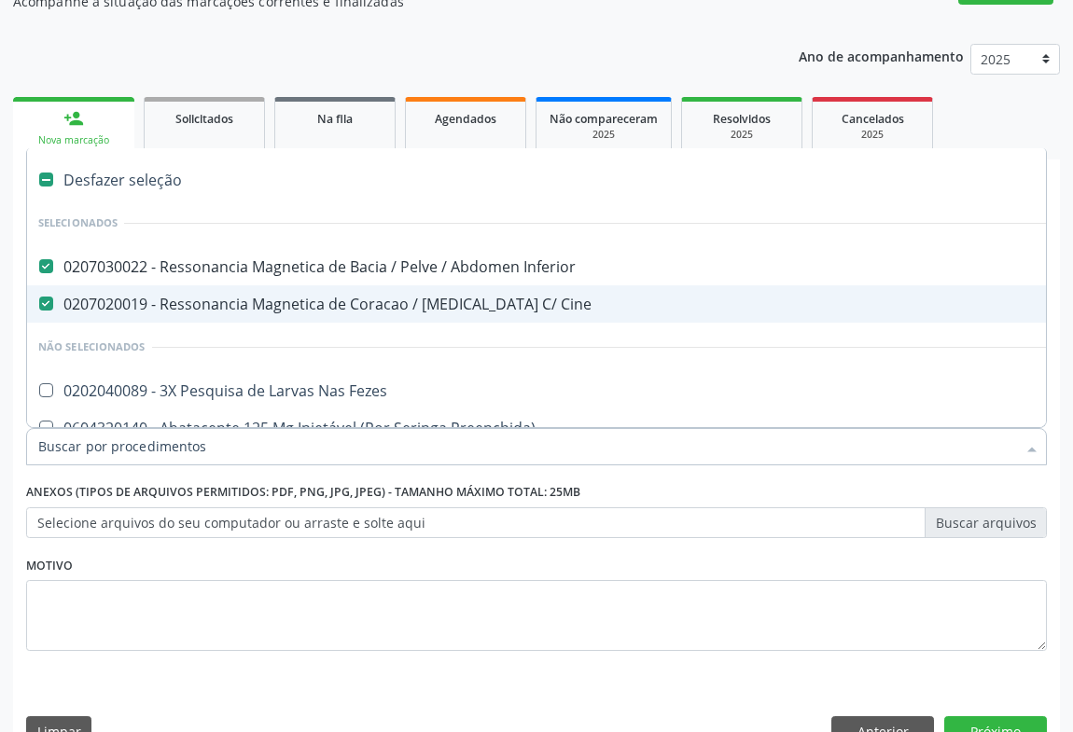
click at [369, 313] on span "0207020019 - Ressonancia Magnetica de Coracao / Aorta C/ Cine" at bounding box center [764, 303] width 1475 height 37
checkbox Cine "false"
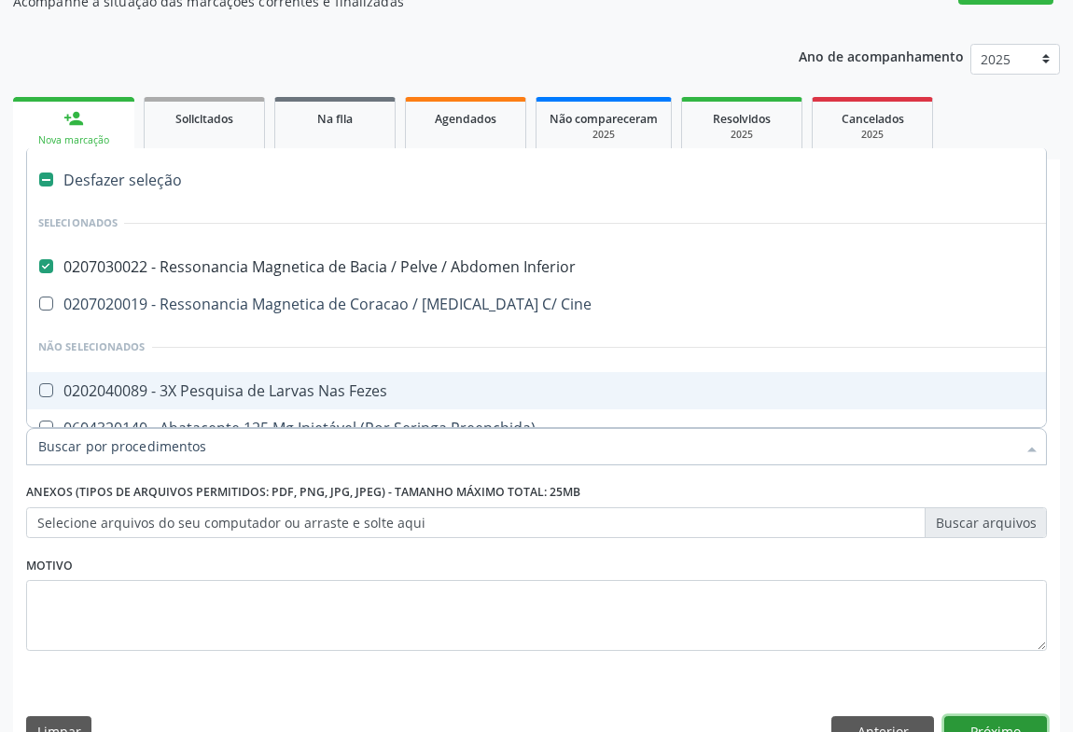
click at [974, 720] on button "Próximo" at bounding box center [995, 733] width 103 height 32
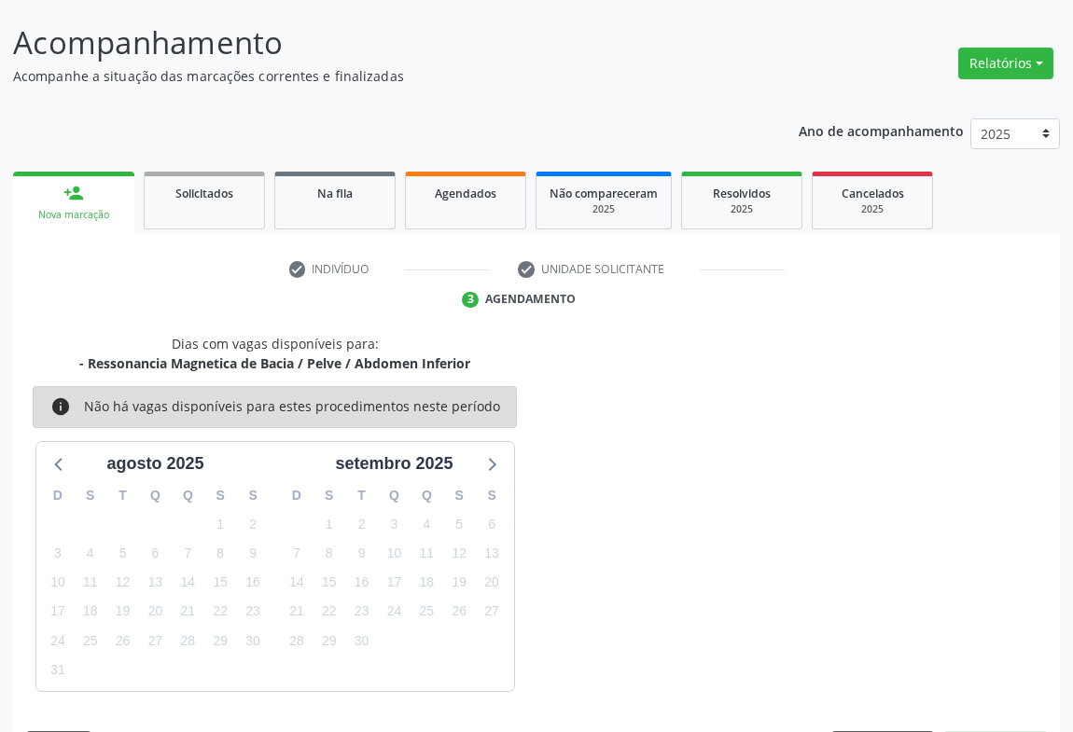
scroll to position [162, 0]
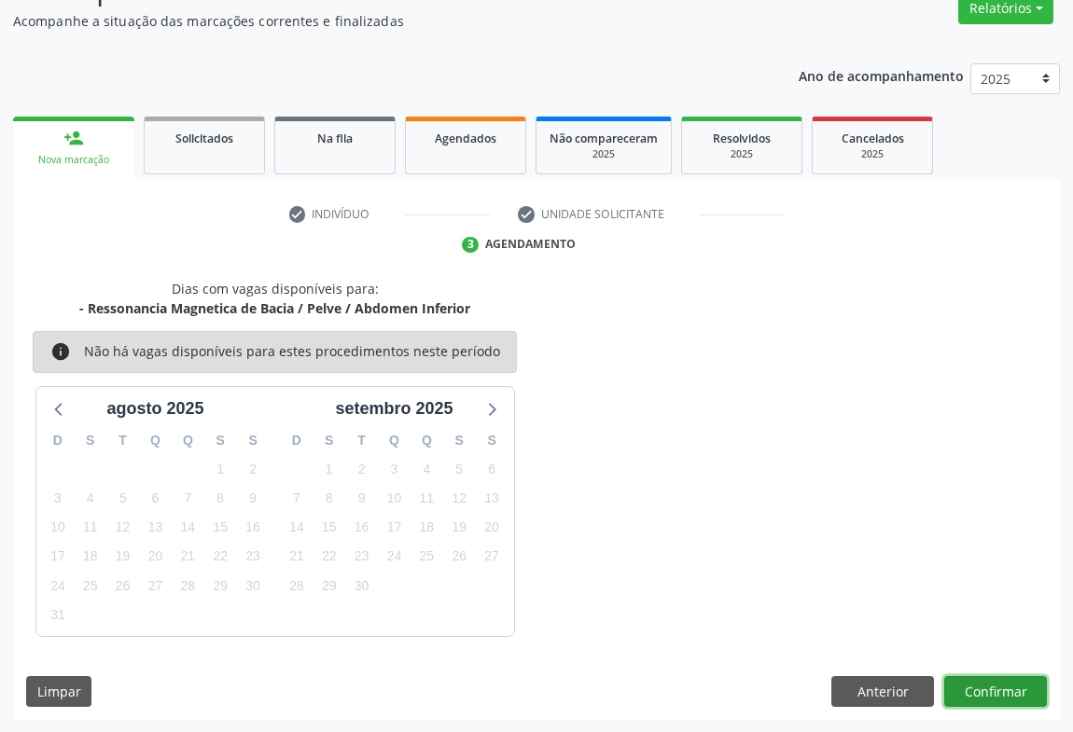
click at [1009, 682] on button "Confirmar" at bounding box center [995, 692] width 103 height 32
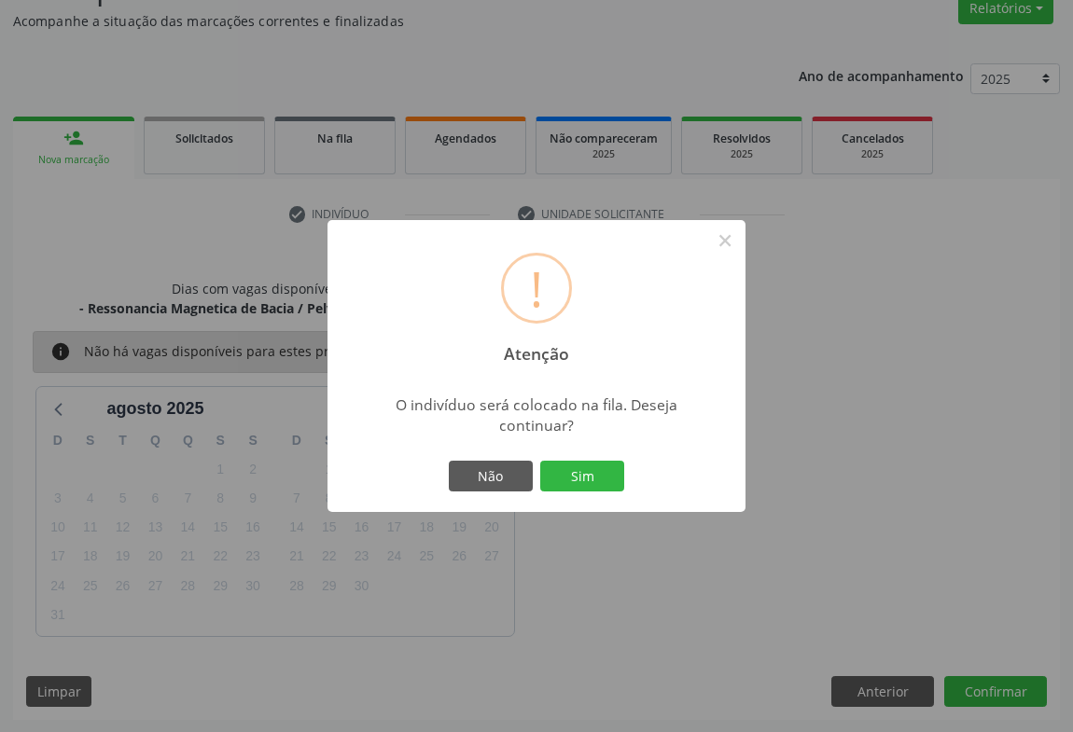
drag, startPoint x: 606, startPoint y: 473, endPoint x: 605, endPoint y: 485, distance: 12.3
click at [604, 473] on button "Sim" at bounding box center [582, 477] width 84 height 32
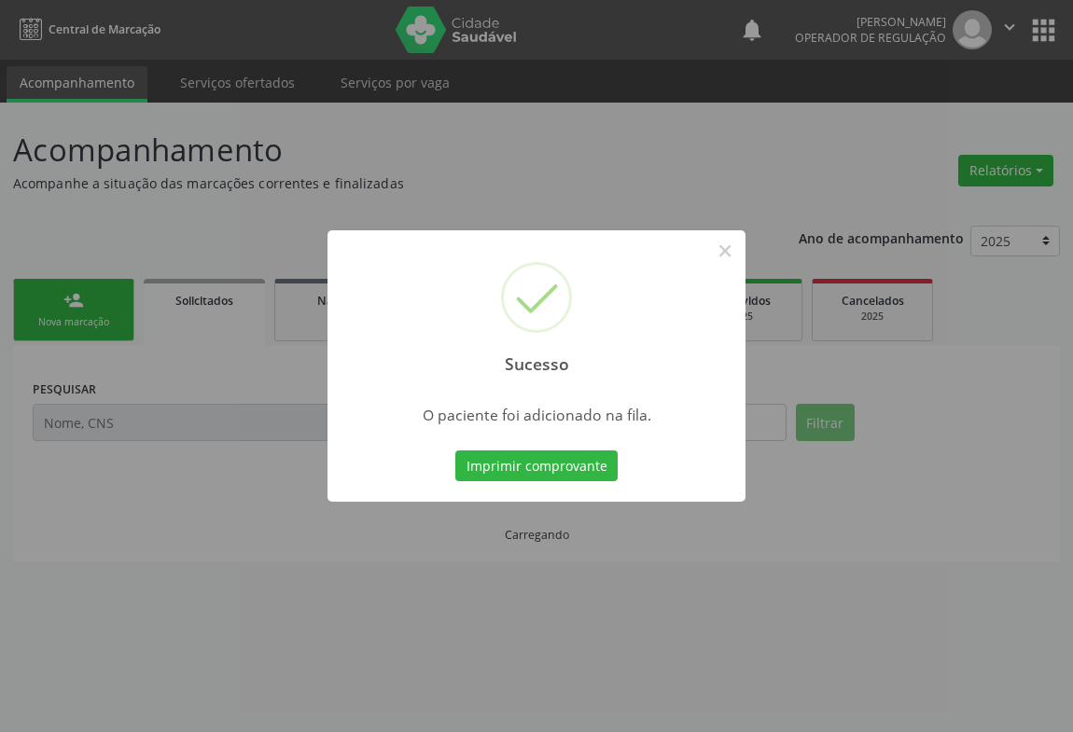
scroll to position [0, 0]
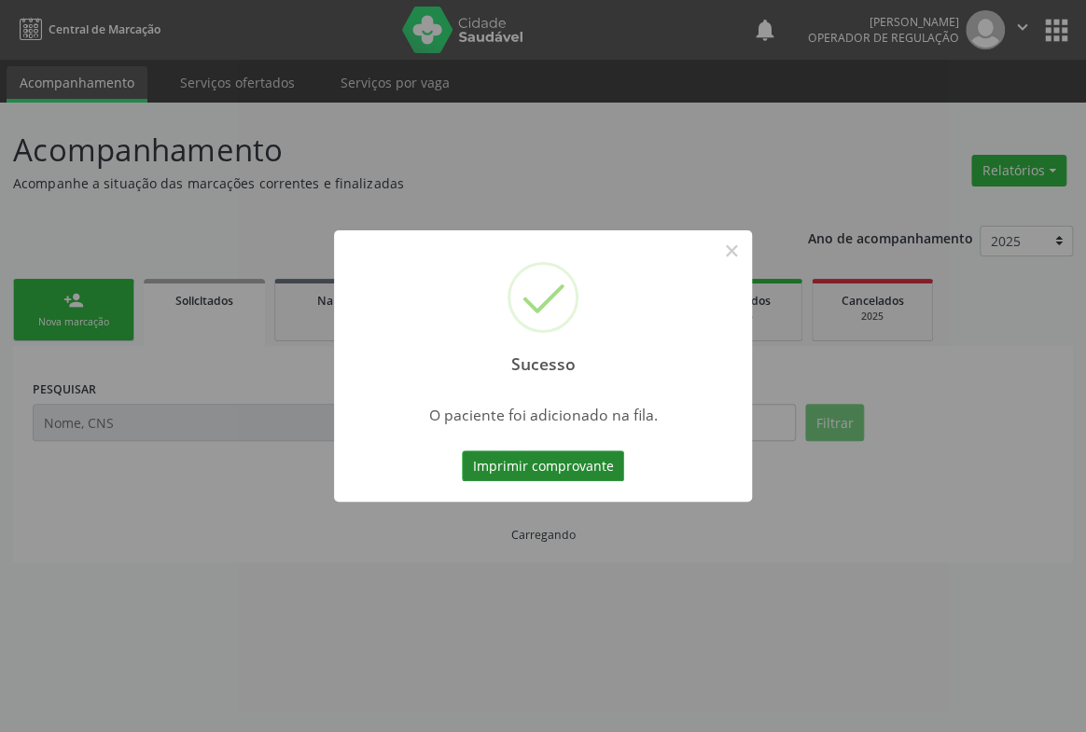
click at [612, 468] on button "Imprimir comprovante" at bounding box center [543, 467] width 162 height 32
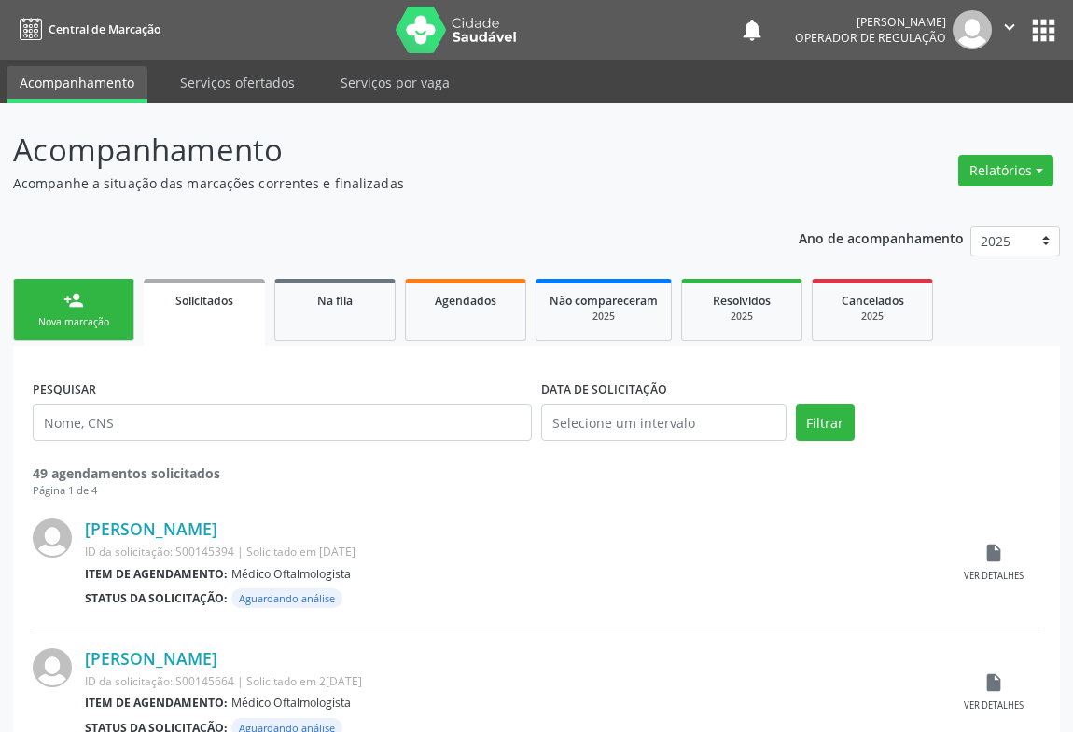
click at [1012, 29] on icon "" at bounding box center [1009, 27] width 21 height 21
click at [978, 106] on link "Sair" at bounding box center [962, 114] width 129 height 26
